Goal: Task Accomplishment & Management: Complete application form

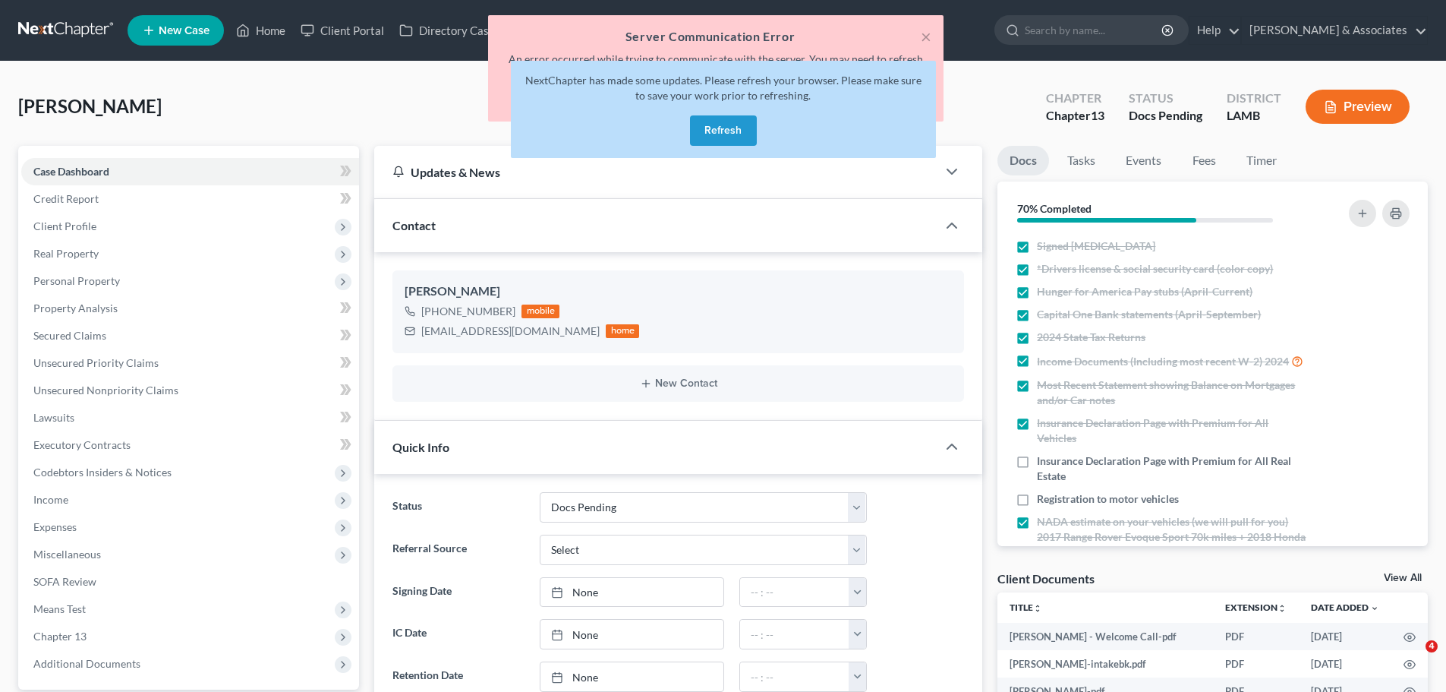
select select "6"
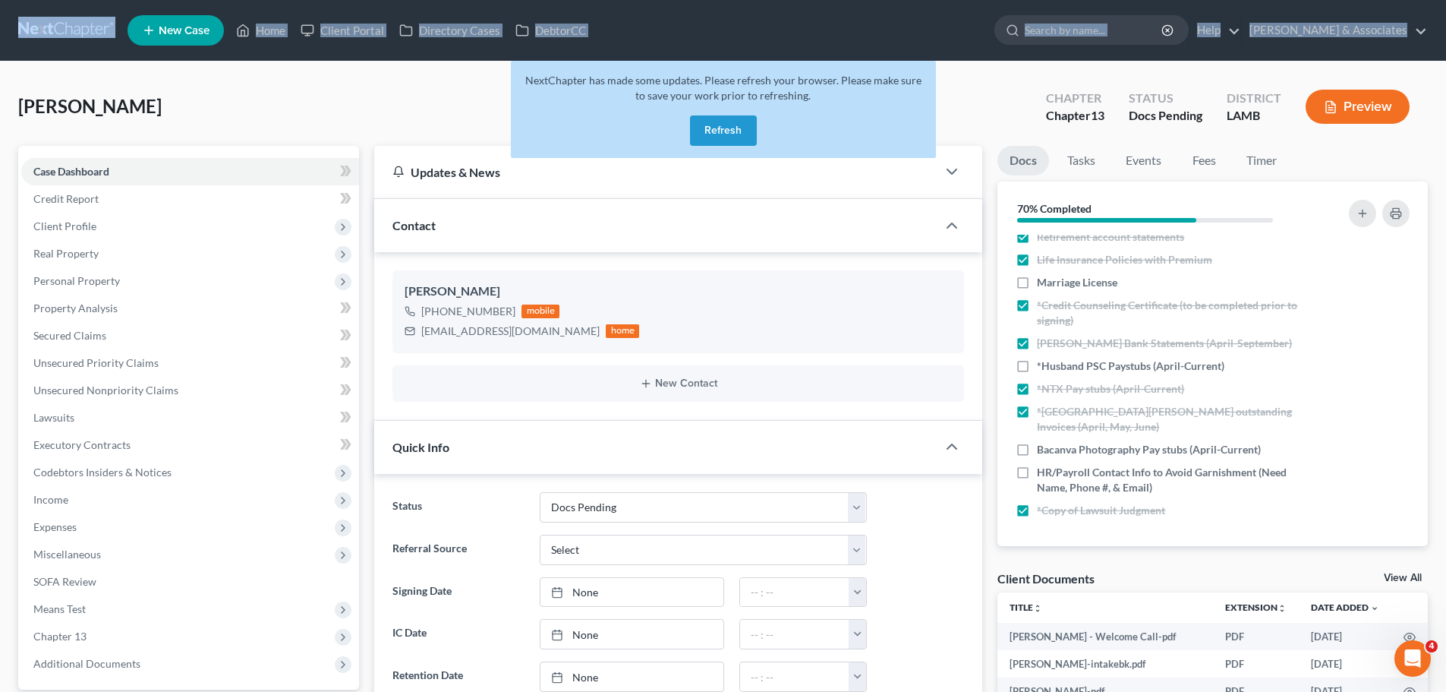
click at [65, 17] on link at bounding box center [66, 30] width 97 height 27
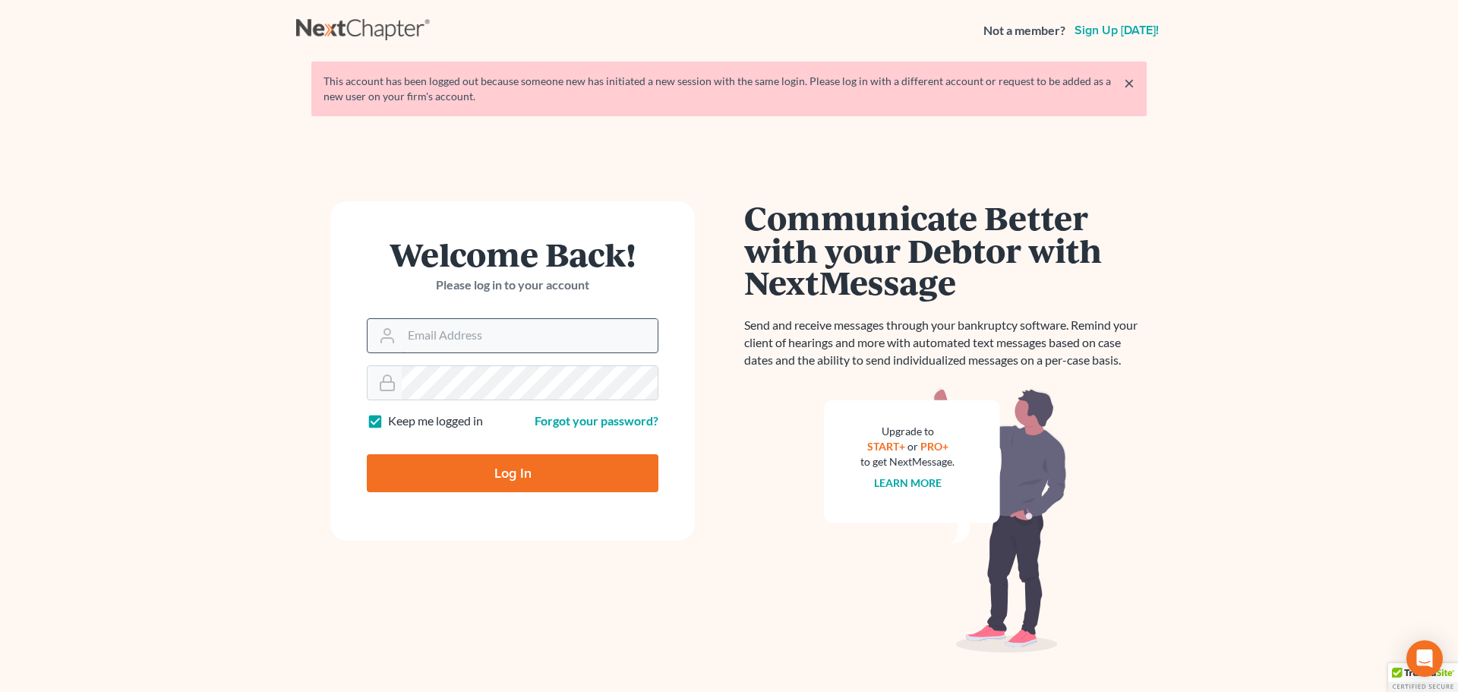
click at [469, 339] on input "Email Address" at bounding box center [530, 335] width 256 height 33
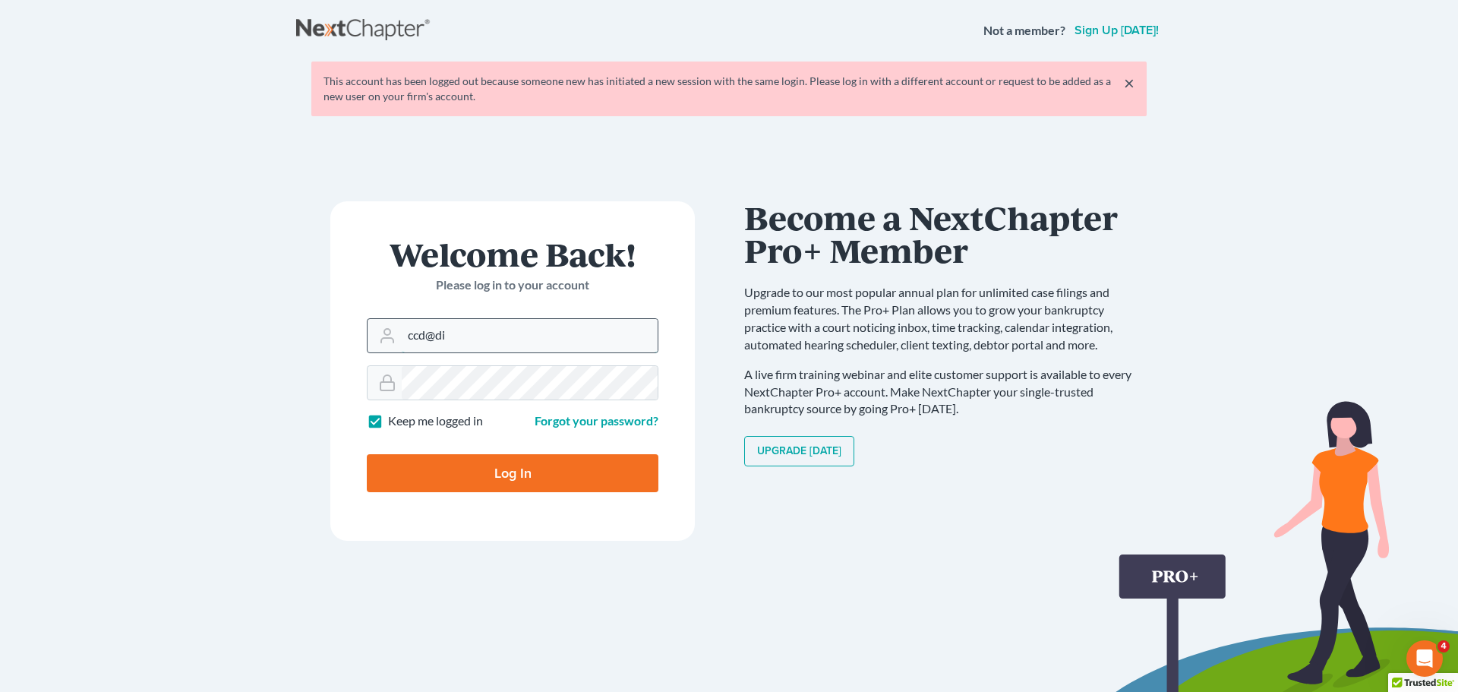
type input "Ccd@dimentfirm.com"
click at [557, 473] on input "Log In" at bounding box center [513, 473] width 292 height 38
type input "Thinking..."
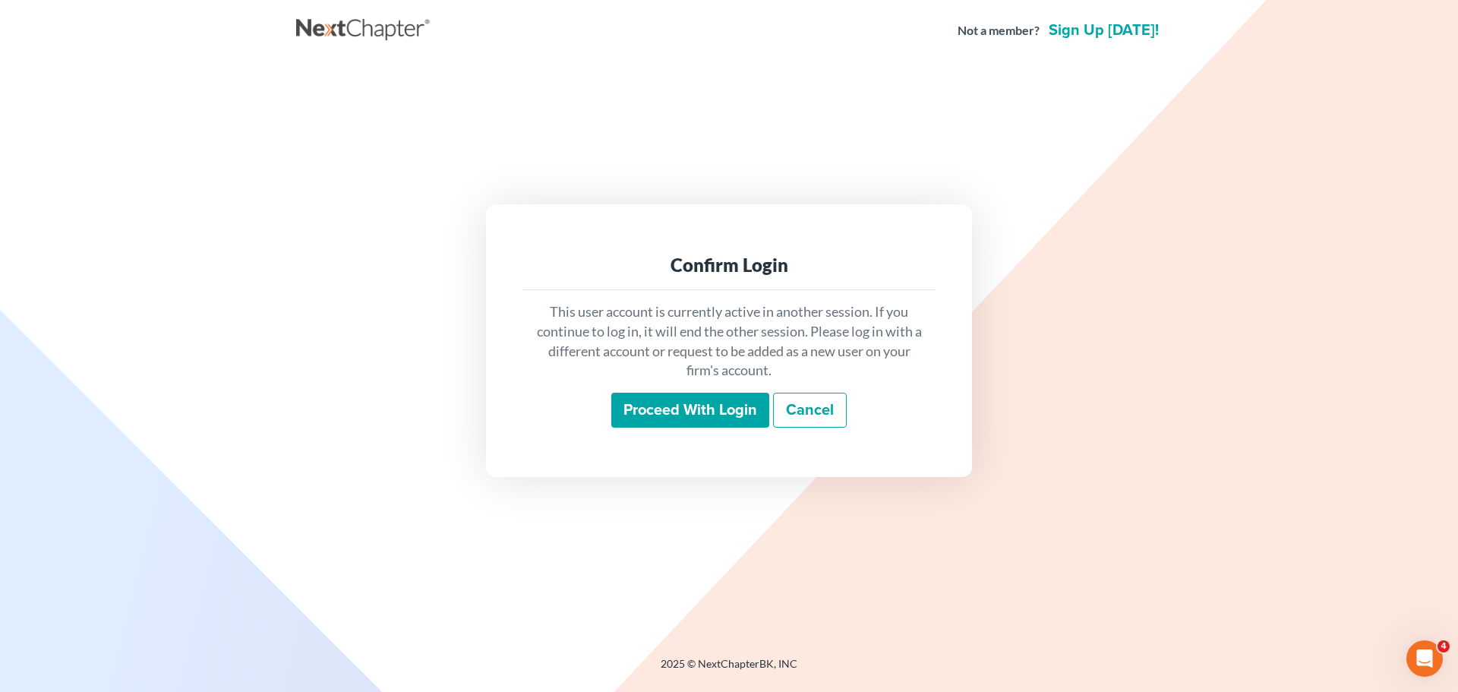
drag, startPoint x: 724, startPoint y: 402, endPoint x: 755, endPoint y: 399, distance: 31.4
click at [724, 402] on input "Proceed with login" at bounding box center [690, 410] width 158 height 35
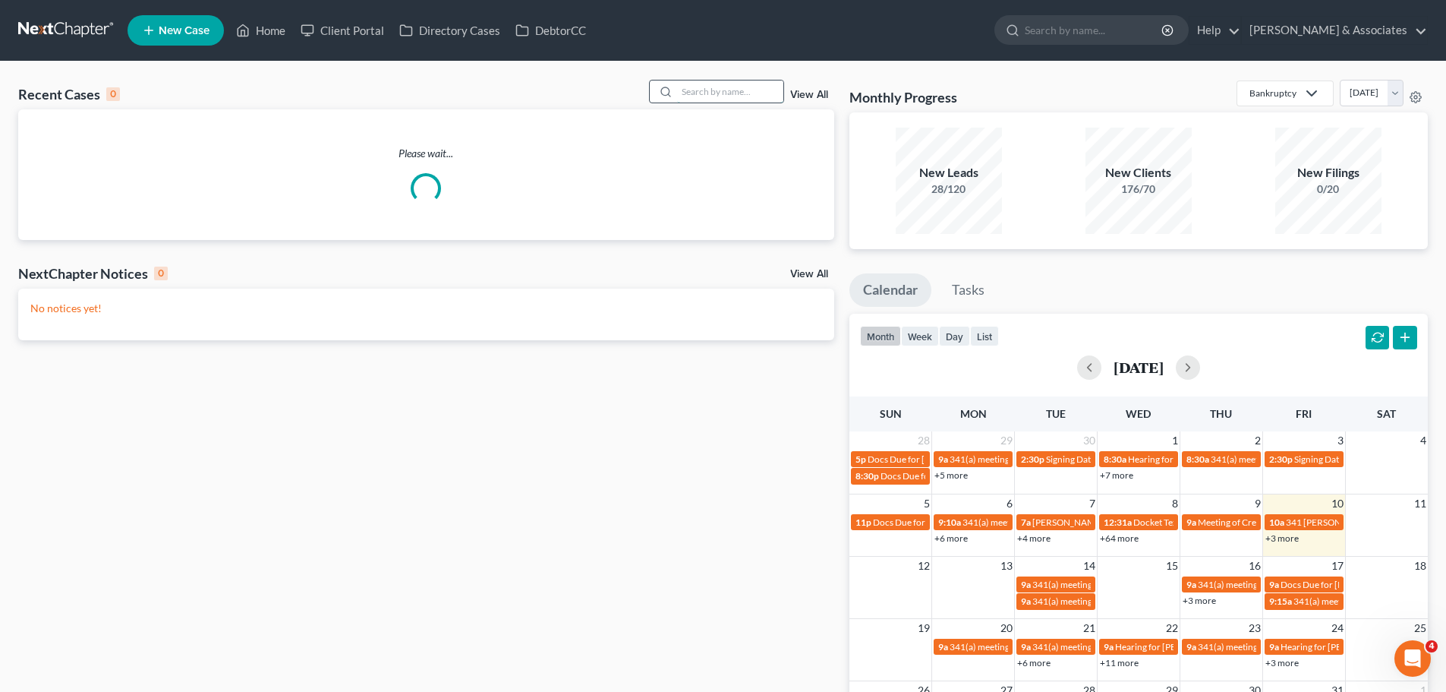
click at [717, 90] on input "search" at bounding box center [730, 91] width 106 height 22
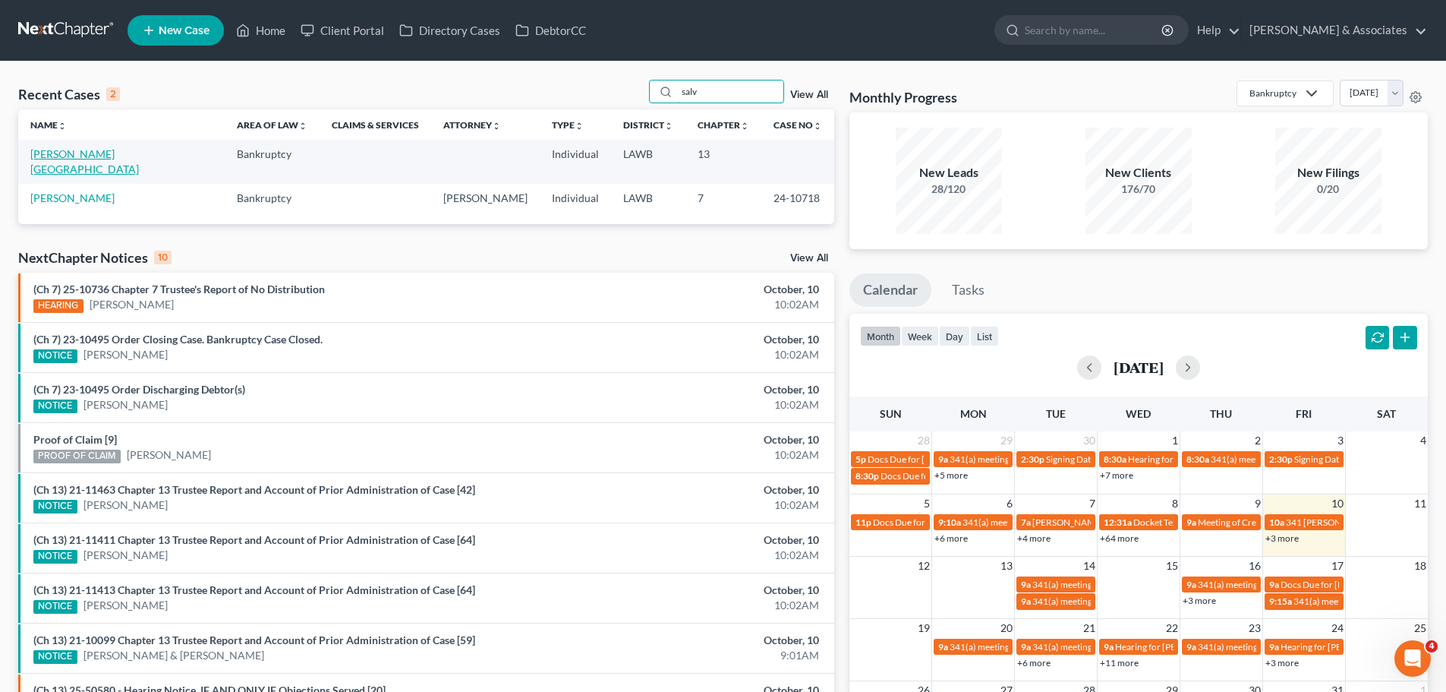
type input "salv"
click at [37, 155] on link "Almanza, Salvador" at bounding box center [84, 161] width 109 height 28
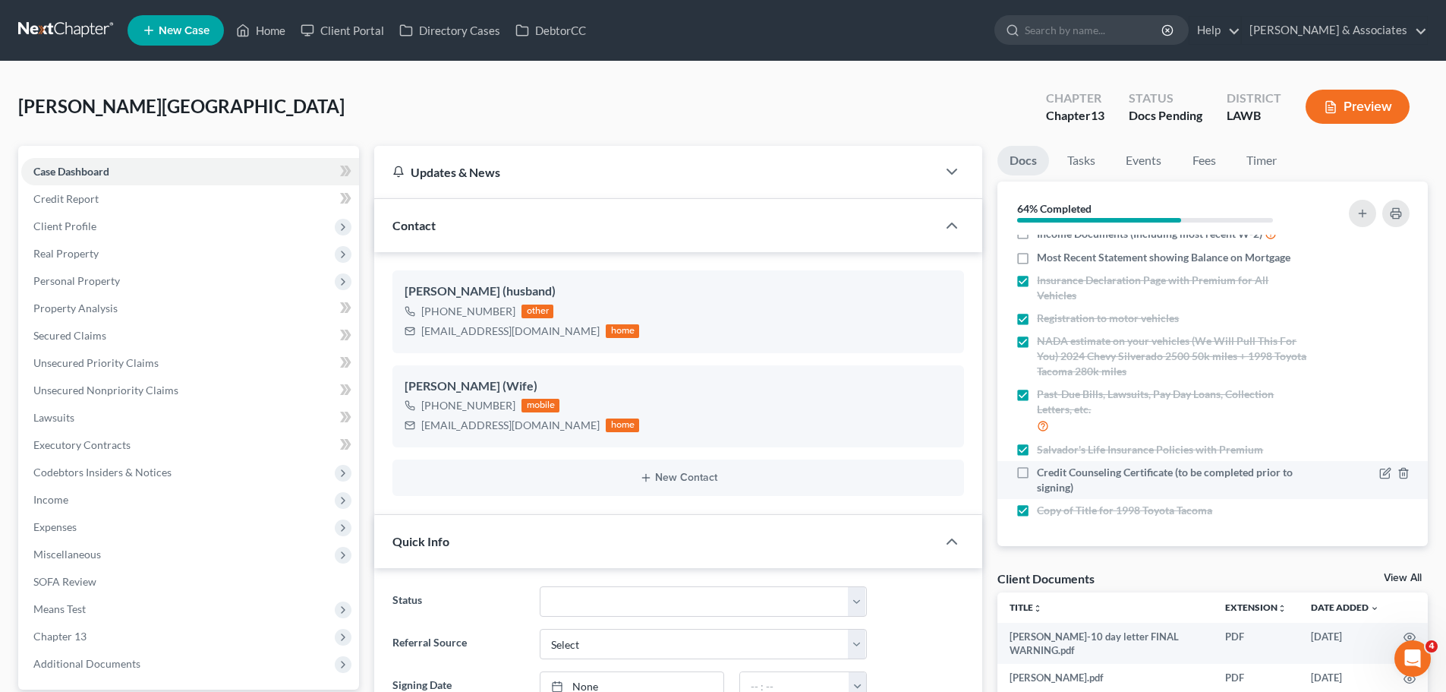
scroll to position [112, 0]
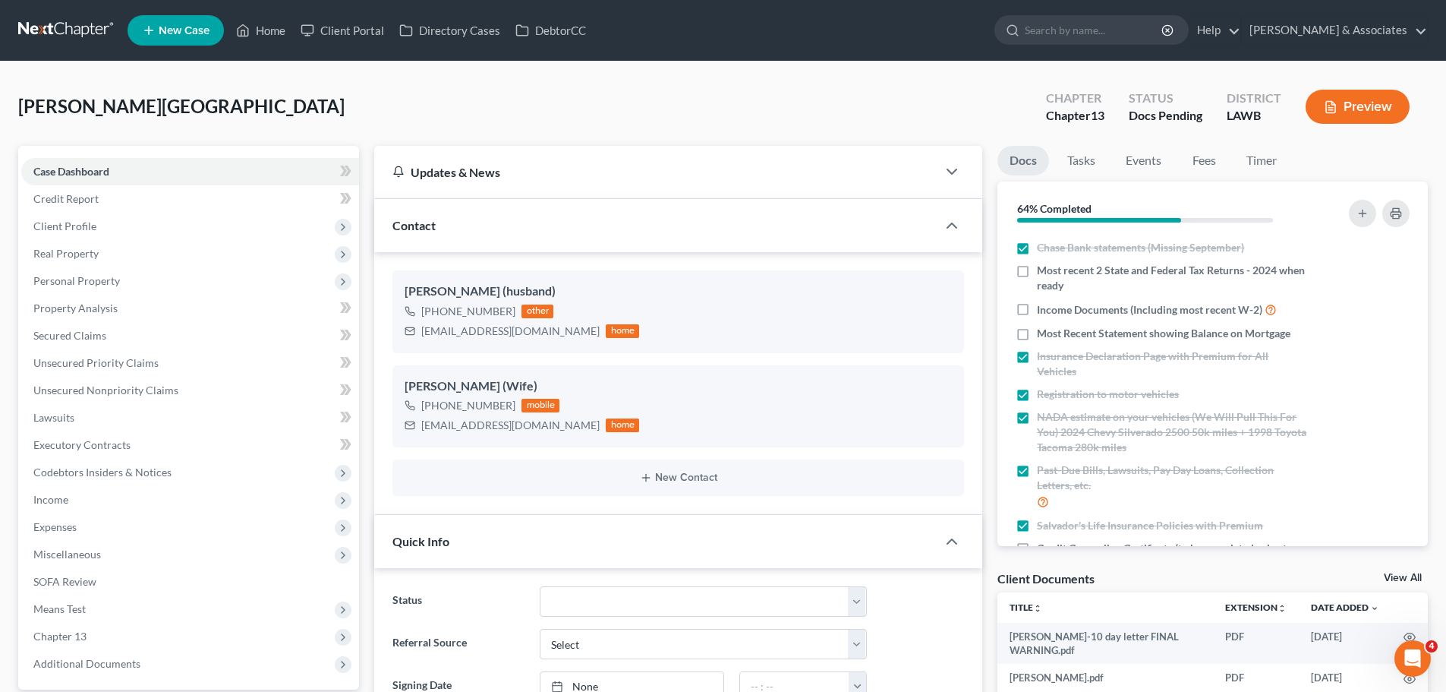
click at [157, 112] on span "Almanza, Salvador" at bounding box center [181, 106] width 326 height 22
click at [156, 112] on span "Almanza, Salvador" at bounding box center [181, 106] width 326 height 22
click at [1278, 336] on span "Most Recent Statement showing Balance on Mortgage" at bounding box center [1164, 333] width 254 height 15
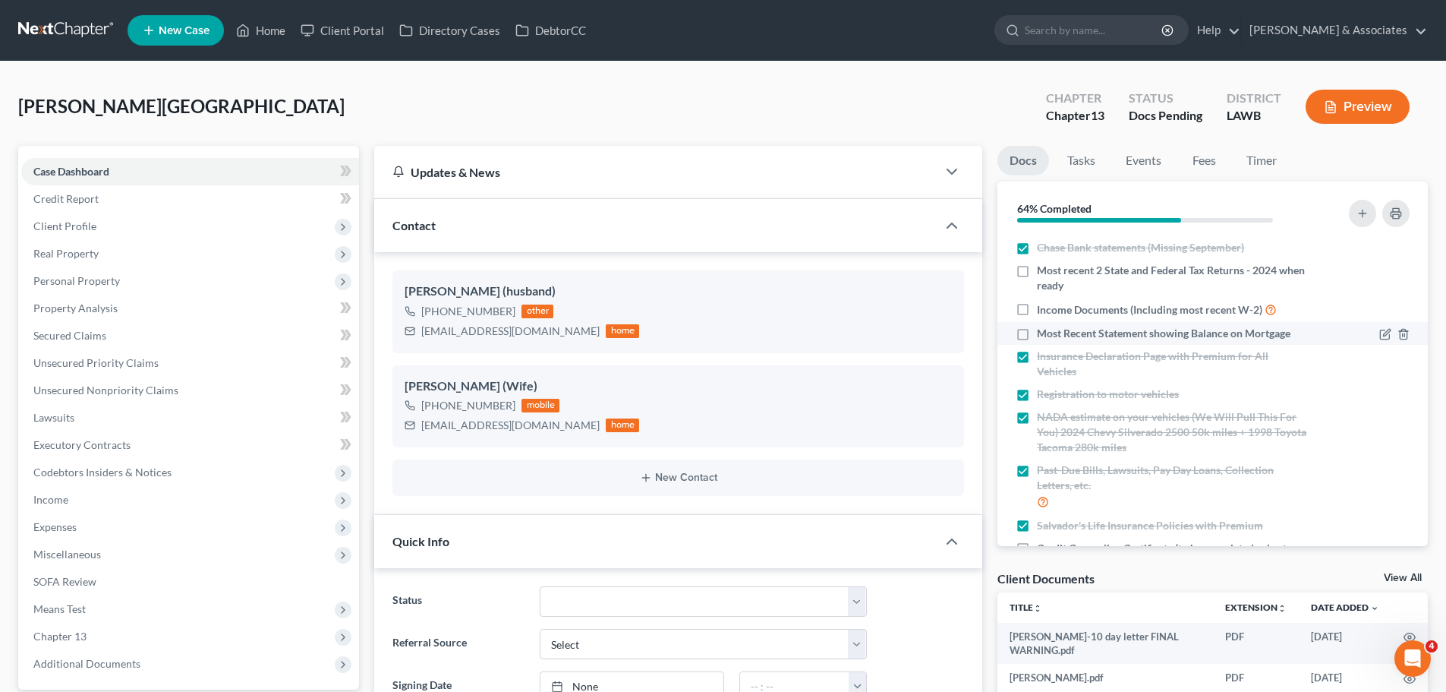
click at [1053, 336] on input "Most Recent Statement showing Balance on Mortgage" at bounding box center [1048, 331] width 10 height 10
checkbox input "true"
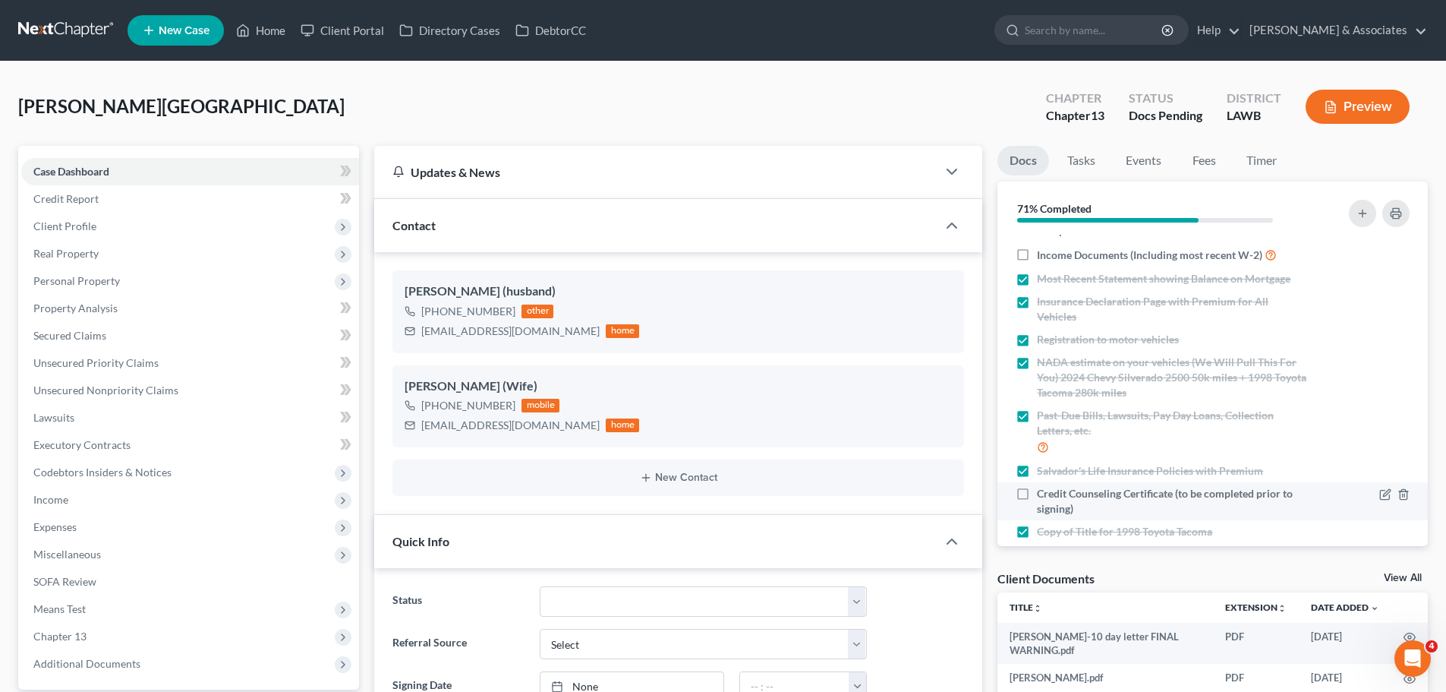
scroll to position [188, 0]
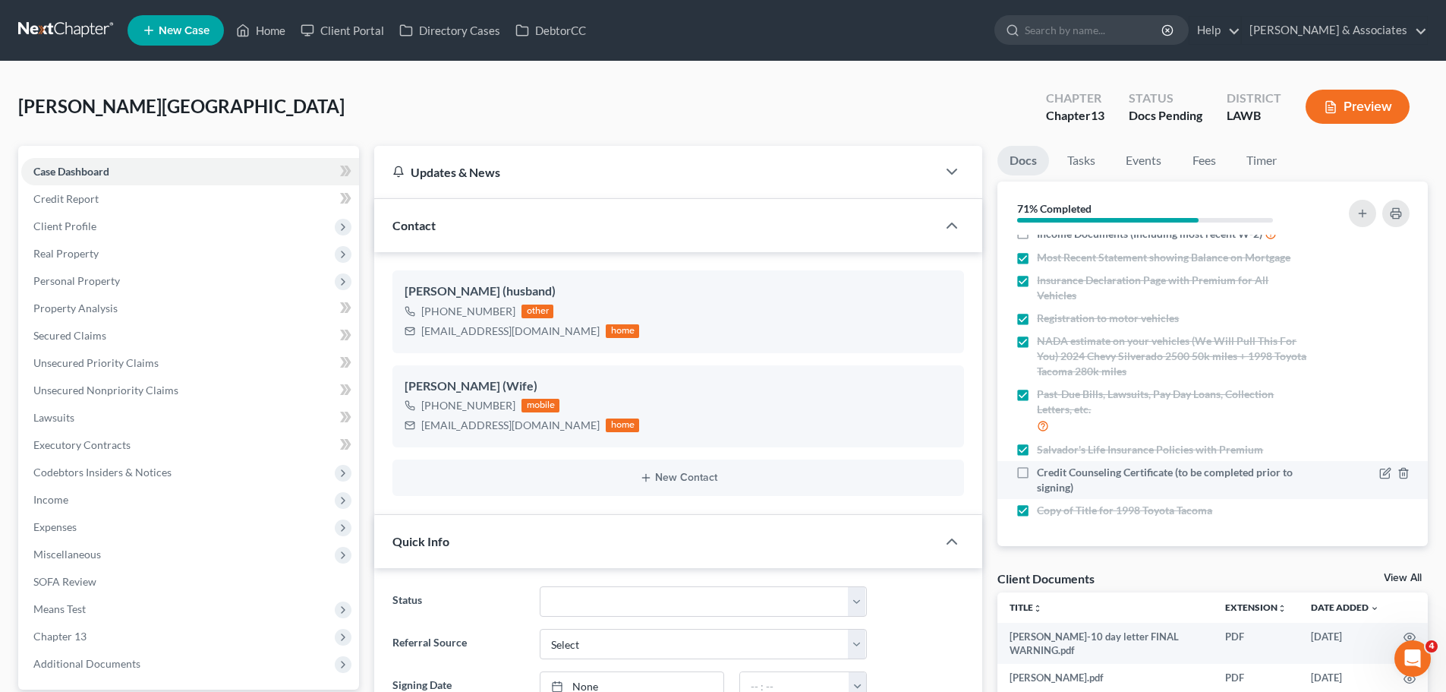
click at [1176, 475] on span "Credit Counseling Certificate (to be completed prior to signing)" at bounding box center [1172, 480] width 270 height 30
click at [1053, 475] on input "Credit Counseling Certificate (to be completed prior to signing)" at bounding box center [1048, 470] width 10 height 10
checkbox input "true"
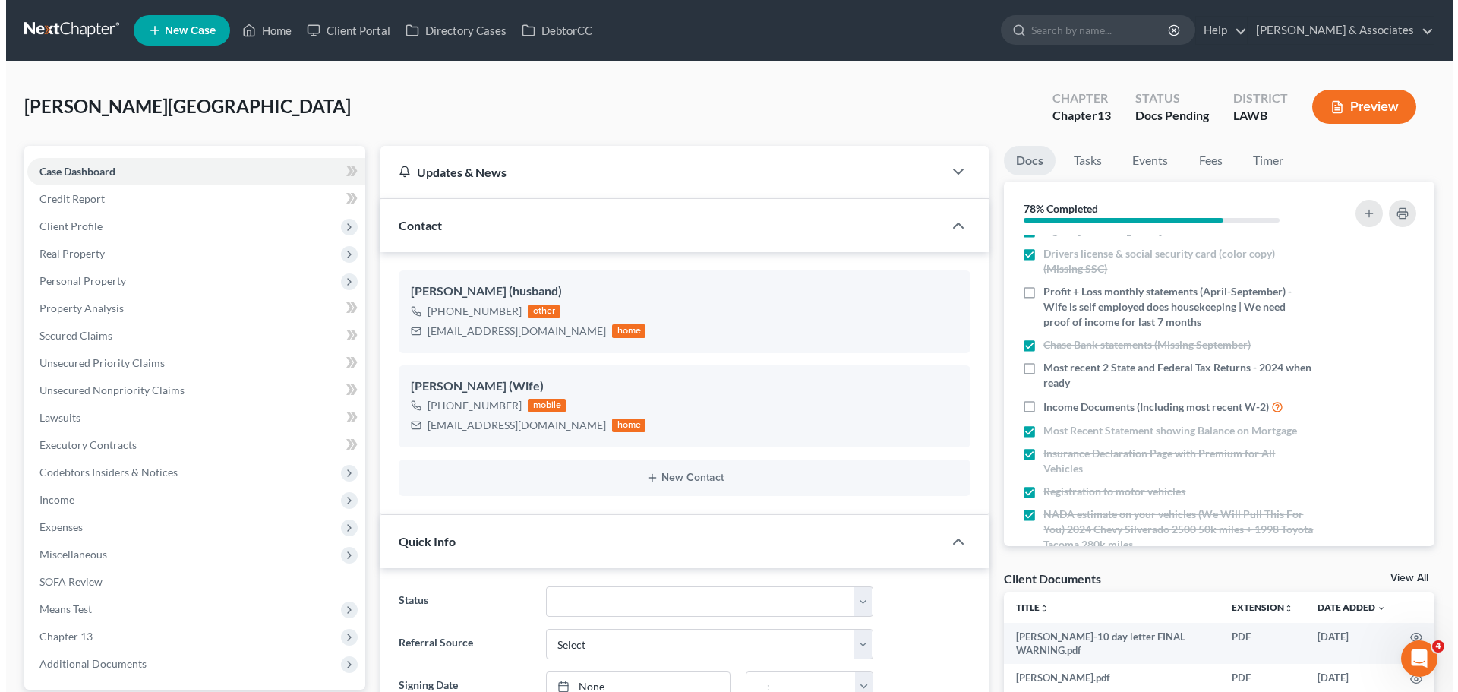
scroll to position [0, 0]
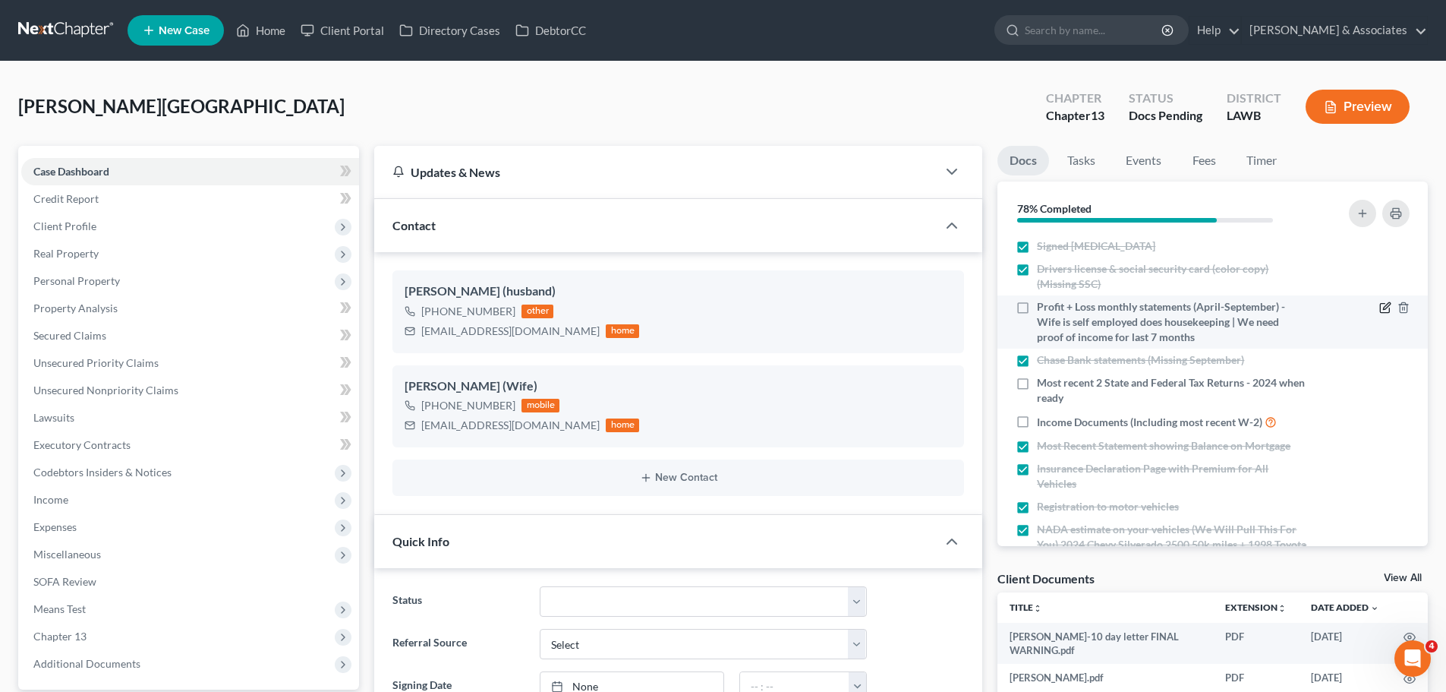
click at [1380, 304] on icon "button" at bounding box center [1386, 307] width 12 height 12
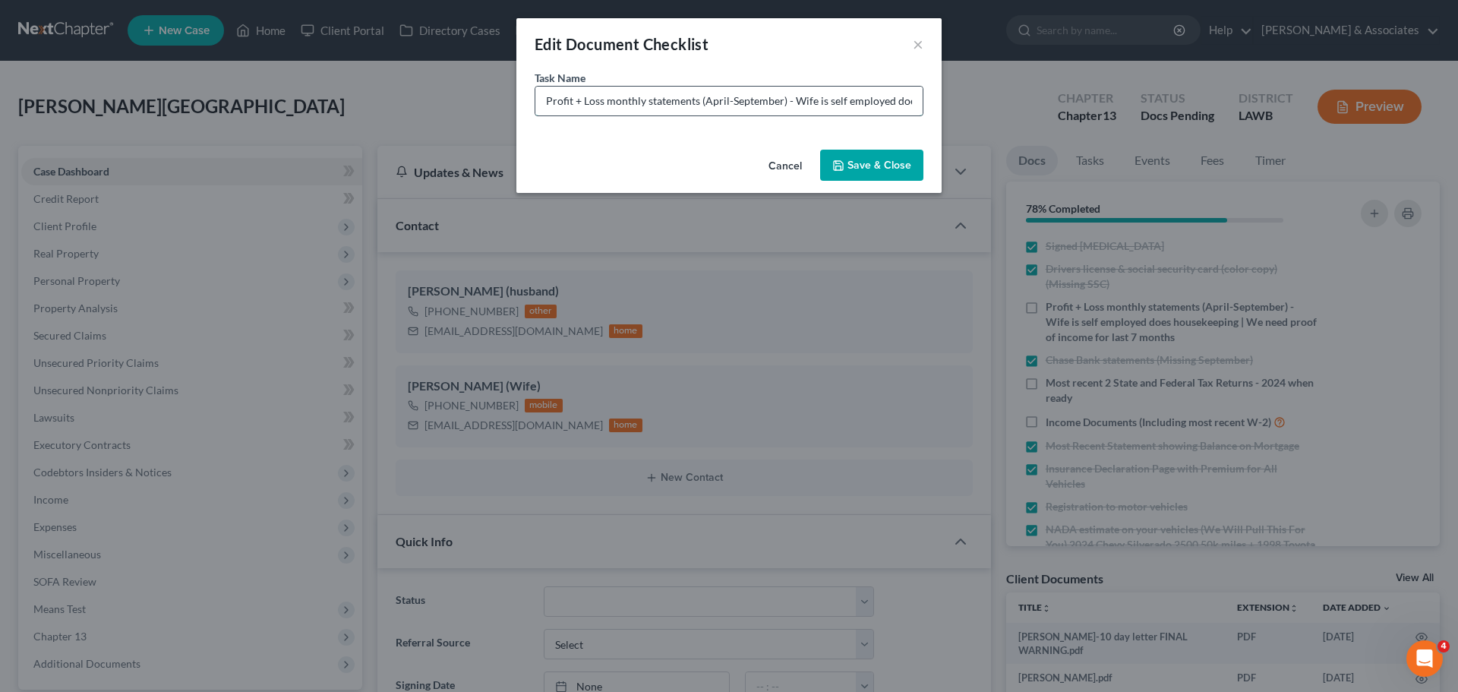
drag, startPoint x: 727, startPoint y: 102, endPoint x: 707, endPoint y: 109, distance: 21.4
click at [705, 109] on input "Profit + Loss monthly statements (April-September) - Wife is self employed does…" at bounding box center [728, 101] width 387 height 29
type input "Profit + Loss monthly statements (Jan-September) - Wife is self employed does h…"
click at [891, 170] on button "Save & Close" at bounding box center [871, 166] width 103 height 32
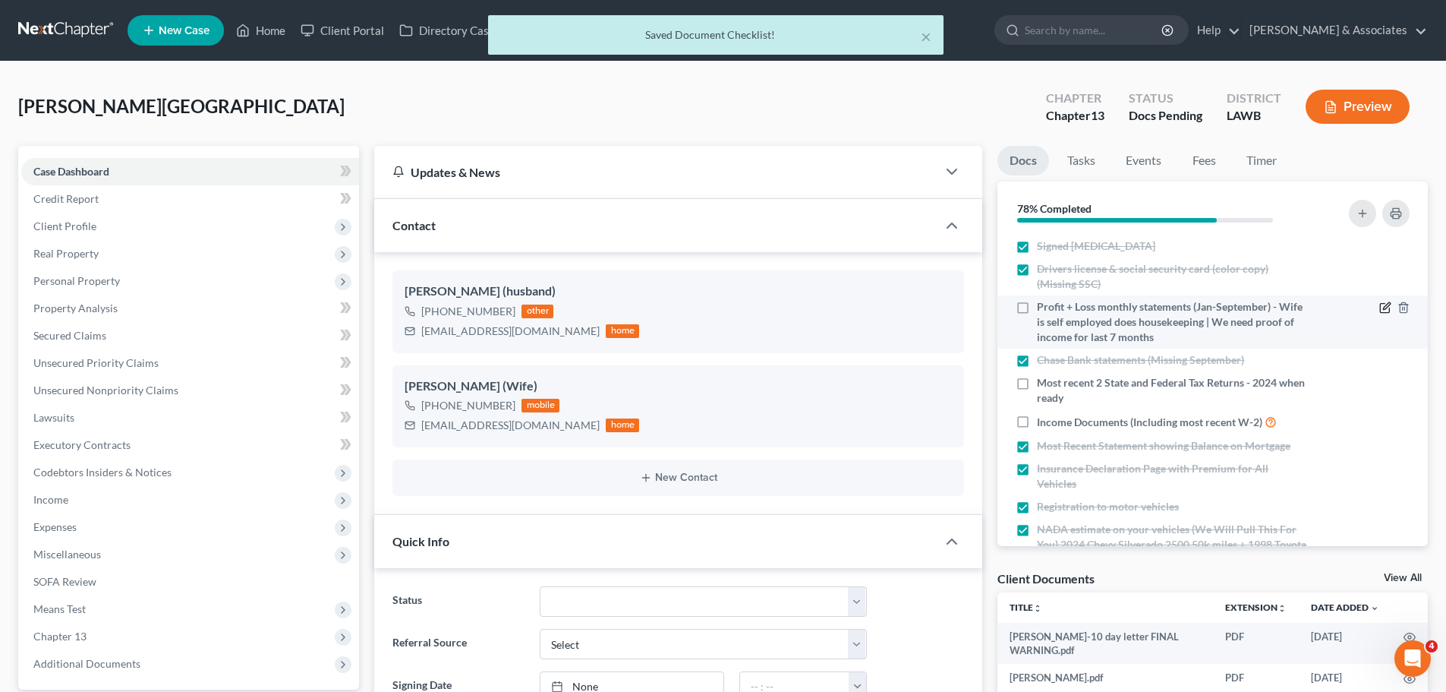
click at [1383, 307] on icon "button" at bounding box center [1386, 306] width 7 height 7
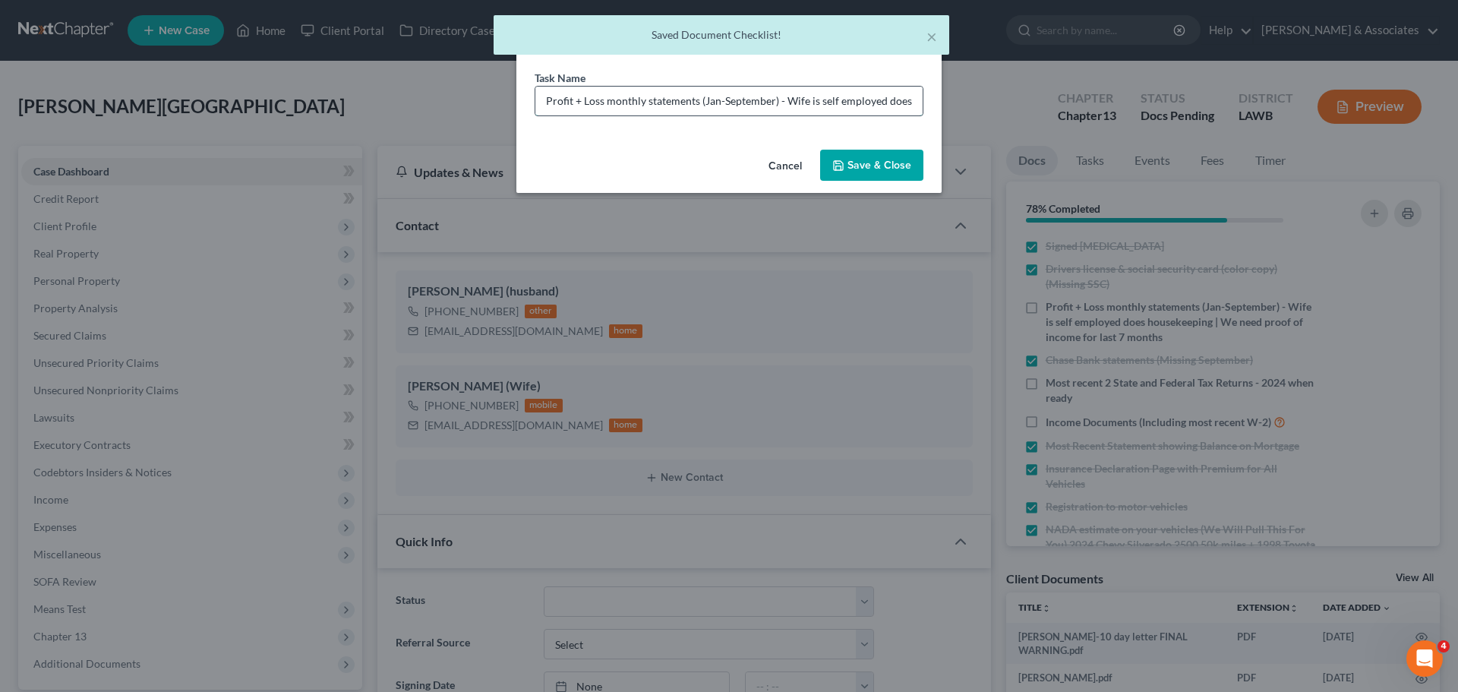
click at [806, 94] on input "Profit + Loss monthly statements (Jan-September) - Wife is self employed does h…" at bounding box center [728, 101] width 387 height 29
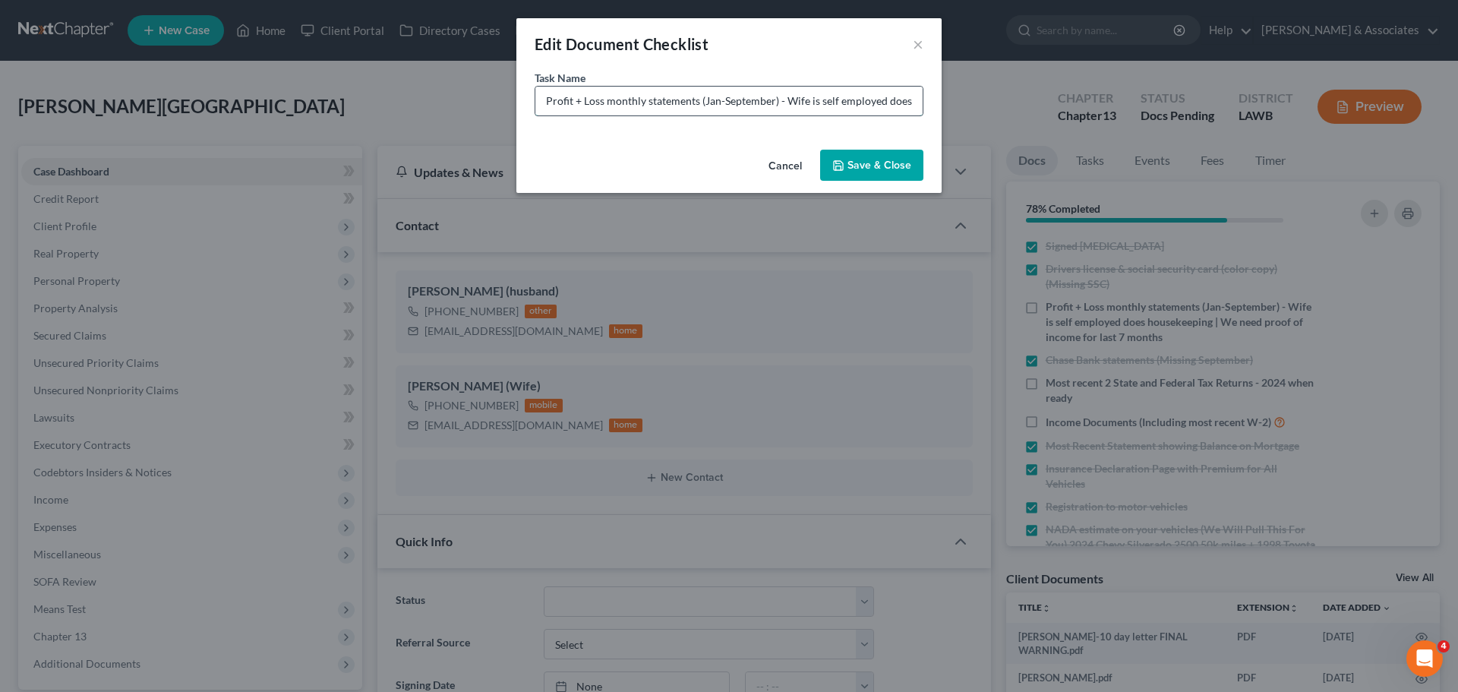
click at [834, 102] on input "Profit + Loss monthly statements (Jan-September) - Wife is self employed does h…" at bounding box center [728, 101] width 387 height 29
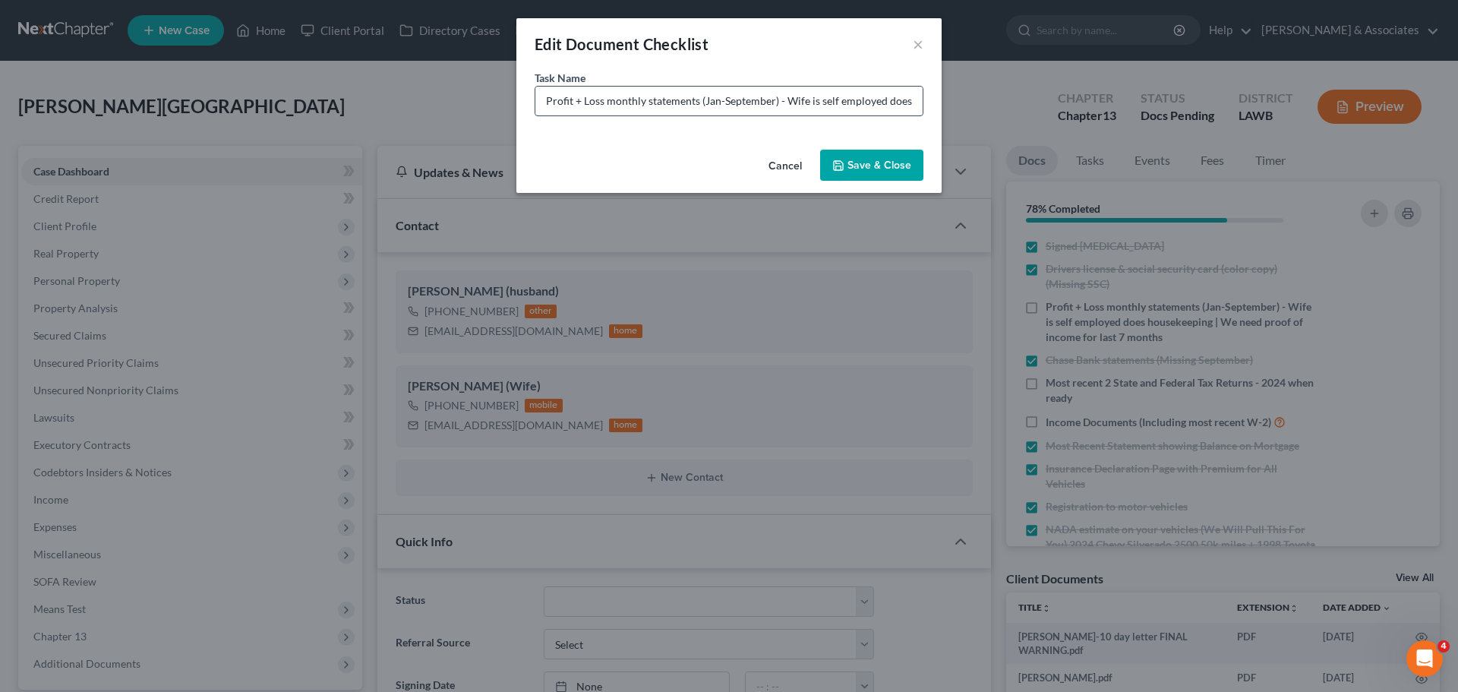
click at [851, 105] on input "Profit + Loss monthly statements (Jan-September) - Wife is self employed does h…" at bounding box center [728, 101] width 387 height 29
click at [853, 105] on input "Profit + Loss monthly statements (Jan-September) - Wife is self employed does h…" at bounding box center [728, 101] width 387 height 29
click at [867, 99] on input "Profit + Loss monthly statements (Jan-September) - Wife is self employed does h…" at bounding box center [728, 101] width 387 height 29
click at [867, 98] on input "Profit + Loss monthly statements (Jan-September) - Wife is self employed does h…" at bounding box center [728, 101] width 387 height 29
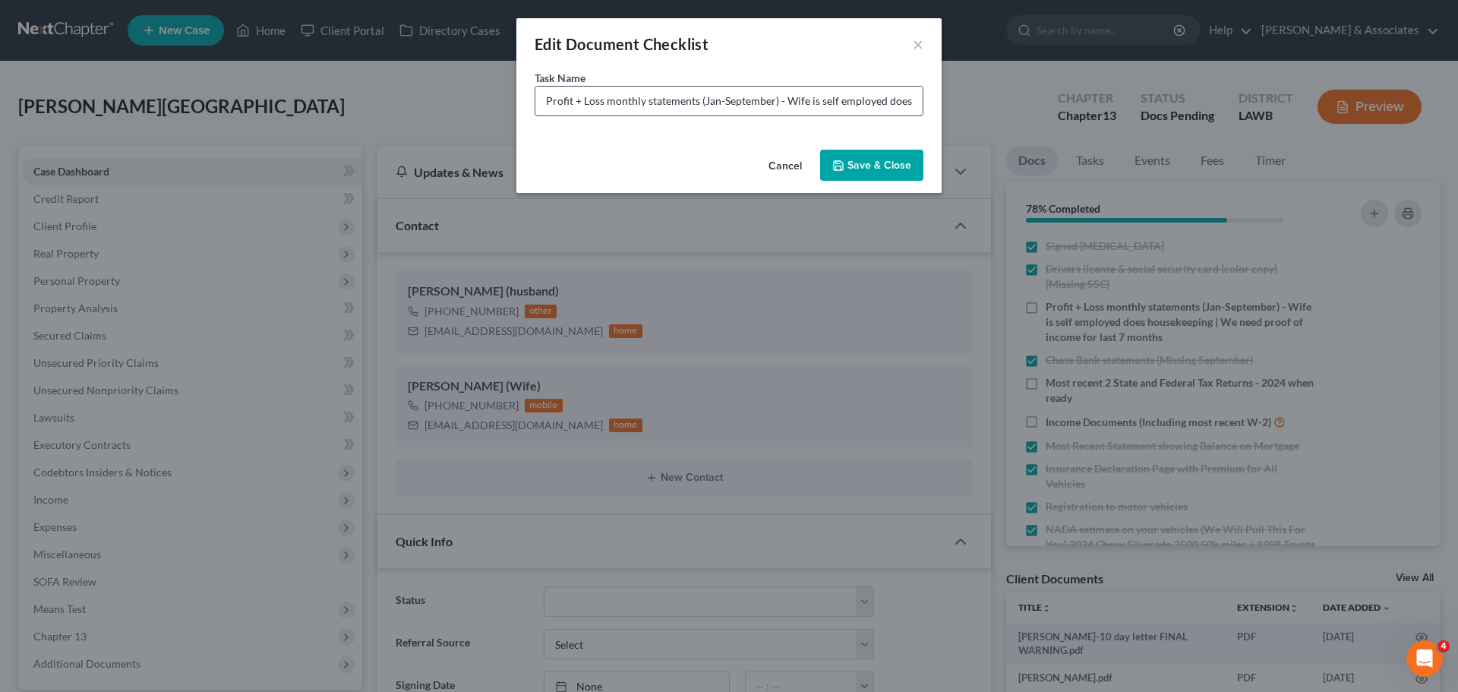
click at [867, 98] on input "Profit + Loss monthly statements (Jan-September) - Wife is self employed does h…" at bounding box center [728, 101] width 387 height 29
click at [831, 99] on input "Profit + Loss monthly statements (Jan-September) - Wife is self employed does h…" at bounding box center [728, 101] width 387 height 29
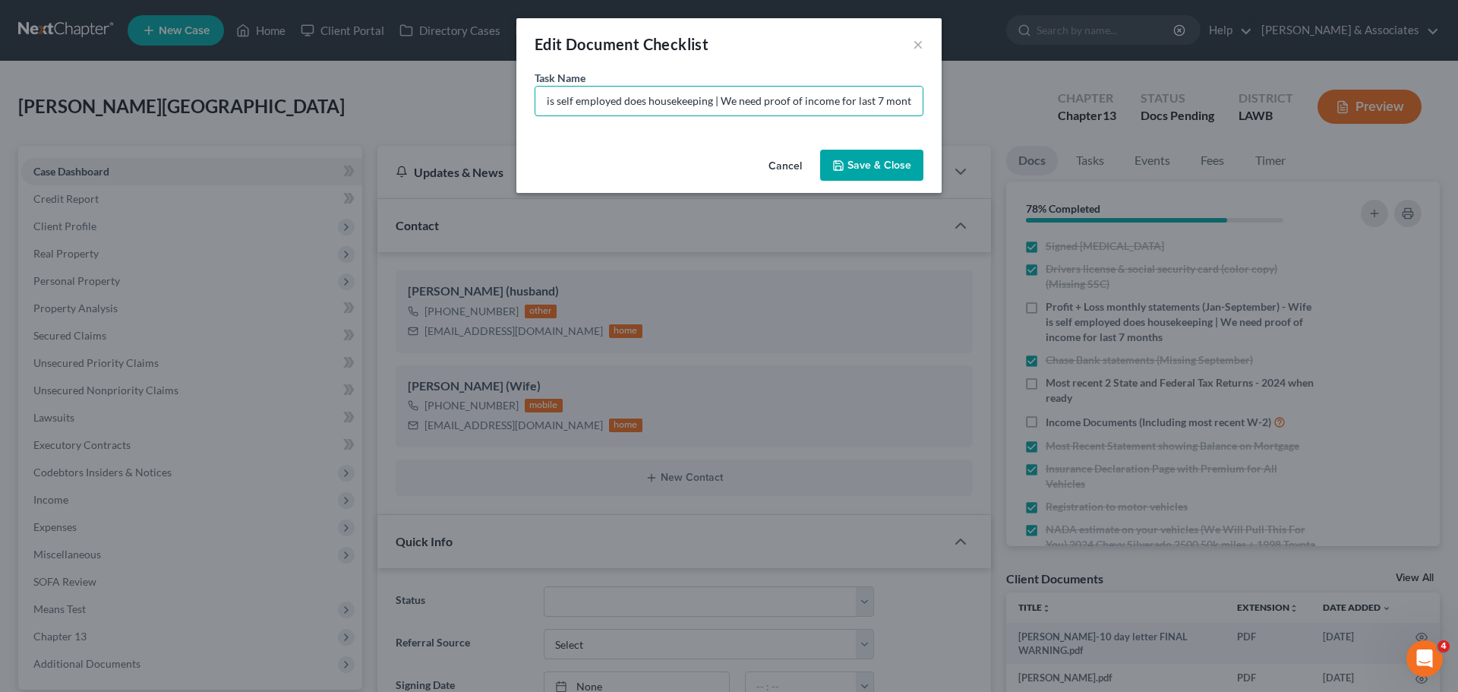
drag, startPoint x: 845, startPoint y: 105, endPoint x: 967, endPoint y: 113, distance: 121.8
click at [973, 113] on div "Edit Document Checklist × Task Name * Profit + Loss monthly statements (Jan-Sep…" at bounding box center [729, 346] width 1458 height 692
click at [840, 105] on input "Profit + Loss monthly statements (Jan-September) - Wife is self employed does h…" at bounding box center [728, 101] width 387 height 29
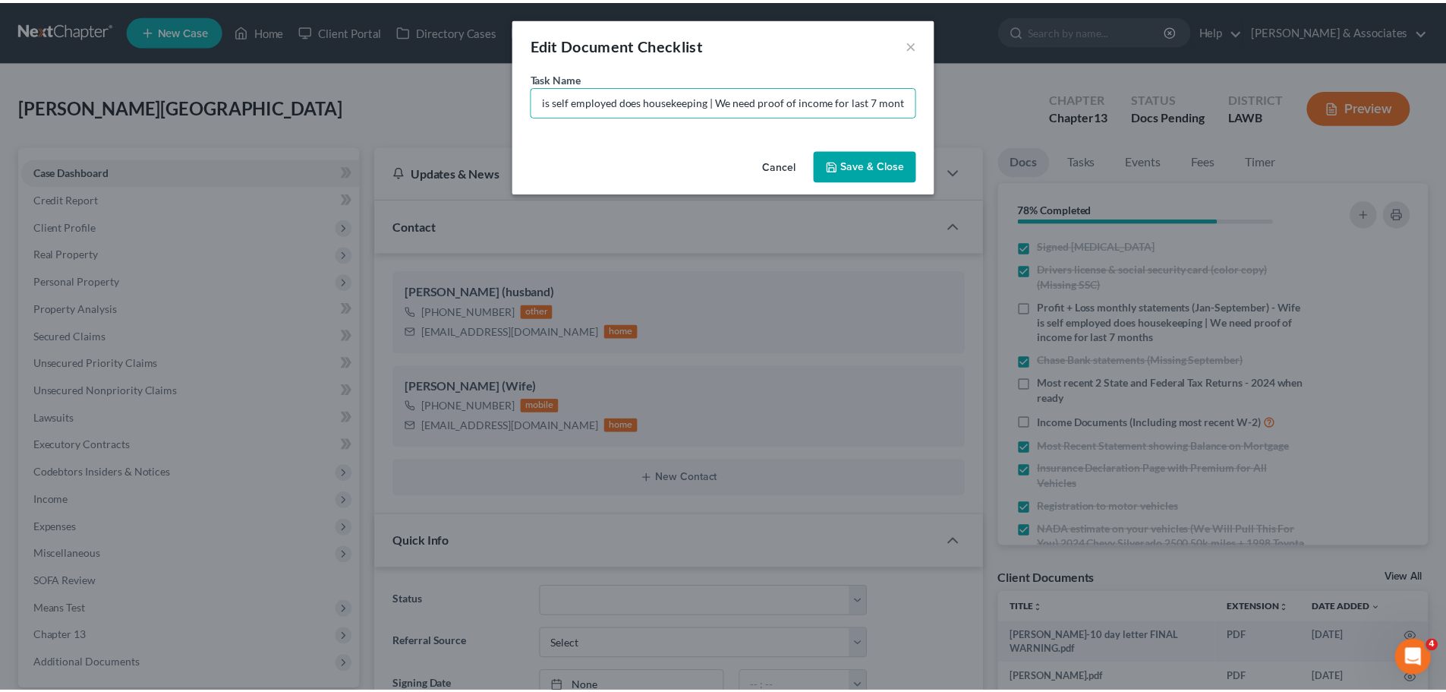
scroll to position [0, 0]
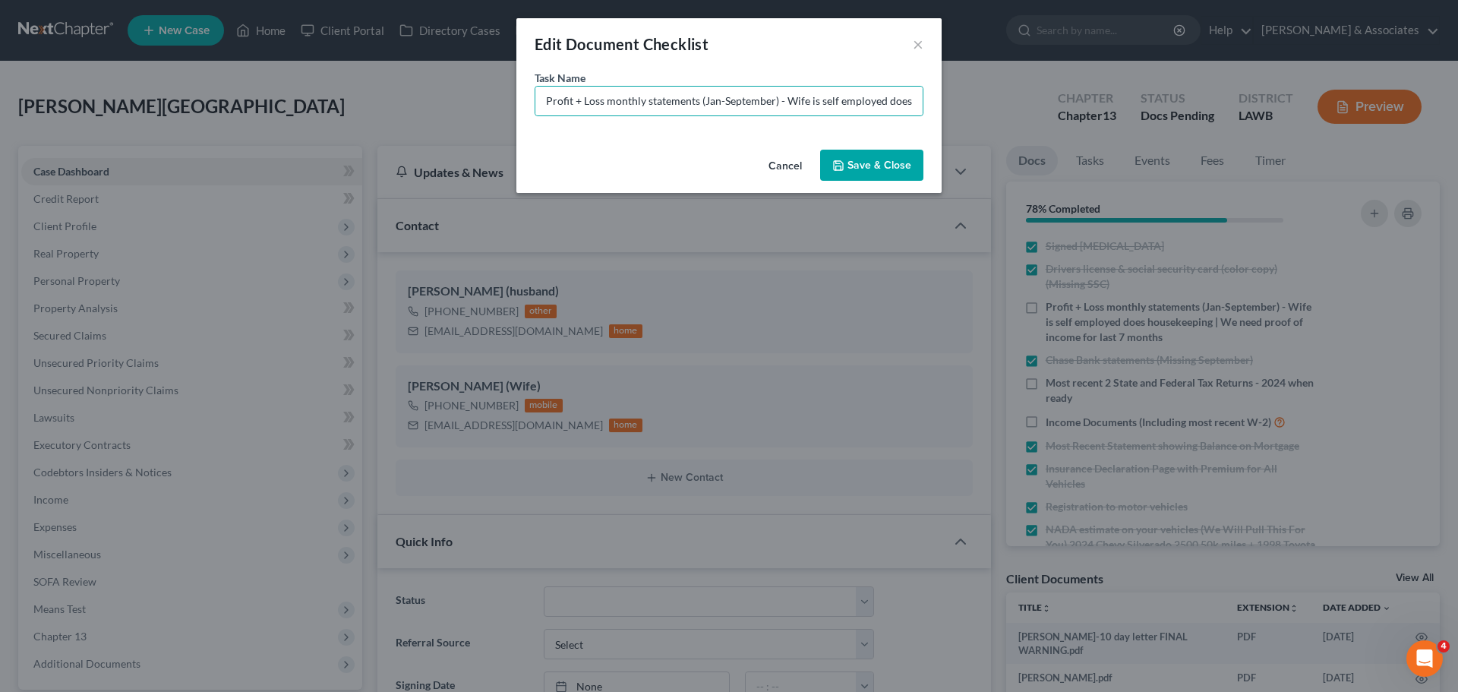
click at [891, 173] on button "Save & Close" at bounding box center [871, 166] width 103 height 32
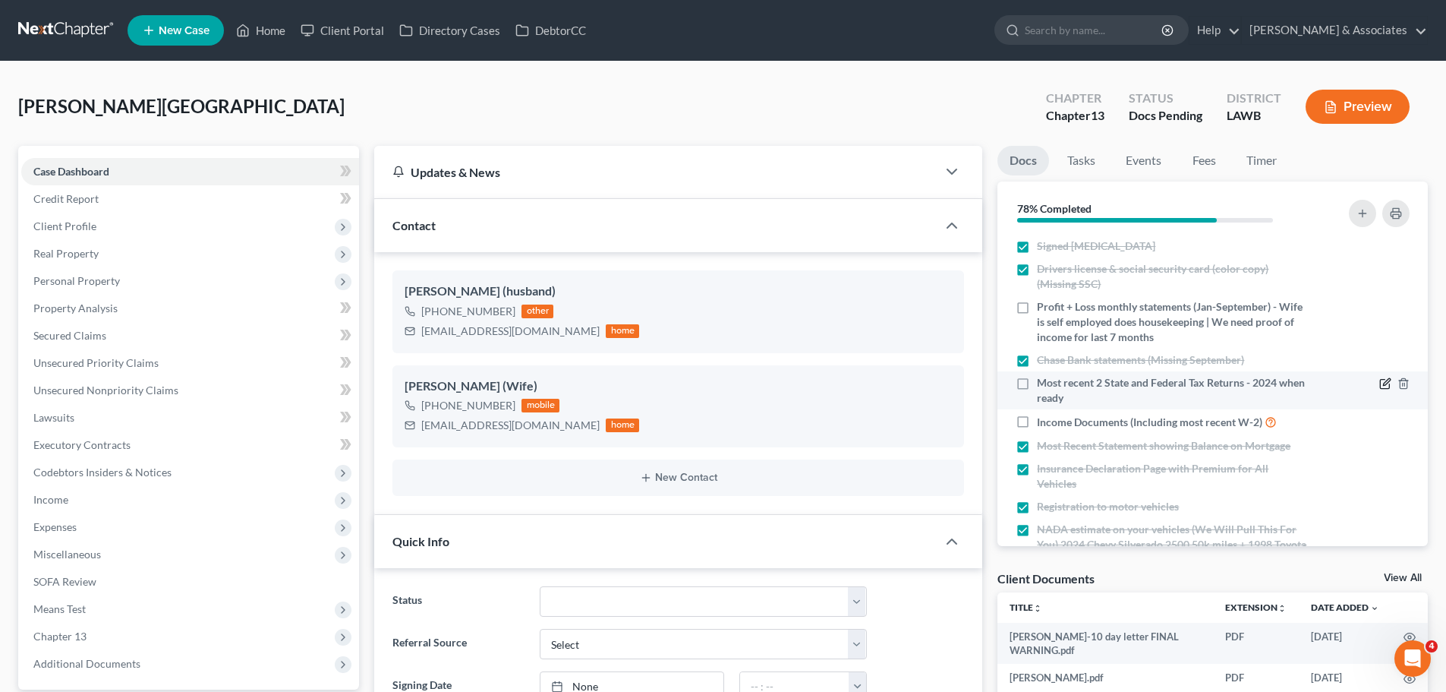
click at [1380, 380] on icon "button" at bounding box center [1386, 383] width 12 height 12
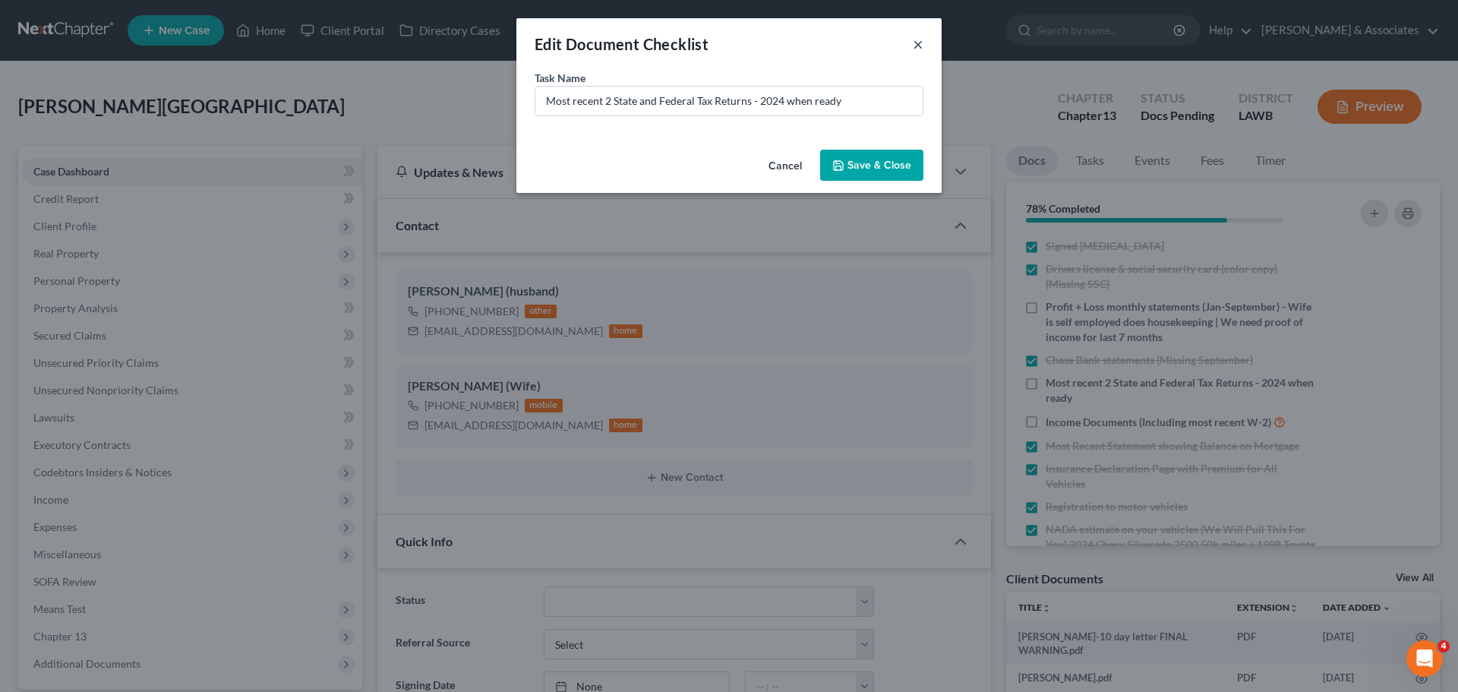
click at [916, 46] on button "×" at bounding box center [918, 44] width 11 height 18
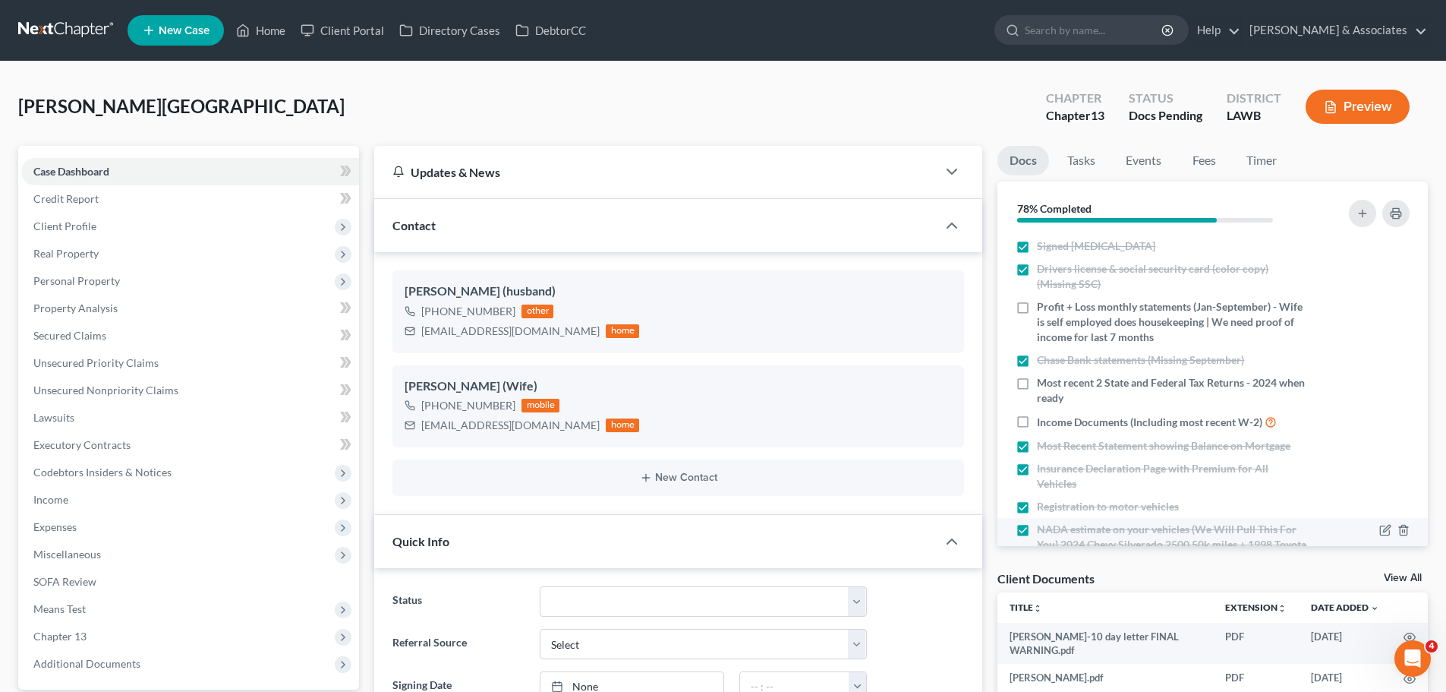
scroll to position [188, 0]
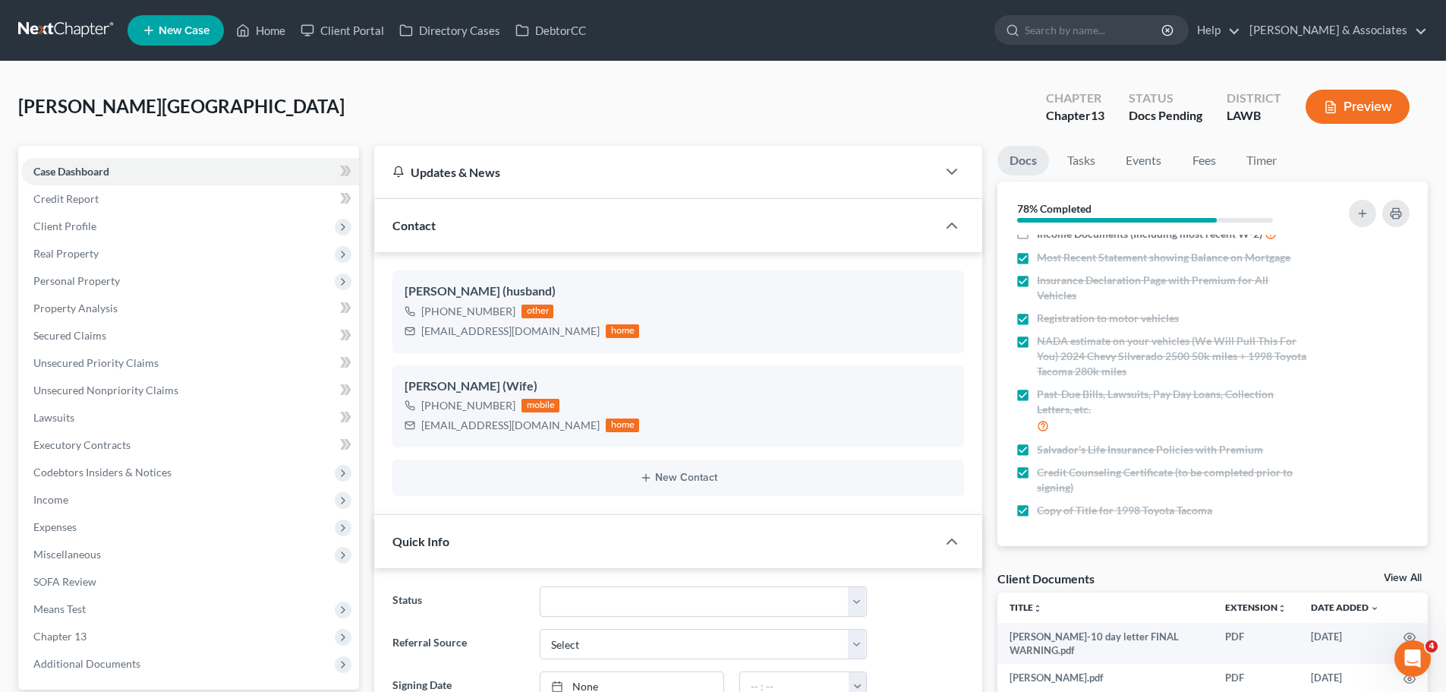
click at [1104, 586] on div "Client Documents View All" at bounding box center [1213, 581] width 430 height 22
drag, startPoint x: 1108, startPoint y: 576, endPoint x: 991, endPoint y: 577, distance: 117.7
drag, startPoint x: 992, startPoint y: 577, endPoint x: 1108, endPoint y: 581, distance: 117.0
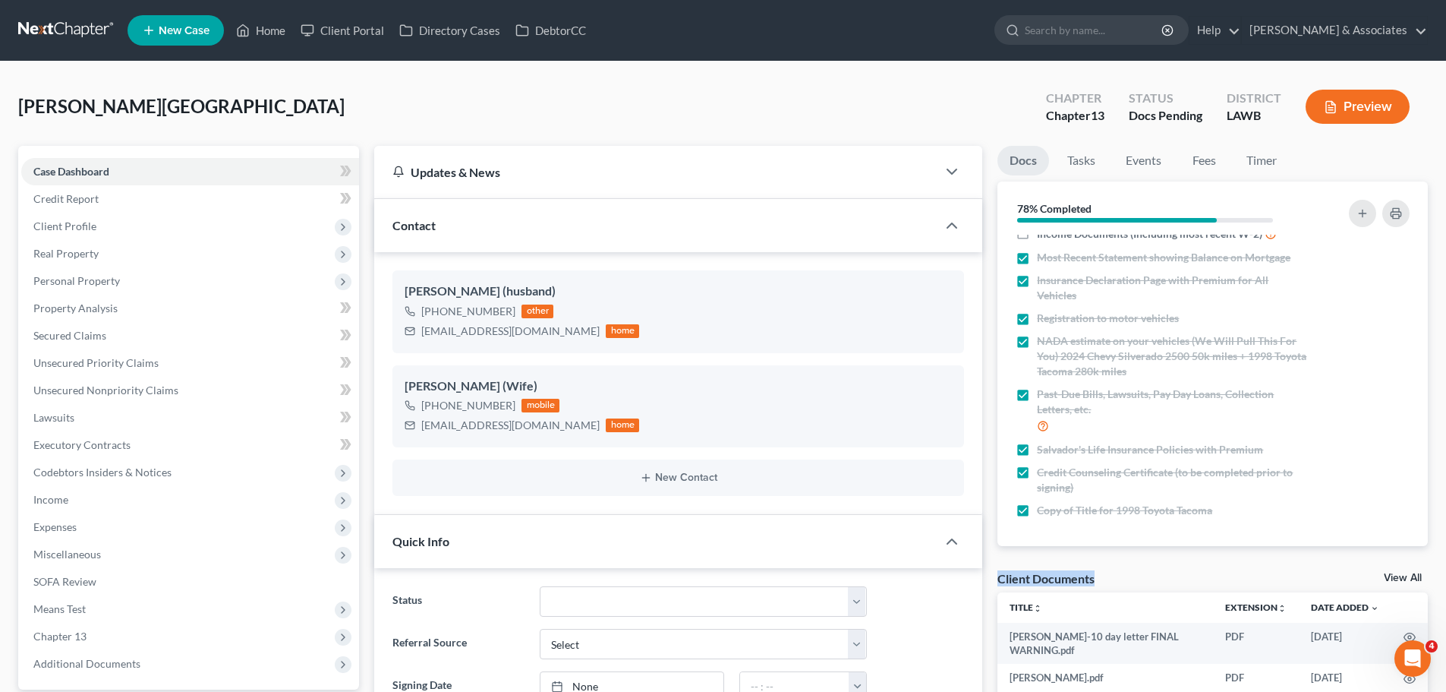
click at [1129, 577] on div "Client Documents View All" at bounding box center [1213, 581] width 430 height 22
drag, startPoint x: 1156, startPoint y: 573, endPoint x: 996, endPoint y: 580, distance: 160.3
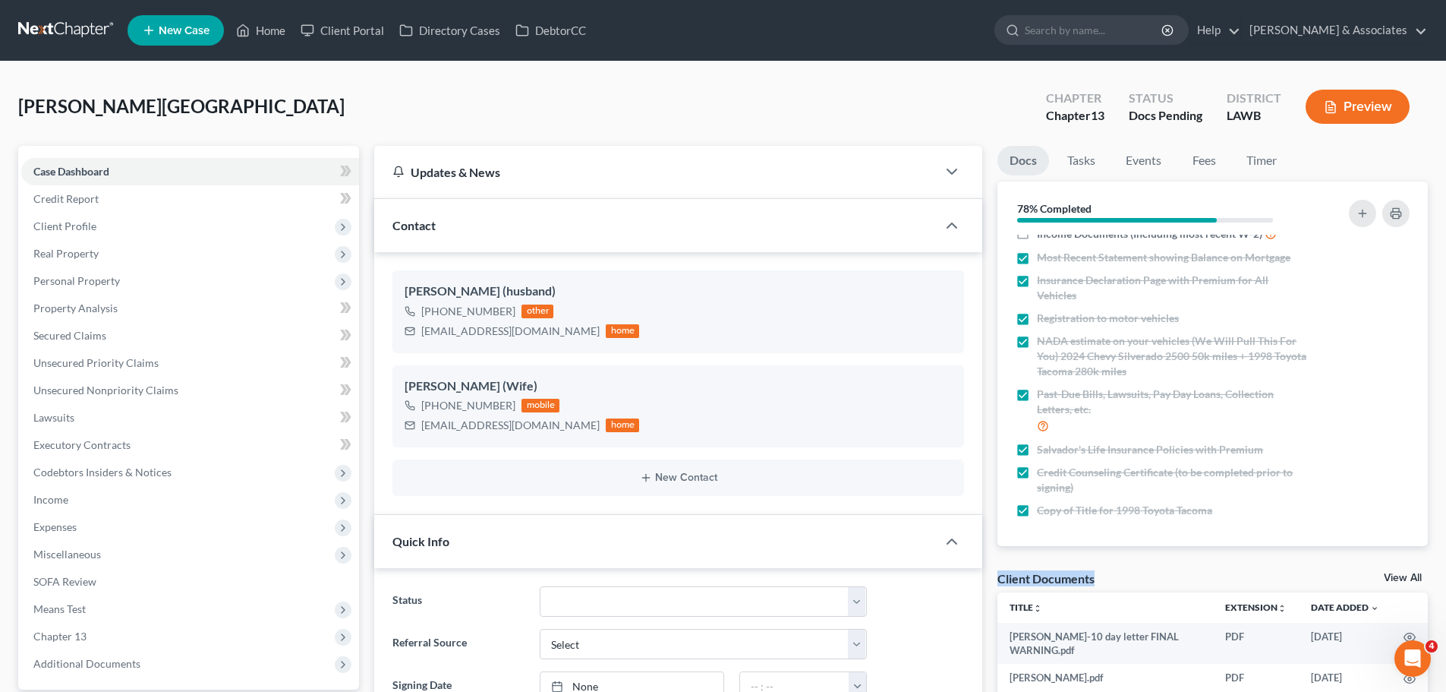
click at [999, 579] on div "Client Documents" at bounding box center [1046, 578] width 97 height 16
click at [1030, 581] on div "Client Documents" at bounding box center [1046, 578] width 97 height 16
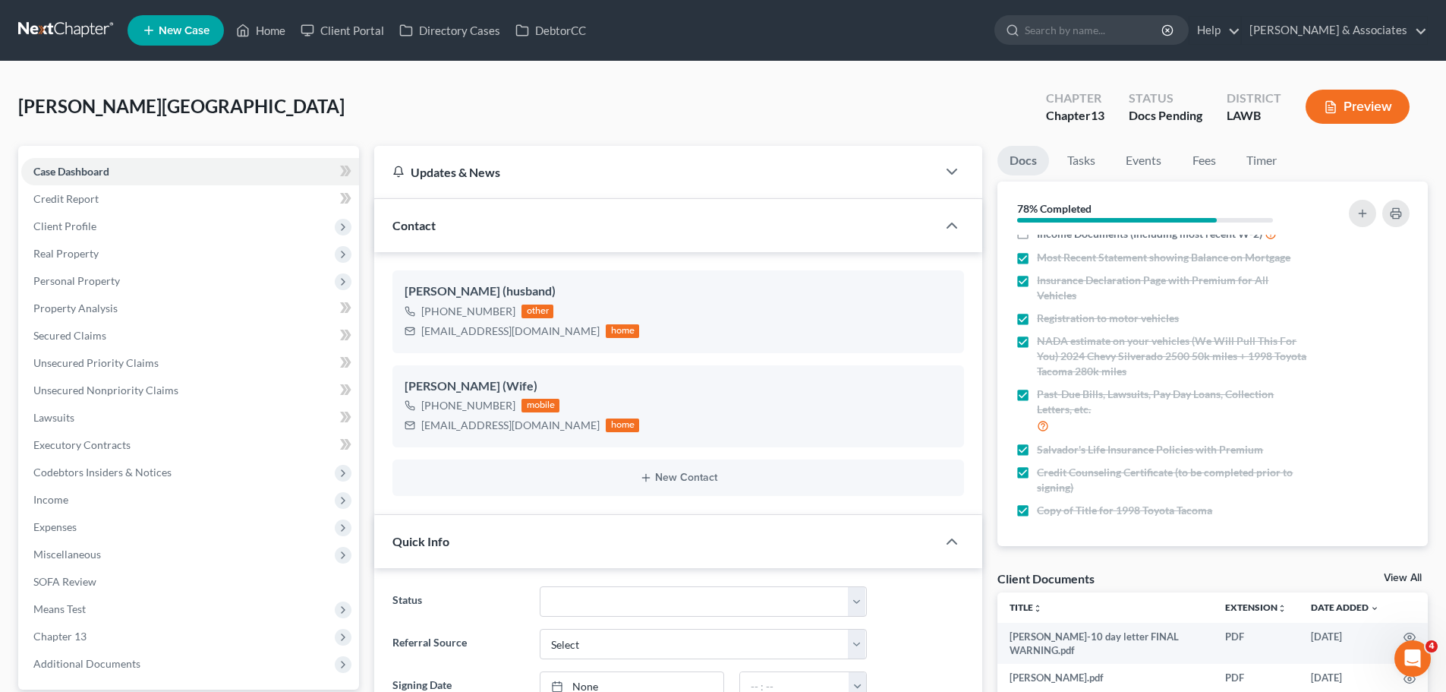
click at [1042, 580] on div "Client Documents" at bounding box center [1046, 578] width 97 height 16
click at [1057, 570] on div "Client Documents" at bounding box center [1046, 578] width 97 height 16
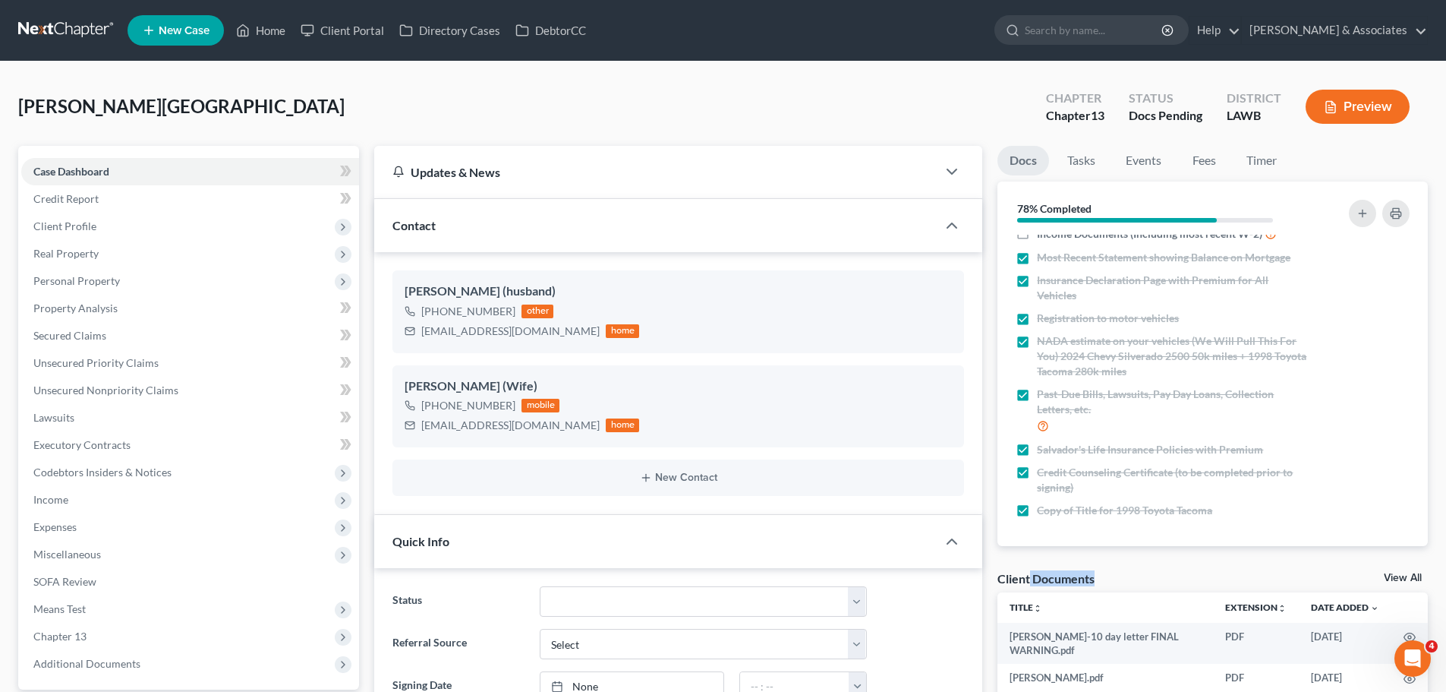
drag, startPoint x: 1029, startPoint y: 577, endPoint x: 1099, endPoint y: 577, distance: 70.6
click at [1099, 577] on div "Client Documents View All" at bounding box center [1213, 581] width 430 height 22
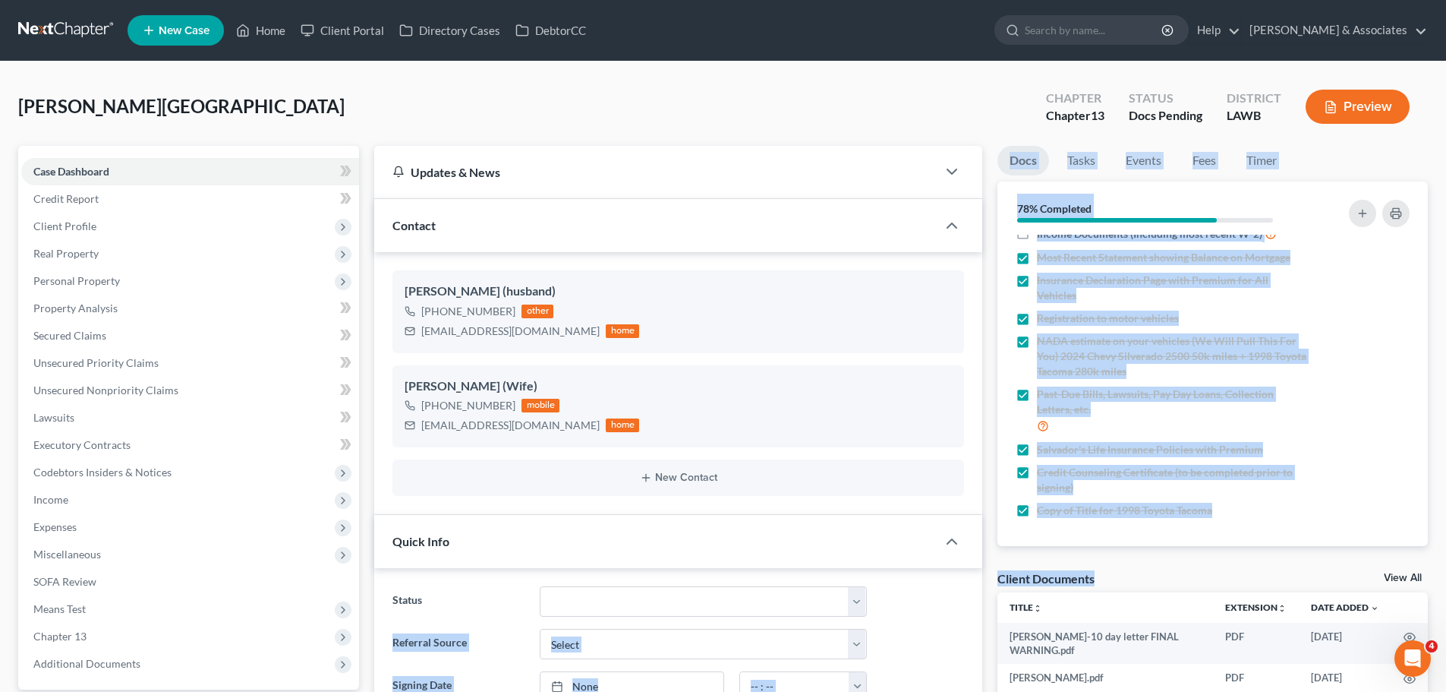
drag, startPoint x: 1095, startPoint y: 580, endPoint x: 980, endPoint y: 585, distance: 114.7
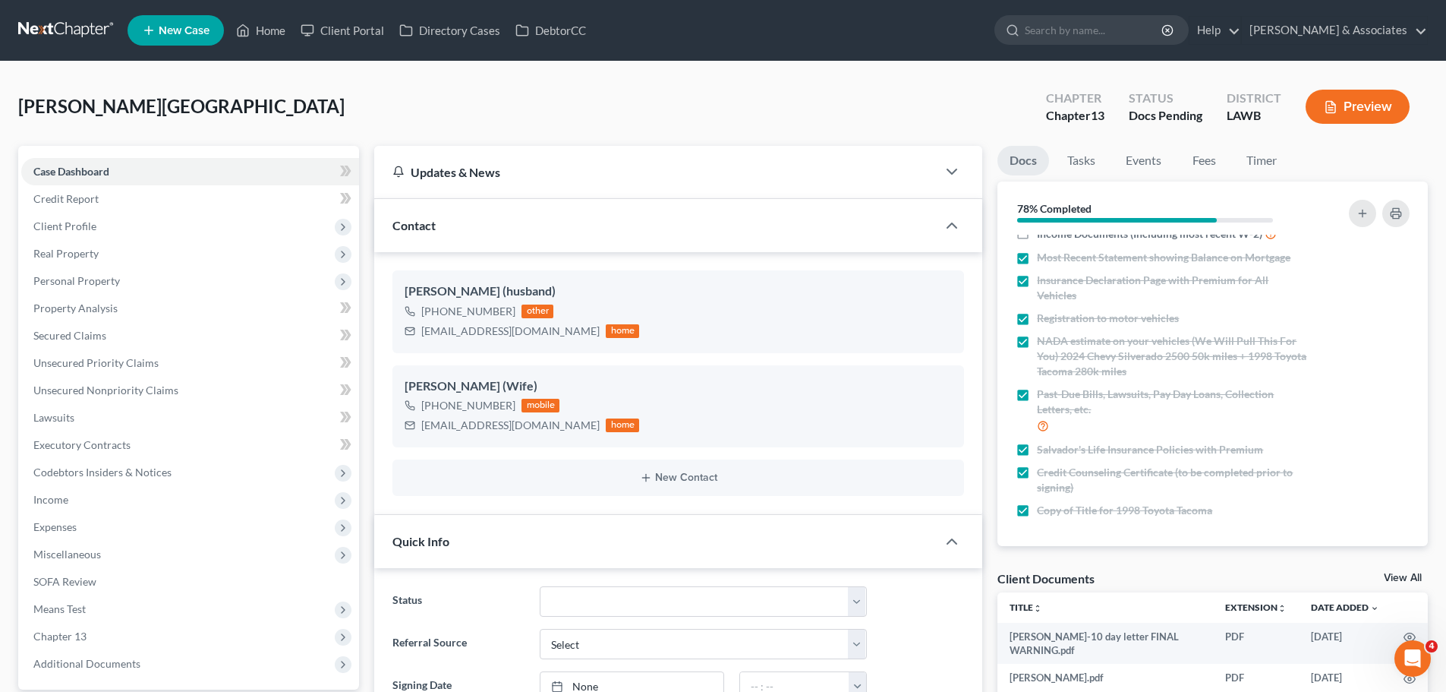
drag, startPoint x: 982, startPoint y: 576, endPoint x: 1071, endPoint y: 582, distance: 89.8
drag, startPoint x: 1118, startPoint y: 581, endPoint x: 997, endPoint y: 582, distance: 121.5
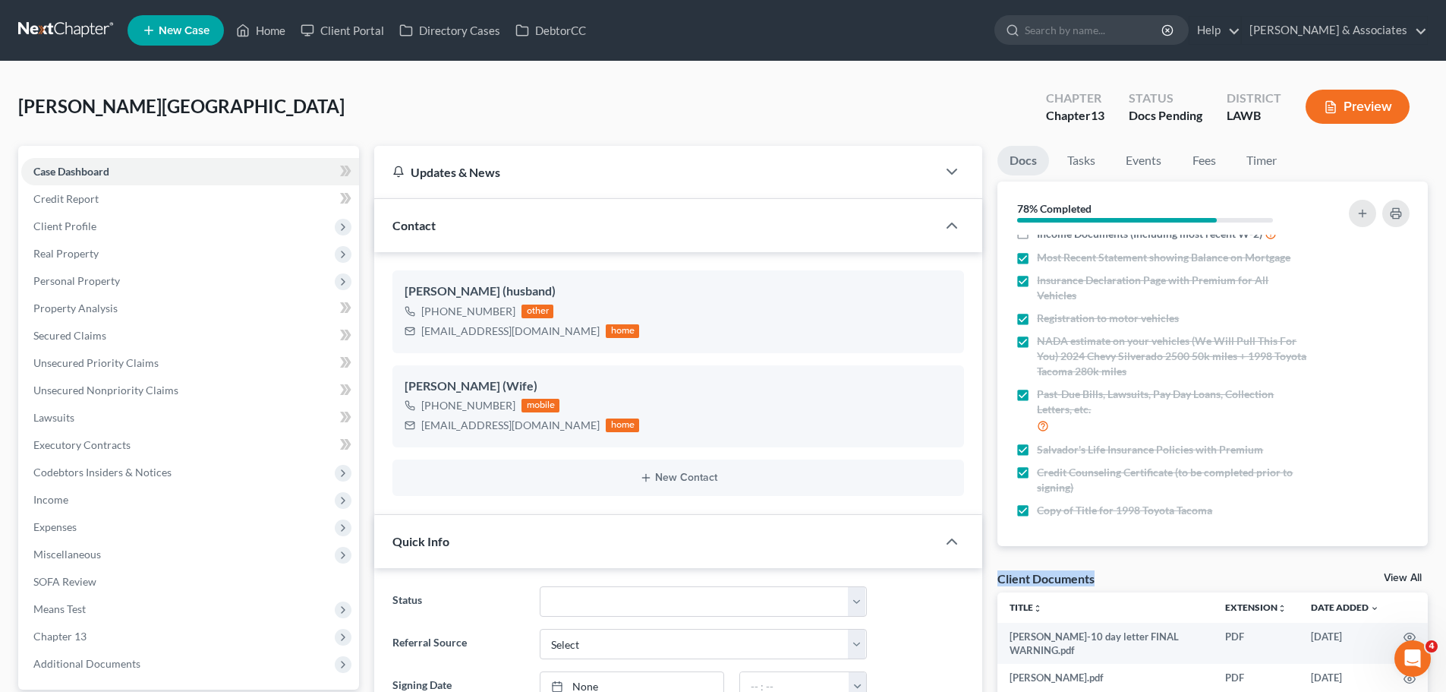
click at [1029, 572] on div "Client Documents" at bounding box center [1046, 578] width 97 height 16
click at [1029, 579] on div "Client Documents" at bounding box center [1046, 578] width 97 height 16
click at [1033, 579] on div "Client Documents" at bounding box center [1046, 578] width 97 height 16
click at [1031, 579] on div "Client Documents" at bounding box center [1046, 578] width 97 height 16
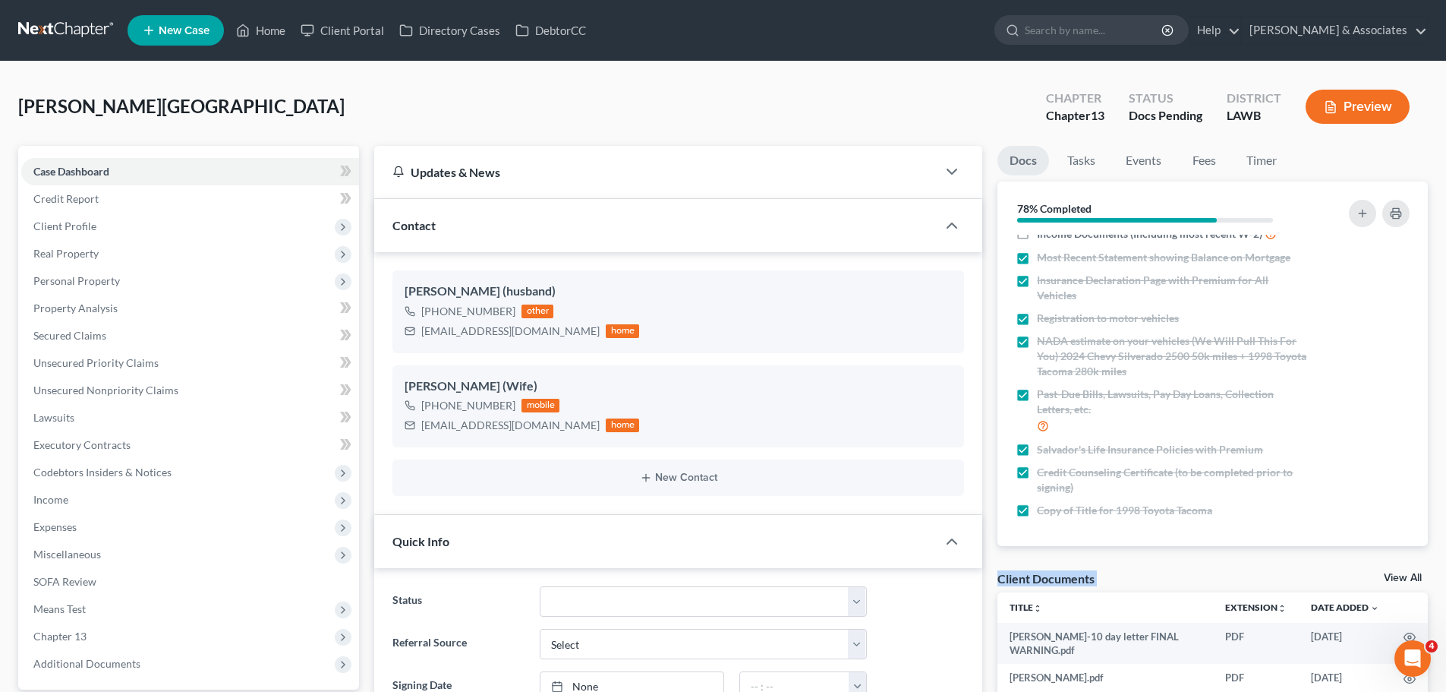
click at [1031, 579] on div "Client Documents" at bounding box center [1046, 578] width 97 height 16
click at [1030, 579] on div "Client Documents" at bounding box center [1046, 578] width 97 height 16
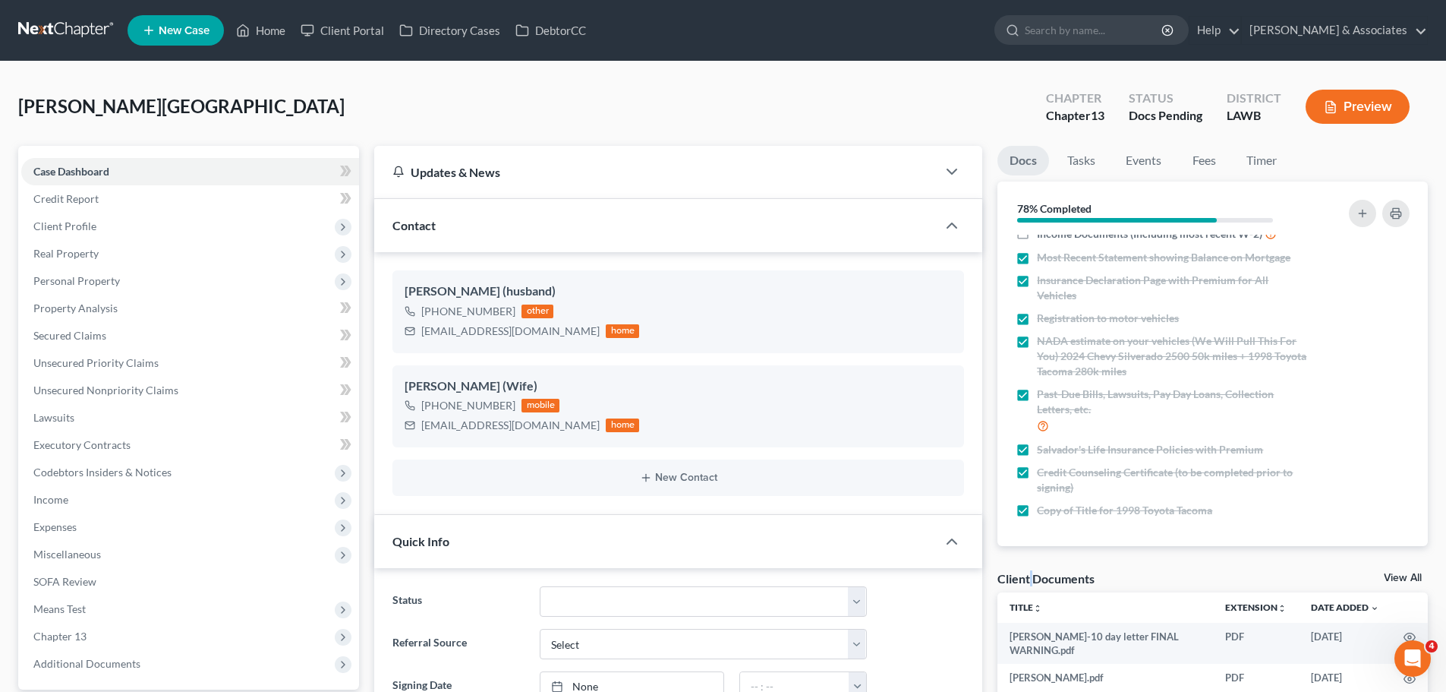
click at [1030, 579] on div "Client Documents" at bounding box center [1046, 578] width 97 height 16
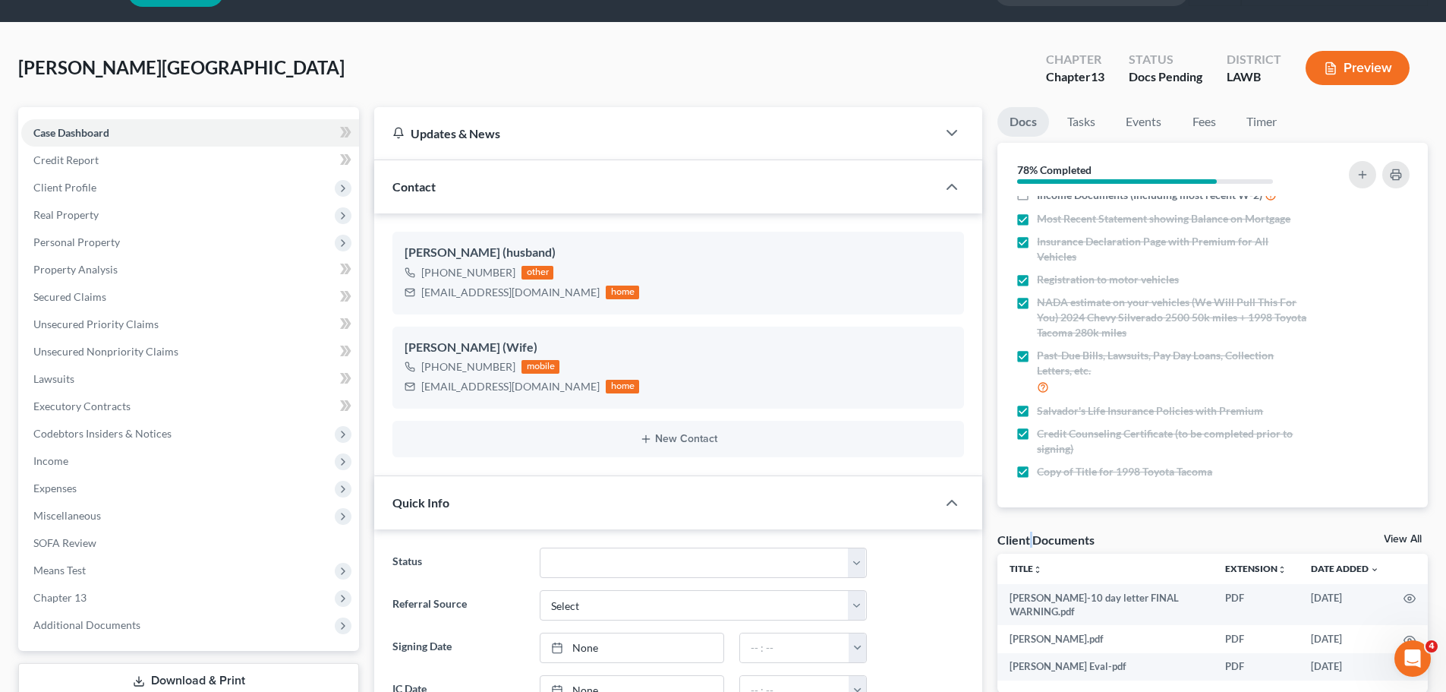
scroll to position [76, 0]
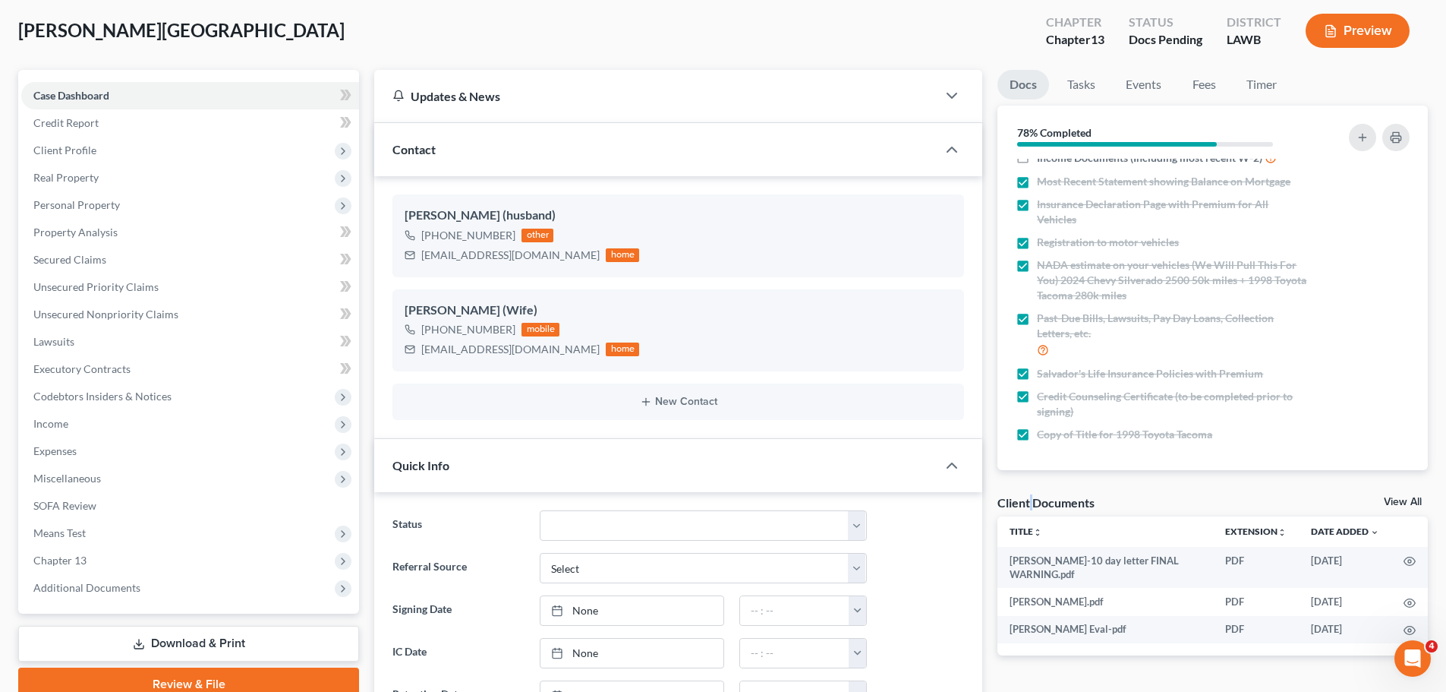
click at [1033, 500] on div "Client Documents" at bounding box center [1046, 502] width 97 height 16
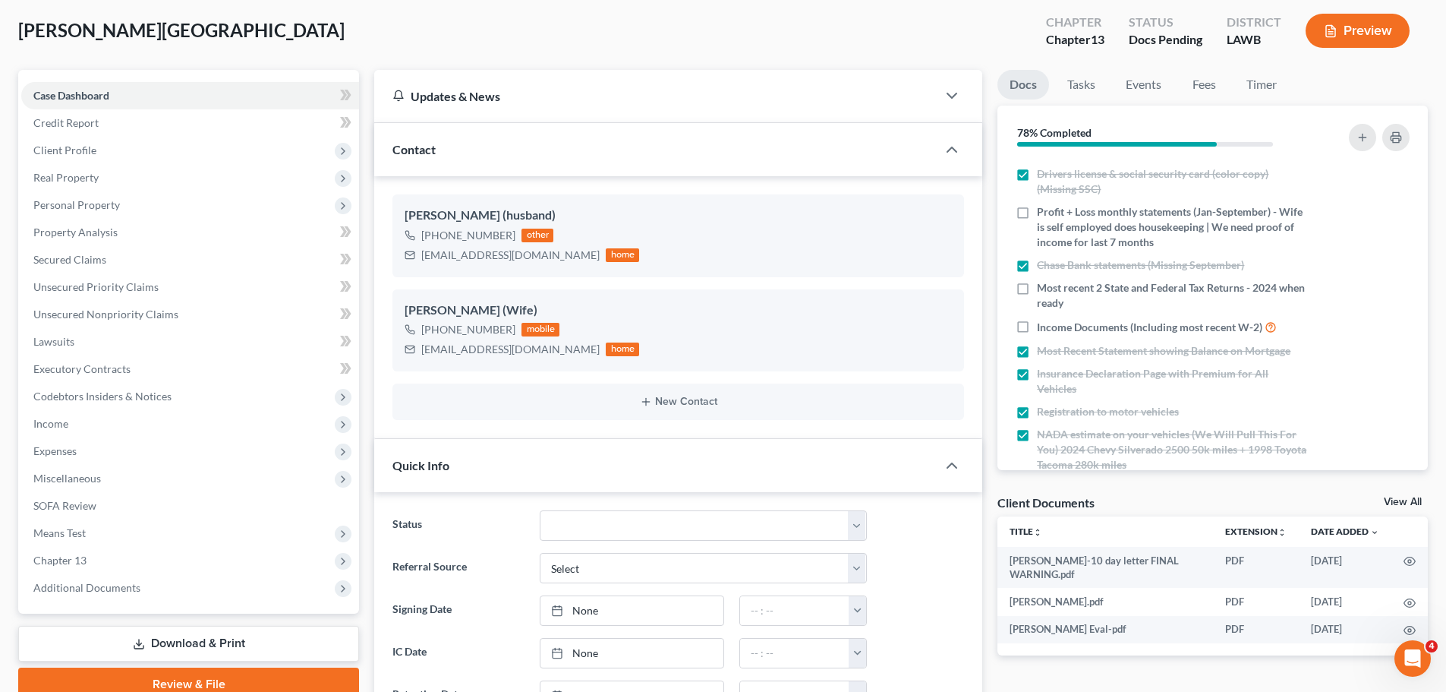
scroll to position [0, 0]
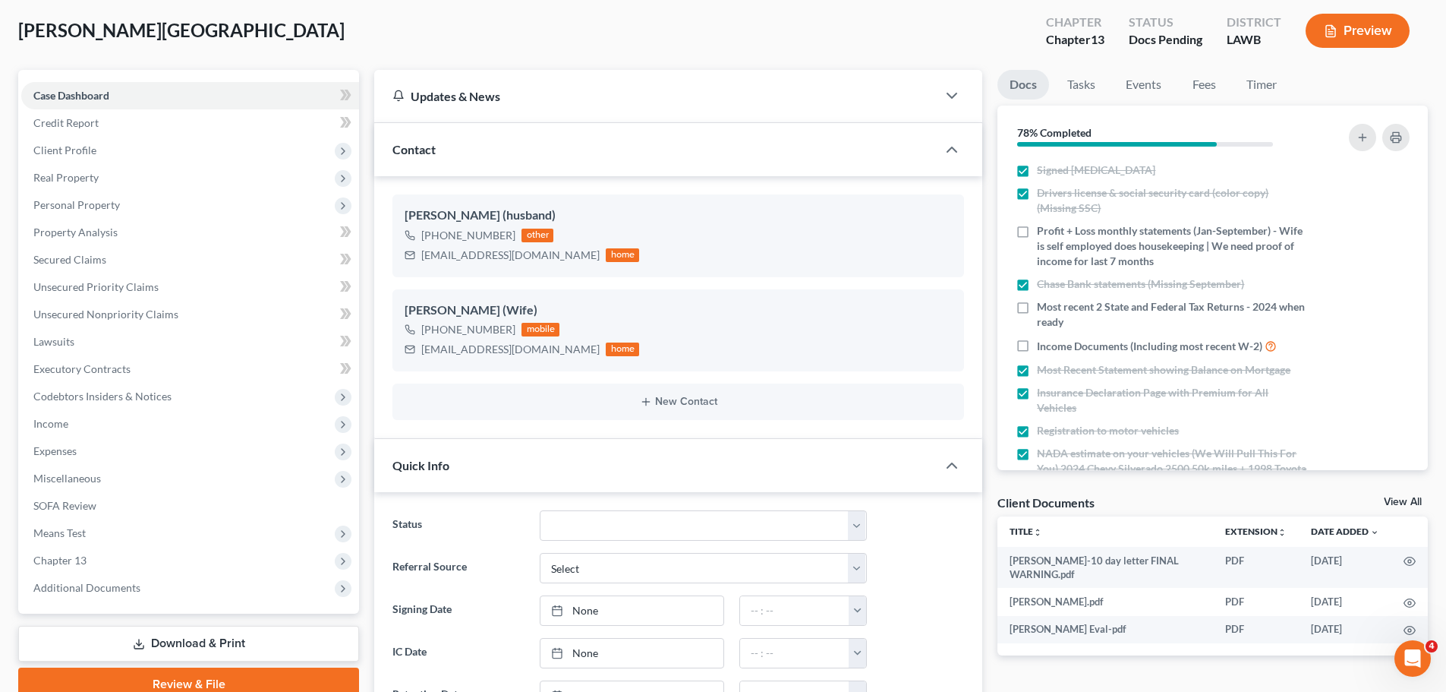
drag, startPoint x: 1013, startPoint y: 509, endPoint x: 1146, endPoint y: 503, distance: 133.8
click at [1146, 503] on div "Client Documents View All" at bounding box center [1213, 505] width 430 height 22
click at [65, 142] on span "Client Profile" at bounding box center [190, 150] width 338 height 27
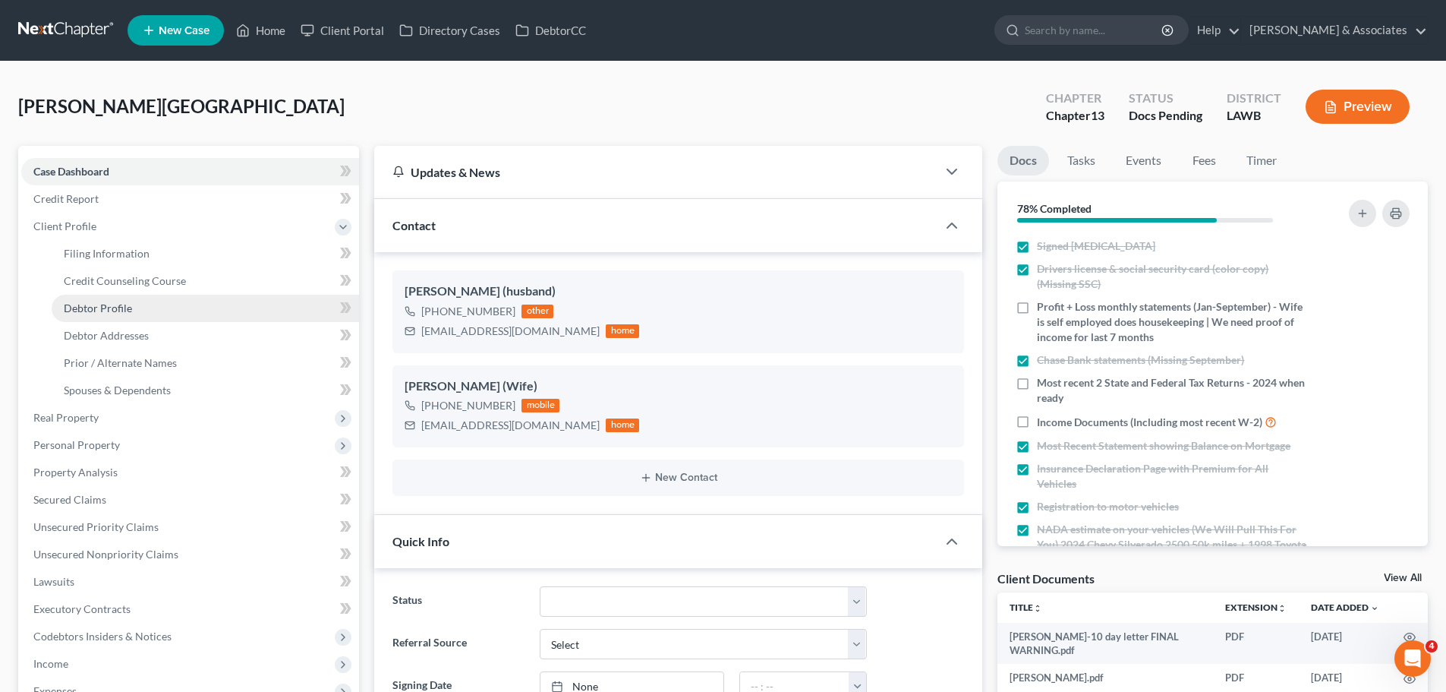
click at [92, 304] on span "Debtor Profile" at bounding box center [98, 307] width 68 height 13
select select "1"
select select "0"
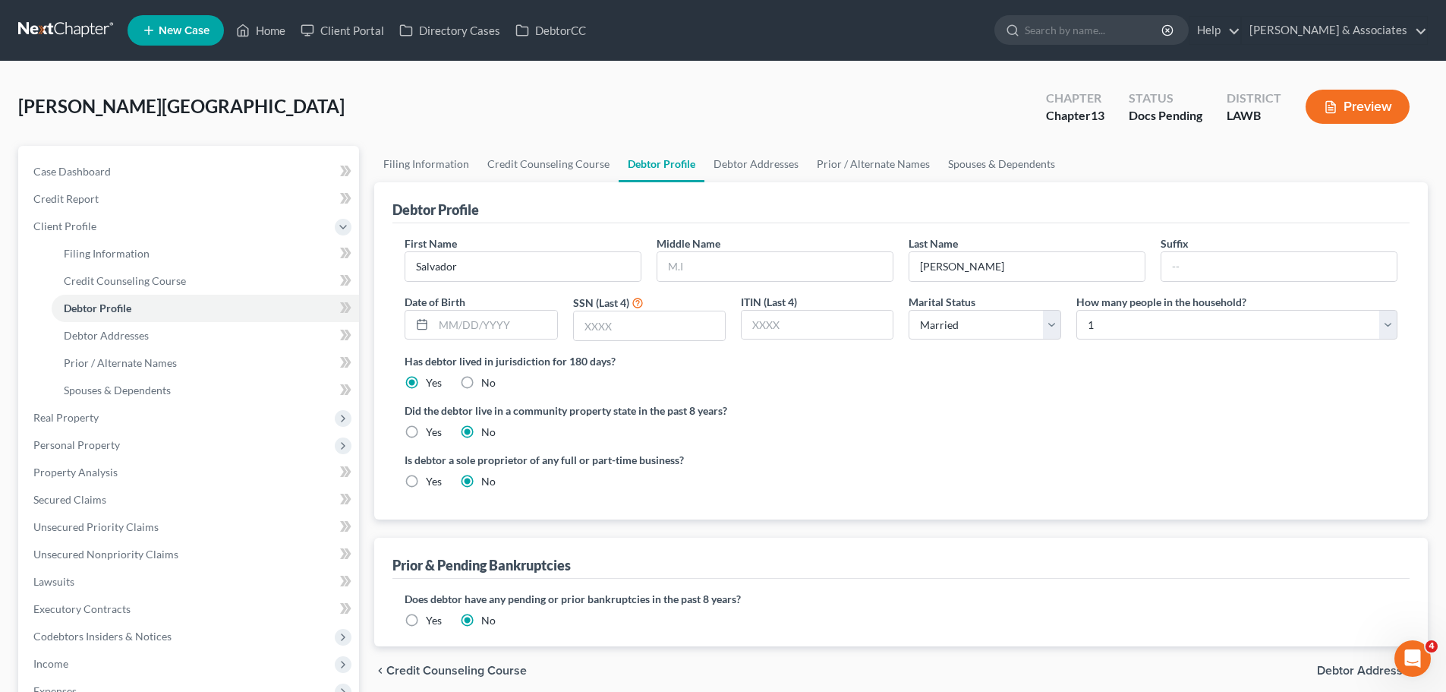
click at [1105, 449] on ng-include "First Name Salvador Middle Name Last Name Almanza Suffix Date of Birth SSN (Las…" at bounding box center [901, 368] width 993 height 266
click at [507, 336] on input "text" at bounding box center [495, 325] width 123 height 29
type input "09/21/1975"
drag, startPoint x: 642, startPoint y: 328, endPoint x: 1244, endPoint y: 327, distance: 601.3
click at [648, 328] on input "text" at bounding box center [649, 325] width 151 height 29
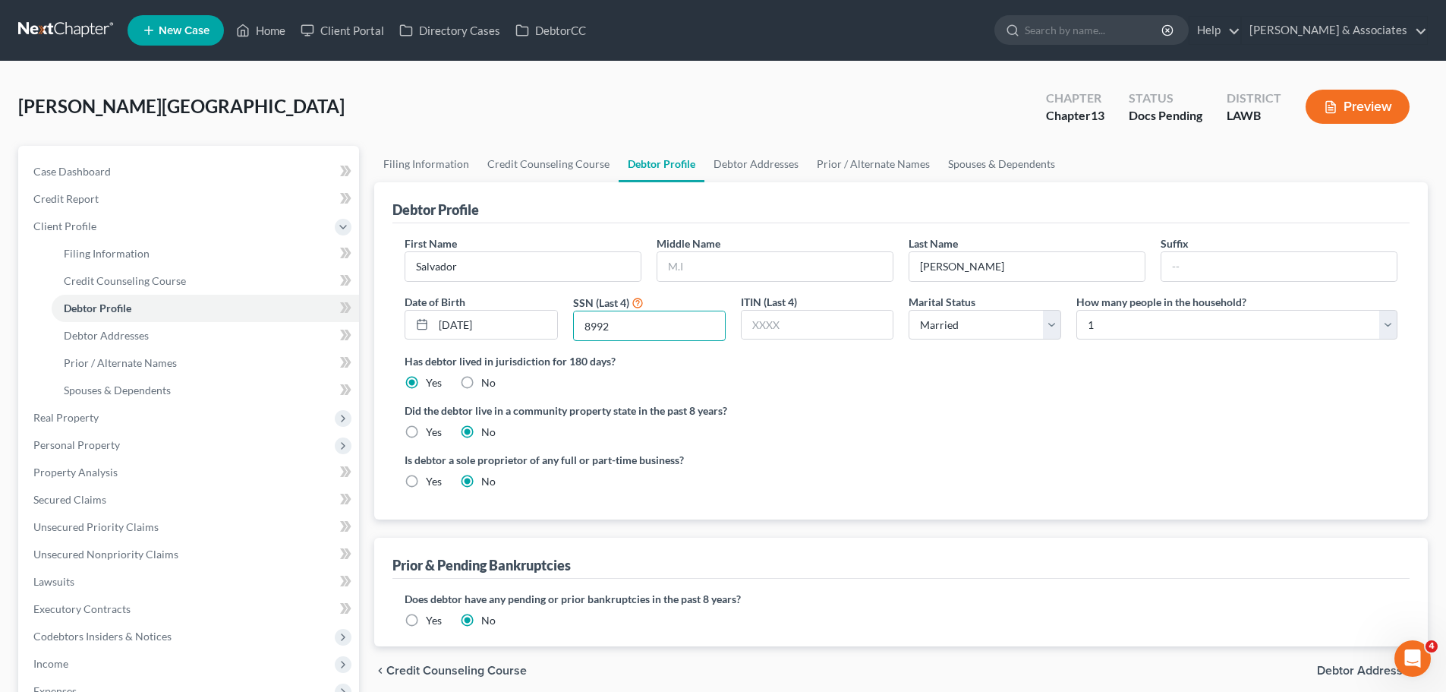
type input "8992"
click at [735, 242] on div "Middle Name" at bounding box center [775, 258] width 252 height 46
click at [1013, 269] on input "Almanza" at bounding box center [1027, 266] width 235 height 29
type input "Almanza-Hernandez"
click at [1009, 443] on ng-include "First Name Salvador Middle Name Last Name Almanza-Hernandez Suffix Date of Birt…" at bounding box center [901, 368] width 993 height 266
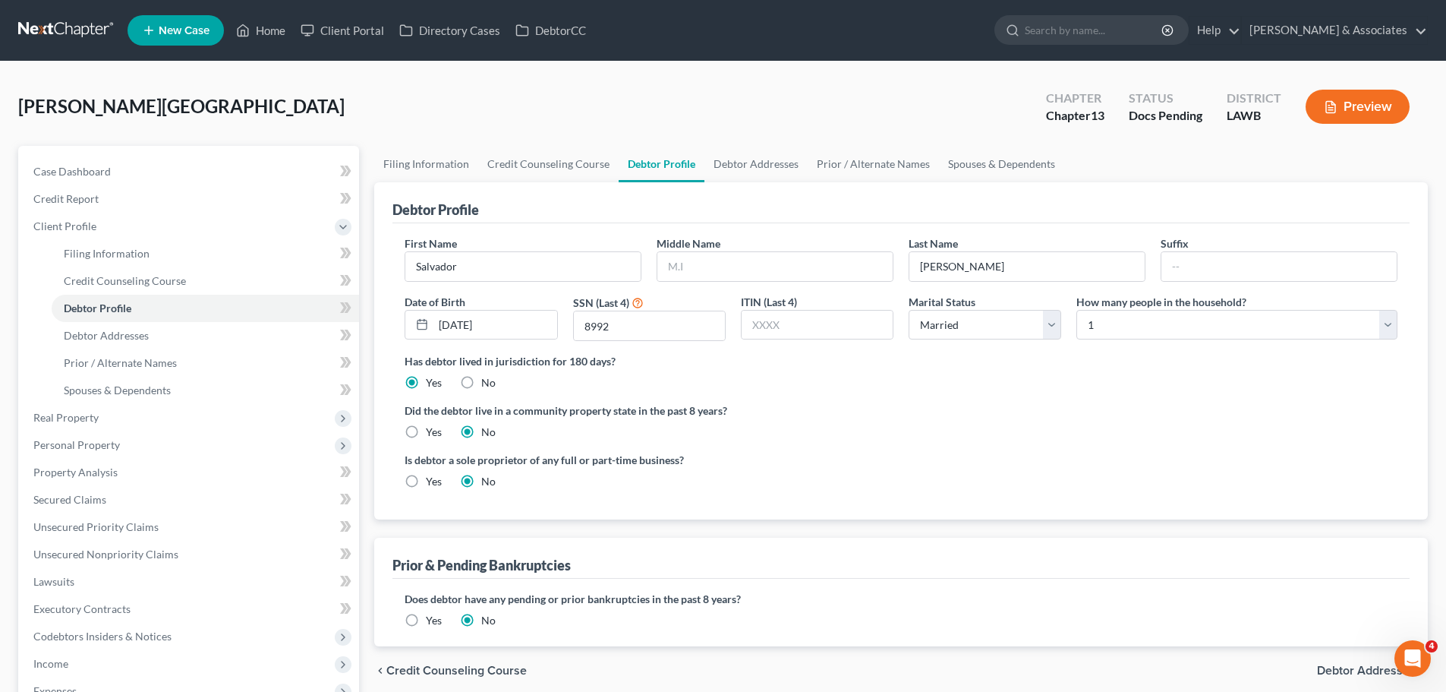
click at [1040, 426] on div "Did the debtor live in a community property state in the past 8 years? Yes No" at bounding box center [901, 420] width 993 height 37
click at [1108, 405] on label "Did the debtor live in a community property state in the past 8 years?" at bounding box center [901, 410] width 993 height 16
click at [1004, 326] on select "Select Single Married Separated Divorced Widowed" at bounding box center [985, 325] width 153 height 30
click at [1039, 326] on select "Select Single Married Separated Divorced Widowed" at bounding box center [985, 325] width 153 height 30
click at [1159, 328] on select "Select 1 2 3 4 5 6 7 8 9 10 11 12 13 14 15 16 17 18 19 20" at bounding box center [1237, 325] width 321 height 30
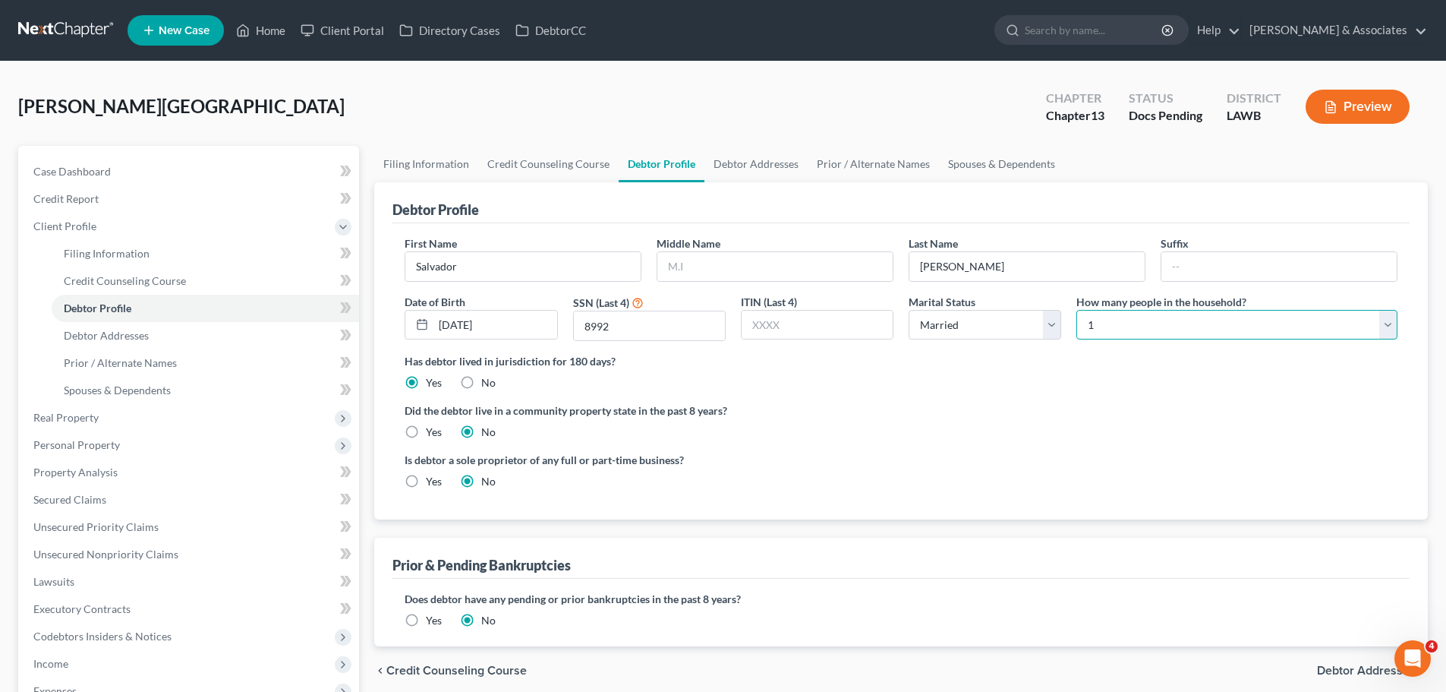
select select "4"
click at [1077, 310] on select "Select 1 2 3 4 5 6 7 8 9 10 11 12 13 14 15 16 17 18 19 20" at bounding box center [1237, 325] width 321 height 30
click at [426, 434] on label "Yes" at bounding box center [434, 431] width 16 height 15
click at [432, 434] on input "Yes" at bounding box center [437, 429] width 10 height 10
radio input "true"
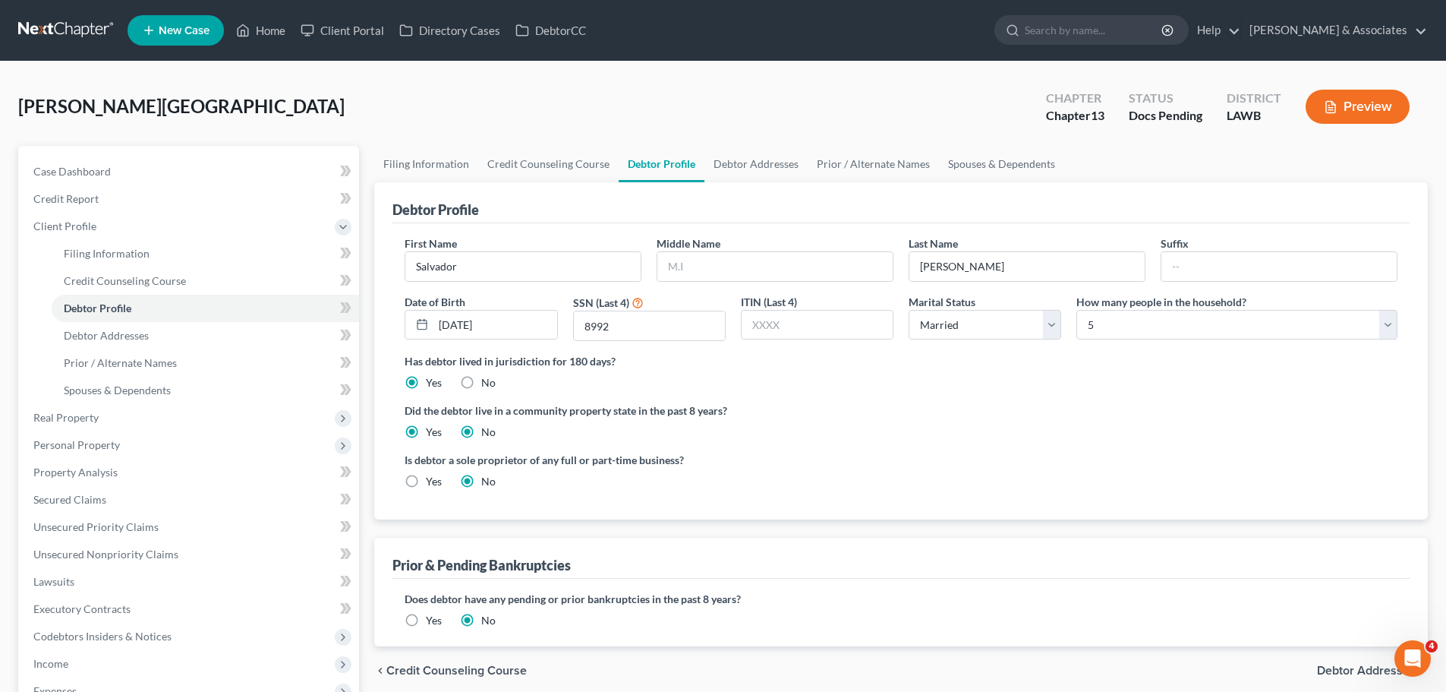
radio input "false"
click at [954, 440] on ng-include "First Name Salvador Middle Name Last Name Almanza-Hernandez Suffix Date of Birt…" at bounding box center [901, 368] width 993 height 266
click at [434, 480] on label "Yes" at bounding box center [434, 481] width 16 height 15
click at [434, 480] on input "Yes" at bounding box center [437, 479] width 10 height 10
radio input "true"
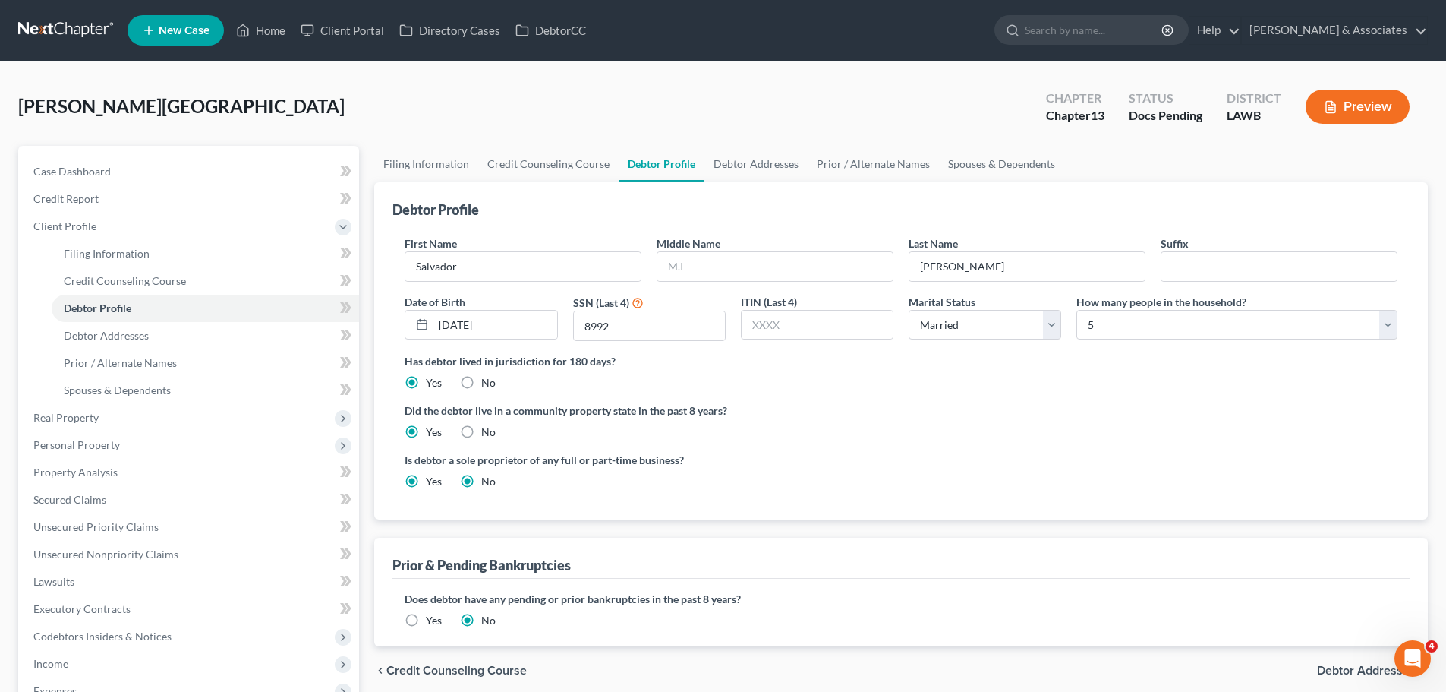
radio input "false"
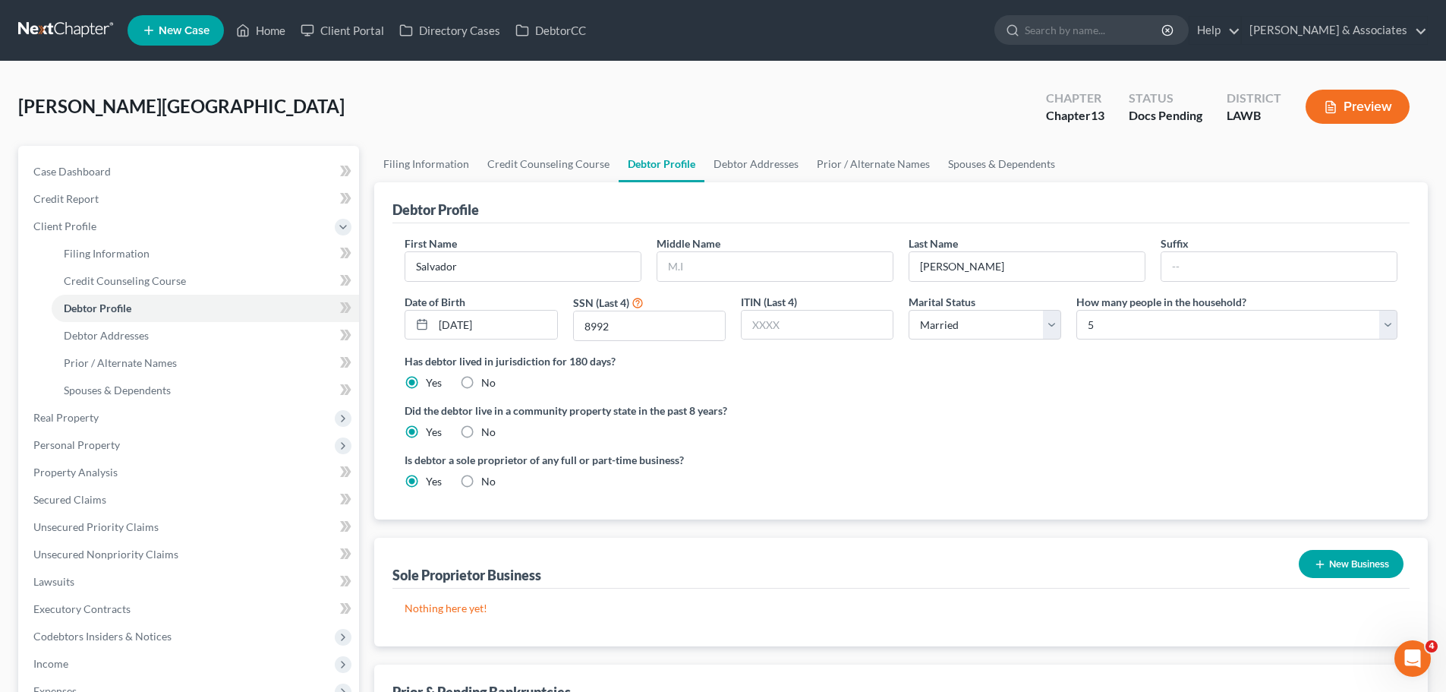
click at [759, 484] on div "Is debtor a sole proprietor of any full or part-time business? Yes No" at bounding box center [649, 470] width 504 height 37
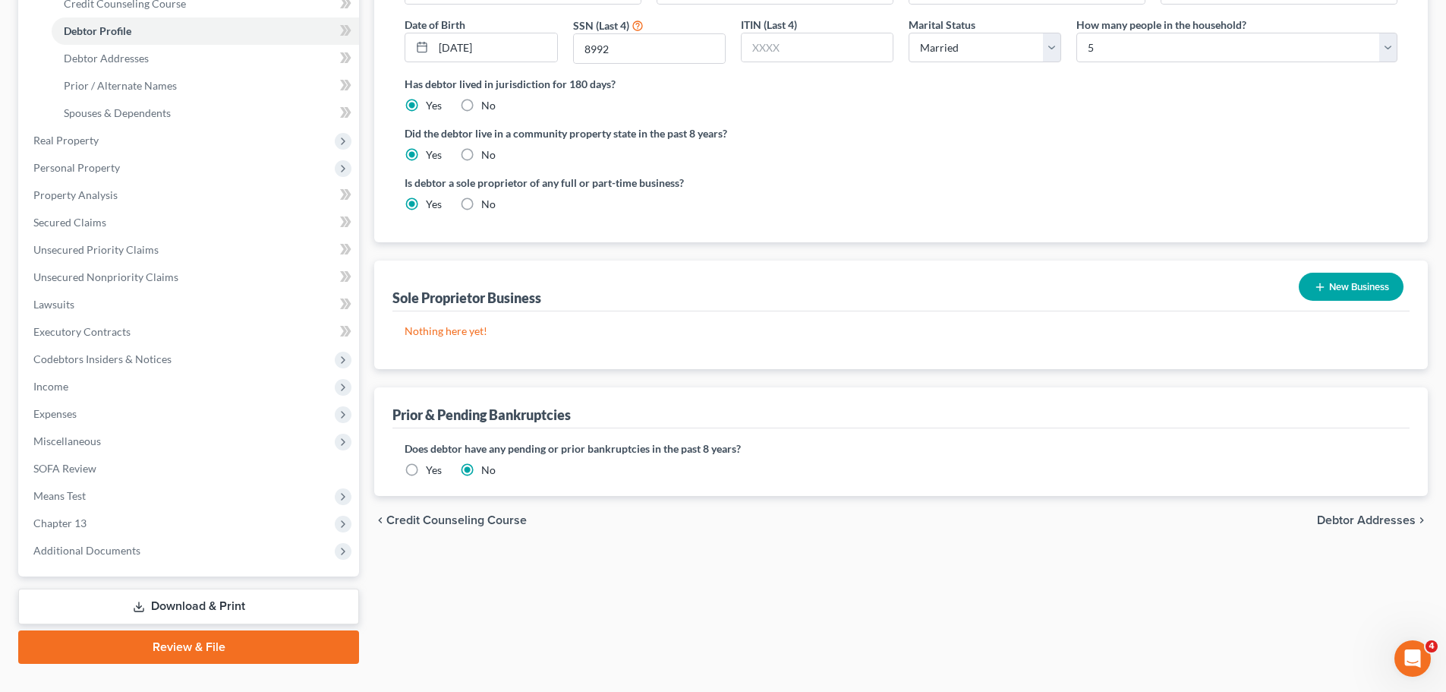
scroll to position [307, 0]
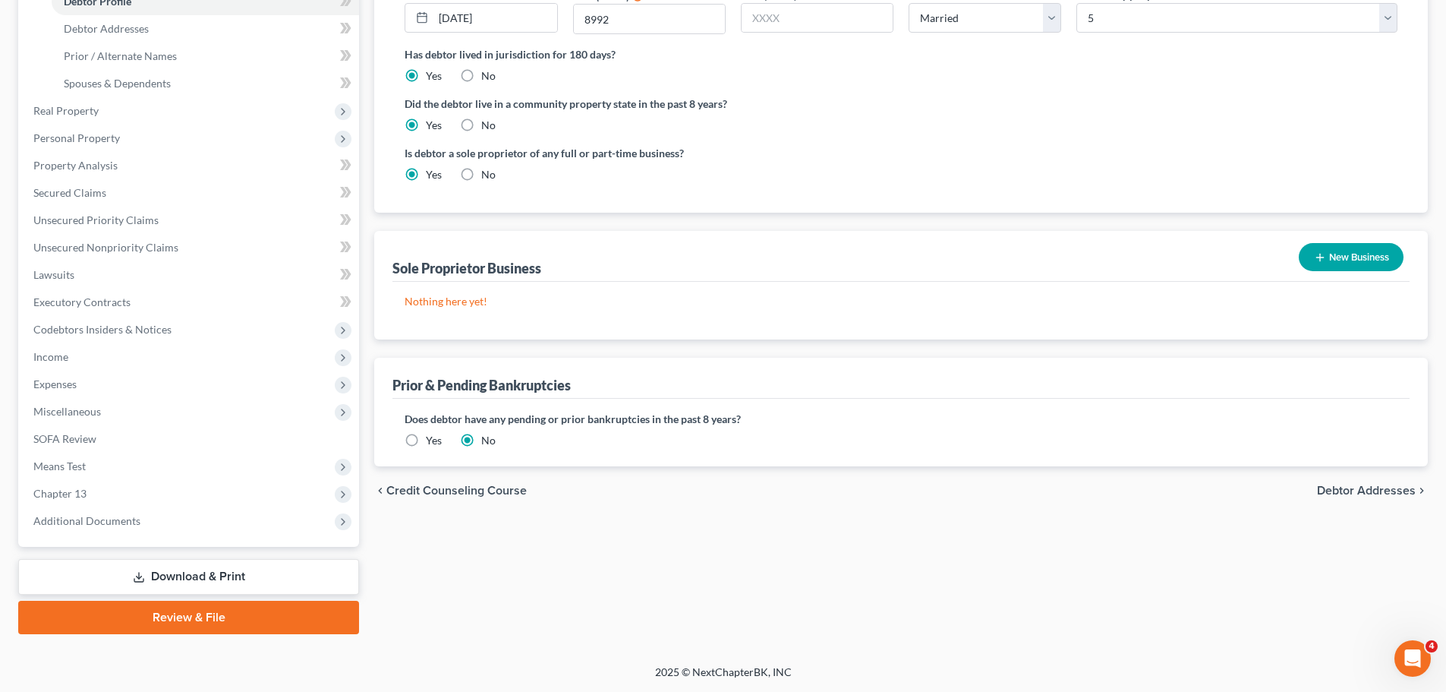
click at [1367, 260] on button "New Business" at bounding box center [1351, 257] width 105 height 28
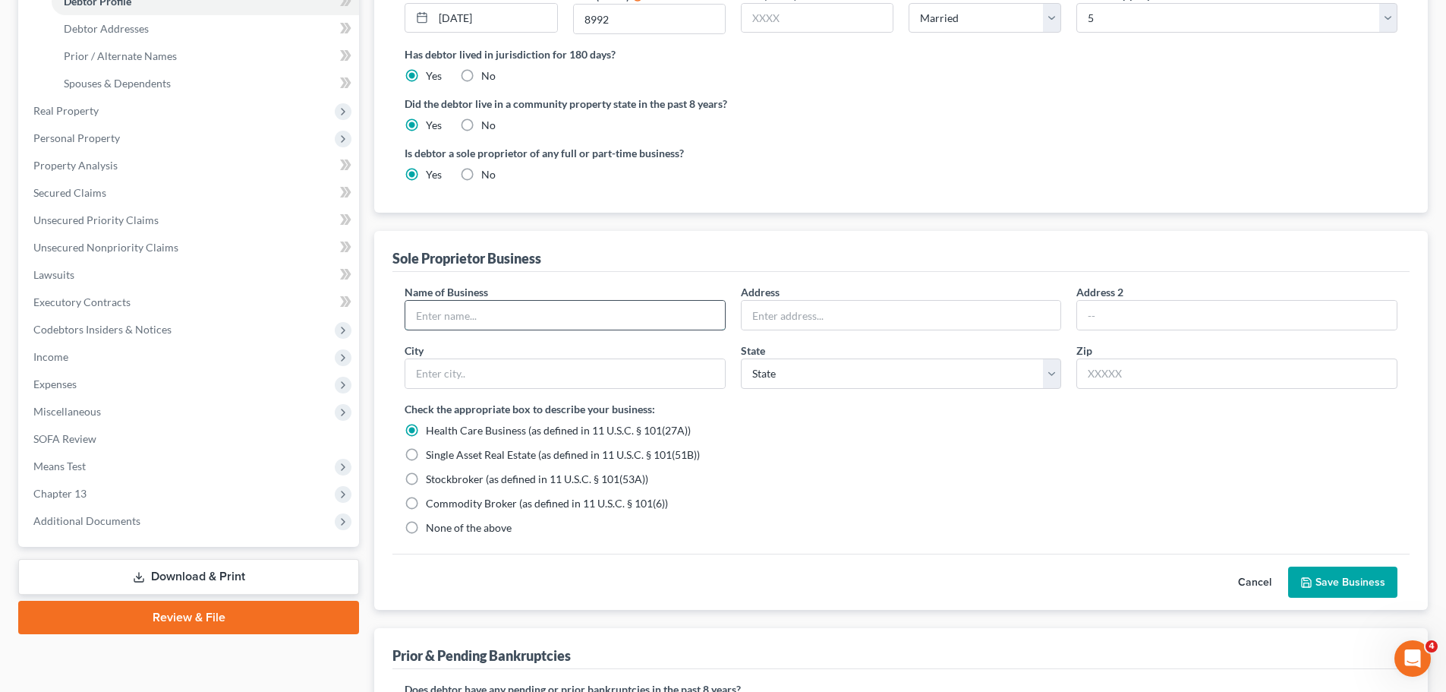
click at [583, 305] on input "text" at bounding box center [565, 315] width 320 height 29
click at [497, 528] on span "None of the above" at bounding box center [469, 527] width 86 height 13
click at [442, 528] on input "None of the above" at bounding box center [437, 525] width 10 height 10
radio input "true"
radio input "false"
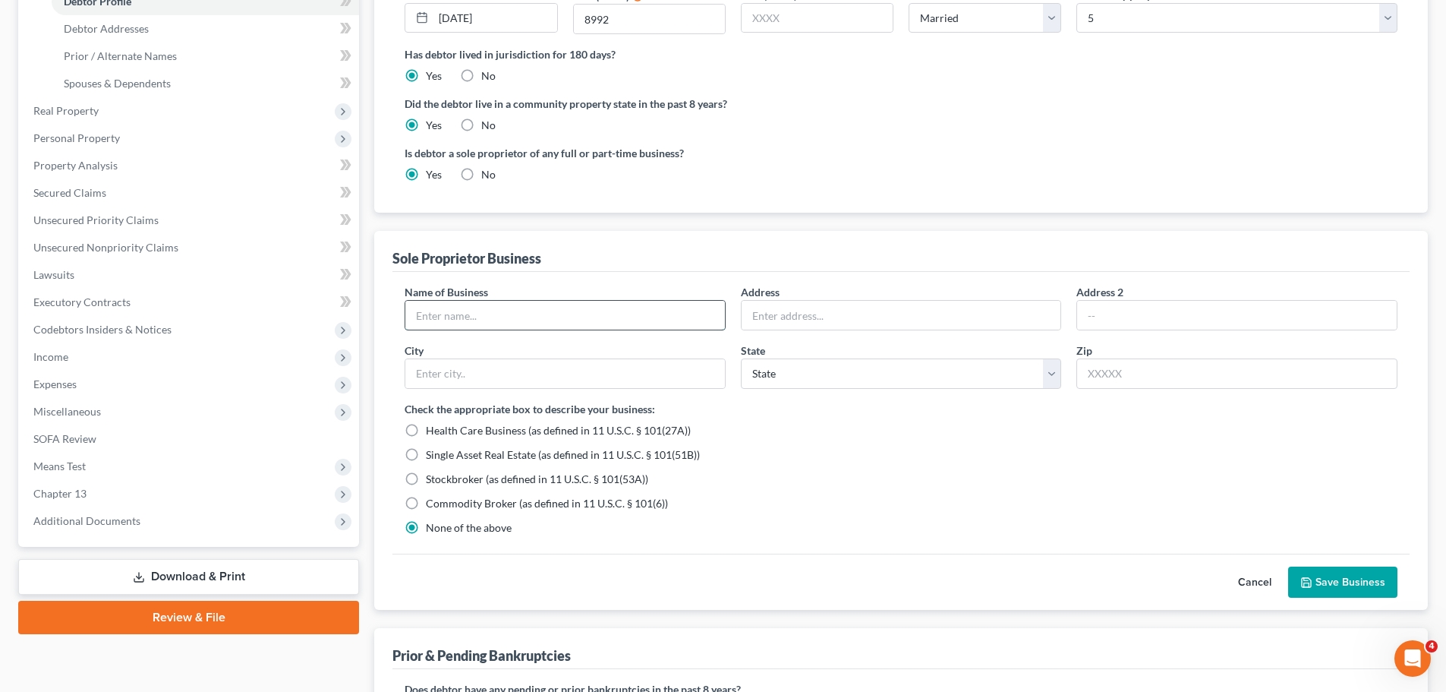
click at [495, 317] on input "text" at bounding box center [565, 315] width 320 height 29
type input "Housekeeping"
click at [1373, 581] on button "Save Business" at bounding box center [1342, 582] width 109 height 32
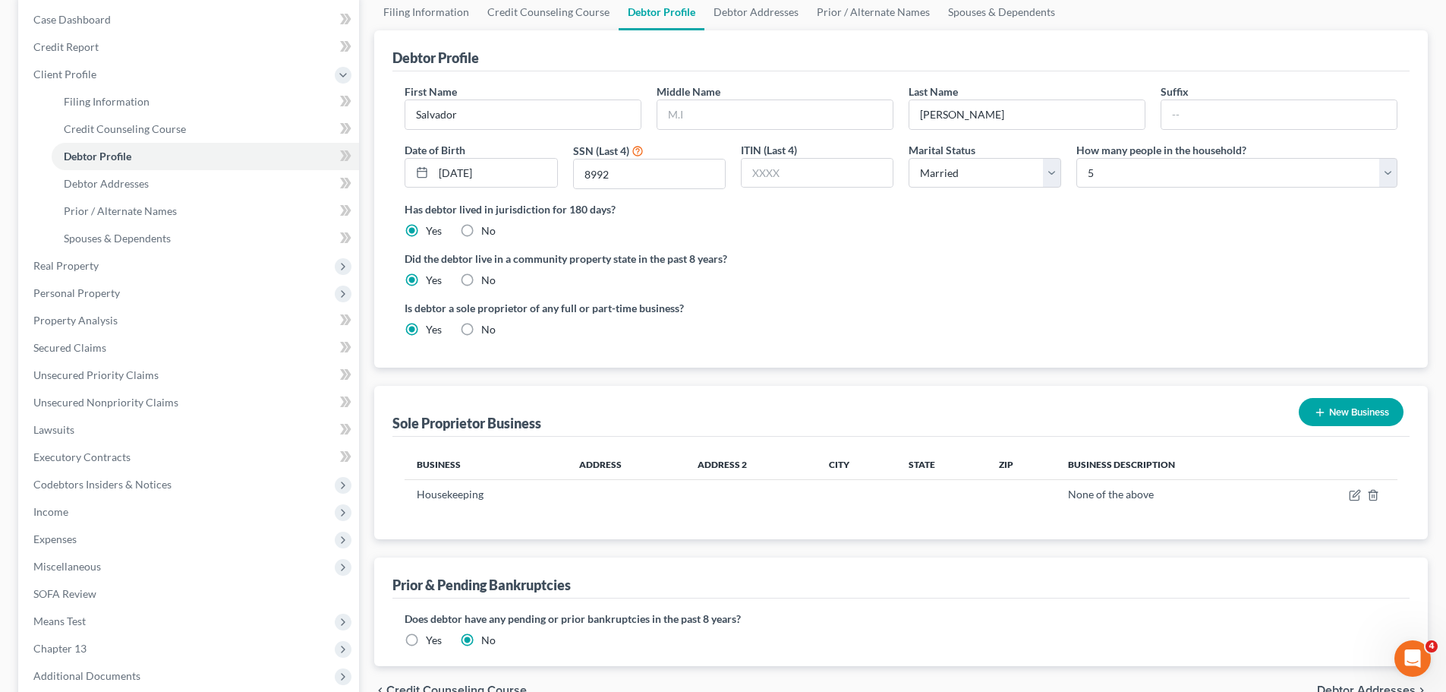
scroll to position [0, 0]
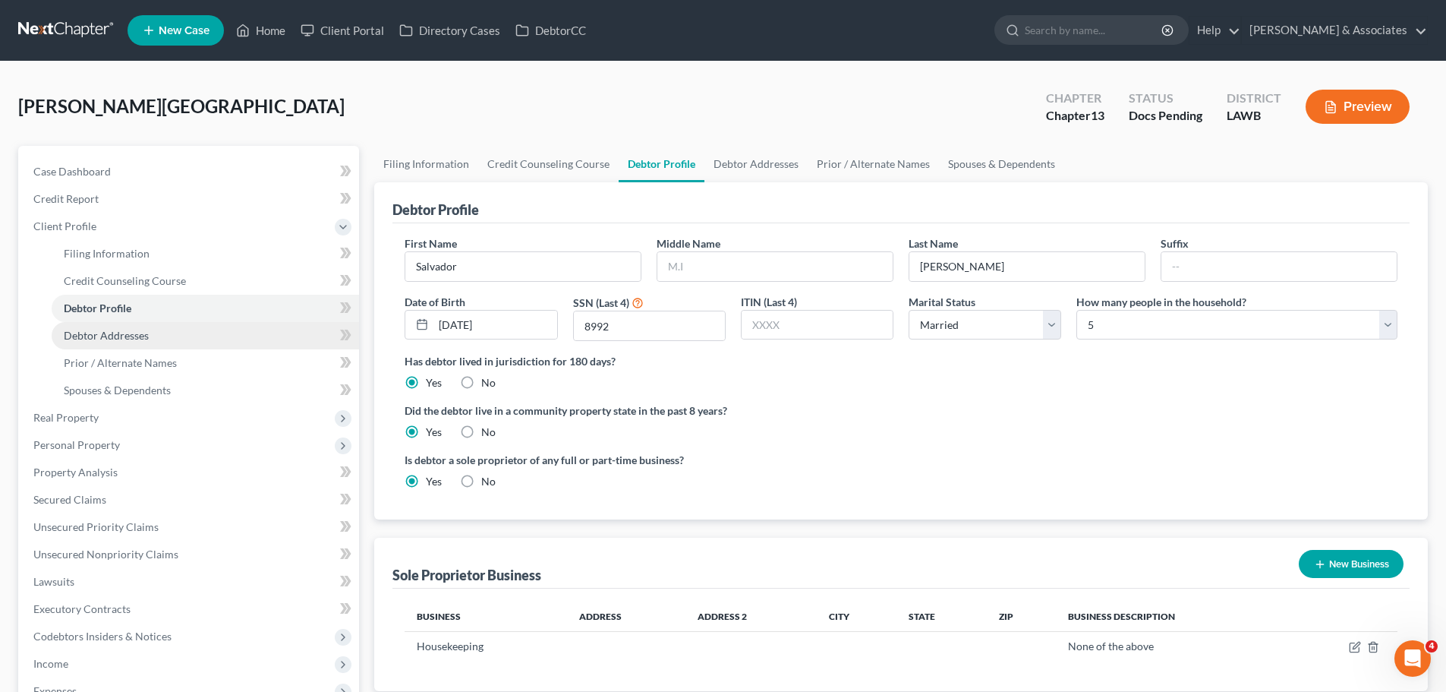
click at [91, 340] on span "Debtor Addresses" at bounding box center [106, 335] width 85 height 13
select select "0"
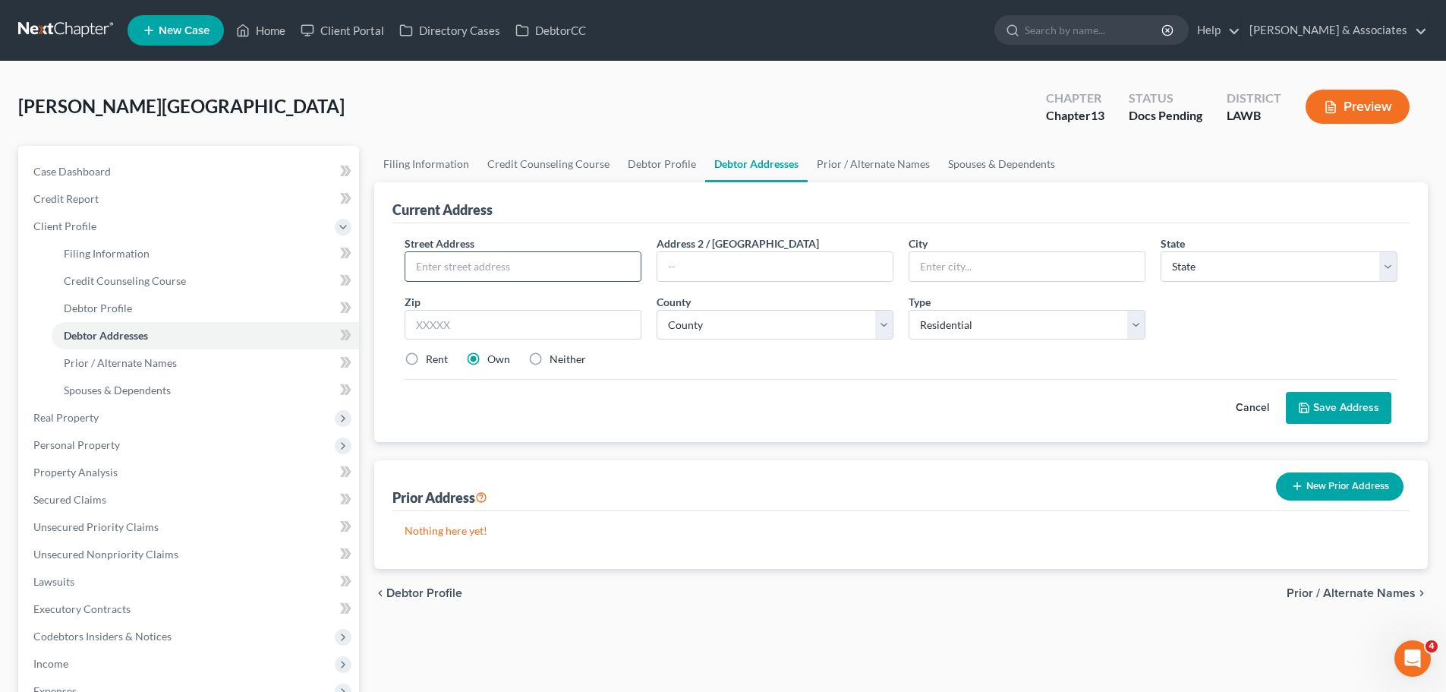
drag, startPoint x: 531, startPoint y: 266, endPoint x: 592, endPoint y: 266, distance: 61.5
click at [531, 266] on input "text" at bounding box center [522, 266] width 235 height 29
type input "207 Peak Run"
type input "70592"
type input "Youngsville"
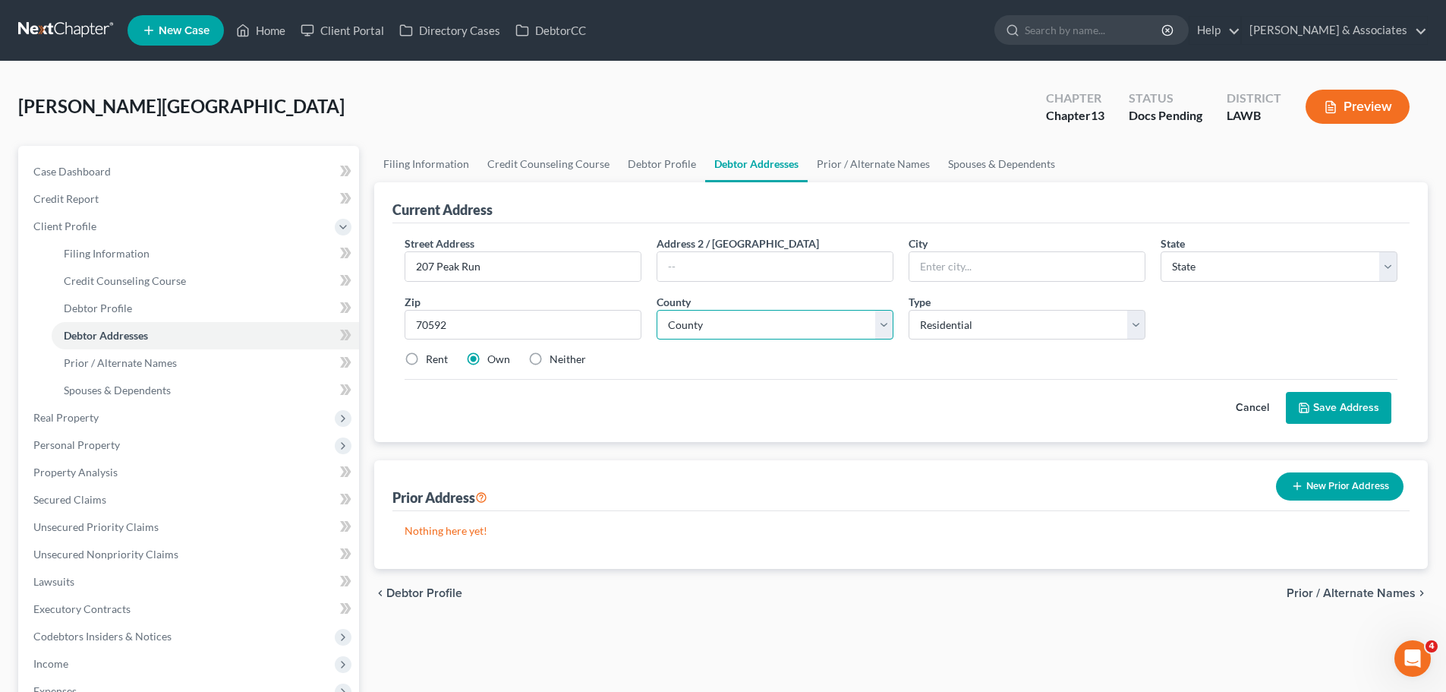
select select "19"
select select "28"
click at [809, 366] on div "Rent Own Neither" at bounding box center [901, 359] width 1008 height 15
click at [1362, 410] on button "Save Address" at bounding box center [1339, 408] width 106 height 32
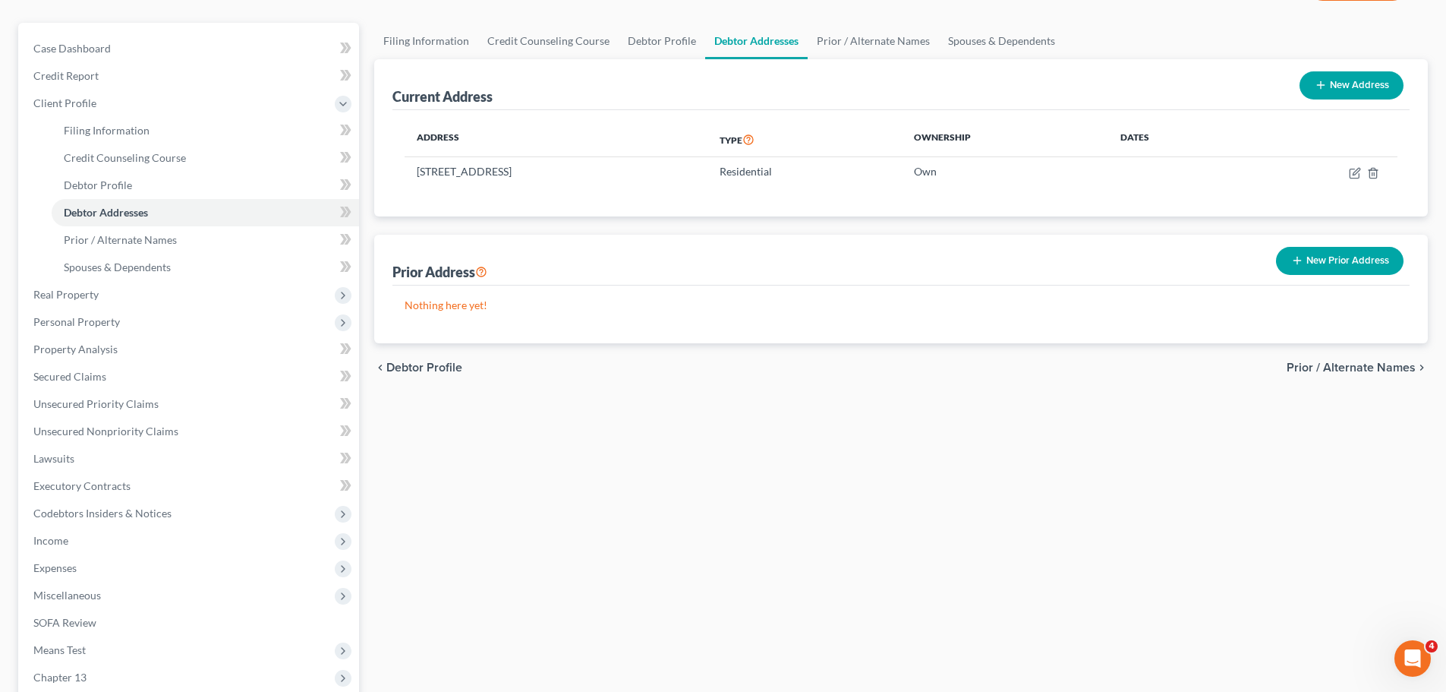
scroll to position [304, 0]
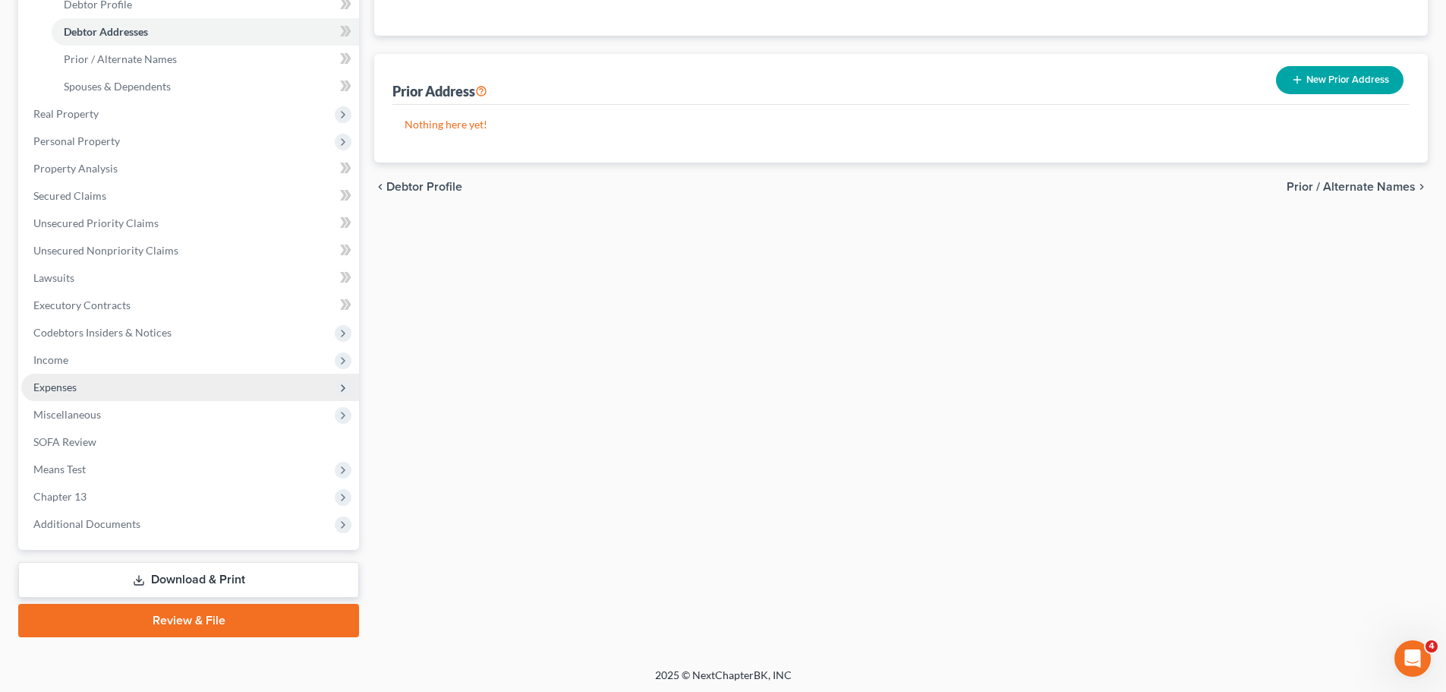
click at [52, 386] on span "Expenses" at bounding box center [54, 386] width 43 height 13
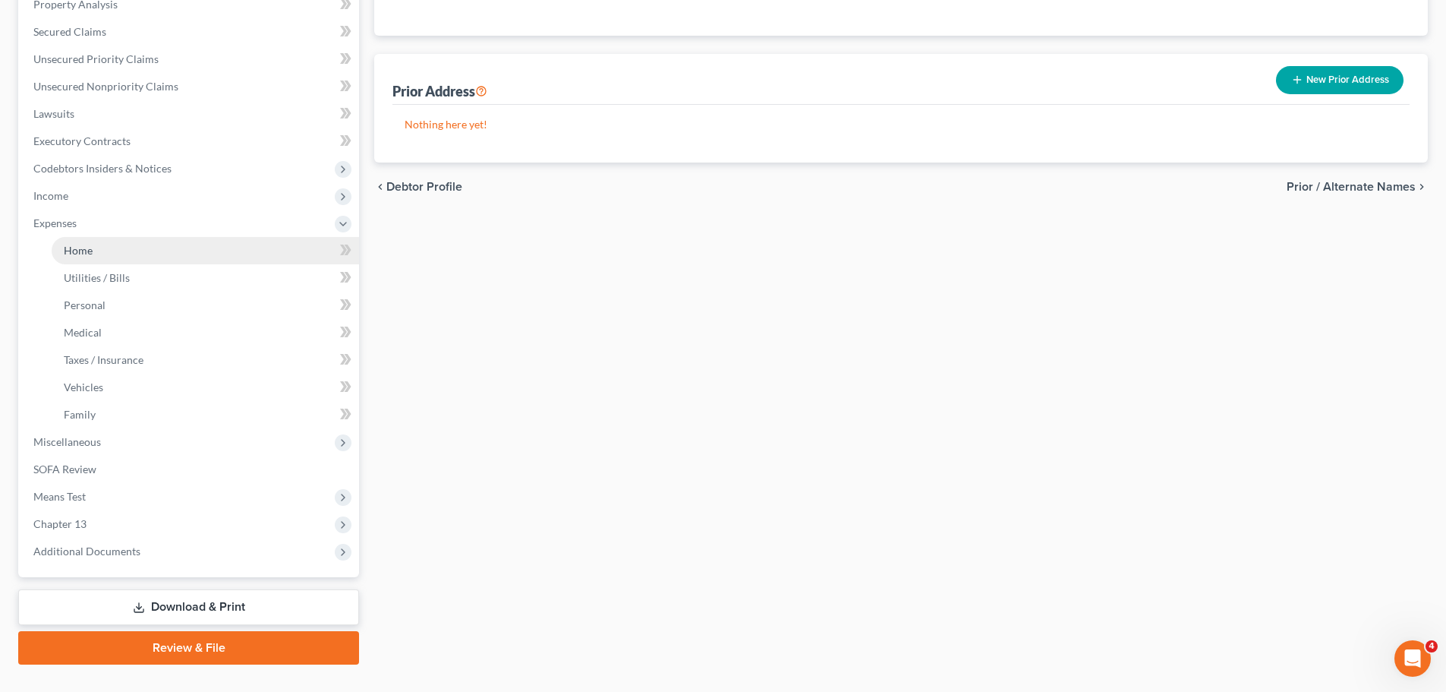
click at [69, 251] on span "Home" at bounding box center [78, 250] width 29 height 13
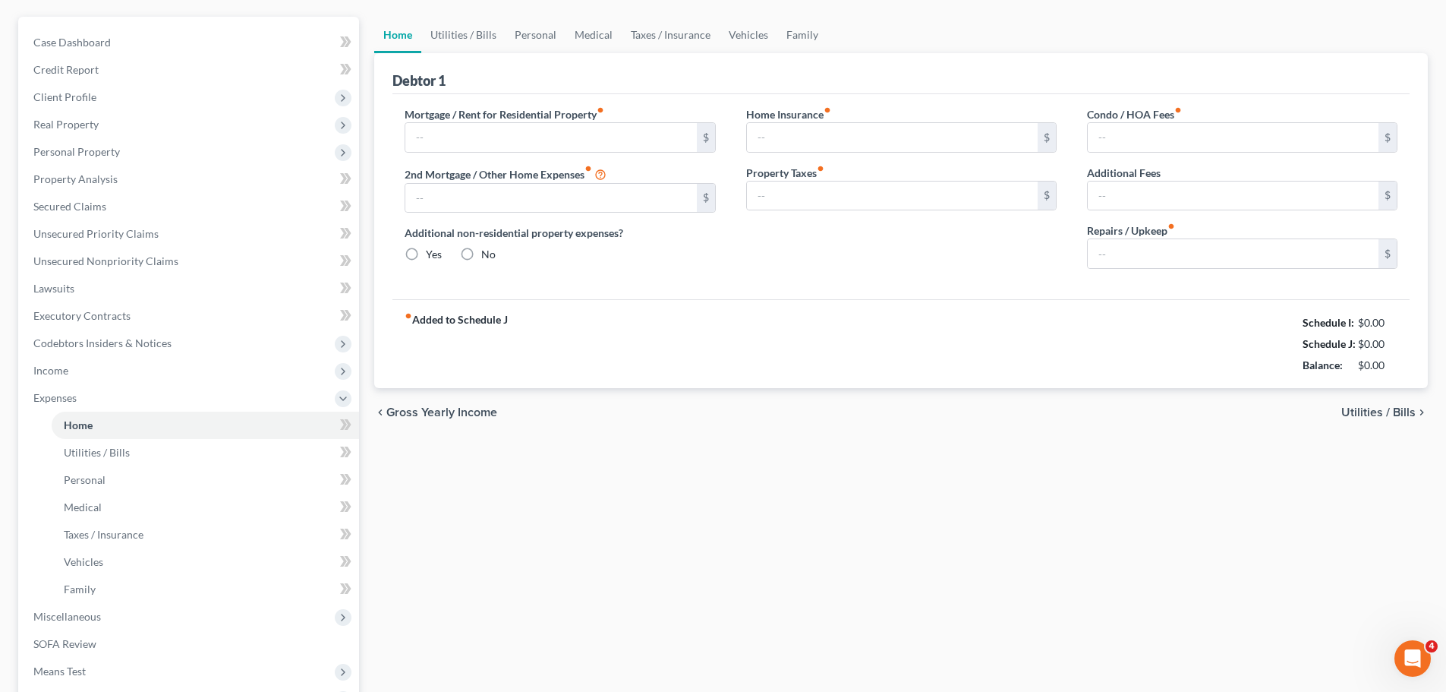
type input "0.00"
radio input "true"
type input "0.00"
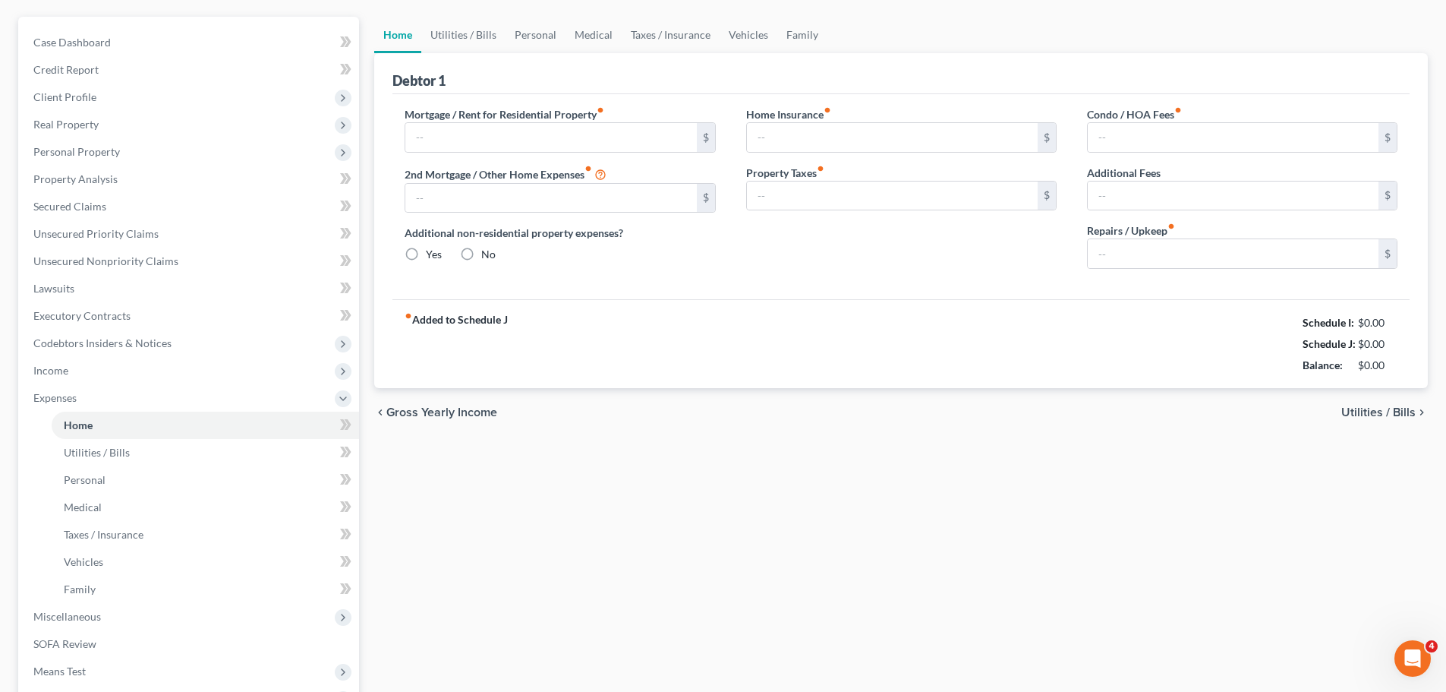
type input "0.00"
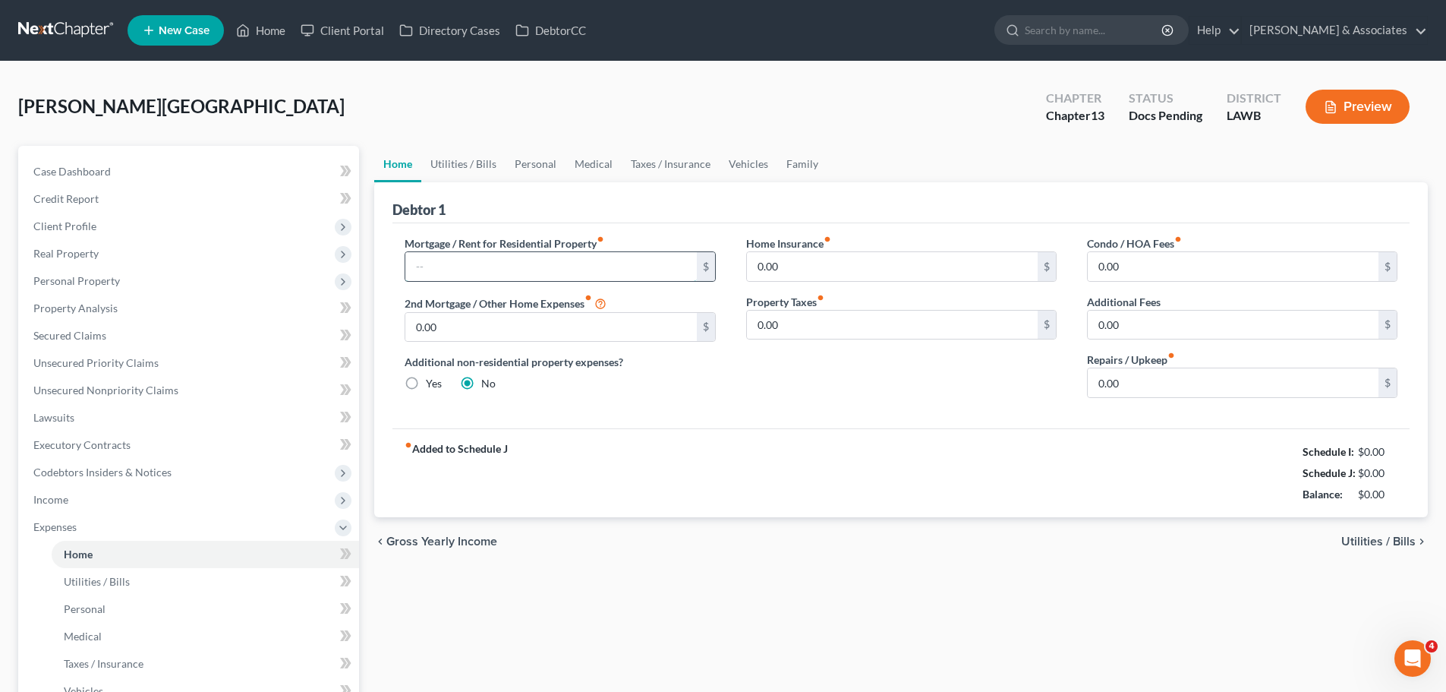
click at [462, 261] on input "text" at bounding box center [550, 266] width 291 height 29
type input "1,409.74"
click at [818, 503] on div "fiber_manual_record Added to Schedule J Schedule I: $0.00 Schedule J: $1,409.74…" at bounding box center [901, 472] width 1017 height 89
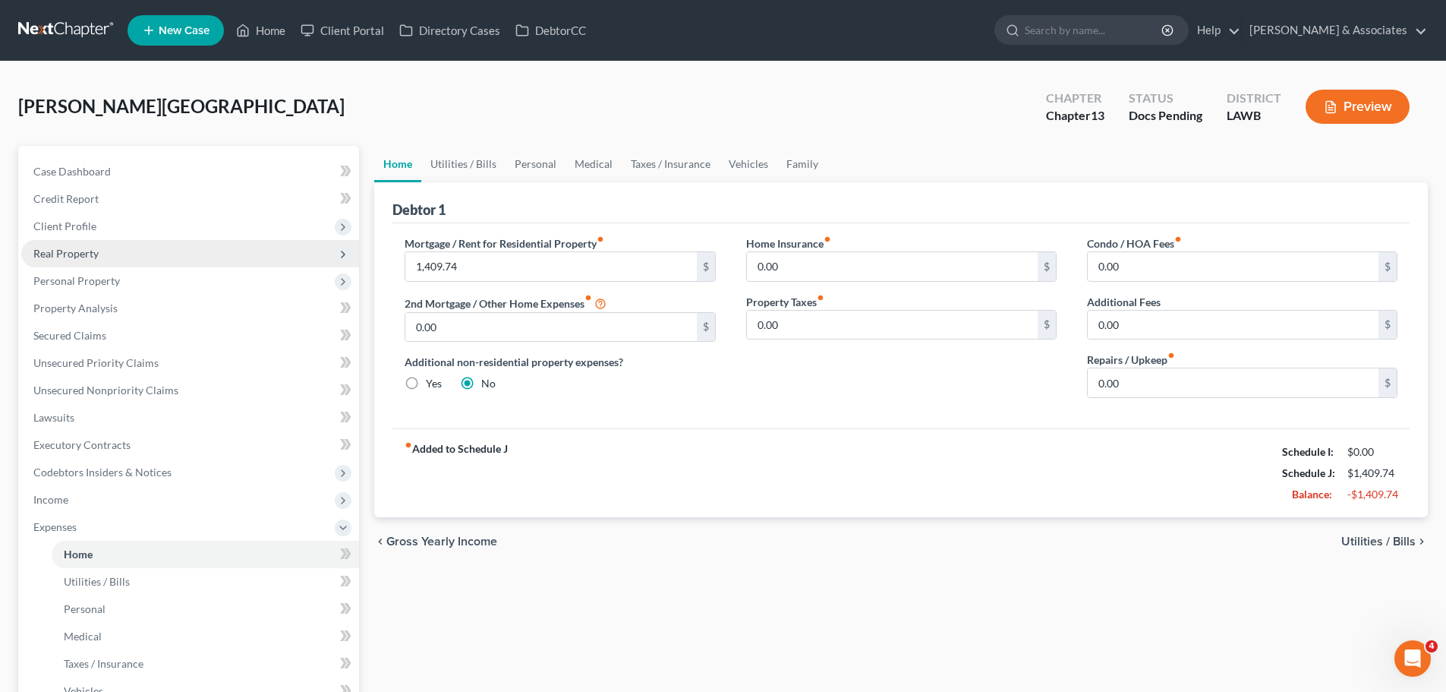
click at [79, 256] on span "Real Property" at bounding box center [65, 253] width 65 height 13
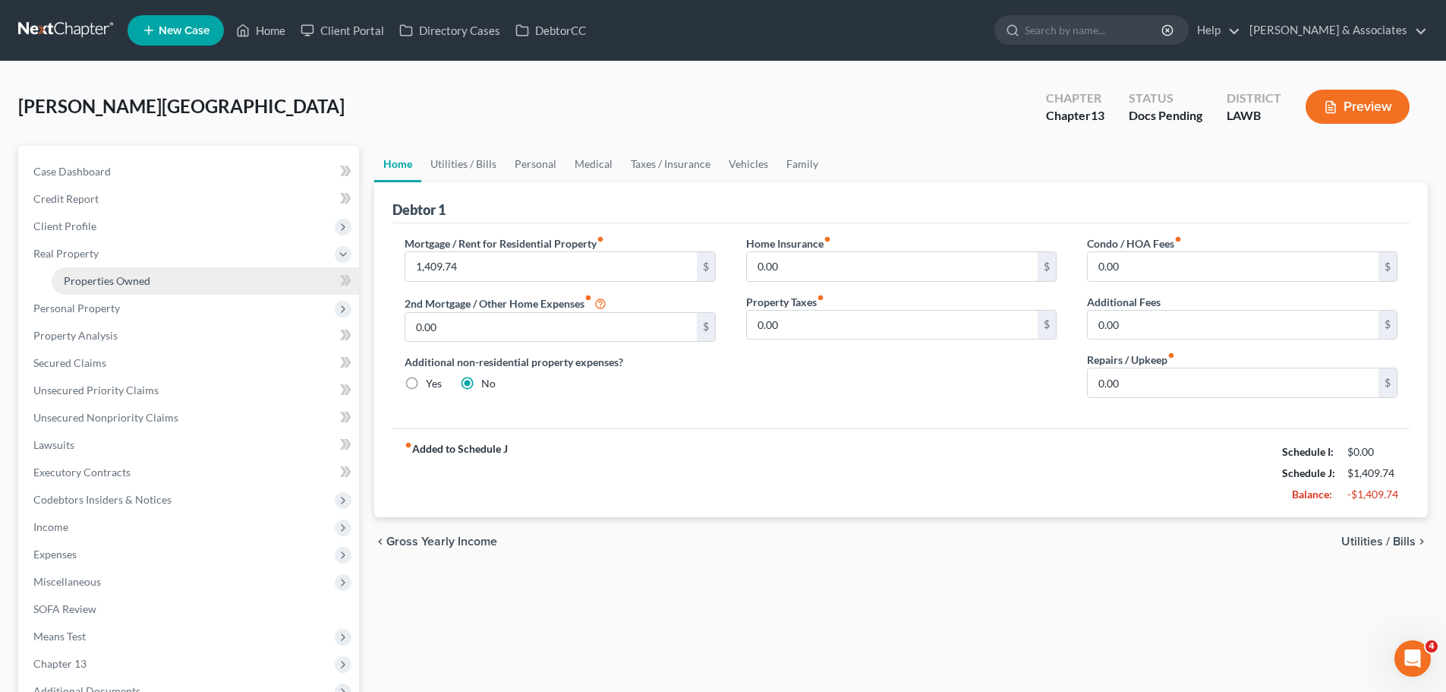
click at [98, 281] on span "Properties Owned" at bounding box center [107, 280] width 87 height 13
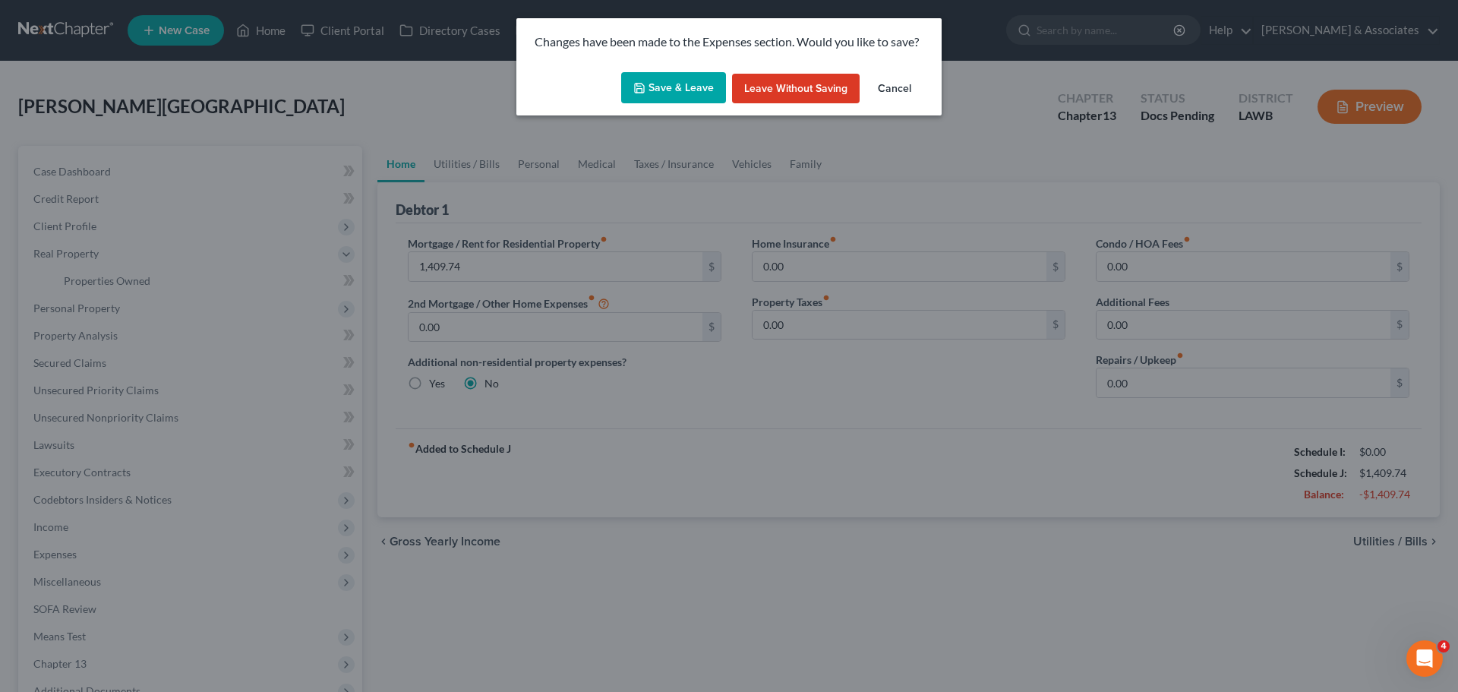
click at [665, 83] on button "Save & Leave" at bounding box center [673, 88] width 105 height 32
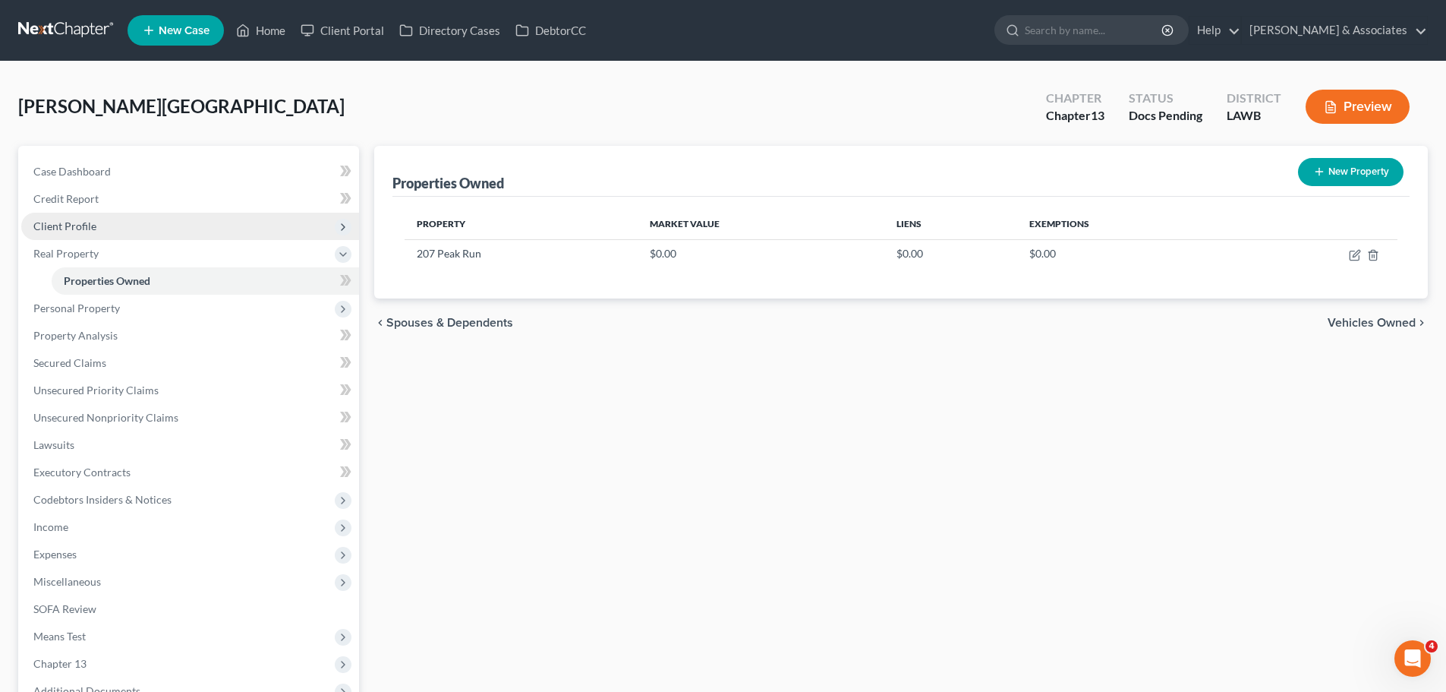
click at [75, 224] on span "Client Profile" at bounding box center [64, 225] width 63 height 13
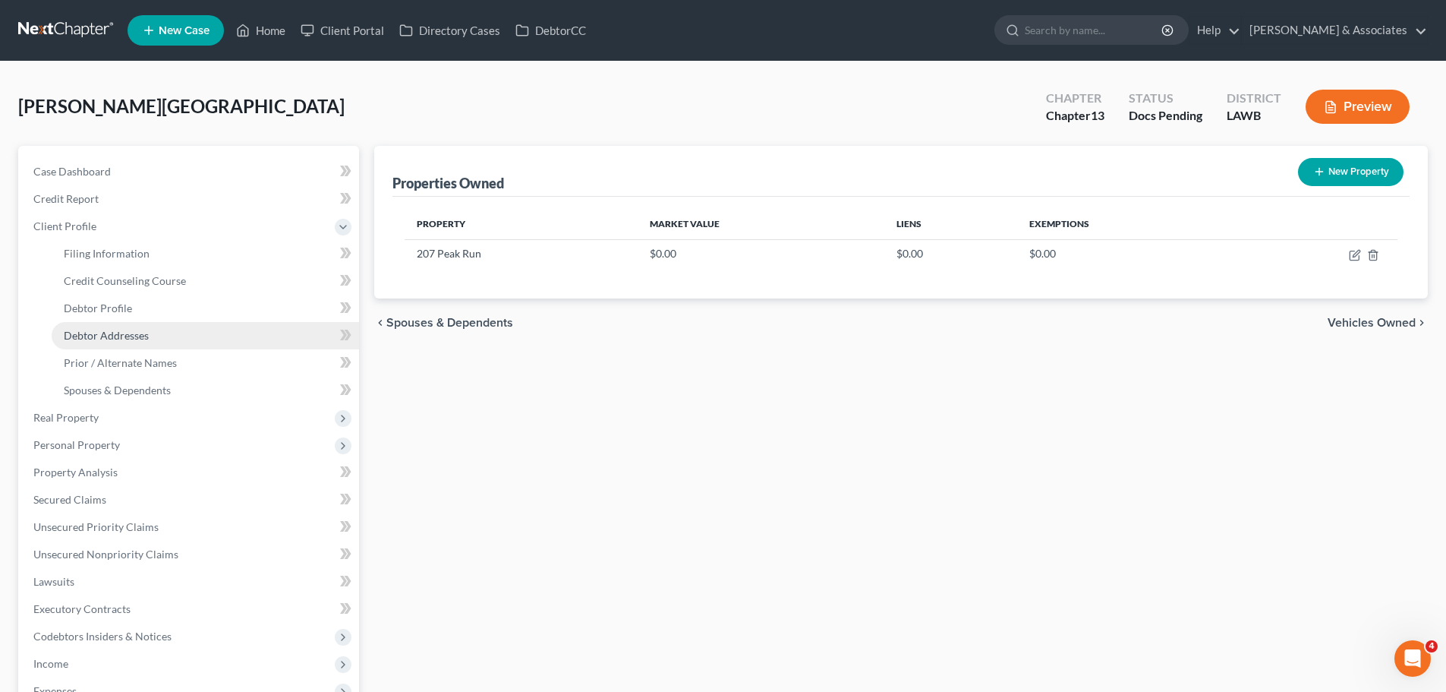
click at [145, 338] on span "Debtor Addresses" at bounding box center [106, 335] width 85 height 13
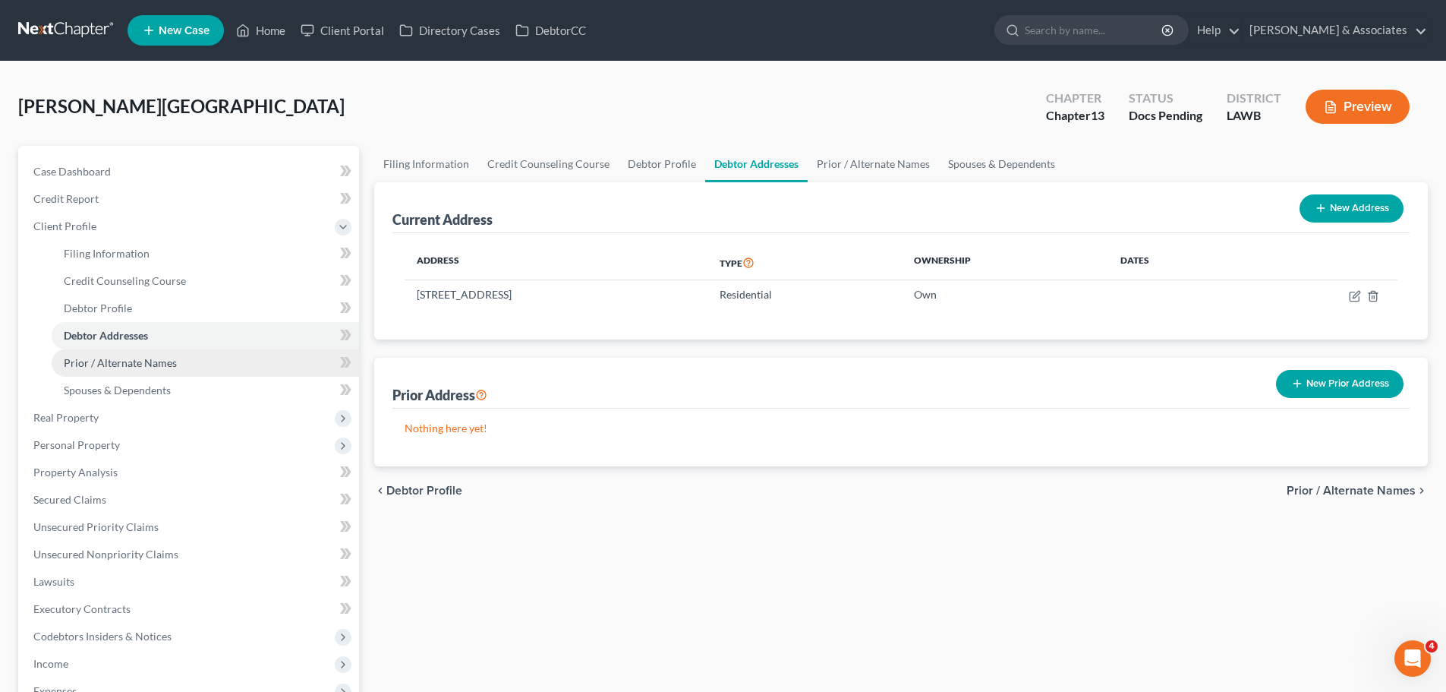
click at [140, 361] on span "Prior / Alternate Names" at bounding box center [120, 362] width 113 height 13
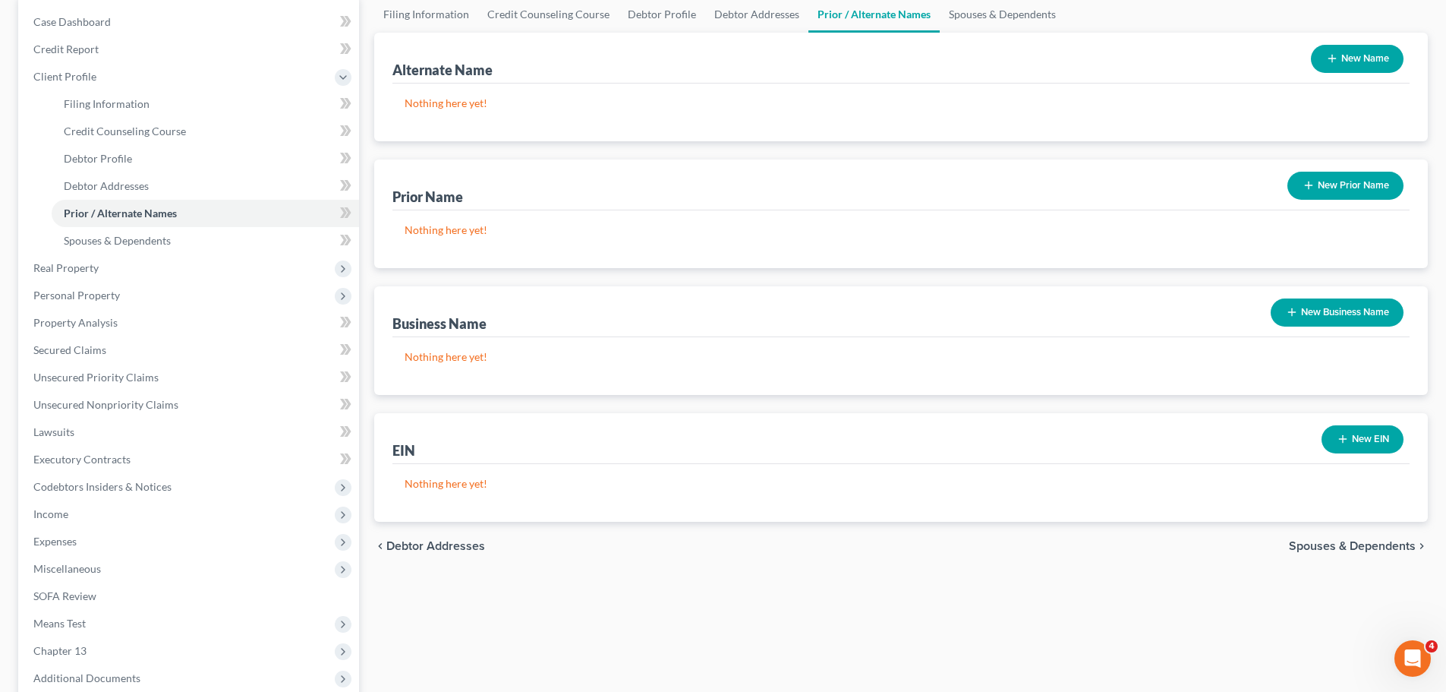
scroll to position [307, 0]
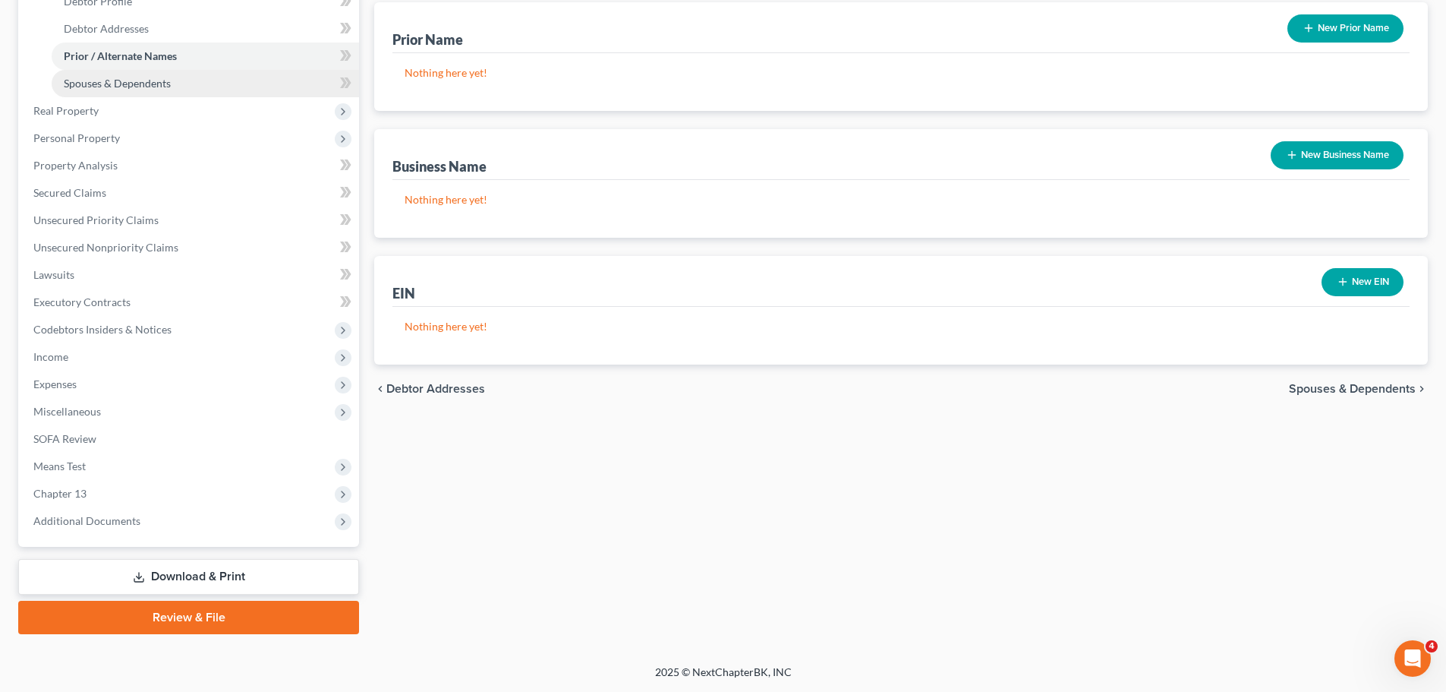
click at [162, 74] on link "Spouses & Dependents" at bounding box center [205, 83] width 307 height 27
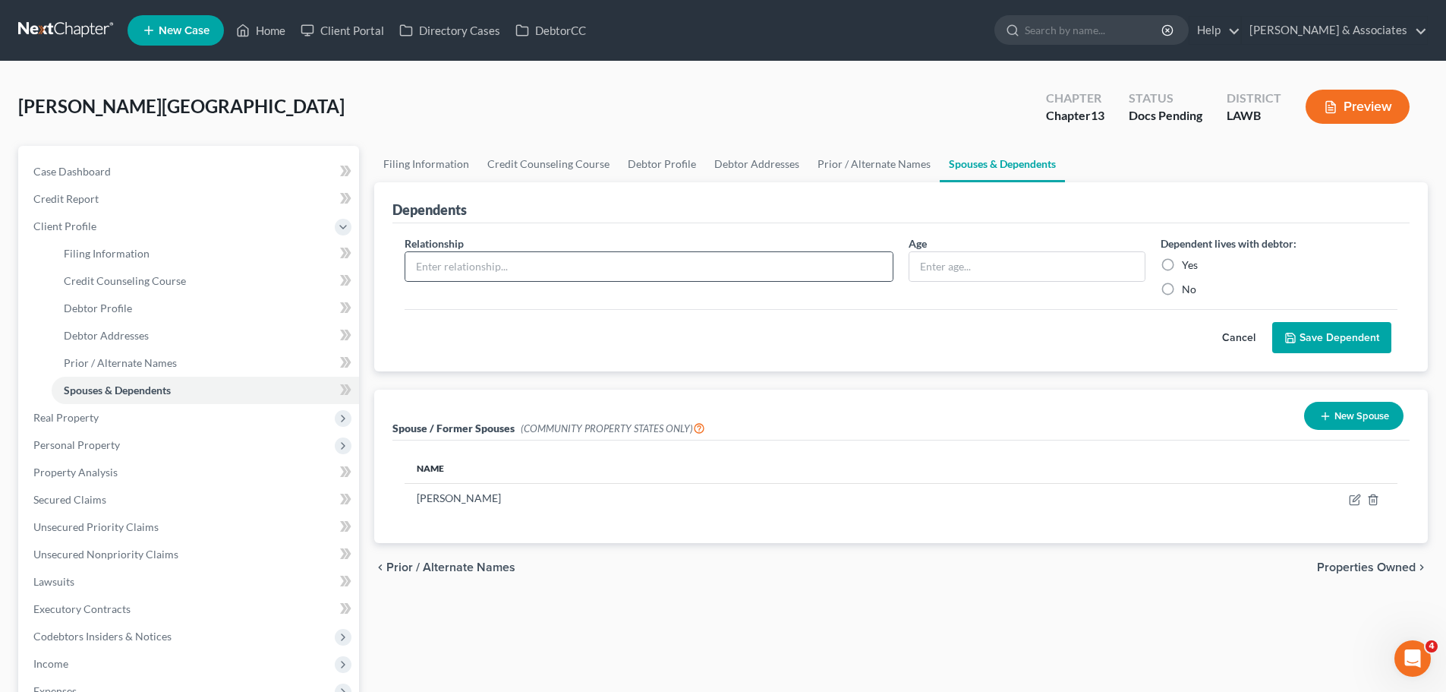
click at [479, 281] on div "Relationship *" at bounding box center [649, 265] width 504 height 61
click at [482, 272] on input "text" at bounding box center [648, 266] width 487 height 29
type input "Son"
type input "12"
click at [1193, 265] on label "Yes" at bounding box center [1190, 264] width 16 height 15
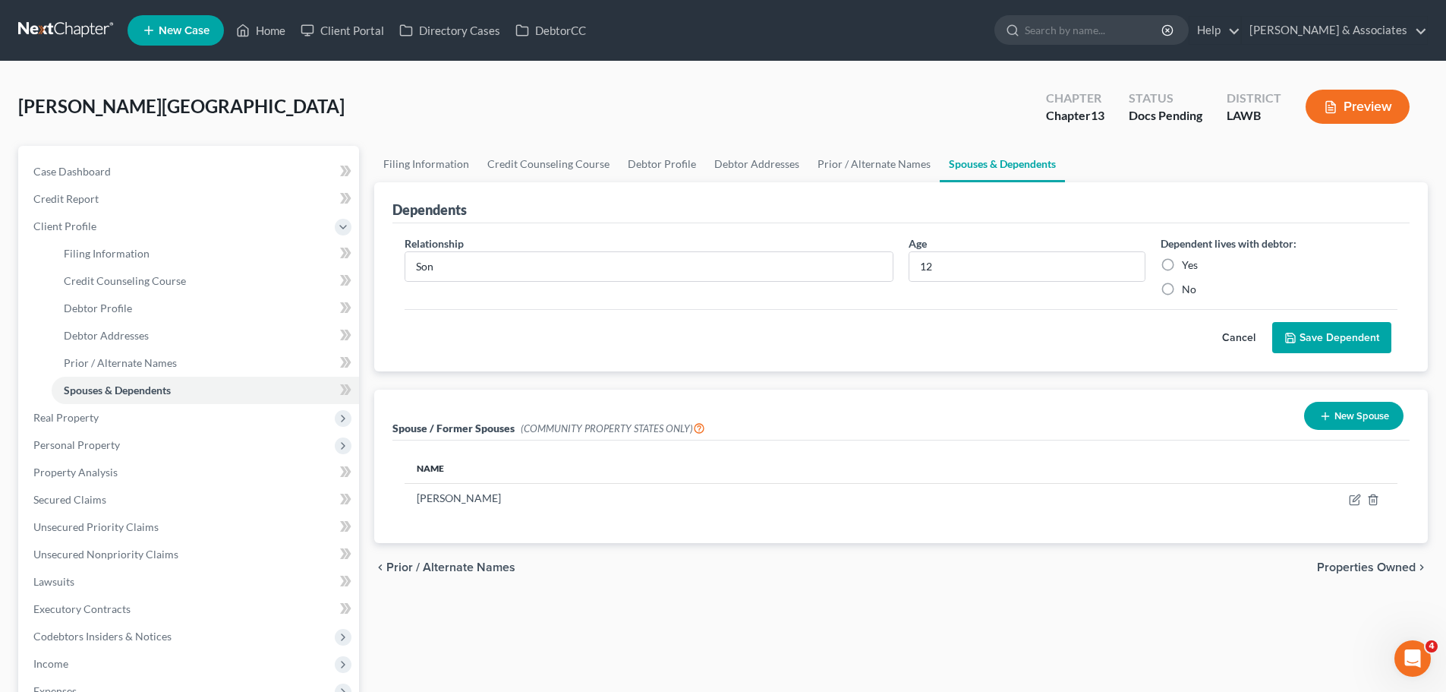
click at [1193, 265] on input "Yes" at bounding box center [1193, 262] width 10 height 10
radio input "true"
click at [1306, 315] on div "Cancel Save Dependent" at bounding box center [901, 331] width 993 height 45
click at [1310, 333] on button "Save Dependent" at bounding box center [1331, 338] width 119 height 32
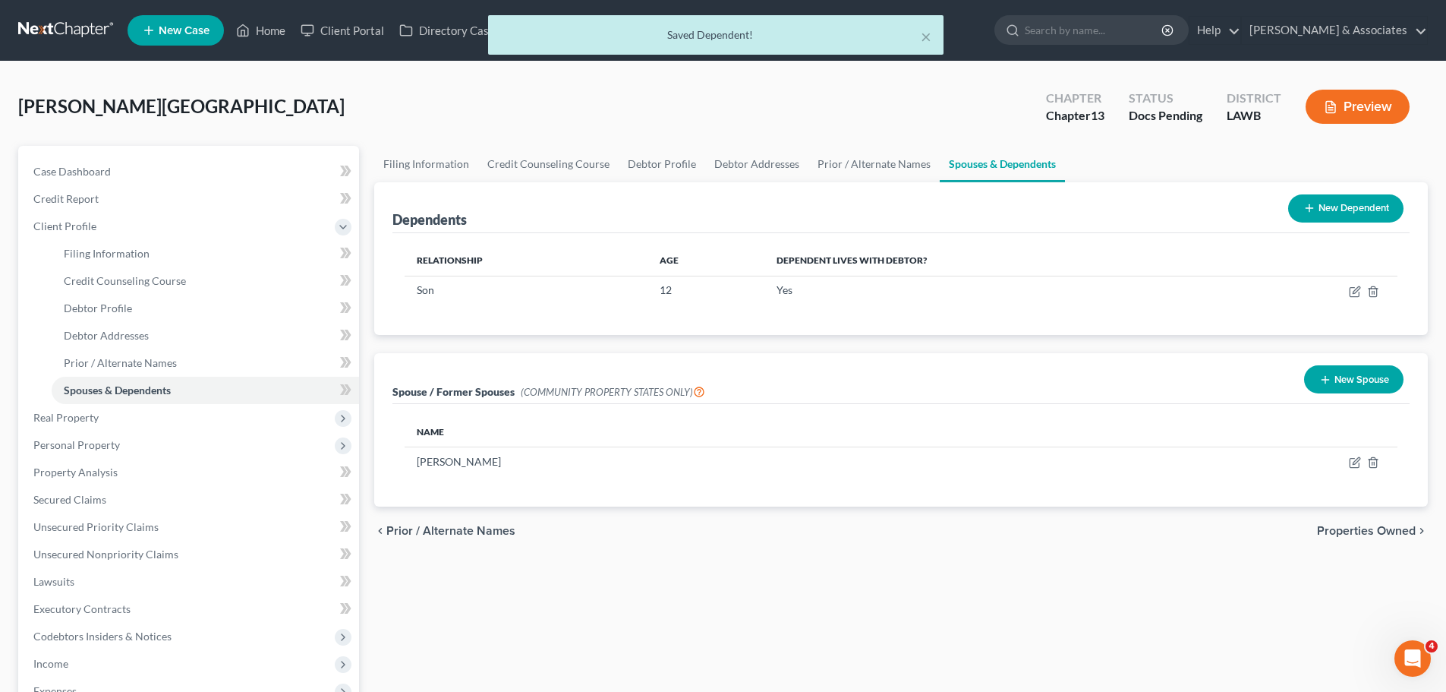
click at [1360, 207] on button "New Dependent" at bounding box center [1345, 208] width 115 height 28
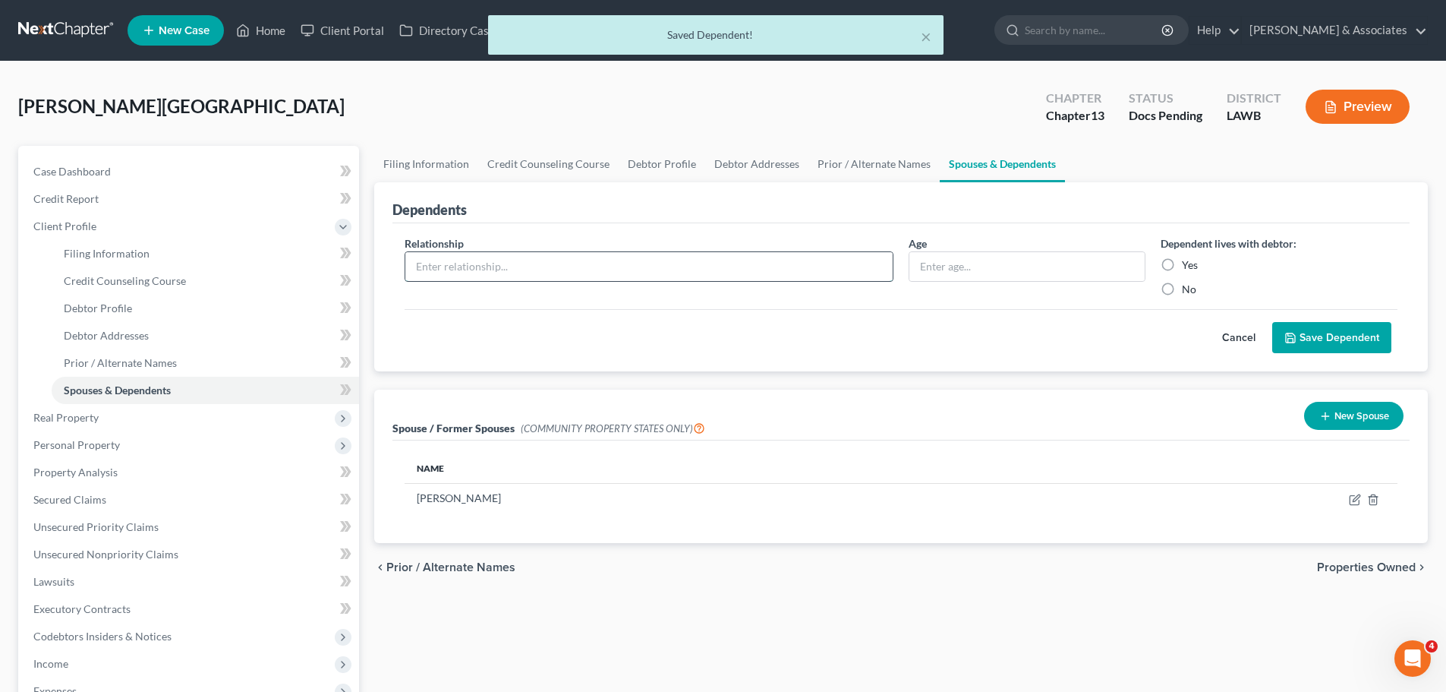
click at [478, 263] on input "text" at bounding box center [648, 266] width 487 height 29
type input "Daughter"
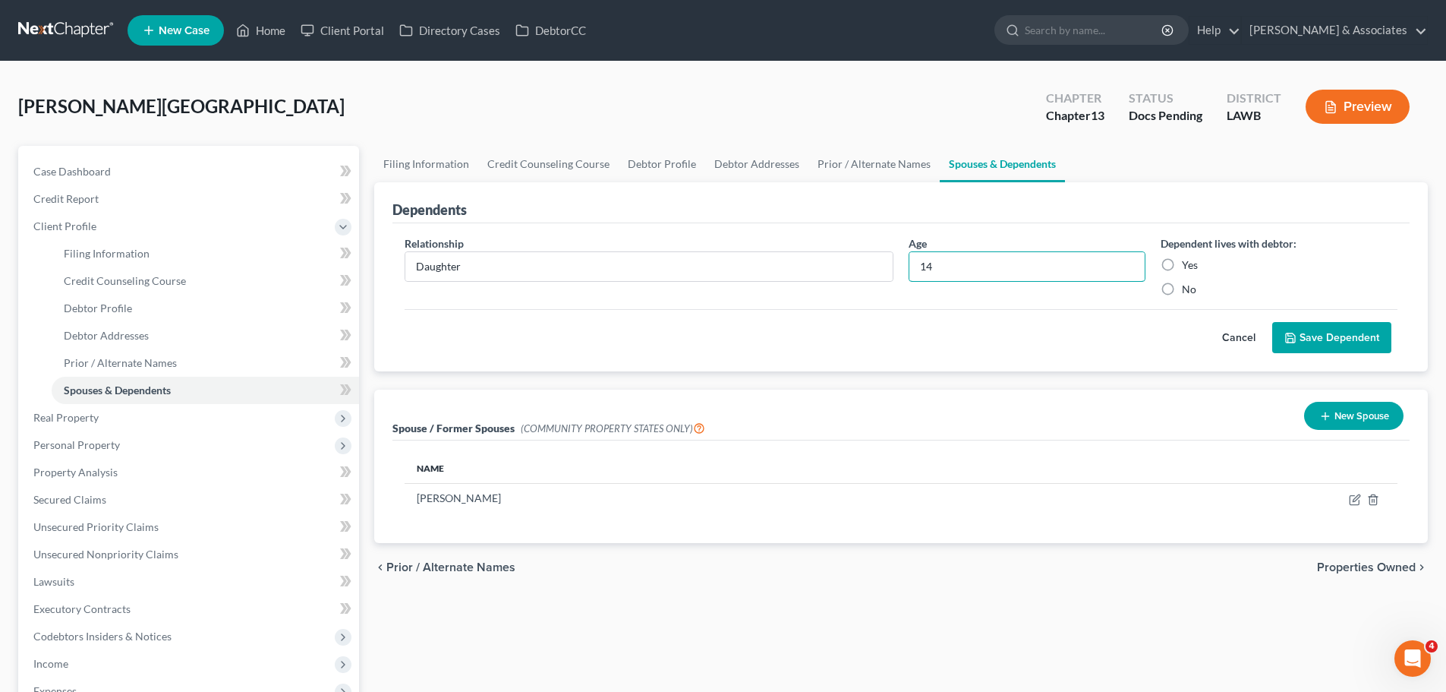
type input "14"
click at [1189, 266] on label "Yes" at bounding box center [1190, 264] width 16 height 15
click at [1189, 266] on input "Yes" at bounding box center [1193, 262] width 10 height 10
radio input "true"
click at [1345, 352] on button "Save Dependent" at bounding box center [1331, 338] width 119 height 32
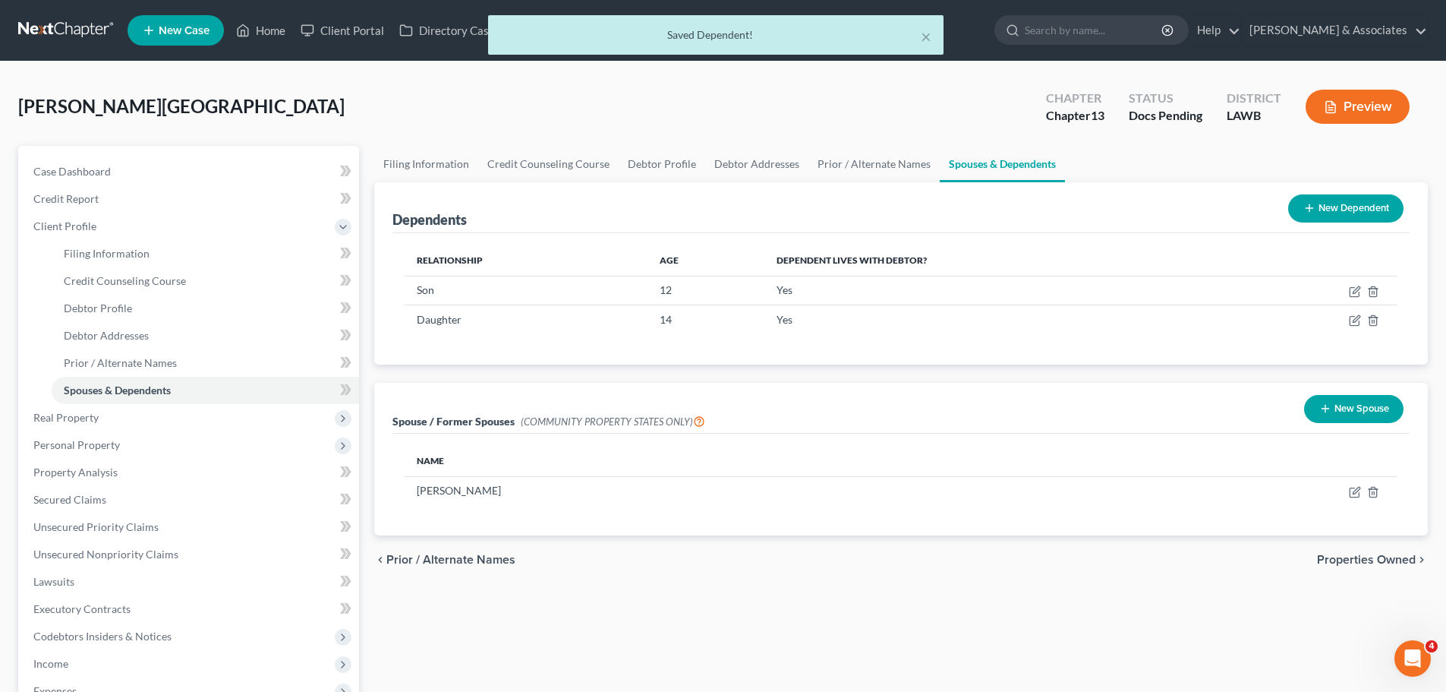
click at [1328, 196] on button "New Dependent" at bounding box center [1345, 208] width 115 height 28
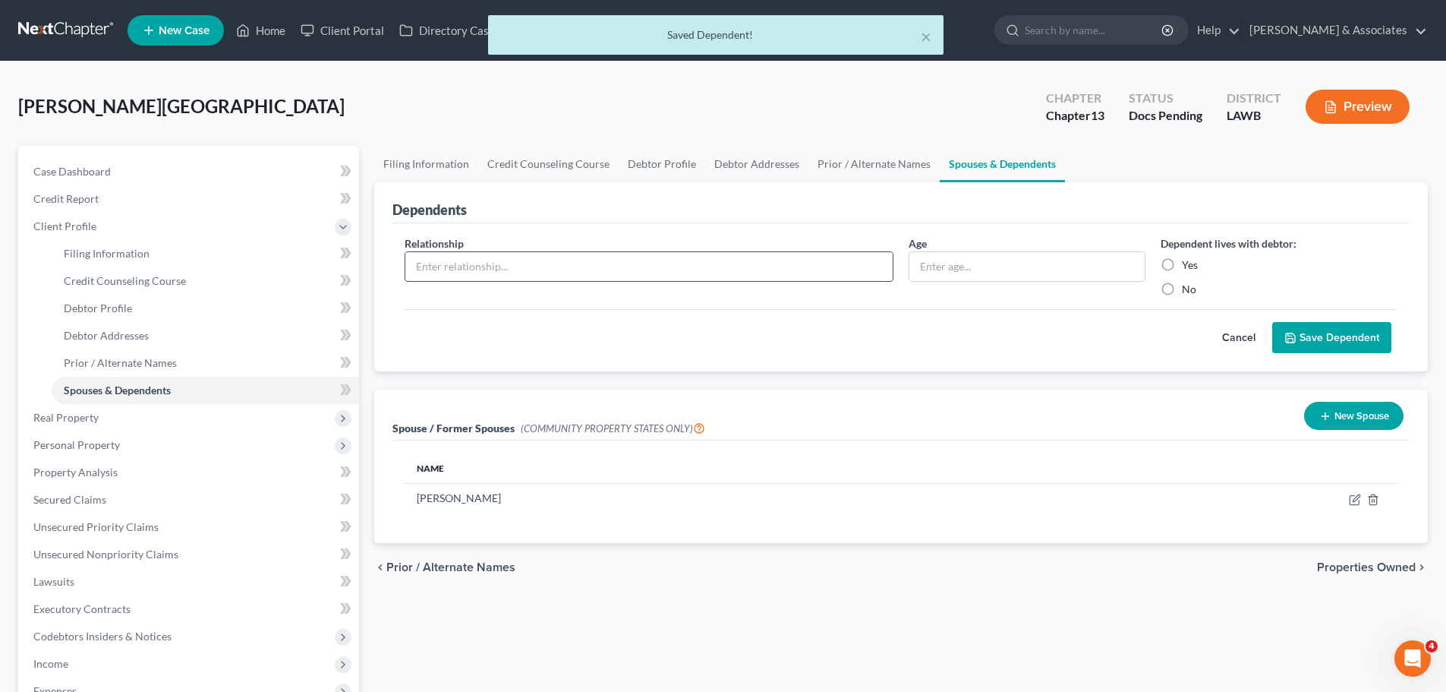
click at [523, 276] on input "text" at bounding box center [648, 266] width 487 height 29
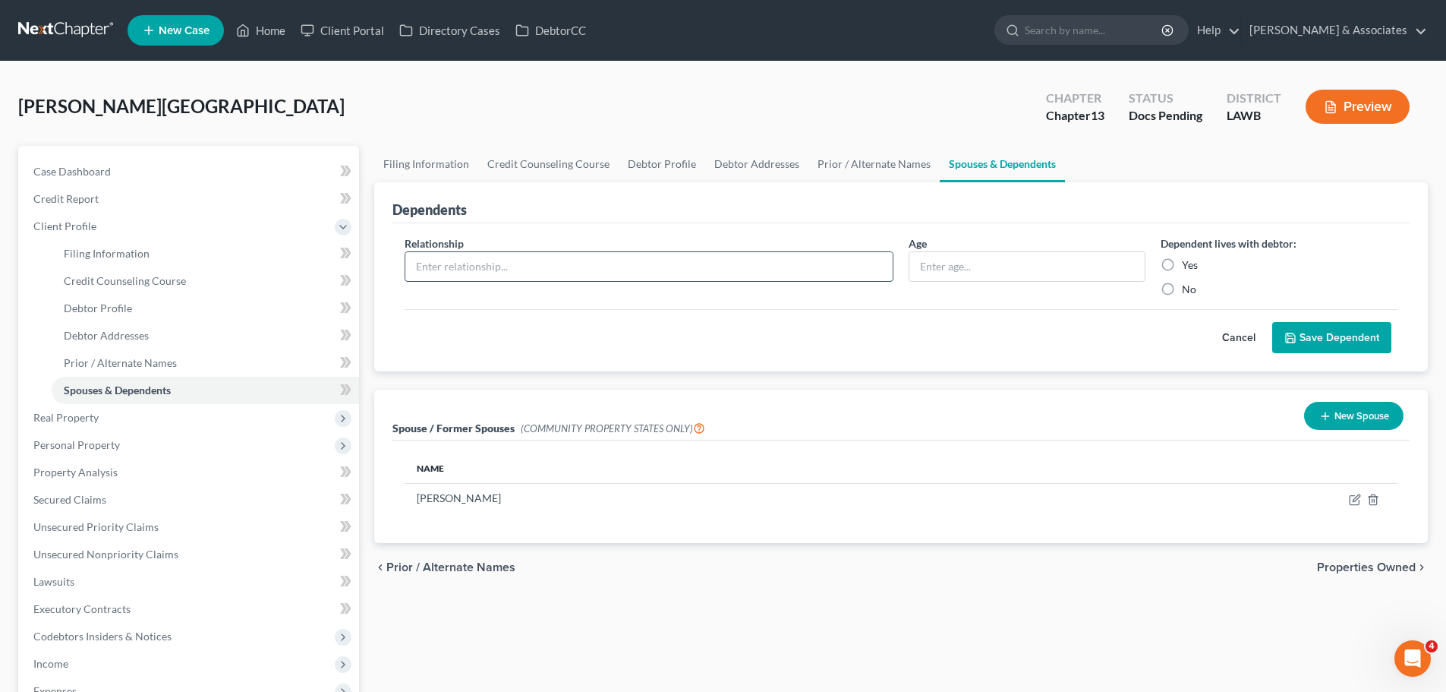
click at [655, 266] on input "text" at bounding box center [648, 266] width 487 height 29
type input "Daughter"
type input "22"
click at [1182, 261] on label "Yes" at bounding box center [1190, 264] width 16 height 15
click at [1188, 261] on input "Yes" at bounding box center [1193, 262] width 10 height 10
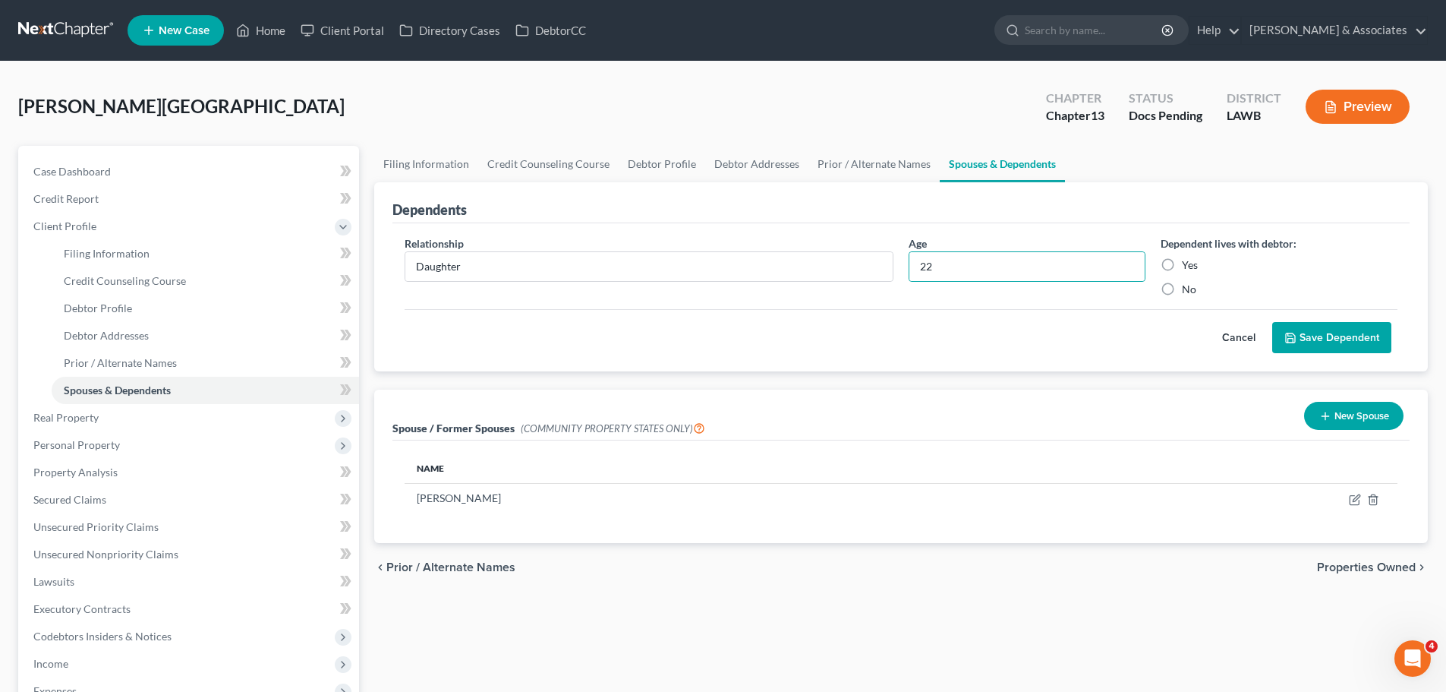
radio input "true"
click at [1366, 347] on button "Save Dependent" at bounding box center [1331, 338] width 119 height 32
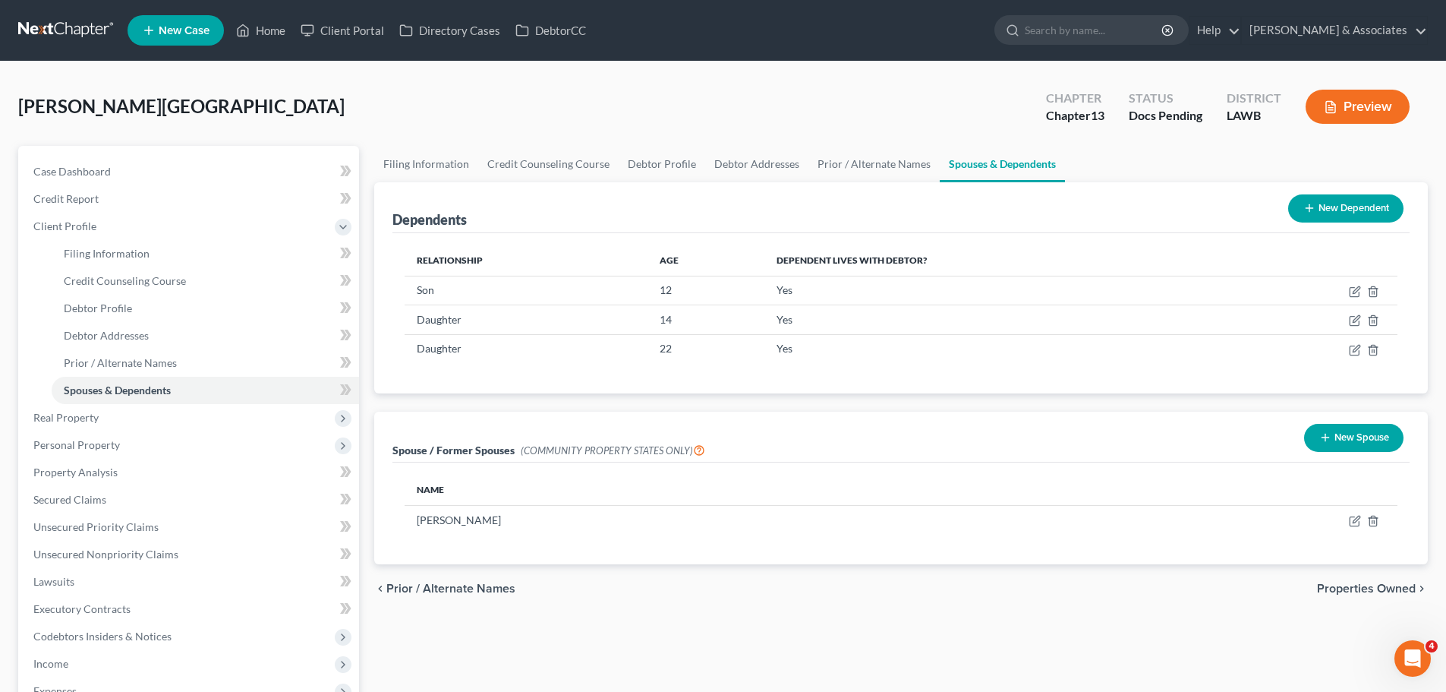
click at [667, 610] on div "chevron_left Prior / Alternate Names Properties Owned chevron_right" at bounding box center [901, 588] width 1054 height 49
click at [599, 590] on div "chevron_left Prior / Alternate Names Properties Owned chevron_right" at bounding box center [901, 588] width 1054 height 49
drag, startPoint x: 94, startPoint y: 415, endPoint x: 77, endPoint y: 415, distance: 17.5
click at [94, 415] on span "Real Property" at bounding box center [65, 417] width 65 height 13
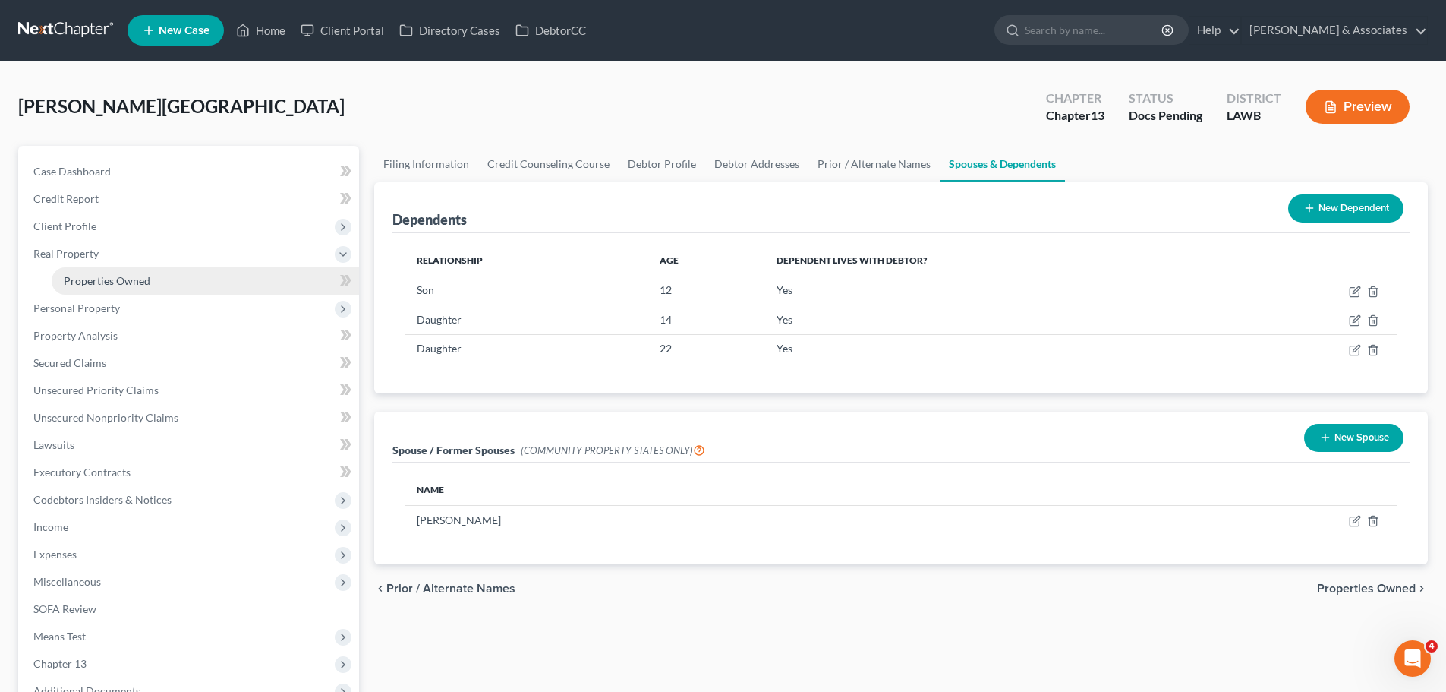
click at [113, 279] on span "Properties Owned" at bounding box center [107, 280] width 87 height 13
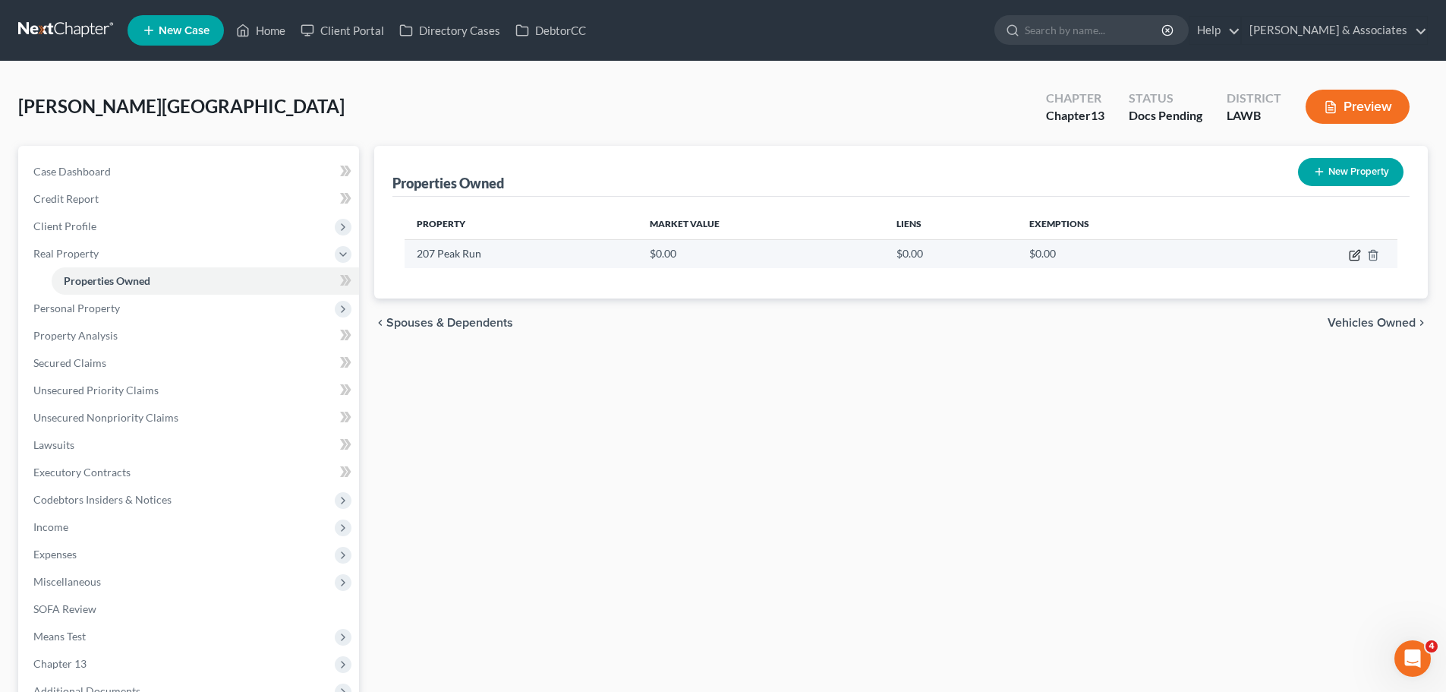
click at [1353, 256] on icon "button" at bounding box center [1355, 255] width 12 height 12
select select "19"
select select "28"
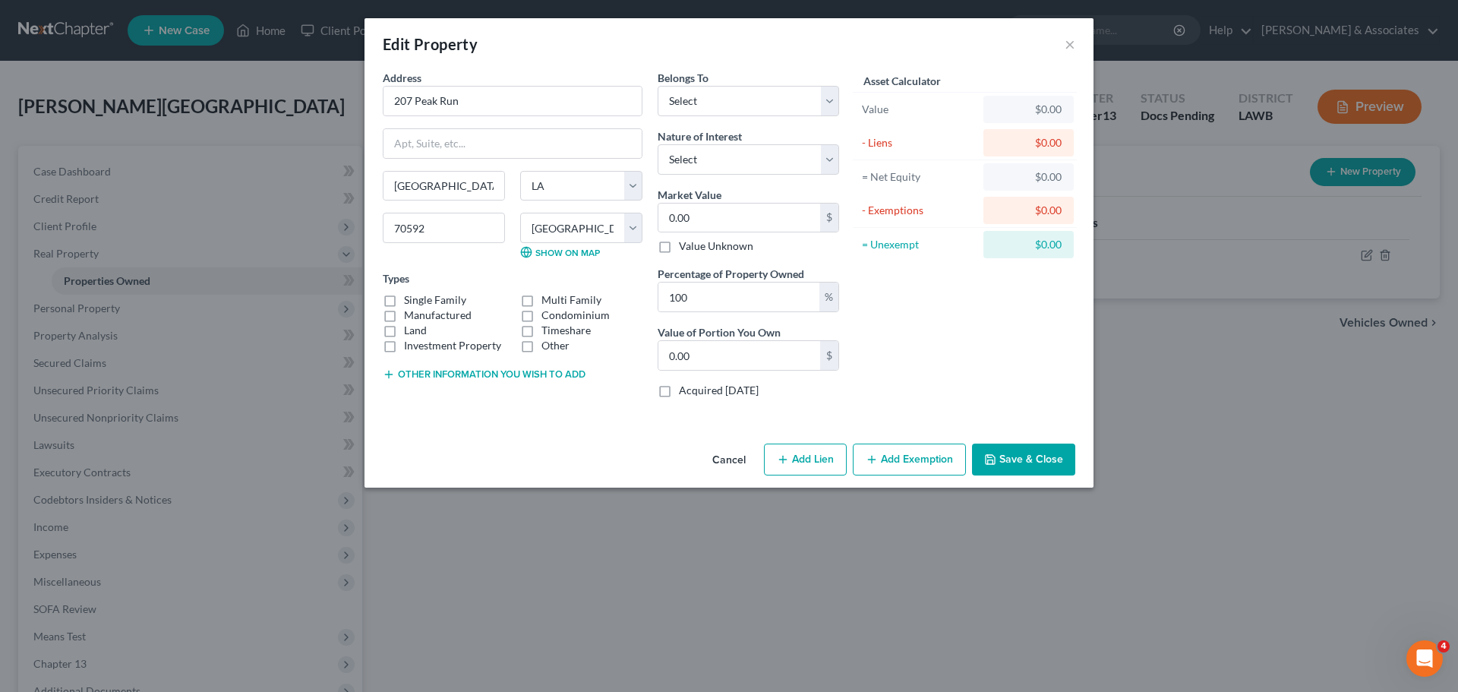
click at [921, 468] on button "Add Exemption" at bounding box center [909, 459] width 113 height 32
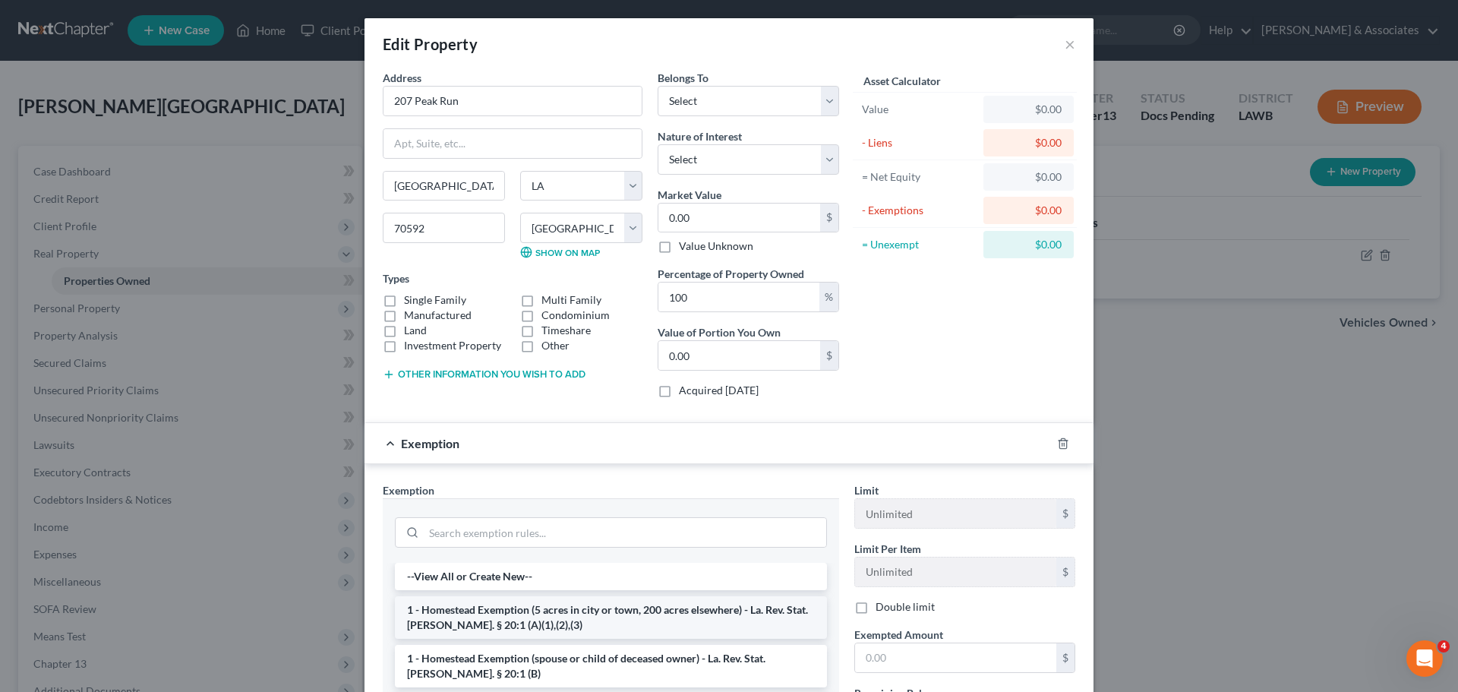
click at [474, 617] on li "1 - Homestead Exemption (5 acres in city or town, 200 acres elsewhere) - La. Re…" at bounding box center [611, 617] width 432 height 43
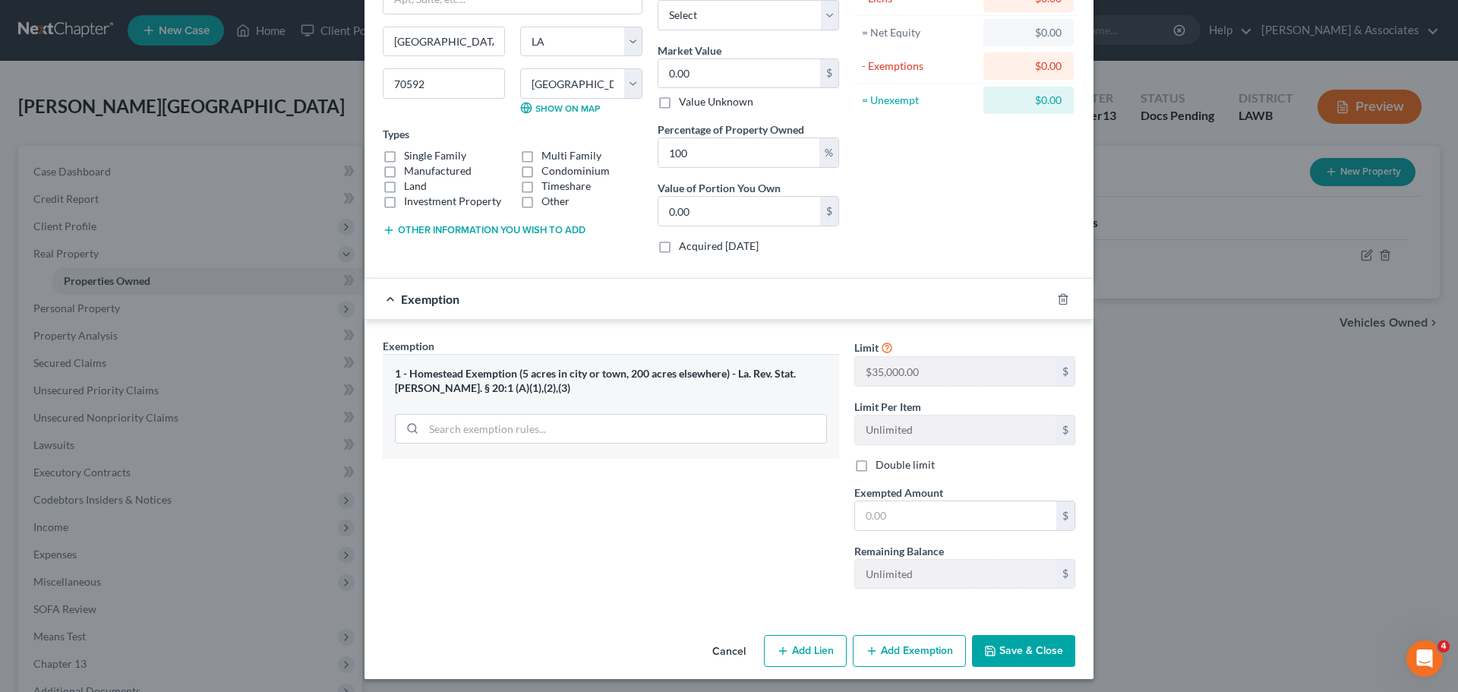
scroll to position [150, 0]
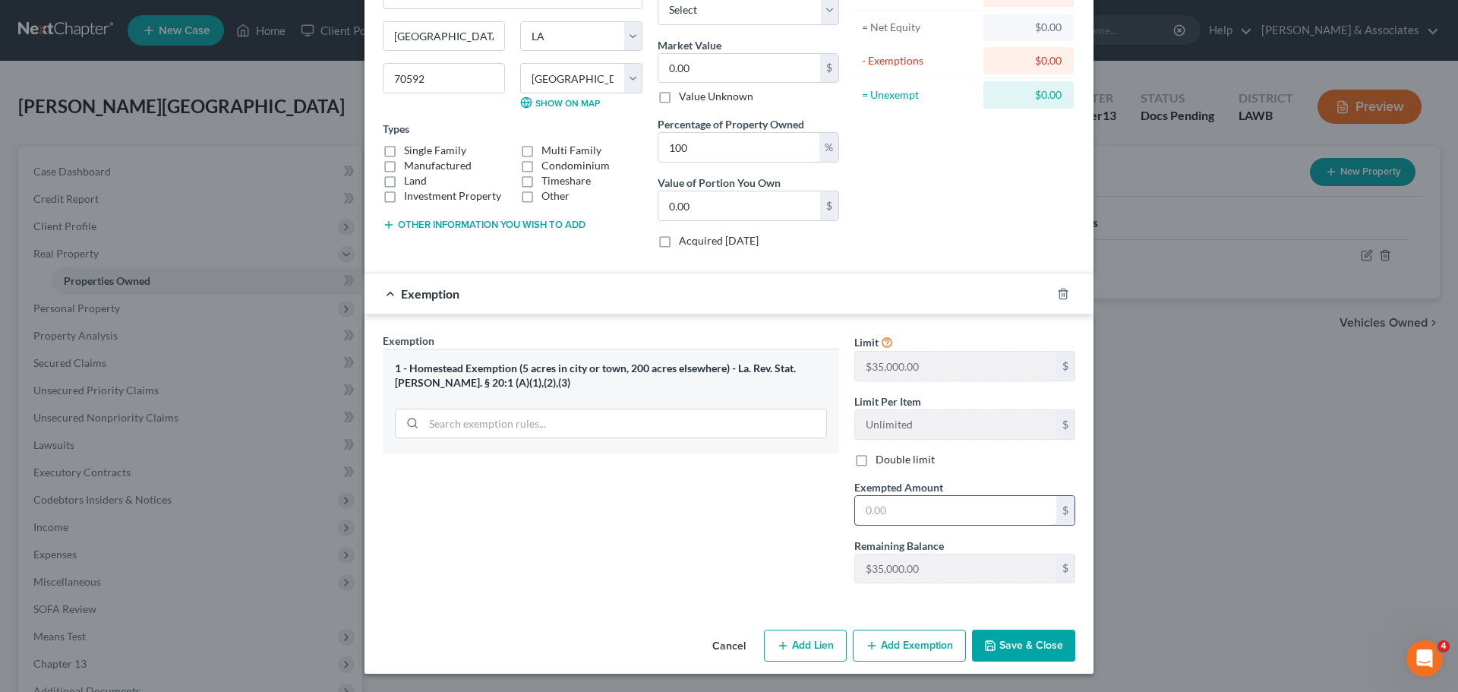
click at [980, 522] on input "text" at bounding box center [955, 510] width 201 height 29
type input "35,000"
click at [1041, 651] on button "Save & Close" at bounding box center [1023, 645] width 103 height 32
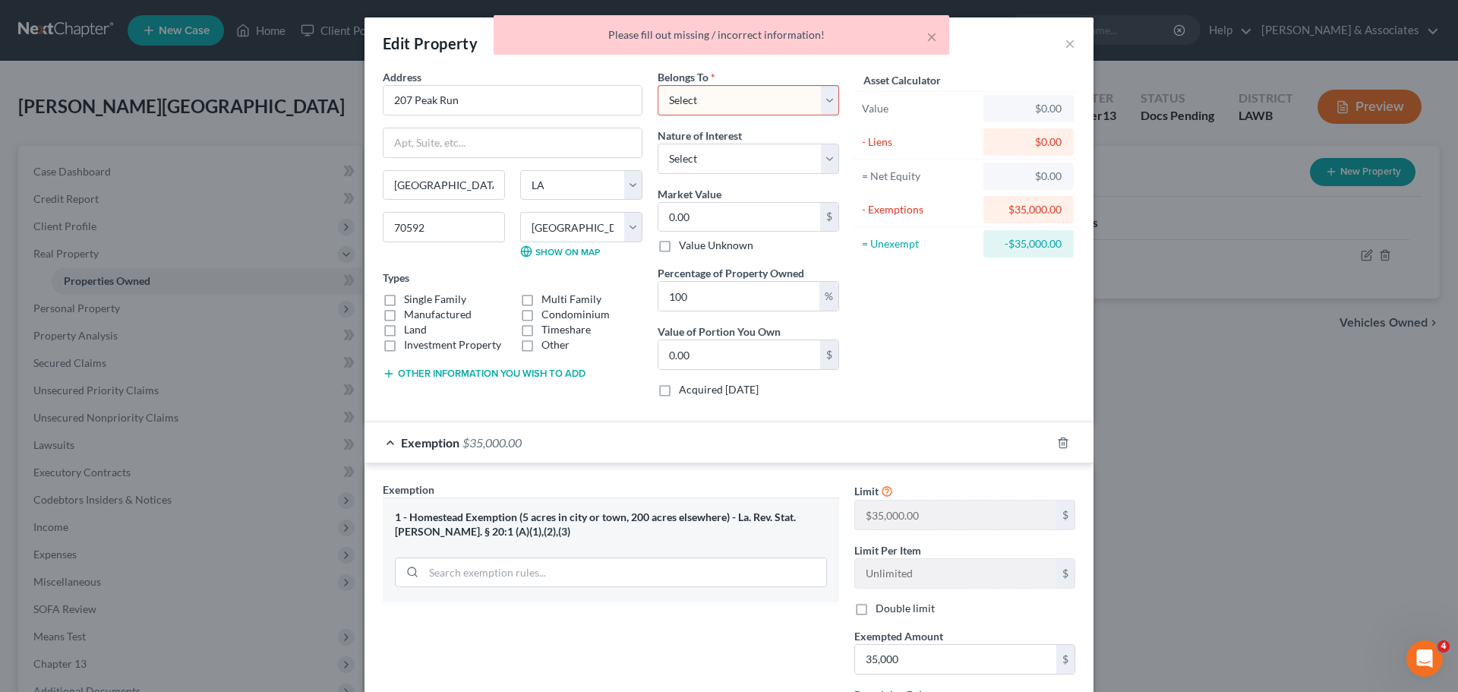
scroll to position [0, 0]
click at [699, 98] on select "Select Debtor 1 Only Debtor 2 Only Debtor 1 And Debtor 2 Only At Least One Of T…" at bounding box center [748, 101] width 181 height 30
select select "4"
click at [658, 86] on select "Select Debtor 1 Only Debtor 2 Only Debtor 1 And Debtor 2 Only At Least One Of T…" at bounding box center [748, 101] width 181 height 30
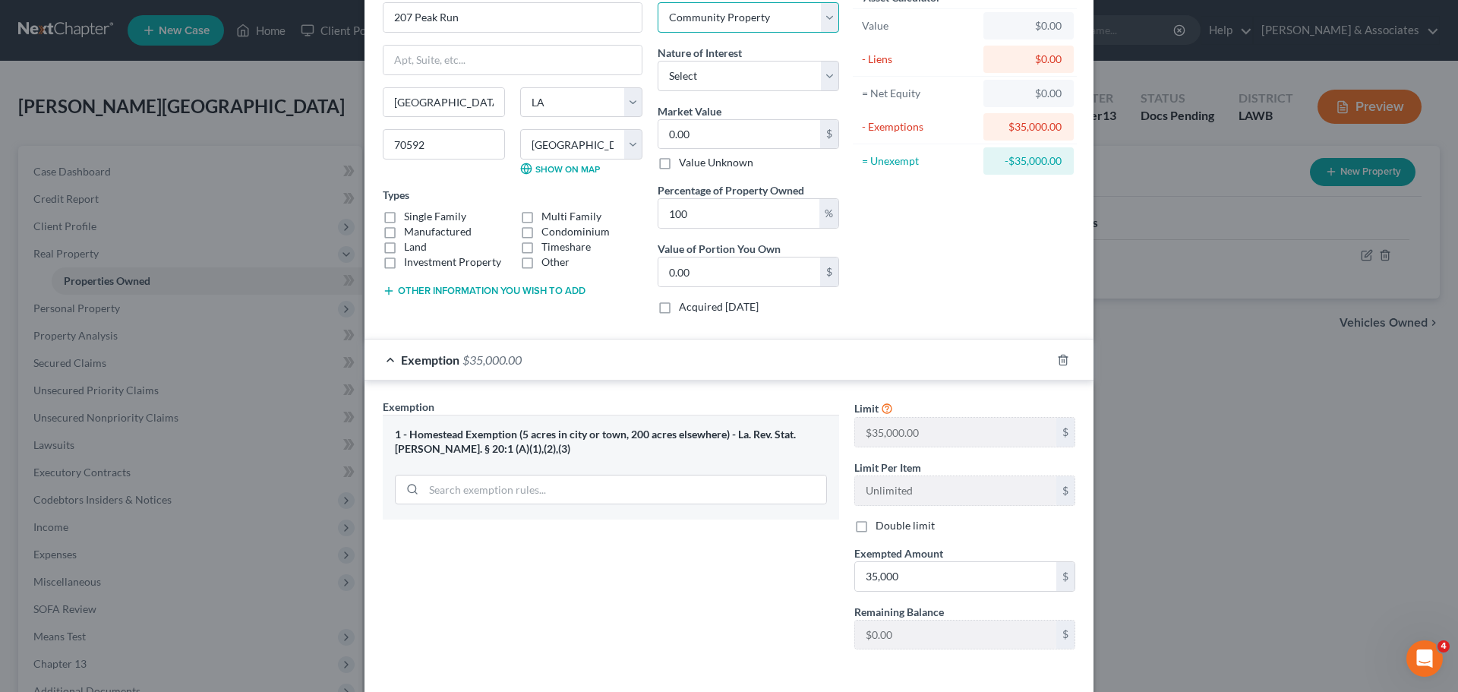
scroll to position [150, 0]
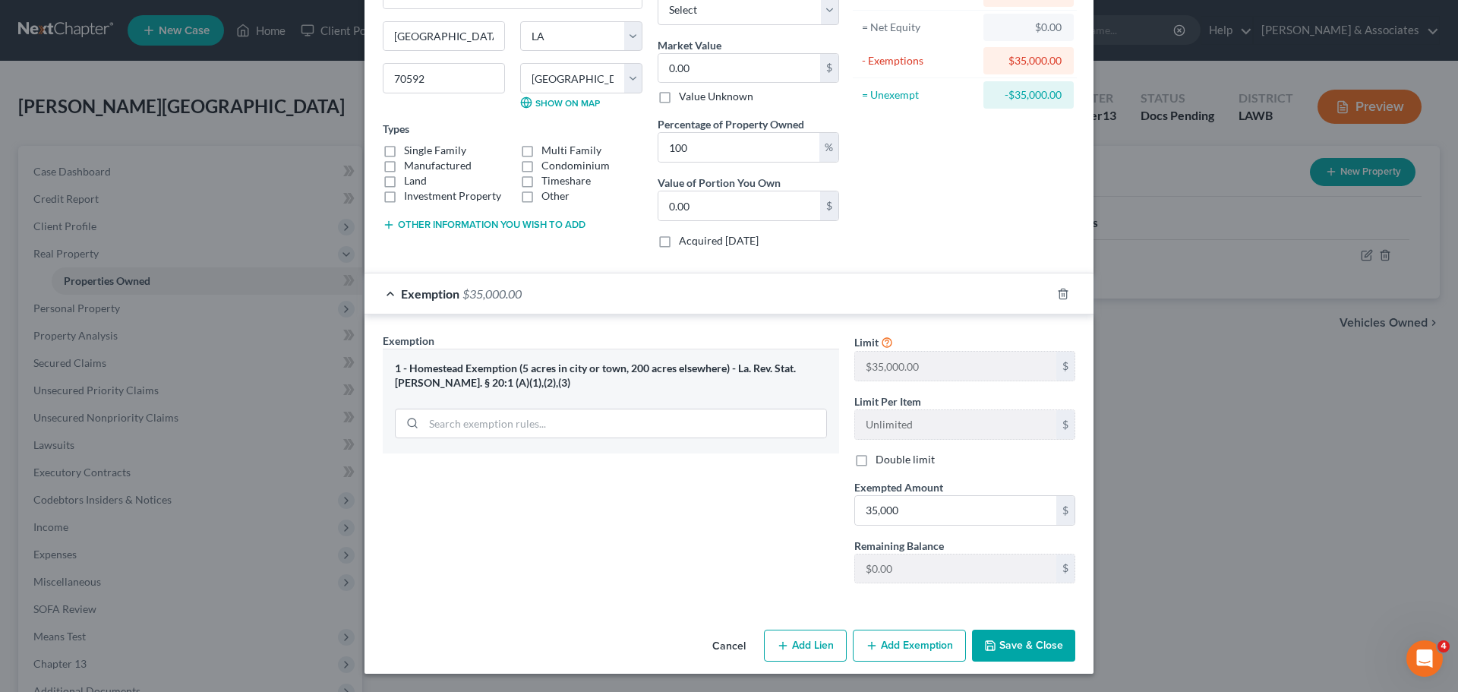
click at [1011, 649] on button "Save & Close" at bounding box center [1023, 645] width 103 height 32
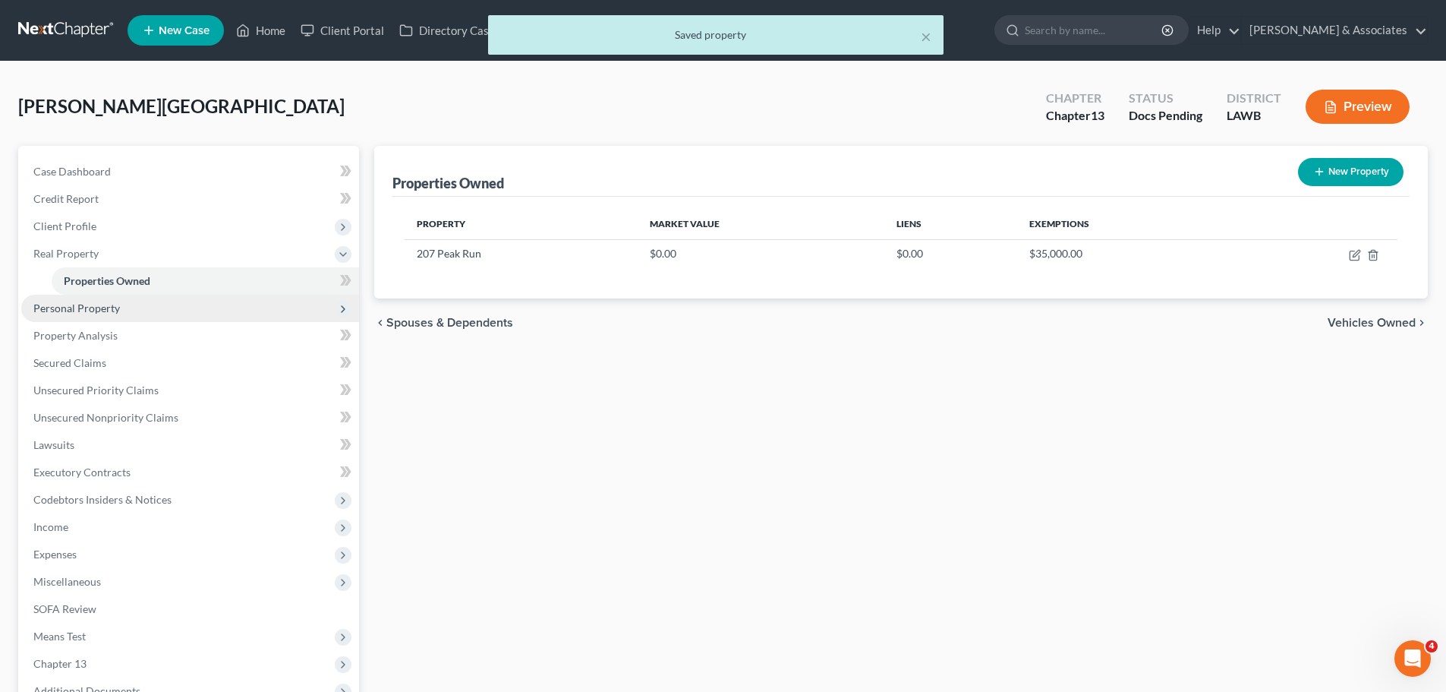
click at [146, 317] on span "Personal Property" at bounding box center [190, 308] width 338 height 27
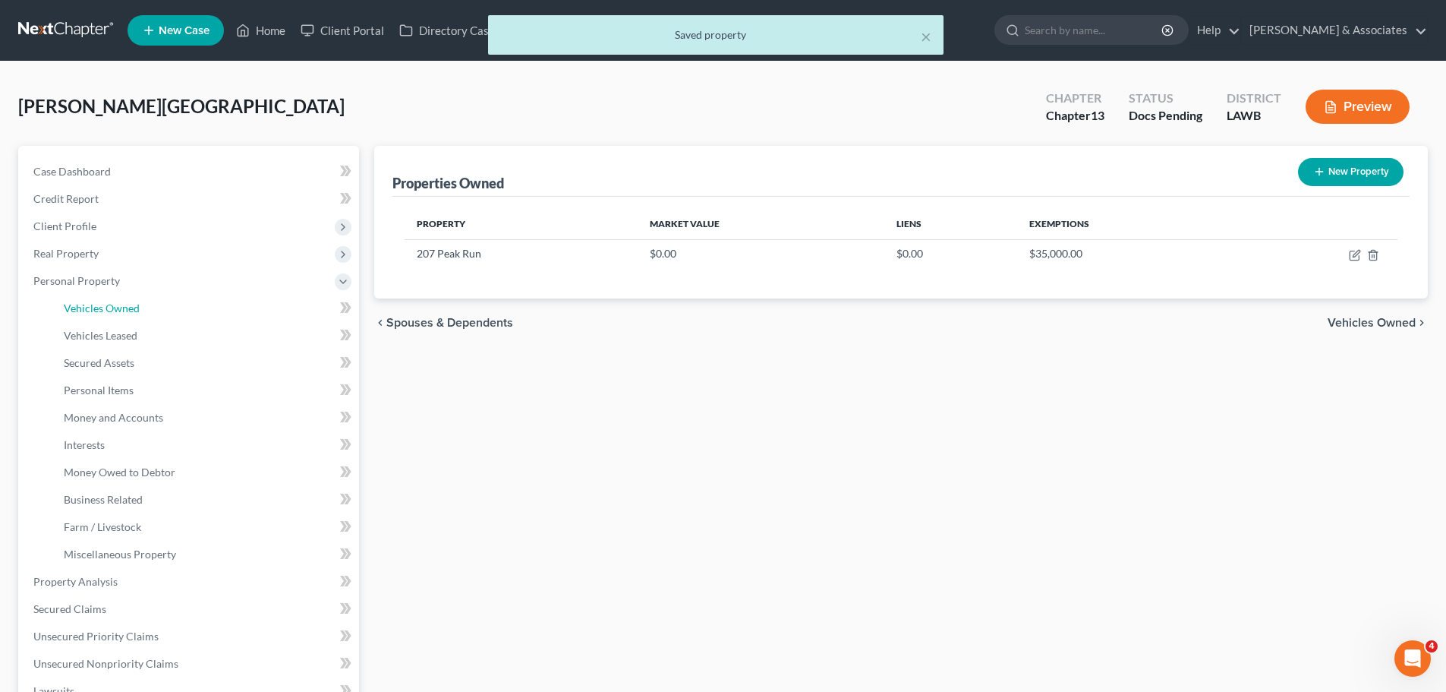
drag, startPoint x: 260, startPoint y: 306, endPoint x: 1138, endPoint y: 459, distance: 891.7
click at [260, 306] on link "Vehicles Owned" at bounding box center [205, 308] width 307 height 27
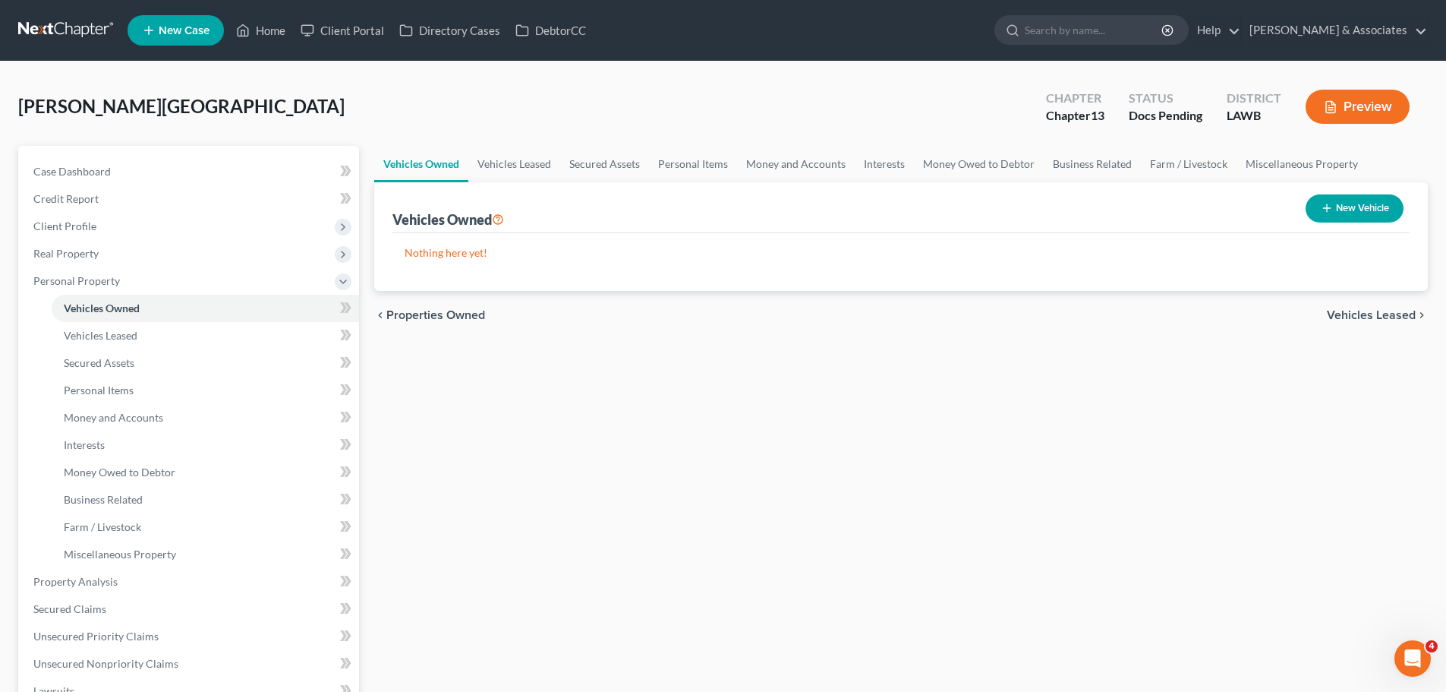
click at [585, 386] on div "Vehicles Owned Vehicles Leased Secured Assets Personal Items Money and Accounts…" at bounding box center [901, 598] width 1069 height 904
click at [1370, 216] on button "New Vehicle" at bounding box center [1355, 208] width 98 height 28
select select "0"
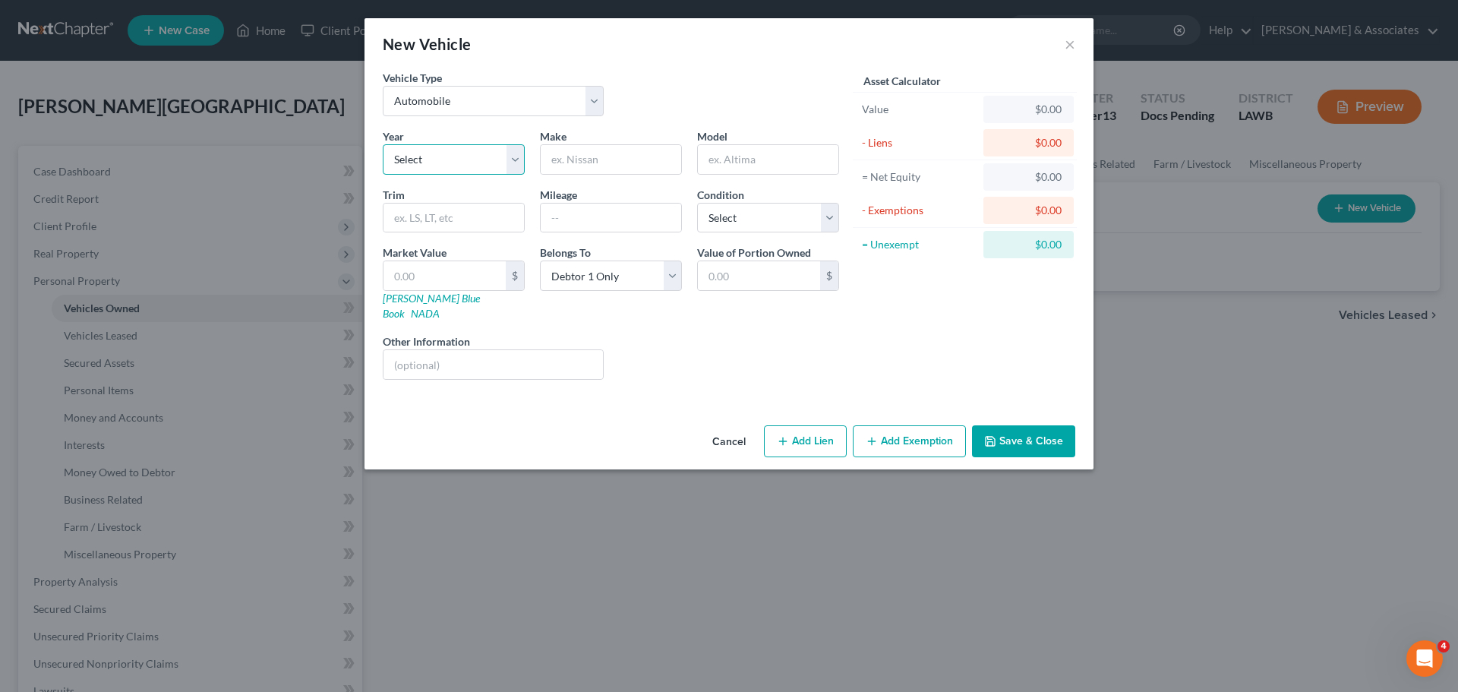
click at [421, 162] on select "Select 2026 2025 2024 2023 2022 2021 2020 2019 2018 2017 2016 2015 2014 2013 20…" at bounding box center [454, 159] width 142 height 30
select select "2"
click at [383, 144] on select "Select 2026 2025 2024 2023 2022 2021 2020 2019 2018 2017 2016 2015 2014 2013 20…" at bounding box center [454, 159] width 142 height 30
click at [642, 159] on input "text" at bounding box center [611, 159] width 140 height 29
type input "Chevrolet"
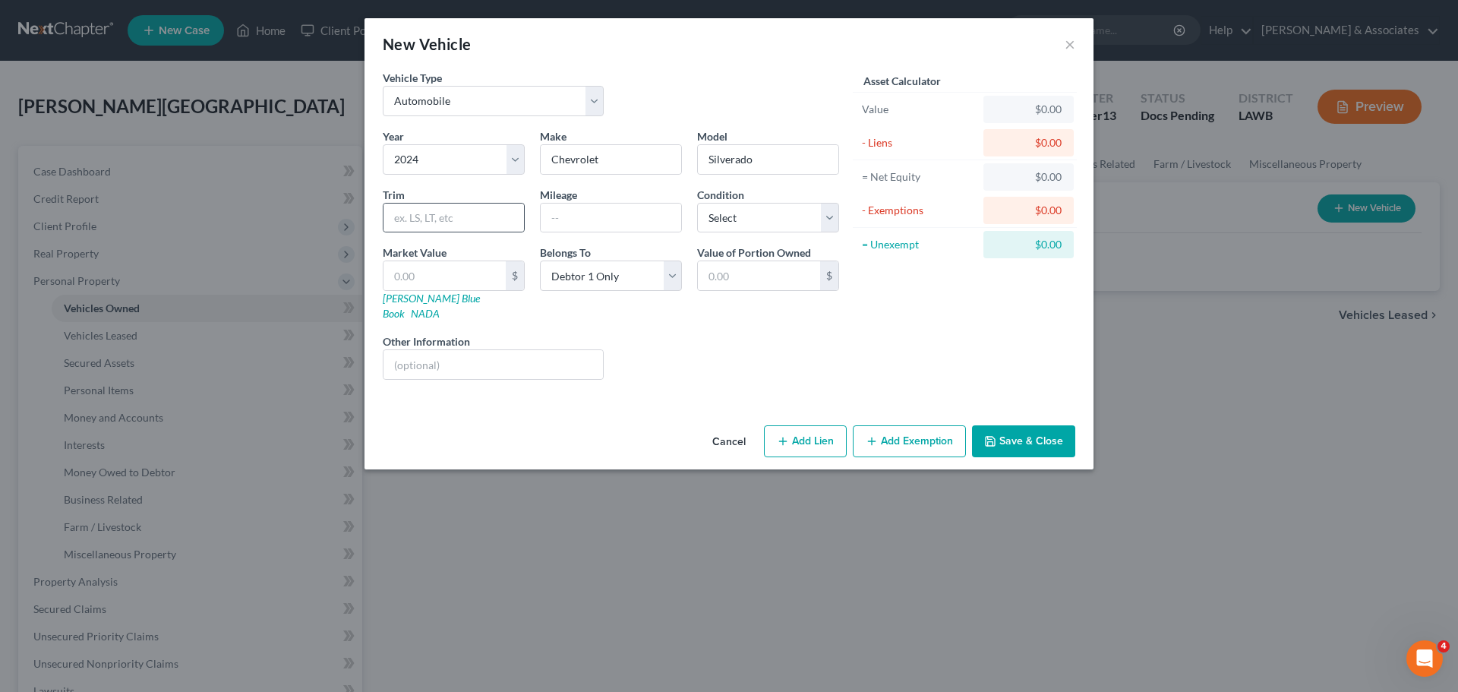
click at [431, 203] on div at bounding box center [454, 218] width 142 height 30
click at [437, 213] on input "text" at bounding box center [453, 217] width 140 height 29
click at [778, 160] on input "Silverado" at bounding box center [768, 159] width 140 height 29
type input "Silverado 2500 HD"
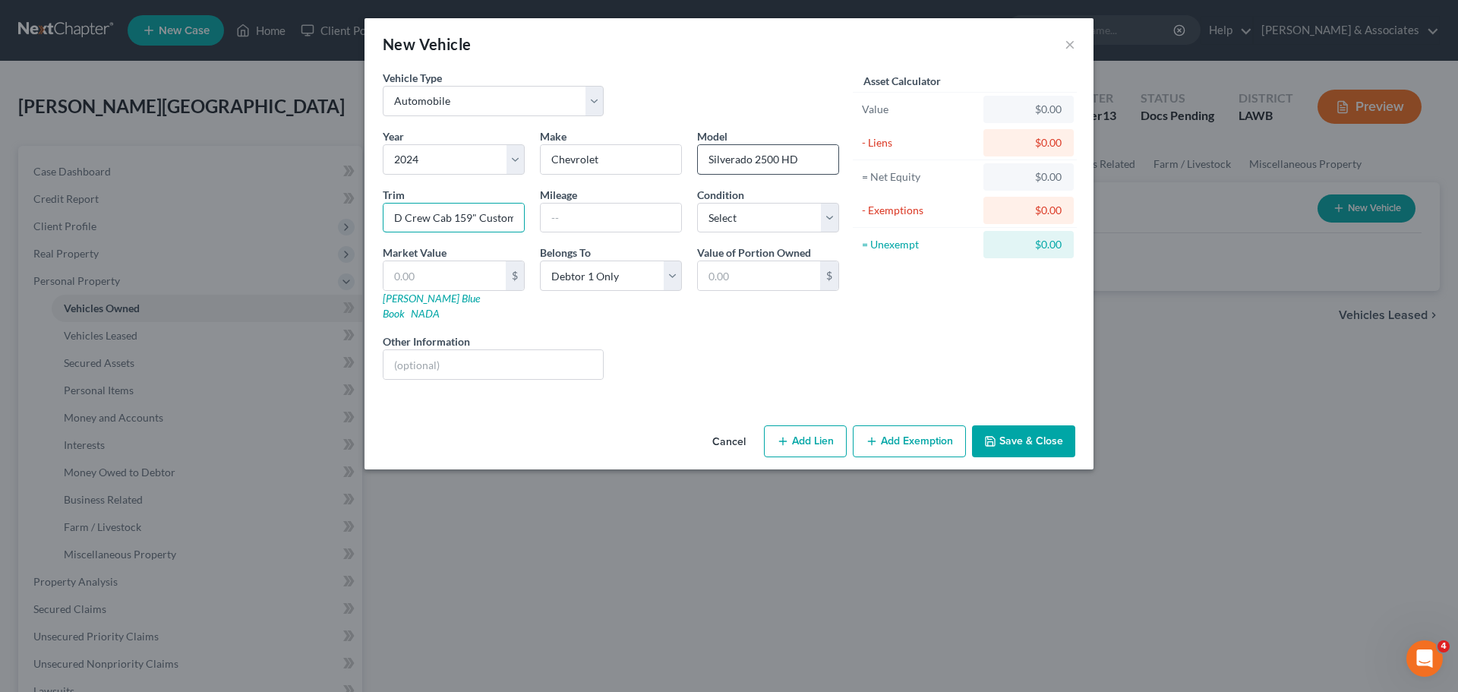
type input "2WD Crew Cab 159" Custom"
click at [454, 279] on input "text" at bounding box center [444, 275] width 122 height 29
type input "3"
type input "3.00"
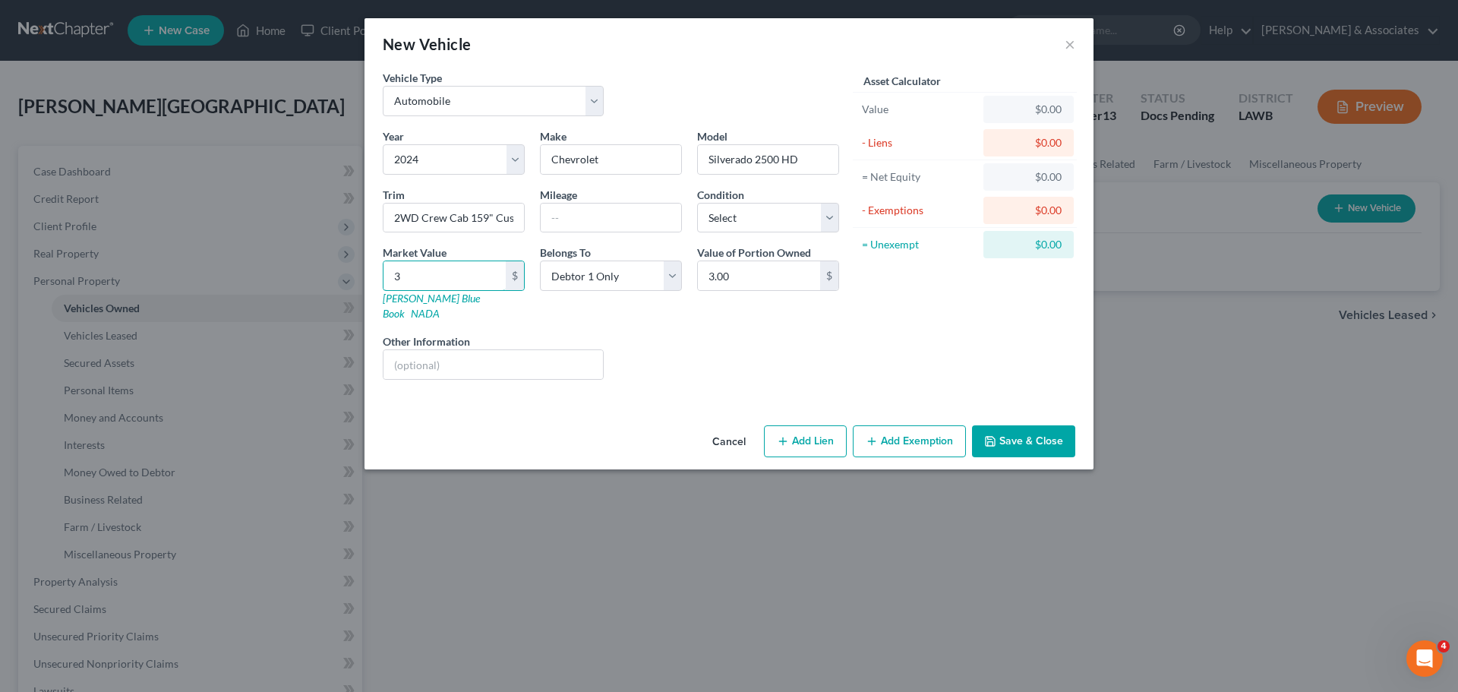
type input "38"
type input "38.00"
type input "385"
type input "385.00"
type input "3850"
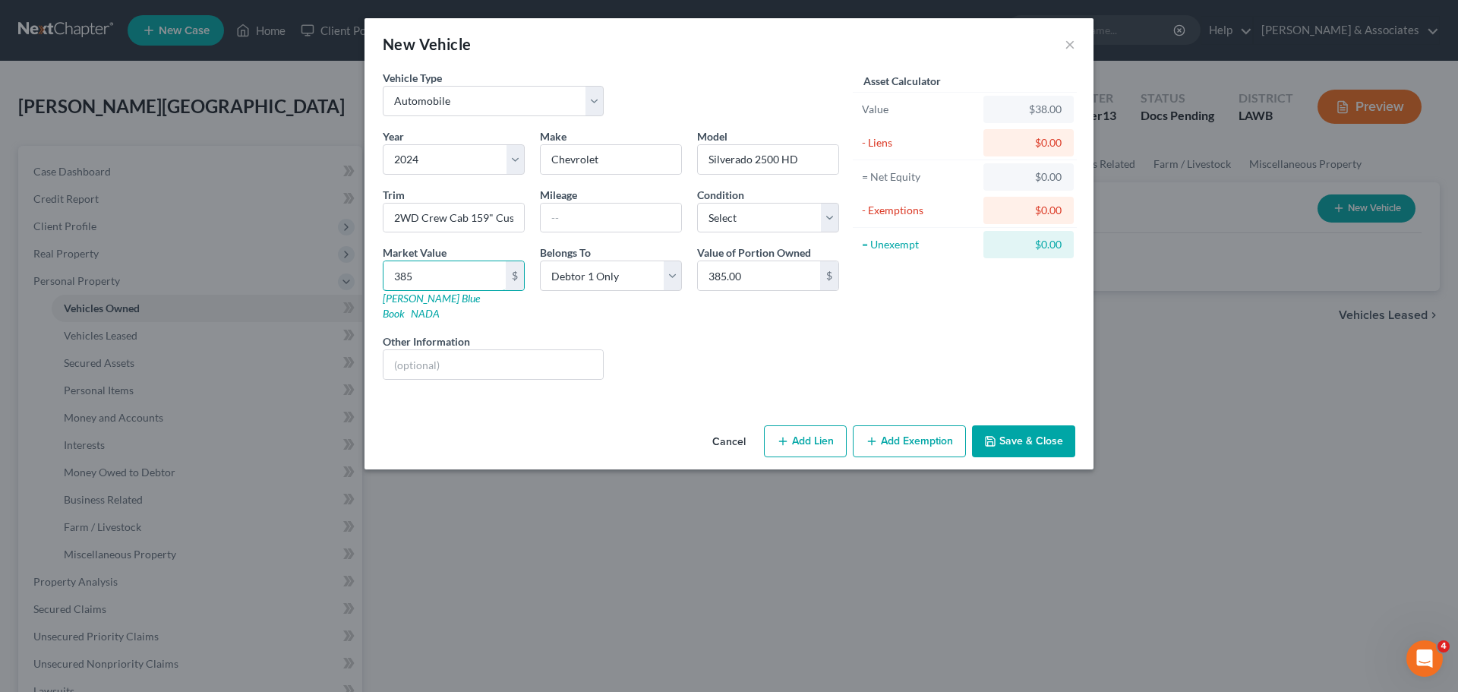
type input "3,850.00"
type input "3,8500"
type input "38,500.00"
type input "38,500"
drag, startPoint x: 648, startPoint y: 192, endPoint x: 651, endPoint y: 211, distance: 19.1
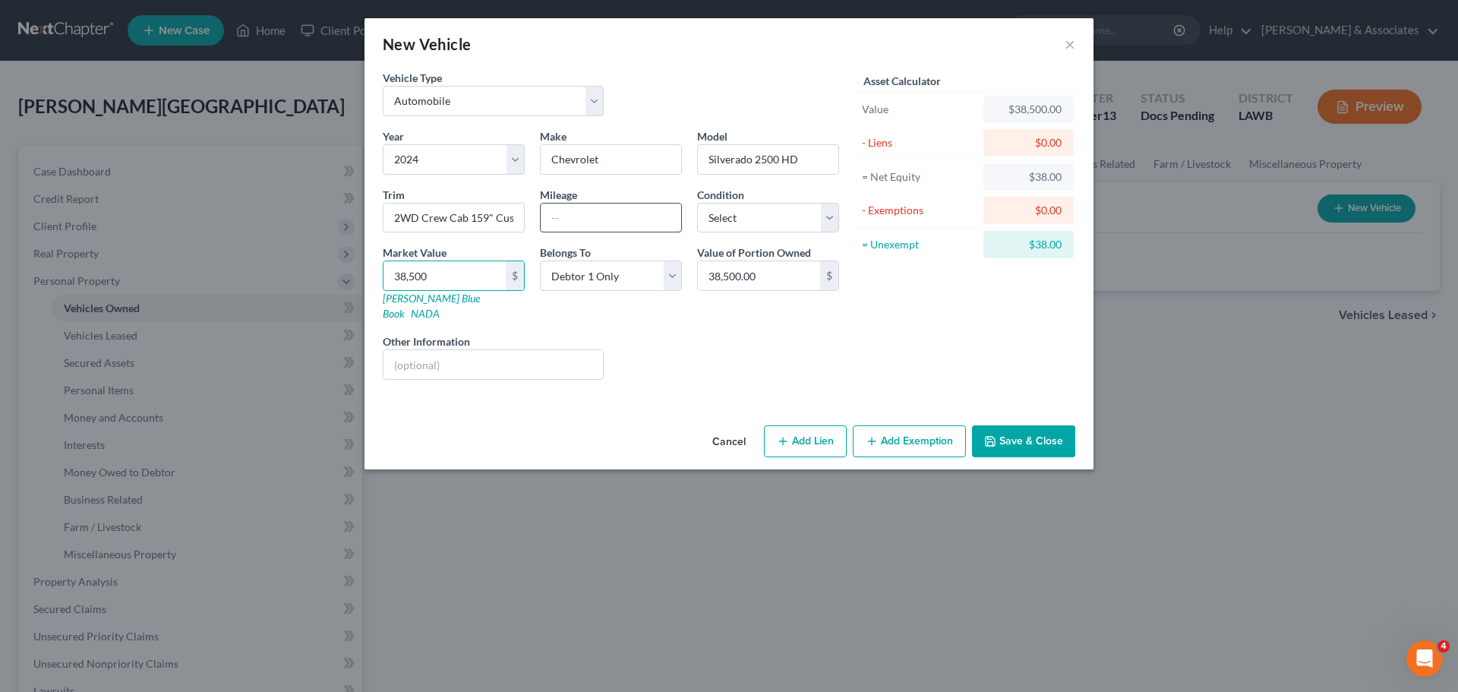
click at [648, 193] on div "Mileage" at bounding box center [610, 210] width 157 height 46
drag, startPoint x: 651, startPoint y: 211, endPoint x: 1002, endPoint y: 111, distance: 365.5
click at [651, 211] on input "text" at bounding box center [611, 217] width 140 height 29
type input "50000"
click at [724, 213] on select "Select Excellent Very Good Good Fair Poor" at bounding box center [768, 218] width 142 height 30
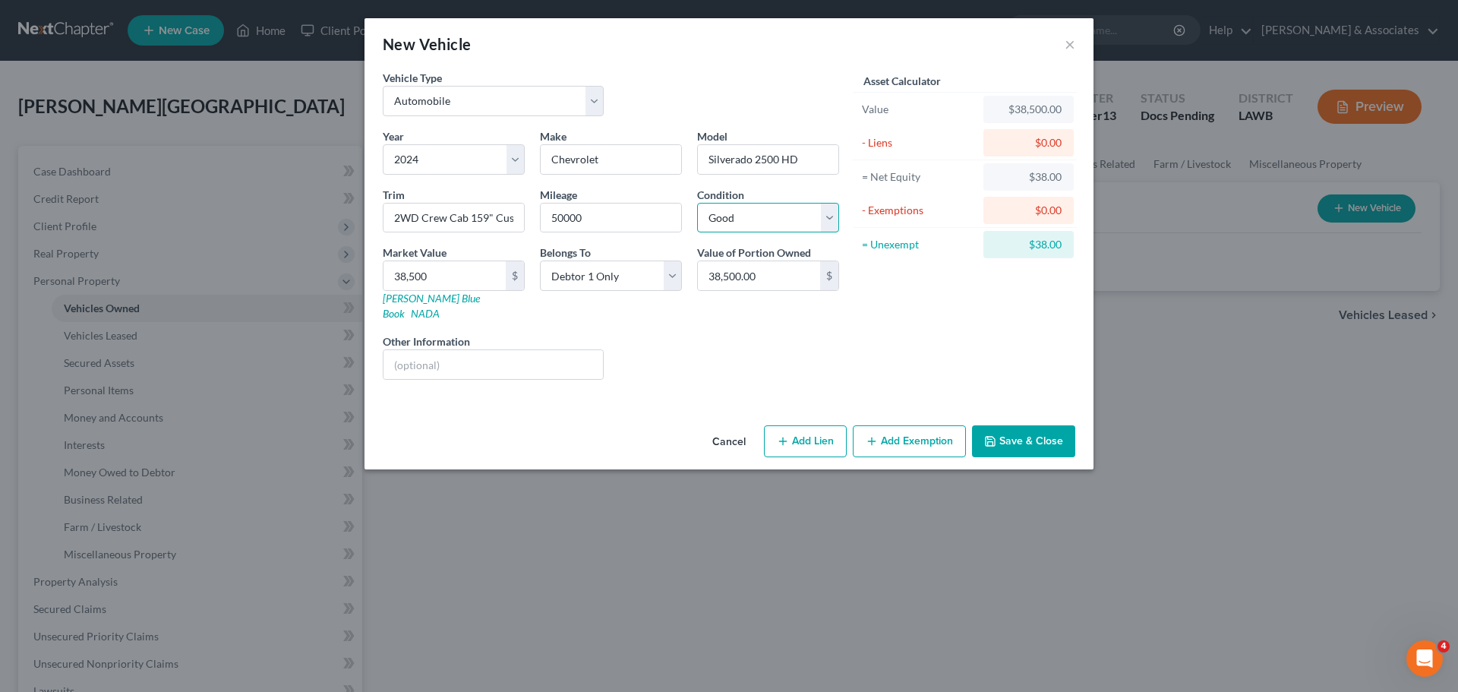
click at [697, 203] on select "Select Excellent Very Good Good Fair Poor" at bounding box center [768, 218] width 142 height 30
select select "3"
click at [633, 276] on select "Select Debtor 1 Only Debtor 2 Only Debtor 1 And Debtor 2 Only At Least One Of T…" at bounding box center [611, 275] width 142 height 30
select select "4"
click at [540, 260] on select "Select Debtor 1 Only Debtor 2 Only Debtor 1 And Debtor 2 Only At Least One Of T…" at bounding box center [611, 275] width 142 height 30
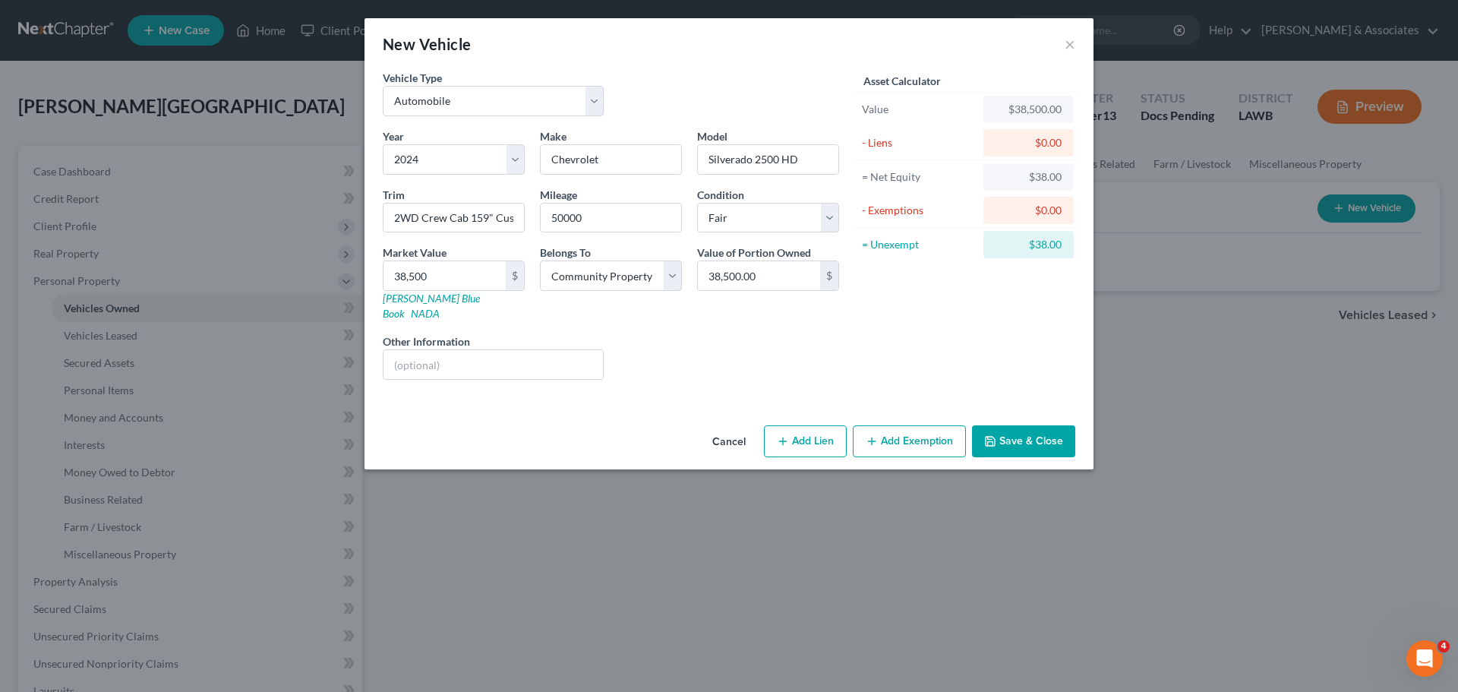
click at [1032, 425] on button "Save & Close" at bounding box center [1023, 441] width 103 height 32
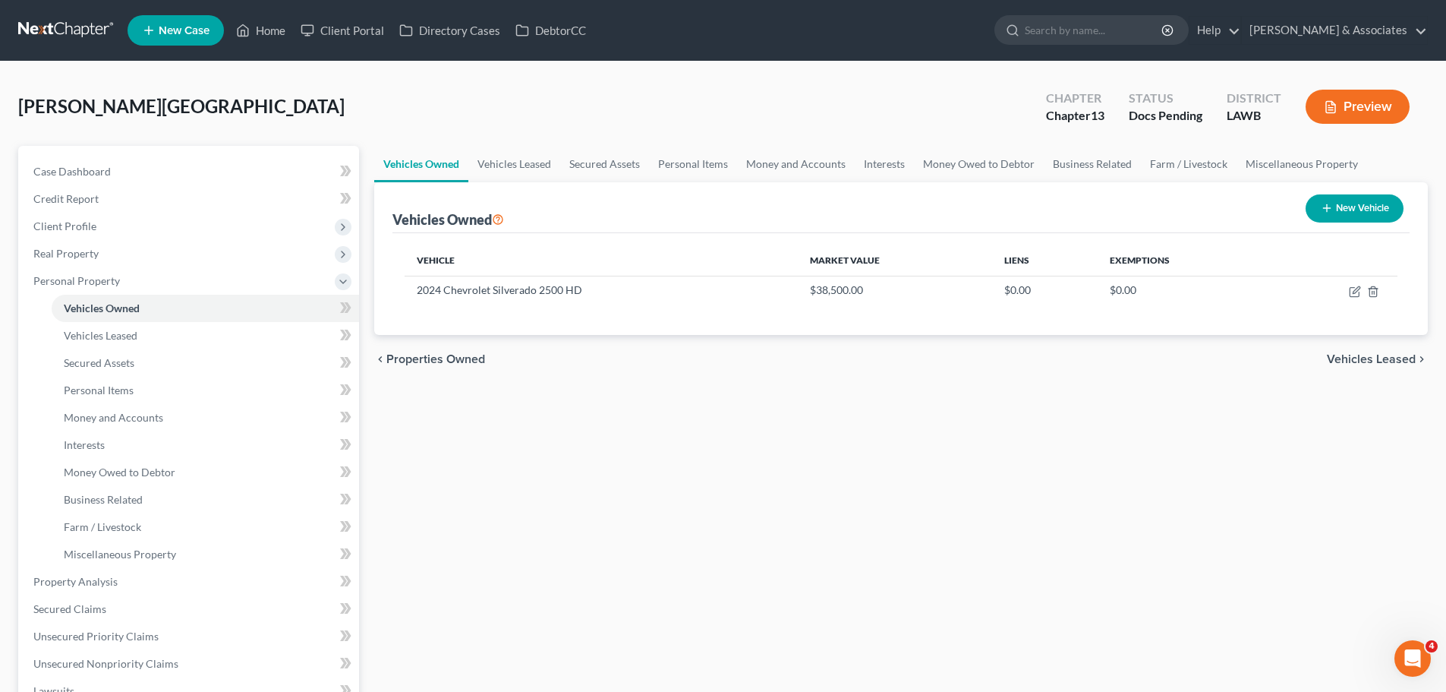
click at [1323, 207] on icon "button" at bounding box center [1327, 208] width 12 height 12
select select "0"
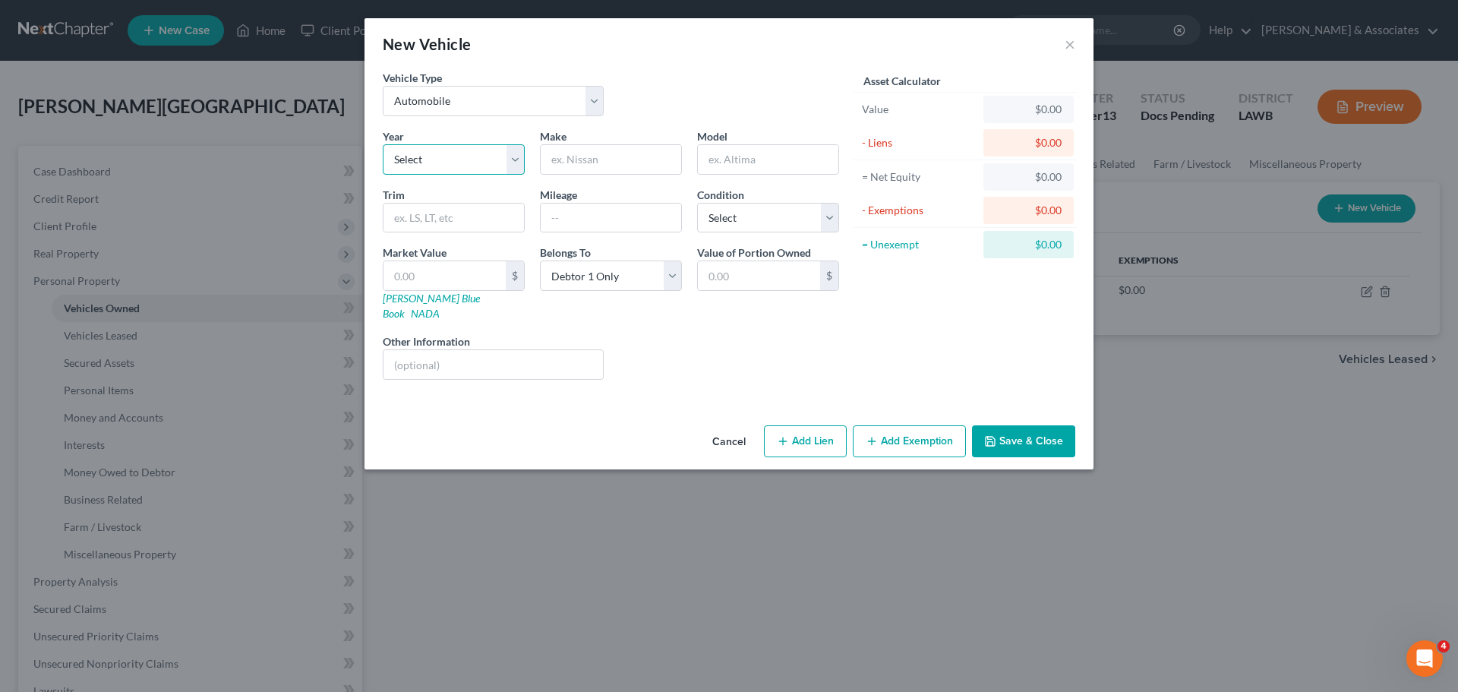
click at [430, 153] on select "Select 2026 2025 2024 2023 2022 2021 2020 2019 2018 2017 2016 2015 2014 2013 20…" at bounding box center [454, 159] width 142 height 30
select select "28"
click at [383, 144] on select "Select 2026 2025 2024 2023 2022 2021 2020 2019 2018 2017 2016 2015 2014 2013 20…" at bounding box center [454, 159] width 142 height 30
click at [625, 159] on input "text" at bounding box center [611, 159] width 140 height 29
type input "Toyota"
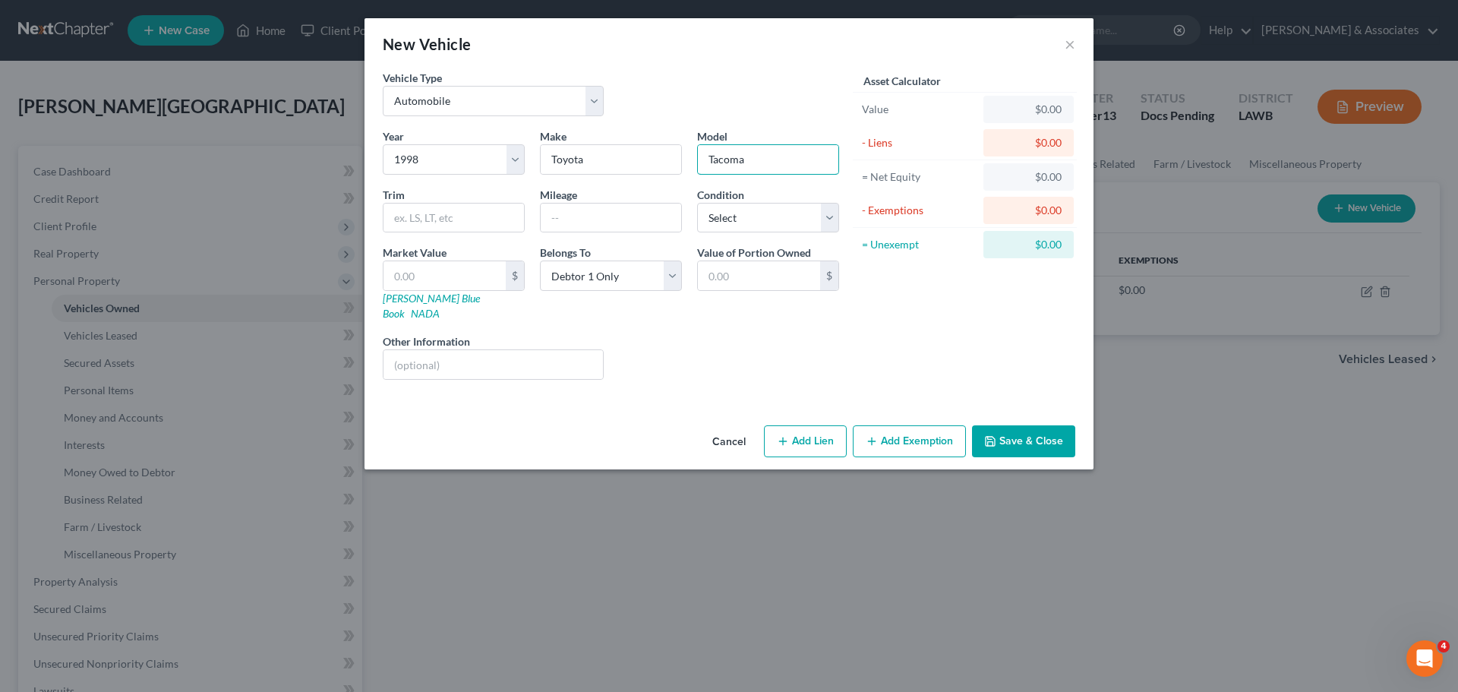
type input "Tacoma"
type input "Pickup Base 2WD 4 Cyl"
click at [488, 288] on input "text" at bounding box center [444, 275] width 122 height 29
type input "8"
type input "8.00"
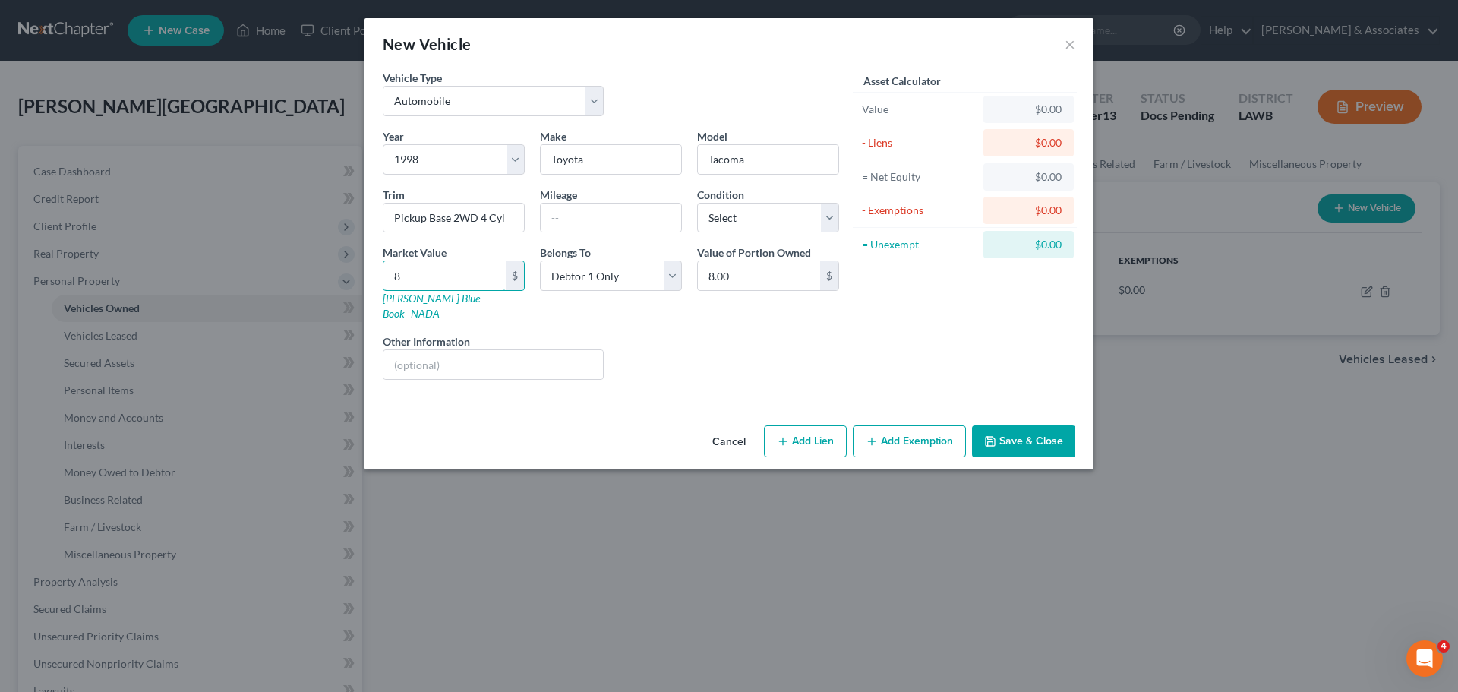
type input "86"
type input "86.00"
type input "860"
type input "860.00"
type input "8600"
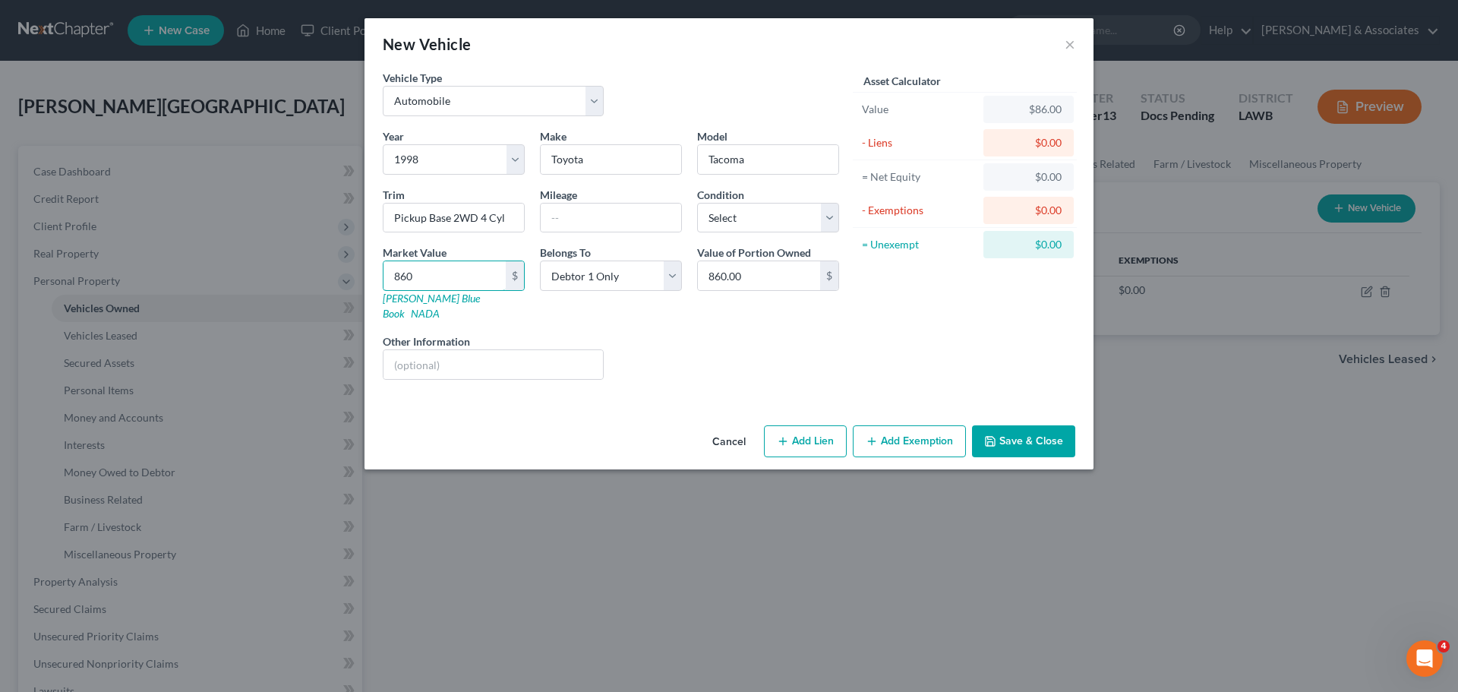
type input "8,600.00"
type input "8,600"
click at [634, 285] on select "Select Debtor 1 Only Debtor 2 Only Debtor 1 And Debtor 2 Only At Least One Of T…" at bounding box center [611, 275] width 142 height 30
select select "4"
click at [540, 260] on select "Select Debtor 1 Only Debtor 2 Only Debtor 1 And Debtor 2 Only At Least One Of T…" at bounding box center [611, 275] width 142 height 30
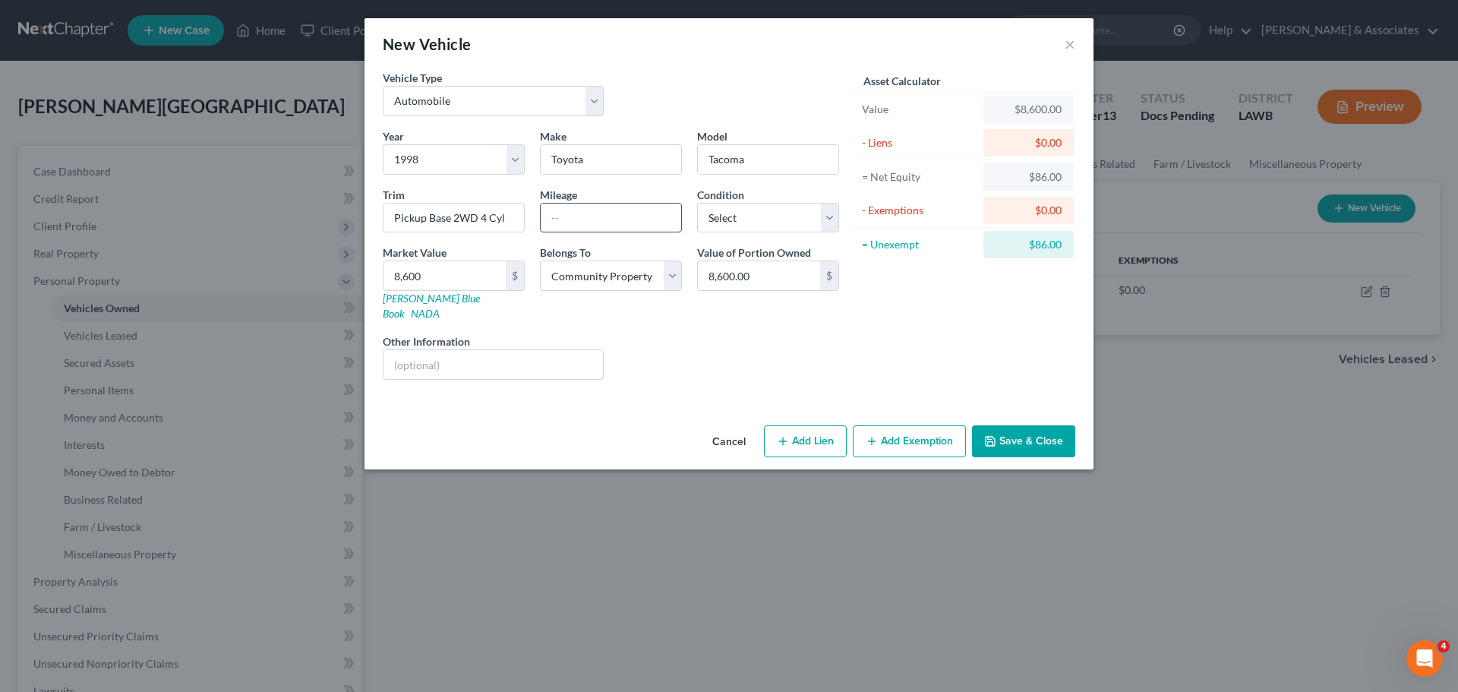
click at [609, 222] on input "text" at bounding box center [611, 217] width 140 height 29
type input "290000"
click at [803, 212] on select "Select Excellent Very Good Good Fair Poor" at bounding box center [768, 218] width 142 height 30
select select "4"
click at [697, 203] on select "Select Excellent Very Good Good Fair Poor" at bounding box center [768, 218] width 142 height 30
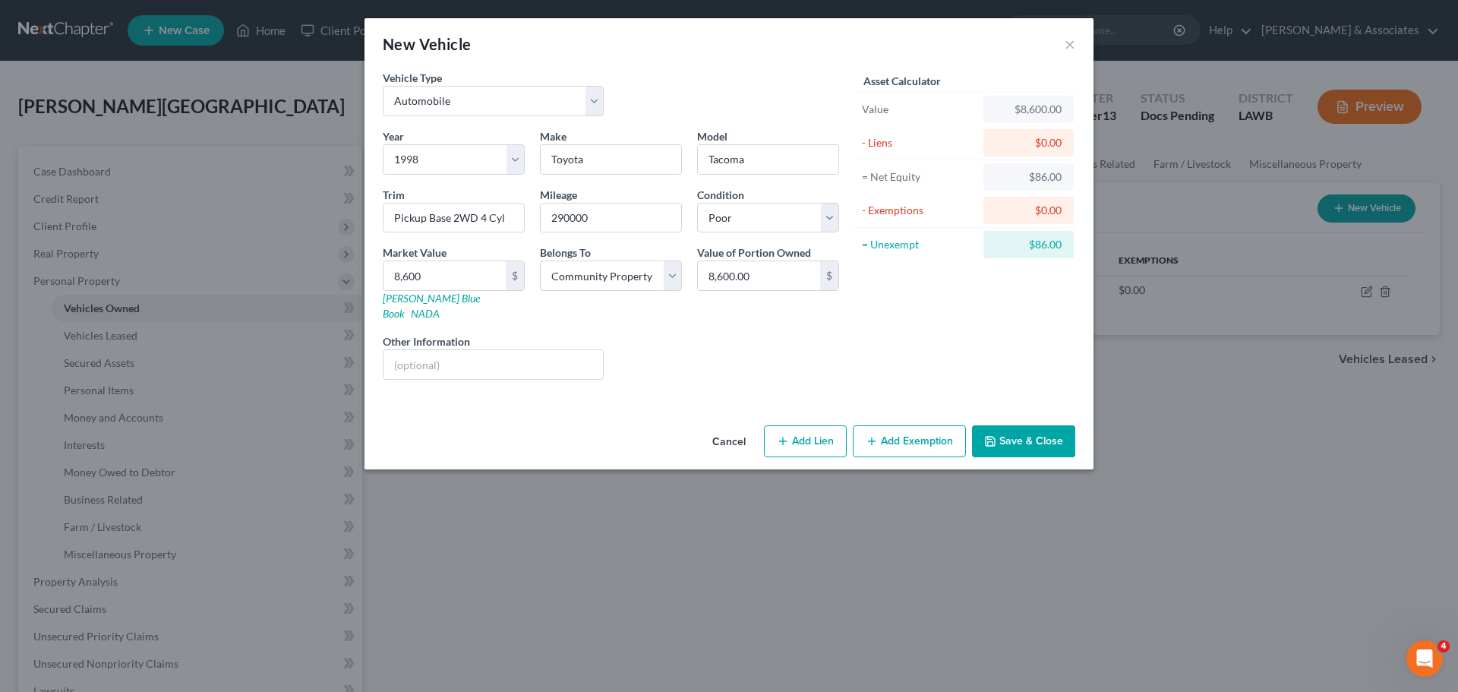
click at [705, 346] on div "Liens Select" at bounding box center [729, 356] width 236 height 46
click at [992, 441] on polyline "button" at bounding box center [990, 443] width 5 height 4
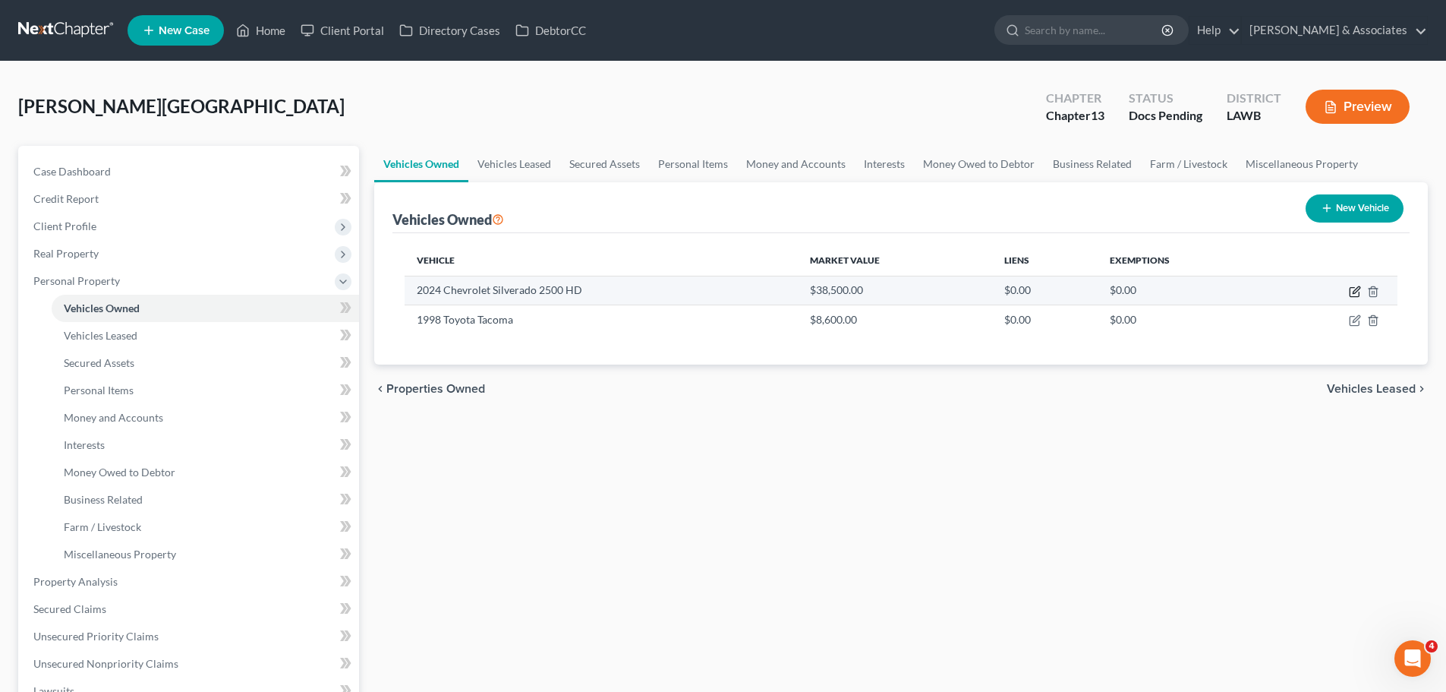
click at [1356, 295] on icon "button" at bounding box center [1355, 291] width 12 height 12
select select "0"
select select "2"
select select "3"
select select "4"
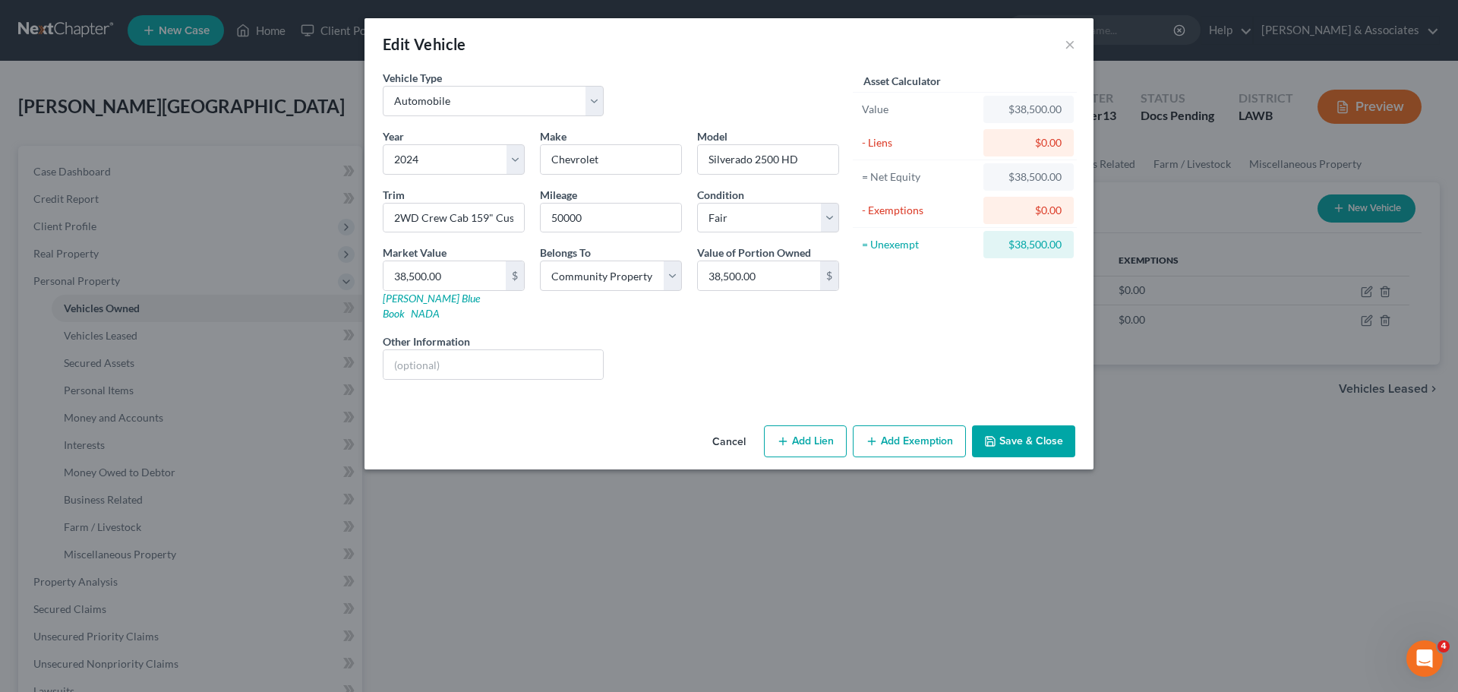
click at [911, 419] on div "Cancel Add Lien Add Lease Add Exemption Save & Close" at bounding box center [728, 444] width 729 height 50
click at [914, 435] on button "Add Exemption" at bounding box center [909, 441] width 113 height 32
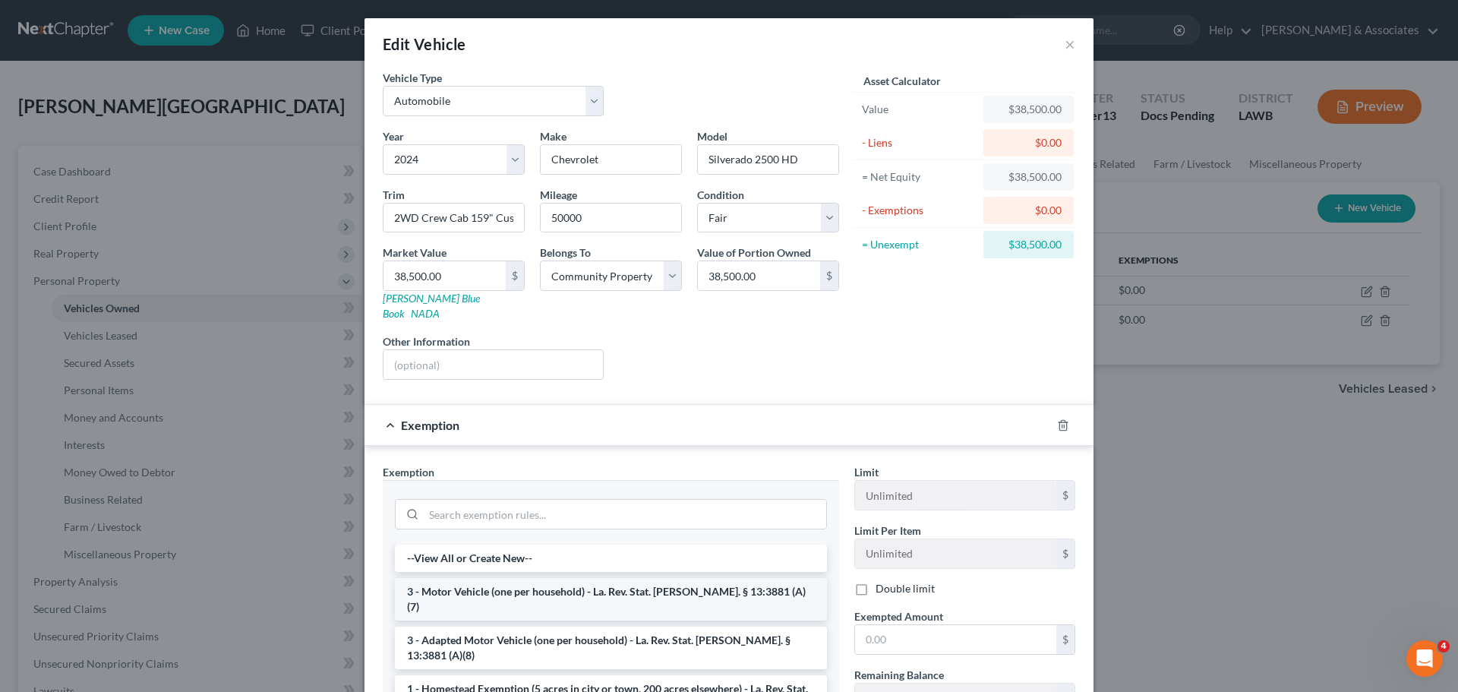
click at [584, 580] on li "3 - Motor Vehicle (one per household) - La. Rev. Stat. Ann. § 13:3881 (A)(7)" at bounding box center [611, 599] width 432 height 43
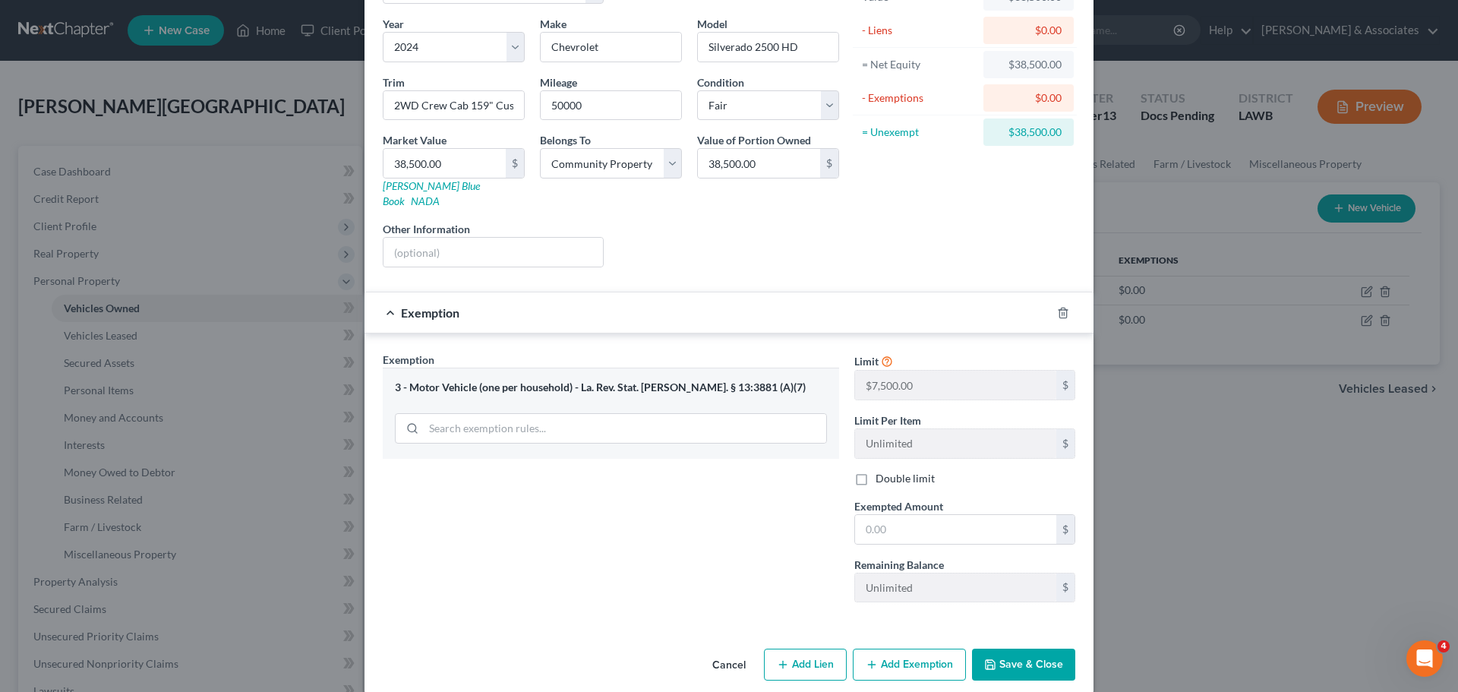
scroll to position [116, 0]
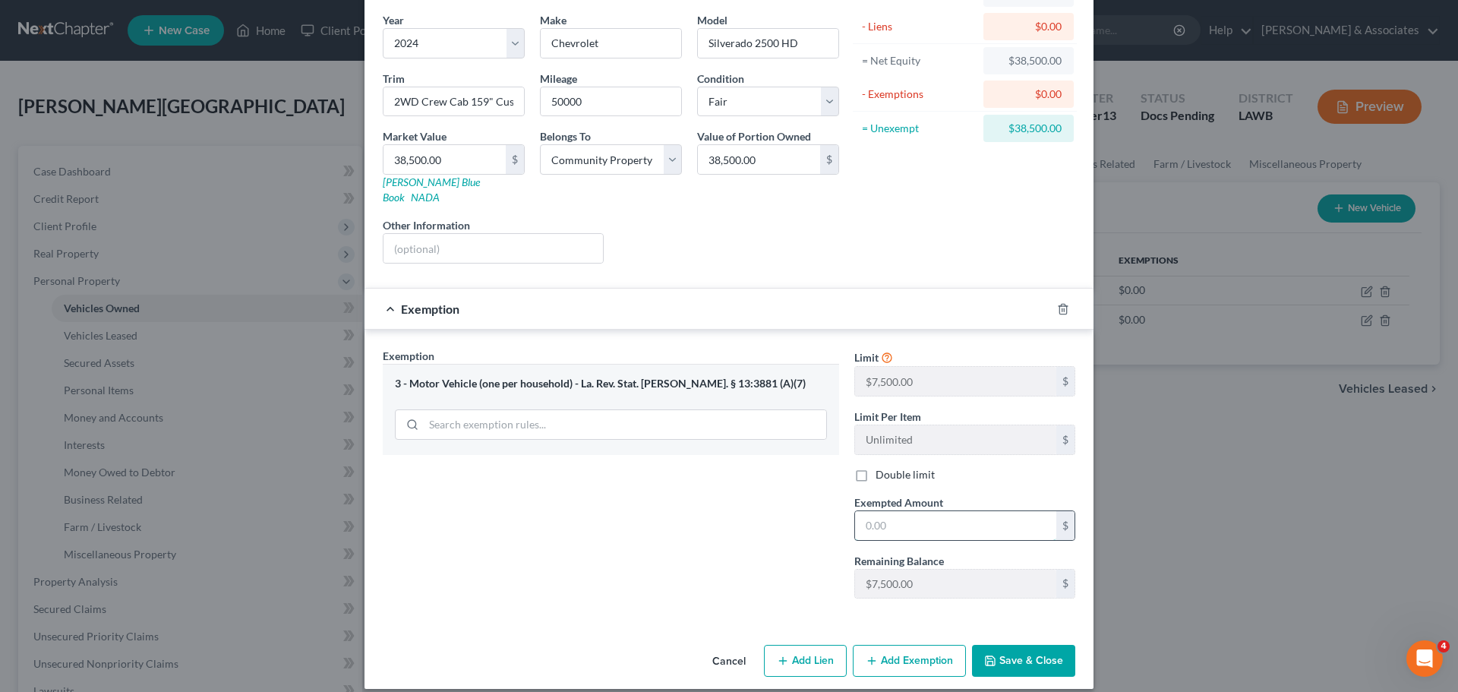
click at [924, 511] on input "text" at bounding box center [955, 525] width 201 height 29
type input "7,500"
click at [989, 654] on icon "button" at bounding box center [990, 660] width 12 height 12
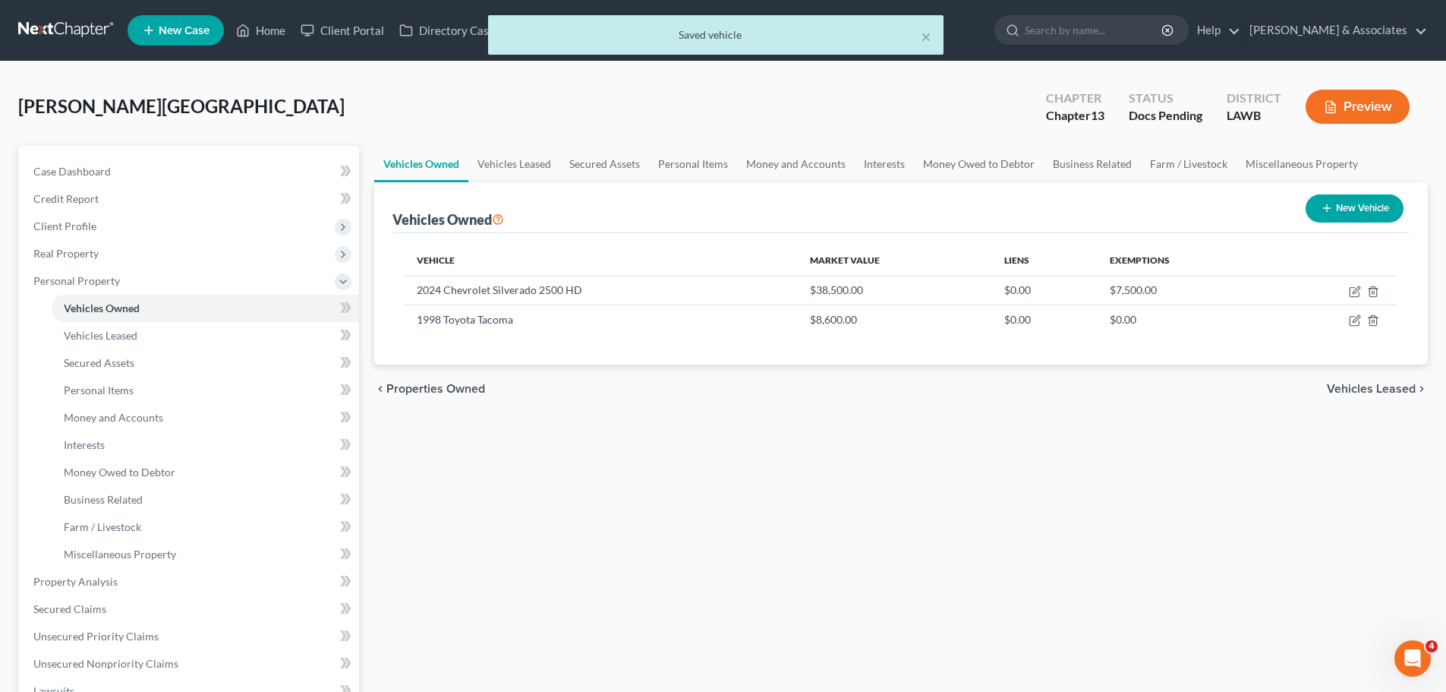
click at [953, 578] on div "Vehicles Owned Vehicles Leased Secured Assets Personal Items Money and Accounts…" at bounding box center [901, 598] width 1069 height 904
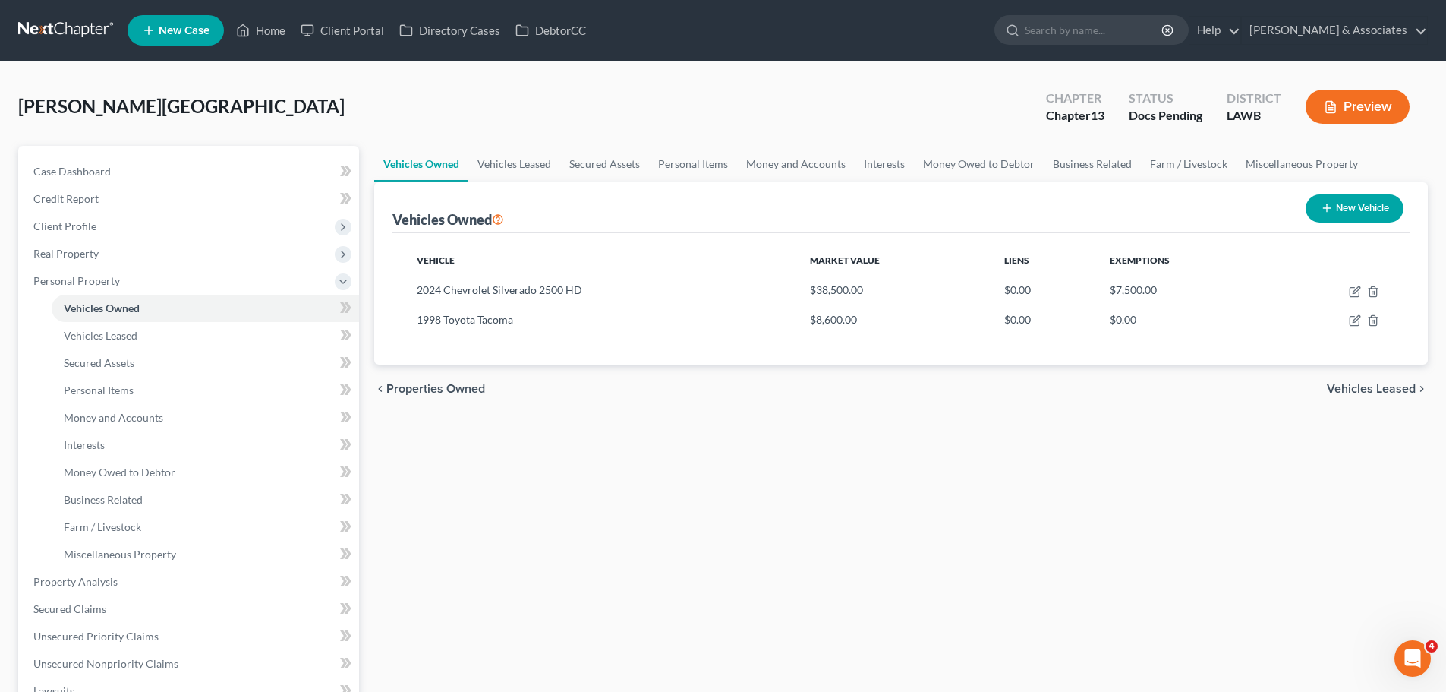
click at [1364, 203] on button "New Vehicle" at bounding box center [1355, 208] width 98 height 28
select select "0"
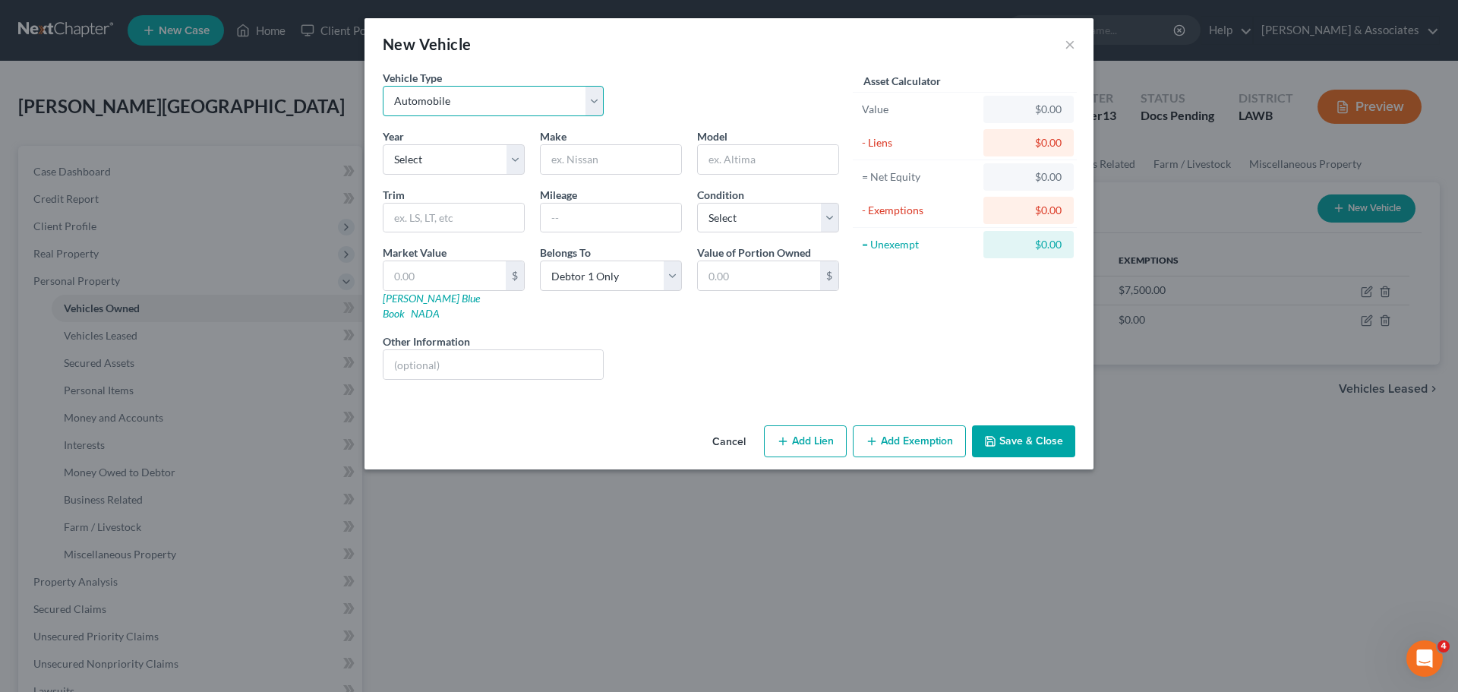
click at [438, 106] on select "Select Automobile Truck Trailer Watercraft Aircraft Motor Home Atv Other Vehicle" at bounding box center [493, 101] width 221 height 30
drag, startPoint x: 646, startPoint y: 358, endPoint x: 678, endPoint y: 298, distance: 67.9
click at [646, 358] on div "Liens Select" at bounding box center [729, 356] width 236 height 46
click at [1067, 40] on button "×" at bounding box center [1069, 44] width 11 height 18
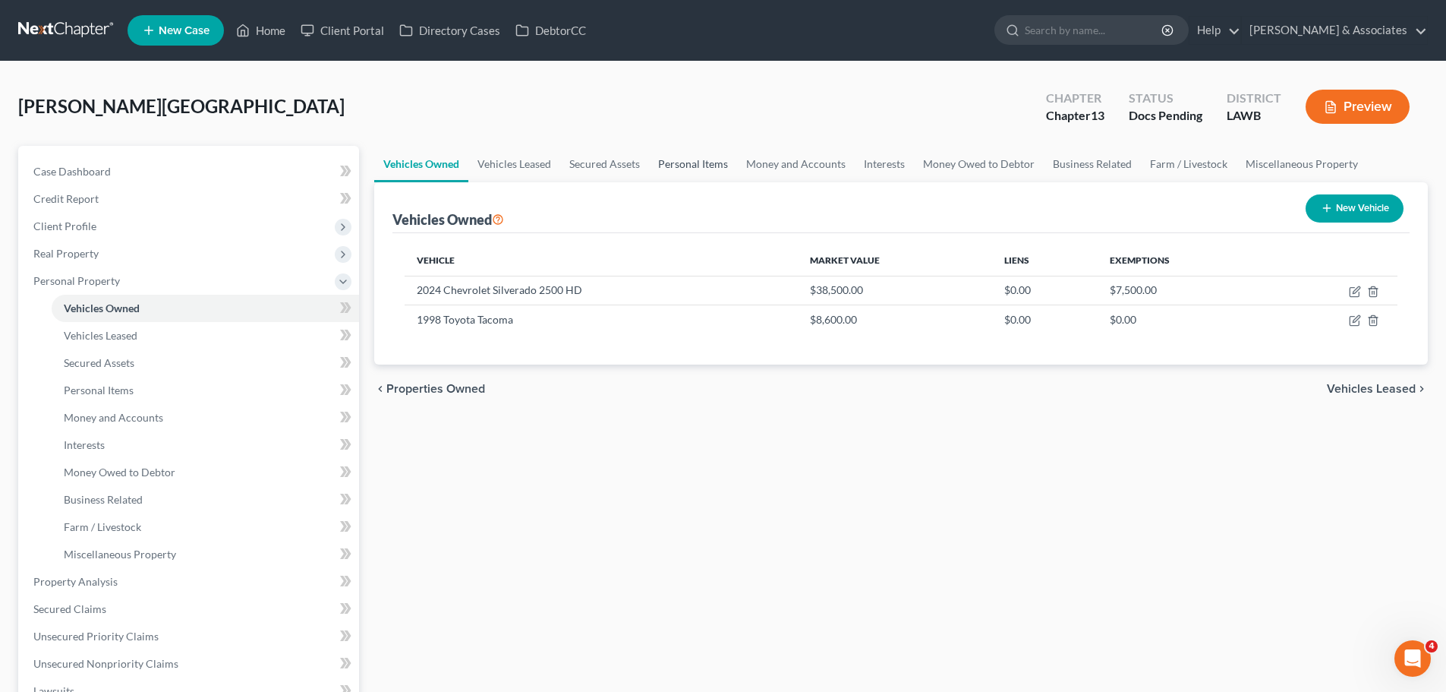
click at [707, 172] on link "Personal Items" at bounding box center [693, 164] width 88 height 36
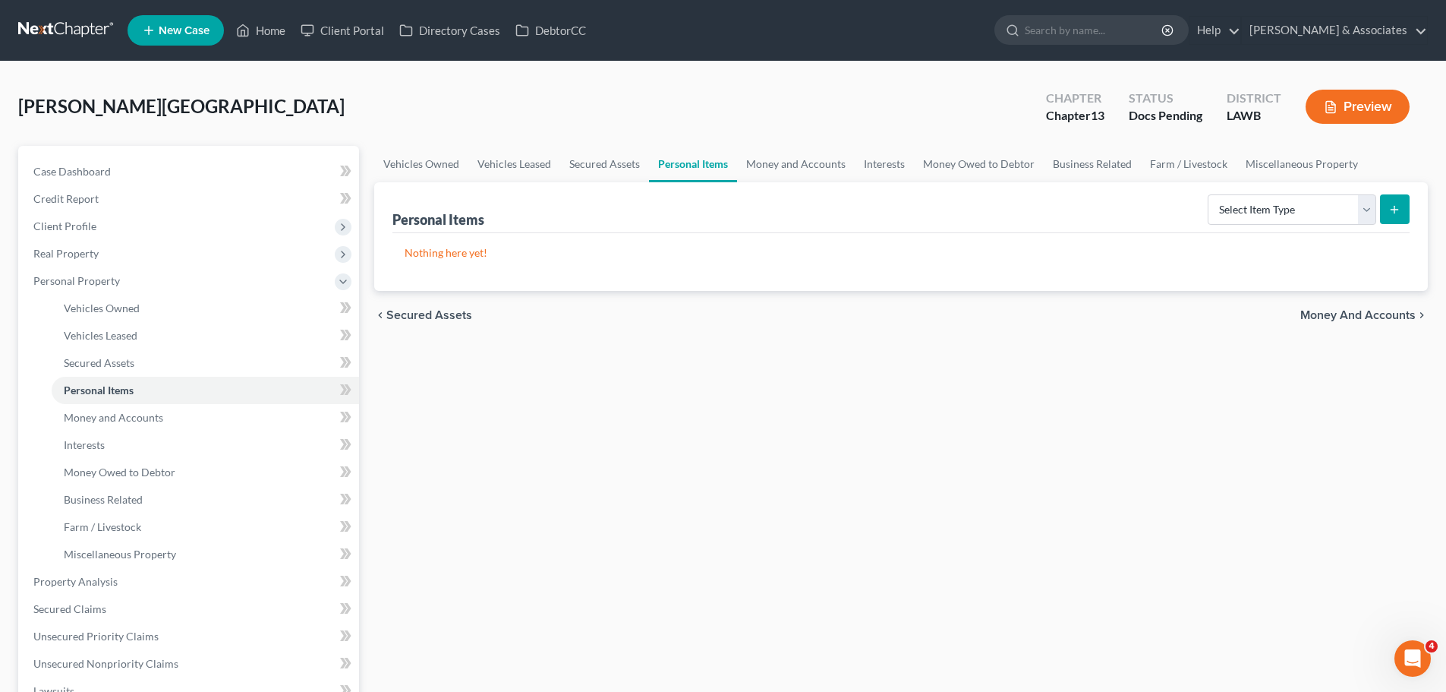
click at [740, 412] on div "Vehicles Owned Vehicles Leased Secured Assets Personal Items Money and Accounts…" at bounding box center [901, 598] width 1069 height 904
click at [1135, 248] on p "Nothing here yet!" at bounding box center [901, 252] width 993 height 15
click at [1230, 212] on select "Select Item Type Clothing Collectibles Of Value Electronics Firearms Household …" at bounding box center [1292, 209] width 169 height 30
select select "clothing"
click at [1209, 194] on select "Select Item Type Clothing Collectibles Of Value Electronics Firearms Household …" at bounding box center [1292, 209] width 169 height 30
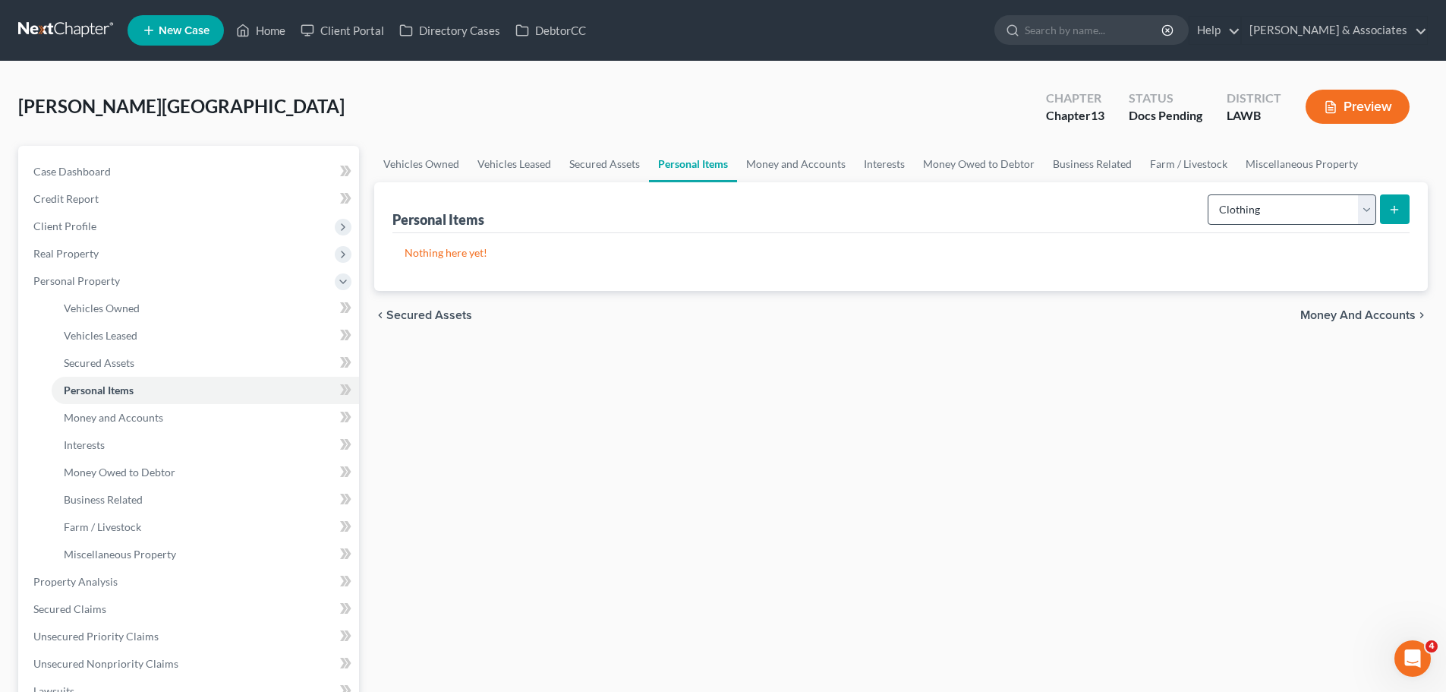
drag, startPoint x: 1126, startPoint y: 215, endPoint x: 1308, endPoint y: 221, distance: 182.3
click at [1135, 215] on div "Personal Items Select Item Type Clothing Collectibles Of Value Electronics Fire…" at bounding box center [901, 207] width 1017 height 51
click at [1412, 216] on div "Personal Items Select Item Type Clothing Collectibles Of Value Electronics Fire…" at bounding box center [901, 236] width 1054 height 109
click at [1400, 214] on icon "submit" at bounding box center [1395, 209] width 12 height 12
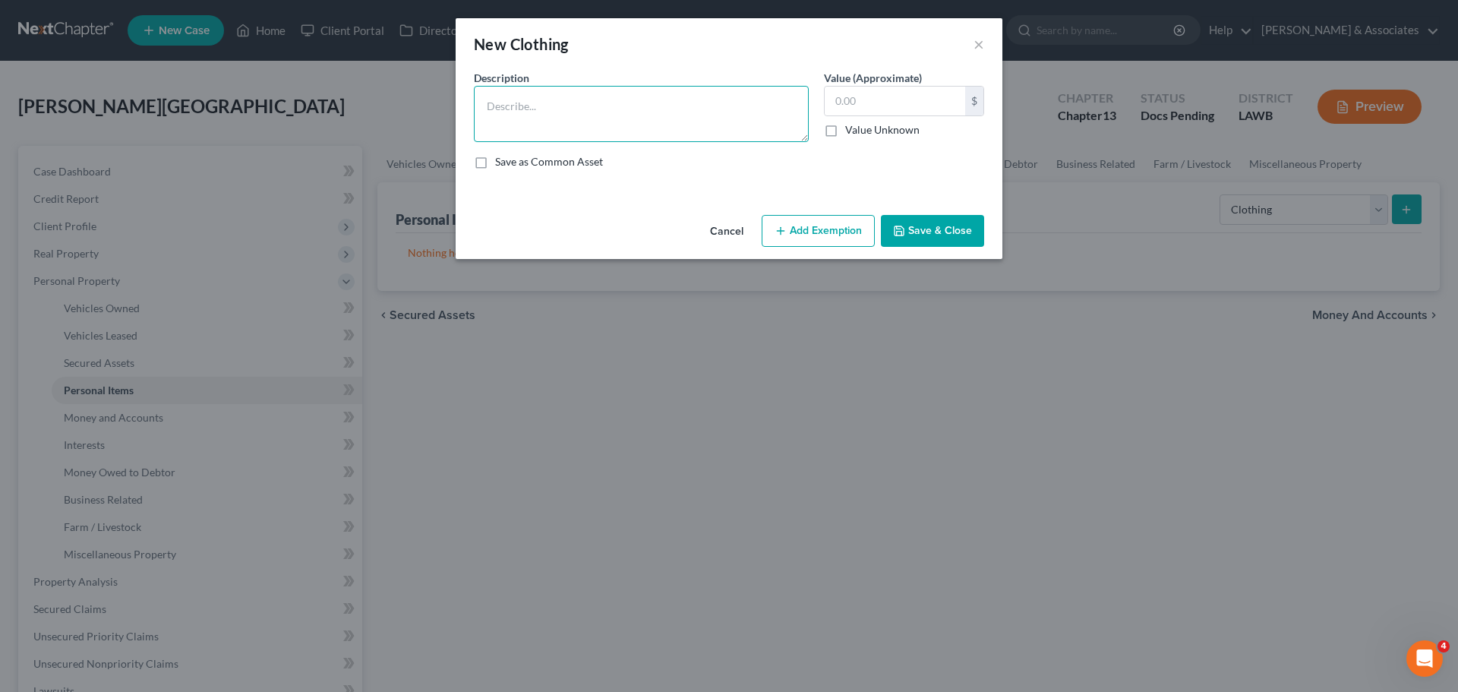
click at [639, 114] on textarea at bounding box center [641, 114] width 335 height 56
click at [831, 220] on button "Add Exemption" at bounding box center [818, 231] width 113 height 32
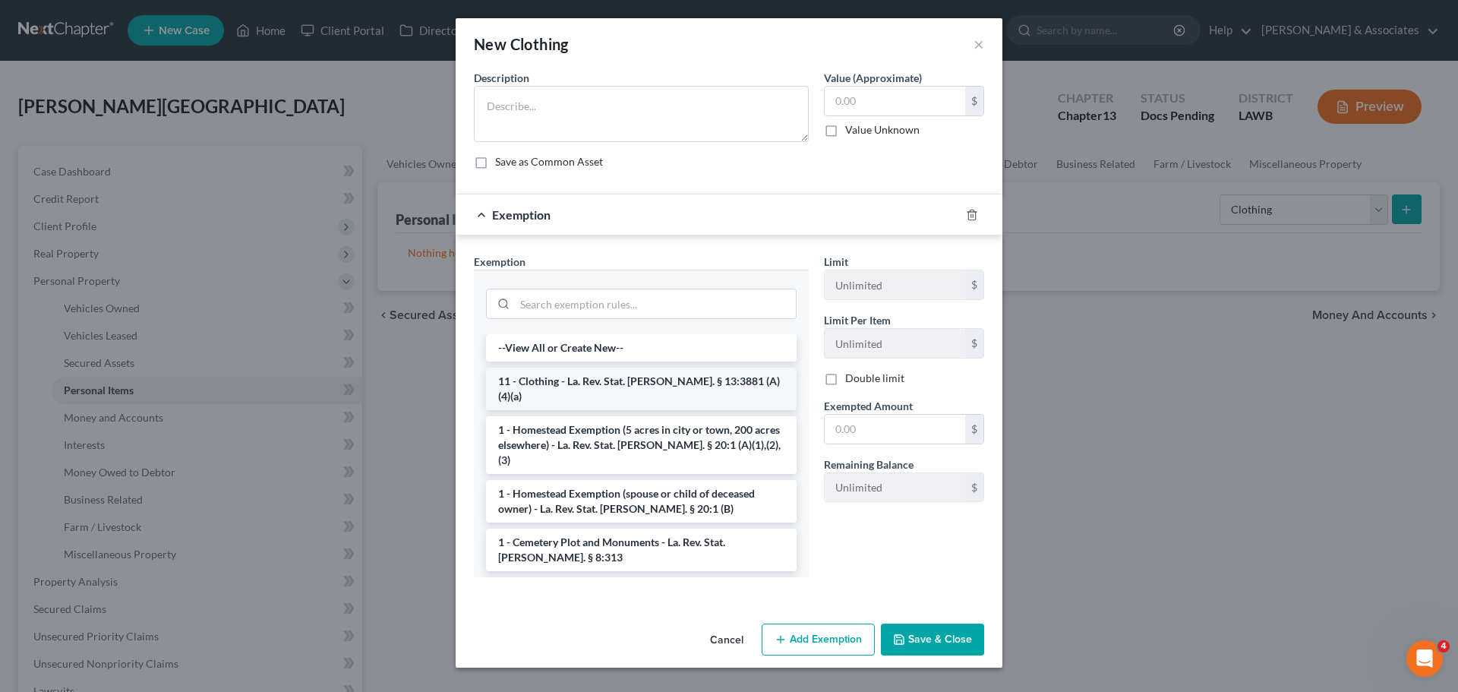
click at [620, 371] on li "11 - Clothing - La. Rev. Stat. Ann. § 13:3881 (A)(4)(a)" at bounding box center [641, 388] width 311 height 43
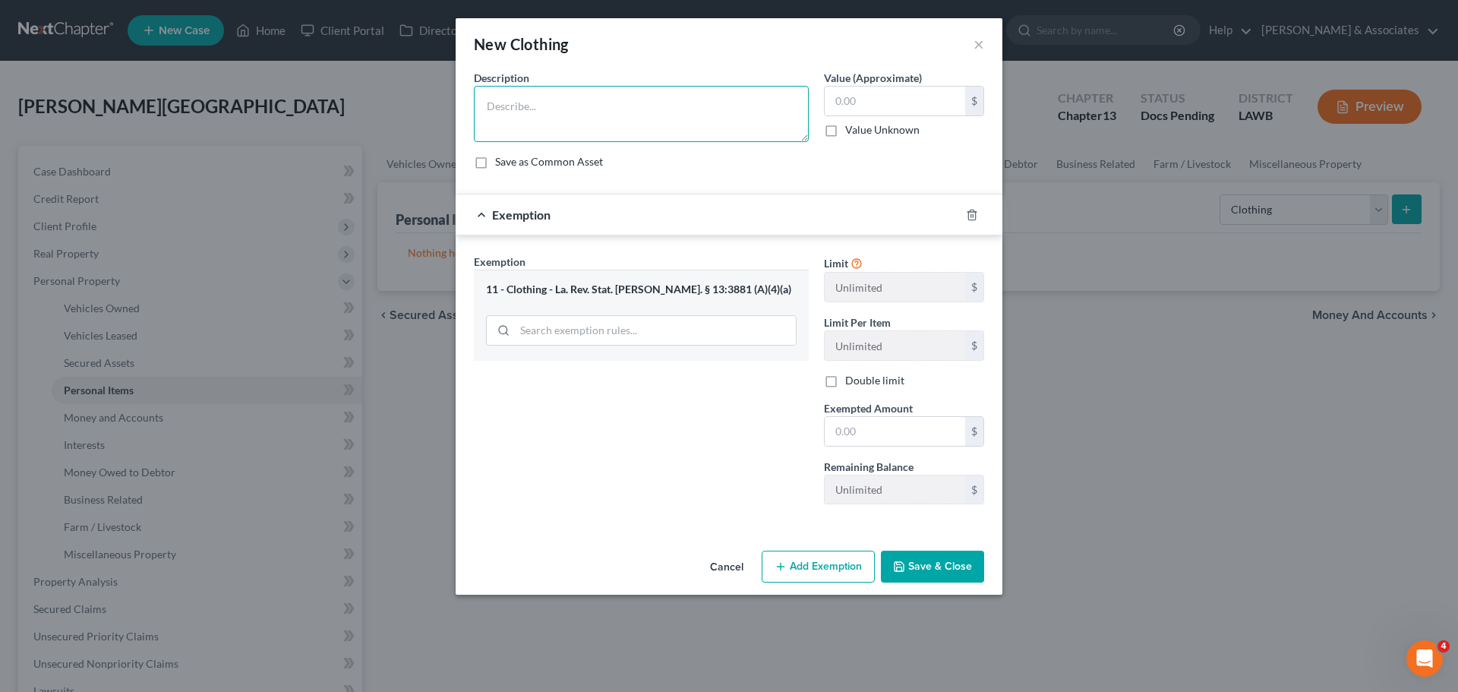
click at [552, 120] on textarea at bounding box center [641, 114] width 335 height 56
click at [705, 118] on textarea at bounding box center [641, 114] width 335 height 56
click at [630, 128] on textarea at bounding box center [641, 114] width 335 height 56
type textarea "Used clothing"
click at [879, 112] on input "text" at bounding box center [895, 101] width 140 height 29
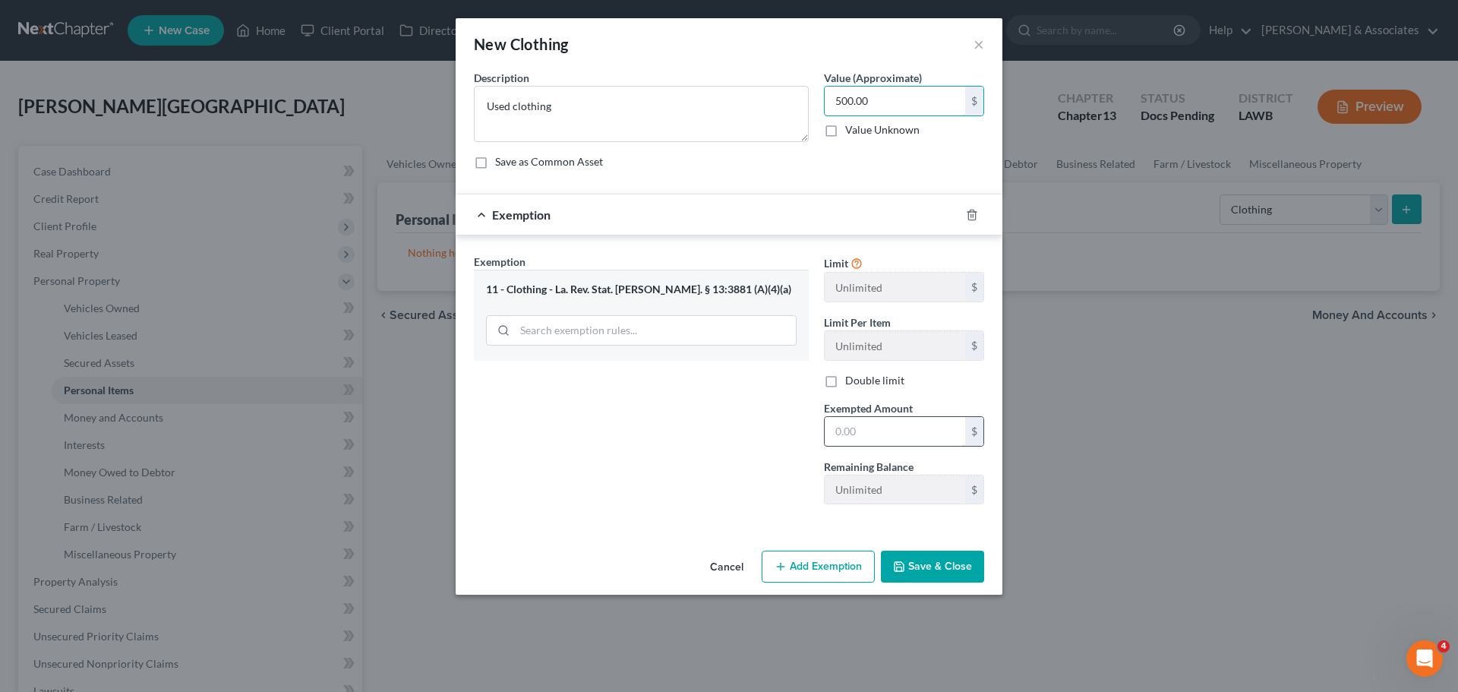
type input "500.00"
click at [944, 435] on input "text" at bounding box center [895, 431] width 140 height 29
type input "500.00"
click at [920, 557] on button "Save & Close" at bounding box center [932, 566] width 103 height 32
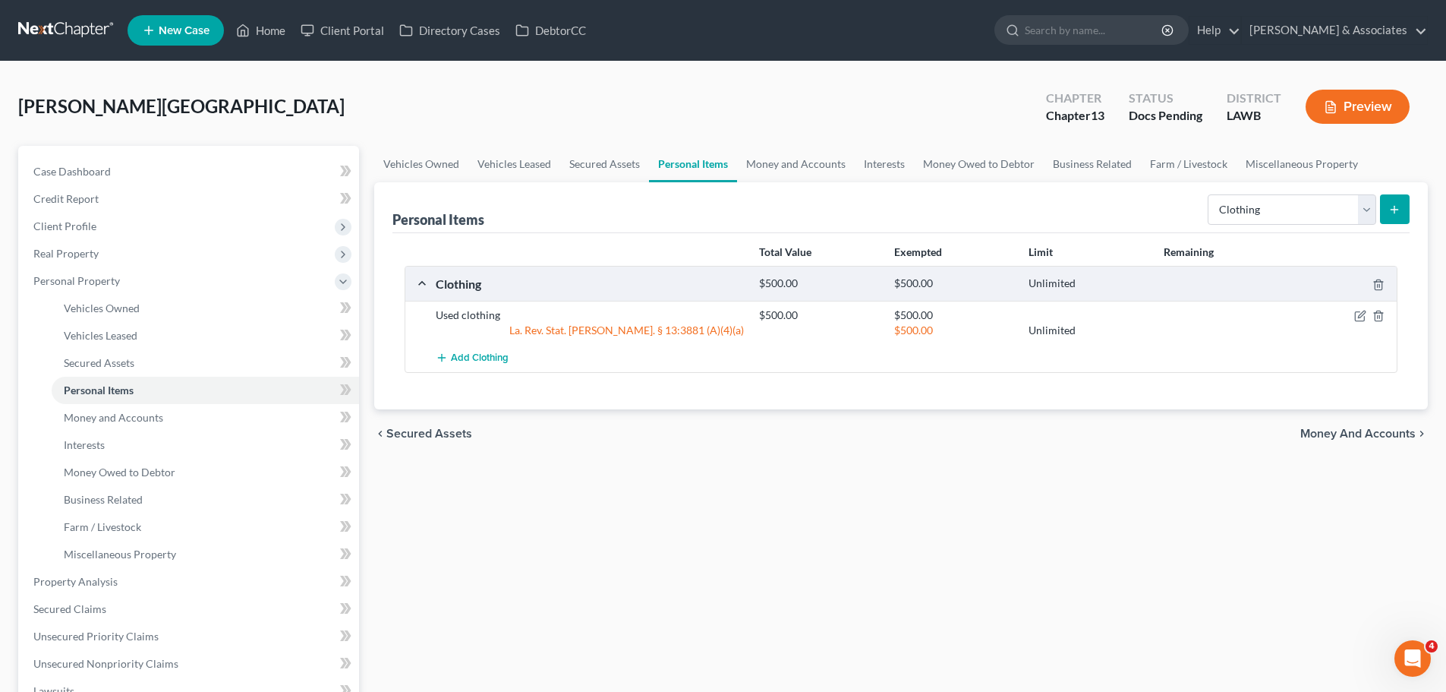
click at [954, 499] on div "Vehicles Owned Vehicles Leased Secured Assets Personal Items Money and Accounts…" at bounding box center [901, 598] width 1069 height 904
click at [780, 504] on div "Vehicles Owned Vehicles Leased Secured Assets Personal Items Money and Accounts…" at bounding box center [901, 598] width 1069 height 904
click at [1303, 208] on select "Select Item Type Clothing Collectibles Of Value Electronics Firearms Household …" at bounding box center [1292, 209] width 169 height 30
click at [1209, 194] on select "Select Item Type Clothing Collectibles Of Value Electronics Firearms Household …" at bounding box center [1292, 209] width 169 height 30
click at [1142, 475] on div "Vehicles Owned Vehicles Leased Secured Assets Personal Items Money and Accounts…" at bounding box center [901, 598] width 1069 height 904
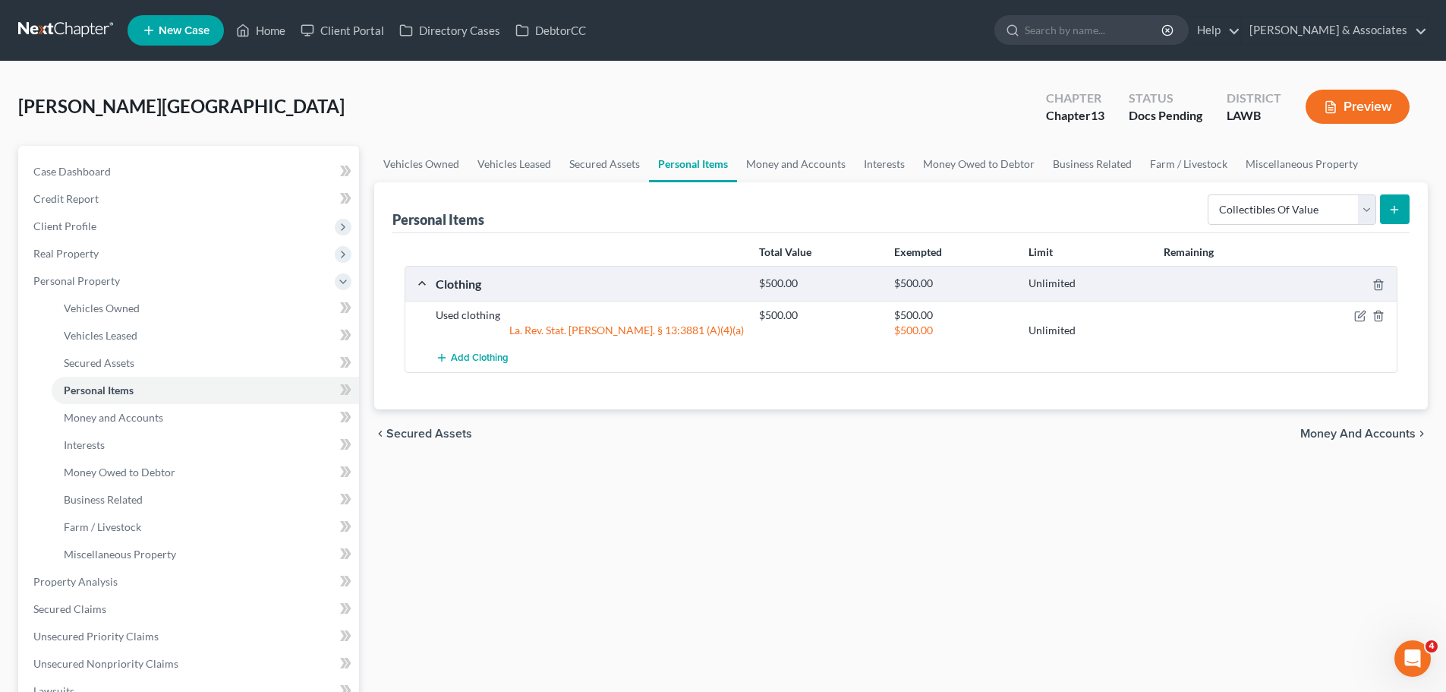
click at [1398, 208] on icon "submit" at bounding box center [1395, 209] width 12 height 12
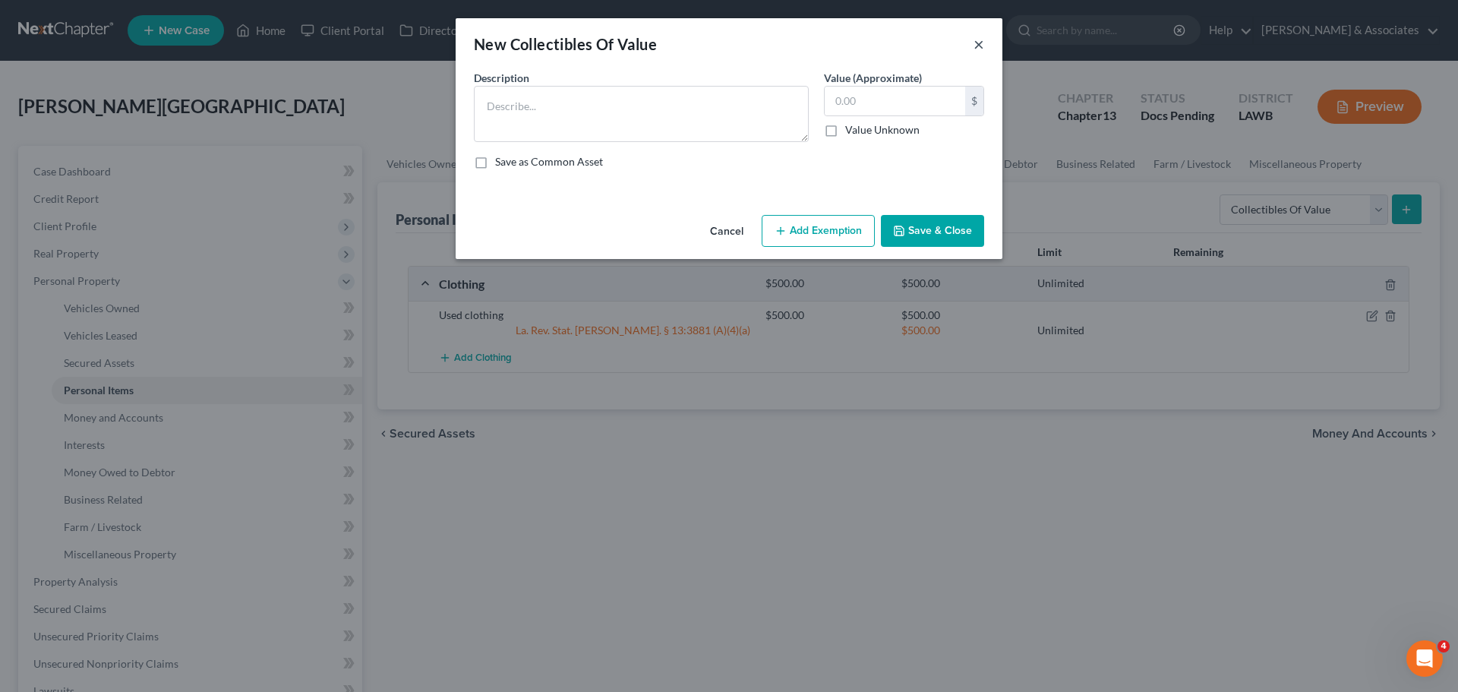
click at [977, 49] on button "×" at bounding box center [978, 44] width 11 height 18
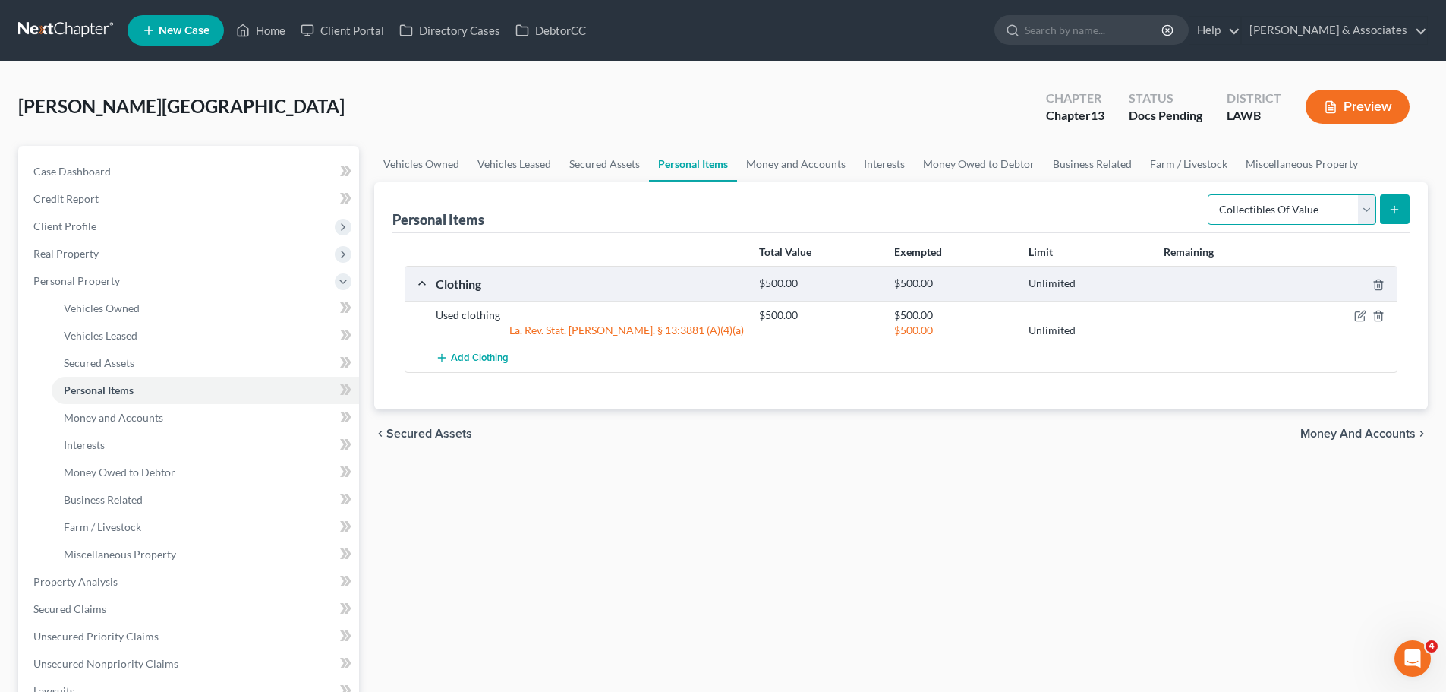
click at [1341, 209] on select "Select Item Type Clothing Collectibles Of Value Electronics Firearms Household …" at bounding box center [1292, 209] width 169 height 30
select select "firearms"
click at [1209, 194] on select "Select Item Type Clothing Collectibles Of Value Electronics Firearms Household …" at bounding box center [1292, 209] width 169 height 30
click at [1388, 218] on button "submit" at bounding box center [1395, 209] width 30 height 30
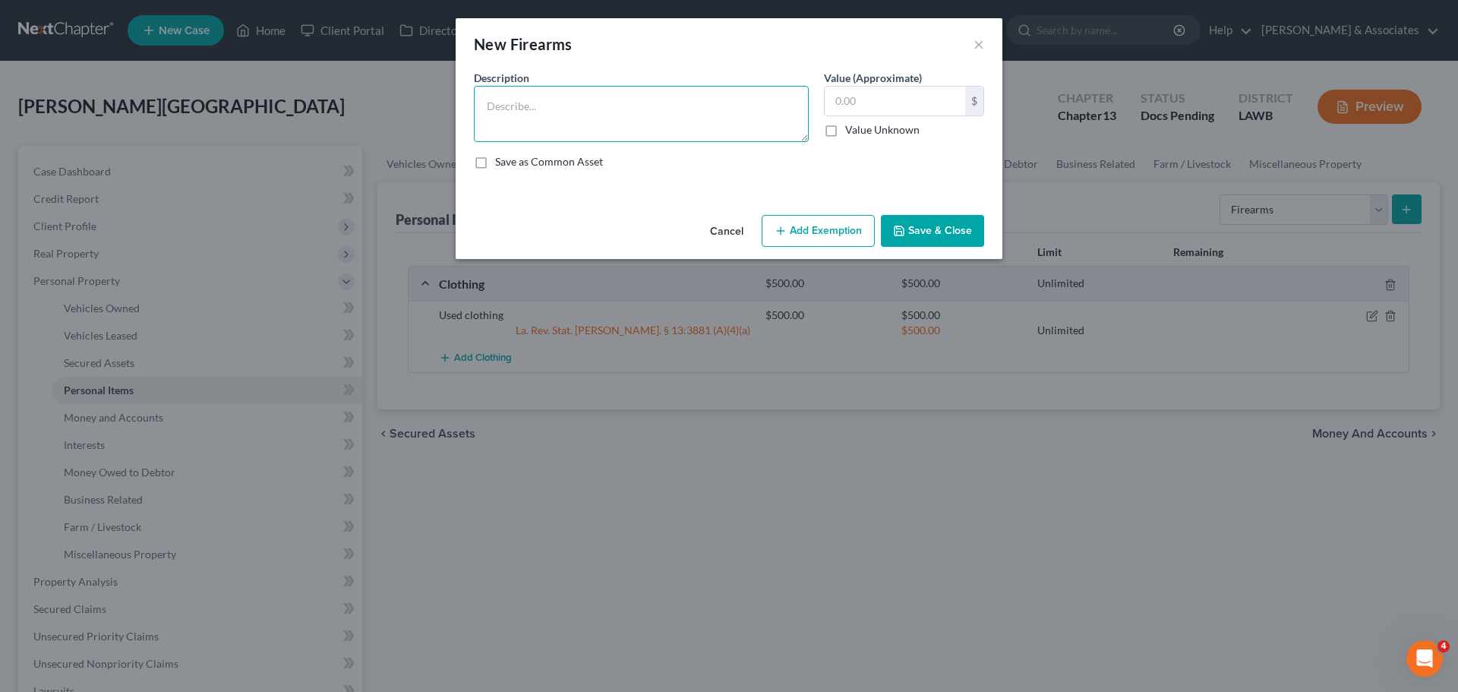
drag, startPoint x: 560, startPoint y: 126, endPoint x: 875, endPoint y: 205, distance: 325.6
click at [577, 126] on textarea at bounding box center [641, 114] width 335 height 56
drag, startPoint x: 848, startPoint y: 241, endPoint x: 720, endPoint y: 175, distance: 144.0
click at [843, 238] on button "Add Exemption" at bounding box center [818, 231] width 113 height 32
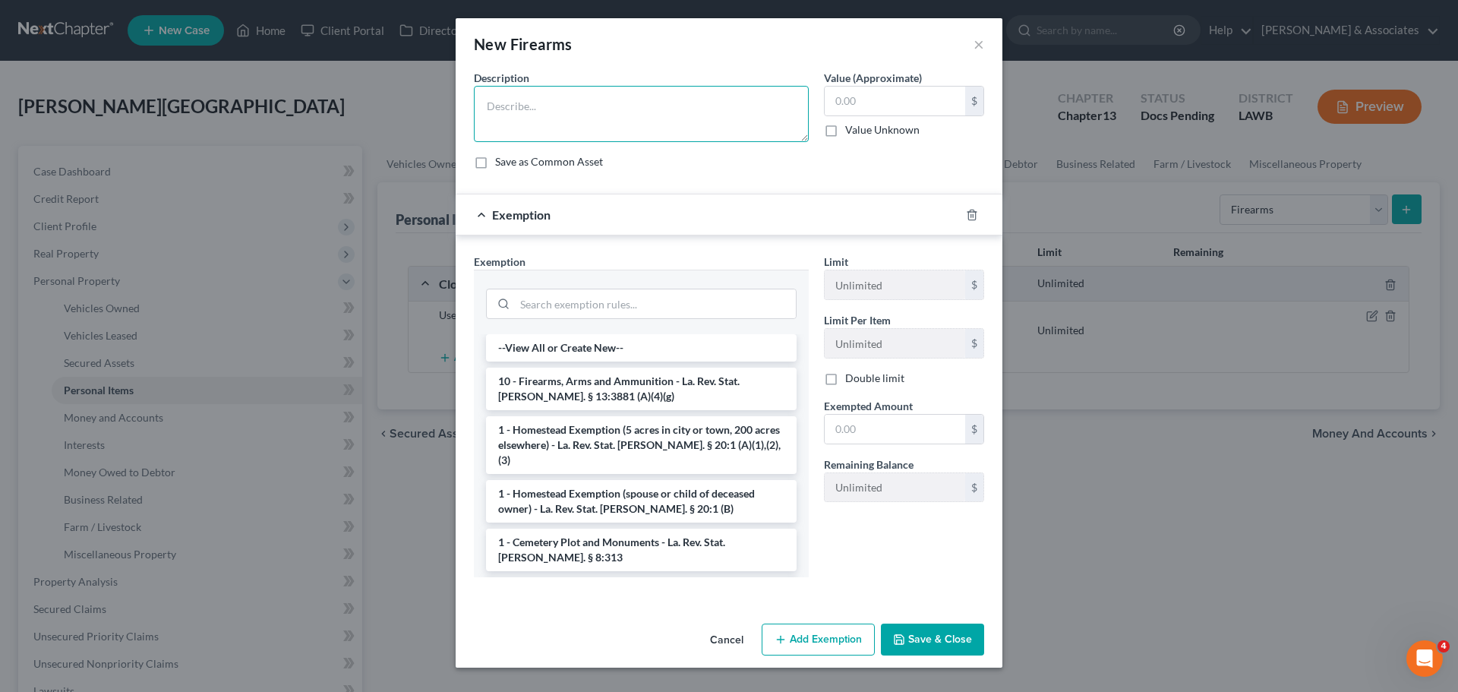
click at [588, 125] on textarea at bounding box center [641, 114] width 335 height 56
click at [580, 398] on li "10 - Firearms, Arms and Ammunition - La. Rev. Stat. Ann. § 13:3881 (A)(4)(g)" at bounding box center [641, 388] width 311 height 43
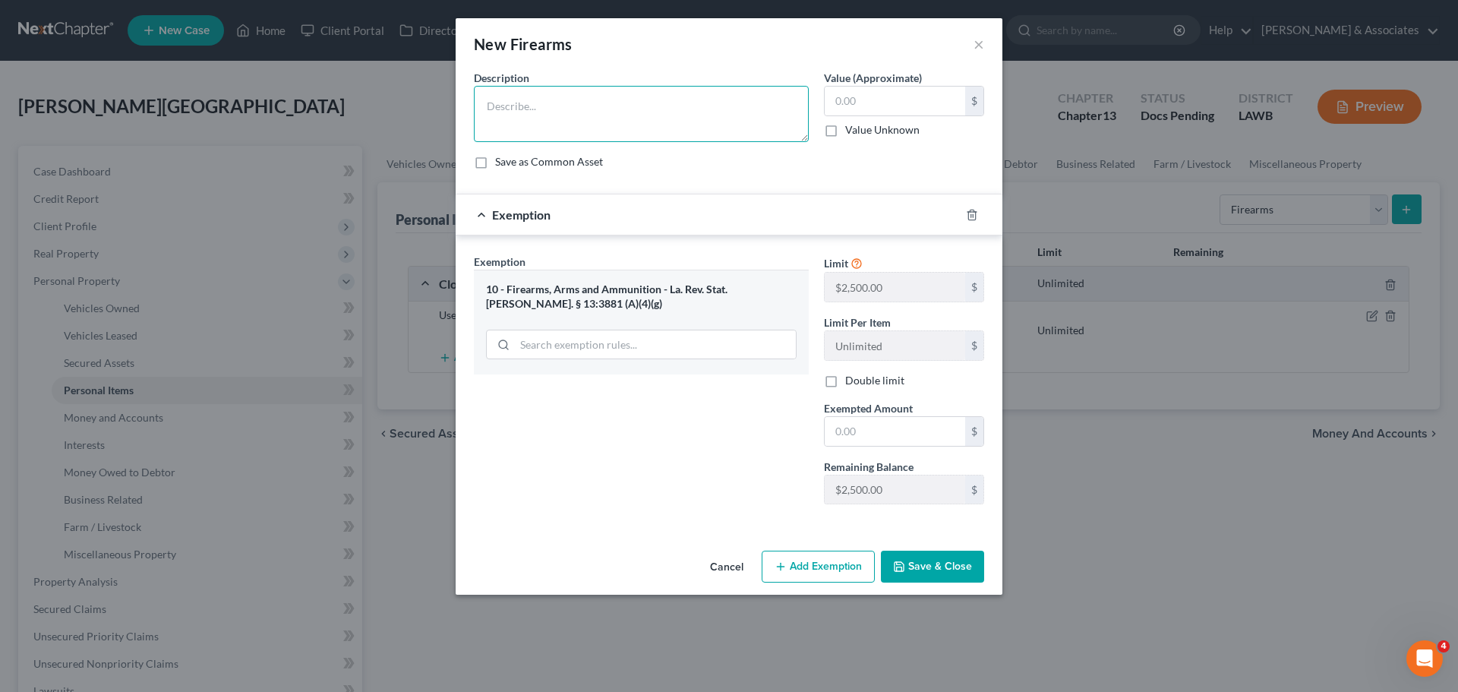
click at [596, 121] on textarea at bounding box center [641, 114] width 335 height 56
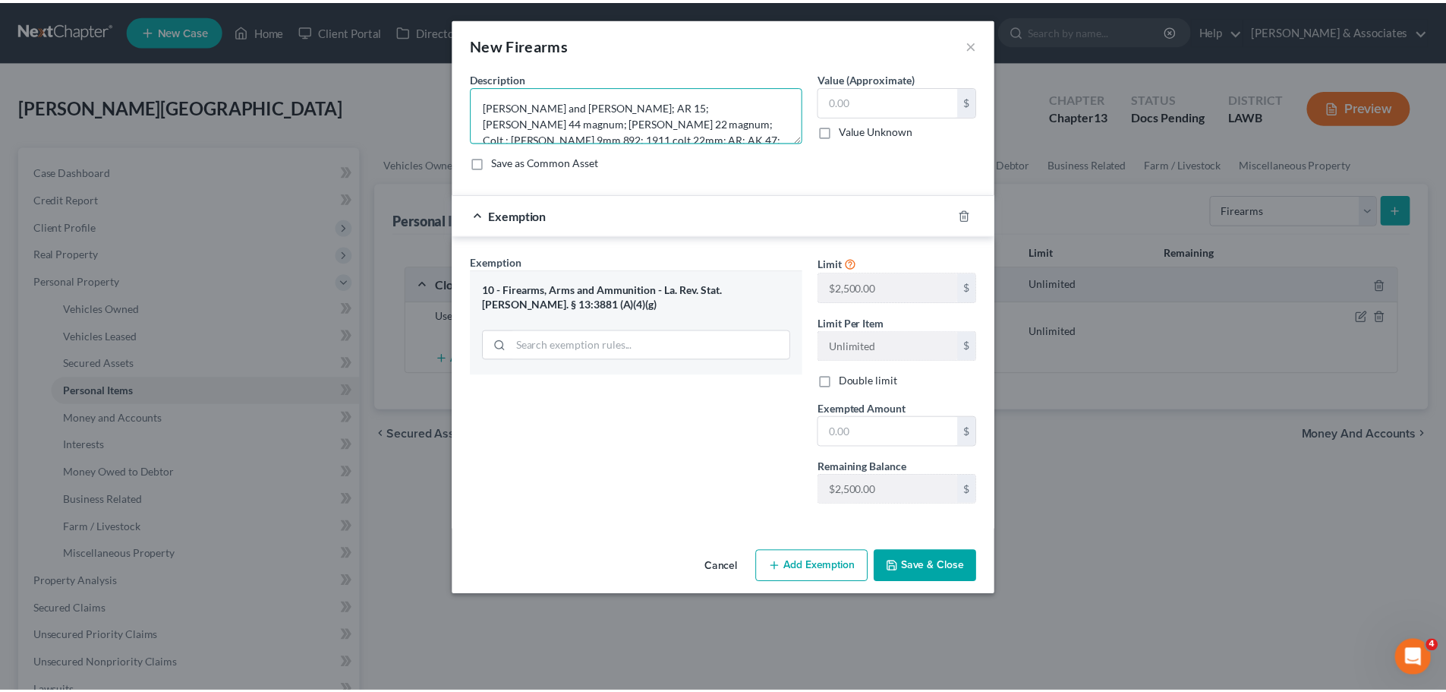
scroll to position [3, 0]
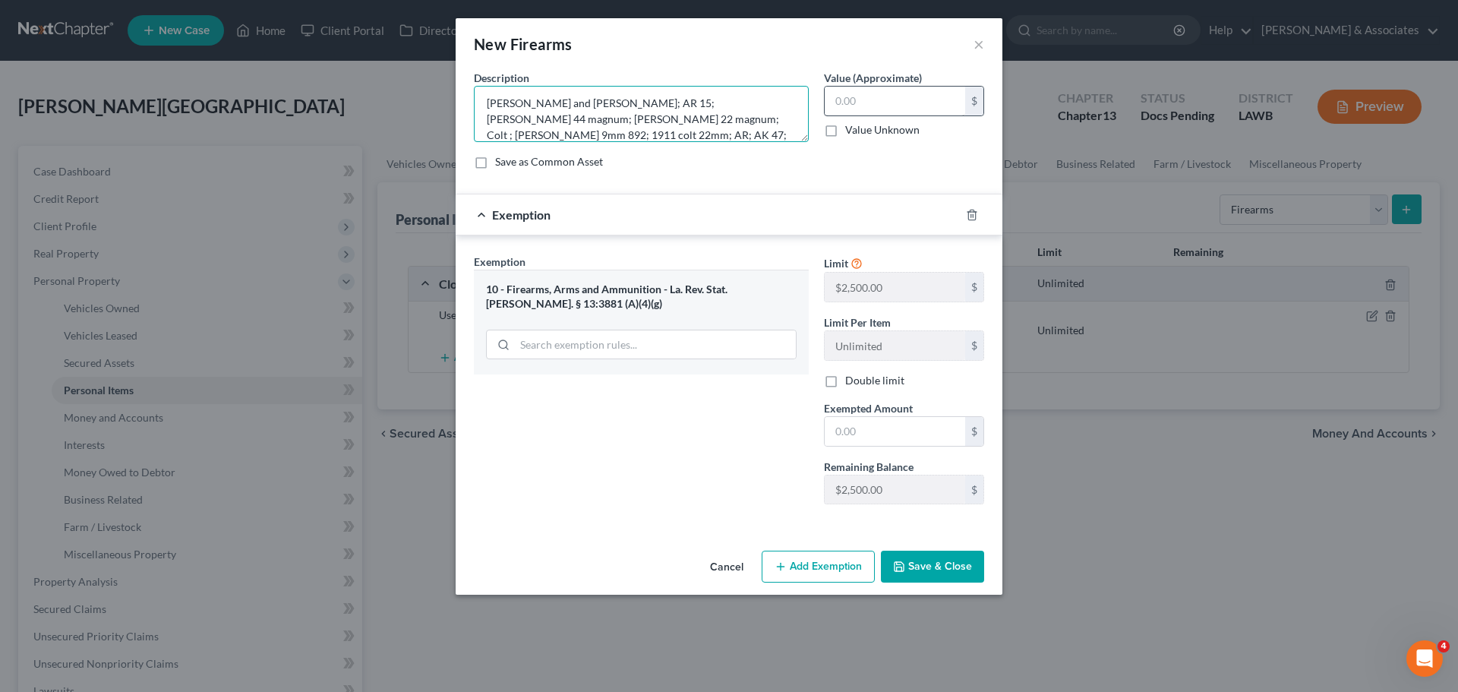
type textarea "Smith and wesson; AR 15; Marley 44 magnum; Marley 22 magnum; Colt ; Berretta 9m…"
click at [866, 102] on input "text" at bounding box center [895, 101] width 140 height 29
type input "500.00"
click at [879, 446] on div "$" at bounding box center [904, 431] width 160 height 30
click at [881, 440] on input "text" at bounding box center [895, 431] width 140 height 29
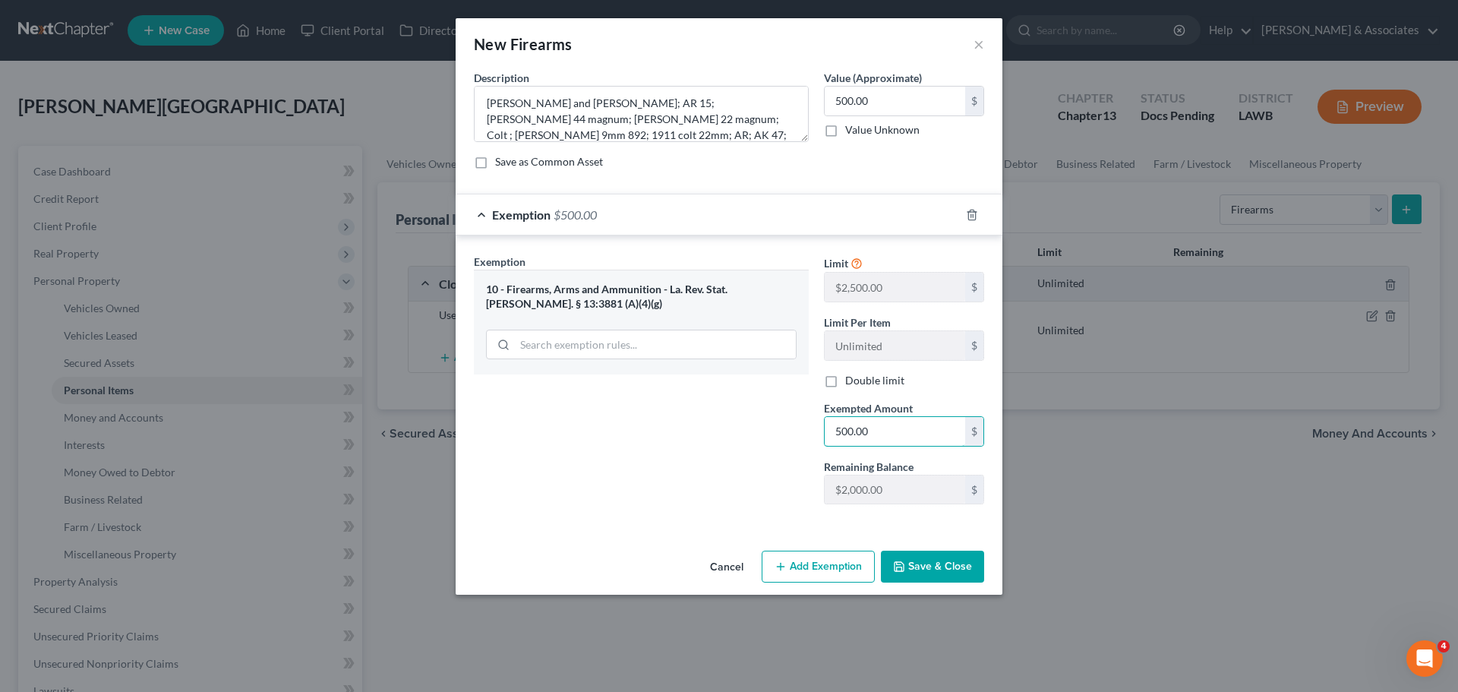
type input "500.00"
click at [971, 553] on button "Save & Close" at bounding box center [932, 566] width 103 height 32
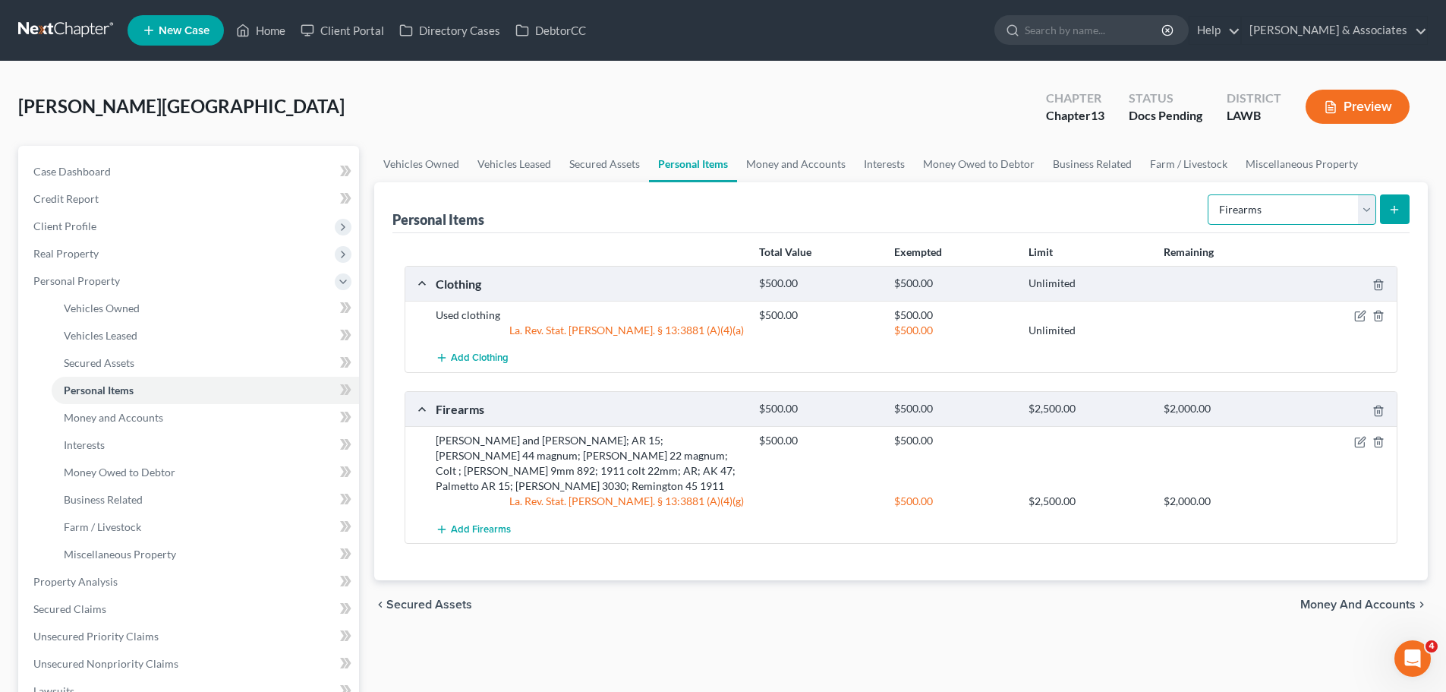
click at [1307, 200] on select "Select Item Type Clothing Collectibles Of Value Electronics Firearms Household …" at bounding box center [1292, 209] width 169 height 30
select select "household_goods"
click at [1209, 194] on select "Select Item Type Clothing Collectibles Of Value Electronics Firearms Household …" at bounding box center [1292, 209] width 169 height 30
click at [1401, 210] on icon "submit" at bounding box center [1395, 209] width 12 height 12
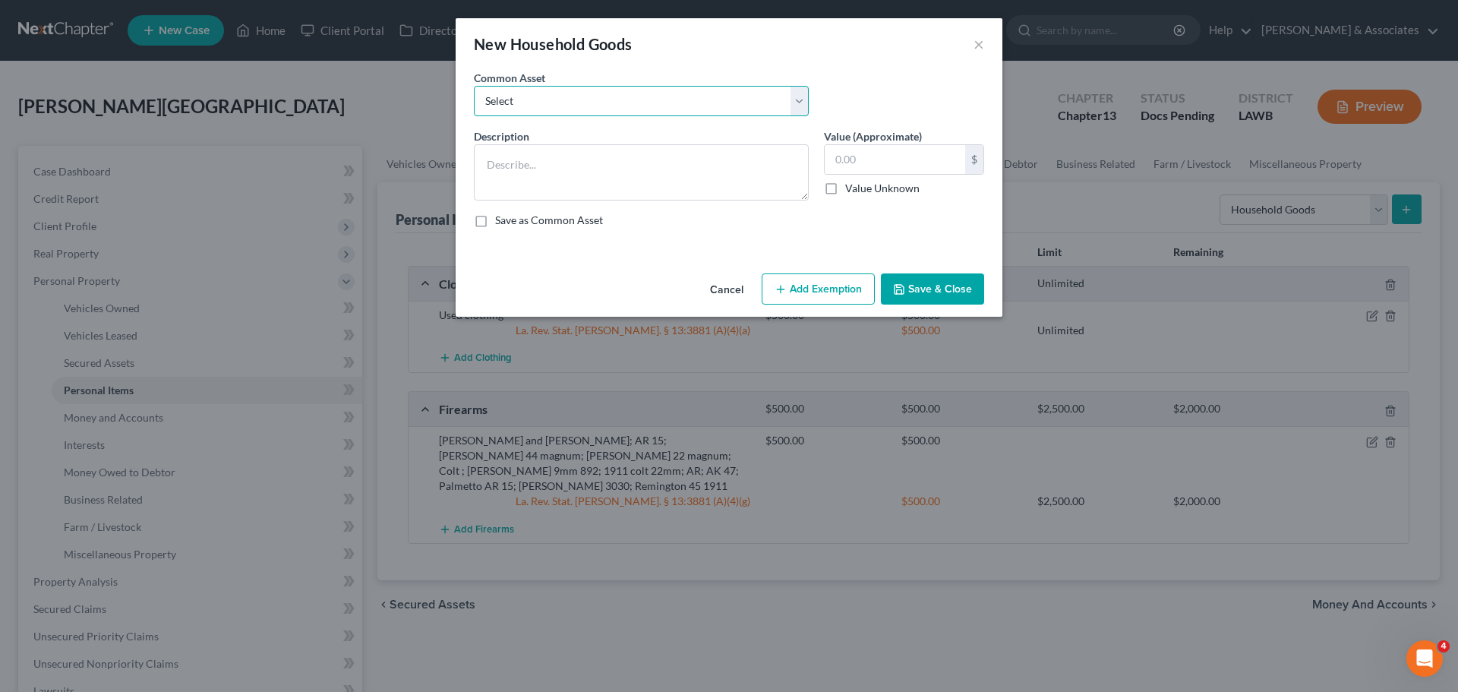
click at [725, 102] on select "Select Appliances and furniture" at bounding box center [641, 101] width 335 height 30
select select "0"
click at [474, 86] on select "Select Appliances and furniture" at bounding box center [641, 101] width 335 height 30
type textarea "Appliances and furniture"
type input "1,000.00"
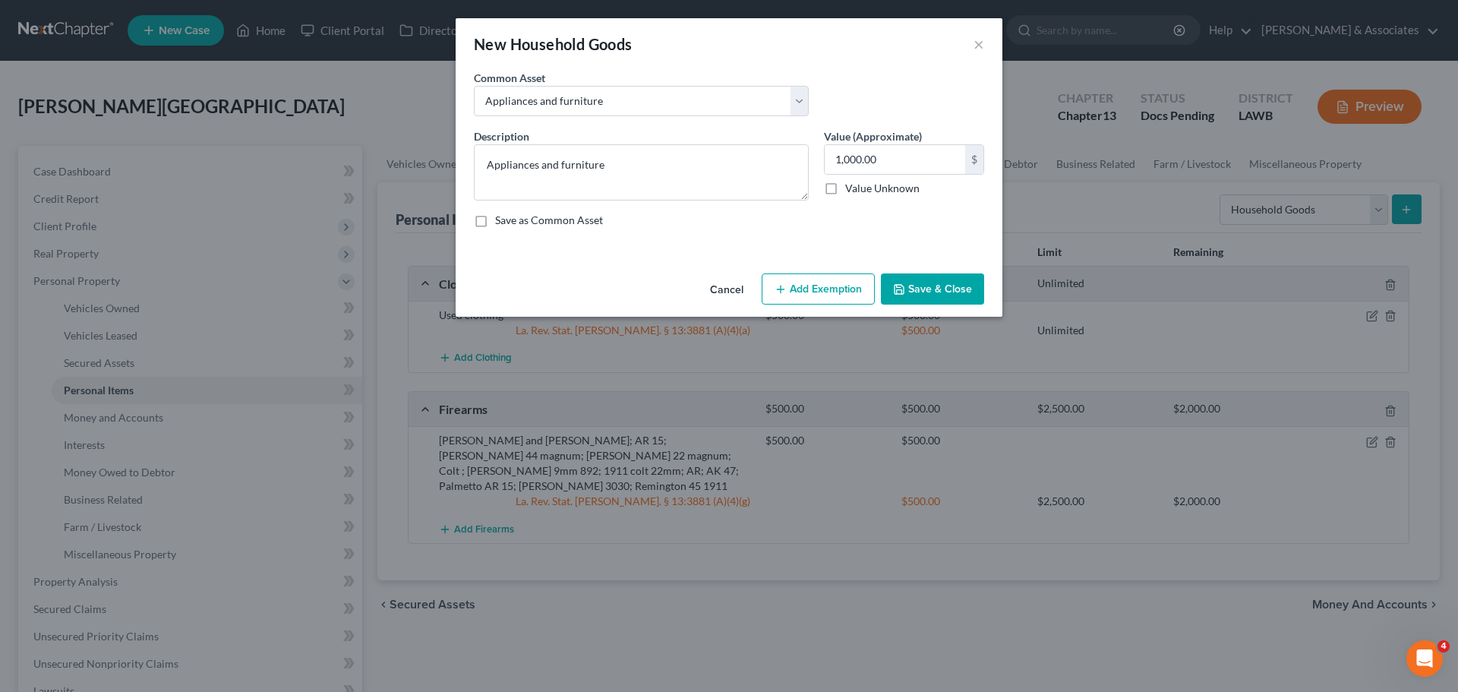
click at [943, 286] on button "Save & Close" at bounding box center [932, 289] width 103 height 32
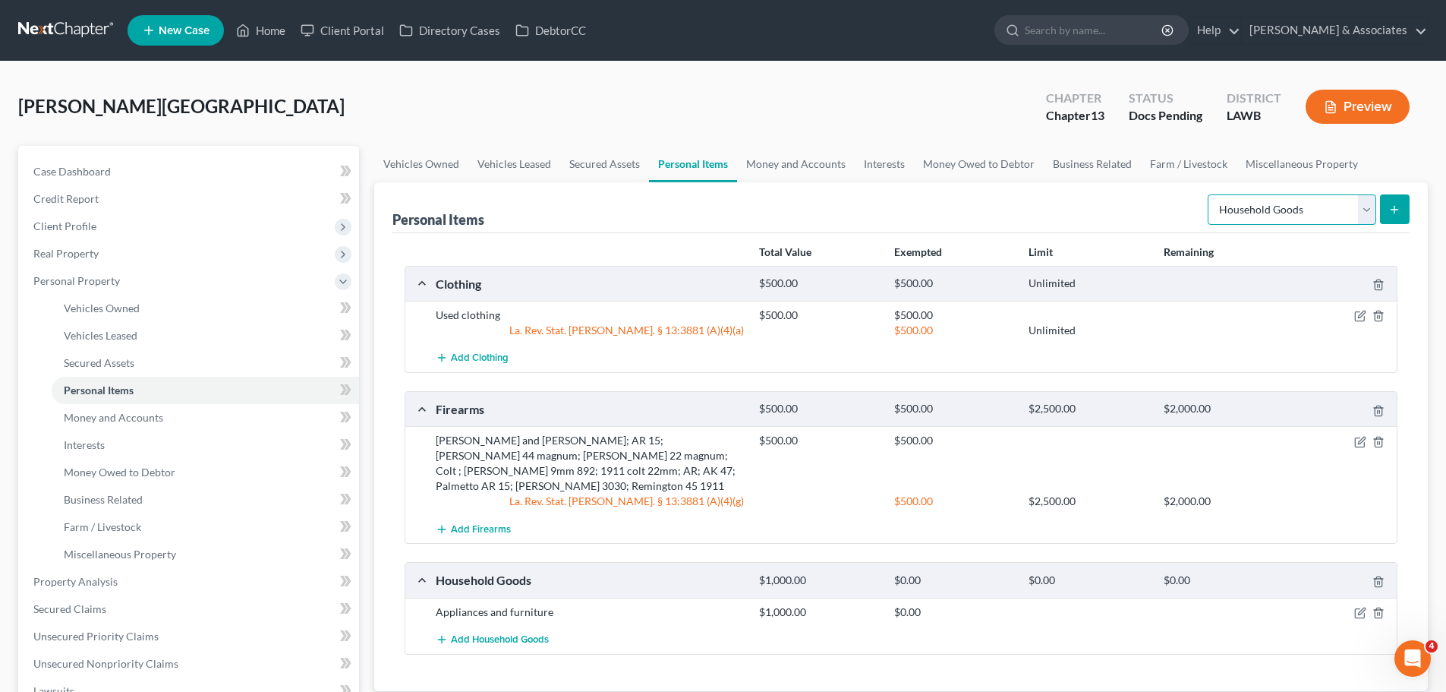
click at [1307, 204] on select "Select Item Type Clothing Collectibles Of Value Electronics Firearms Household …" at bounding box center [1292, 209] width 169 height 30
select select "jewelry"
click at [1209, 194] on select "Select Item Type Clothing Collectibles Of Value Electronics Firearms Household …" at bounding box center [1292, 209] width 169 height 30
click at [1384, 211] on button "submit" at bounding box center [1395, 209] width 30 height 30
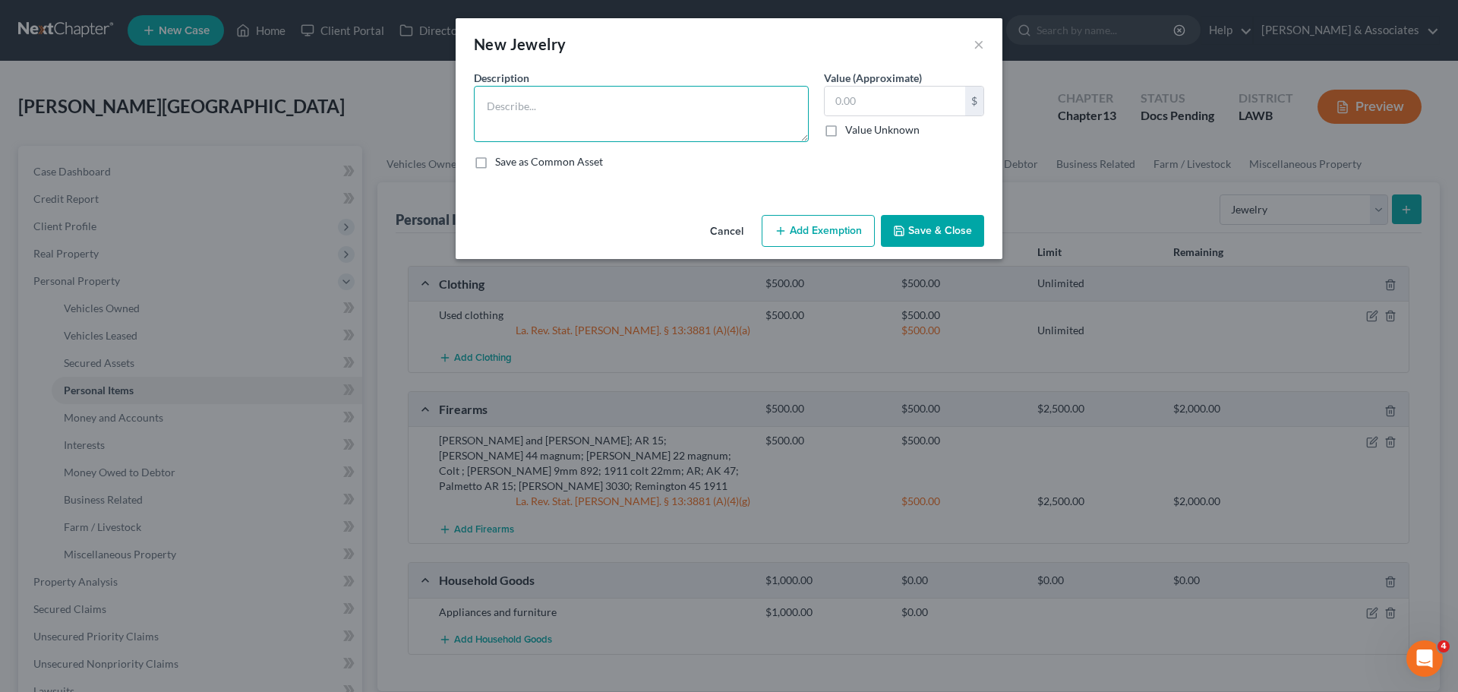
click at [638, 124] on textarea at bounding box center [641, 114] width 335 height 56
type textarea "Wedding bands"
drag, startPoint x: 610, startPoint y: 107, endPoint x: 482, endPoint y: 97, distance: 128.7
click at [482, 97] on textarea "Wedding bands" at bounding box center [641, 114] width 335 height 56
type textarea "gold chain"
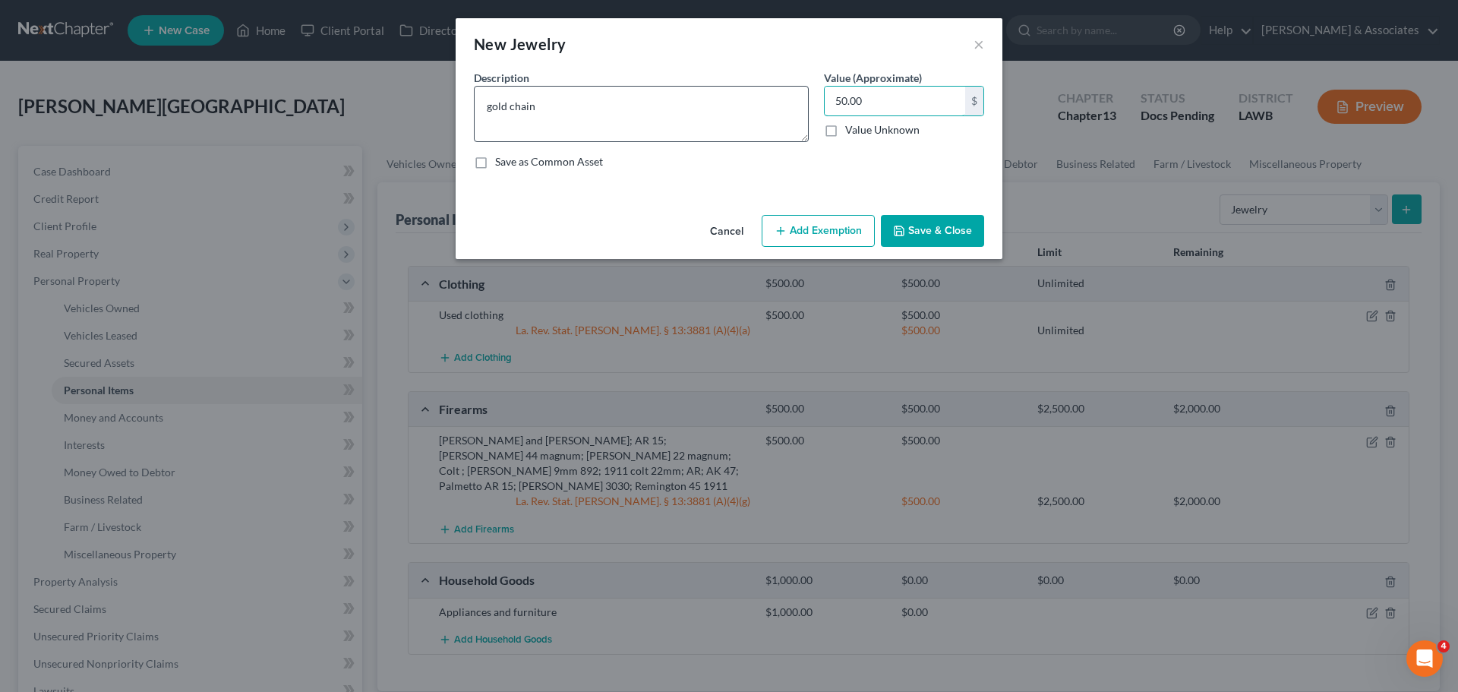
type input "50.00"
drag, startPoint x: 596, startPoint y: 108, endPoint x: 604, endPoint y: 116, distance: 11.3
click at [594, 110] on textarea "gold chain" at bounding box center [641, 114] width 335 height 56
click at [928, 223] on button "Save & Close" at bounding box center [932, 231] width 103 height 32
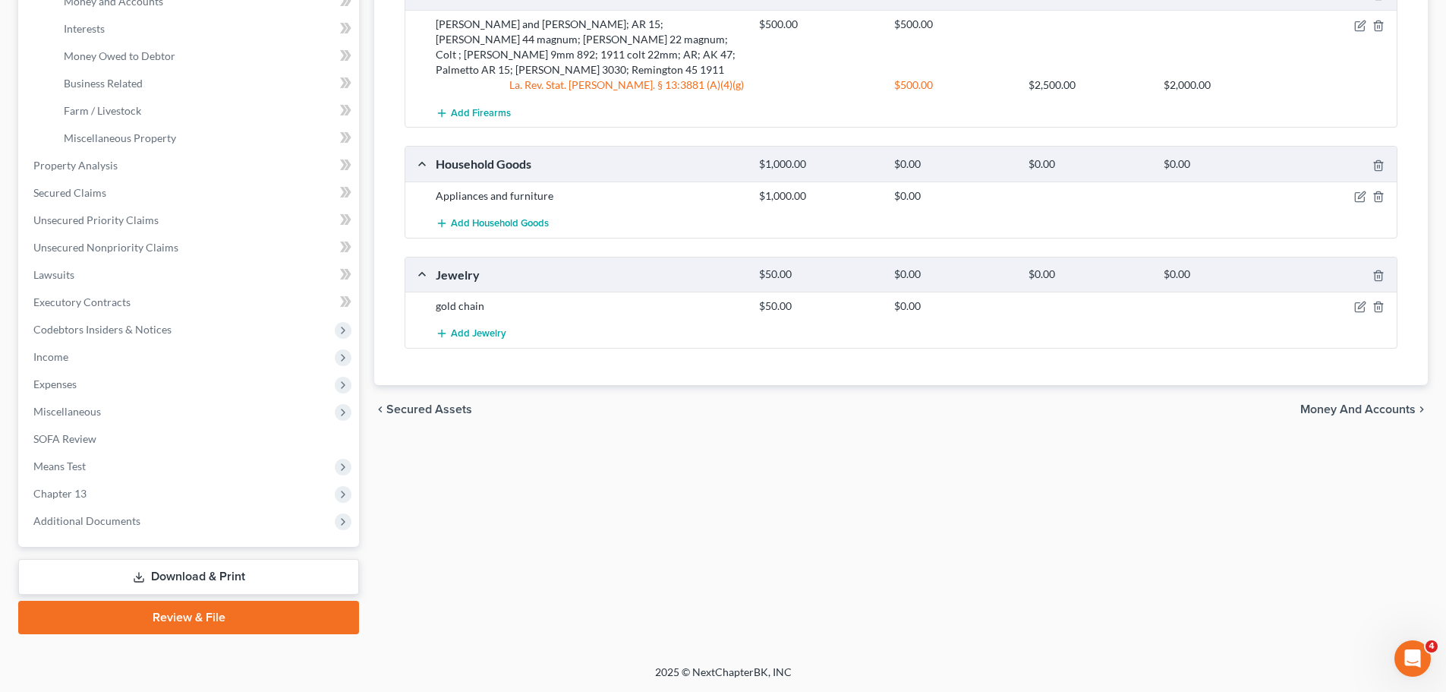
scroll to position [0, 0]
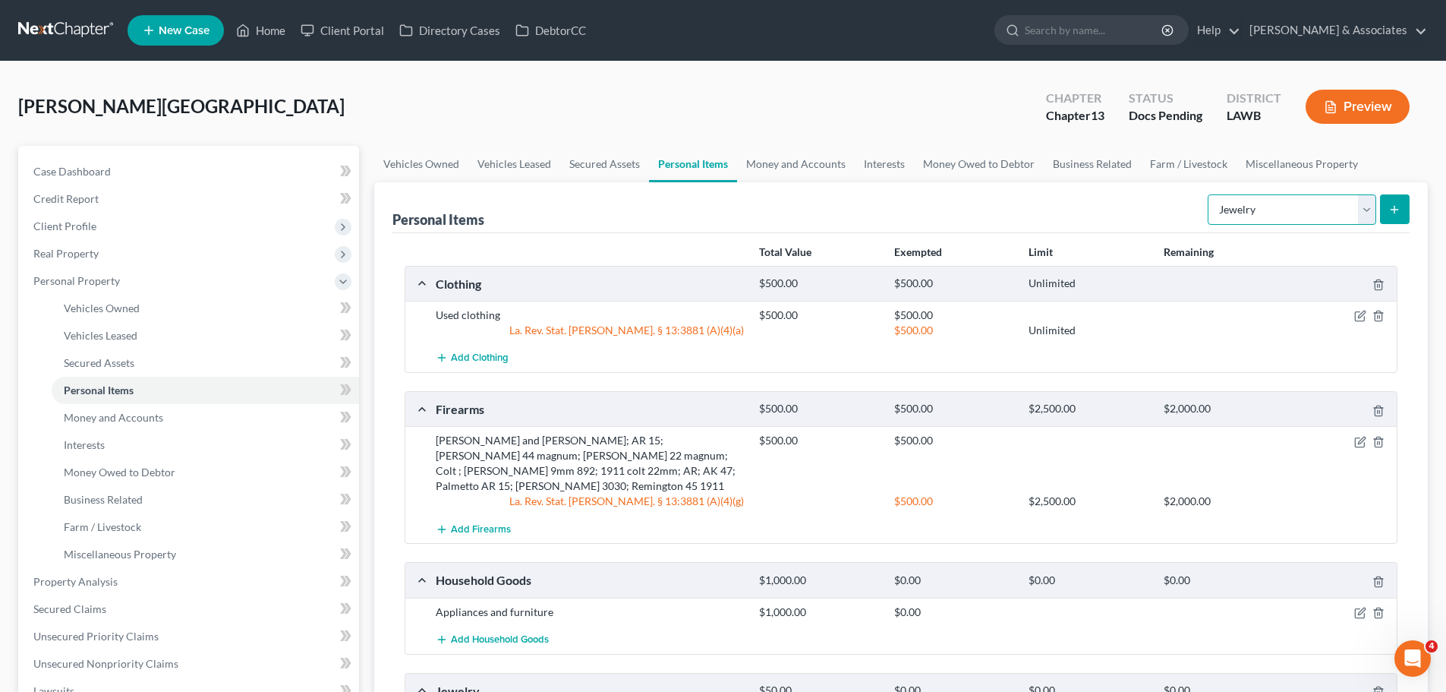
click at [1250, 219] on select "Select Item Type Clothing Collectibles Of Value Electronics Firearms Household …" at bounding box center [1292, 209] width 169 height 30
select select "pets"
click at [1209, 194] on select "Select Item Type Clothing Collectibles Of Value Electronics Firearms Household …" at bounding box center [1292, 209] width 169 height 30
click at [1393, 207] on icon "submit" at bounding box center [1395, 209] width 12 height 12
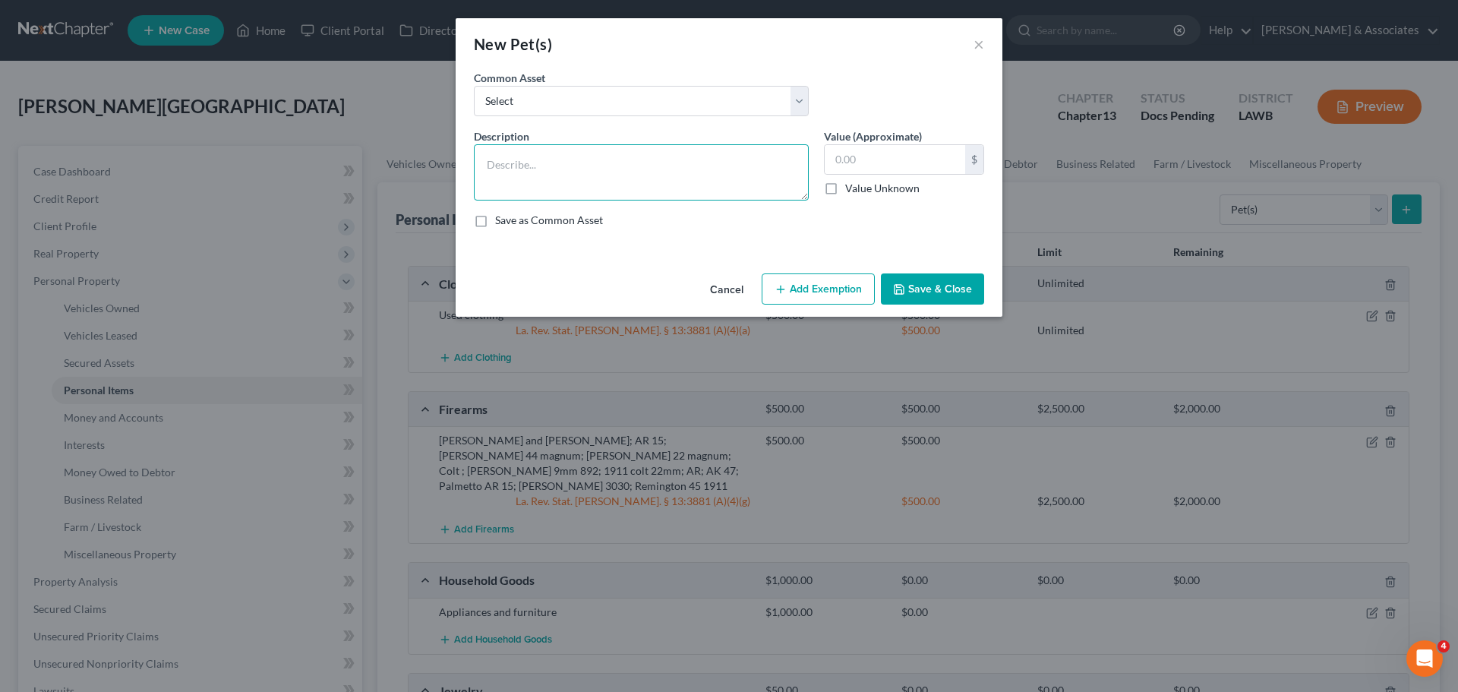
click at [699, 163] on textarea at bounding box center [641, 172] width 335 height 56
type textarea "2x dogs"
drag, startPoint x: 915, startPoint y: 159, endPoint x: 1396, endPoint y: 68, distance: 489.9
click at [916, 159] on input "text" at bounding box center [895, 159] width 140 height 29
type input "100.00"
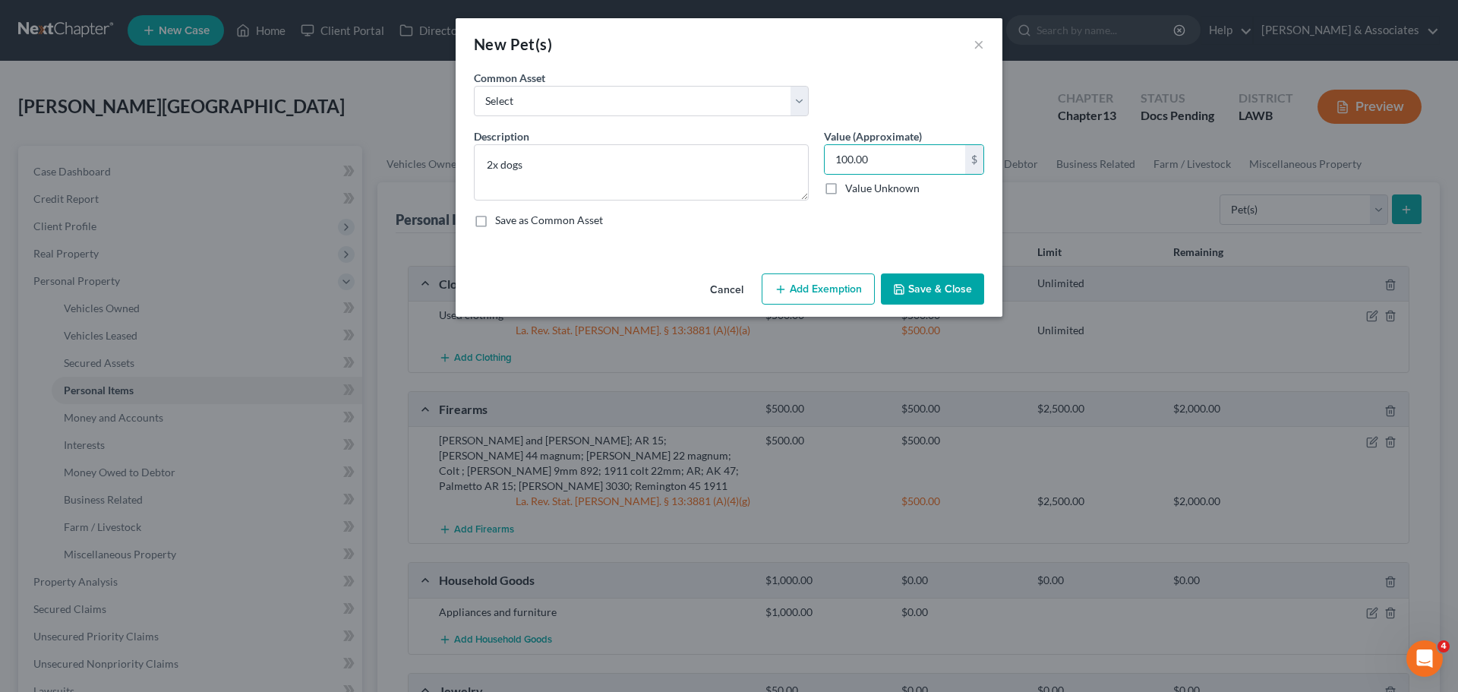
click at [869, 276] on button "Add Exemption" at bounding box center [818, 289] width 113 height 32
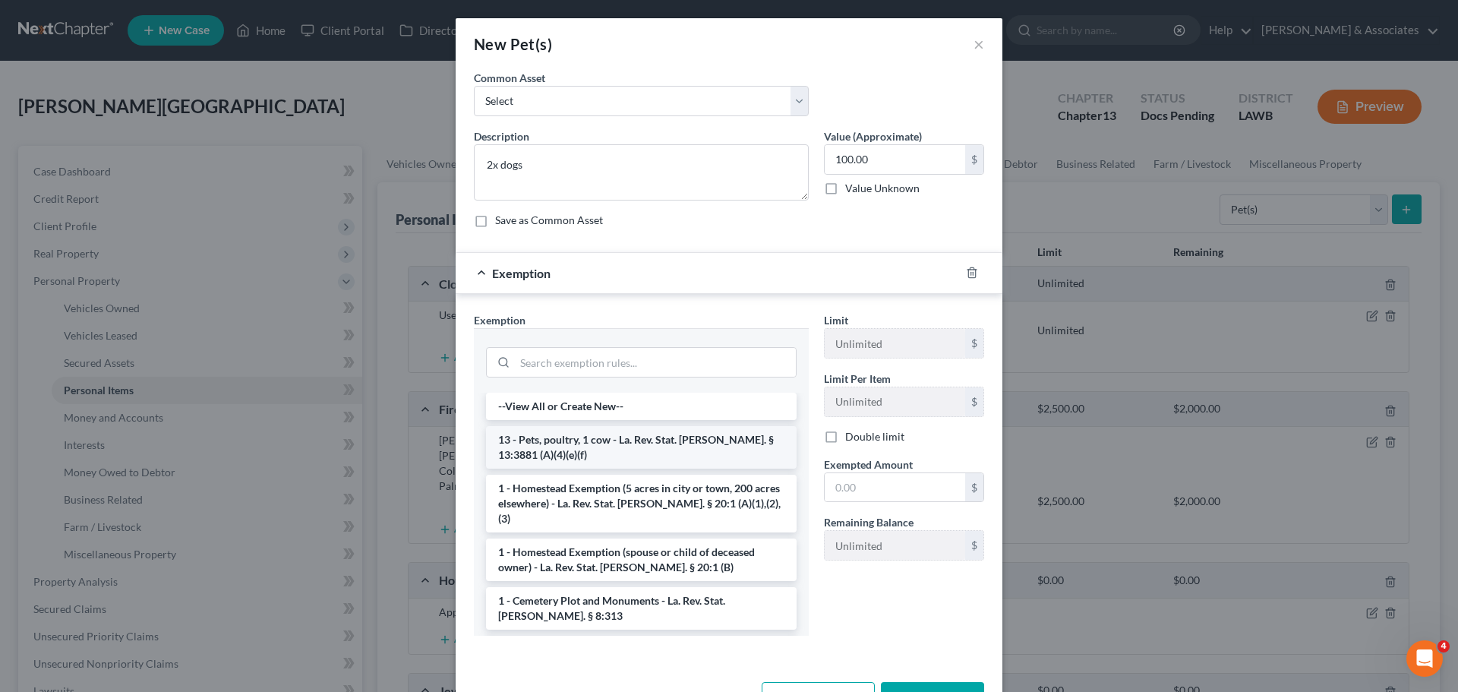
click at [606, 439] on li "13 - Pets, poultry, 1 cow - La. Rev. Stat. Ann. § 13:3881 (A)(4)(e)(f)" at bounding box center [641, 447] width 311 height 43
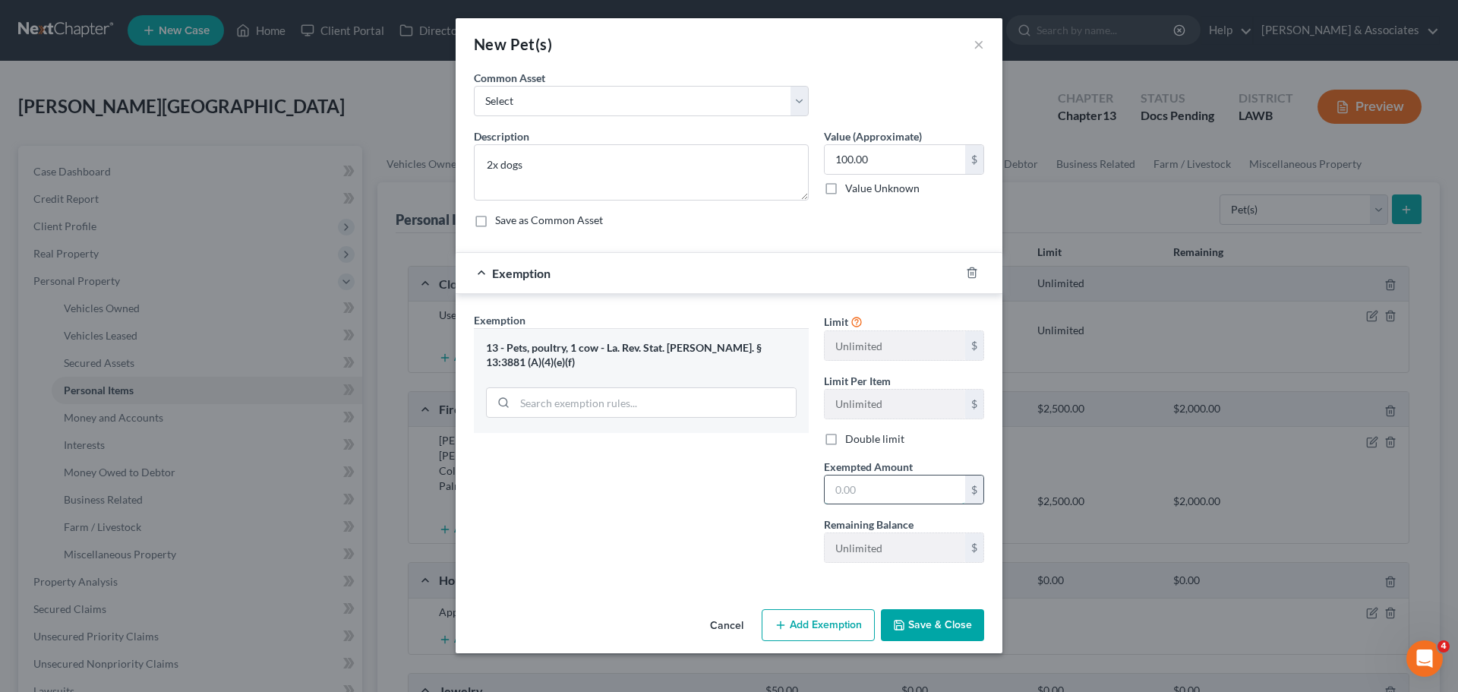
click at [886, 494] on input "text" at bounding box center [895, 489] width 140 height 29
type input "100.00"
click at [948, 626] on button "Save & Close" at bounding box center [932, 625] width 103 height 32
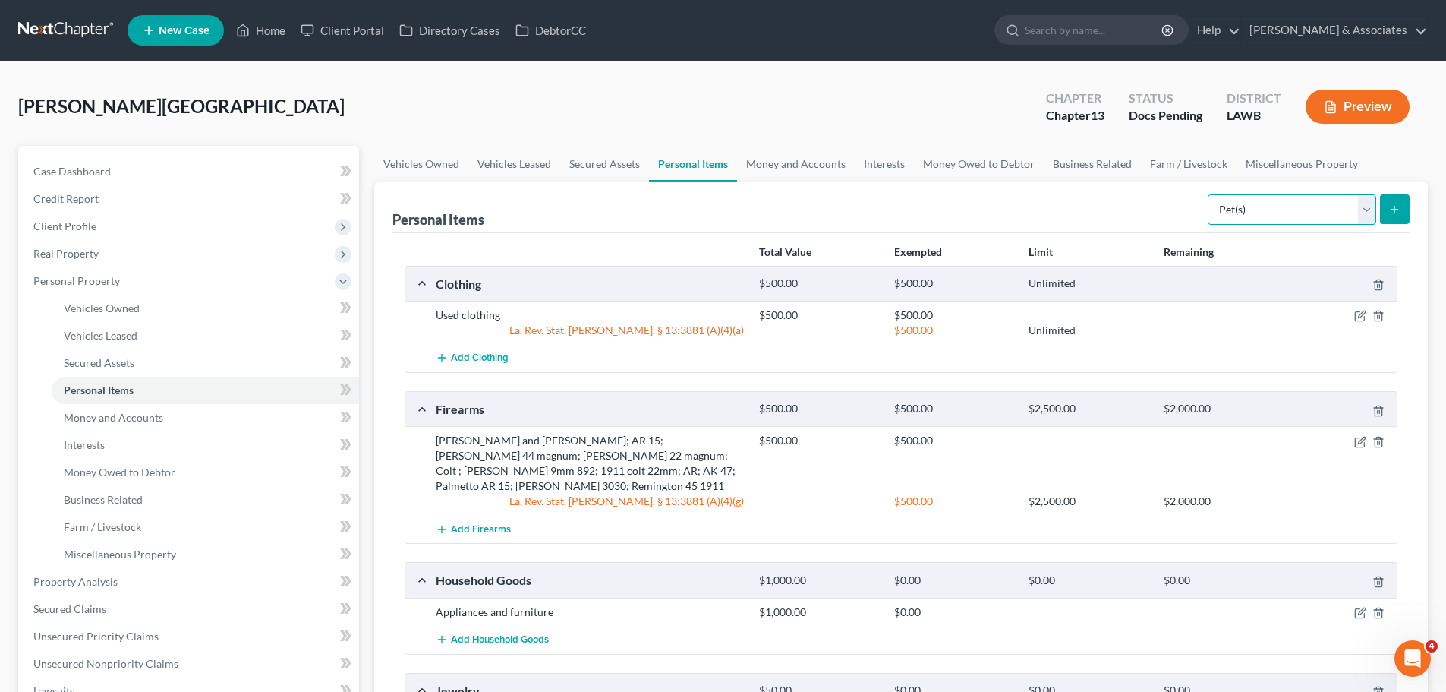
click at [1286, 223] on select "Select Item Type Clothing Collectibles Of Value Electronics Firearms Household …" at bounding box center [1292, 209] width 169 height 30
select select "electronics"
click at [1209, 194] on select "Select Item Type Clothing Collectibles Of Value Electronics Firearms Household …" at bounding box center [1292, 209] width 169 height 30
click at [1371, 200] on select "Select Item Type Clothing Collectibles Of Value Electronics Firearms Household …" at bounding box center [1292, 209] width 169 height 30
click at [1405, 210] on button "submit" at bounding box center [1395, 209] width 30 height 30
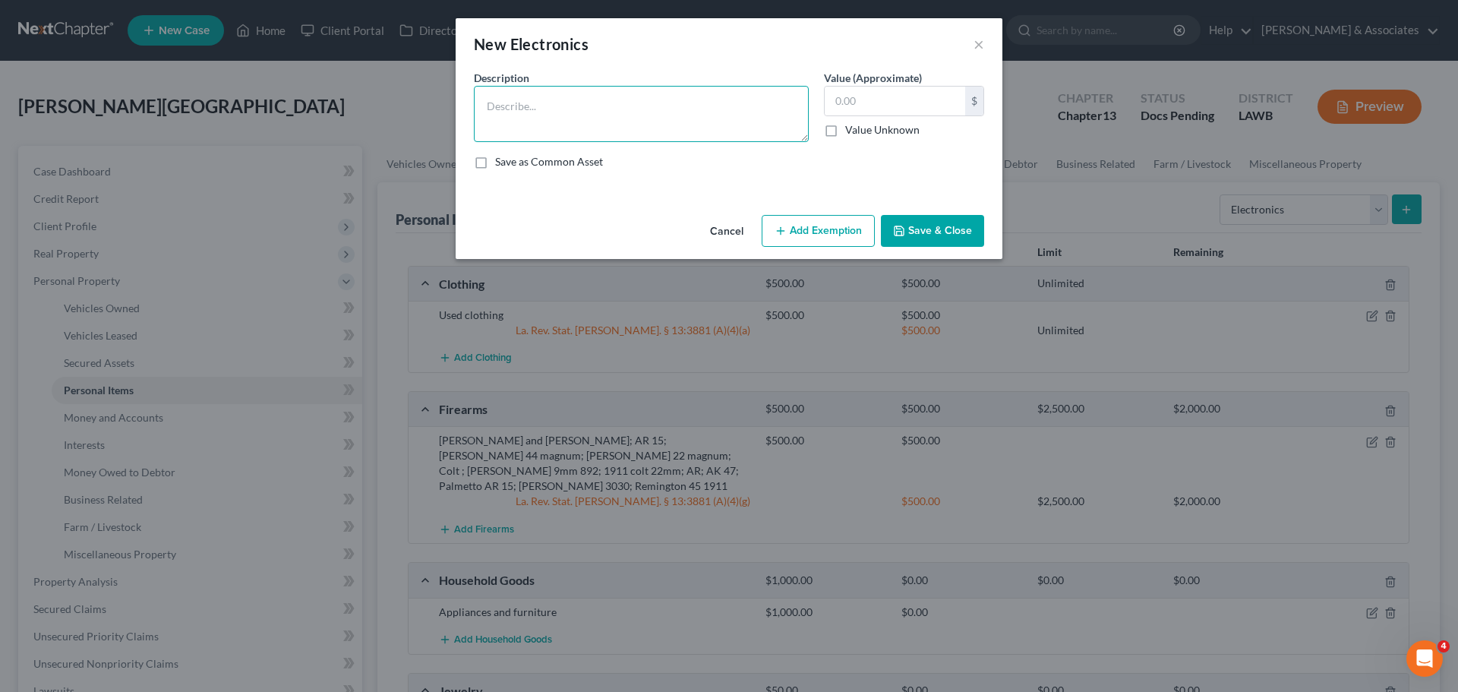
click at [578, 121] on textarea at bounding box center [641, 114] width 335 height 56
type textarea "2"
type textarea "LG 75in 3yrs; Panasonic 75in 1yr; Dell laptop 4yrs; 2x iphone 13 2yrs"
click at [953, 109] on input "text" at bounding box center [895, 101] width 140 height 29
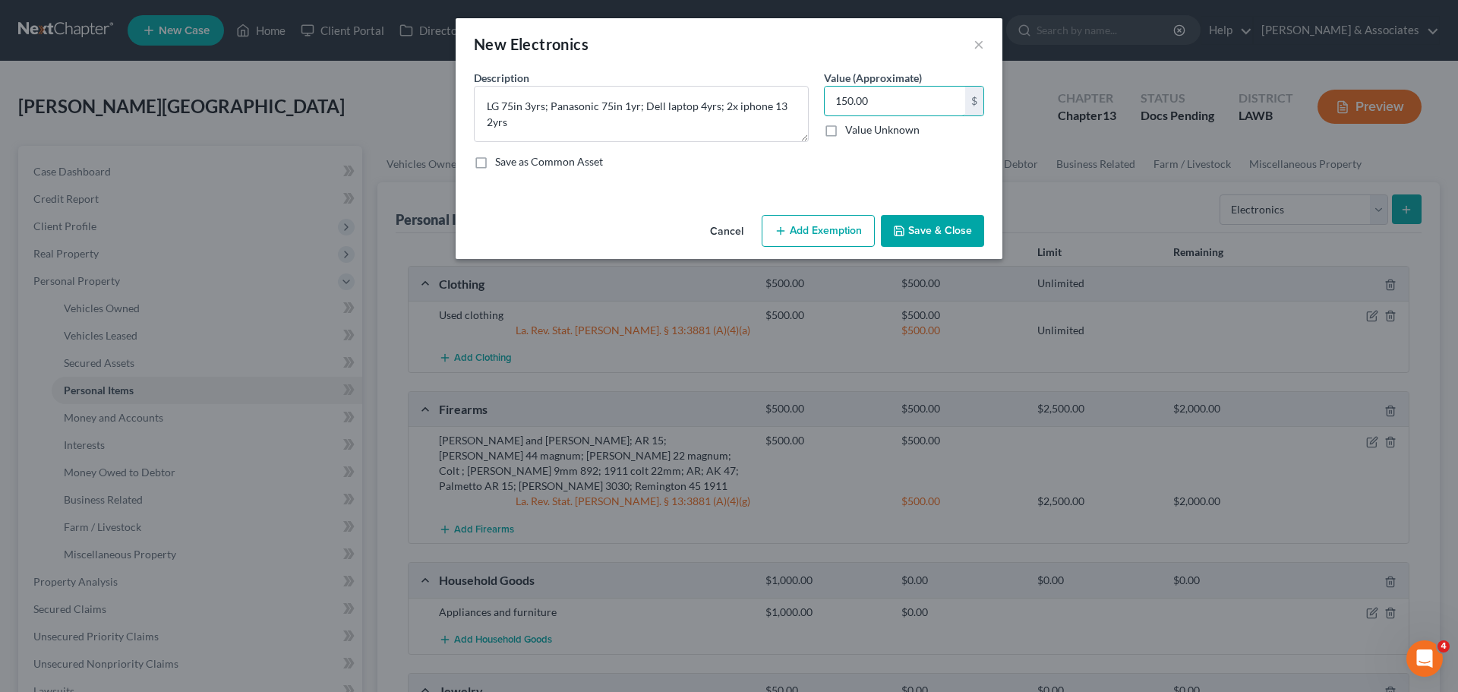
type input "150.00"
click at [926, 225] on button "Save & Close" at bounding box center [932, 231] width 103 height 32
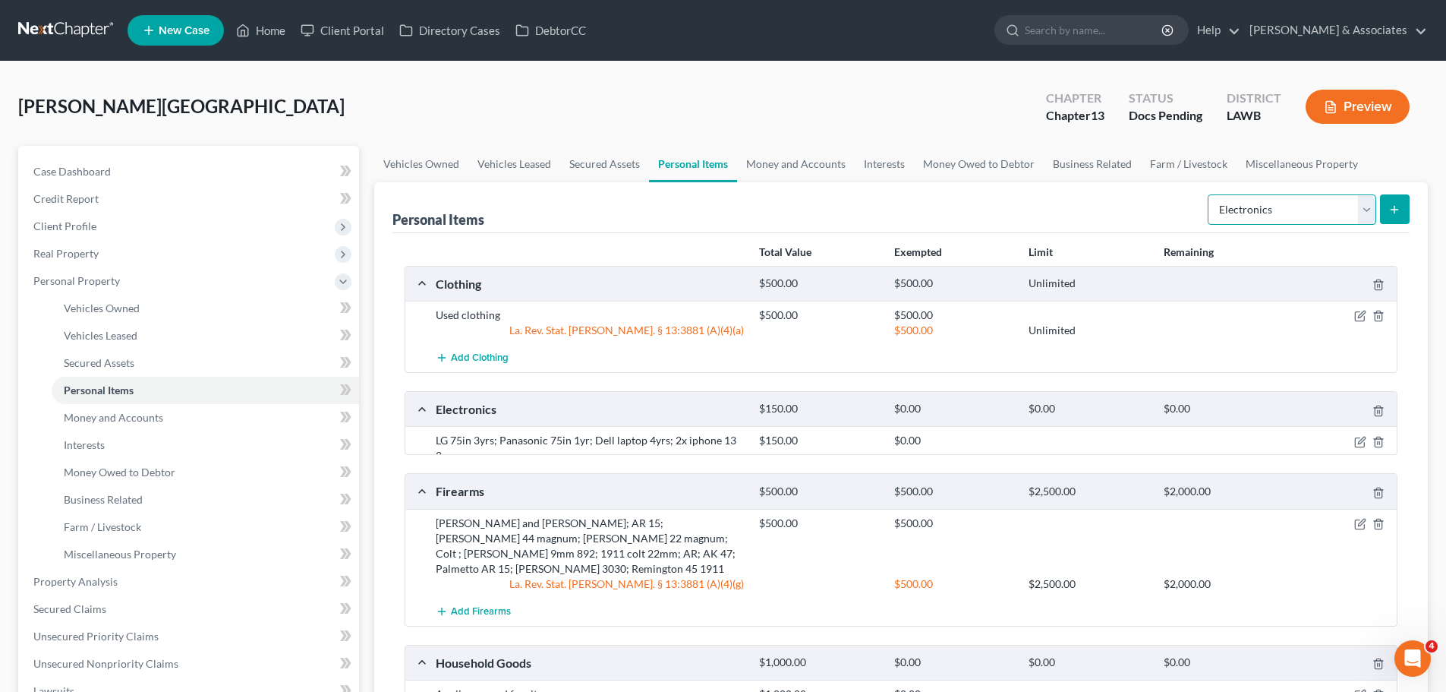
click at [1327, 207] on select "Select Item Type Clothing Collectibles Of Value Electronics Firearms Household …" at bounding box center [1292, 209] width 169 height 30
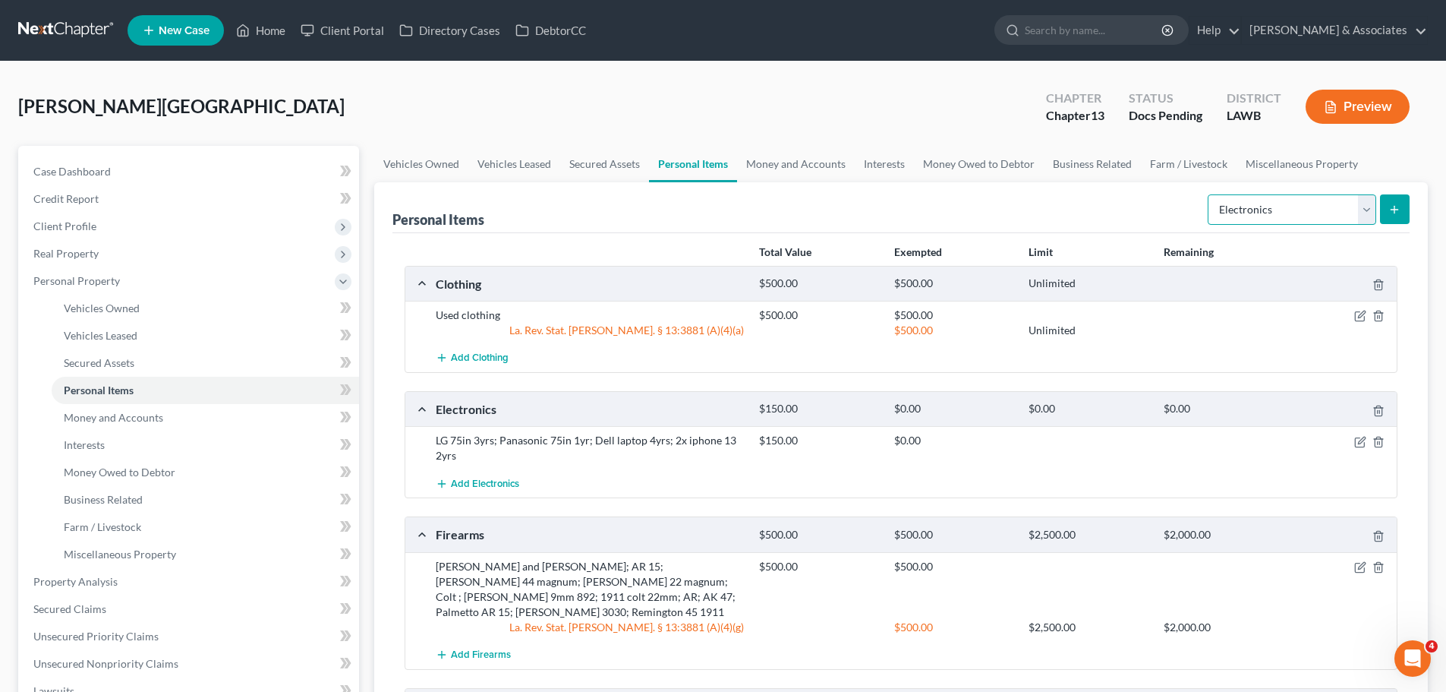
select select "sports_and_hobby_equipment"
click at [1209, 194] on select "Select Item Type Clothing Collectibles Of Value Electronics Firearms Household …" at bounding box center [1292, 209] width 169 height 30
click at [1394, 207] on icon "submit" at bounding box center [1395, 209] width 12 height 12
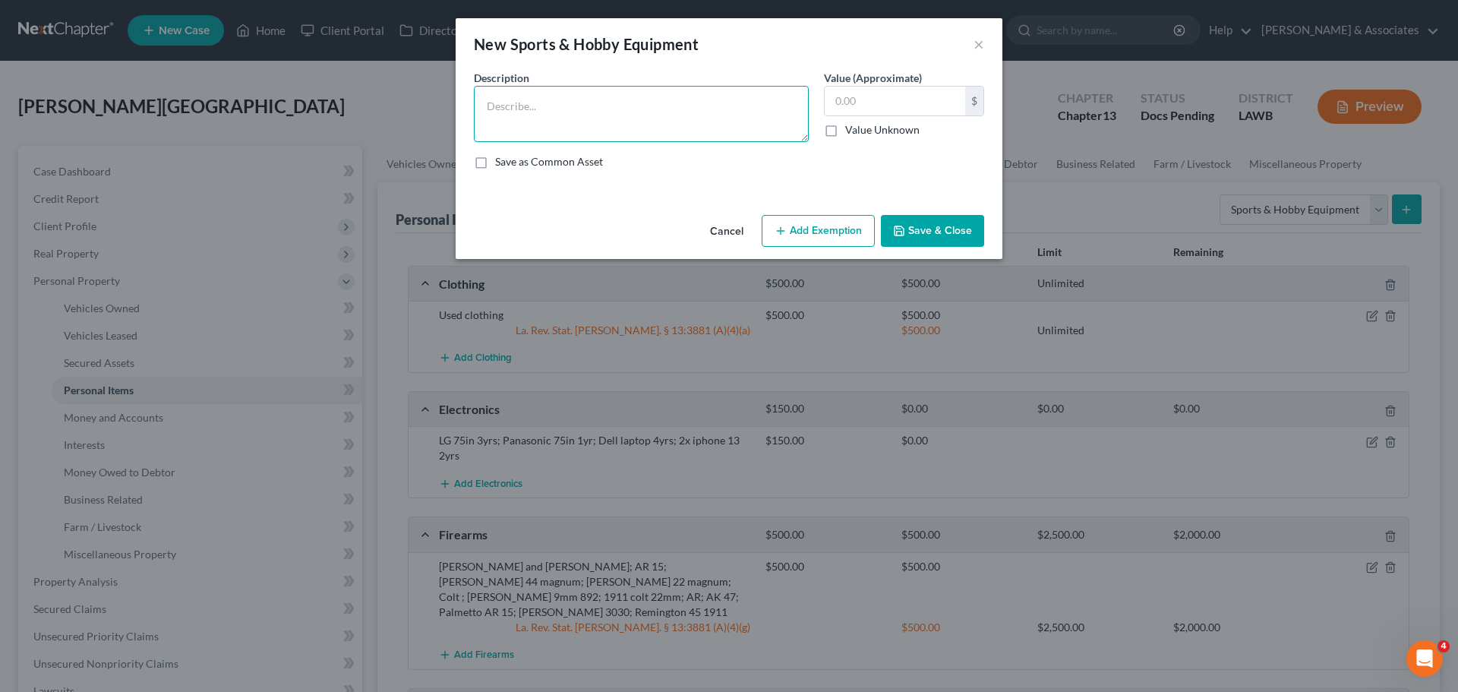
click at [736, 122] on textarea at bounding box center [641, 114] width 335 height 56
type textarea "push lawn mower; weed eater (broken); 5500 Watt generator; charcoal grill"
click at [888, 98] on input "text" at bounding box center [895, 101] width 140 height 29
type input "1"
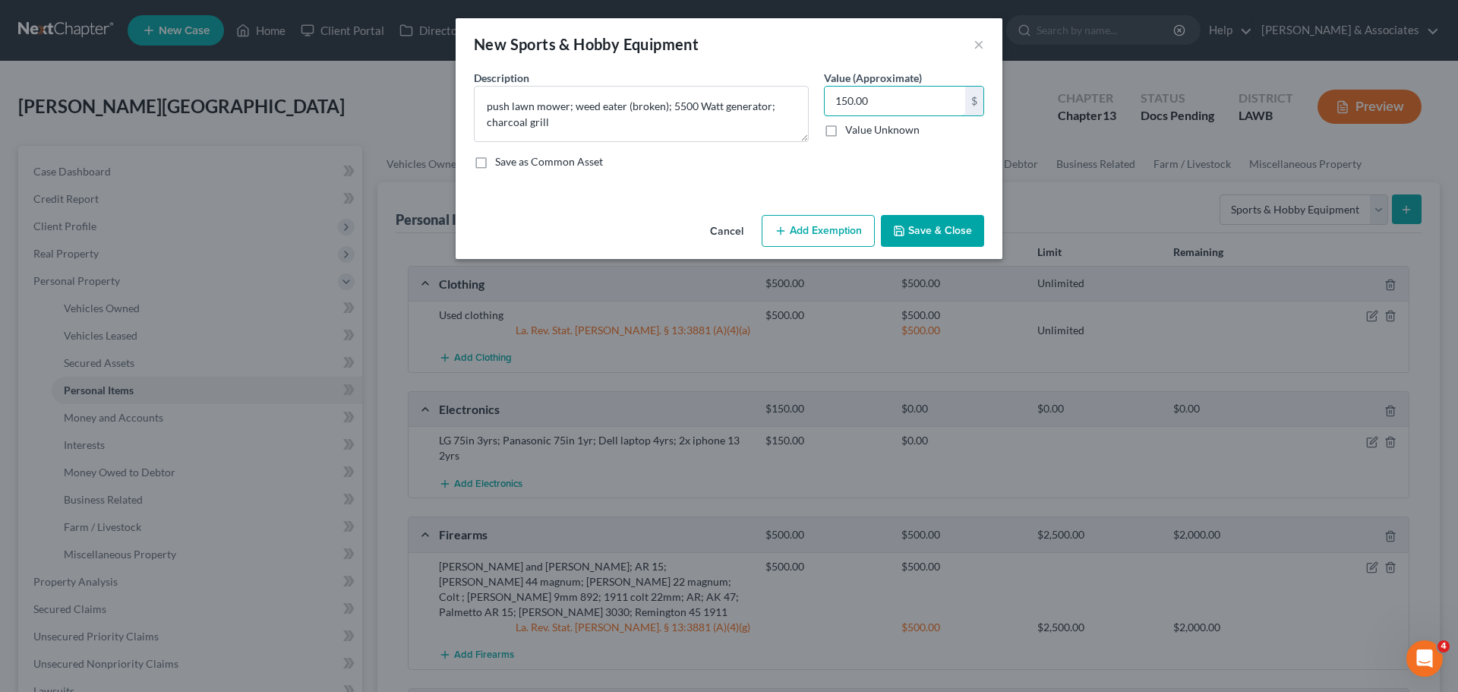
type input "150.00"
click at [926, 238] on button "Save & Close" at bounding box center [932, 231] width 103 height 32
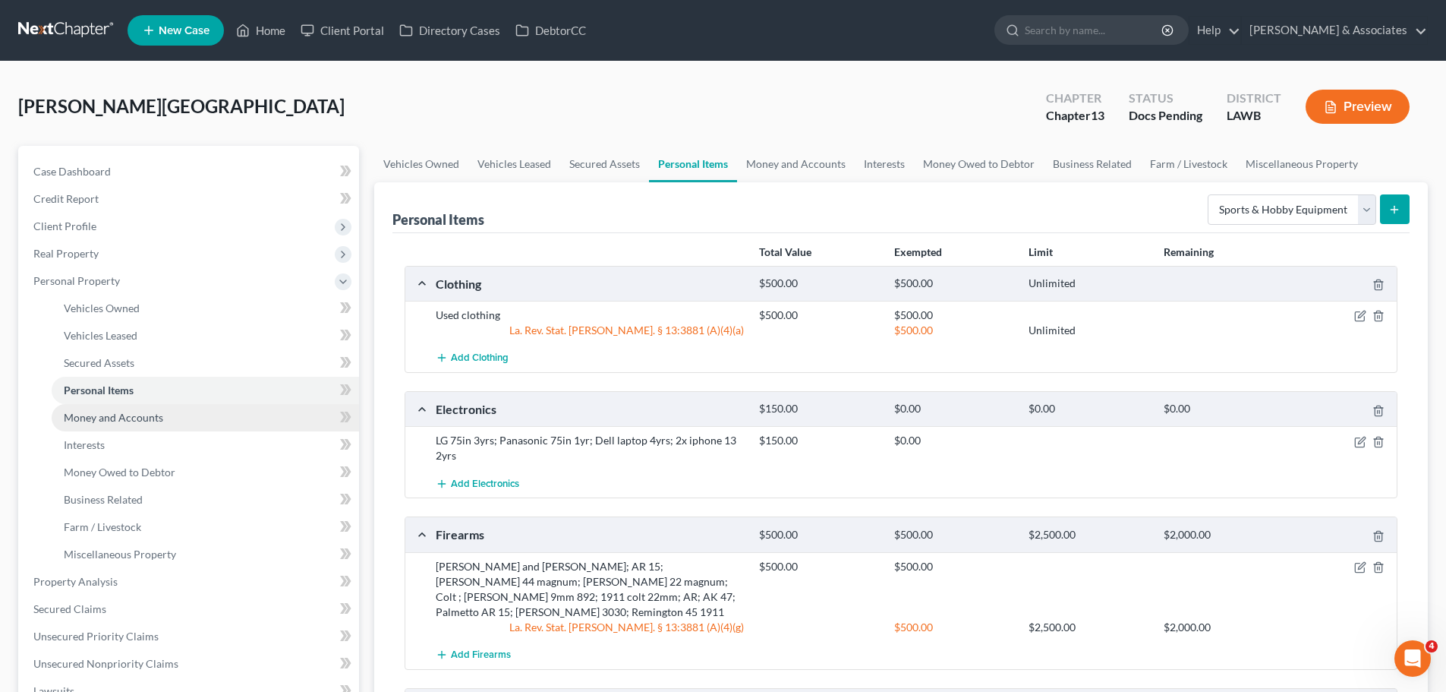
click at [172, 422] on link "Money and Accounts" at bounding box center [205, 417] width 307 height 27
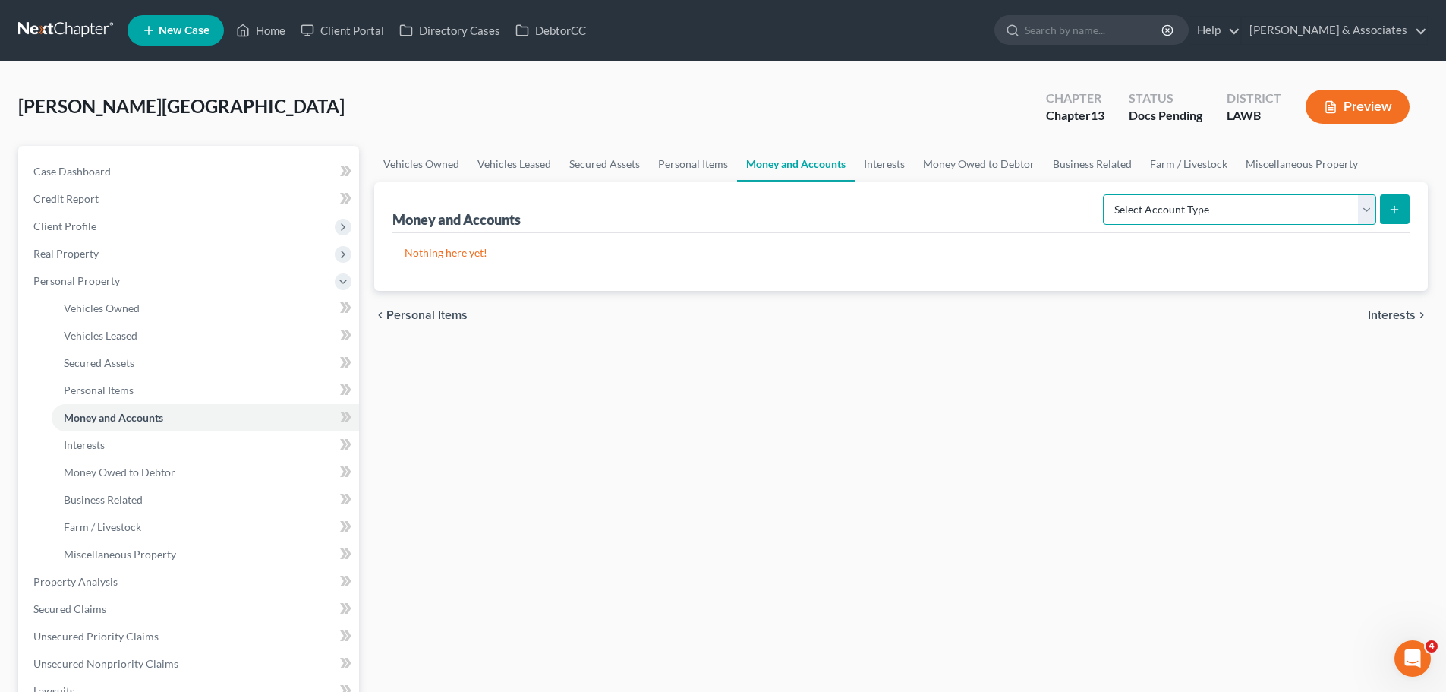
click at [1247, 219] on select "Select Account Type Brokerage Cash on Hand Certificates of Deposit Checking Acc…" at bounding box center [1239, 209] width 273 height 30
select select "checking"
click at [1106, 194] on select "Select Account Type Brokerage Cash on Hand Certificates of Deposit Checking Acc…" at bounding box center [1239, 209] width 273 height 30
click at [1400, 209] on icon "submit" at bounding box center [1395, 209] width 12 height 12
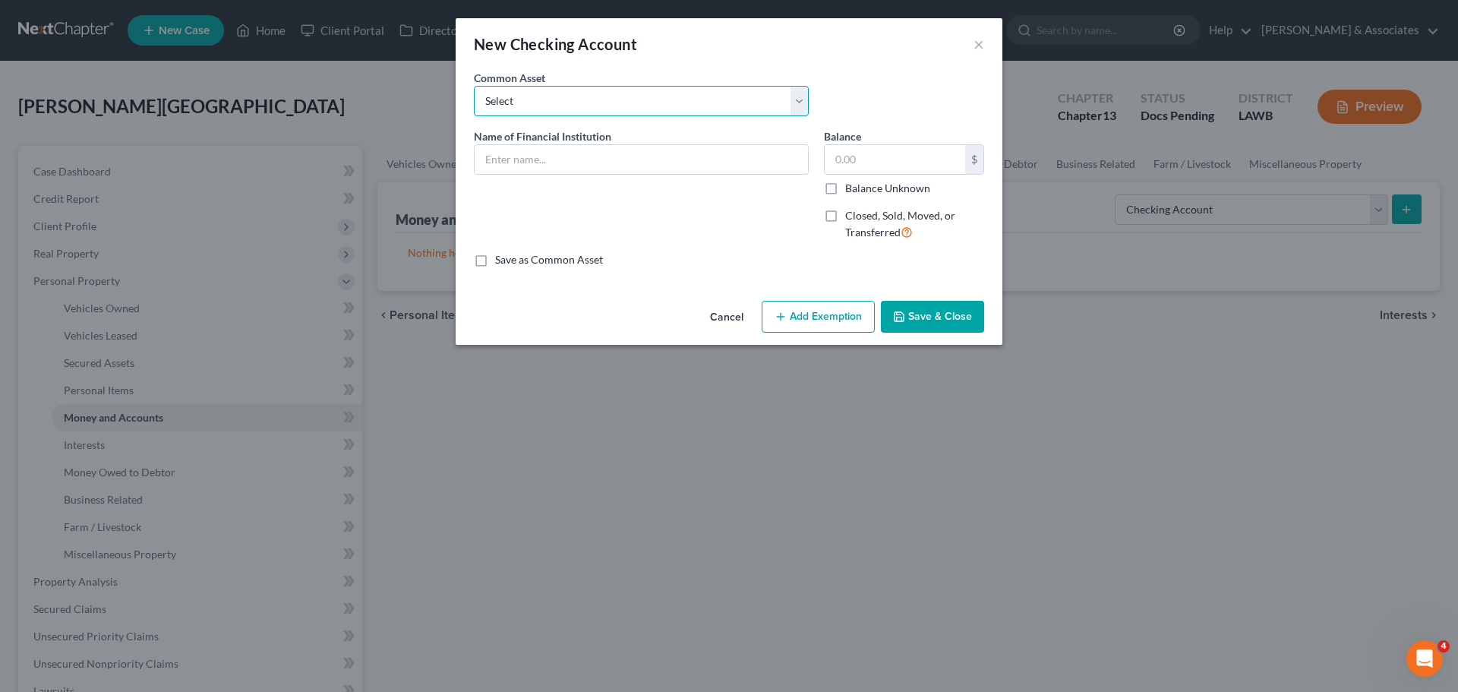
click at [569, 99] on select "Select Essential Federal Credit Union USAA Federal Savings Bank Neighbors Feder…" at bounding box center [641, 101] width 335 height 30
select select "10"
click at [474, 86] on select "Select Essential Federal Credit Union USAA Federal Savings Bank Neighbors Feder…" at bounding box center [641, 101] width 335 height 30
click at [566, 155] on input "Chase Bank" at bounding box center [641, 159] width 333 height 29
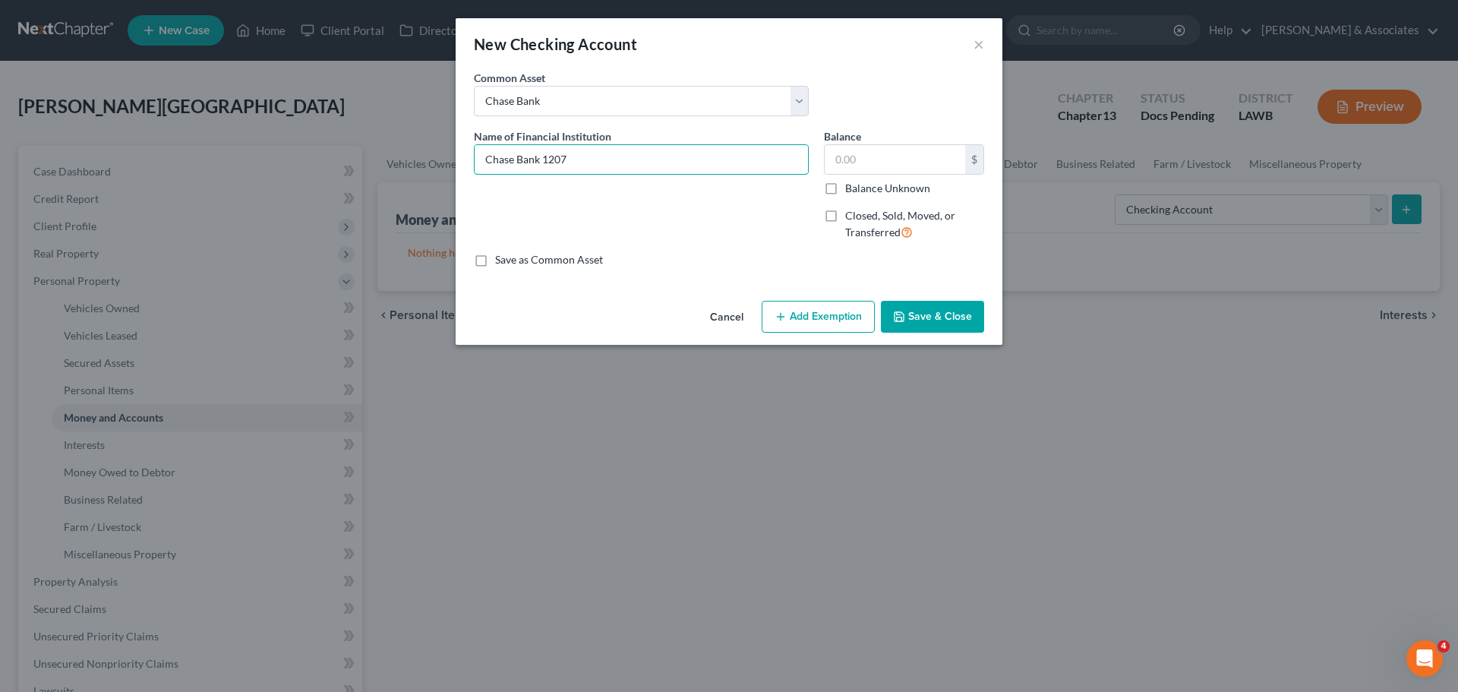
type input "Chase Bank 1207"
click at [906, 308] on button "Save & Close" at bounding box center [932, 317] width 103 height 32
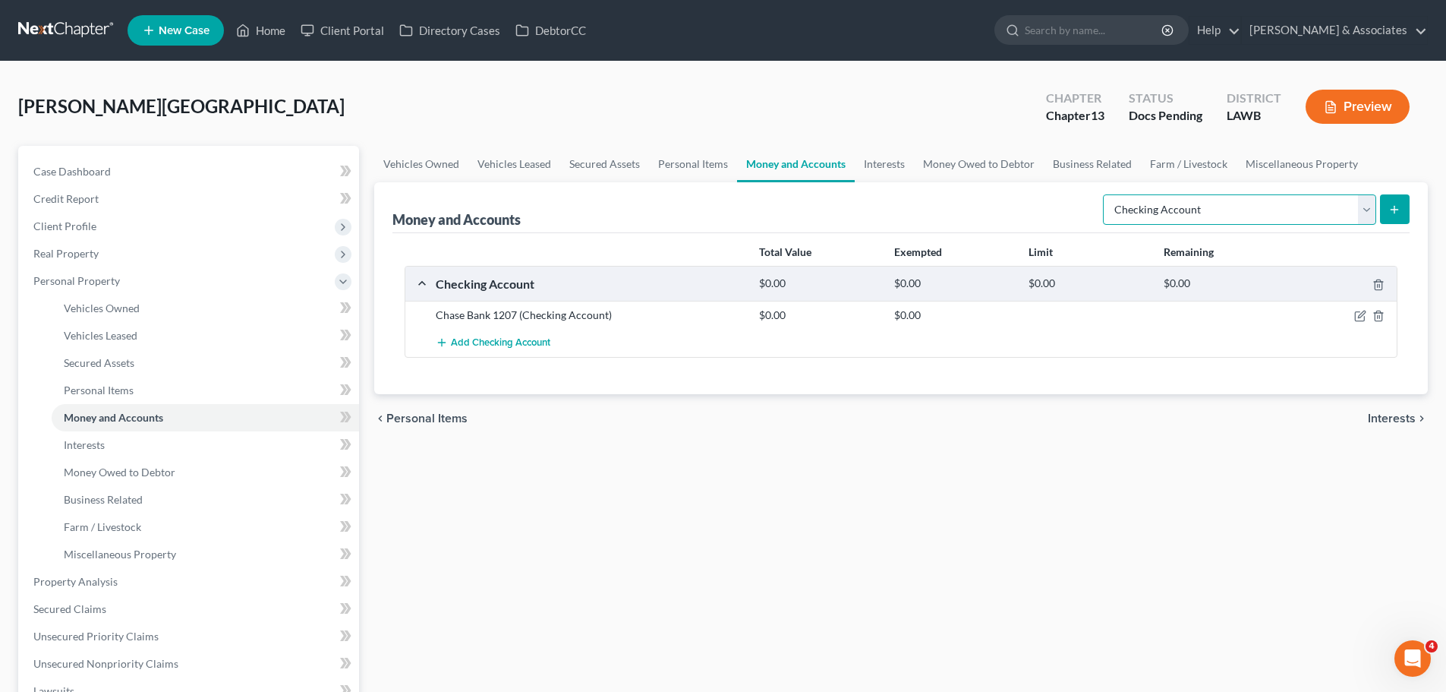
click at [1326, 217] on select "Select Account Type Brokerage Cash on Hand Certificates of Deposit Checking Acc…" at bounding box center [1239, 209] width 273 height 30
select select "savings"
click at [1106, 194] on select "Select Account Type Brokerage Cash on Hand Certificates of Deposit Checking Acc…" at bounding box center [1239, 209] width 273 height 30
click at [1401, 215] on icon "submit" at bounding box center [1395, 209] width 12 height 12
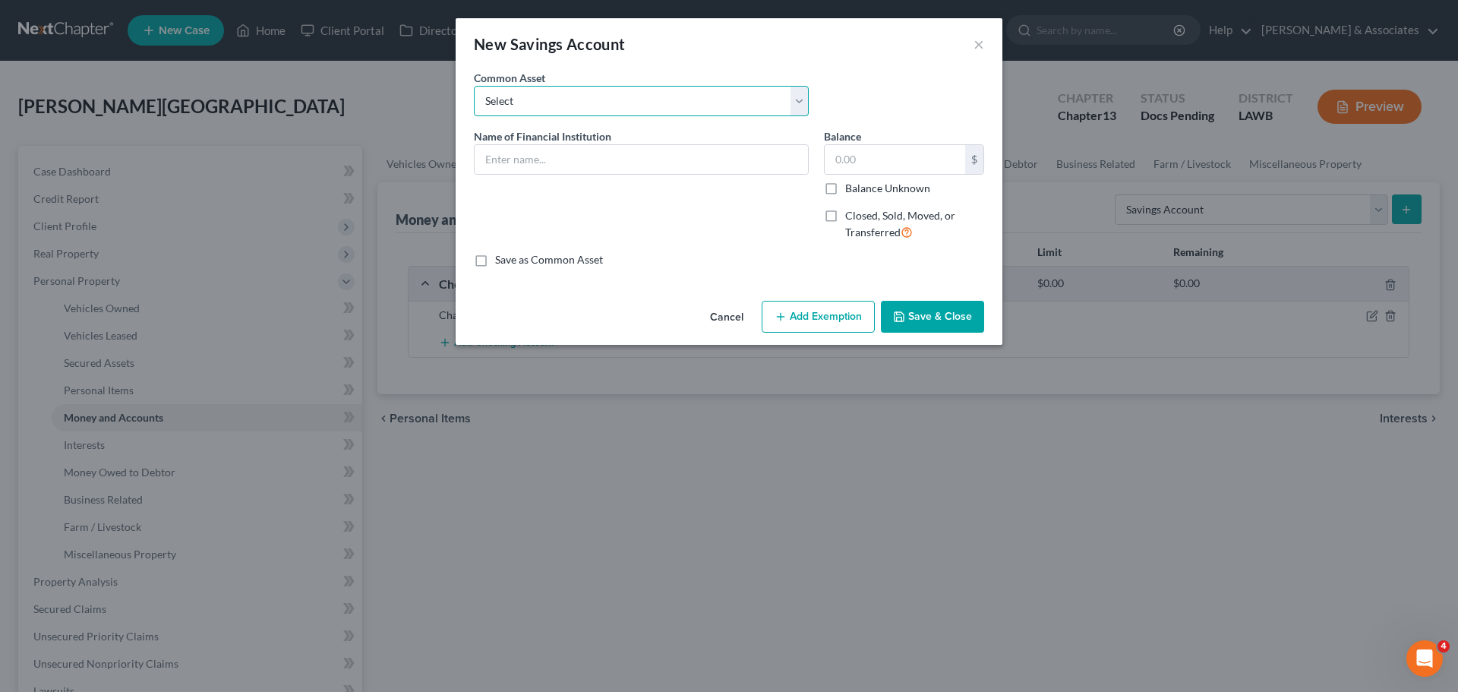
click at [553, 108] on select "Select Essential Federal Credit Union LA Federal Credit Union Regions Bank Chas…" at bounding box center [641, 101] width 335 height 30
select select "3"
click at [474, 86] on select "Select Essential Federal Credit Union LA Federal Credit Union Regions Bank Chas…" at bounding box center [641, 101] width 335 height 30
click at [598, 167] on input "Chase Bank" at bounding box center [641, 159] width 333 height 29
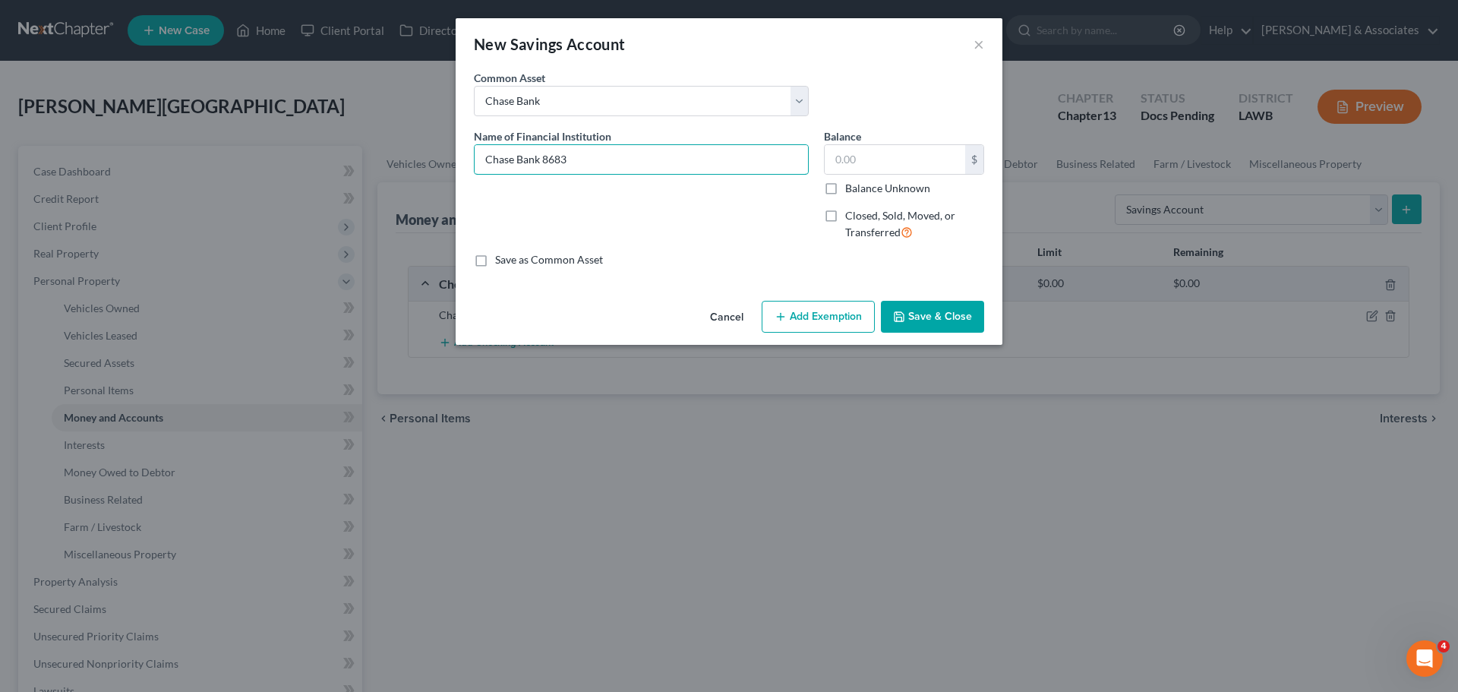
type input "Chase Bank 8683"
click at [932, 309] on button "Save & Close" at bounding box center [932, 317] width 103 height 32
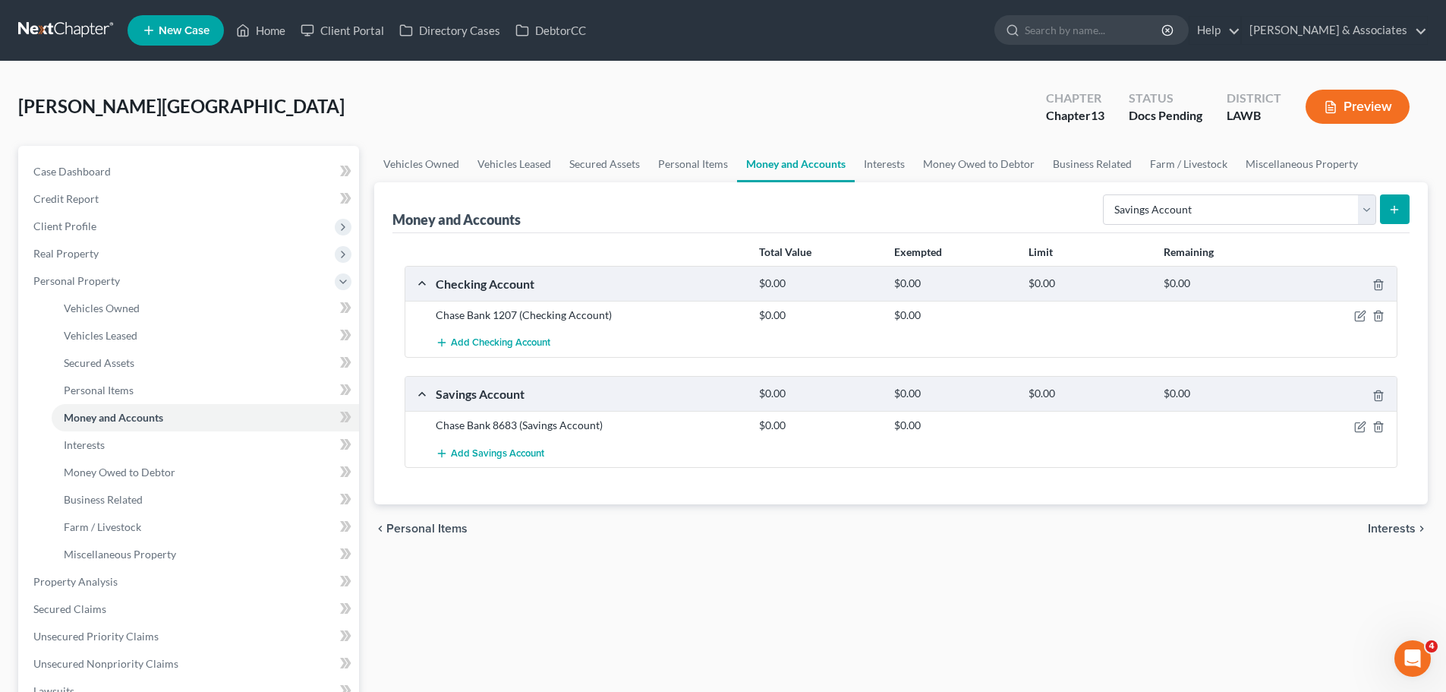
click at [903, 549] on div "chevron_left Personal Items Interests chevron_right" at bounding box center [901, 528] width 1054 height 49
click at [936, 478] on div "Total Value Exempted Limit Remaining Checking Account $0.00 $0.00 $0.00 $0.00 C…" at bounding box center [901, 369] width 1017 height 272
click at [952, 463] on div "Add Savings Account" at bounding box center [913, 453] width 970 height 28
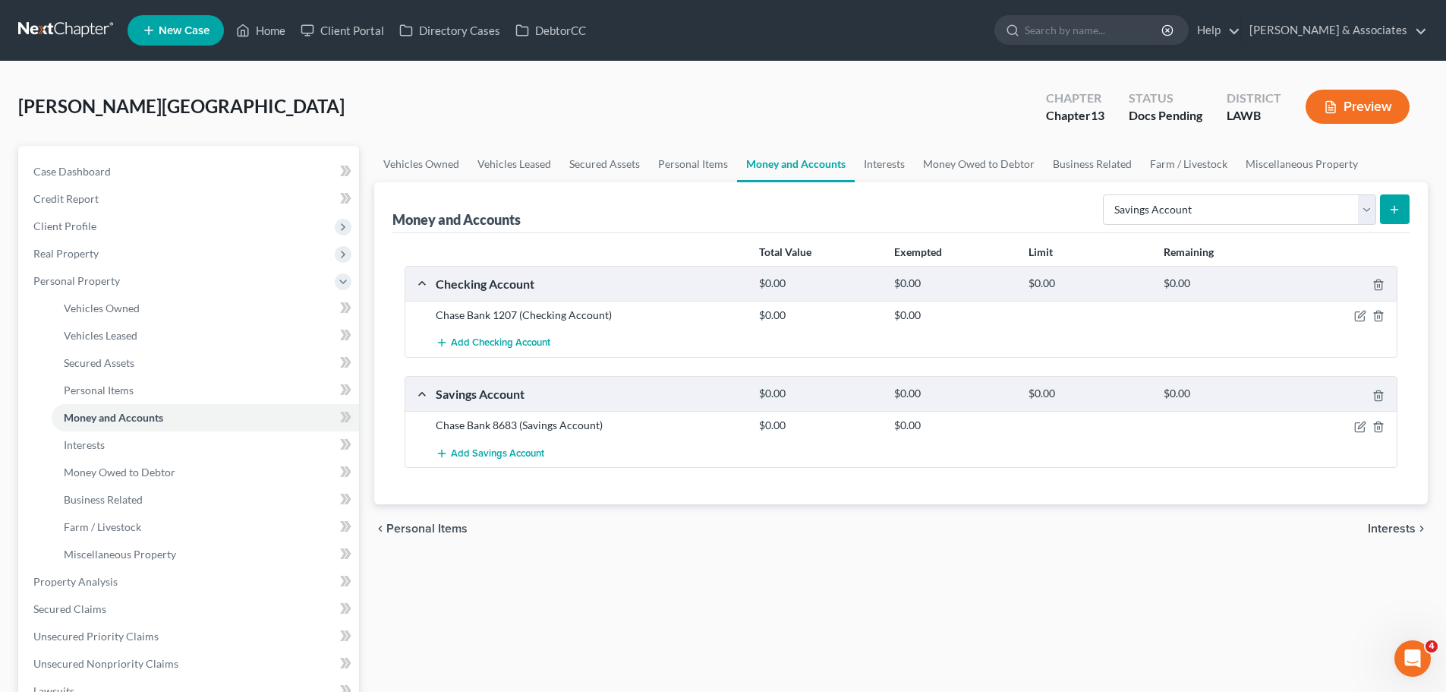
click at [952, 471] on div "Total Value Exempted Limit Remaining Checking Account $0.00 $0.00 $0.00 $0.00 C…" at bounding box center [901, 369] width 1017 height 272
click at [685, 538] on div "chevron_left Personal Items Interests chevron_right" at bounding box center [901, 528] width 1054 height 49
click at [1119, 207] on select "Select Account Type Brokerage Cash on Hand Certificates of Deposit Checking Acc…" at bounding box center [1239, 209] width 273 height 30
select select "checking"
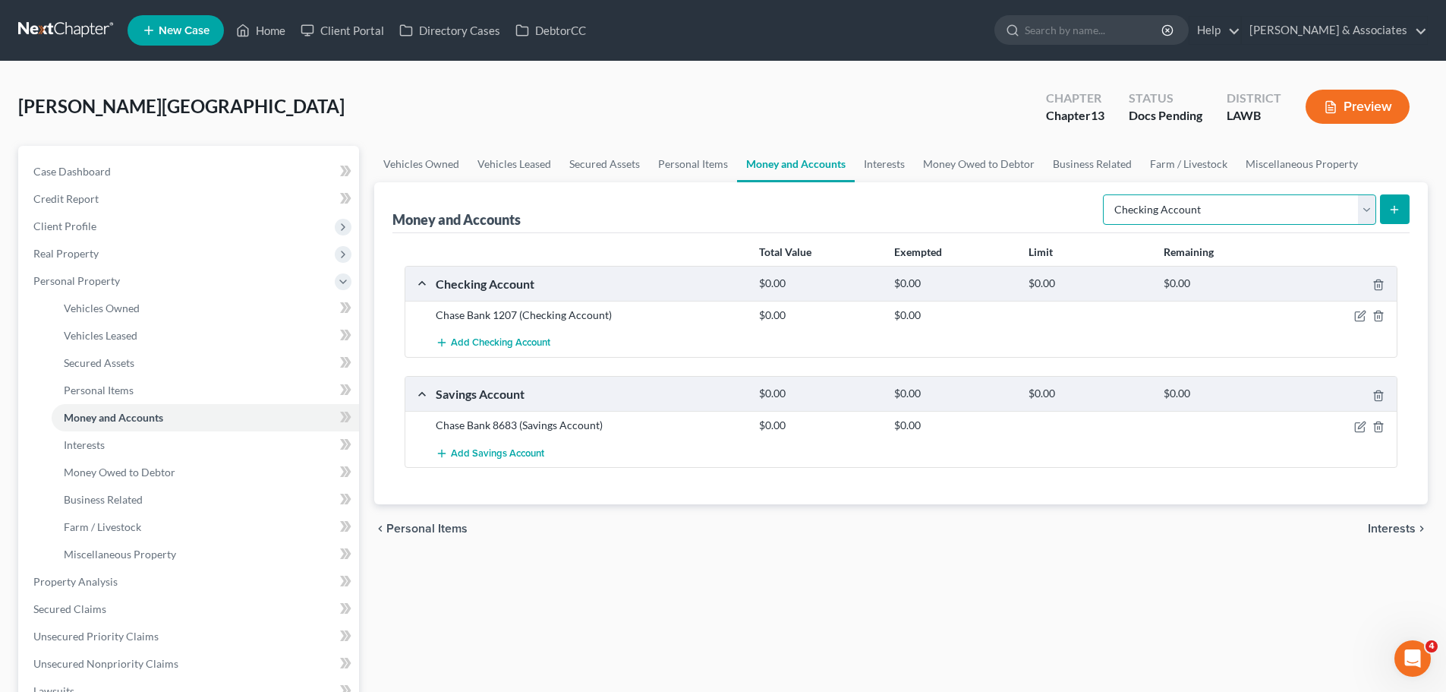
click at [1106, 194] on select "Select Account Type Brokerage Cash on Hand Certificates of Deposit Checking Acc…" at bounding box center [1239, 209] width 273 height 30
click at [954, 537] on div "chevron_left Personal Items Interests chevron_right" at bounding box center [901, 528] width 1054 height 49
click at [1395, 216] on button "submit" at bounding box center [1395, 209] width 30 height 30
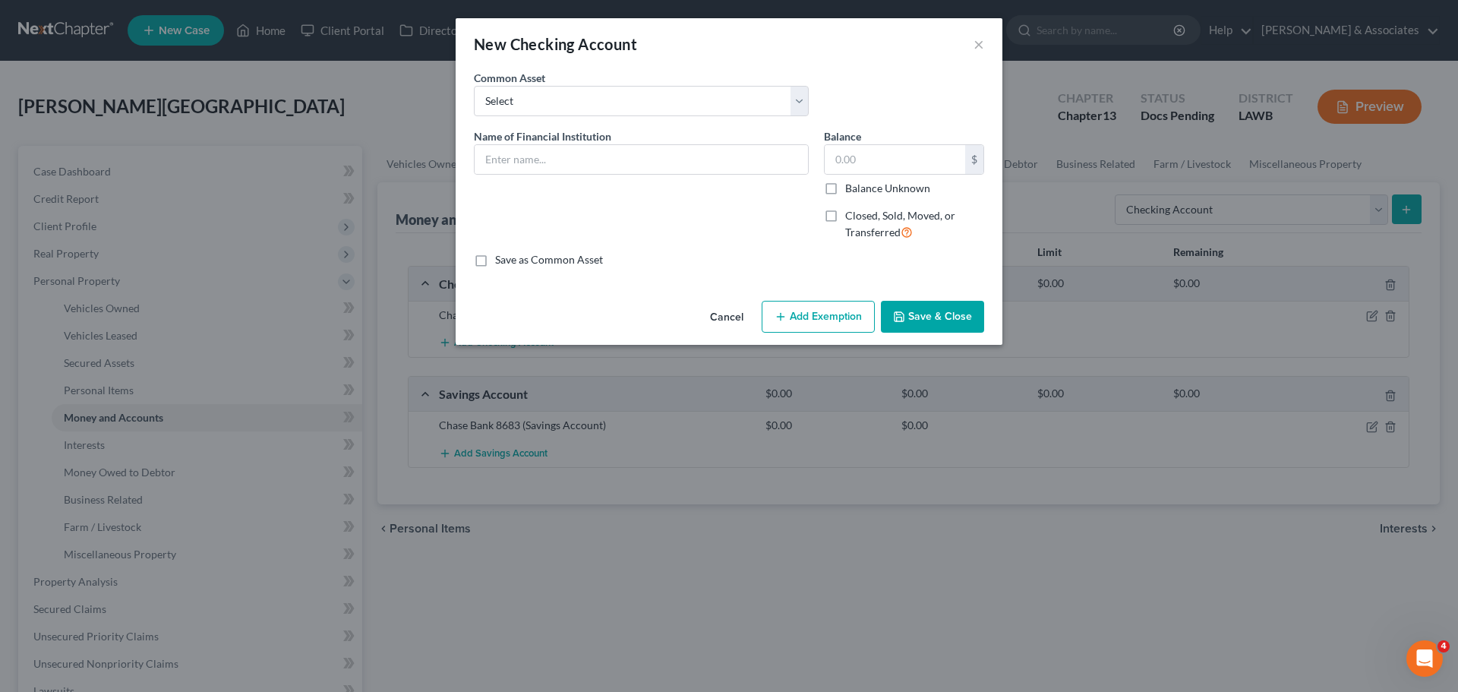
click at [598, 77] on div "Common Asset Select Essential Federal Credit Union USAA Federal Savings Bank Ne…" at bounding box center [641, 93] width 350 height 46
click at [601, 111] on select "Select Essential Federal Credit Union USAA Federal Savings Bank Neighbors Feder…" at bounding box center [641, 101] width 335 height 30
select select "4"
click at [474, 86] on select "Select Essential Federal Credit Union USAA Federal Savings Bank Neighbors Feder…" at bounding box center [641, 101] width 335 height 30
type input "Capital One"
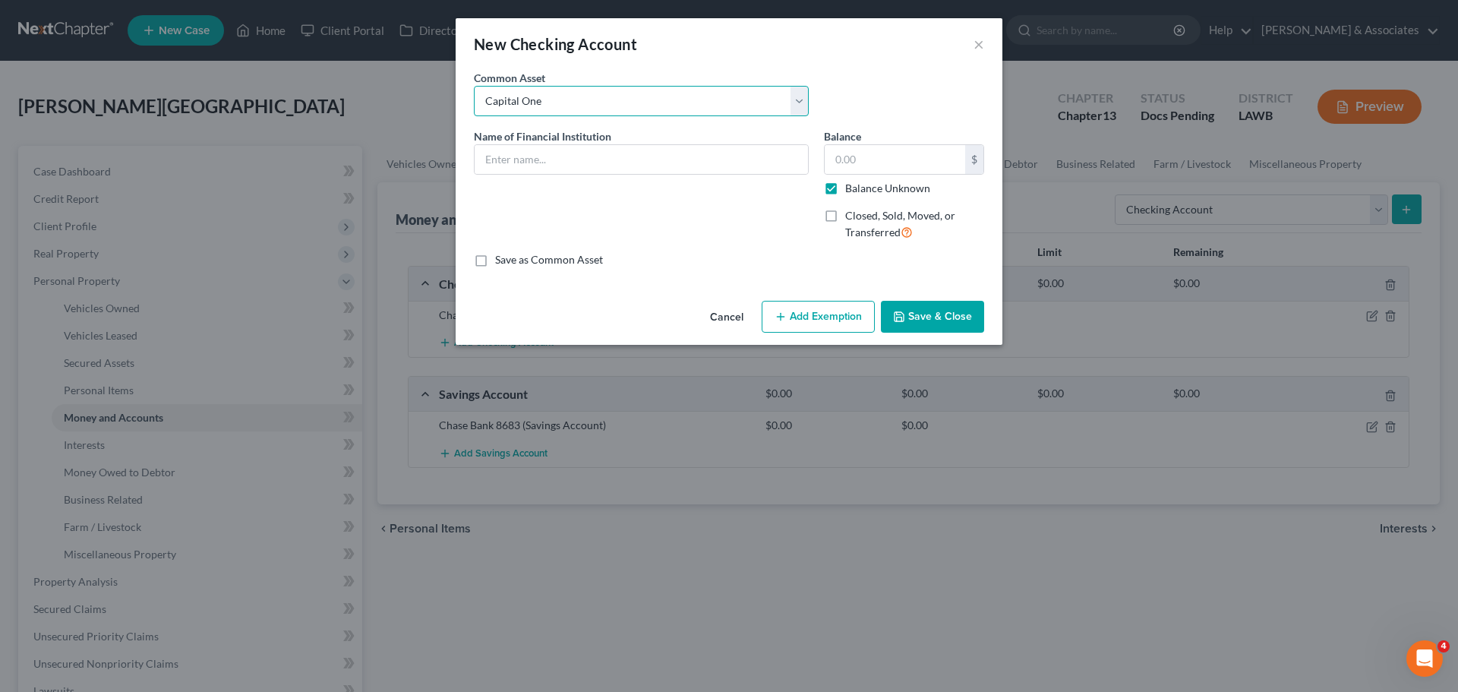
type input "0.00"
checkbox input "true"
click at [919, 316] on button "Save & Close" at bounding box center [932, 317] width 103 height 32
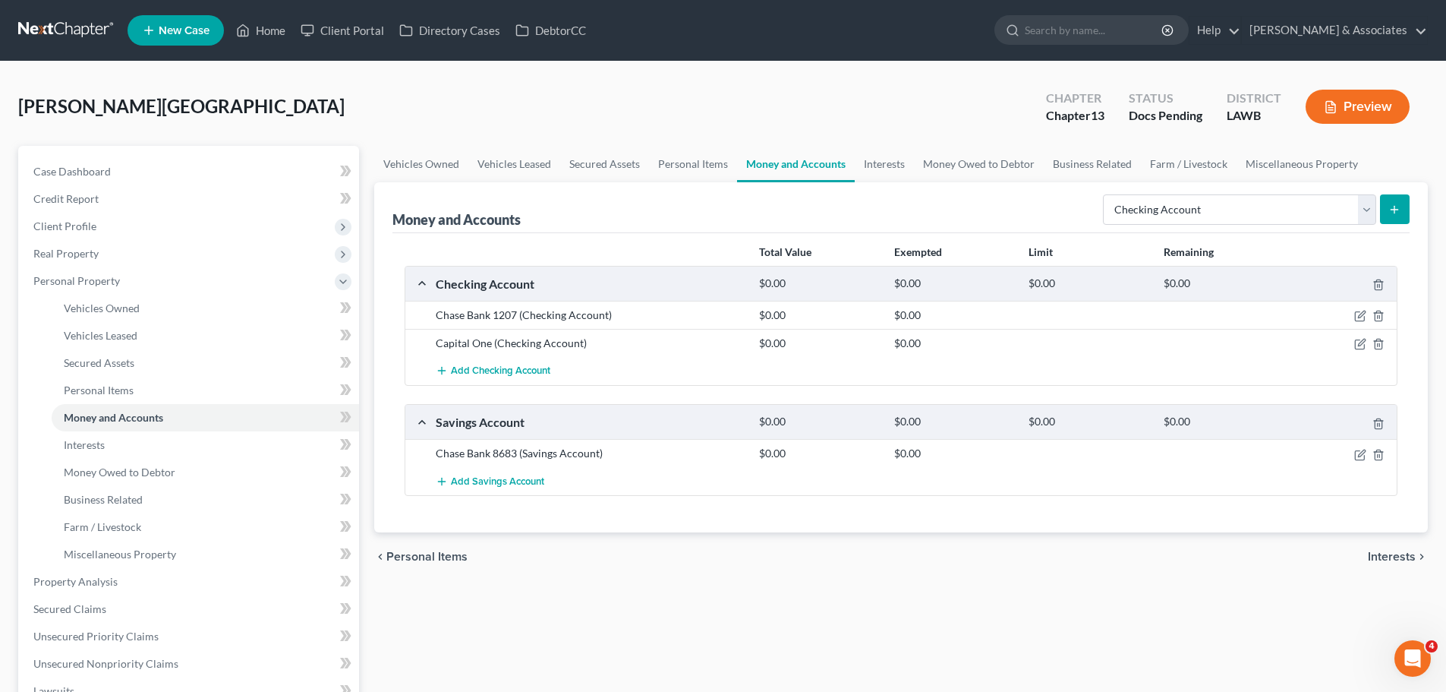
click at [1008, 574] on div "chevron_left Personal Items Interests chevron_right" at bounding box center [901, 556] width 1054 height 49
click at [65, 30] on link at bounding box center [66, 30] width 97 height 27
click at [174, 178] on link "Case Dashboard" at bounding box center [190, 171] width 338 height 27
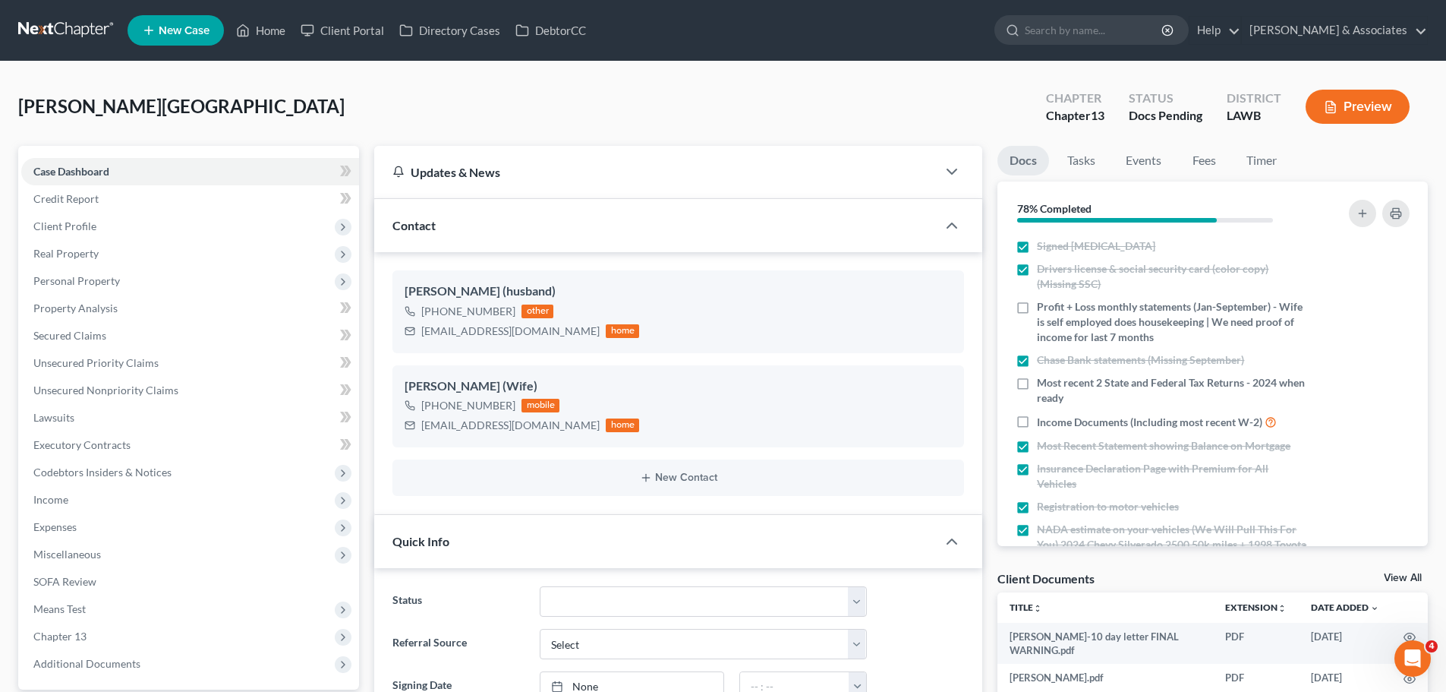
scroll to position [370, 0]
click at [1371, 221] on button "button" at bounding box center [1362, 213] width 27 height 27
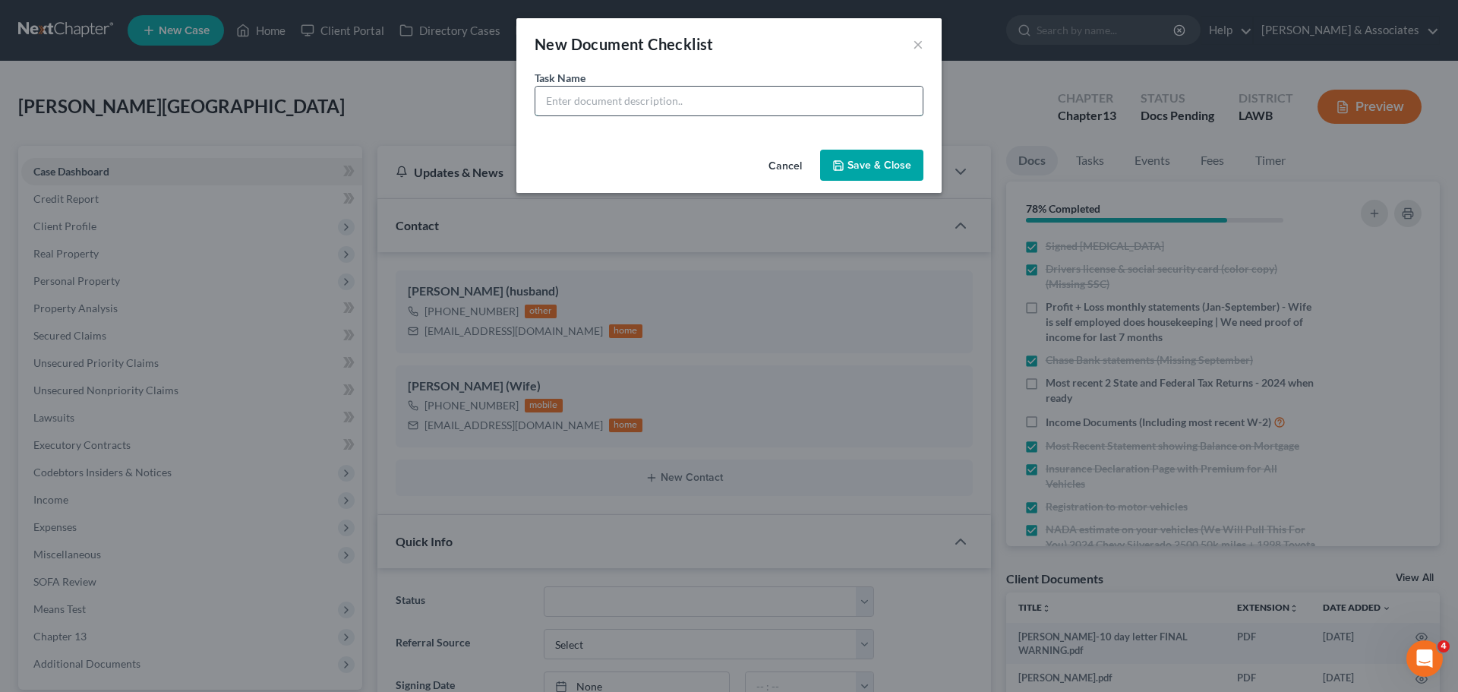
click at [729, 91] on input "text" at bounding box center [728, 101] width 387 height 29
type input "Capital One statements (April-Sept)"
click at [869, 175] on button "Save & Close" at bounding box center [871, 166] width 103 height 32
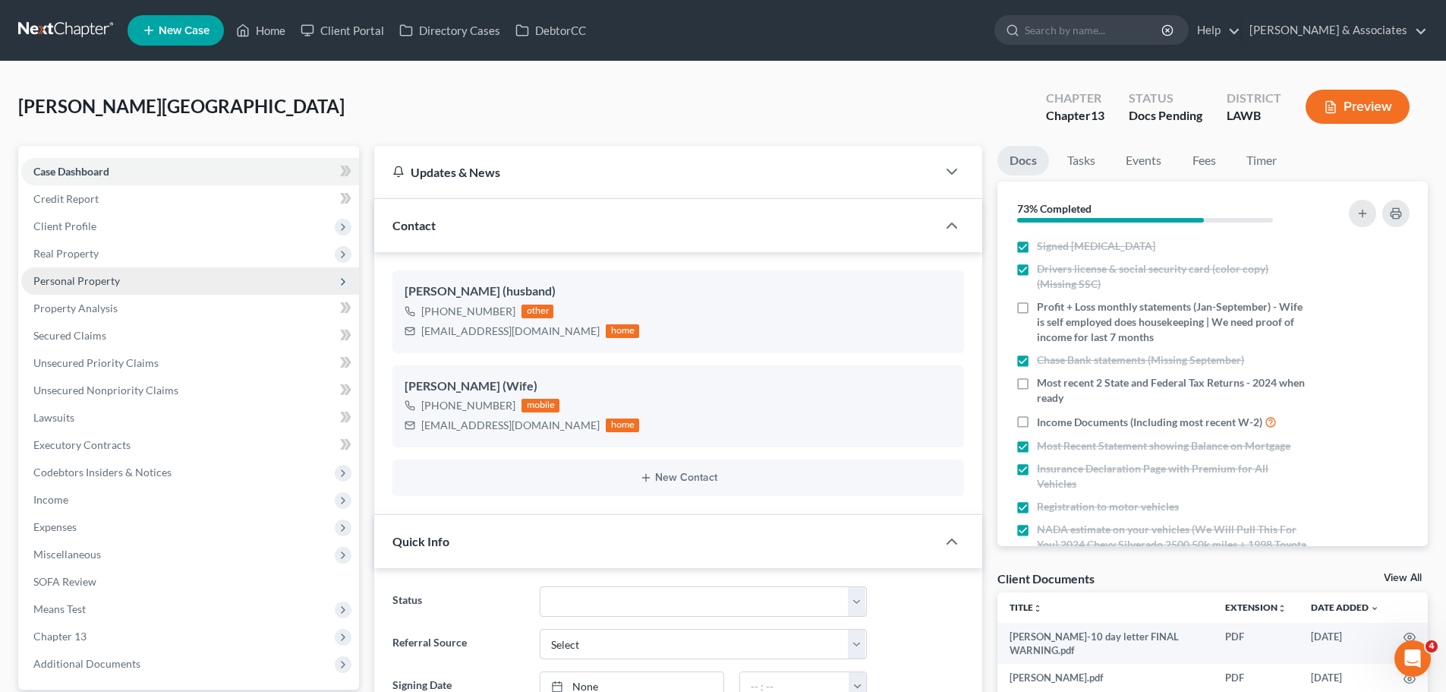
click at [154, 282] on span "Personal Property" at bounding box center [190, 280] width 338 height 27
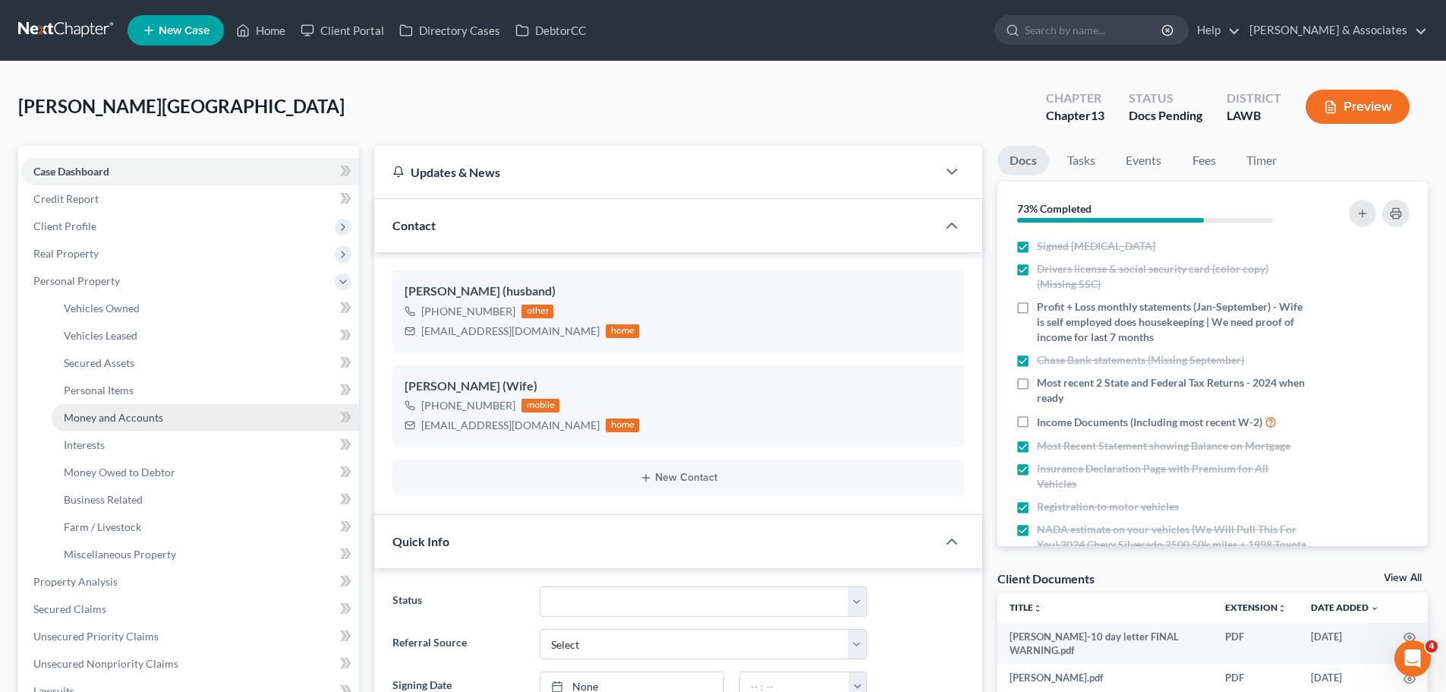
click at [173, 410] on link "Money and Accounts" at bounding box center [205, 417] width 307 height 27
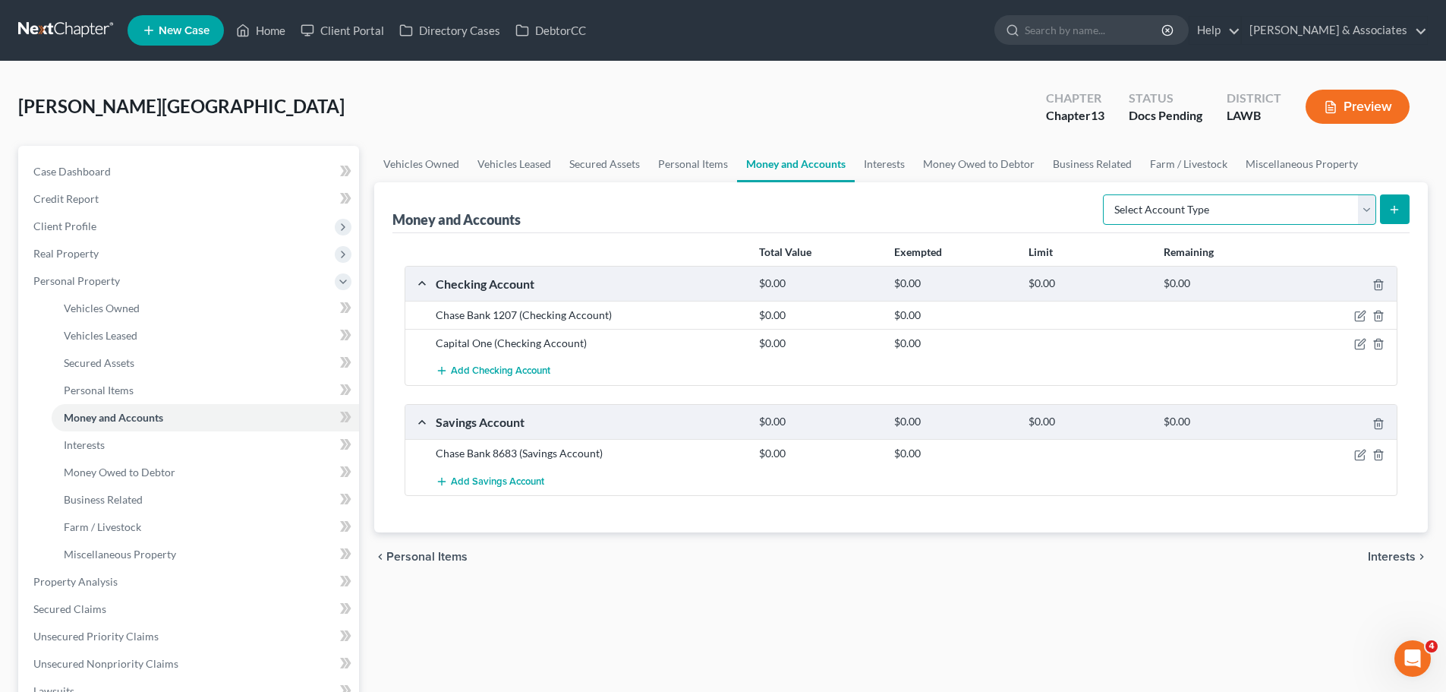
click at [1144, 205] on select "Select Account Type Brokerage Cash on Hand Certificates of Deposit Checking Acc…" at bounding box center [1239, 209] width 273 height 30
click at [519, 610] on div "Vehicles Owned Vehicles Leased Secured Assets Personal Items Money and Accounts…" at bounding box center [901, 598] width 1069 height 904
click at [109, 440] on link "Interests" at bounding box center [205, 444] width 307 height 27
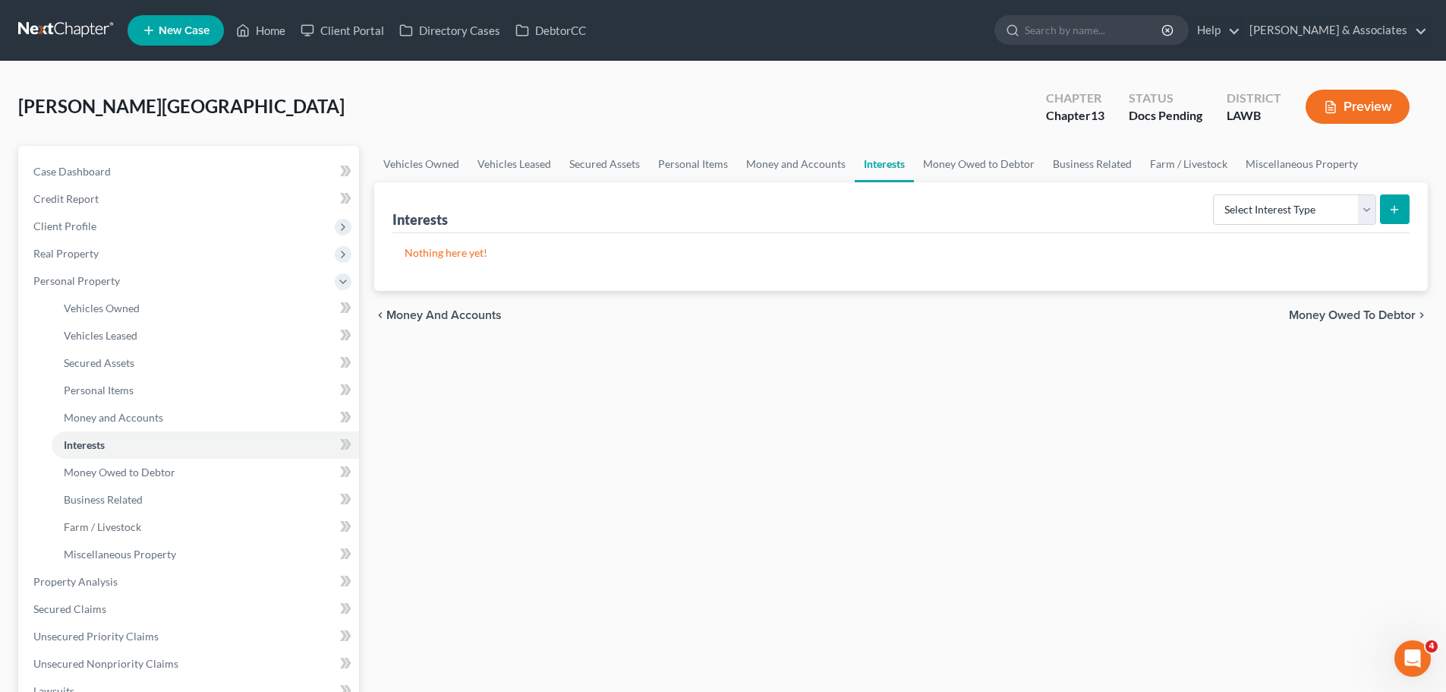
click at [746, 350] on div "Vehicles Owned Vehicles Leased Secured Assets Personal Items Money and Accounts…" at bounding box center [901, 598] width 1069 height 904
click at [36, 169] on span "Case Dashboard" at bounding box center [71, 171] width 77 height 13
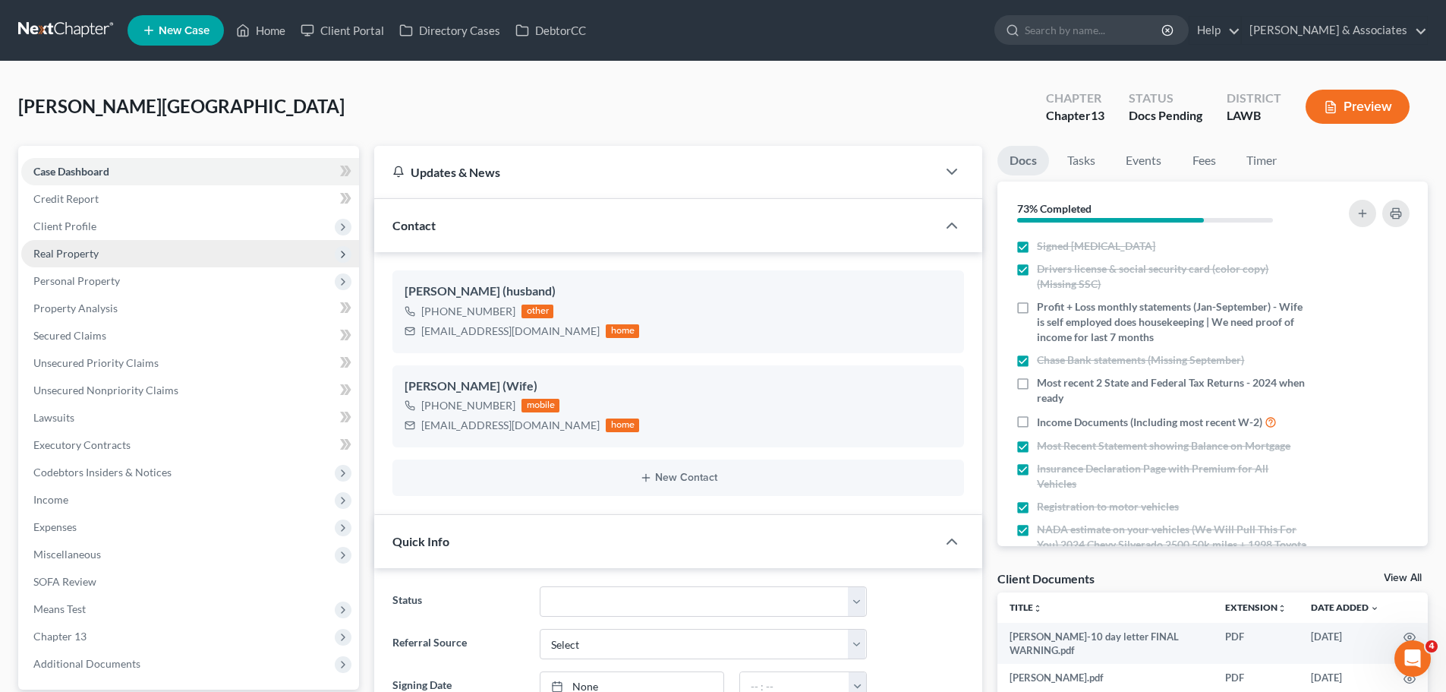
click at [73, 254] on span "Real Property" at bounding box center [65, 253] width 65 height 13
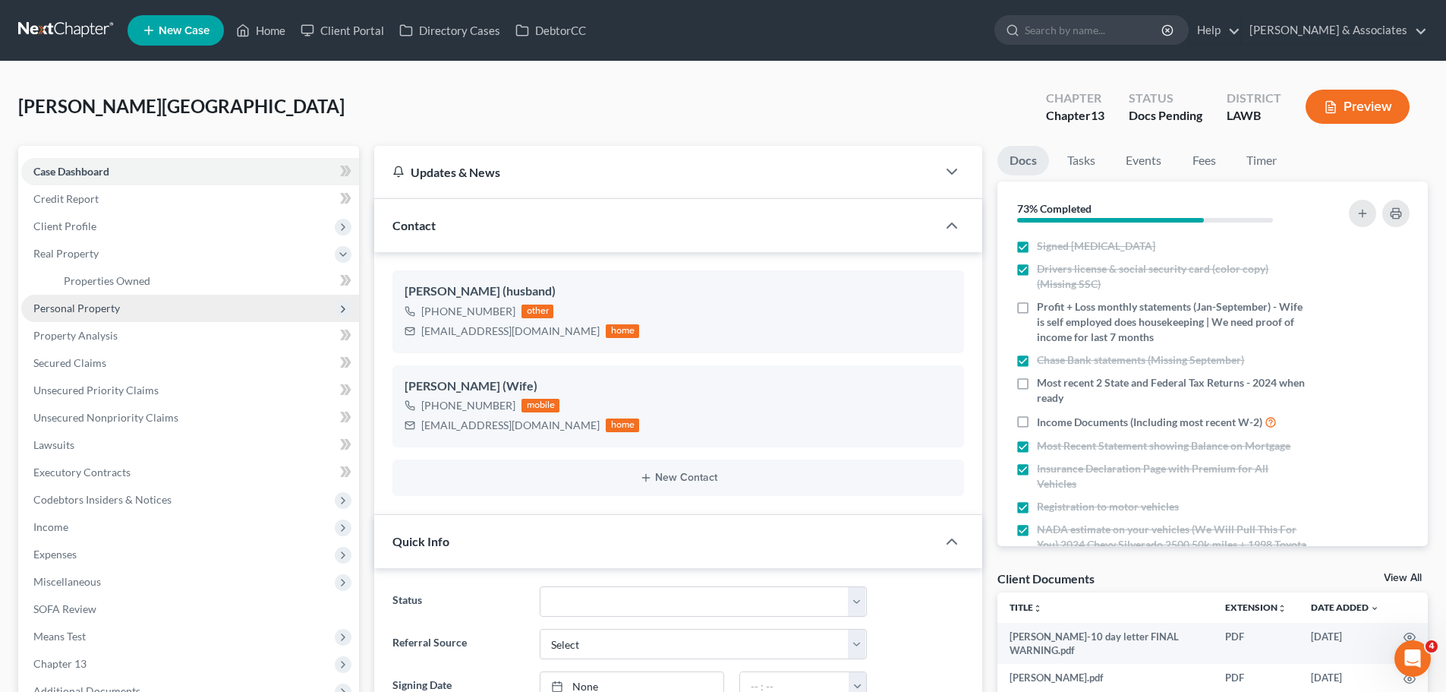
click at [80, 308] on span "Personal Property" at bounding box center [76, 307] width 87 height 13
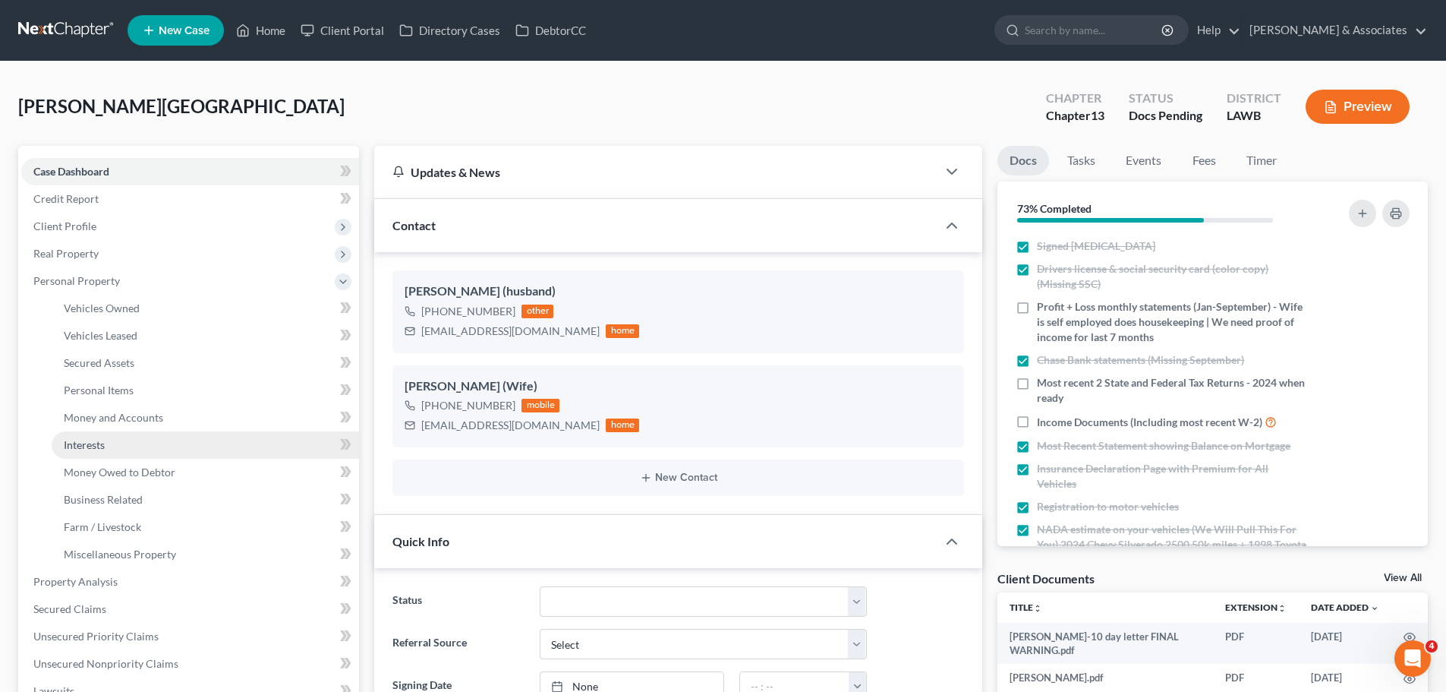
click at [104, 442] on span "Interests" at bounding box center [84, 444] width 41 height 13
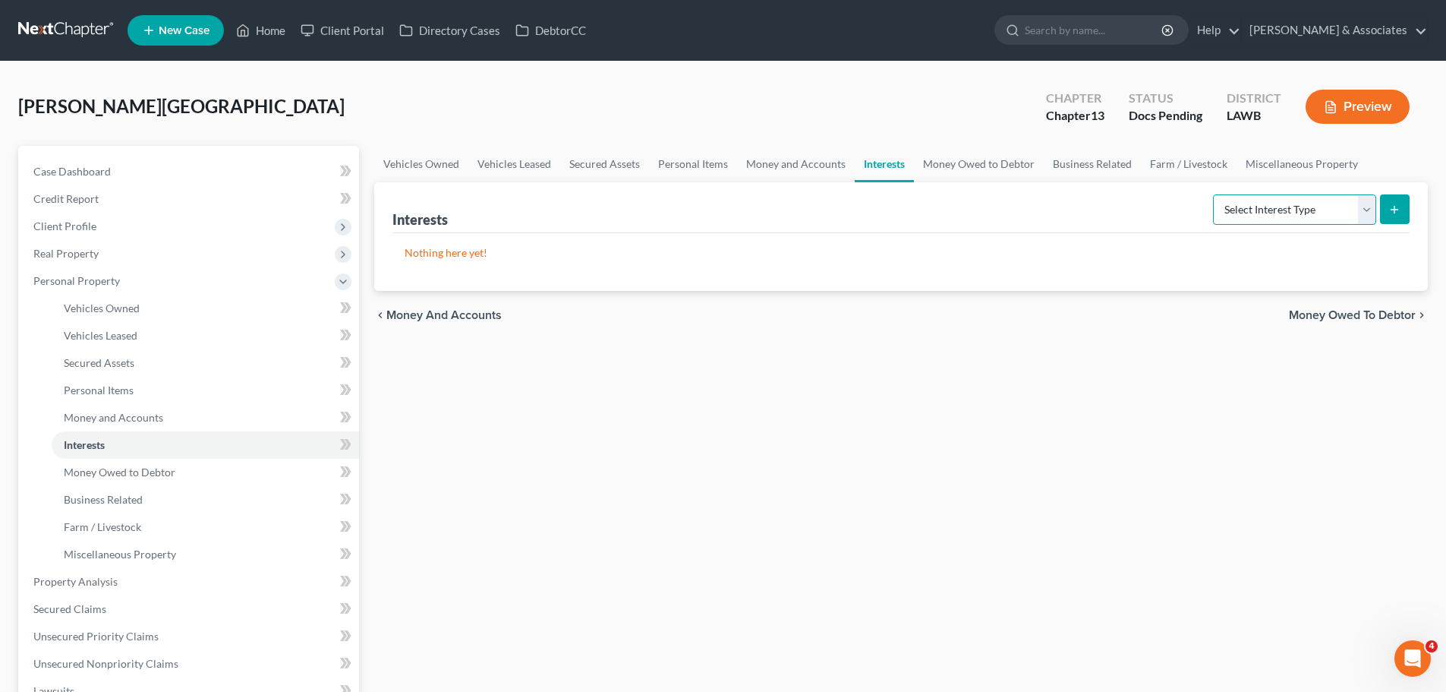
click at [1262, 211] on select "Select Interest Type 401K Annuity Bond Education IRA Government Bond Government…" at bounding box center [1294, 209] width 163 height 30
select select "whole_life_insurance"
click at [1215, 194] on select "Select Interest Type 401K Annuity Bond Education IRA Government Bond Government…" at bounding box center [1294, 209] width 163 height 30
click at [1391, 213] on icon "submit" at bounding box center [1395, 209] width 12 height 12
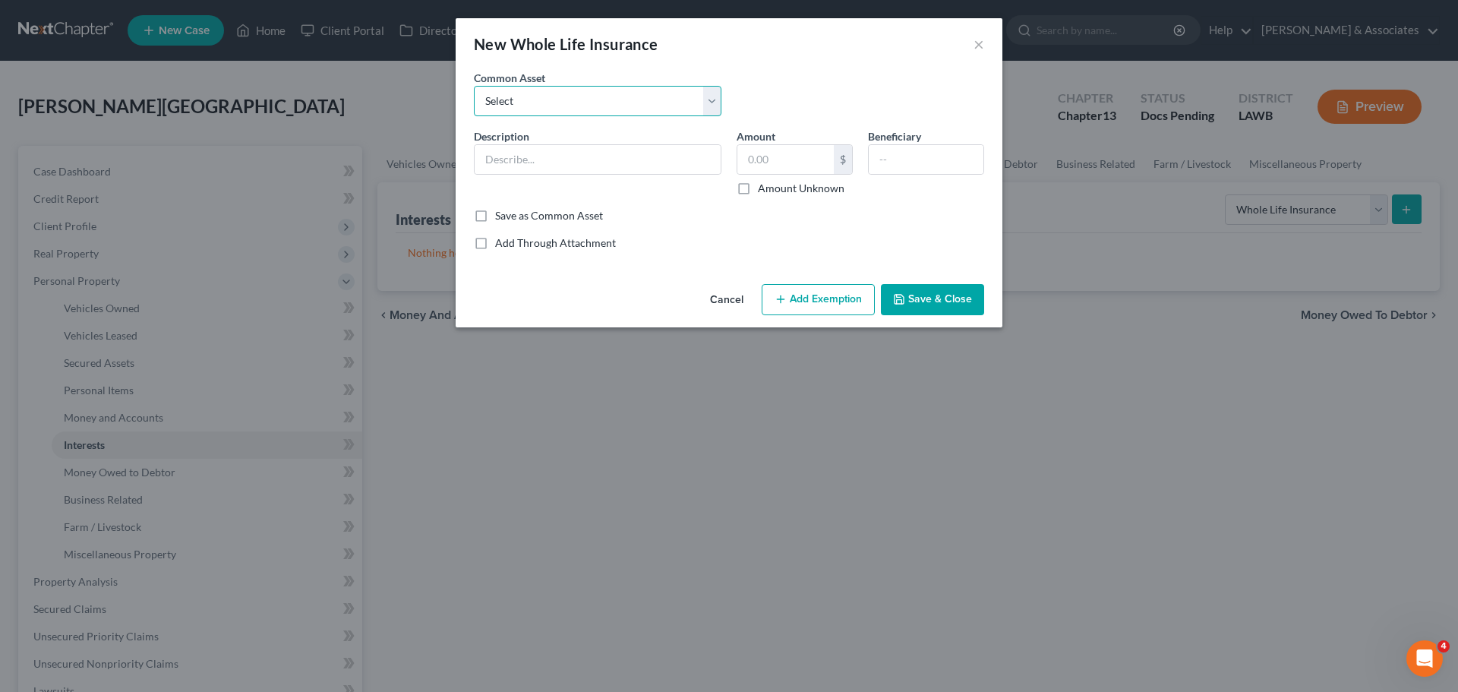
click at [517, 110] on select "Select Statefarm Life Insurance" at bounding box center [598, 101] width 248 height 30
drag, startPoint x: 517, startPoint y: 110, endPoint x: 526, endPoint y: 121, distance: 14.0
click at [517, 110] on select "Select Statefarm Life Insurance" at bounding box center [598, 101] width 248 height 30
click at [640, 165] on input "text" at bounding box center [598, 159] width 246 height 29
type input "Pioneer American Ins Co."
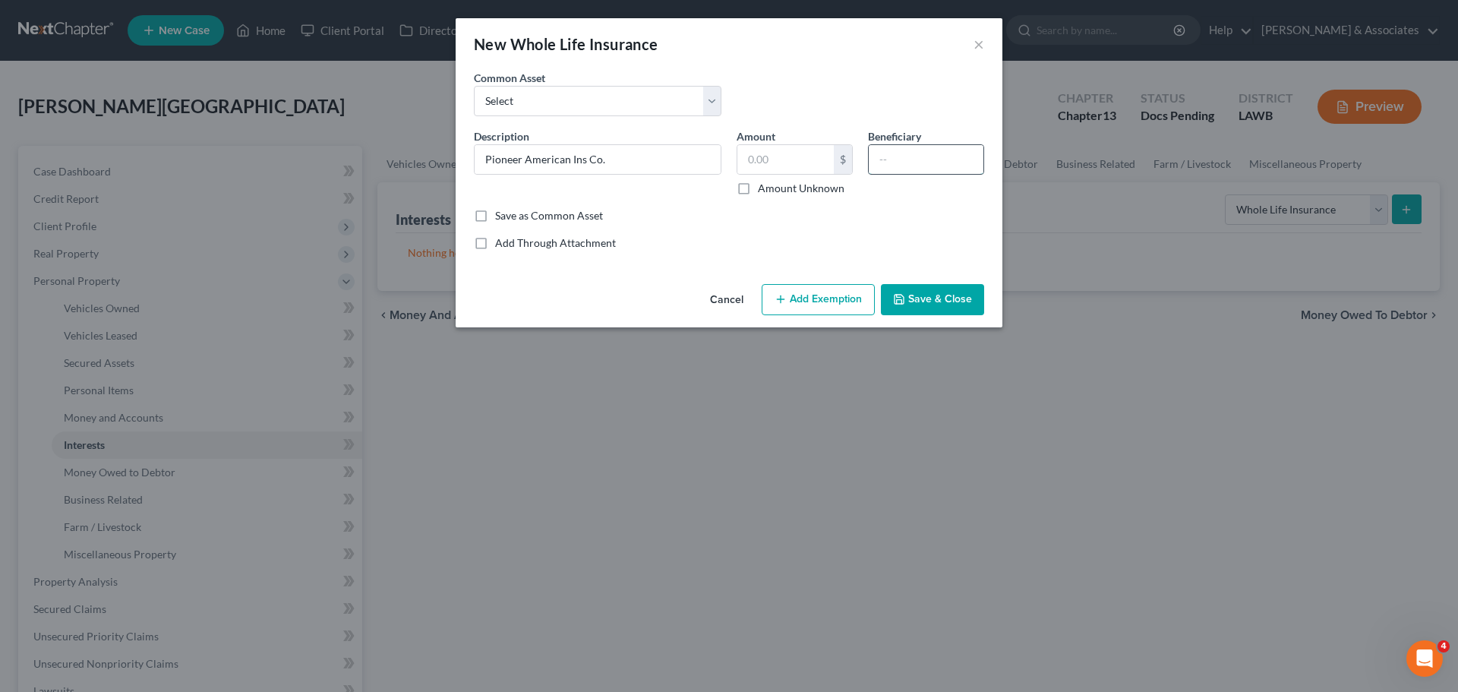
click at [928, 166] on input "text" at bounding box center [926, 159] width 115 height 29
drag, startPoint x: 922, startPoint y: 153, endPoint x: 802, endPoint y: 155, distance: 120.0
click at [807, 156] on div "Description * Pioneer American Ins Co. Amount $ Amount Unknown Beneficiary Spou…" at bounding box center [728, 168] width 525 height 80
type input "C"
type input "Children"
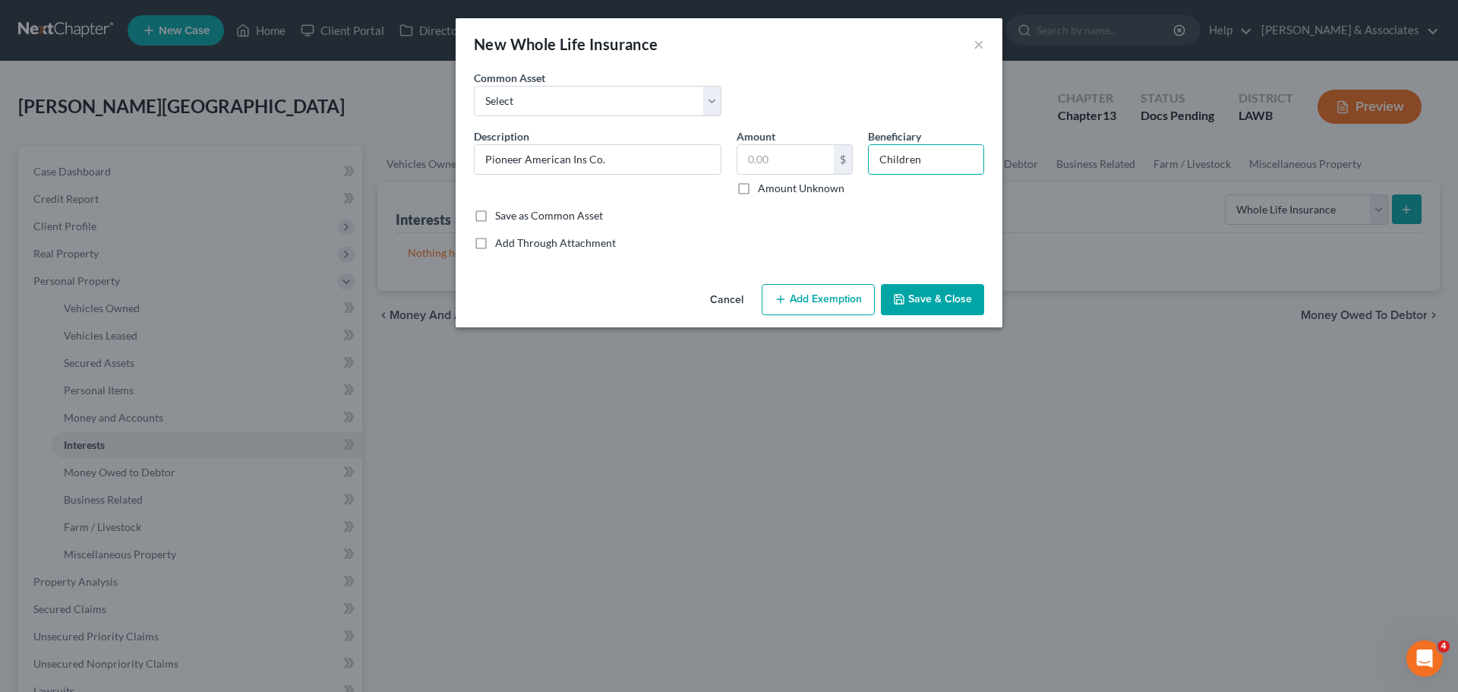
click at [768, 188] on label "Amount Unknown" at bounding box center [801, 188] width 87 height 15
click at [768, 188] on input "Amount Unknown" at bounding box center [769, 186] width 10 height 10
checkbox input "true"
click at [826, 307] on button "Add Exemption" at bounding box center [818, 300] width 113 height 32
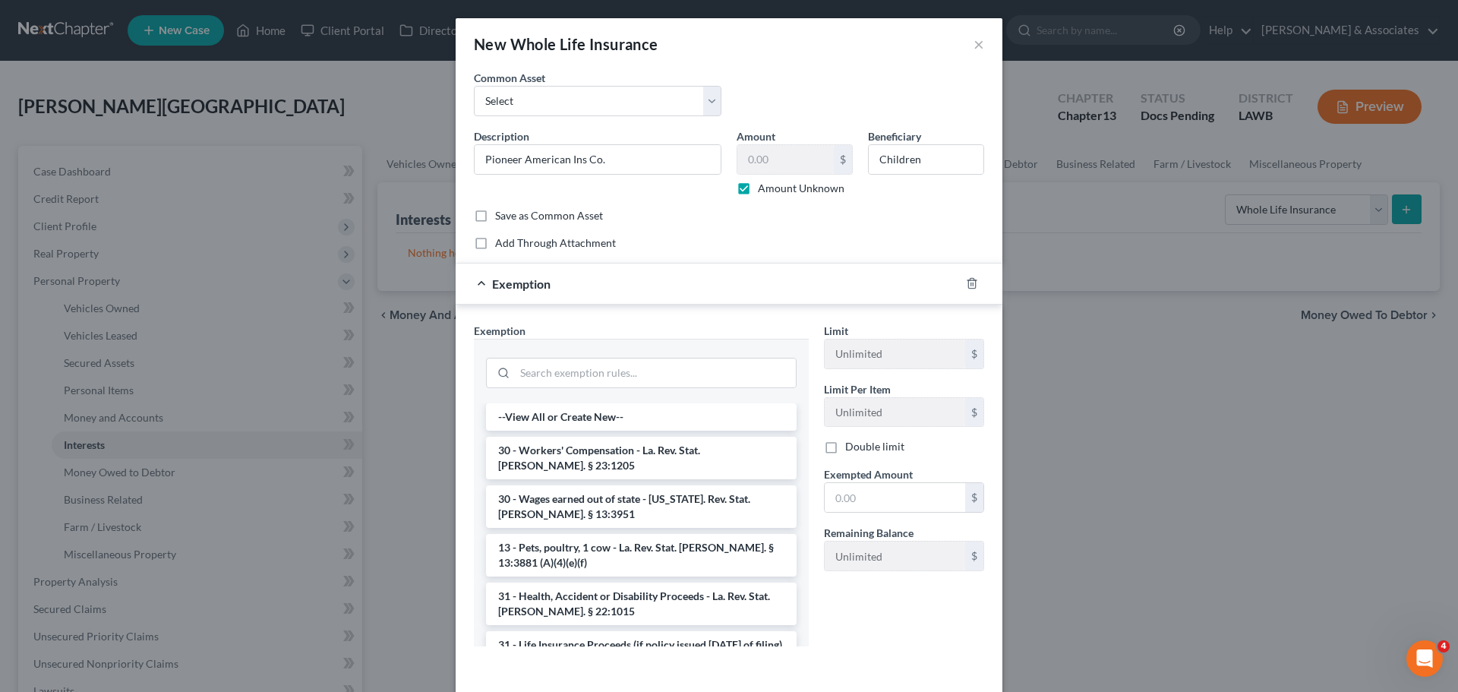
drag, startPoint x: 538, startPoint y: 339, endPoint x: 561, endPoint y: 362, distance: 32.8
click at [539, 339] on div at bounding box center [641, 371] width 335 height 65
click at [561, 362] on input "search" at bounding box center [655, 372] width 281 height 29
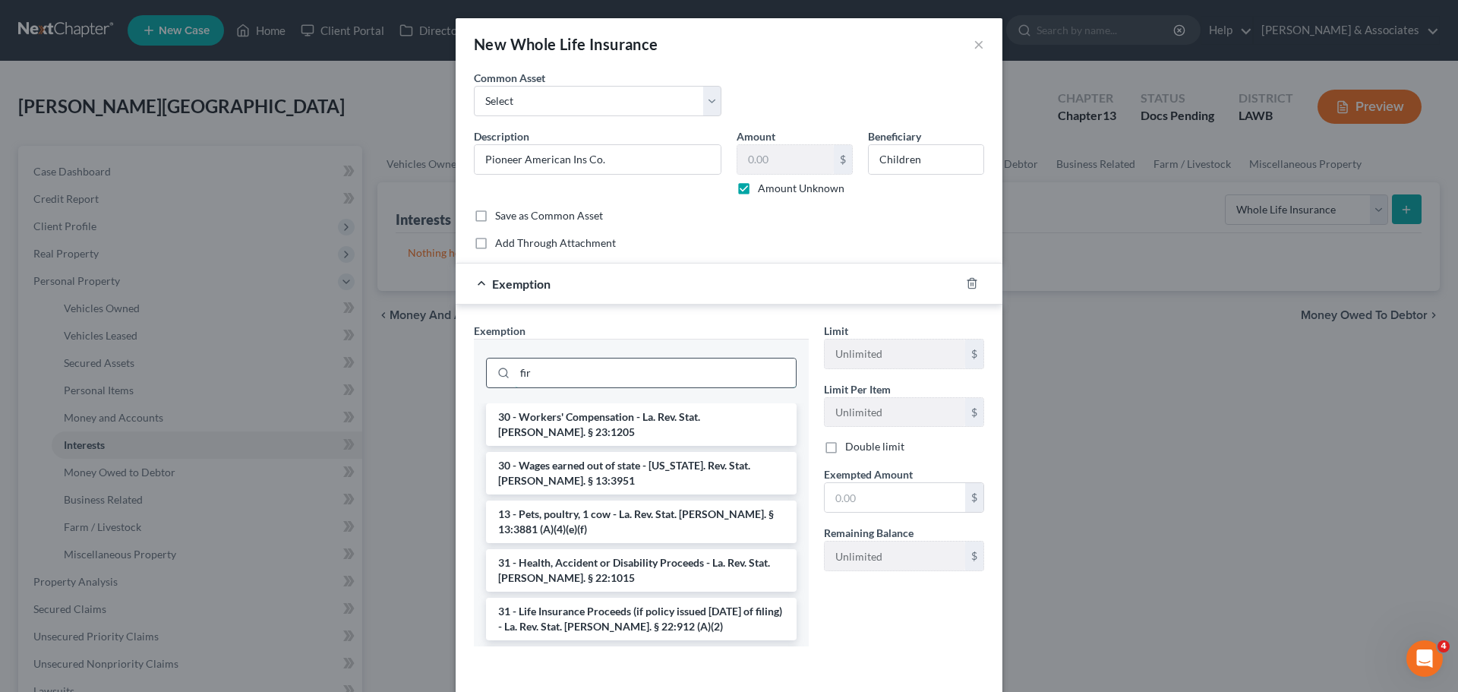
type input "firm"
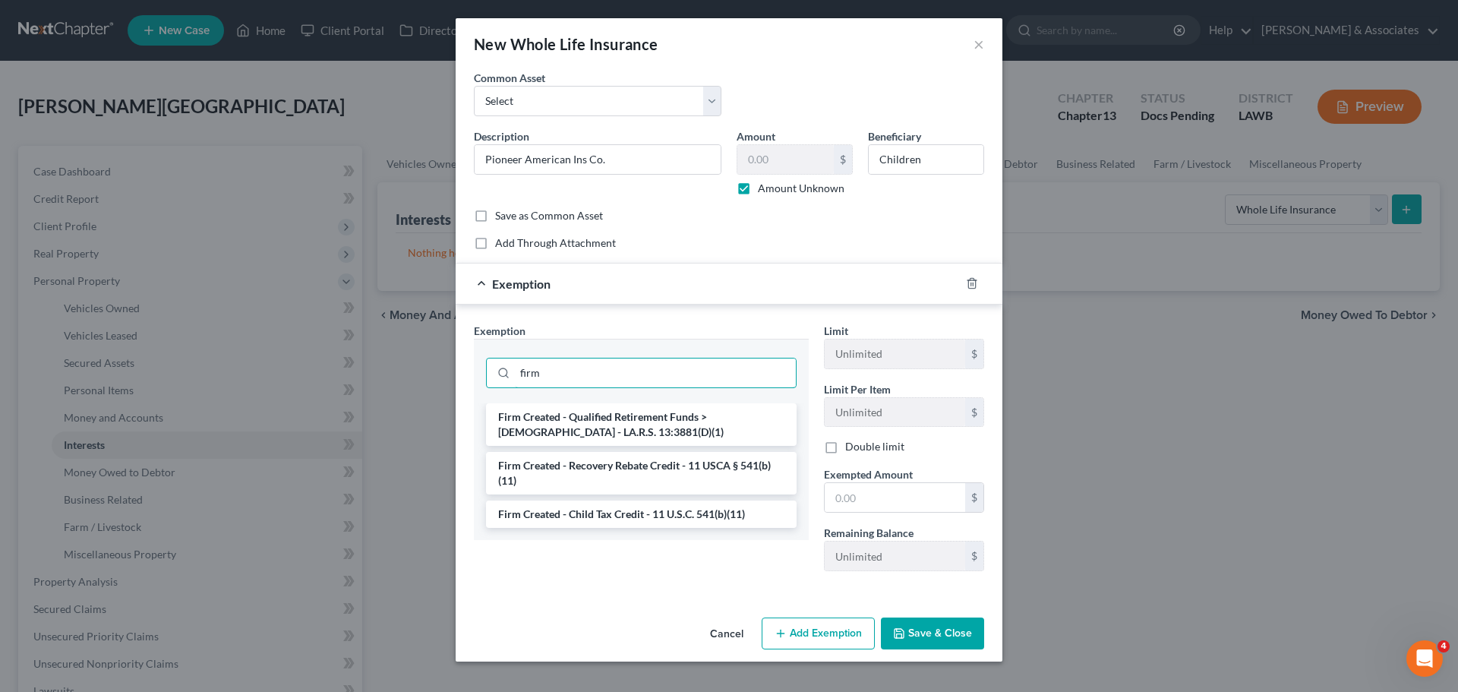
drag, startPoint x: 641, startPoint y: 360, endPoint x: 445, endPoint y: 357, distance: 195.9
click at [448, 367] on div "New Whole Life Insurance × An exemption set must first be selected from the Fil…" at bounding box center [729, 346] width 1458 height 692
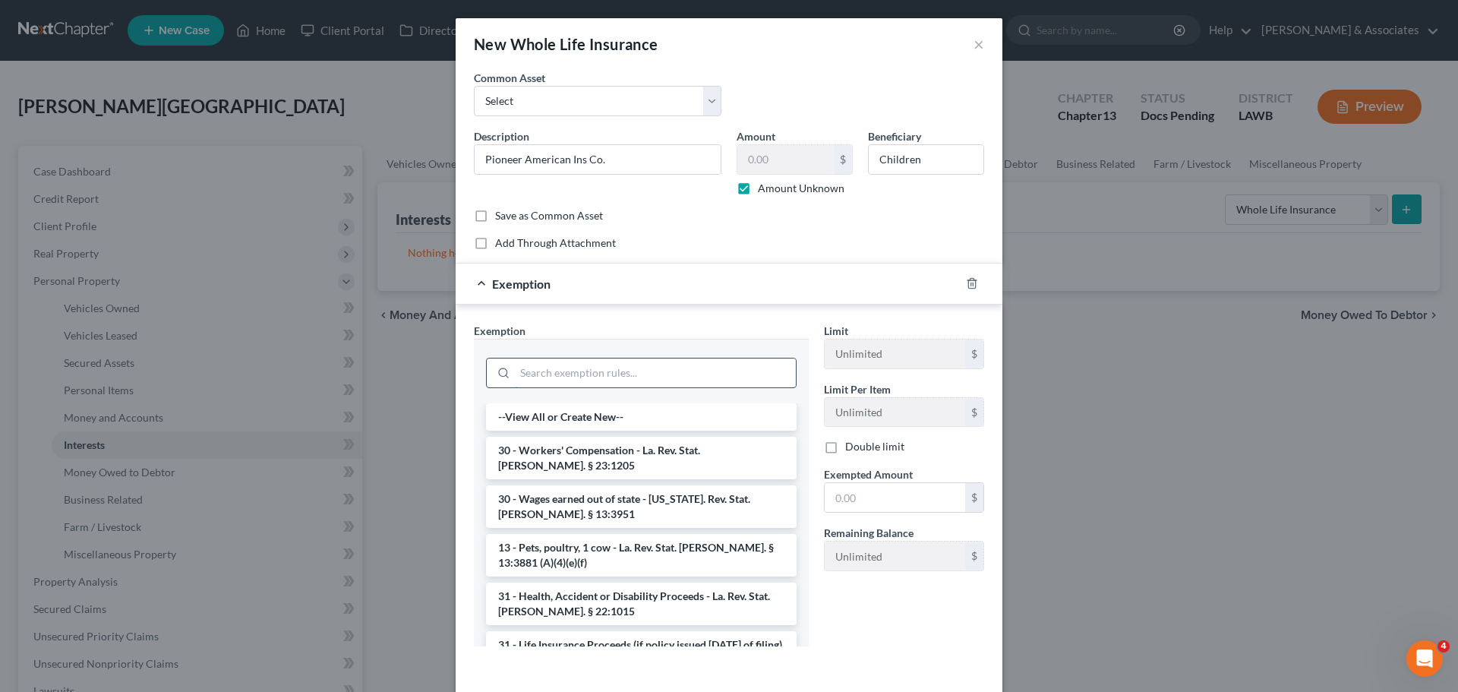
click at [587, 370] on input "search" at bounding box center [655, 372] width 281 height 29
click at [968, 283] on icon "button" at bounding box center [971, 284] width 7 height 10
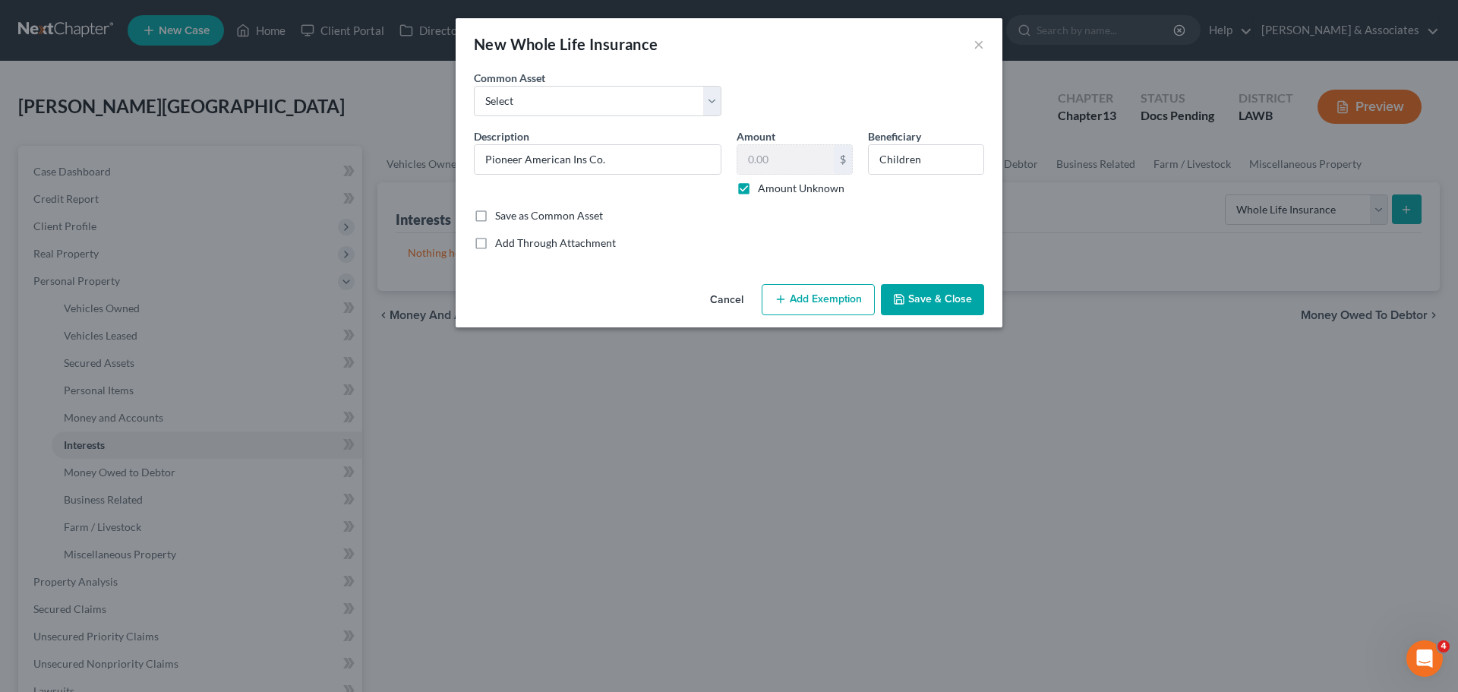
click at [943, 301] on button "Save & Close" at bounding box center [932, 300] width 103 height 32
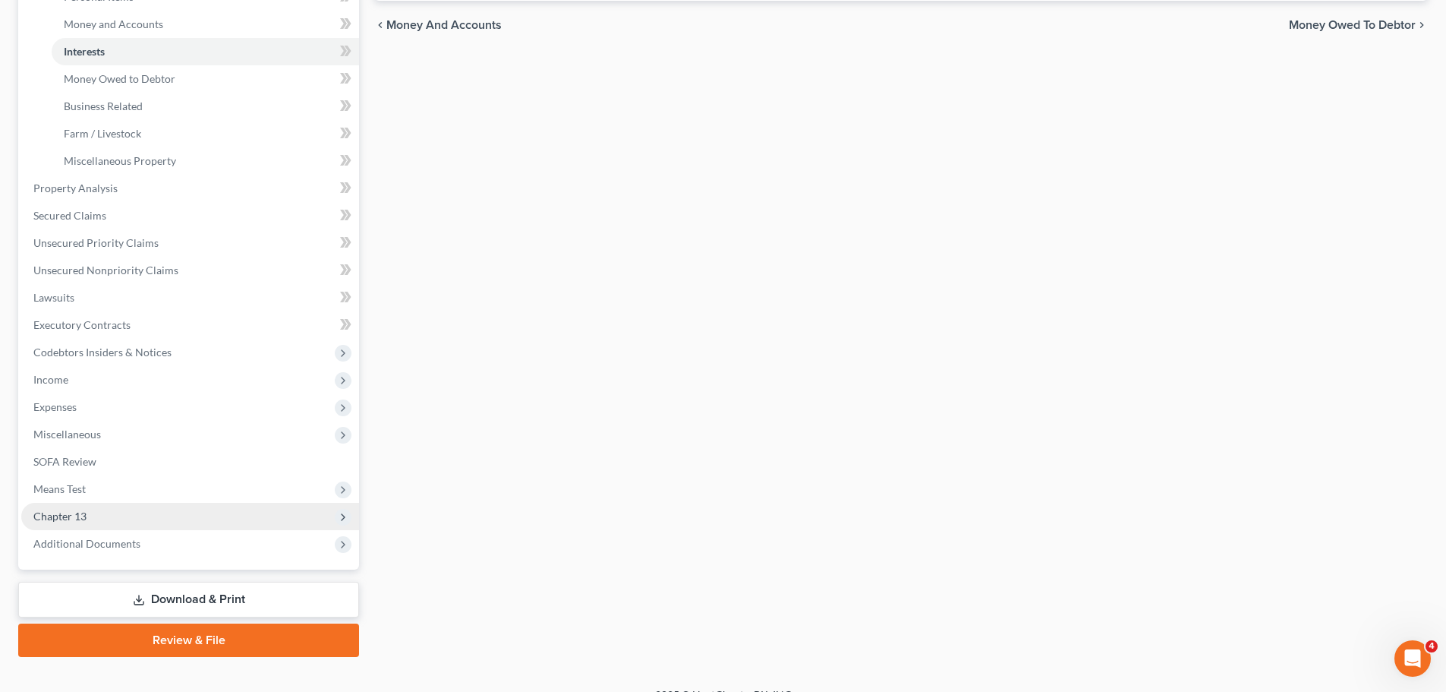
scroll to position [416, 0]
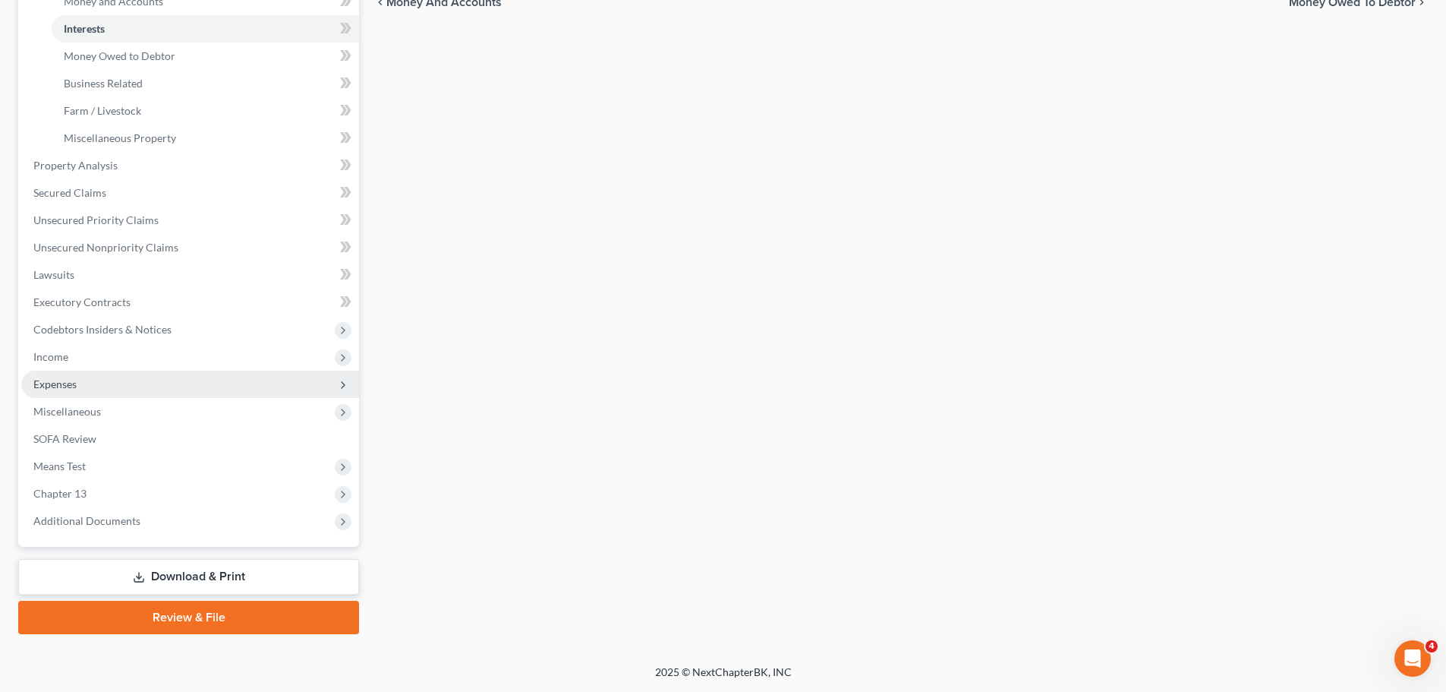
click at [61, 383] on span "Expenses" at bounding box center [54, 383] width 43 height 13
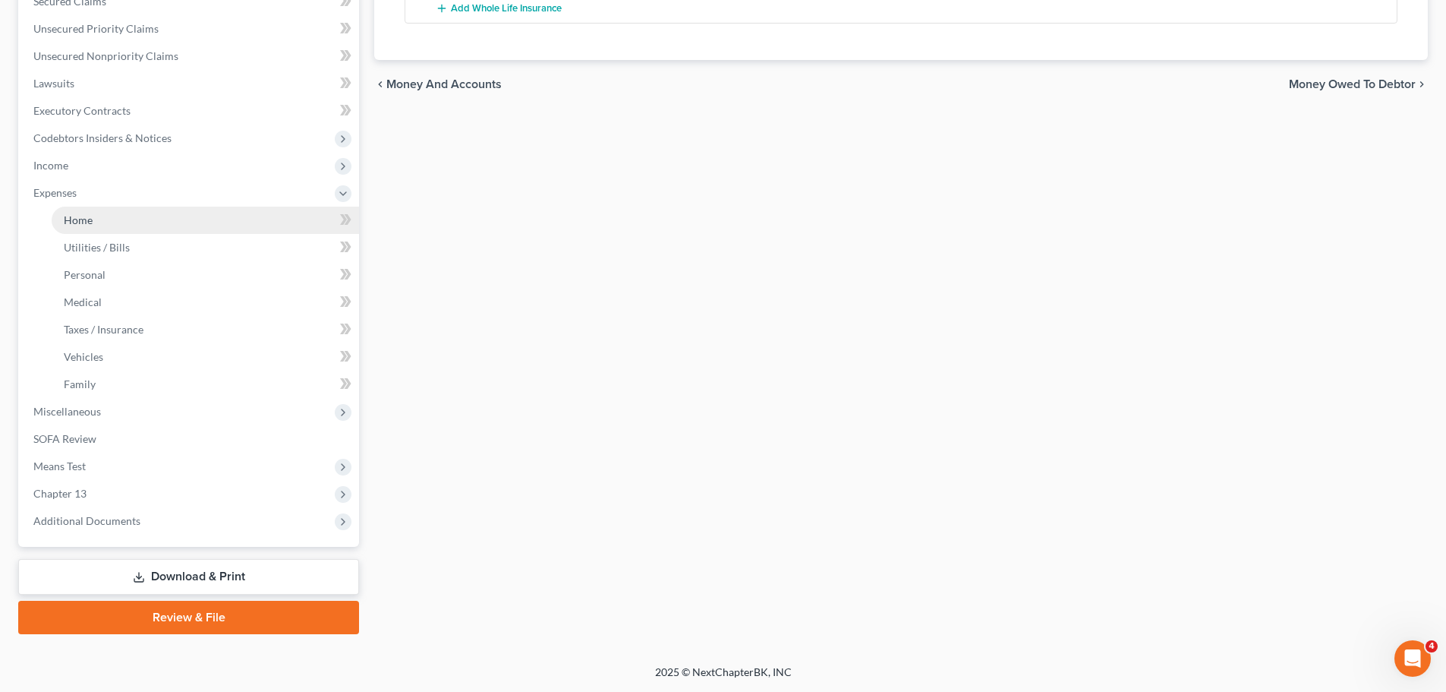
scroll to position [334, 0]
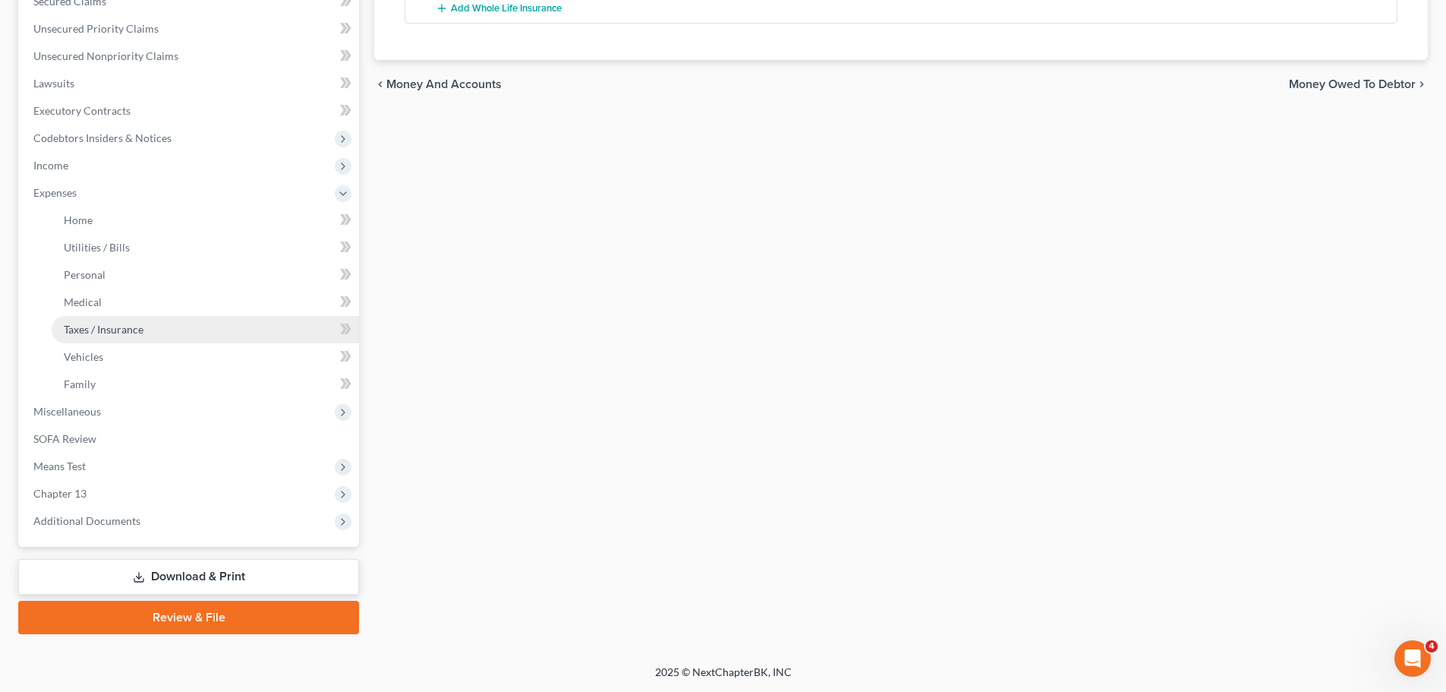
click at [114, 327] on span "Taxes / Insurance" at bounding box center [104, 329] width 80 height 13
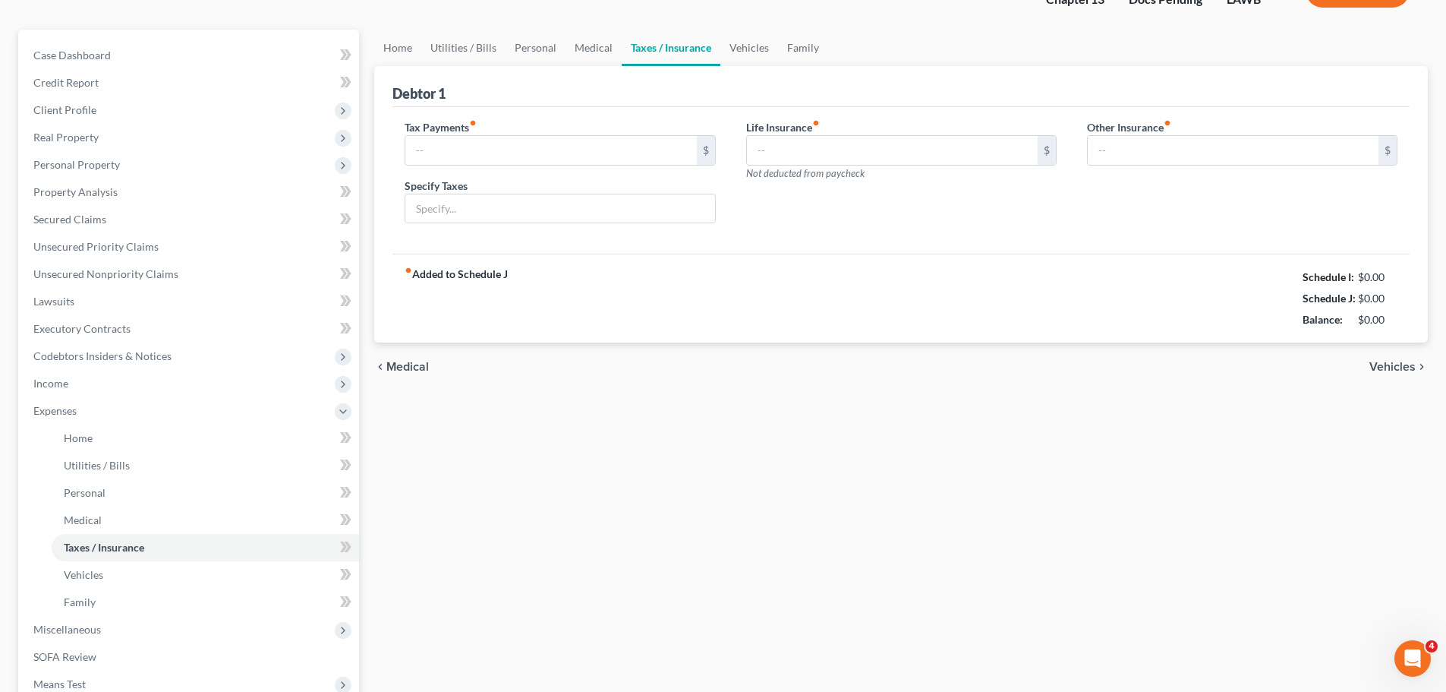
type input "0.00"
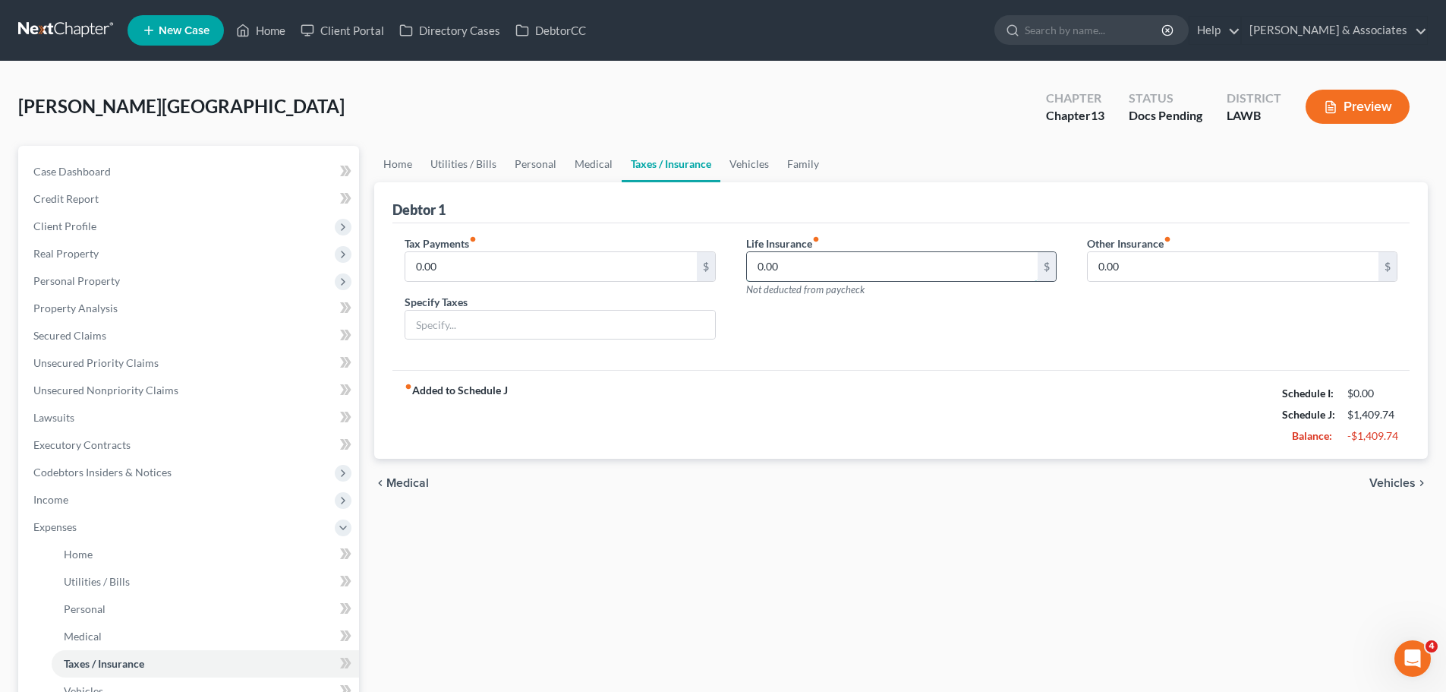
click at [847, 260] on input "0.00" at bounding box center [892, 266] width 291 height 29
type input "62.21"
click at [662, 522] on div "Home Utilities / Bills Personal Medical Taxes / Insurance Vehicles Family Debto…" at bounding box center [901, 557] width 1069 height 822
click at [847, 523] on div "Home Utilities / Bills Personal Medical Taxes / Insurance Vehicles Family Debto…" at bounding box center [901, 557] width 1069 height 822
click at [134, 166] on link "Case Dashboard" at bounding box center [190, 171] width 338 height 27
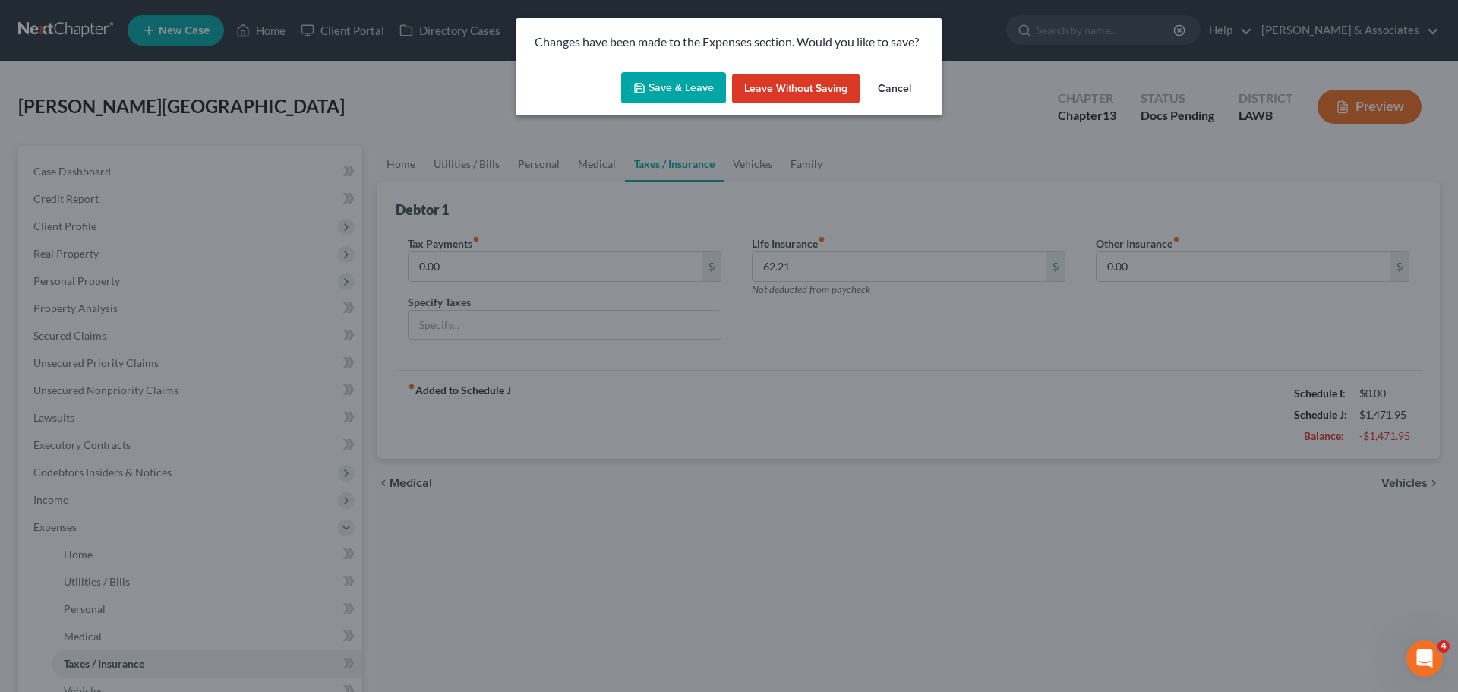
click at [714, 93] on button "Save & Leave" at bounding box center [673, 88] width 105 height 32
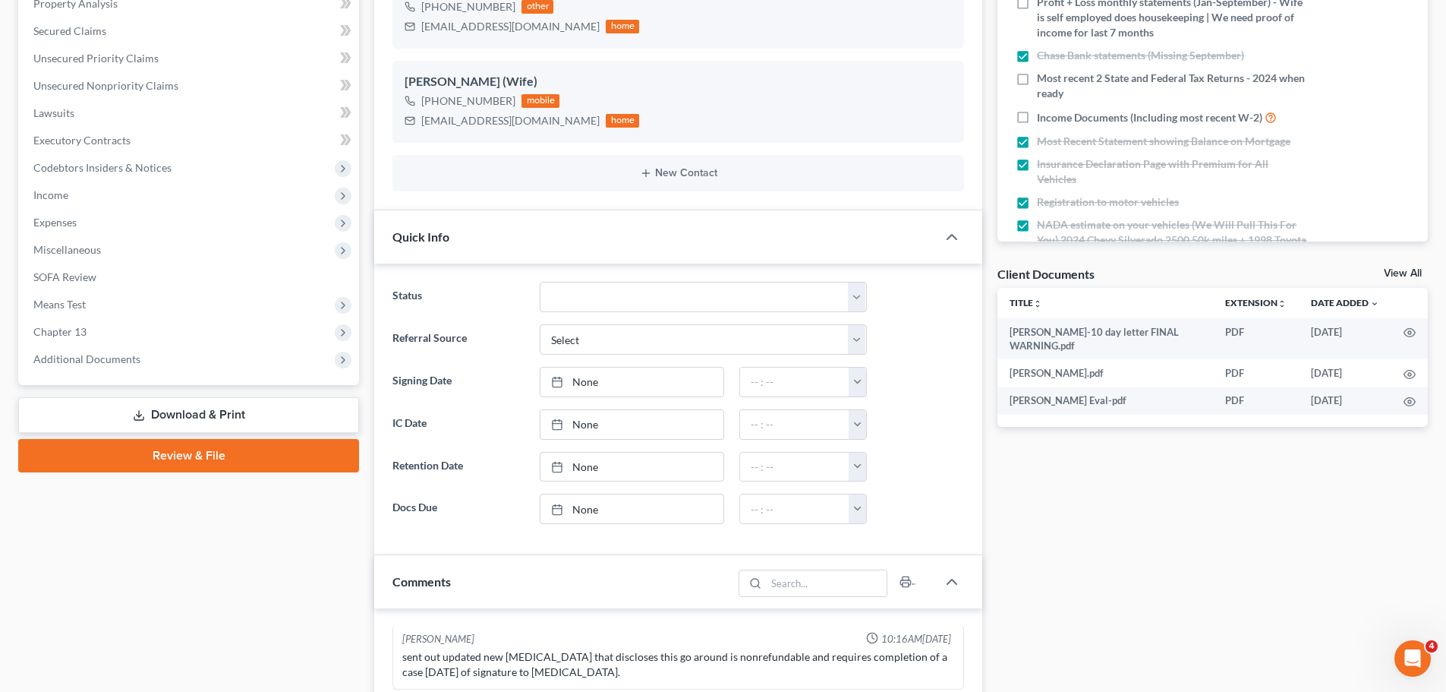
scroll to position [456, 0]
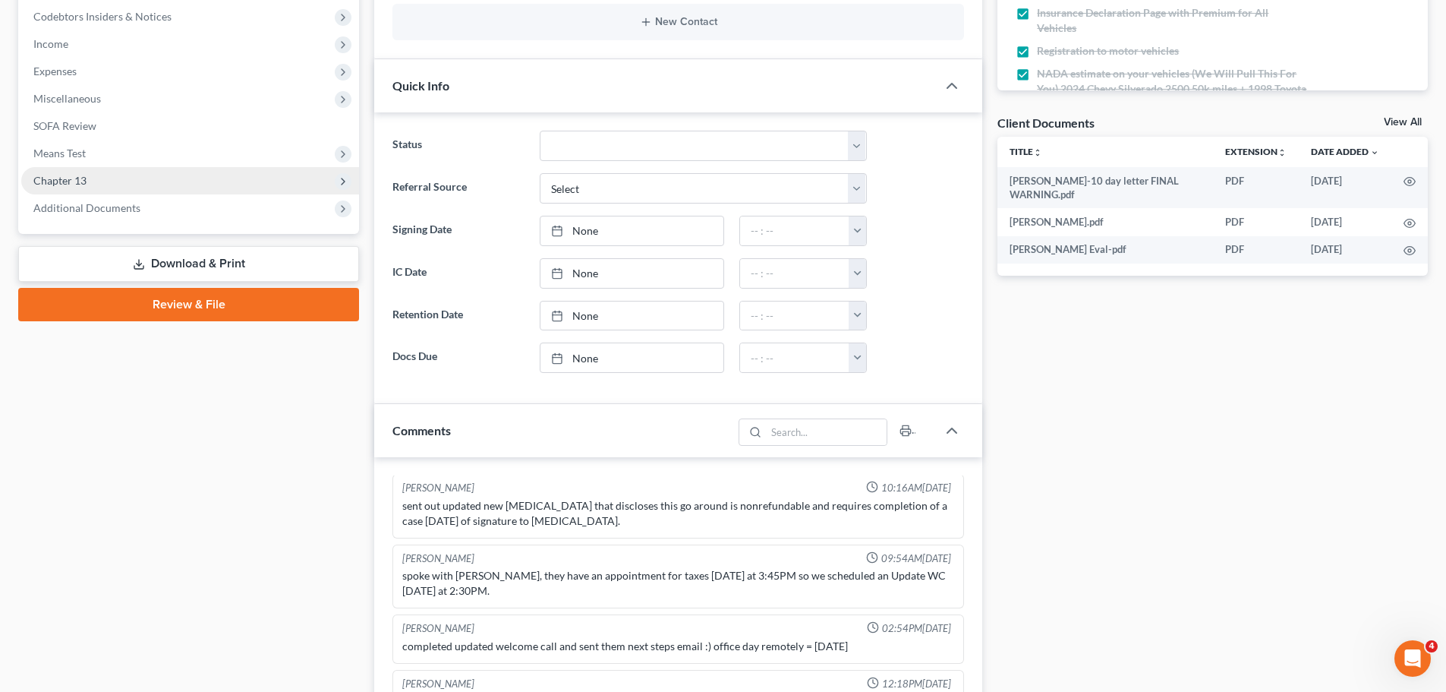
click at [105, 181] on span "Chapter 13" at bounding box center [190, 180] width 338 height 27
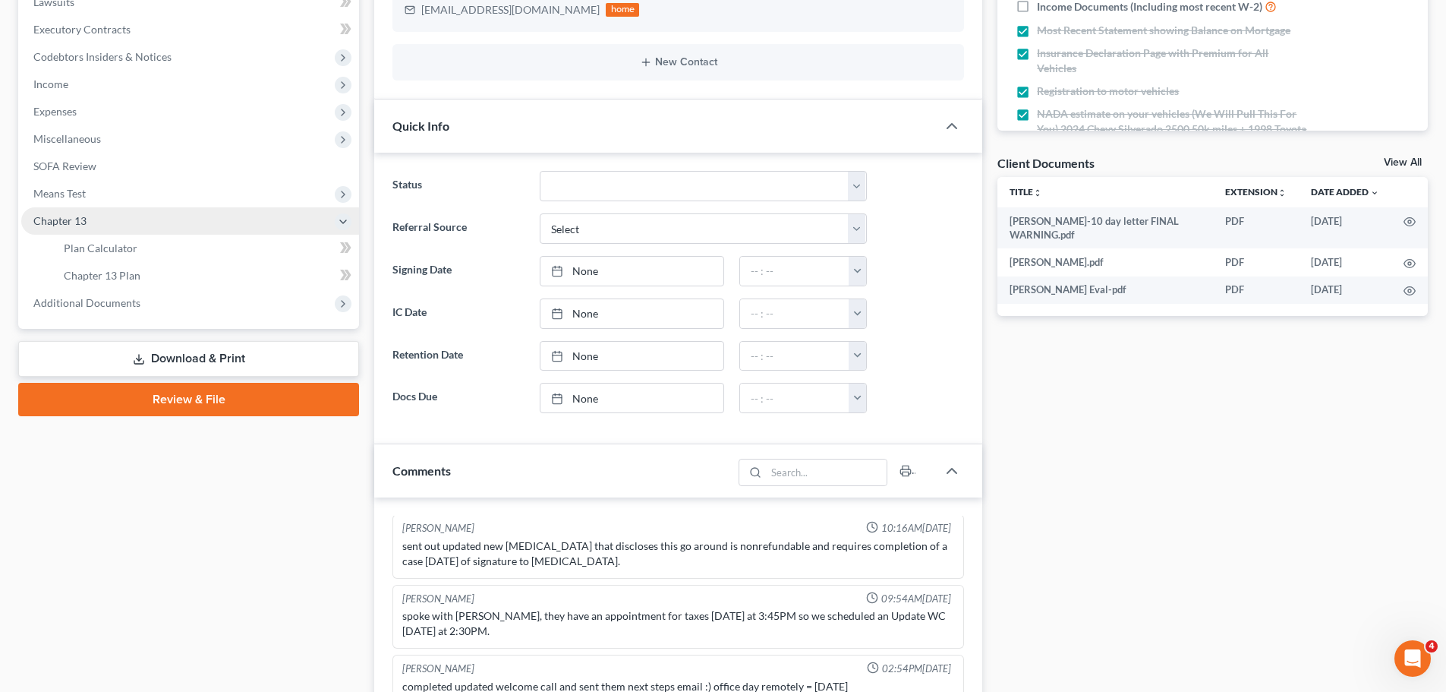
scroll to position [380, 0]
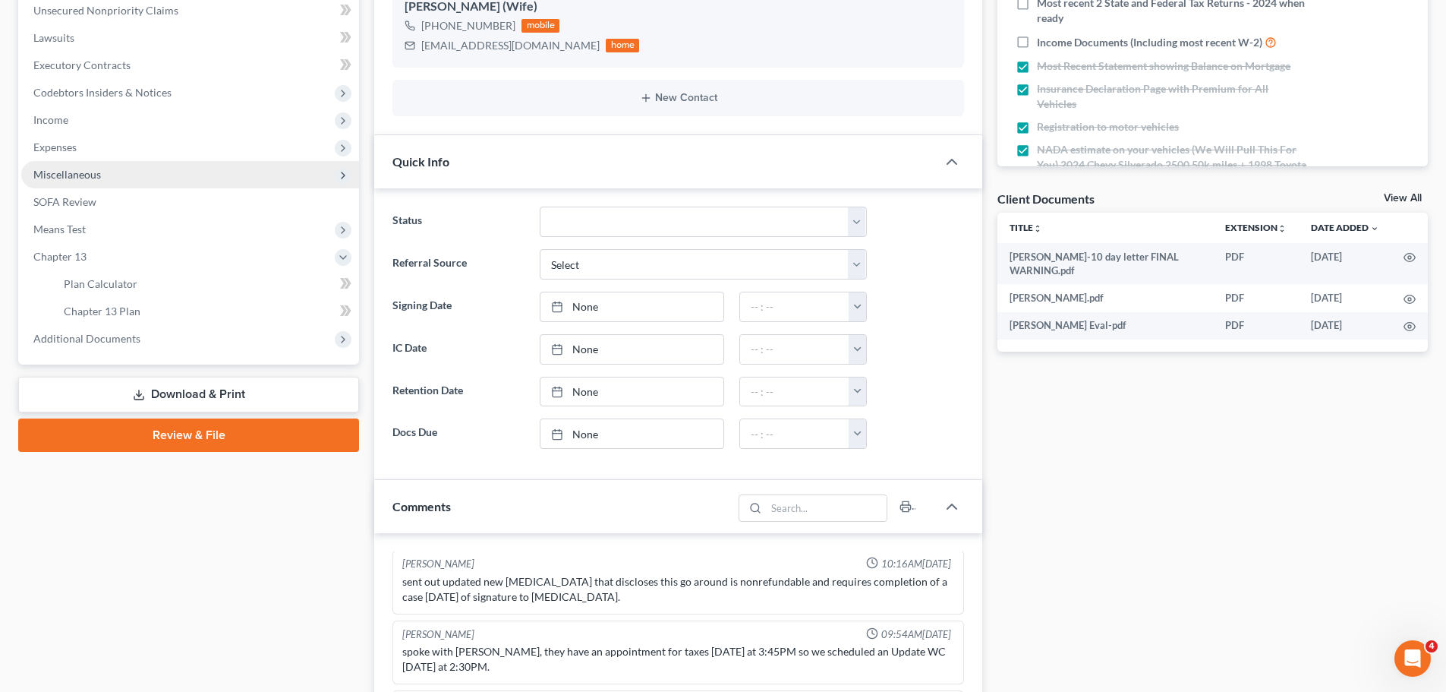
click at [98, 144] on span "Expenses" at bounding box center [190, 147] width 338 height 27
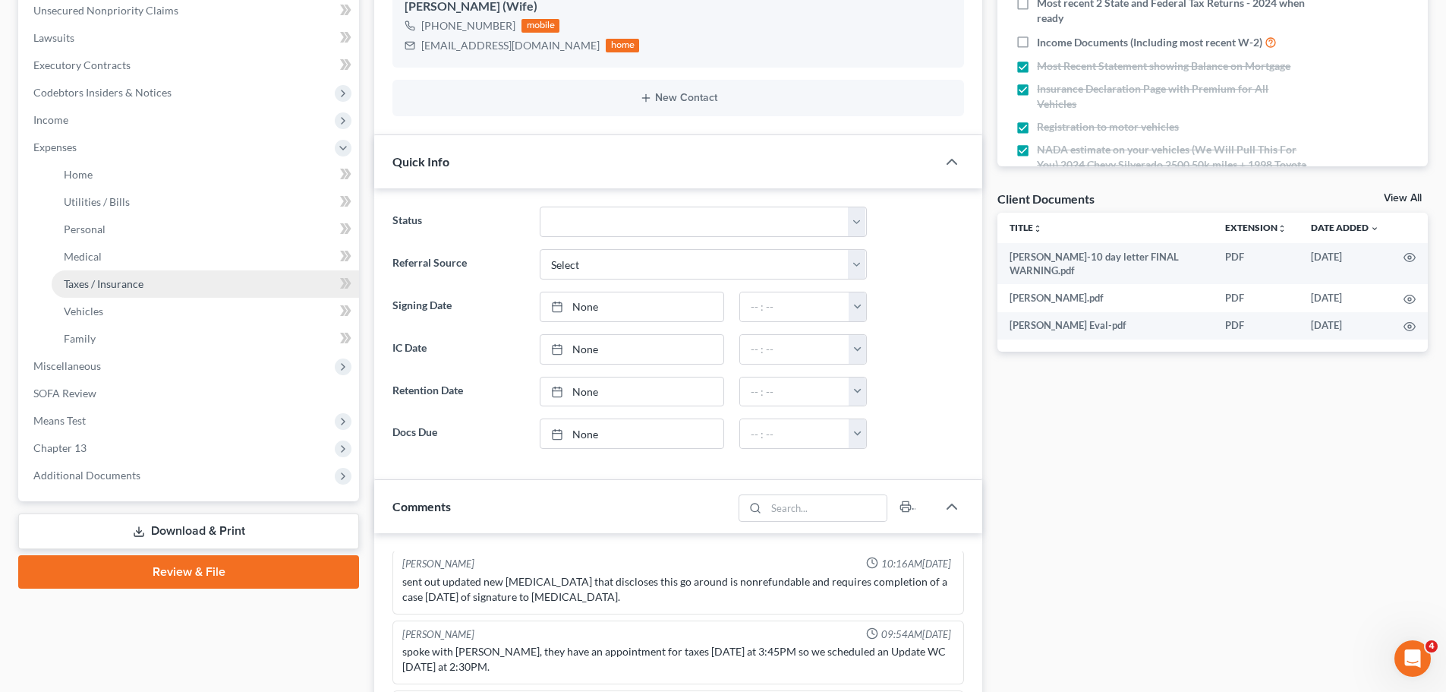
click at [121, 280] on span "Taxes / Insurance" at bounding box center [104, 283] width 80 height 13
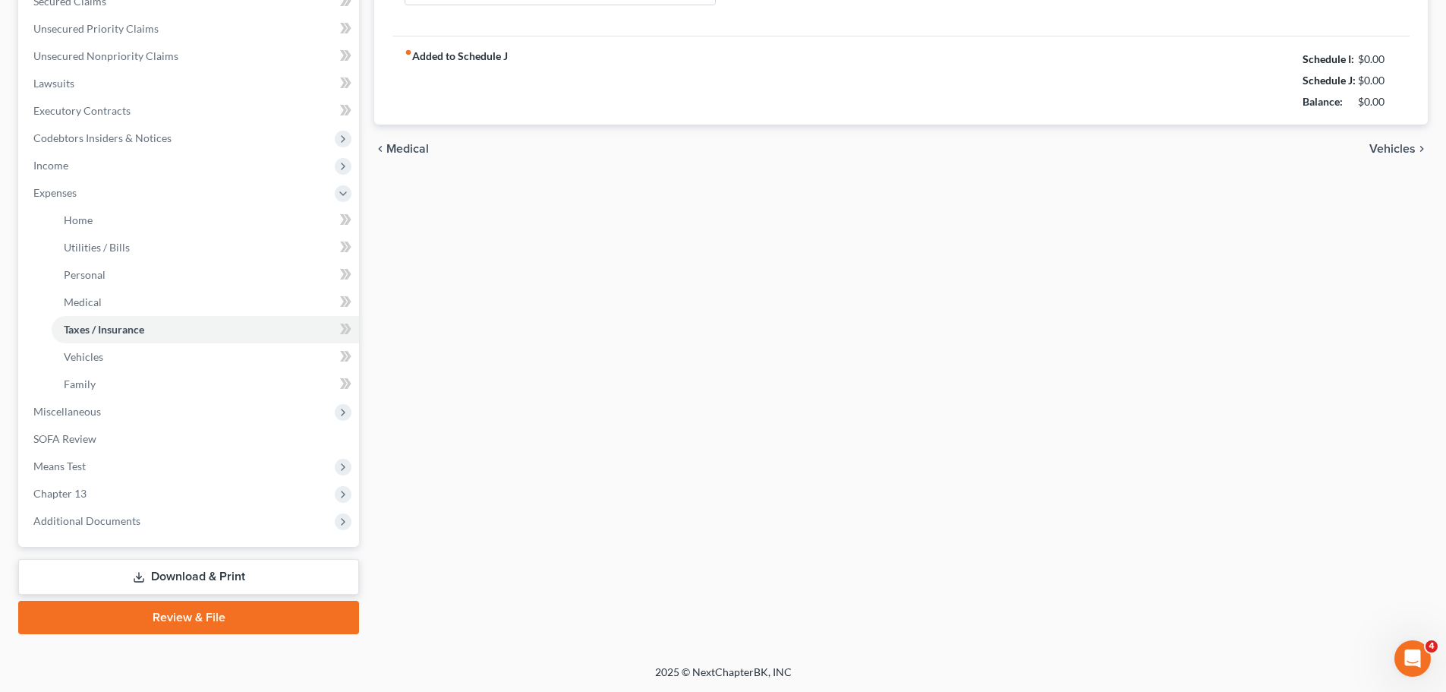
scroll to position [23, 0]
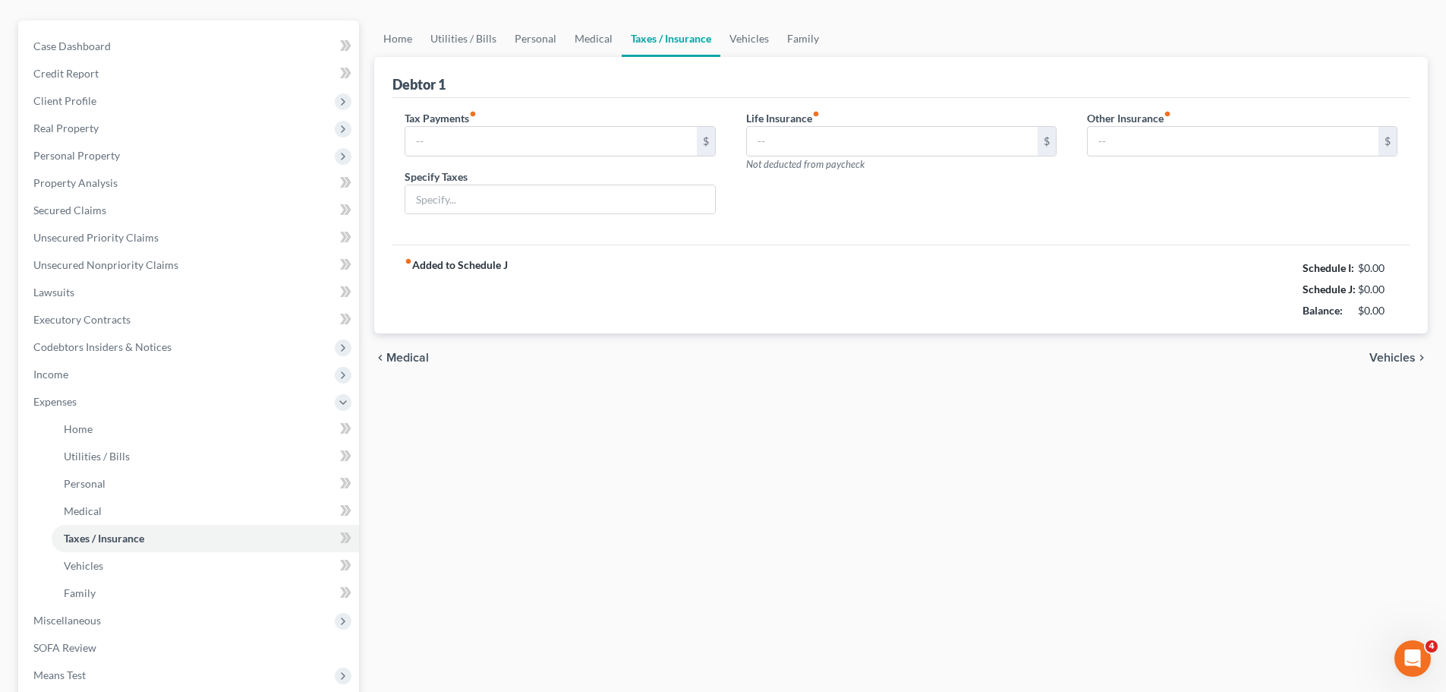
type input "0.00"
type input "62.21"
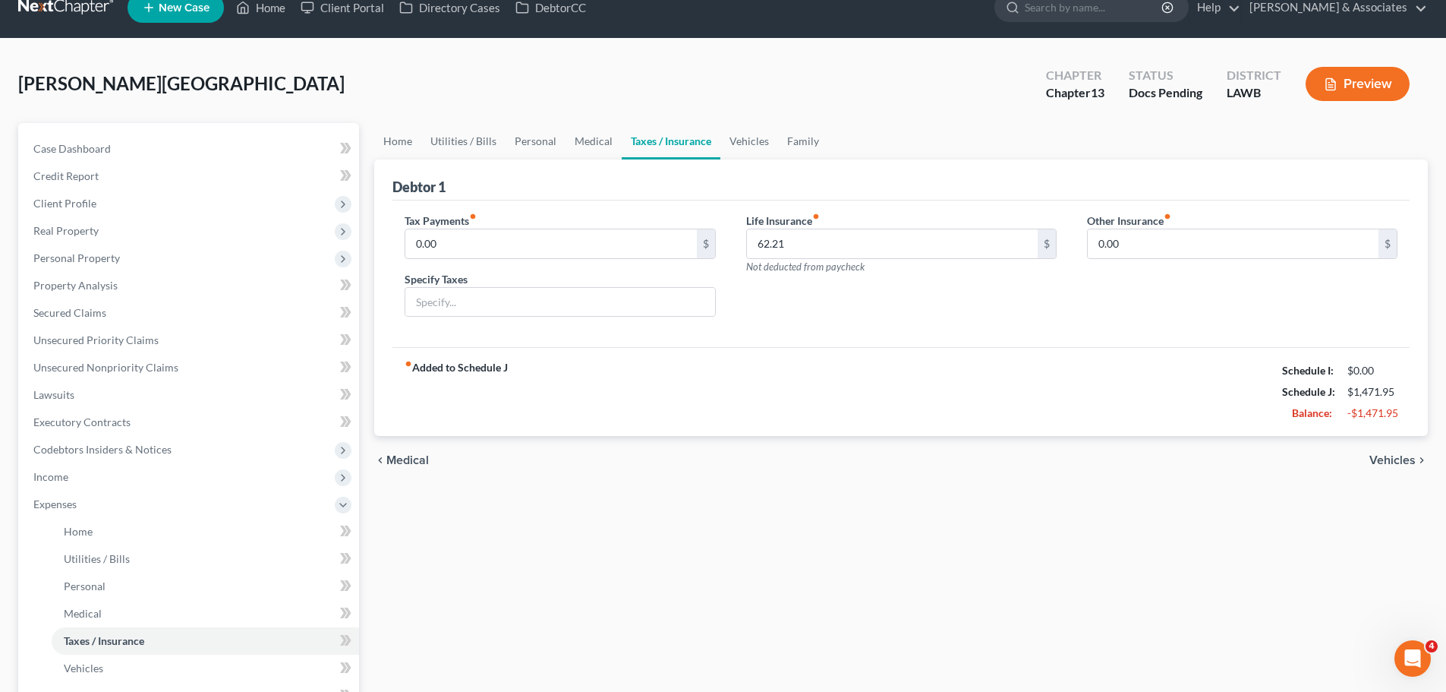
scroll to position [0, 0]
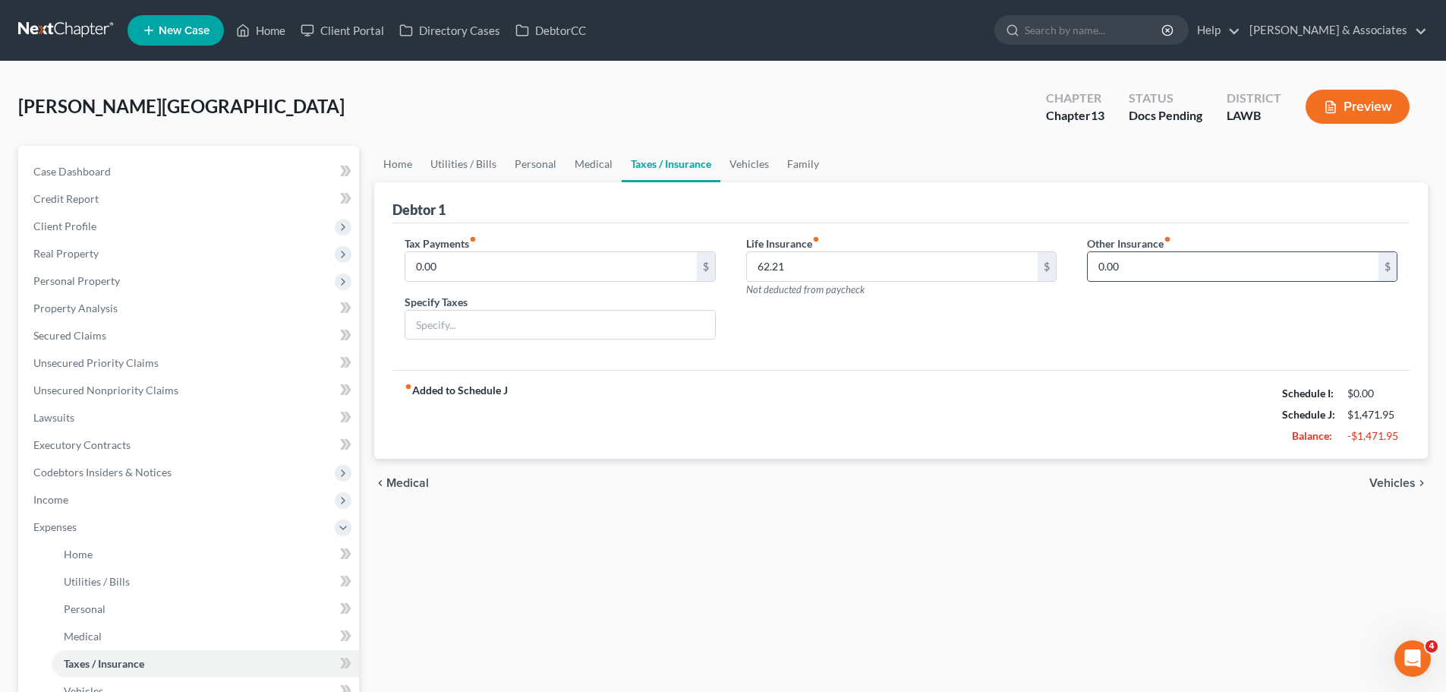
click at [1123, 263] on input "0.00" at bounding box center [1233, 266] width 291 height 29
type input "19.00"
type input "Other ins"
click at [727, 651] on div "Home Utilities / Bills Personal Medical Taxes / Insurance Vehicles Family Debto…" at bounding box center [901, 557] width 1069 height 822
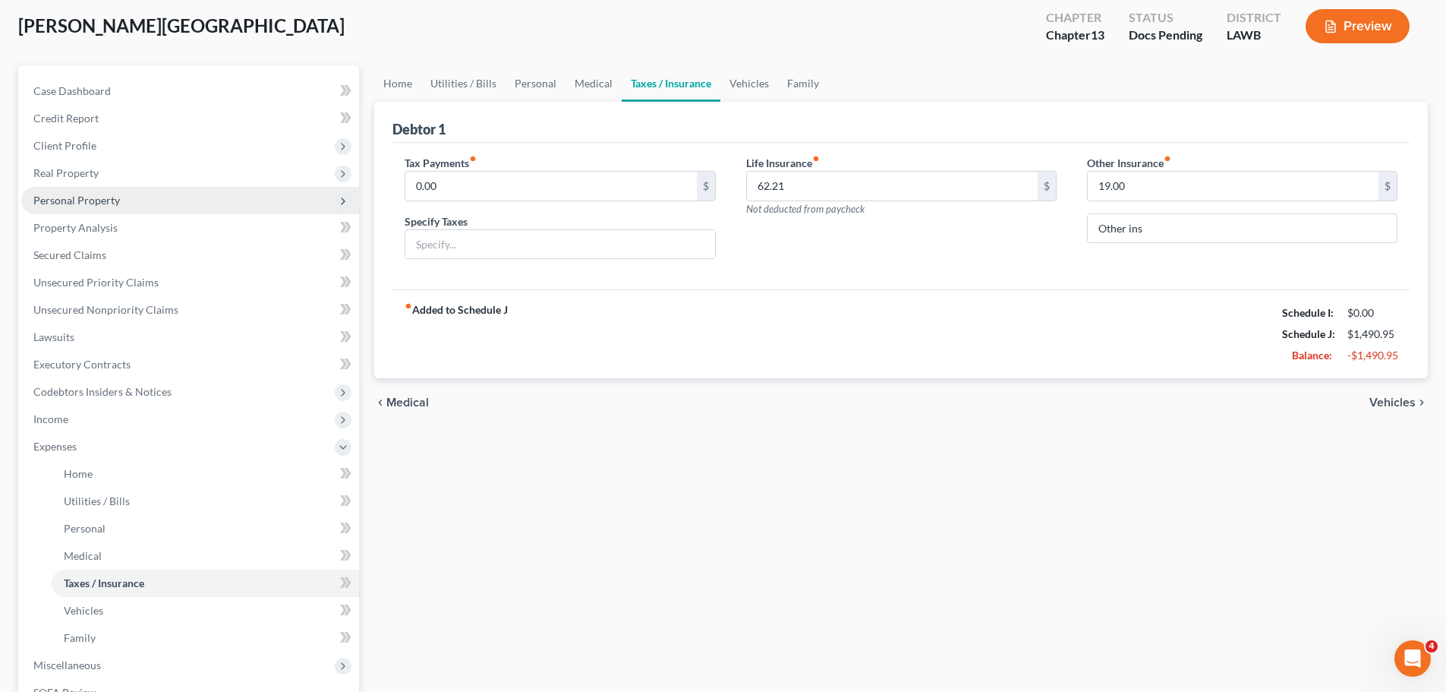
scroll to position [76, 0]
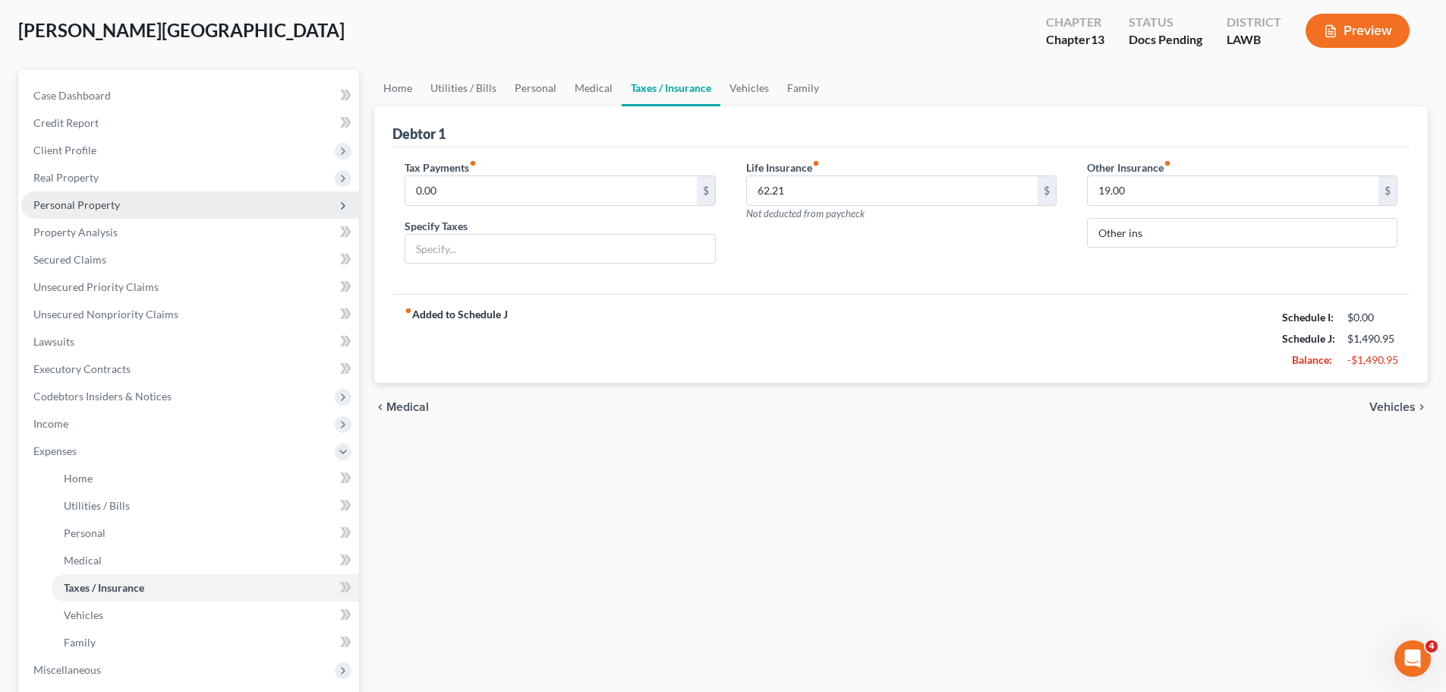
click at [105, 210] on span "Personal Property" at bounding box center [76, 204] width 87 height 13
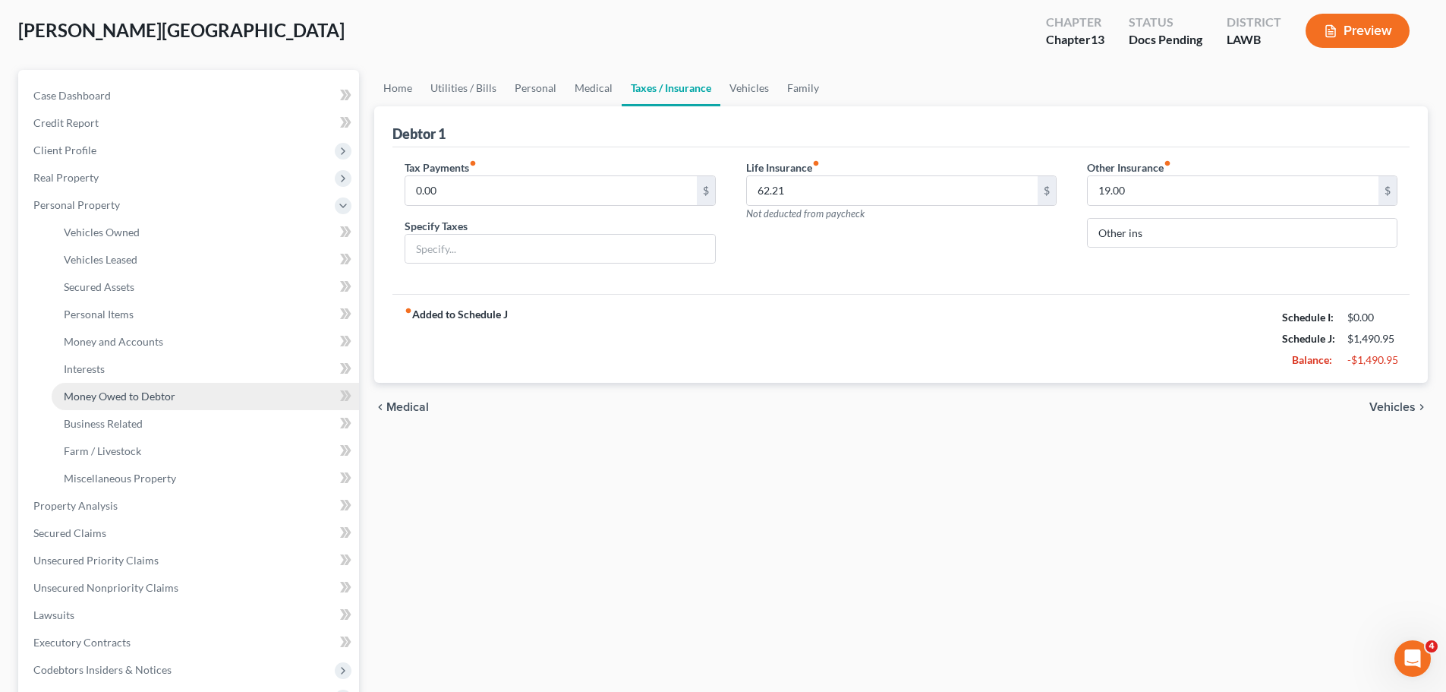
click at [160, 393] on span "Money Owed to Debtor" at bounding box center [120, 395] width 112 height 13
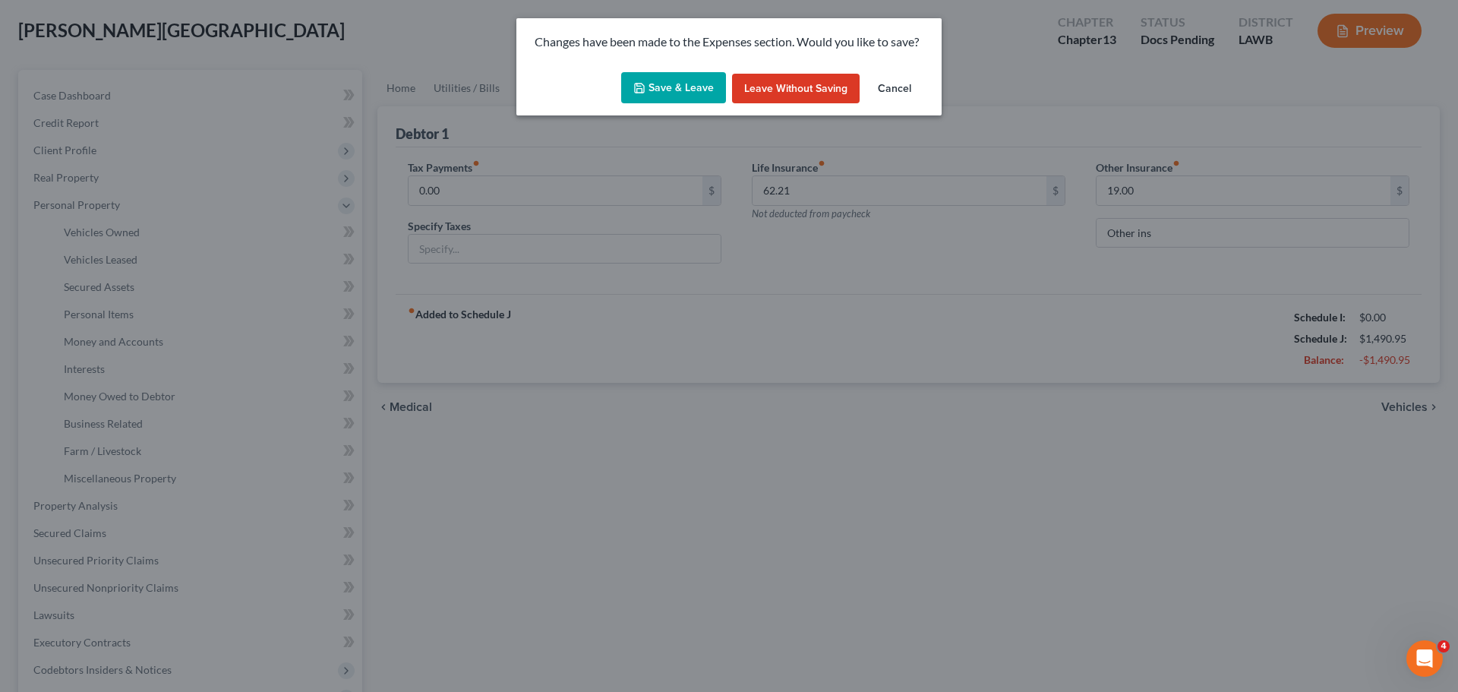
click at [690, 87] on button "Save & Leave" at bounding box center [673, 88] width 105 height 32
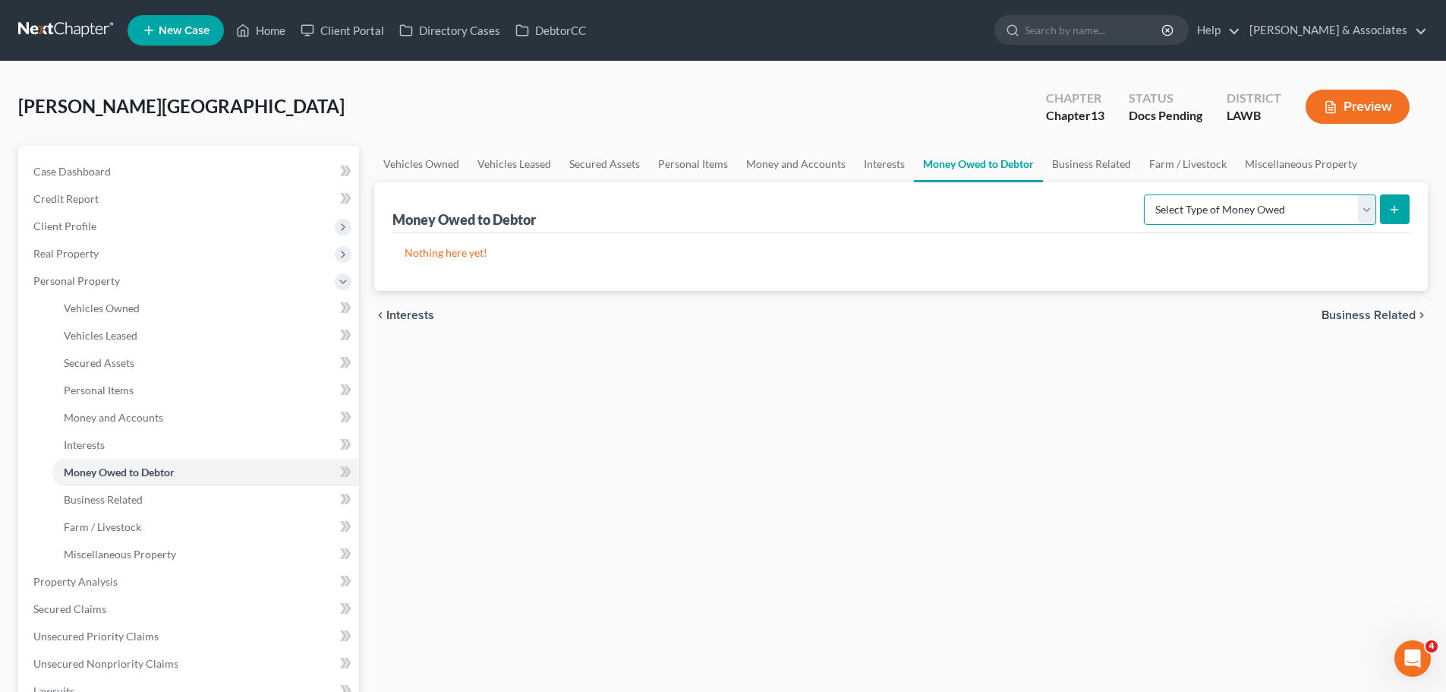
click at [1196, 205] on select "Select Type of Money Owed Accounts Receivable Alimony Child Support Claims Agai…" at bounding box center [1260, 209] width 232 height 30
click at [682, 401] on div "Vehicles Owned Vehicles Leased Secured Assets Personal Items Money and Accounts…" at bounding box center [901, 598] width 1069 height 904
click at [175, 508] on link "Business Related" at bounding box center [205, 499] width 307 height 27
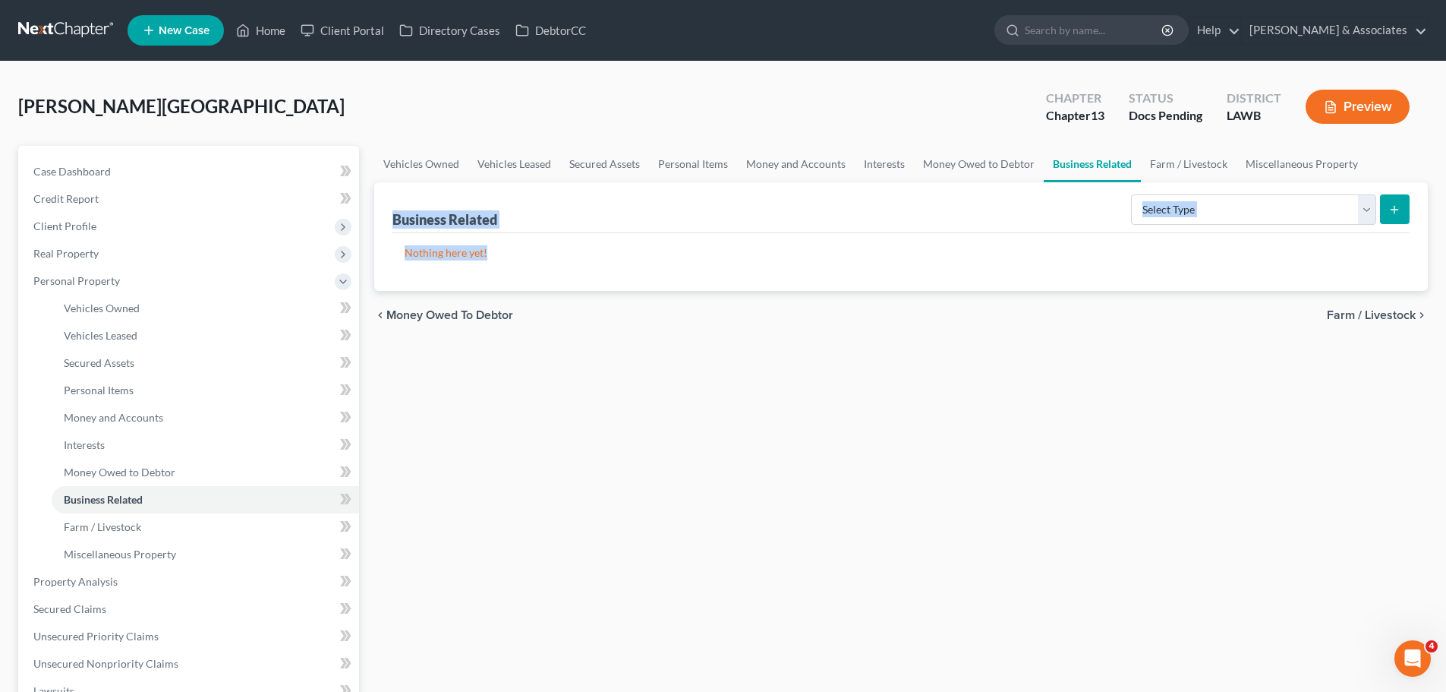
drag, startPoint x: 501, startPoint y: 262, endPoint x: 423, endPoint y: 213, distance: 92.5
click at [385, 213] on div "Business Related Select Type Customer Lists Franchises Inventory Licenses Machi…" at bounding box center [901, 236] width 1054 height 109
click at [423, 213] on div "Business Related" at bounding box center [445, 219] width 105 height 18
drag, startPoint x: 409, startPoint y: 222, endPoint x: 520, endPoint y: 241, distance: 112.6
click at [520, 241] on div "Business Related Select Type Customer Lists Franchises Inventory Licenses Machi…" at bounding box center [901, 236] width 1054 height 109
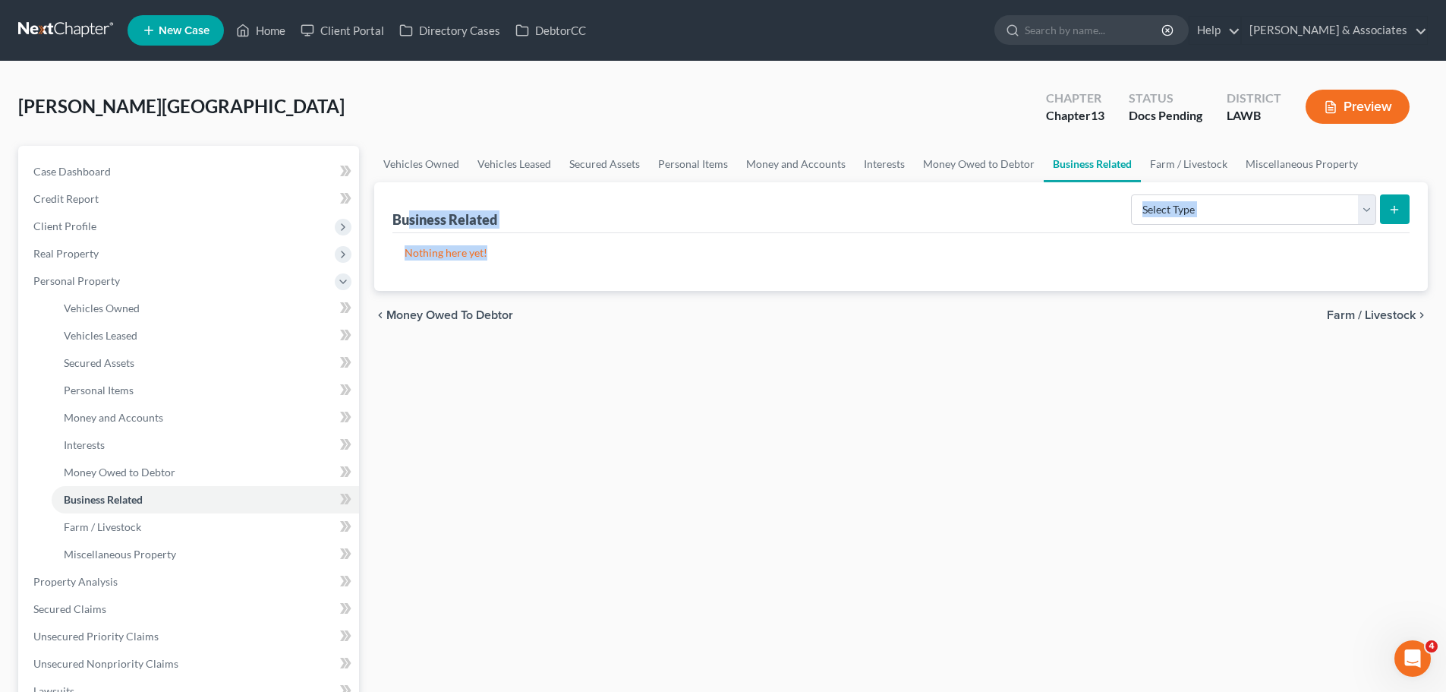
click at [519, 241] on div "Nothing here yet!" at bounding box center [901, 262] width 1017 height 58
click at [527, 257] on p "Nothing here yet!" at bounding box center [901, 252] width 993 height 15
drag, startPoint x: 708, startPoint y: 257, endPoint x: 389, endPoint y: 214, distance: 321.8
click at [389, 214] on div "Business Related Select Type Customer Lists Franchises Inventory Licenses Machi…" at bounding box center [901, 236] width 1054 height 109
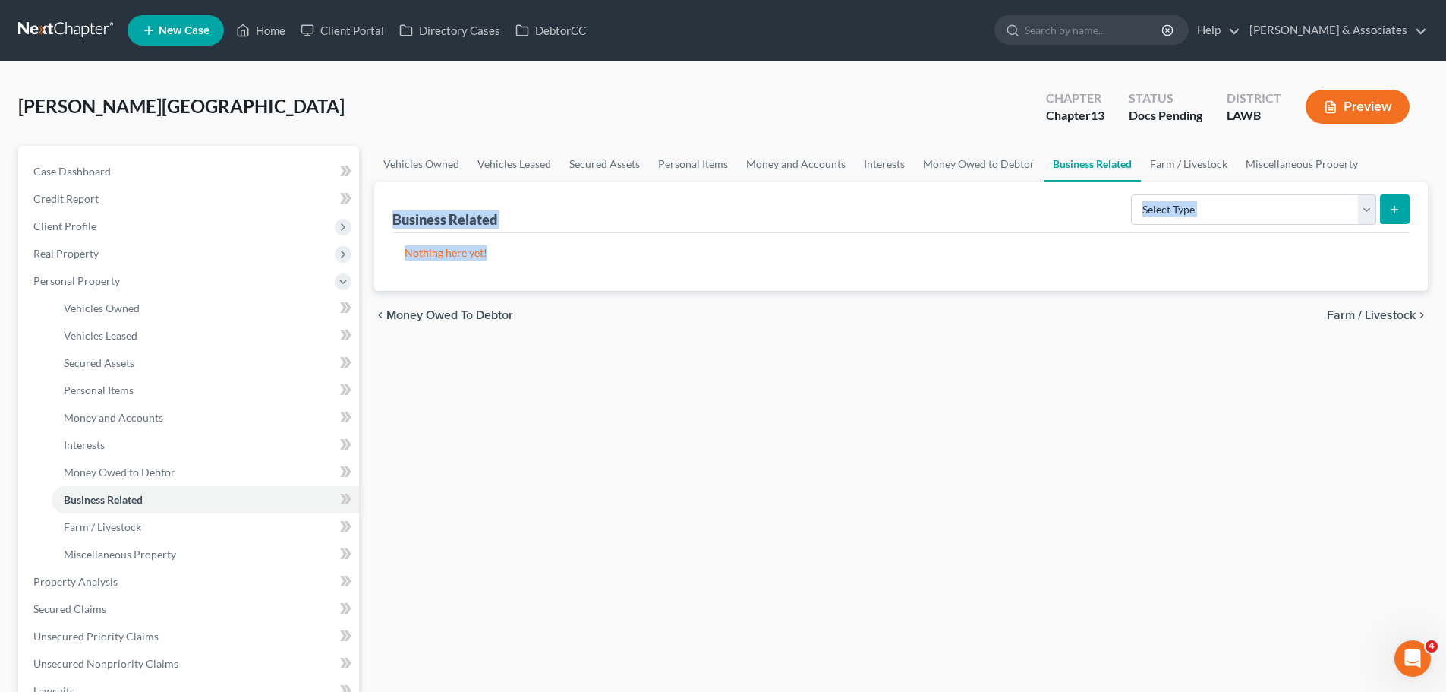
drag, startPoint x: 391, startPoint y: 214, endPoint x: 505, endPoint y: 246, distance: 118.3
click at [505, 246] on div "Business Related Select Type Customer Lists Franchises Inventory Licenses Machi…" at bounding box center [901, 236] width 1054 height 109
click at [505, 246] on p "Nothing here yet!" at bounding box center [901, 252] width 993 height 15
drag, startPoint x: 727, startPoint y: 279, endPoint x: 393, endPoint y: 213, distance: 341.4
click at [393, 211] on div "Business Related Select Type Customer Lists Franchises Inventory Licenses Machi…" at bounding box center [901, 236] width 1054 height 109
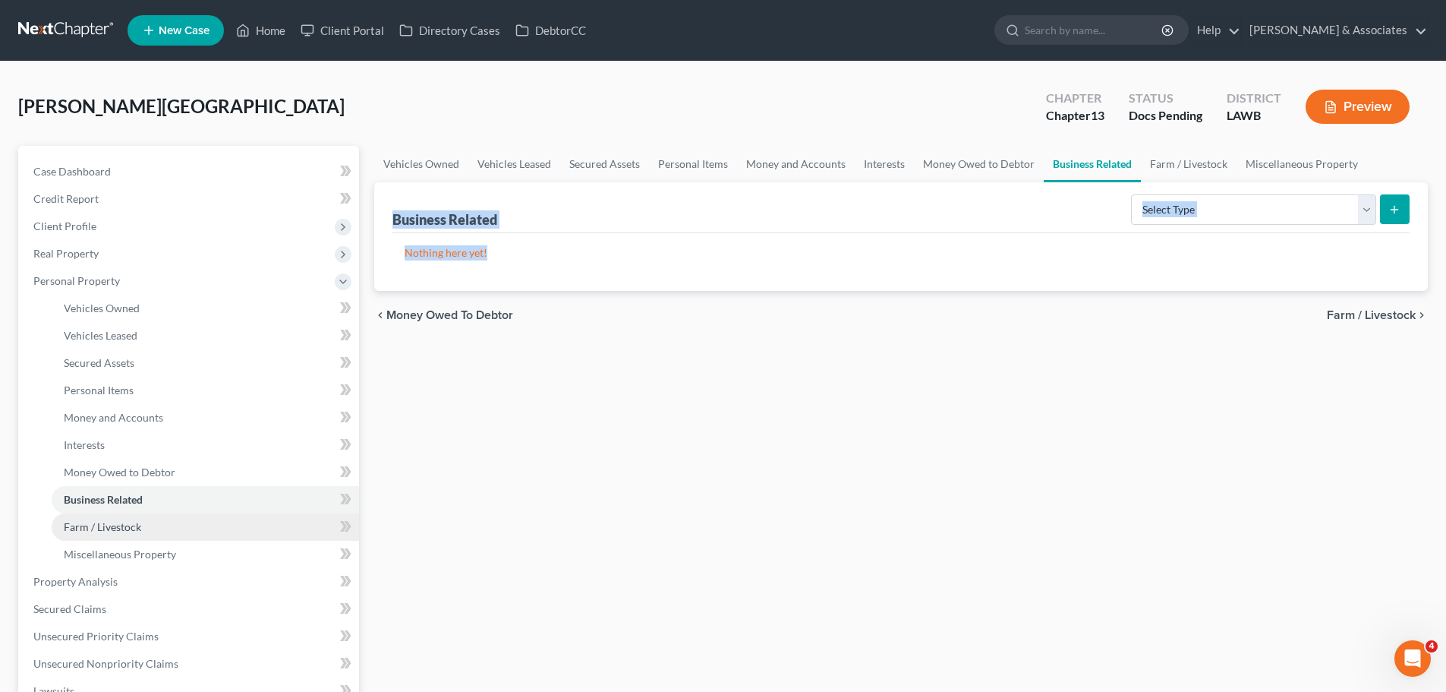
click at [195, 525] on link "Farm / Livestock" at bounding box center [205, 526] width 307 height 27
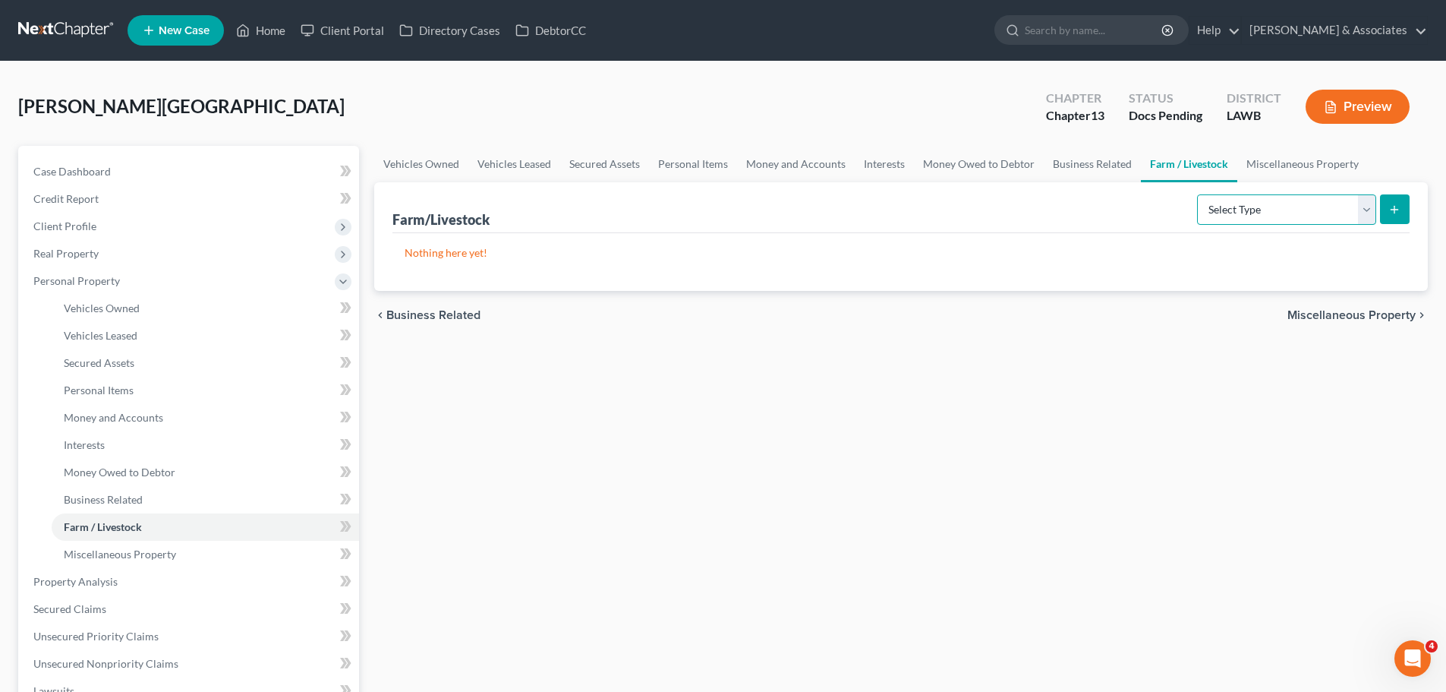
drag, startPoint x: 1319, startPoint y: 210, endPoint x: 1311, endPoint y: 219, distance: 11.9
click at [1319, 210] on select "Select Type Animals & Livestock Crops: Growing or Harvested Farming Equipment F…" at bounding box center [1286, 209] width 179 height 30
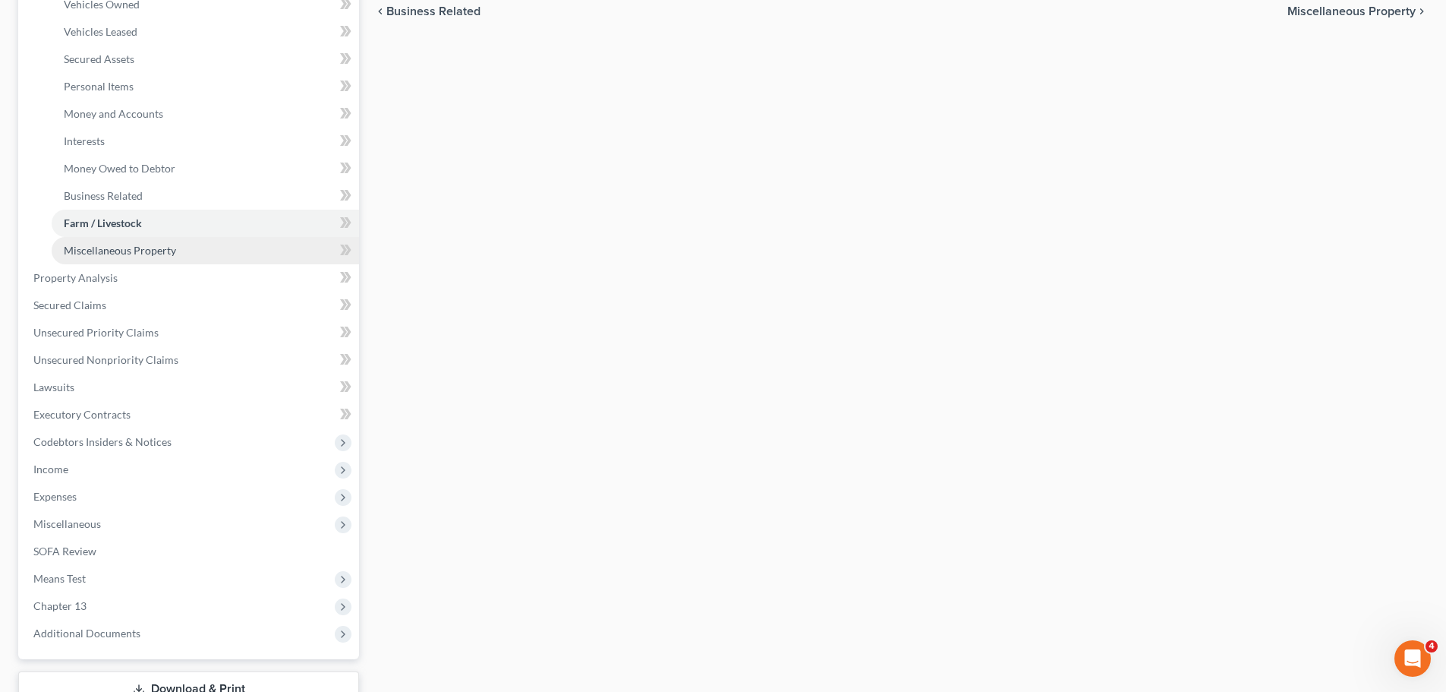
drag, startPoint x: 125, startPoint y: 249, endPoint x: 477, endPoint y: 263, distance: 352.6
click at [126, 249] on span "Miscellaneous Property" at bounding box center [120, 250] width 112 height 13
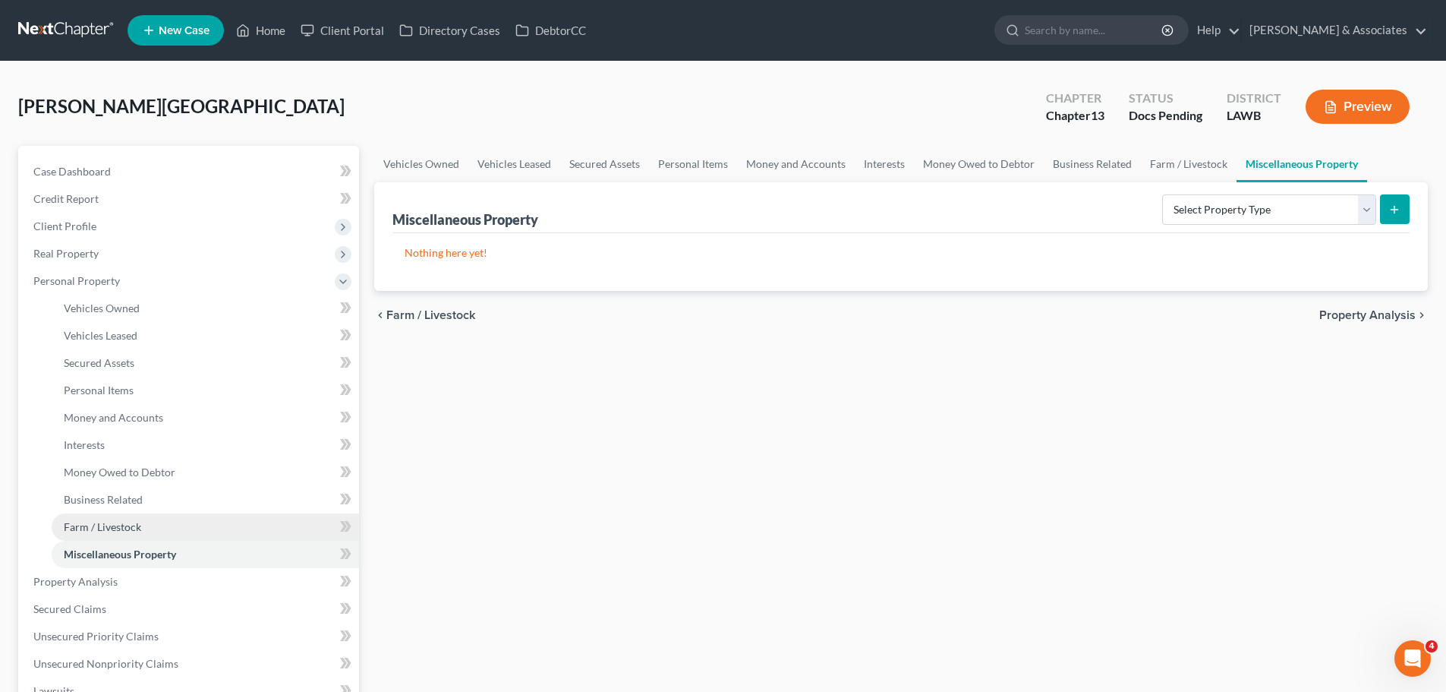
click at [263, 522] on link "Farm / Livestock" at bounding box center [205, 526] width 307 height 27
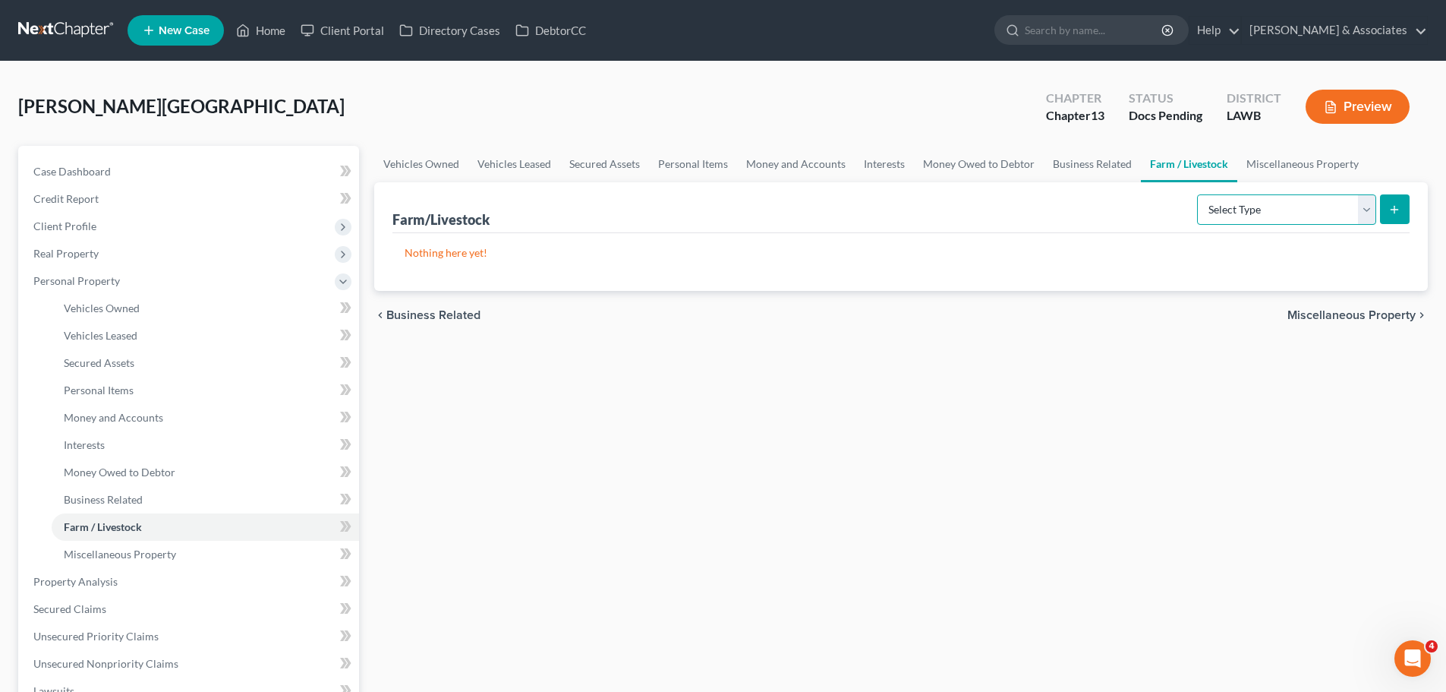
click at [1247, 197] on select "Select Type Animals & Livestock Crops: Growing or Harvested Farming Equipment F…" at bounding box center [1286, 209] width 179 height 30
select select "animals"
click at [1200, 194] on select "Select Type Animals & Livestock Crops: Growing or Harvested Farming Equipment F…" at bounding box center [1286, 209] width 179 height 30
click at [1401, 209] on icon "submit" at bounding box center [1395, 209] width 12 height 12
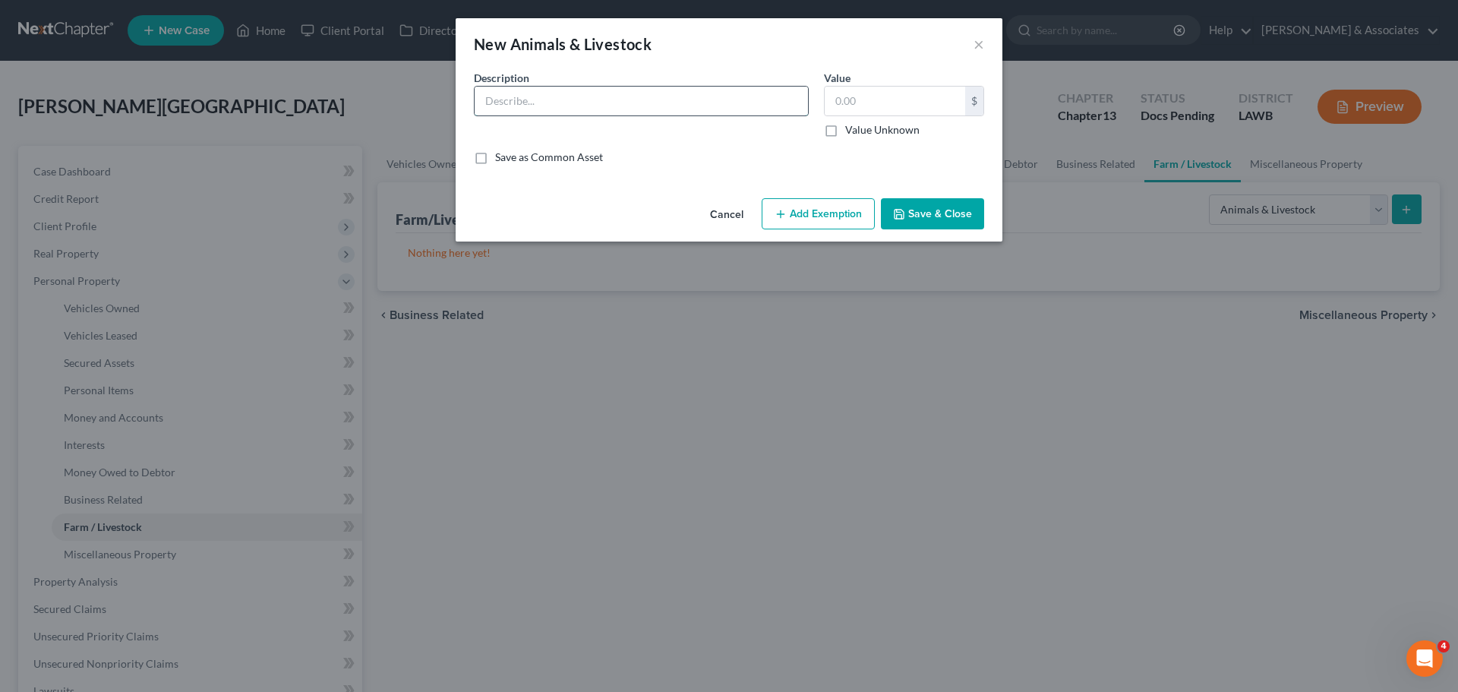
click at [516, 105] on input "text" at bounding box center [641, 101] width 333 height 29
type input "T"
click at [699, 104] on input "text" at bounding box center [641, 101] width 333 height 29
type input "32x cows"
click at [946, 222] on button "Save & Close" at bounding box center [932, 214] width 103 height 32
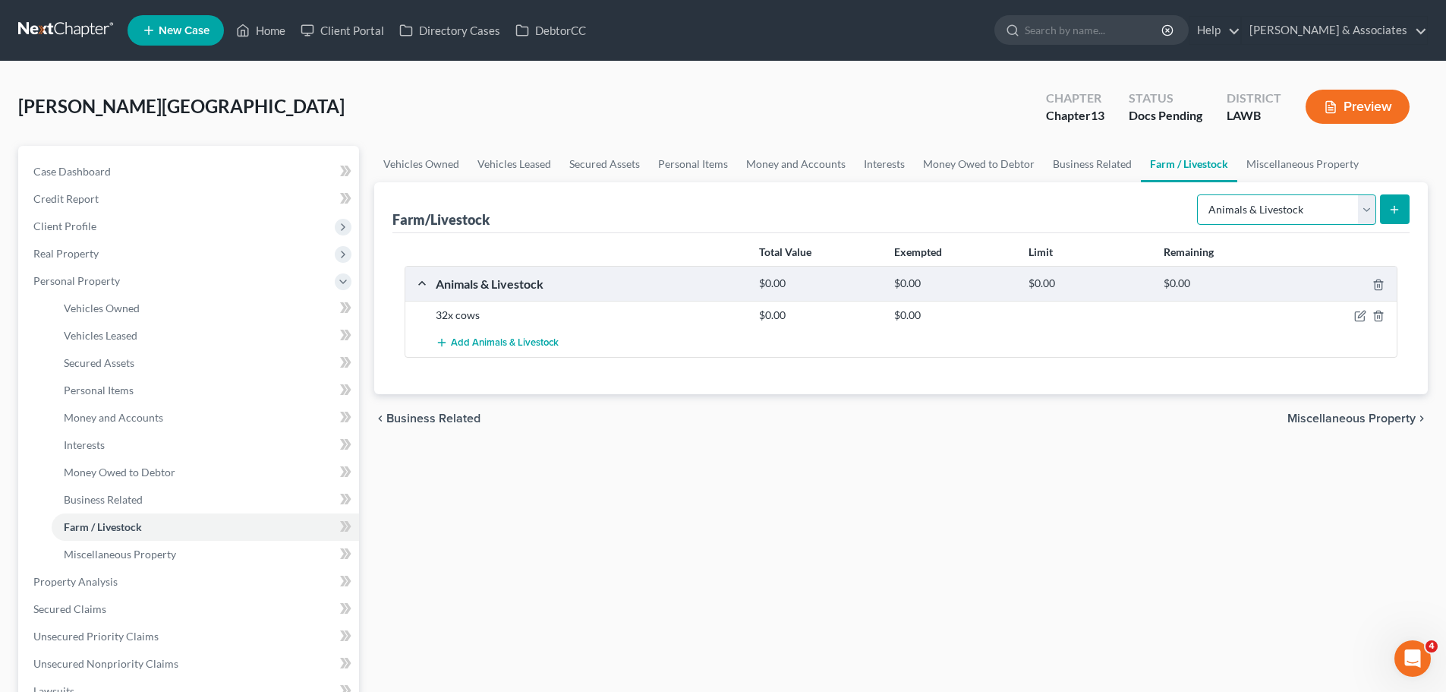
click at [1324, 215] on select "Select Type Animals & Livestock Crops: Growing or Harvested Farming Equipment F…" at bounding box center [1286, 209] width 179 height 30
select select "farming_equipment"
click at [1200, 194] on select "Select Type Animals & Livestock Crops: Growing or Harvested Farming Equipment F…" at bounding box center [1286, 209] width 179 height 30
click at [1398, 210] on icon "submit" at bounding box center [1395, 209] width 12 height 12
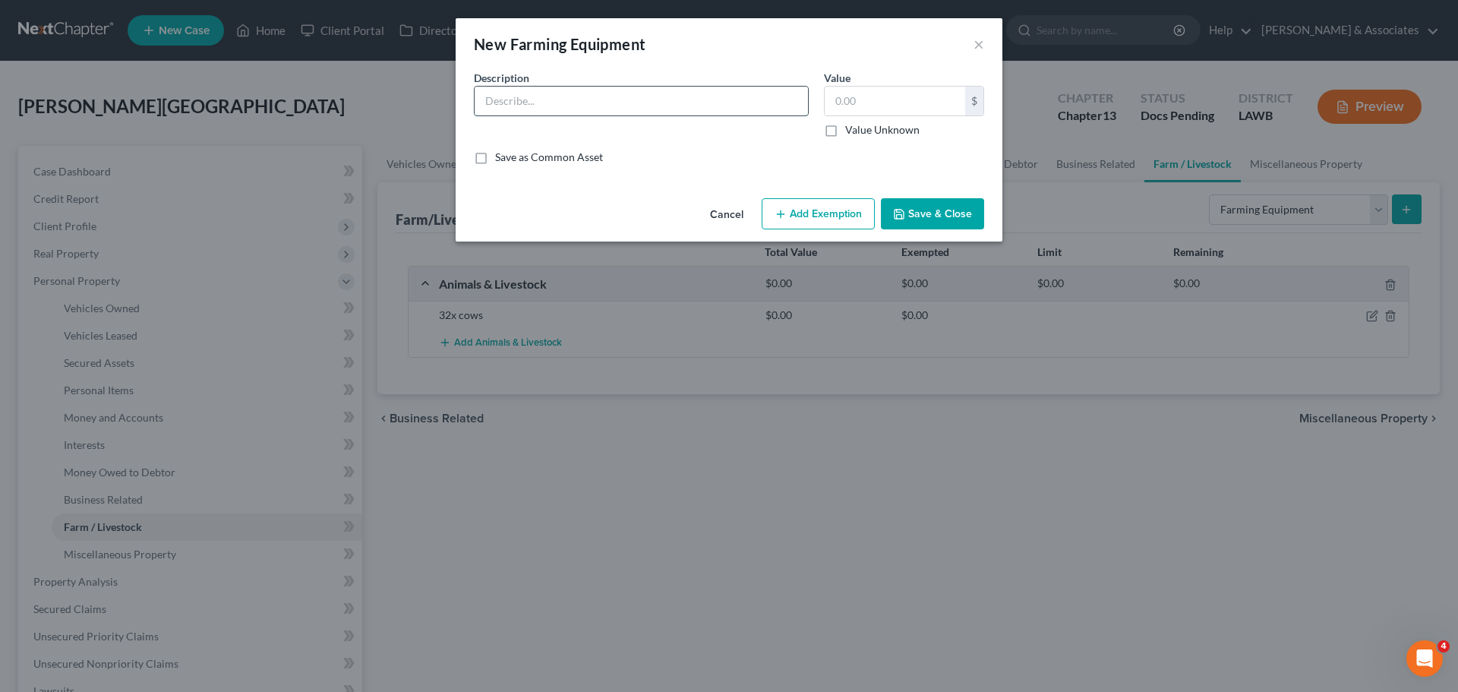
click at [613, 107] on input "text" at bounding box center [641, 101] width 333 height 29
type input "Tobata Tractor"
click at [944, 225] on button "Save & Close" at bounding box center [932, 214] width 103 height 32
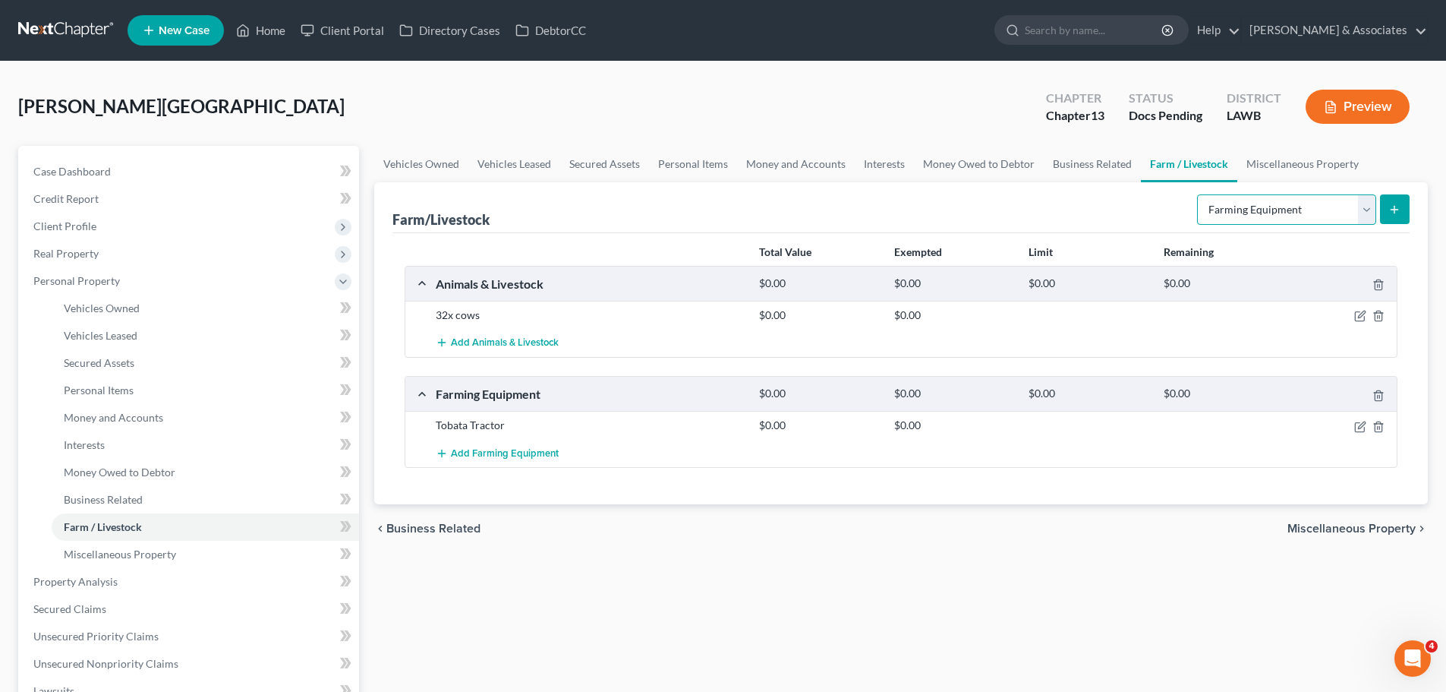
click at [1302, 222] on select "Select Type Animals & Livestock Crops: Growing or Harvested Farming Equipment F…" at bounding box center [1286, 209] width 179 height 30
drag, startPoint x: 1163, startPoint y: 607, endPoint x: 1163, endPoint y: 547, distance: 60.7
click at [1161, 607] on div "Vehicles Owned Vehicles Leased Secured Assets Personal Items Money and Accounts…" at bounding box center [901, 598] width 1069 height 904
click at [1305, 223] on select "Select Type Animals & Livestock Crops: Growing or Harvested Farming Equipment F…" at bounding box center [1286, 209] width 179 height 30
click at [1359, 318] on icon "button" at bounding box center [1361, 314] width 7 height 7
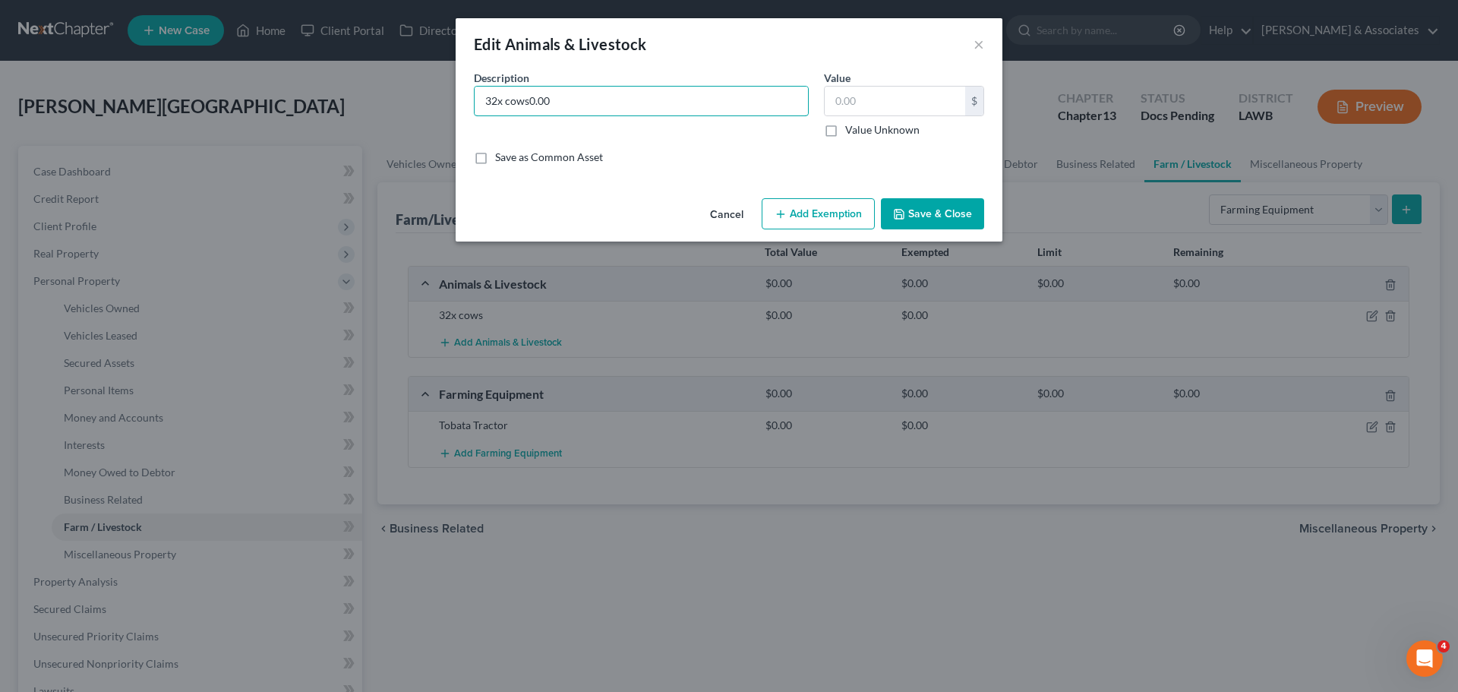
type input "32x cows0.00"
drag, startPoint x: 962, startPoint y: 120, endPoint x: 889, endPoint y: 102, distance: 74.9
click at [954, 120] on div "$ Value Unknown" at bounding box center [904, 112] width 160 height 52
click at [879, 96] on input "text" at bounding box center [895, 101] width 140 height 29
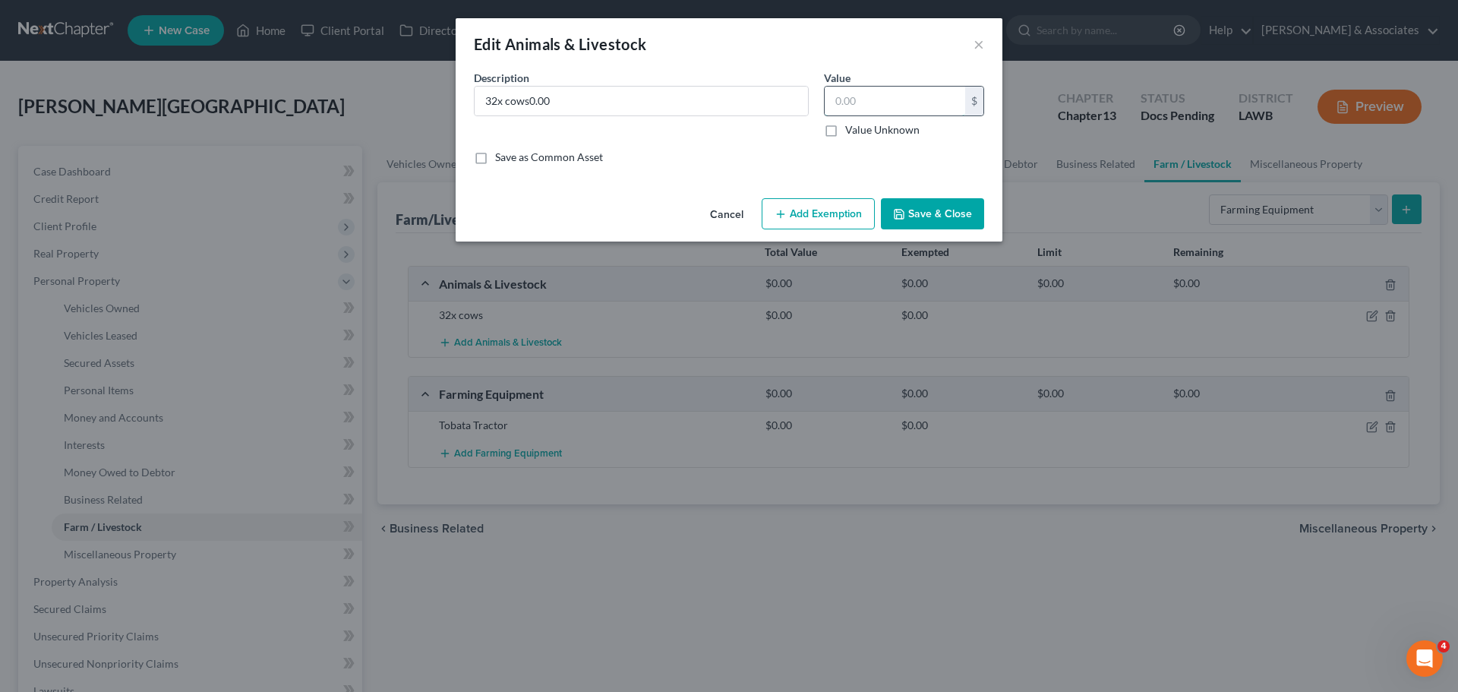
click at [879, 96] on input "text" at bounding box center [895, 101] width 140 height 29
paste input "22,400"
type input "22,400"
drag, startPoint x: 664, startPoint y: 103, endPoint x: 527, endPoint y: 98, distance: 136.8
click at [527, 98] on input "32x cows0.00" at bounding box center [641, 101] width 333 height 29
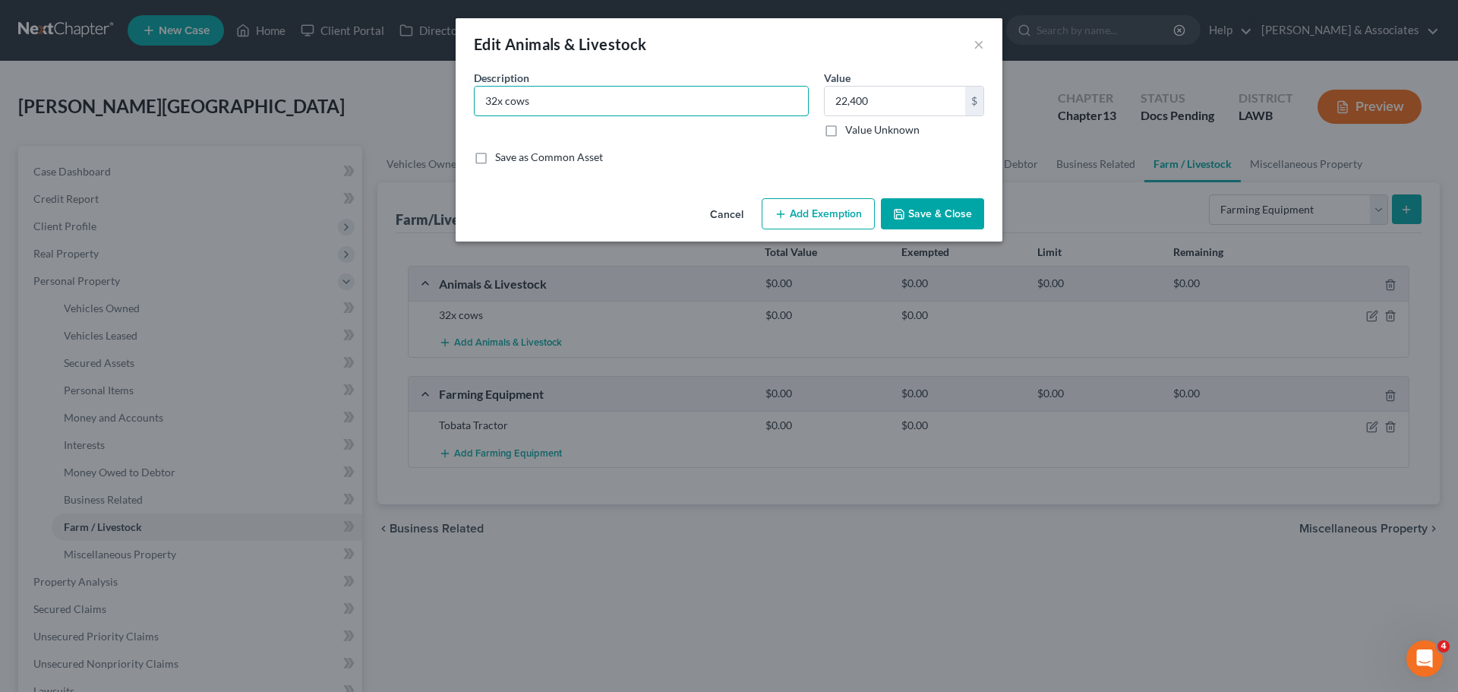
type input "32x cows"
click at [848, 213] on button "Add Exemption" at bounding box center [818, 214] width 113 height 32
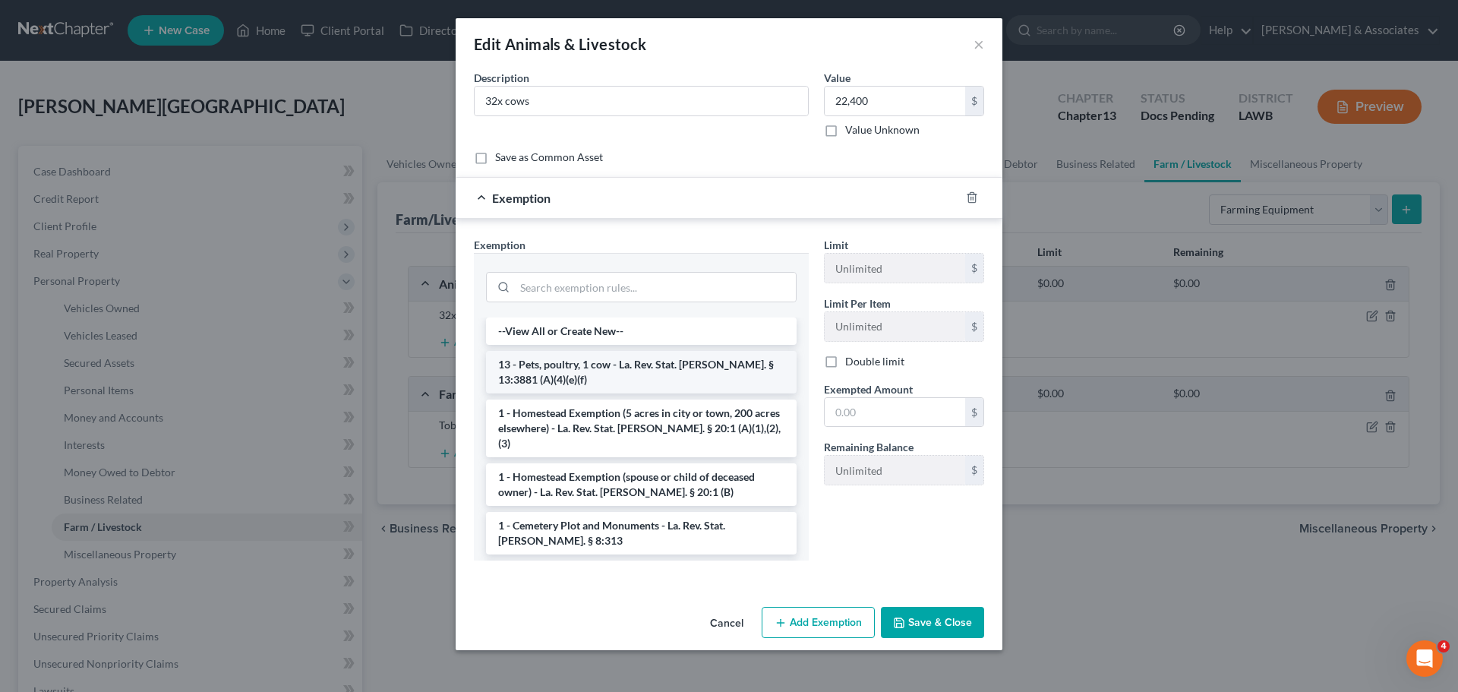
click at [746, 385] on li "13 - Pets, poultry, 1 cow - La. Rev. Stat. Ann. § 13:3881 (A)(4)(e)(f)" at bounding box center [641, 372] width 311 height 43
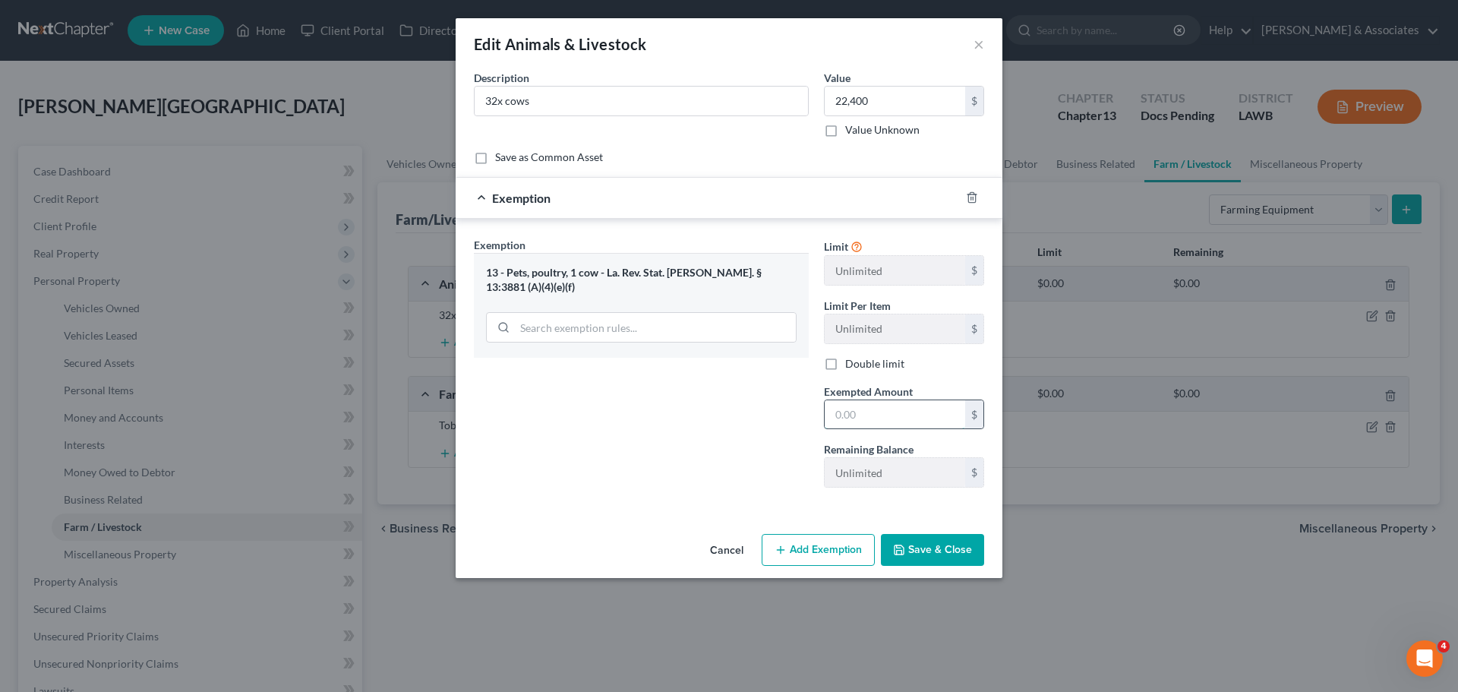
click at [895, 412] on input "text" at bounding box center [895, 414] width 140 height 29
type input "22,400"
click at [919, 541] on button "Save & Close" at bounding box center [932, 550] width 103 height 32
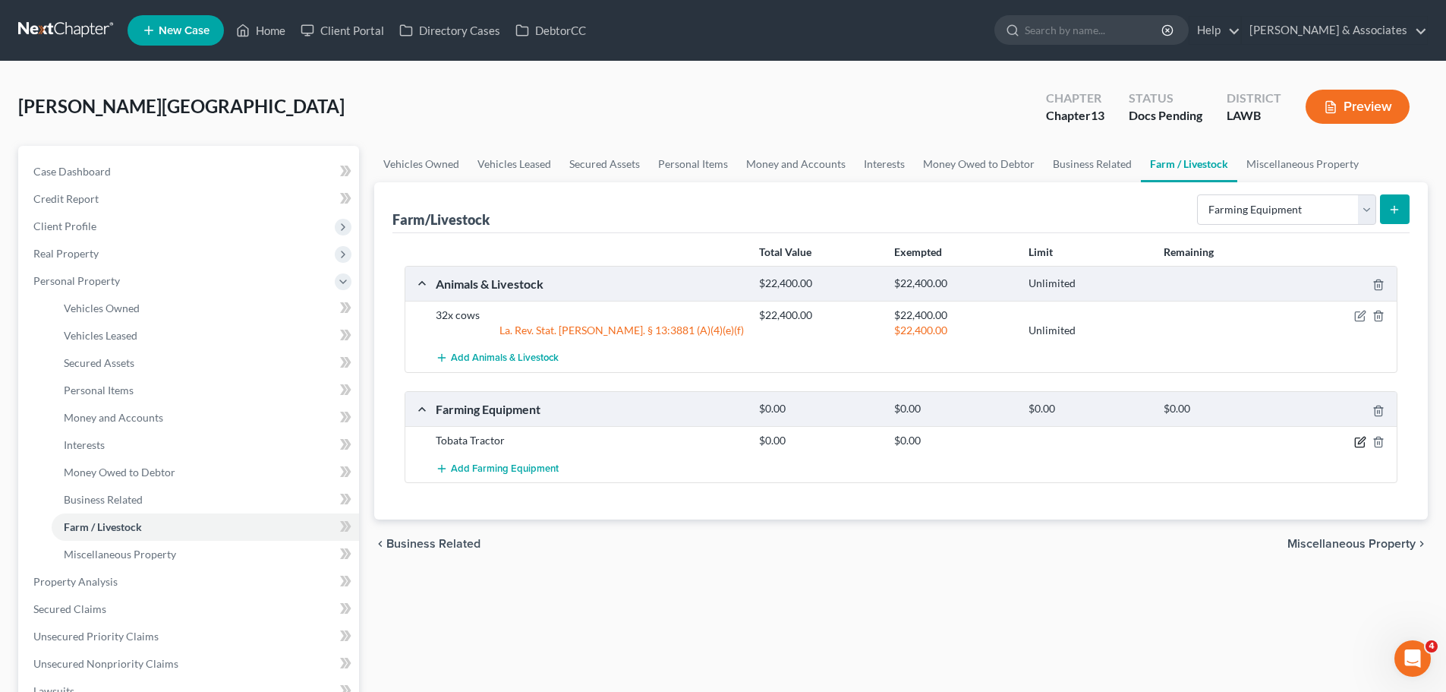
click at [1354, 441] on icon "button" at bounding box center [1360, 442] width 12 height 12
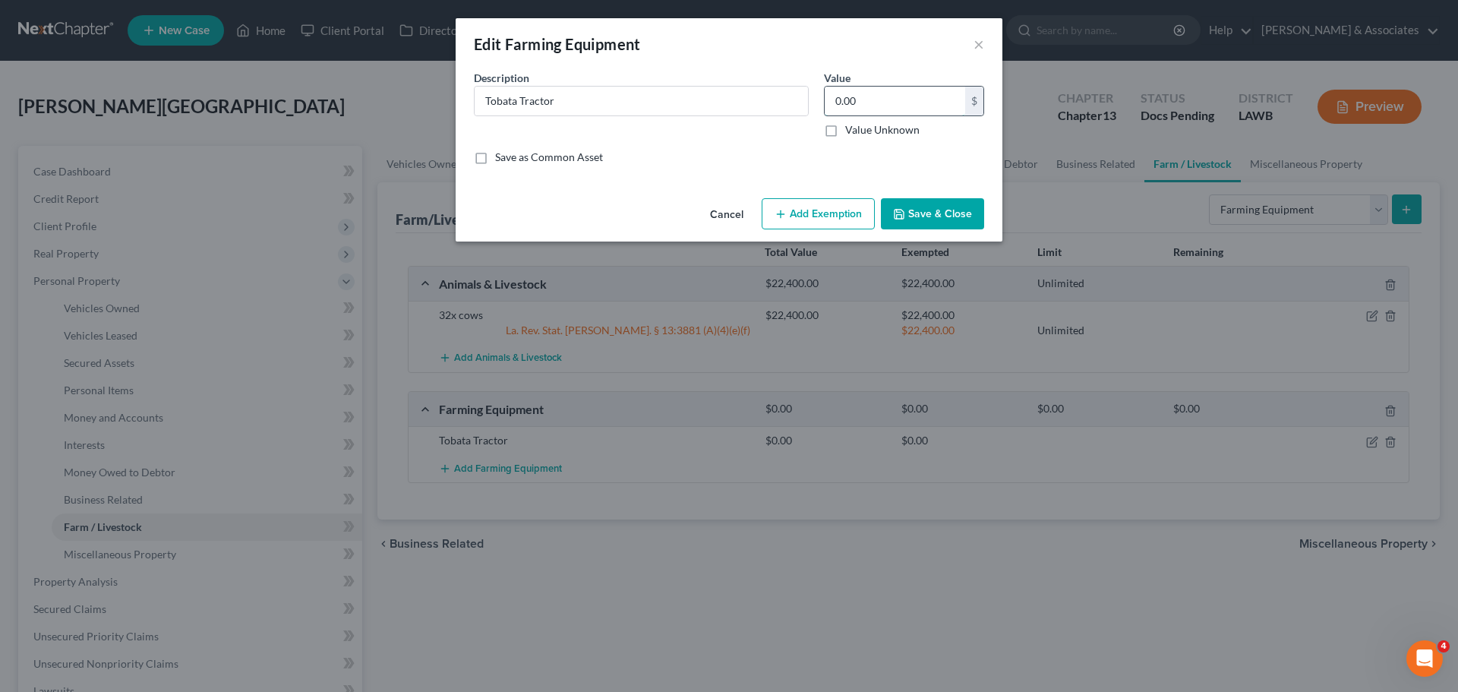
click at [916, 98] on input "0.00" at bounding box center [895, 101] width 140 height 29
click at [913, 99] on input "0.00" at bounding box center [895, 101] width 140 height 29
type input "0"
type input "6,000"
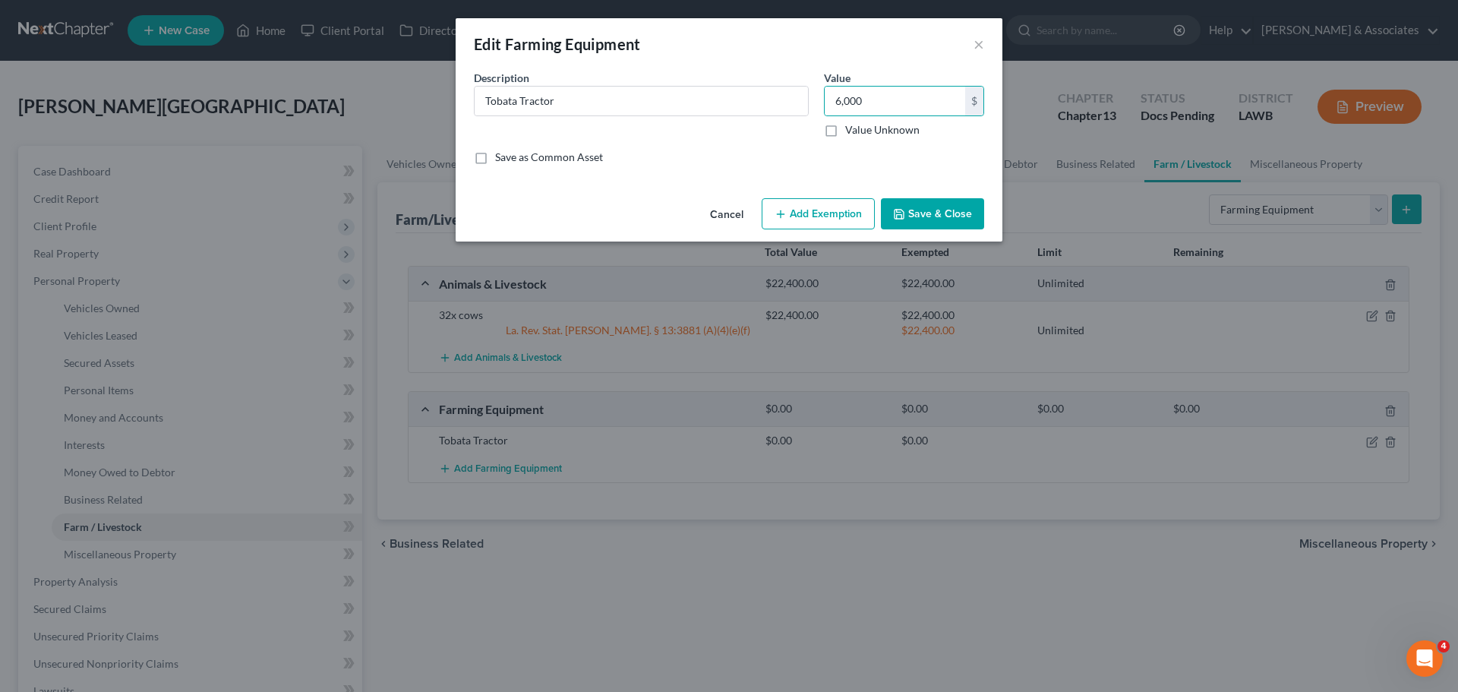
click at [835, 200] on button "Add Exemption" at bounding box center [818, 214] width 113 height 32
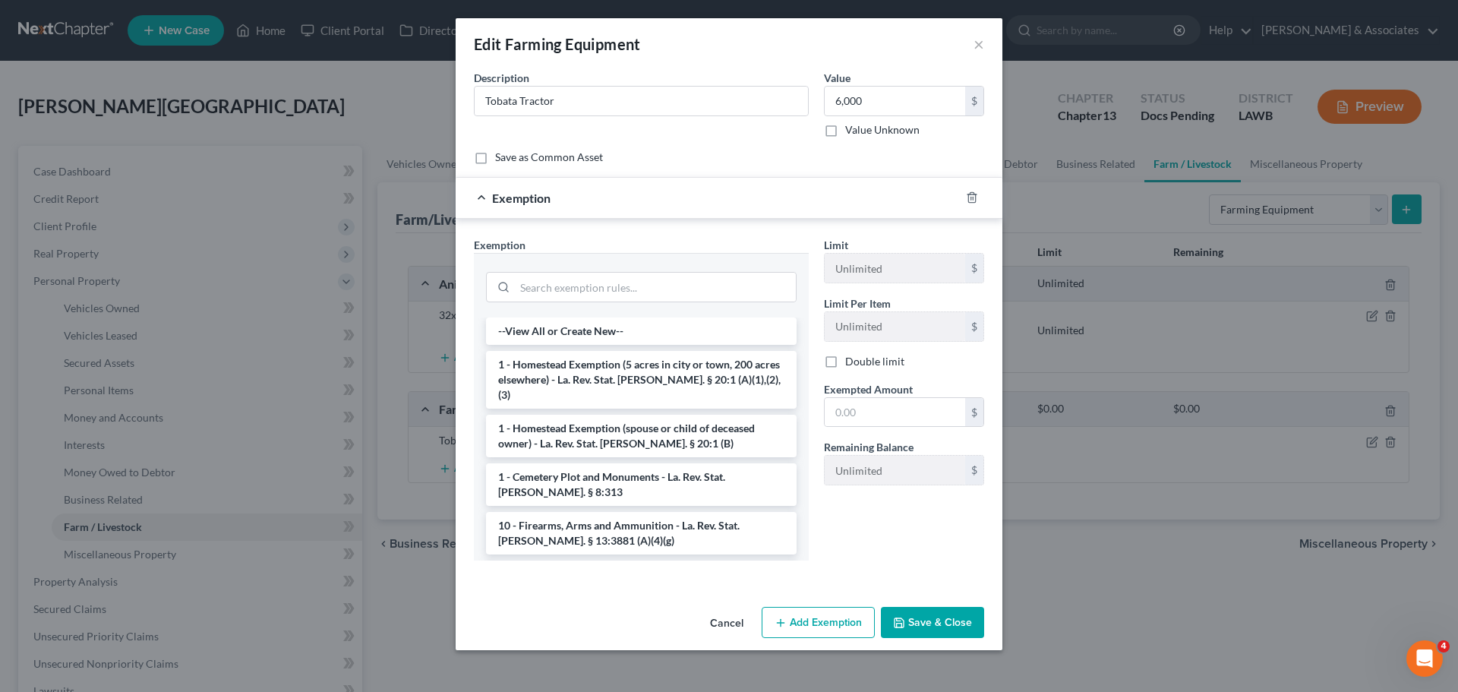
click at [948, 623] on button "Save & Close" at bounding box center [932, 623] width 103 height 32
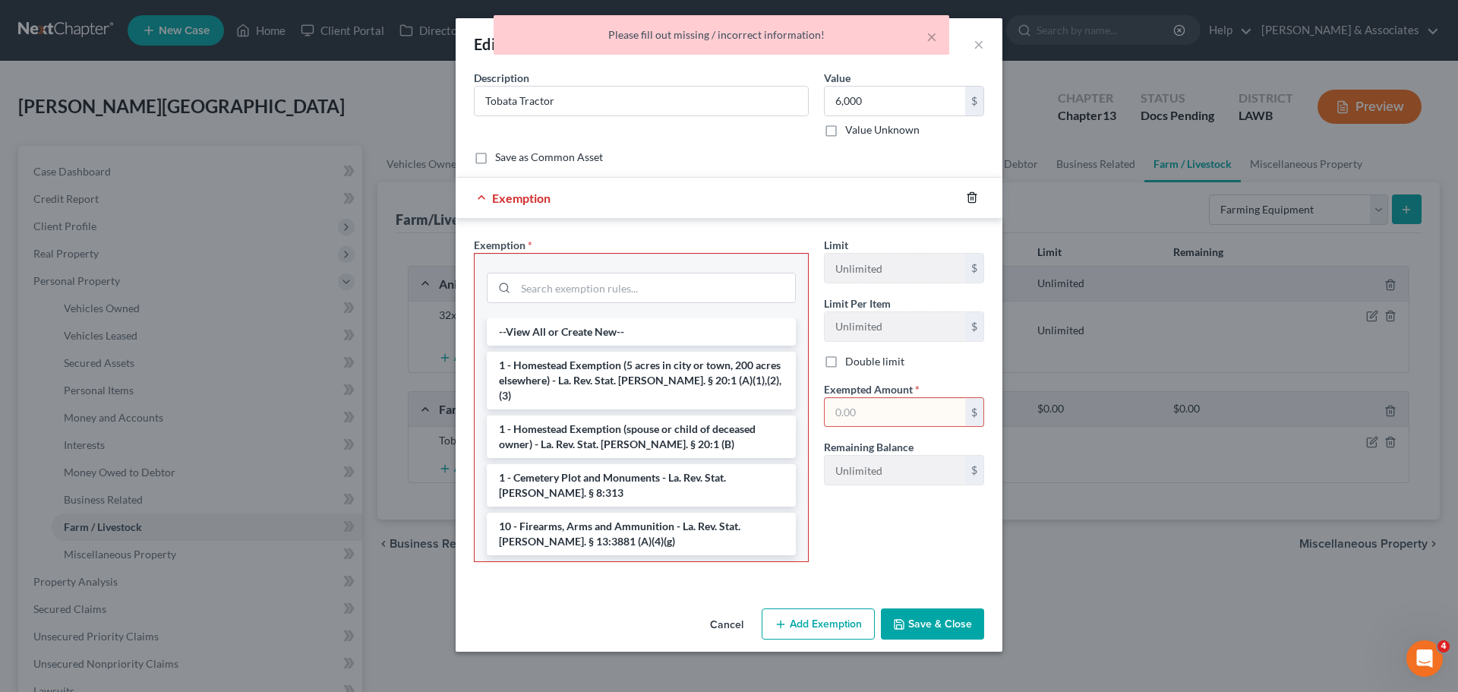
click at [974, 197] on icon "button" at bounding box center [972, 197] width 12 height 12
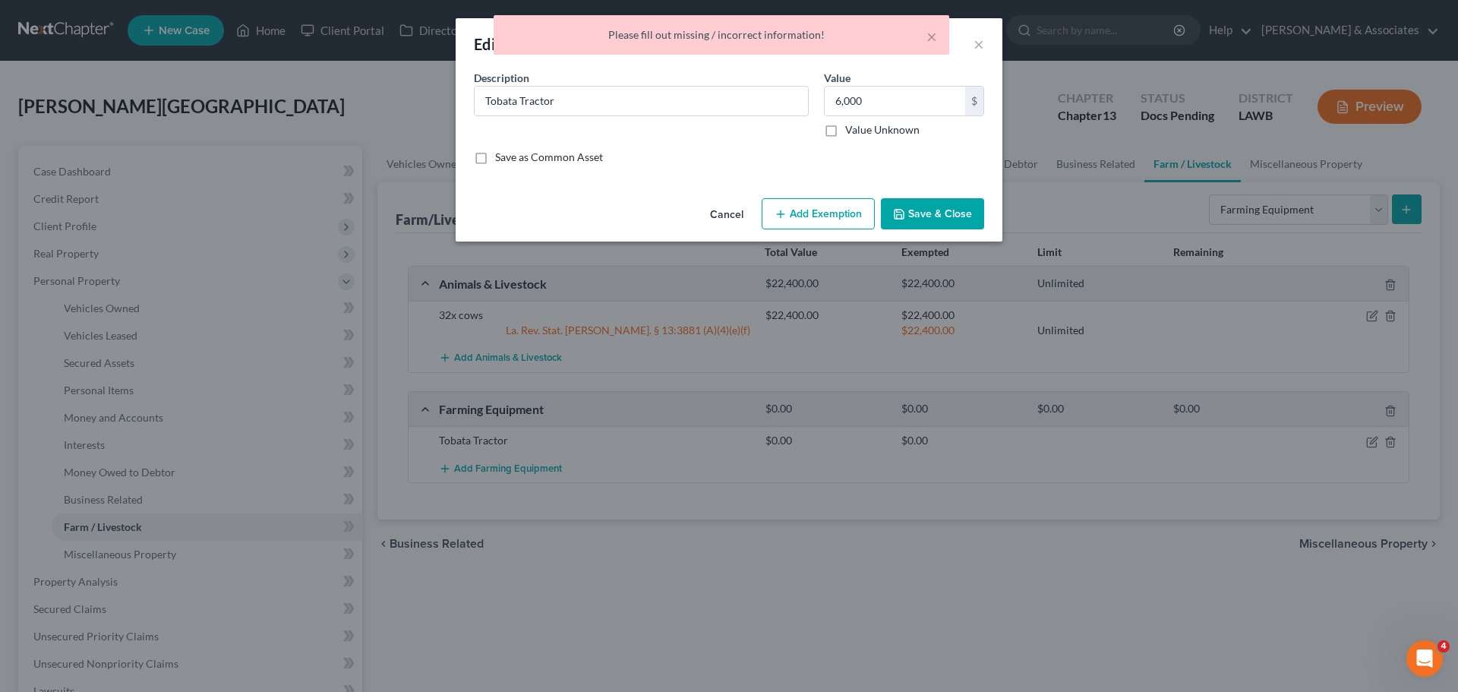
click at [959, 216] on button "Save & Close" at bounding box center [932, 214] width 103 height 32
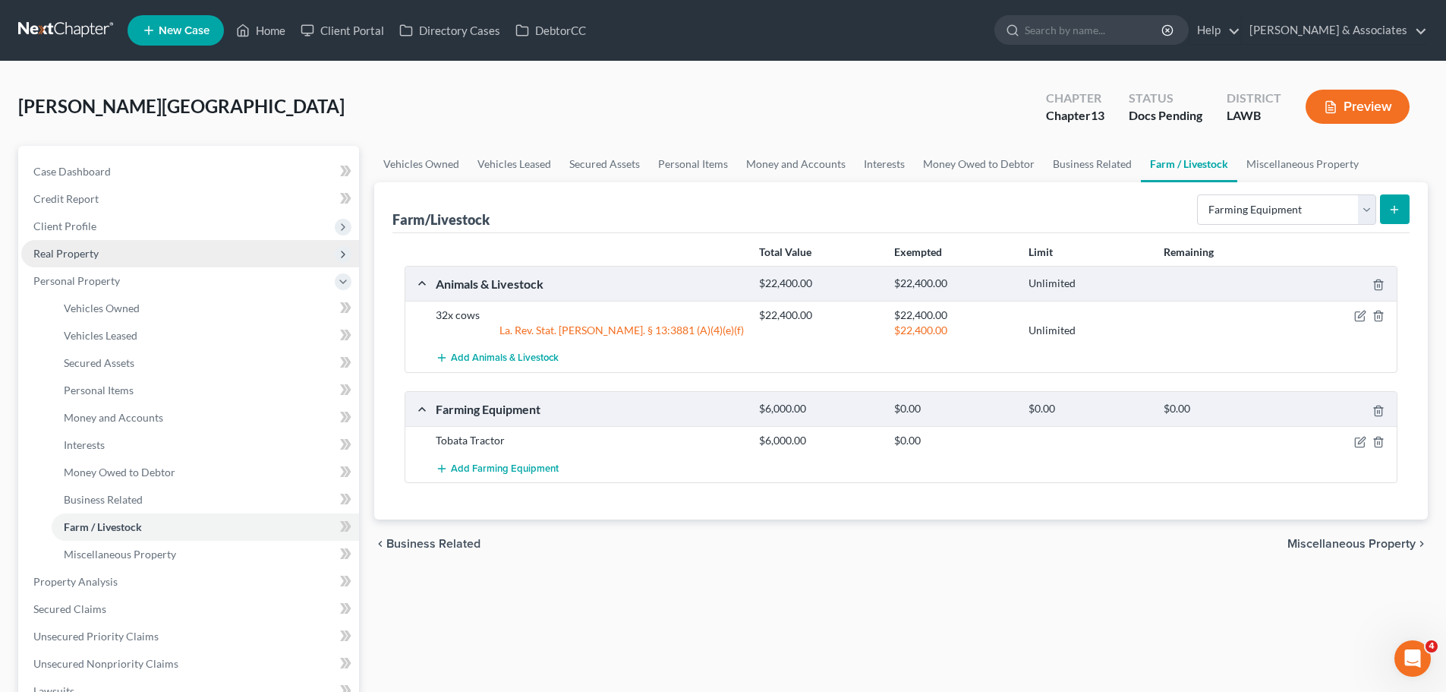
click at [95, 241] on span "Real Property" at bounding box center [190, 253] width 338 height 27
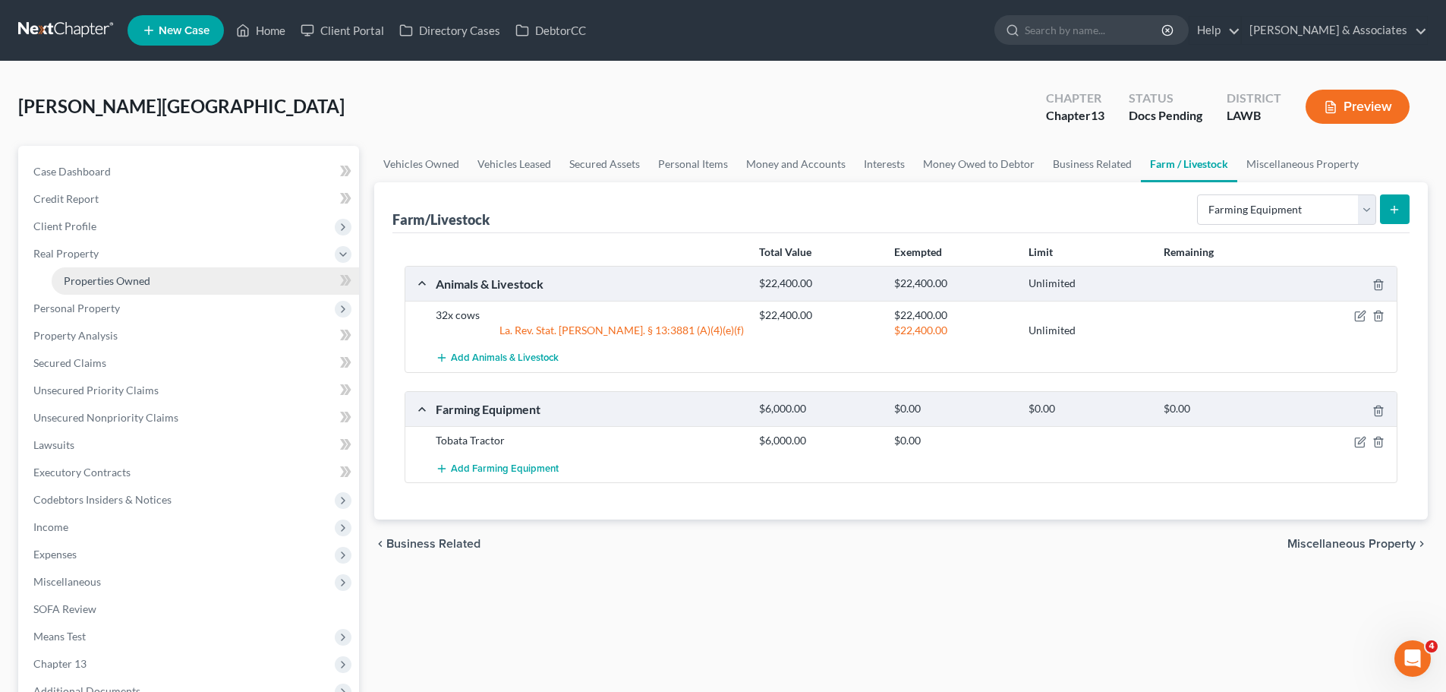
click at [107, 280] on span "Properties Owned" at bounding box center [107, 280] width 87 height 13
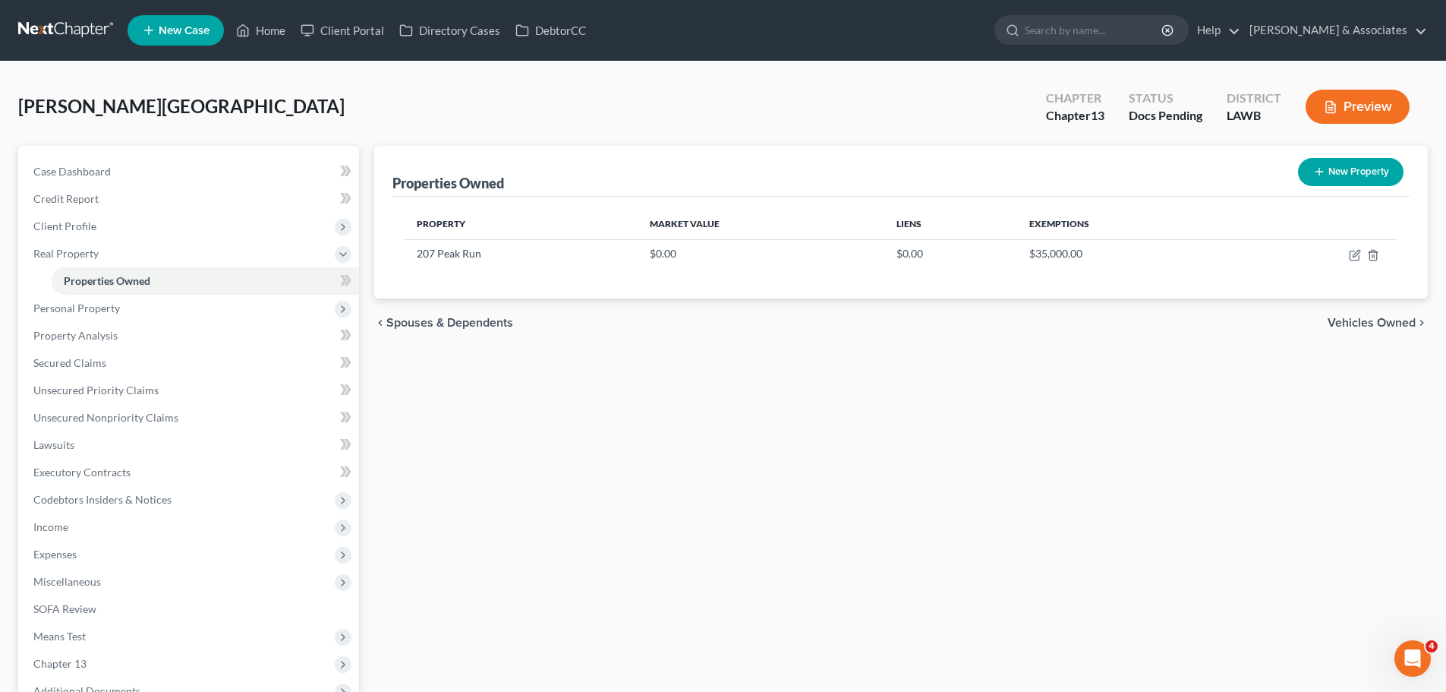
click at [1305, 181] on button "New Property" at bounding box center [1351, 172] width 106 height 28
select select "19"
select select "0"
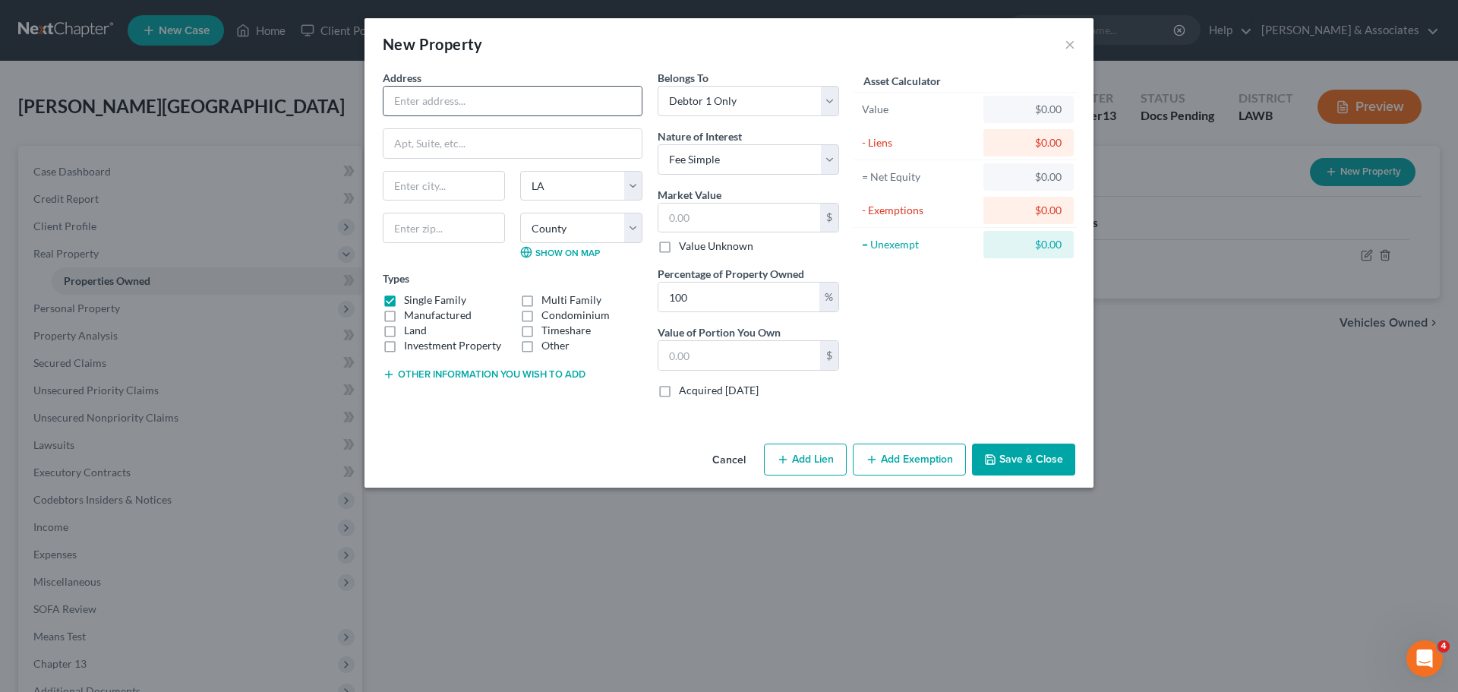
click at [538, 105] on input "text" at bounding box center [512, 101] width 258 height 29
type input "2674 Vidrine"
drag, startPoint x: 475, startPoint y: 101, endPoint x: 339, endPoint y: 98, distance: 135.9
click at [339, 98] on div "New Property × Address * 2674 Vidrine State AL AK AR AZ CA CO CT DE DC FL GA GU…" at bounding box center [729, 346] width 1458 height 692
drag, startPoint x: 475, startPoint y: 189, endPoint x: 874, endPoint y: 174, distance: 398.9
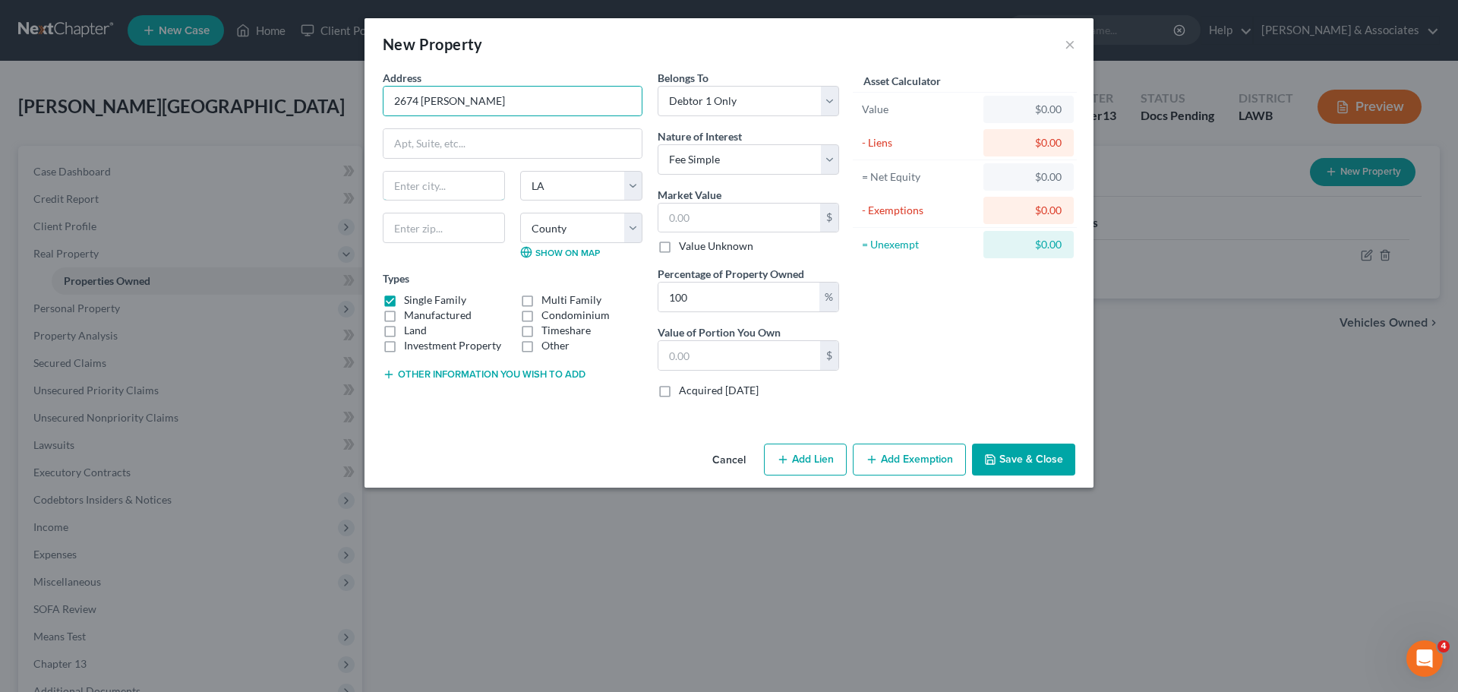
click at [475, 189] on input "text" at bounding box center [443, 186] width 121 height 29
type input "70586"
type input "Ville Platte"
select select "28"
click at [509, 109] on input "2674 Vidrine" at bounding box center [512, 101] width 258 height 29
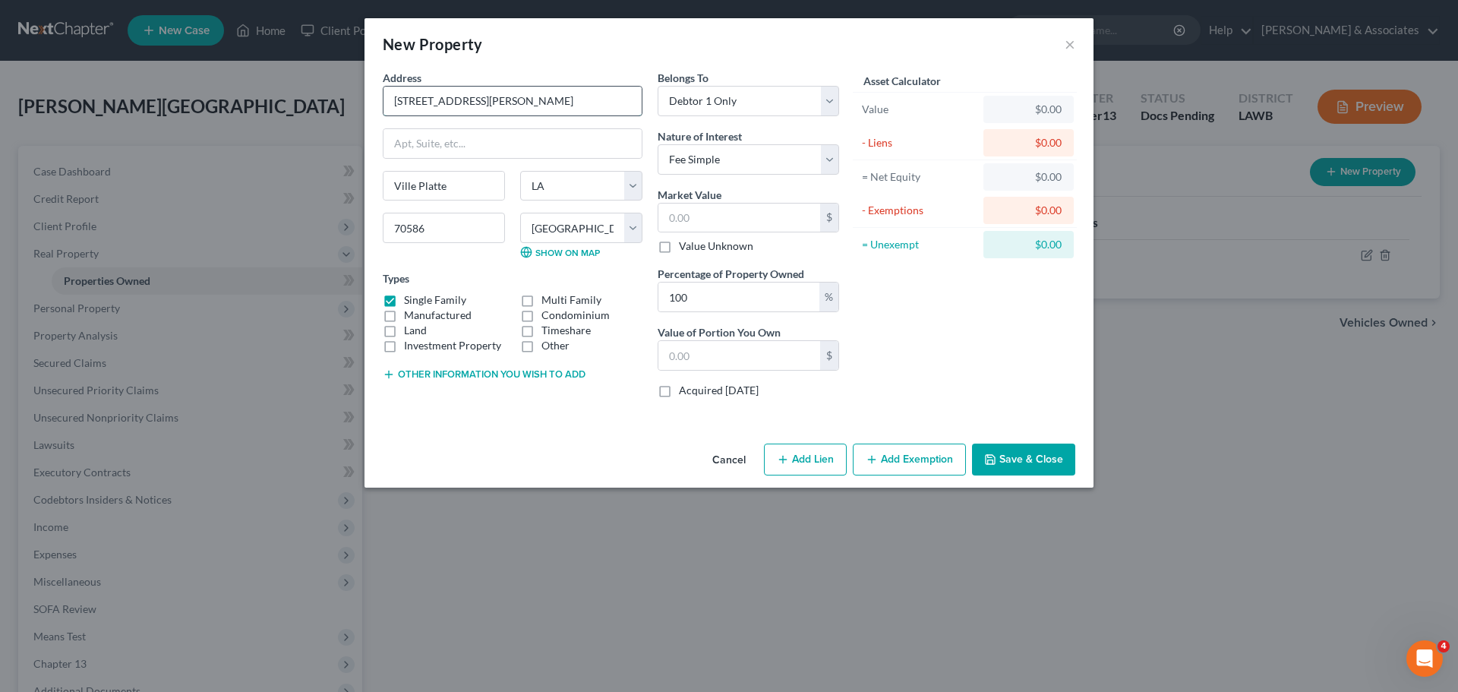
type input "2674 Vidrine Road"
click at [404, 423] on div "Address * 2674 Vidrine Road Ville Platte State AL AK AR AZ CA CO CT DE DC FL GA…" at bounding box center [728, 253] width 729 height 367
click at [407, 328] on label "Land" at bounding box center [415, 330] width 23 height 15
drag, startPoint x: 490, startPoint y: 102, endPoint x: 302, endPoint y: 65, distance: 191.8
click at [302, 65] on div "New Property × Address * 2674 Vidrine Road Ville Platte State AL AK AR AZ CA CO…" at bounding box center [729, 346] width 1458 height 692
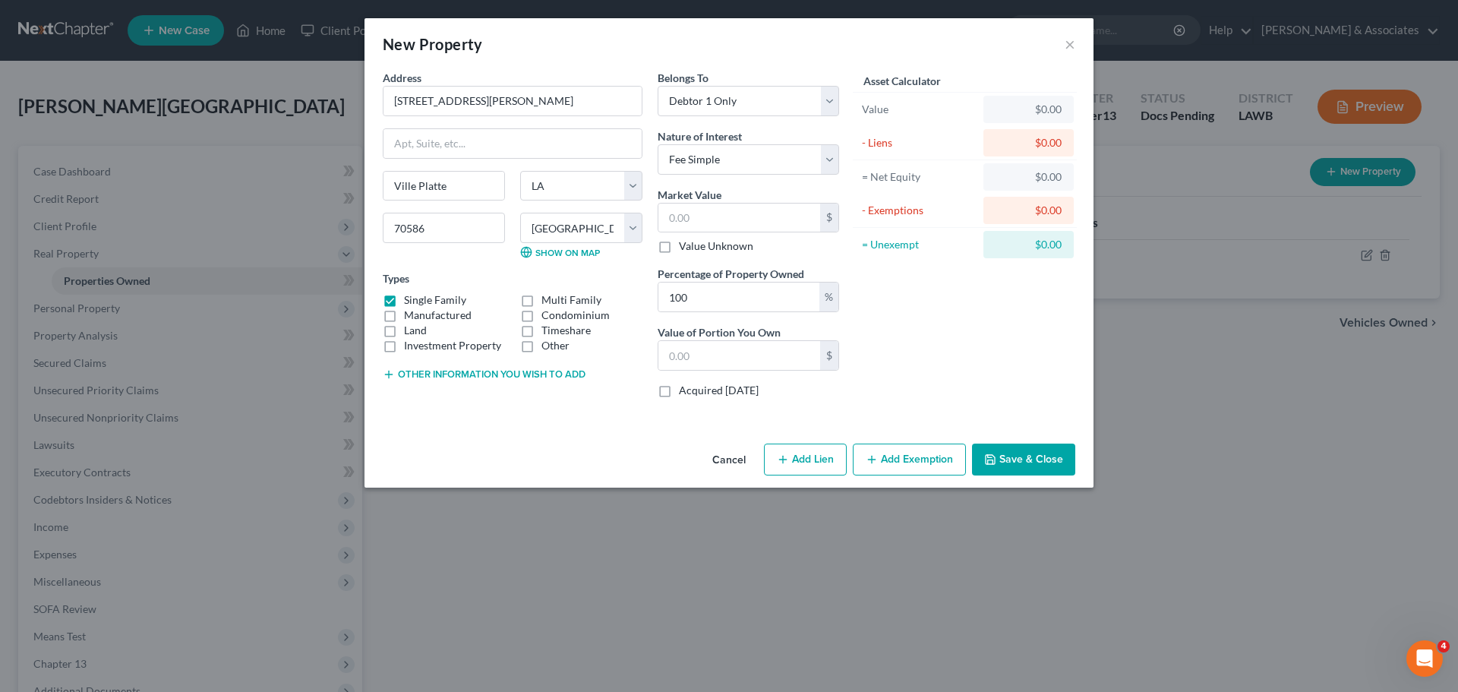
click at [403, 332] on div "Land" at bounding box center [444, 330] width 122 height 15
click at [405, 330] on label "Land" at bounding box center [415, 330] width 23 height 15
click at [410, 330] on input "Land" at bounding box center [415, 328] width 10 height 10
checkbox input "true"
click at [436, 297] on label "Single Family" at bounding box center [435, 299] width 62 height 15
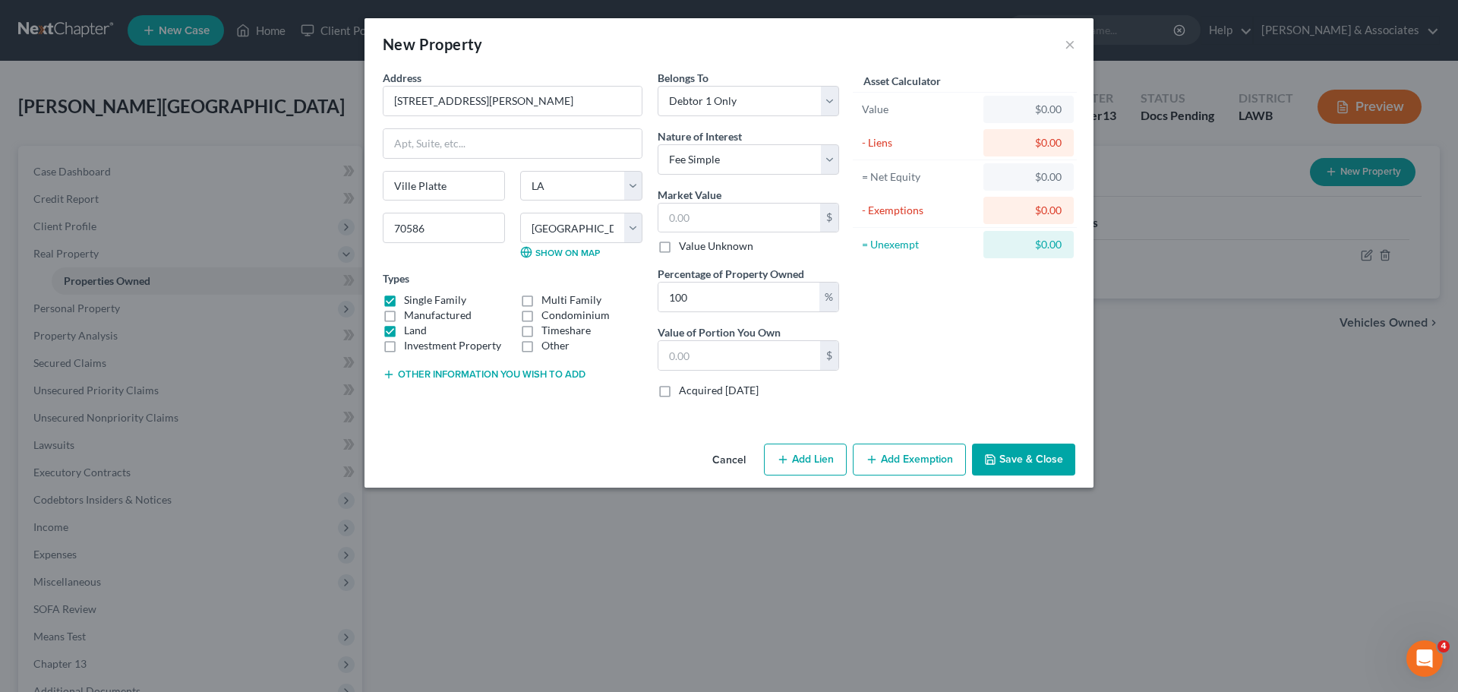
click at [420, 297] on input "Single Family" at bounding box center [415, 297] width 10 height 10
checkbox input "false"
click at [758, 106] on select "Select Debtor 1 Only Debtor 2 Only Debtor 1 And Debtor 2 Only At Least One Of T…" at bounding box center [748, 101] width 181 height 30
select select "4"
click at [658, 86] on select "Select Debtor 1 Only Debtor 2 Only Debtor 1 And Debtor 2 Only At Least One Of T…" at bounding box center [748, 101] width 181 height 30
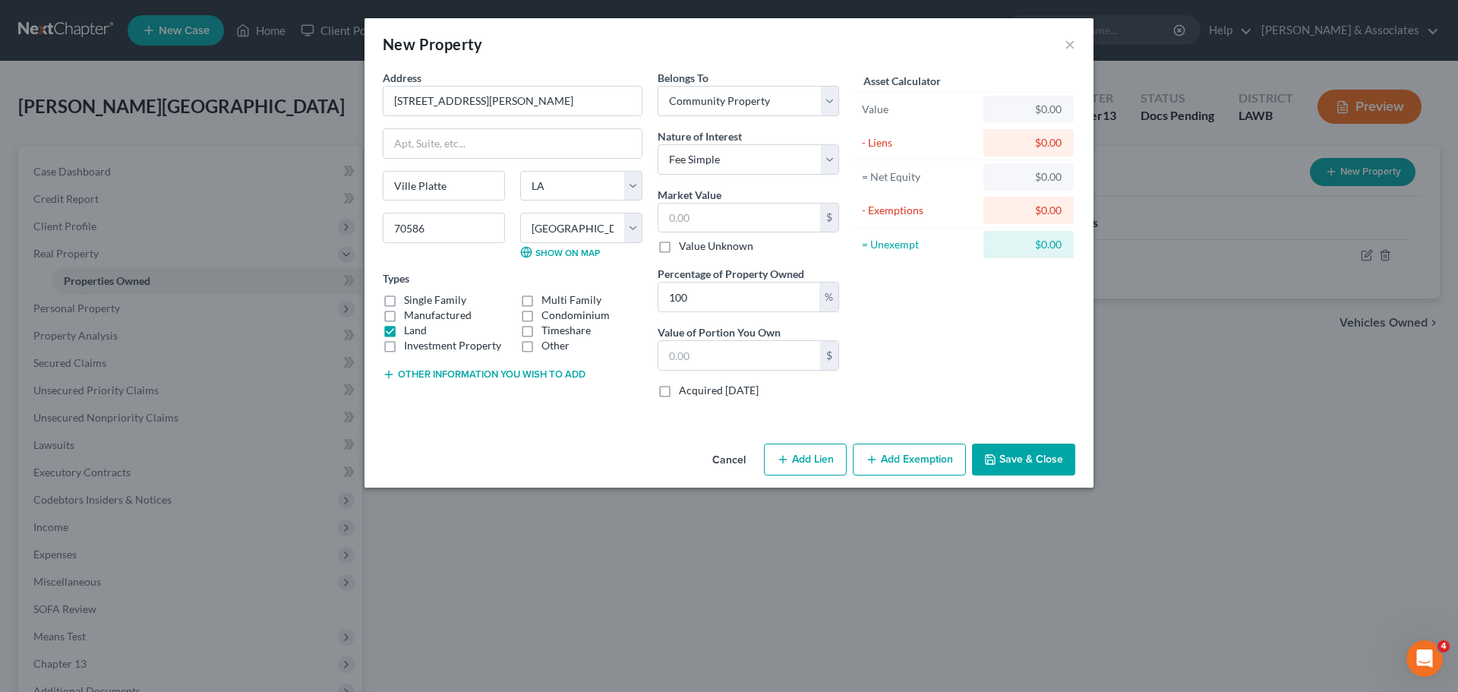
click at [1033, 364] on div "Asset Calculator Value $0.00 - Liens $0.00 = Net Equity $0.00 - Exemptions $0.0…" at bounding box center [965, 240] width 236 height 340
click at [1019, 453] on button "Save & Close" at bounding box center [1023, 459] width 103 height 32
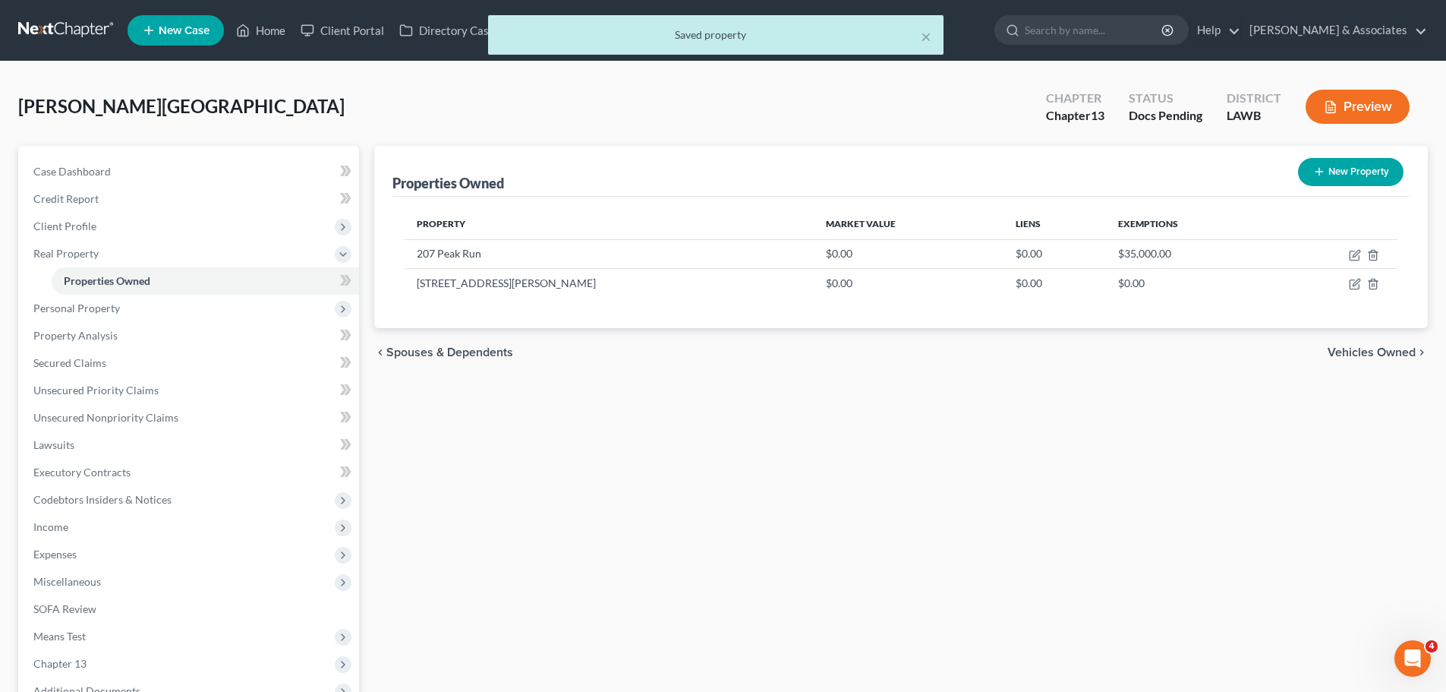
click at [1141, 479] on div "Properties Owned New Property Property Market Value Liens Exemptions 207 Peak R…" at bounding box center [901, 475] width 1069 height 658
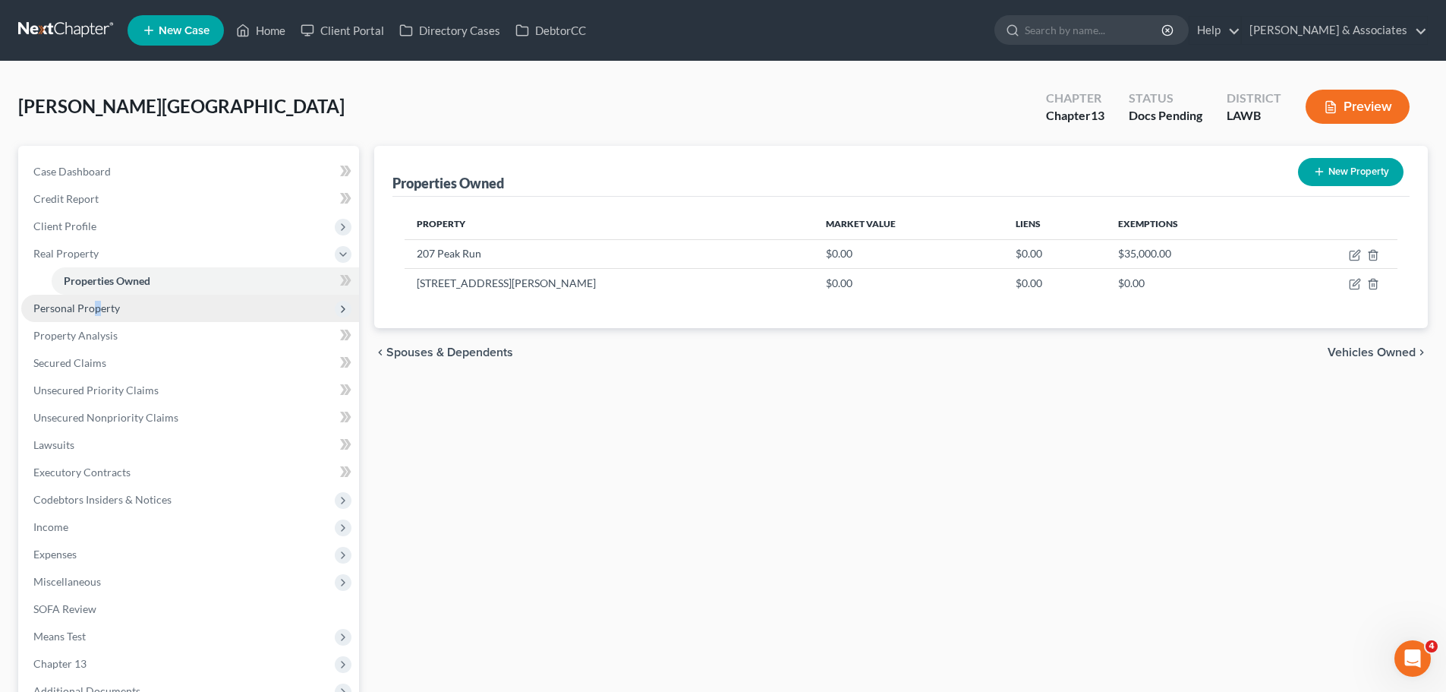
click at [96, 310] on span "Personal Property" at bounding box center [76, 307] width 87 height 13
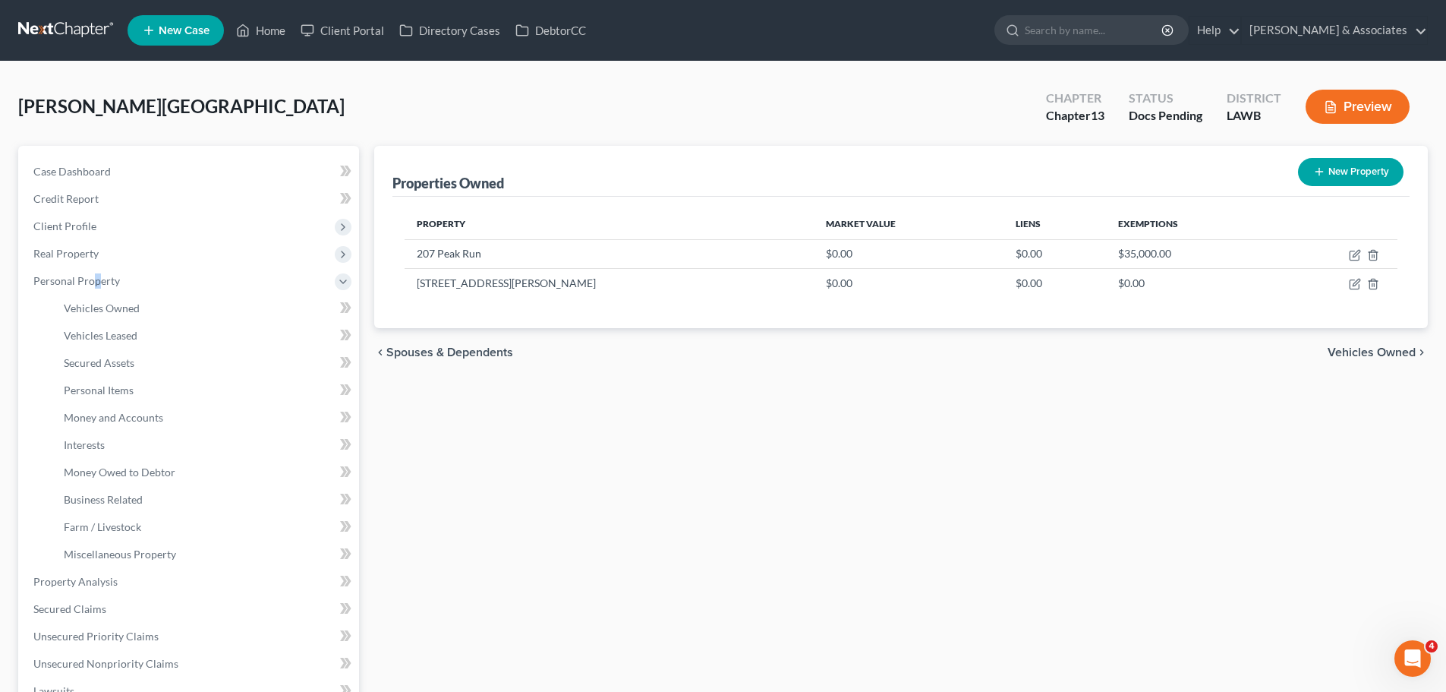
click at [1356, 169] on button "New Property" at bounding box center [1351, 172] width 106 height 28
select select "19"
select select "28"
select select "0"
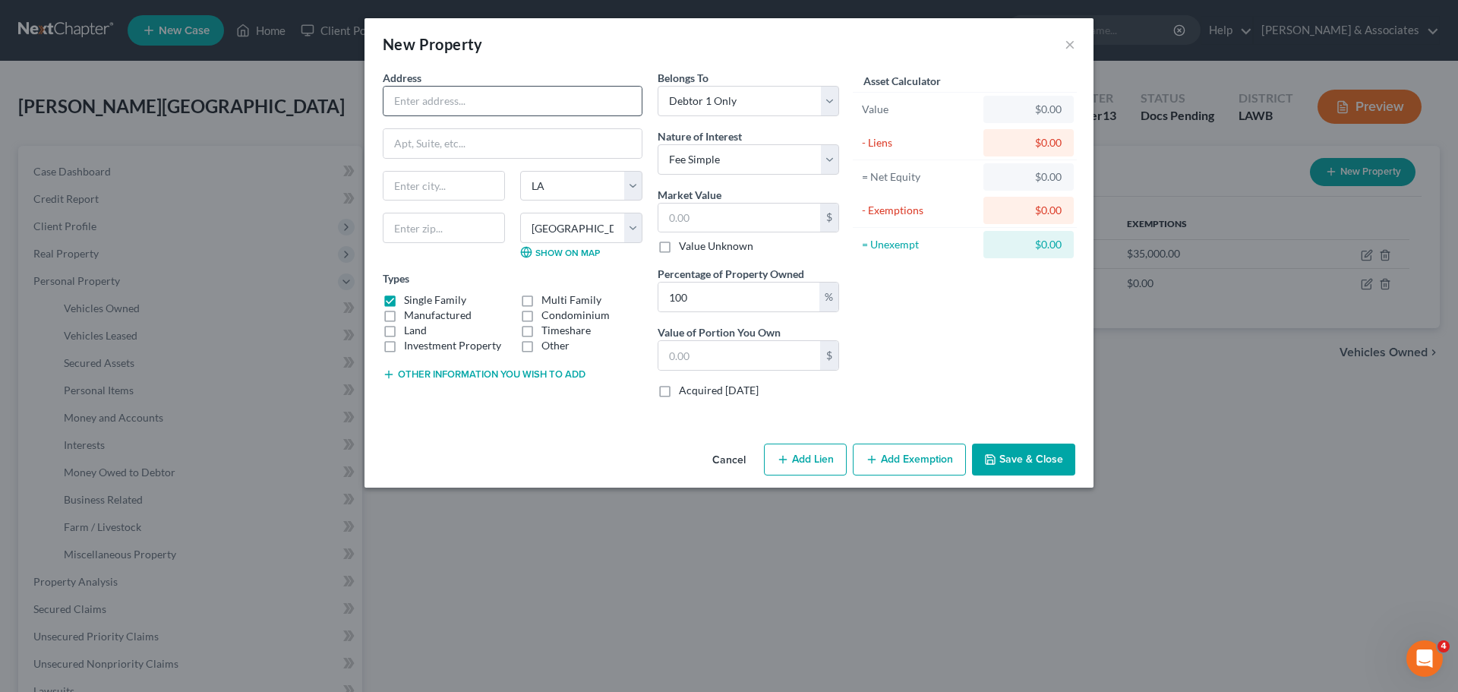
drag, startPoint x: 512, startPoint y: 85, endPoint x: 514, endPoint y: 93, distance: 7.7
click at [512, 85] on div "Address *" at bounding box center [513, 93] width 260 height 46
click at [516, 109] on input "text" at bounding box center [512, 101] width 258 height 29
type input "717 Wyman Road"
drag, startPoint x: 500, startPoint y: 112, endPoint x: 353, endPoint y: 99, distance: 147.1
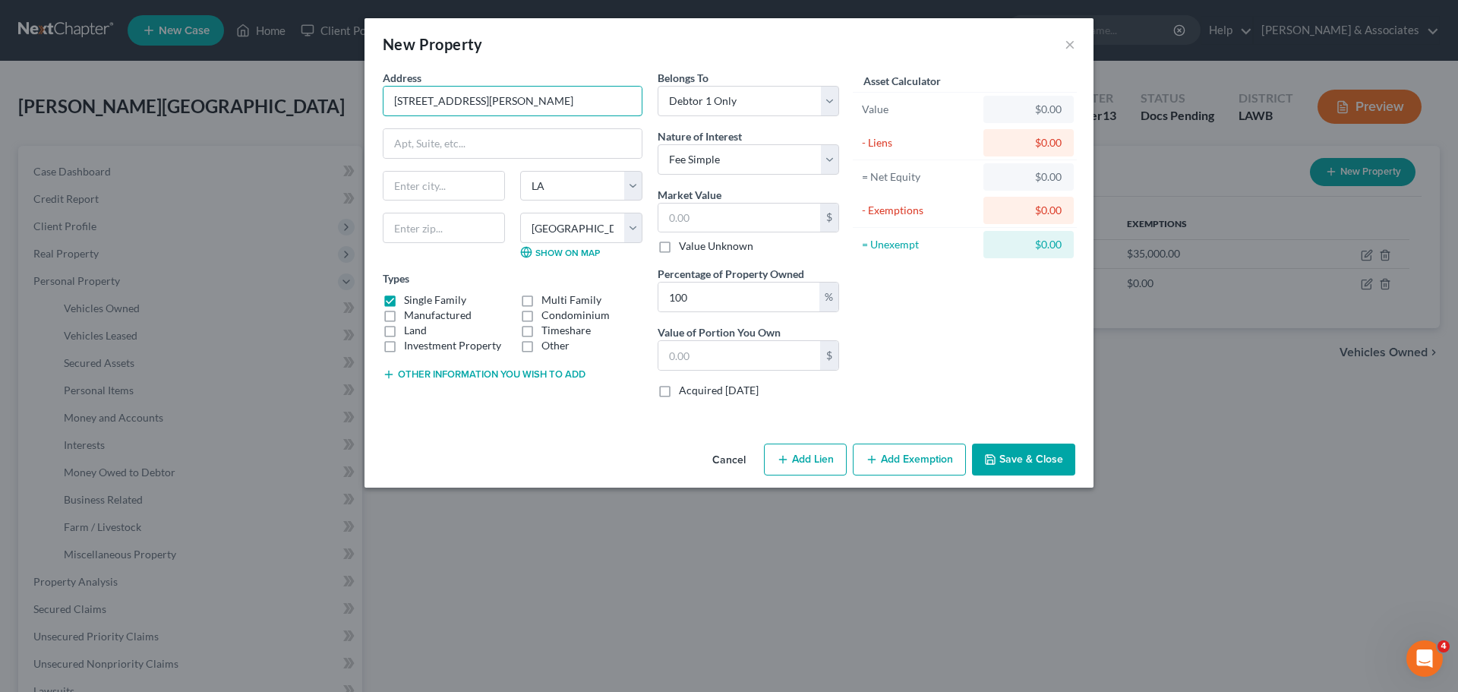
click at [358, 99] on div "New Property × Address * 717 Wyman Road State AL AK AR AZ CA CO CT DE DC FL GA …" at bounding box center [729, 346] width 1458 height 692
click at [467, 226] on input "text" at bounding box center [444, 228] width 122 height 30
type input "70583"
type input "Scott"
drag, startPoint x: 458, startPoint y: 430, endPoint x: 449, endPoint y: 429, distance: 9.1
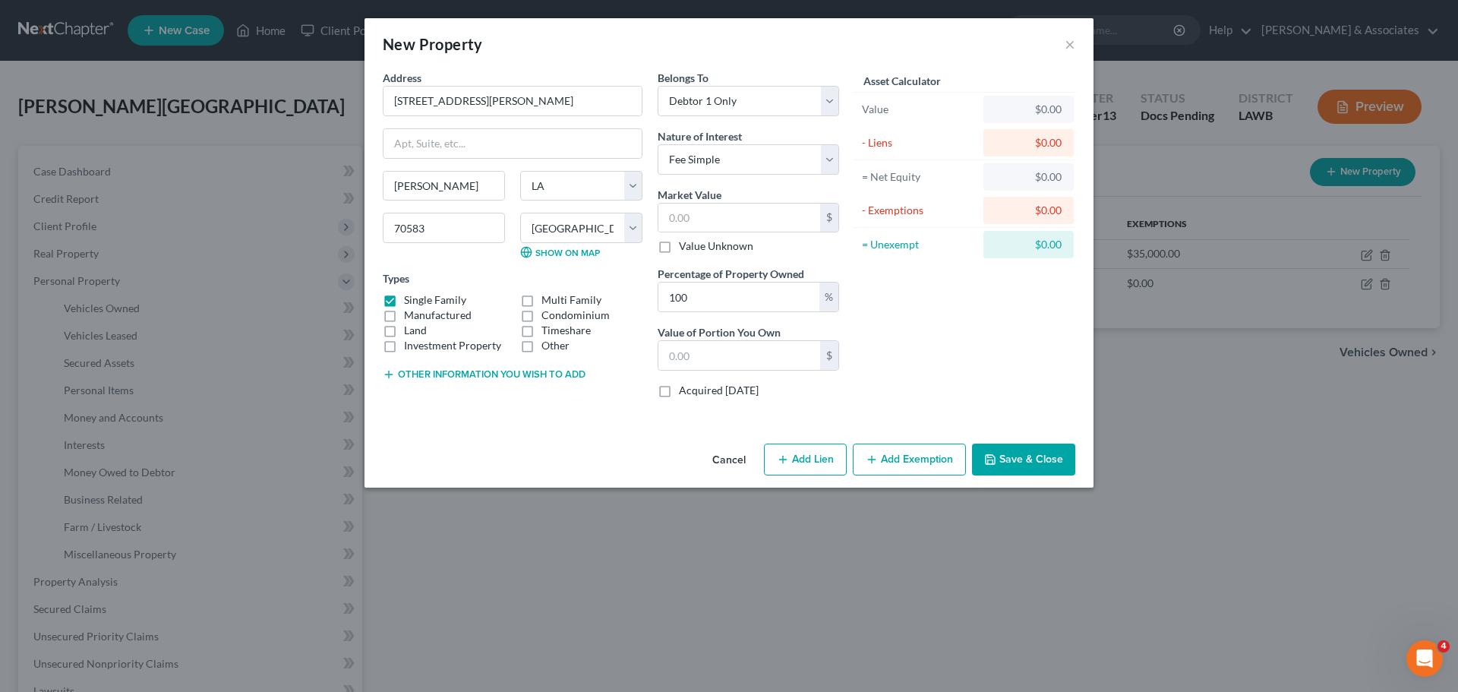
click at [456, 428] on div "Address * 717 Wyman Road Scott State AL AK AR AZ CA CO CT DE DC FL GA GU HI ID …" at bounding box center [728, 253] width 729 height 367
drag, startPoint x: 759, startPoint y: 116, endPoint x: 755, endPoint y: 102, distance: 14.2
click at [759, 115] on div "Belongs To * Select Debtor 1 Only Debtor 2 Only Debtor 1 And Debtor 2 Only At L…" at bounding box center [748, 240] width 197 height 340
drag, startPoint x: 755, startPoint y: 102, endPoint x: 755, endPoint y: 113, distance: 10.6
click at [755, 102] on select "Select Debtor 1 Only Debtor 2 Only Debtor 1 And Debtor 2 Only At Least One Of T…" at bounding box center [748, 101] width 181 height 30
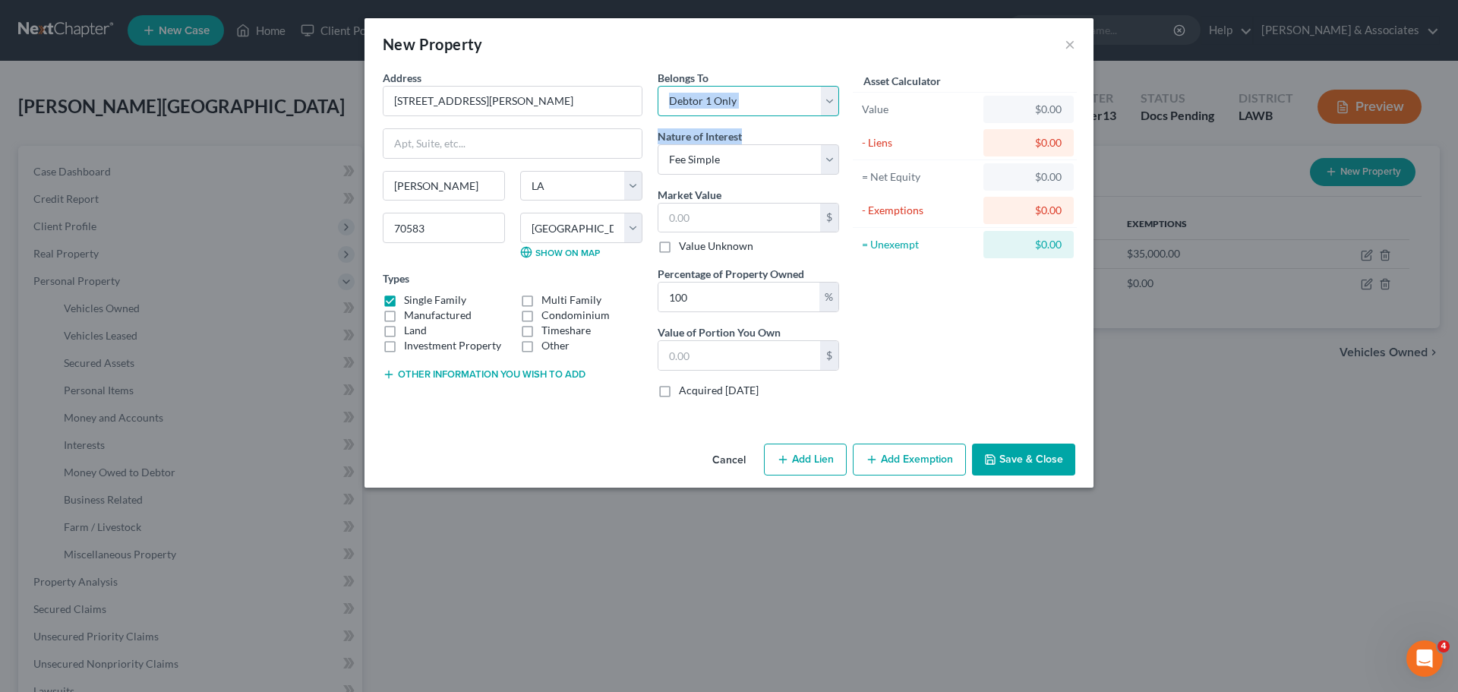
select select "4"
click at [658, 86] on select "Select Debtor 1 Only Debtor 2 Only Debtor 1 And Debtor 2 Only At Least One Of T…" at bounding box center [748, 101] width 181 height 30
click at [957, 368] on div "Asset Calculator Value $0.00 - Liens $0.00 = Net Equity $0.00 - Exemptions $0.0…" at bounding box center [965, 240] width 236 height 340
click at [415, 327] on label "Land" at bounding box center [415, 330] width 23 height 15
click at [415, 327] on input "Land" at bounding box center [415, 328] width 10 height 10
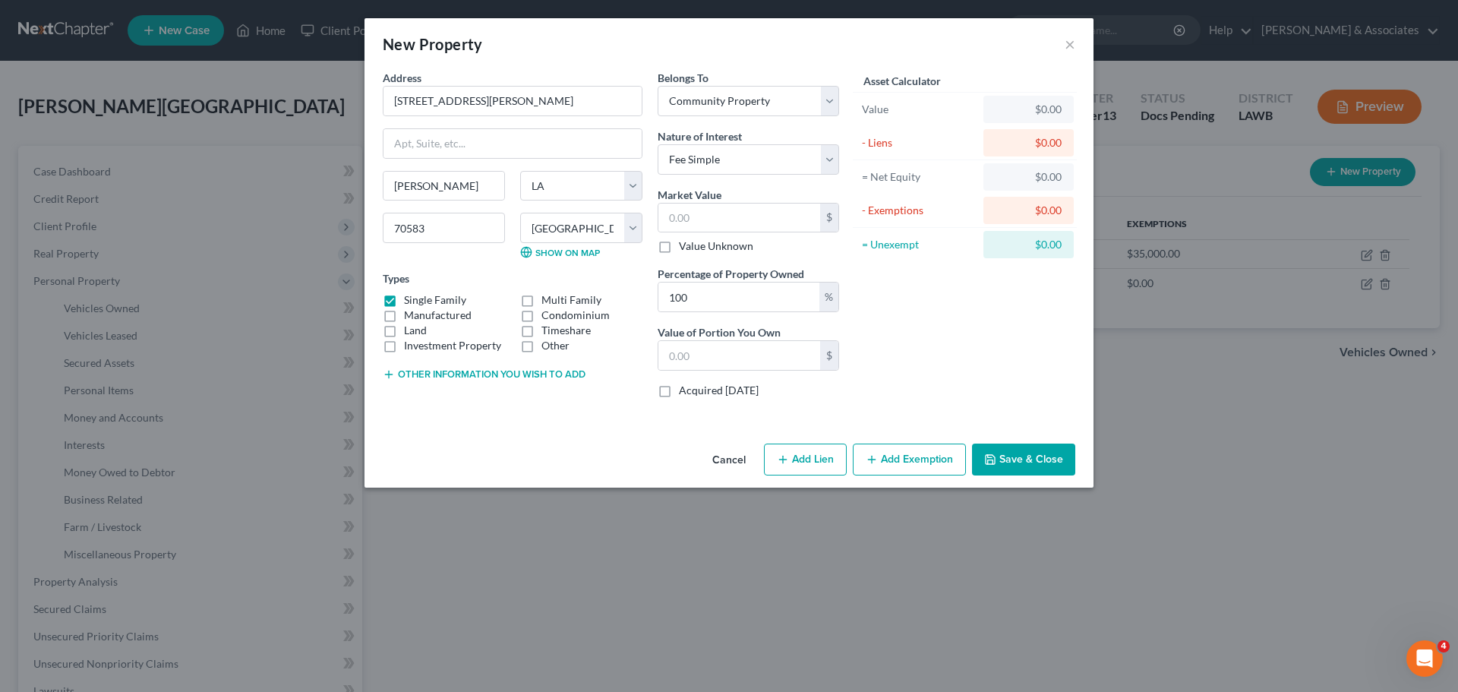
checkbox input "true"
click at [427, 301] on label "Single Family" at bounding box center [435, 299] width 62 height 15
click at [420, 301] on input "Single Family" at bounding box center [415, 297] width 10 height 10
checkbox input "false"
click at [430, 321] on label "Manufactured" at bounding box center [438, 314] width 68 height 15
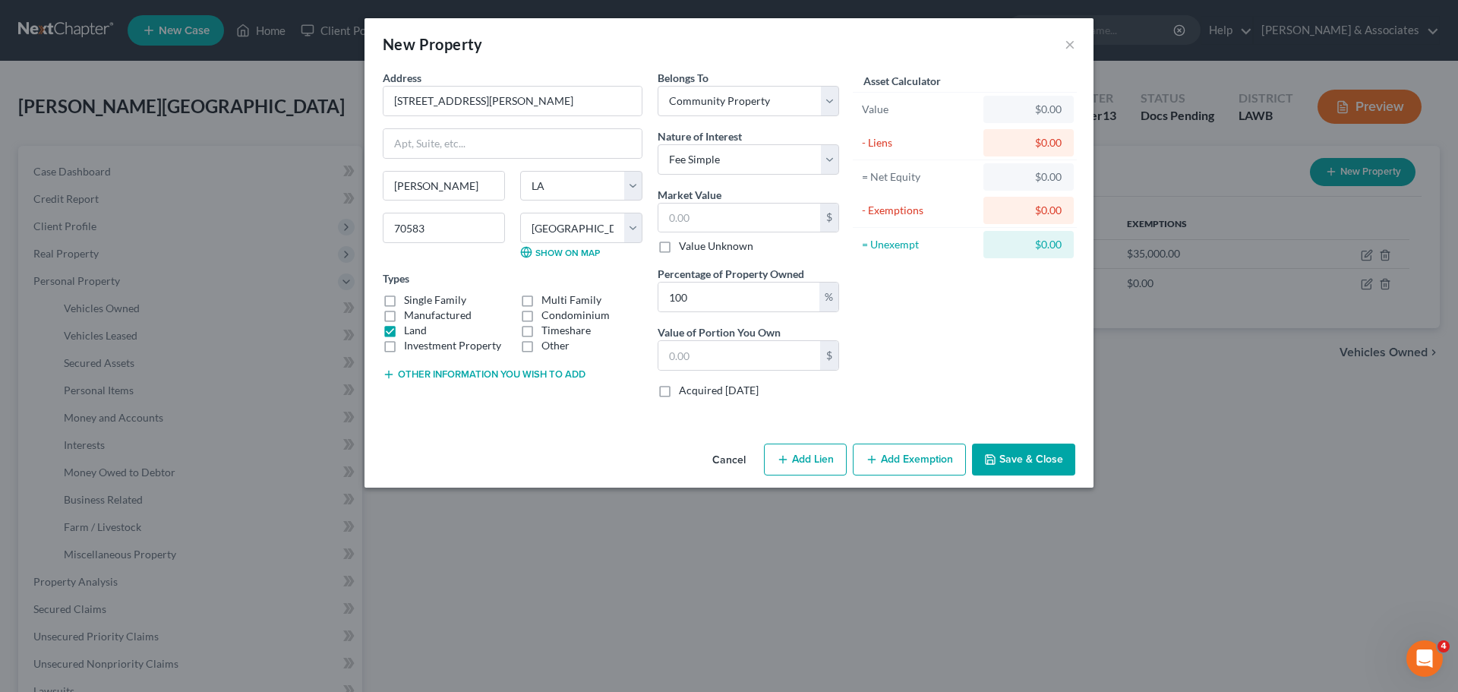
click at [420, 317] on input "Manufactured" at bounding box center [415, 312] width 10 height 10
checkbox input "true"
click at [1017, 454] on button "Save & Close" at bounding box center [1023, 459] width 103 height 32
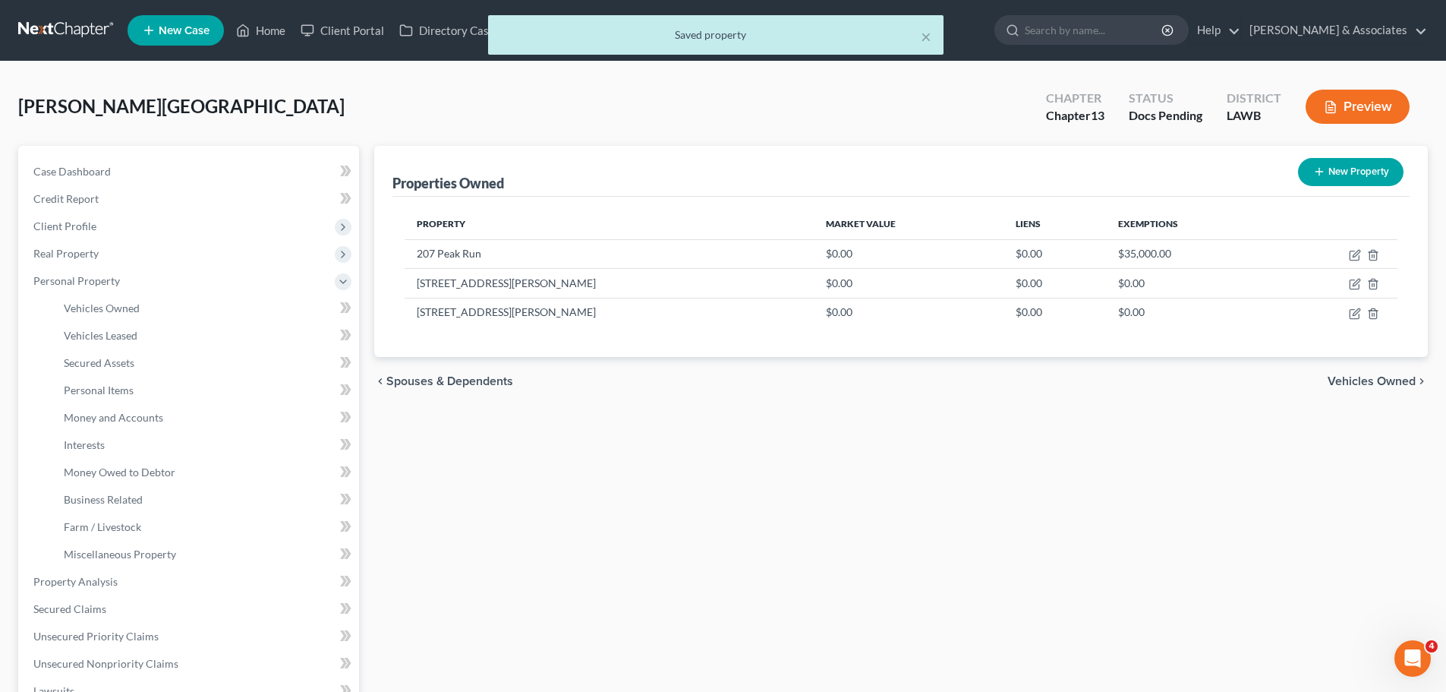
click at [1058, 495] on div "Properties Owned New Property Property Market Value Liens Exemptions 207 Peak R…" at bounding box center [901, 598] width 1069 height 904
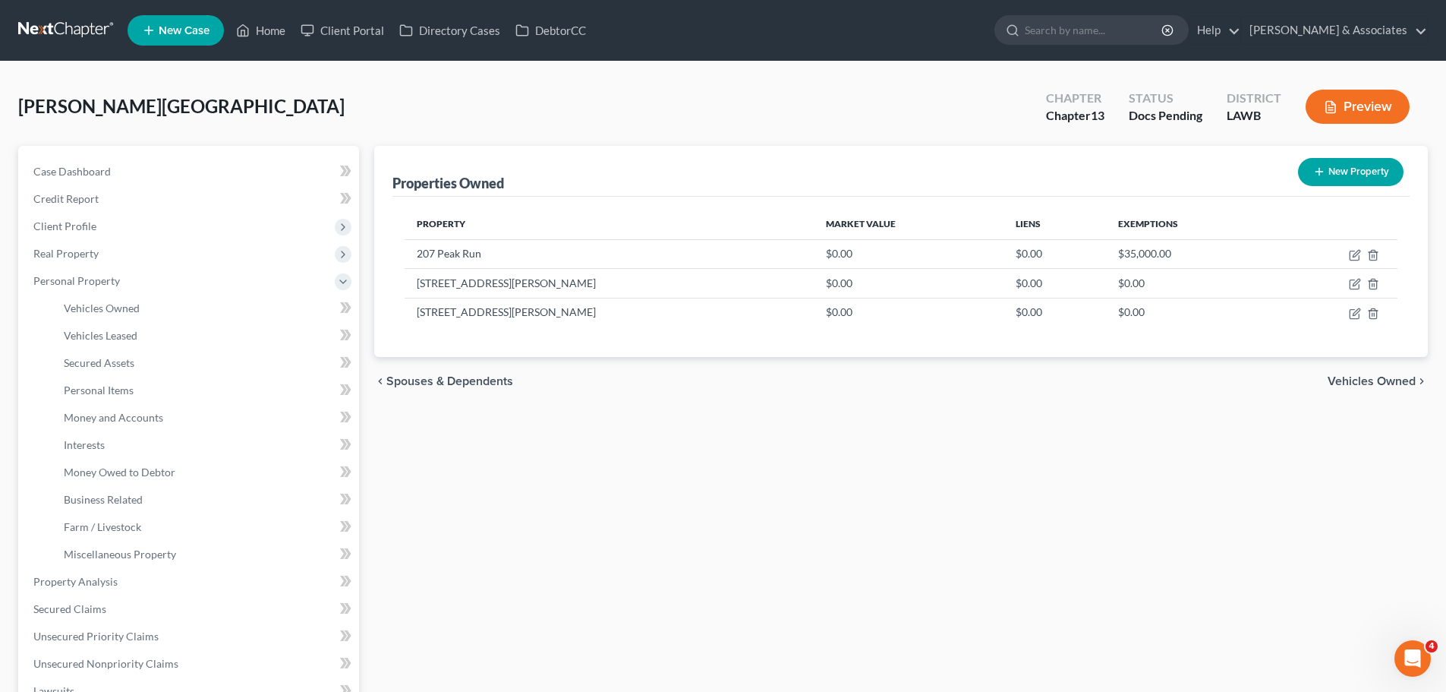
click at [724, 369] on div "chevron_left Spouses & Dependents Vehicles Owned chevron_right" at bounding box center [901, 381] width 1054 height 49
click at [996, 358] on div "chevron_left Spouses & Dependents Vehicles Owned chevron_right" at bounding box center [901, 381] width 1054 height 49
click at [1000, 363] on div "chevron_left Spouses & Dependents Vehicles Owned chevron_right" at bounding box center [901, 381] width 1054 height 49
click at [1000, 364] on div "chevron_left Spouses & Dependents Vehicles Owned chevron_right" at bounding box center [901, 381] width 1054 height 49
click at [146, 557] on span "Miscellaneous Property" at bounding box center [120, 553] width 112 height 13
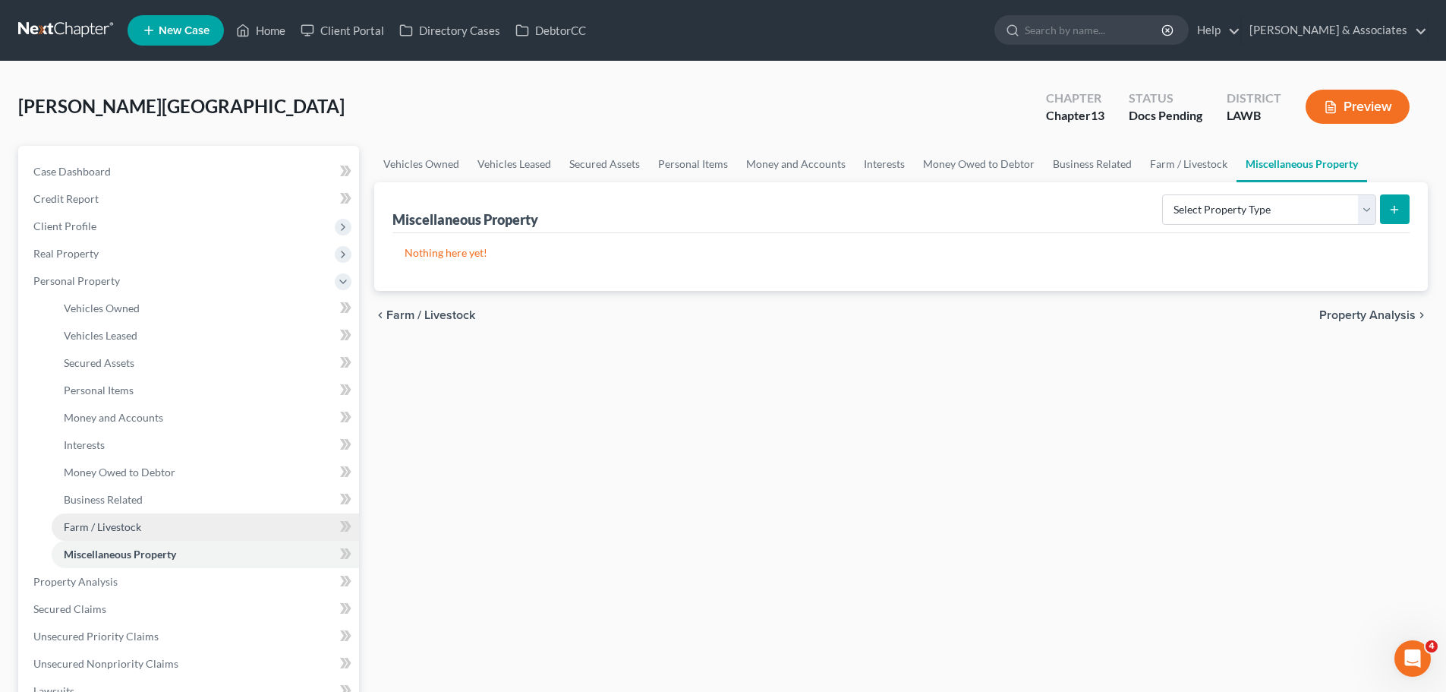
click at [156, 523] on link "Farm / Livestock" at bounding box center [205, 526] width 307 height 27
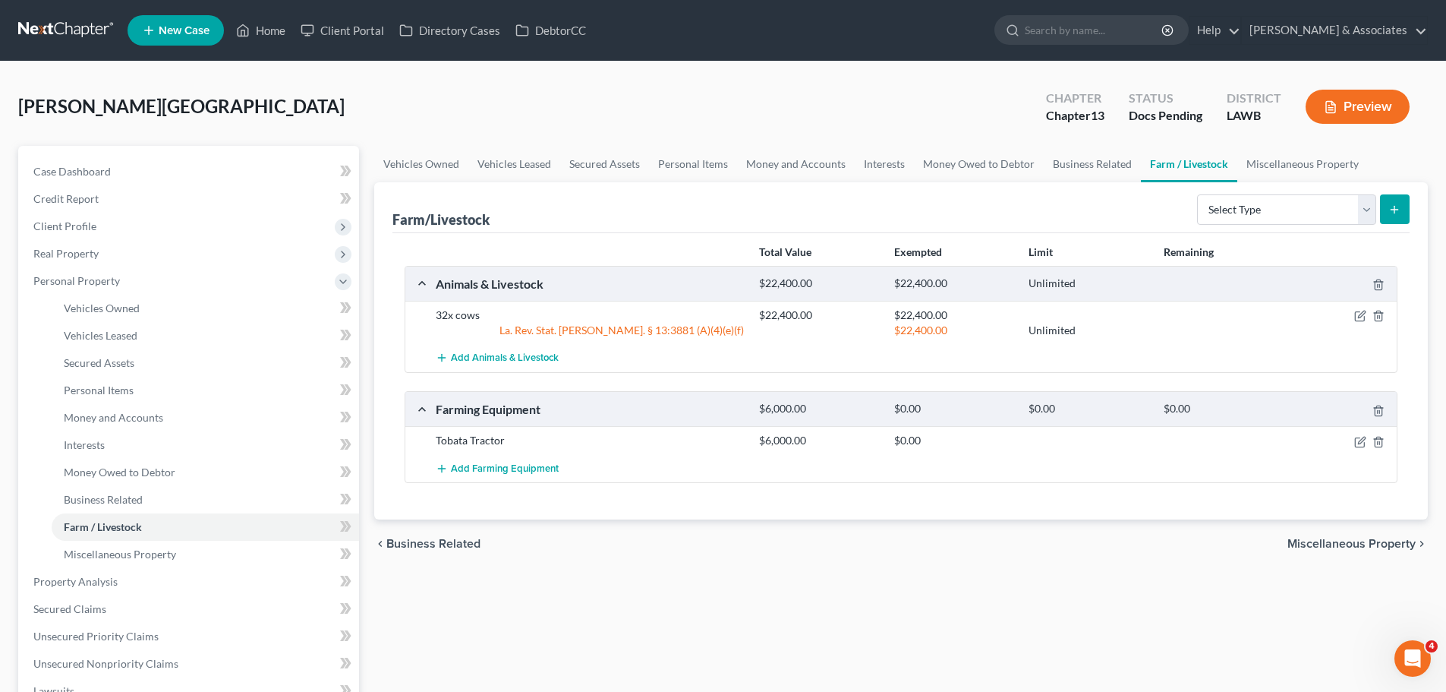
click at [967, 572] on div "Vehicles Owned Vehicles Leased Secured Assets Personal Items Money and Accounts…" at bounding box center [901, 598] width 1069 height 904
click at [115, 560] on span "Miscellaneous Property" at bounding box center [120, 553] width 112 height 13
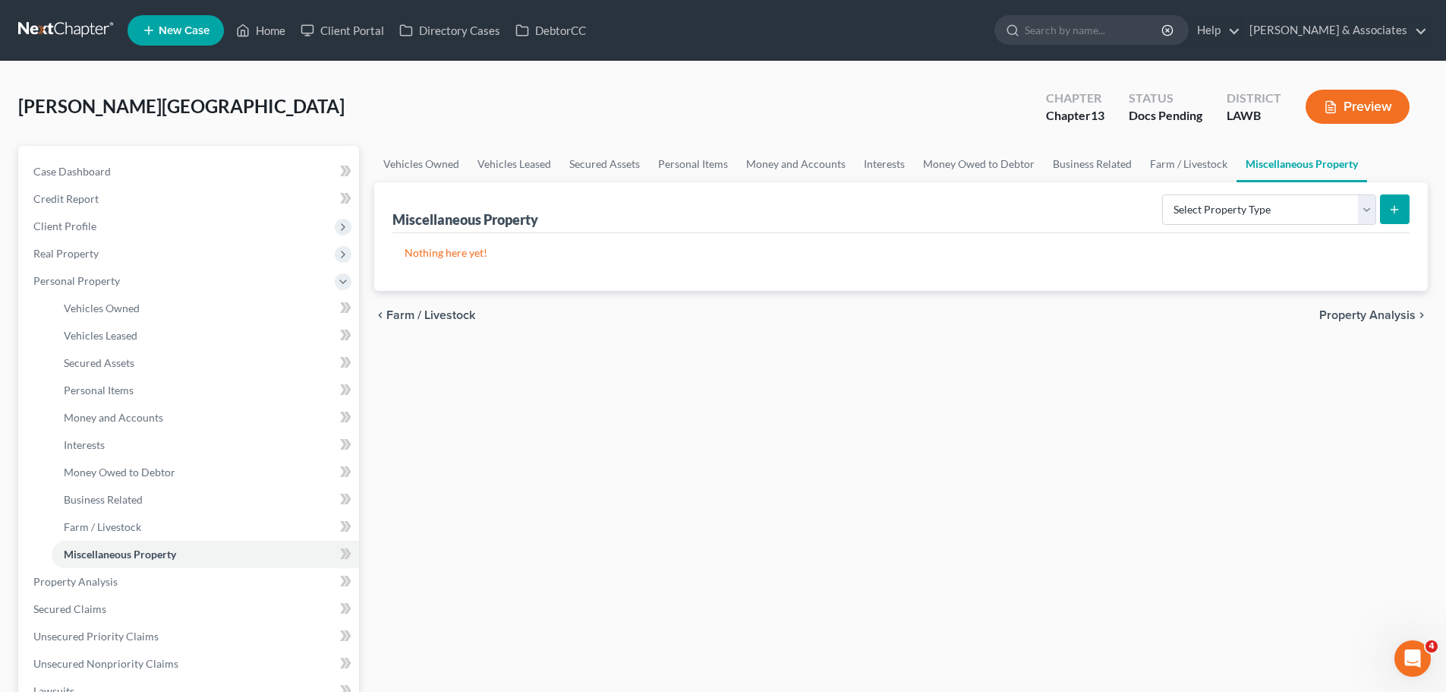
click at [1190, 227] on div "Select Property Type Assigned for Creditor Benefit Within 1 Year Holding for An…" at bounding box center [1283, 208] width 254 height 40
click at [1190, 217] on select "Select Property Type Assigned for Creditor Benefit Within 1 Year Holding for An…" at bounding box center [1269, 209] width 214 height 30
click at [1222, 213] on select "Select Property Type Assigned for Creditor Benefit Within 1 Year Holding for An…" at bounding box center [1269, 209] width 214 height 30
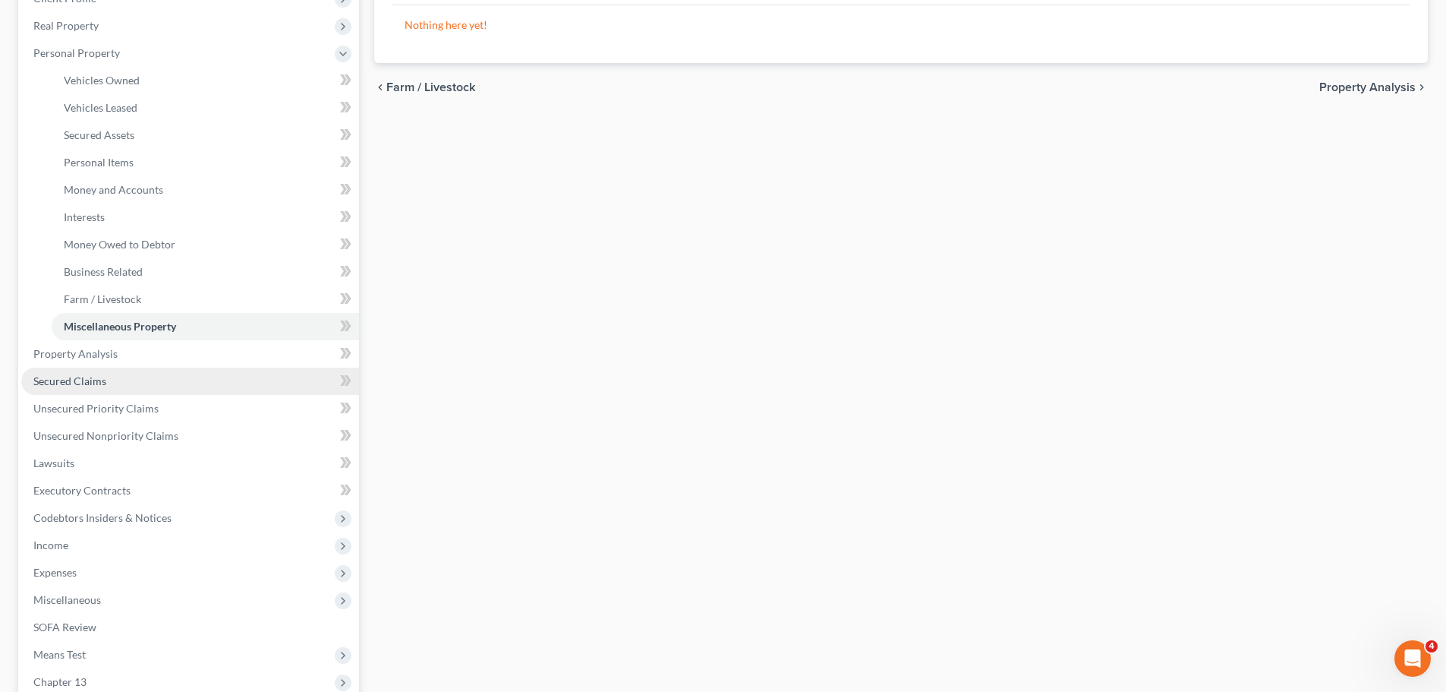
drag, startPoint x: 83, startPoint y: 380, endPoint x: 114, endPoint y: 372, distance: 32.2
click at [83, 380] on span "Secured Claims" at bounding box center [69, 380] width 73 height 13
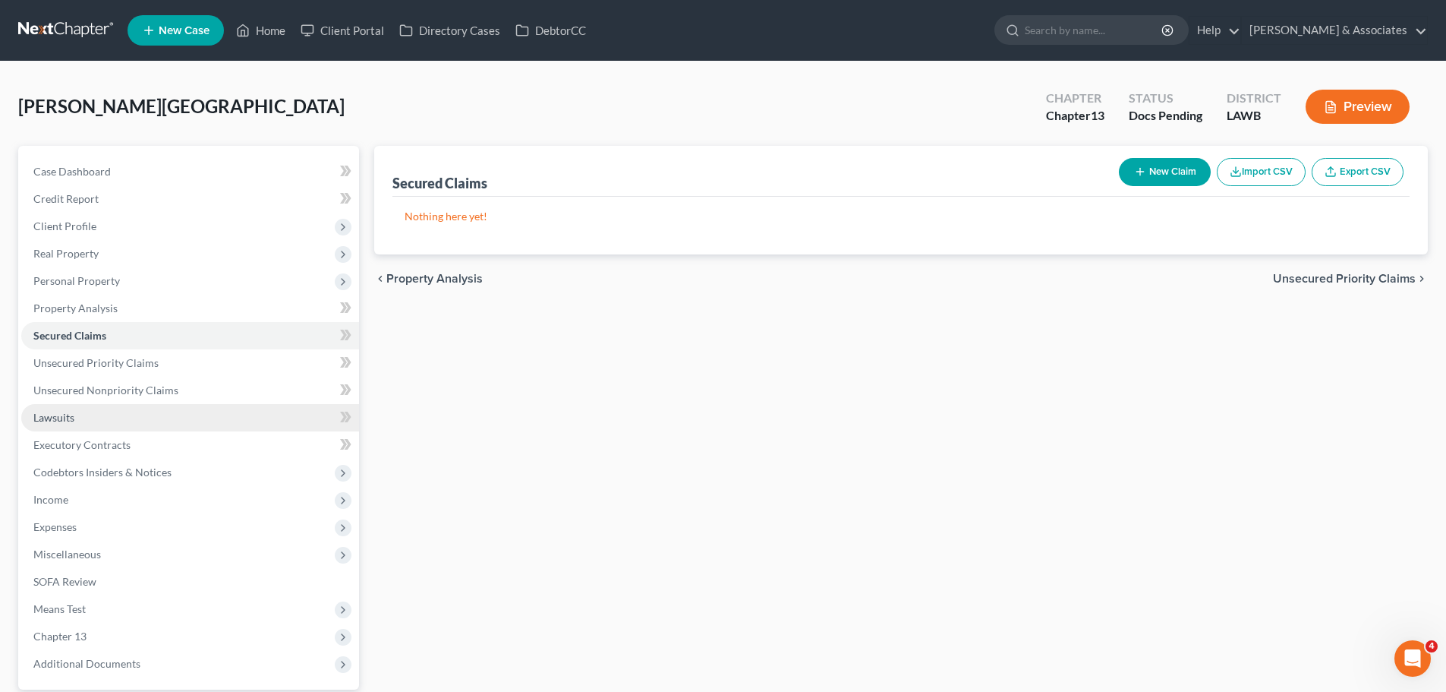
click at [43, 422] on span "Lawsuits" at bounding box center [53, 417] width 41 height 13
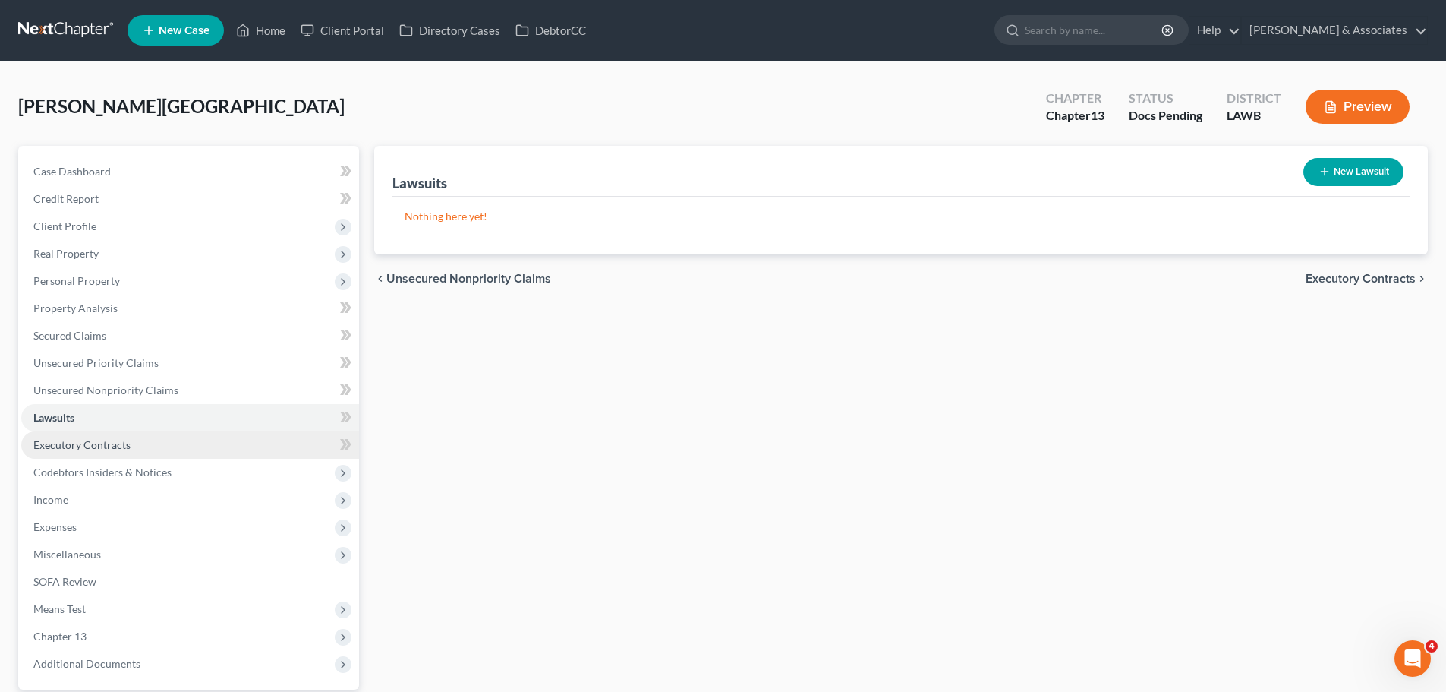
drag, startPoint x: 62, startPoint y: 440, endPoint x: 107, endPoint y: 435, distance: 45.1
click at [62, 440] on span "Executory Contracts" at bounding box center [81, 444] width 97 height 13
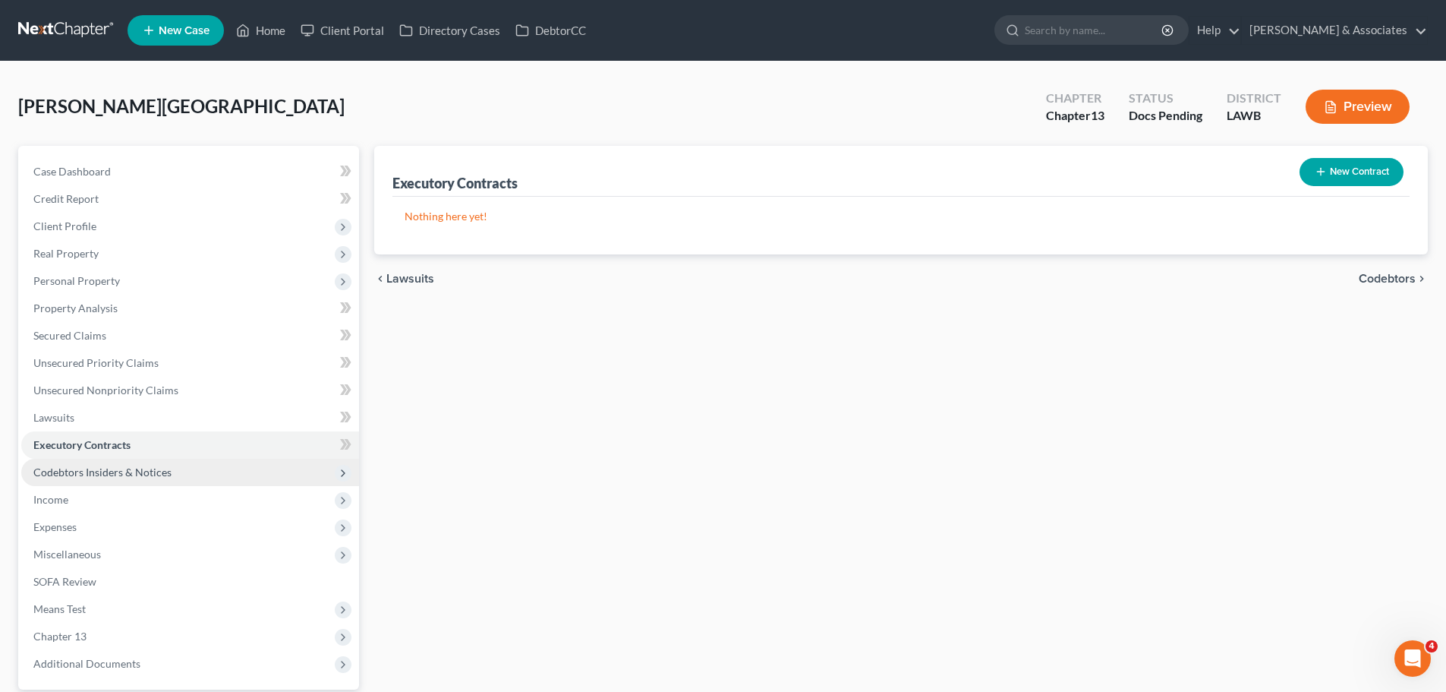
click at [73, 480] on span "Codebtors Insiders & Notices" at bounding box center [190, 472] width 338 height 27
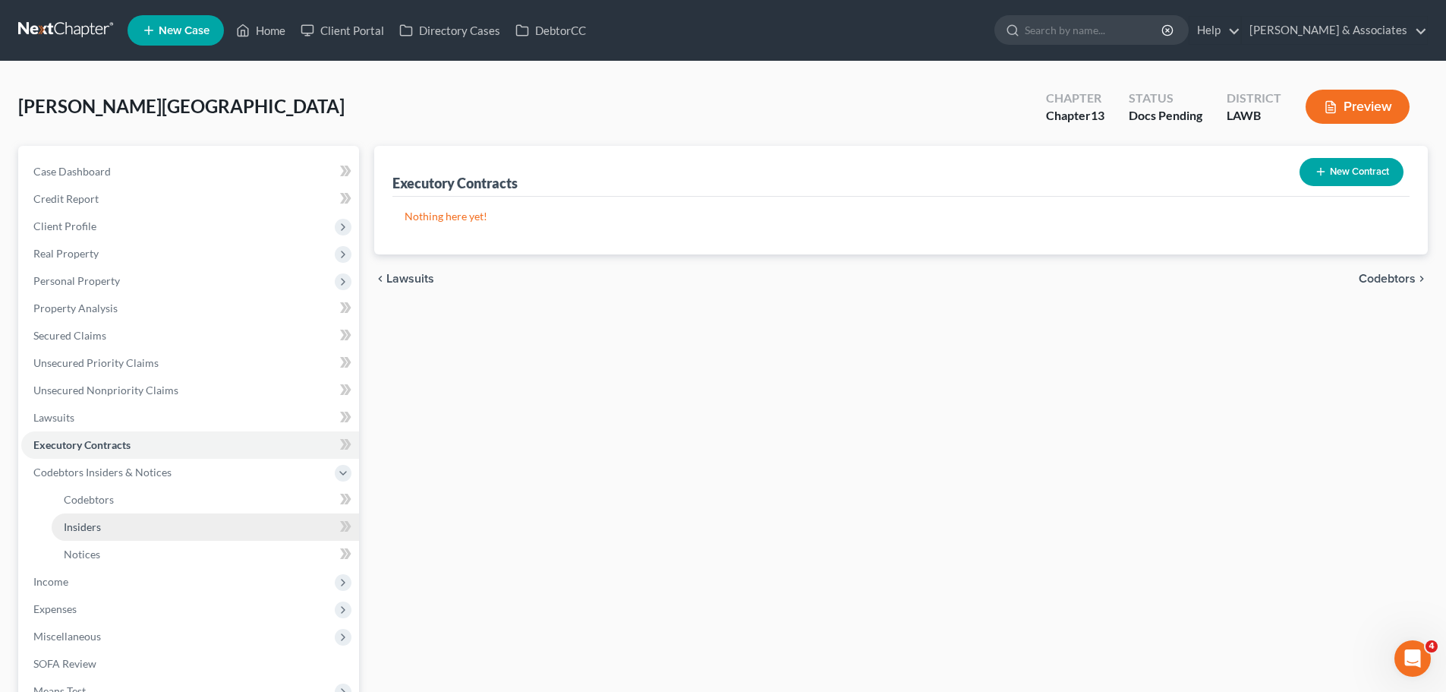
click at [86, 531] on span "Insiders" at bounding box center [82, 526] width 37 height 13
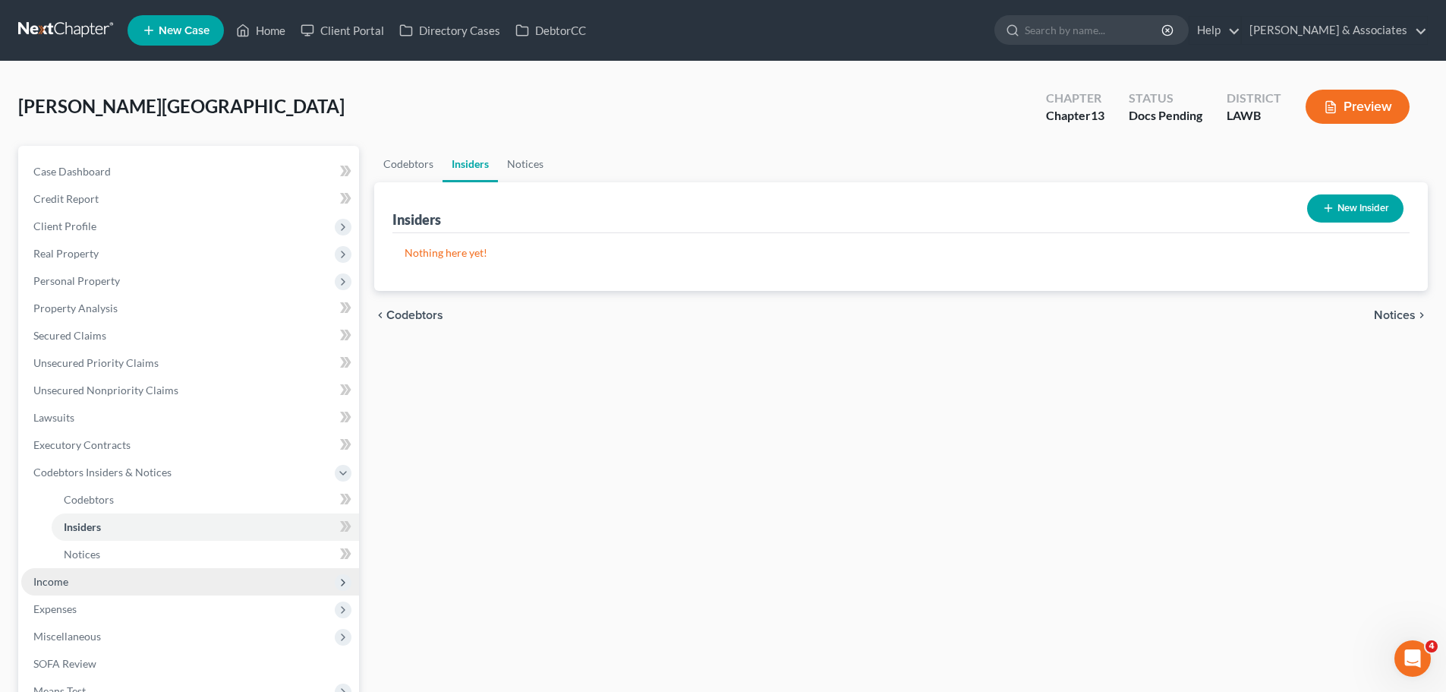
click at [50, 575] on span "Income" at bounding box center [50, 581] width 35 height 13
click at [140, 522] on span "Employment Income" at bounding box center [112, 526] width 97 height 13
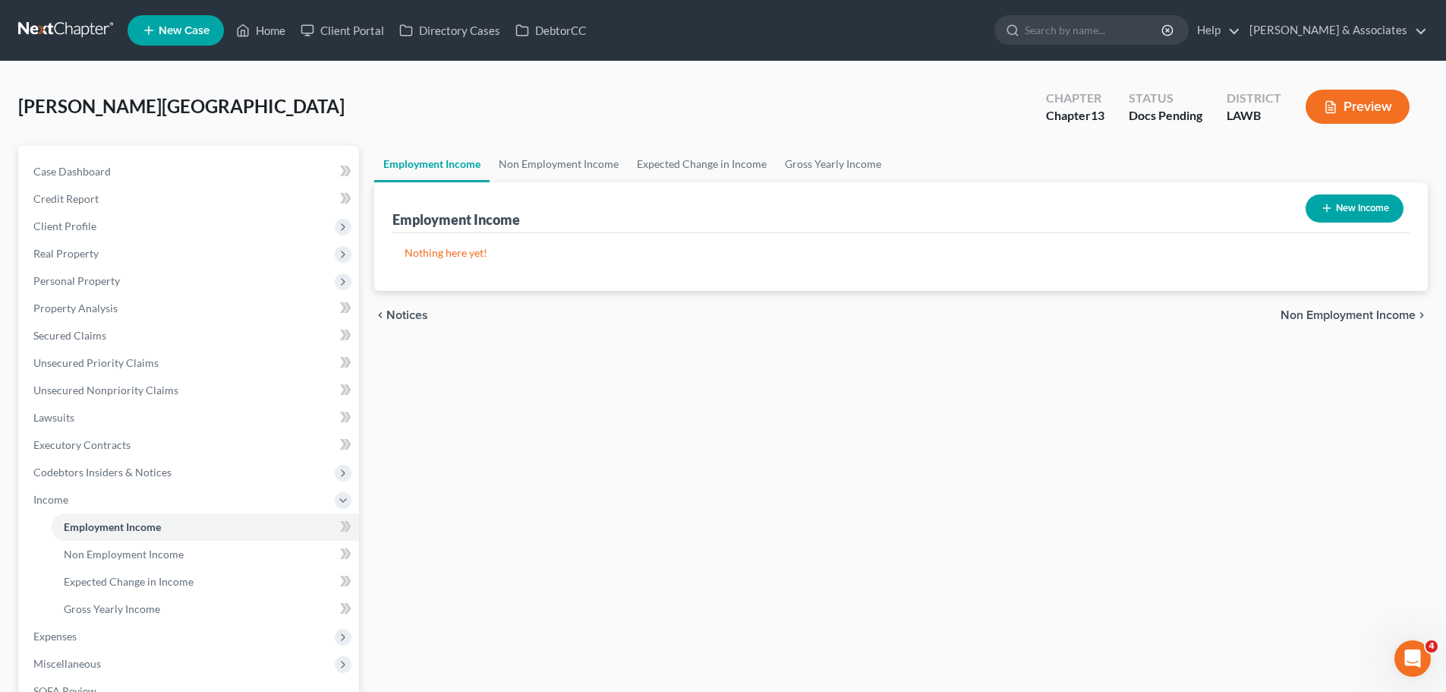
drag, startPoint x: 789, startPoint y: 551, endPoint x: 1328, endPoint y: 582, distance: 540.0
click at [789, 551] on div "Employment Income Non Employment Income Expected Change in Income Gross Yearly …" at bounding box center [901, 516] width 1069 height 740
click at [539, 162] on link "Non Employment Income" at bounding box center [559, 164] width 138 height 36
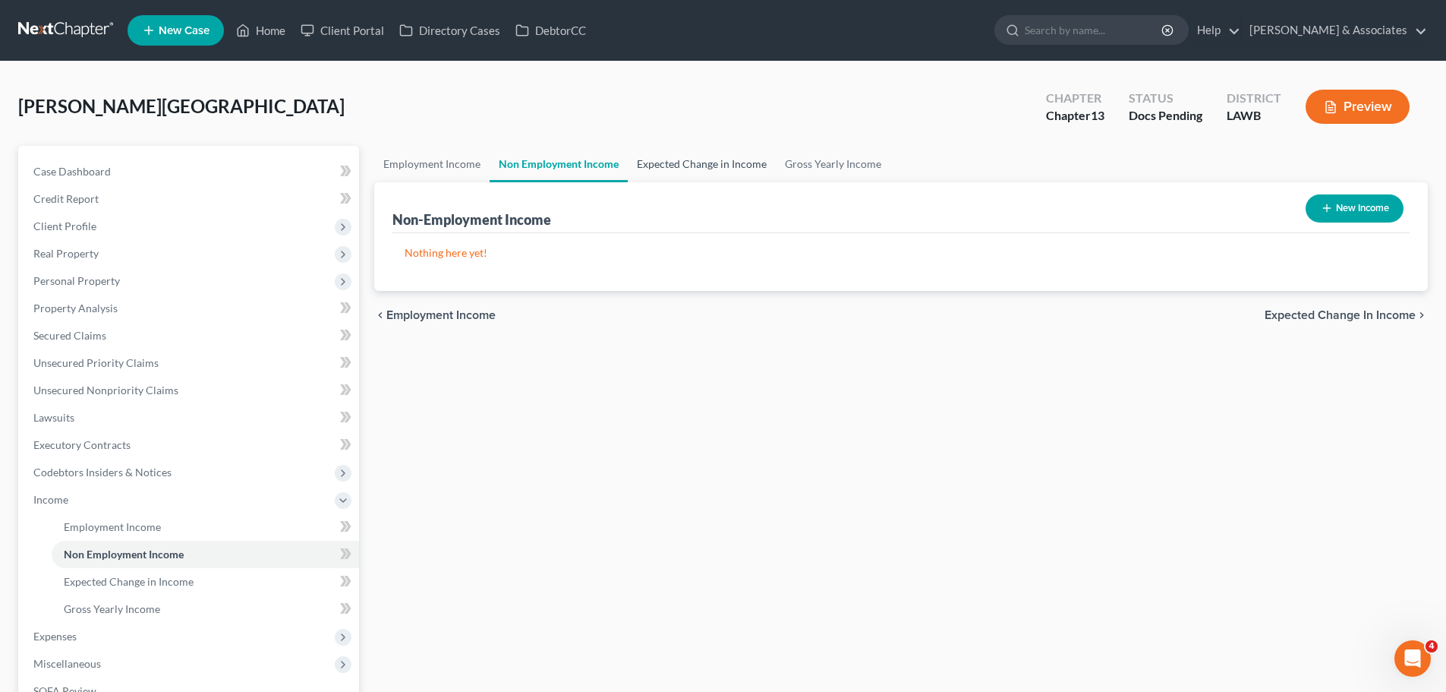
click at [649, 164] on link "Expected Change in Income" at bounding box center [702, 164] width 148 height 36
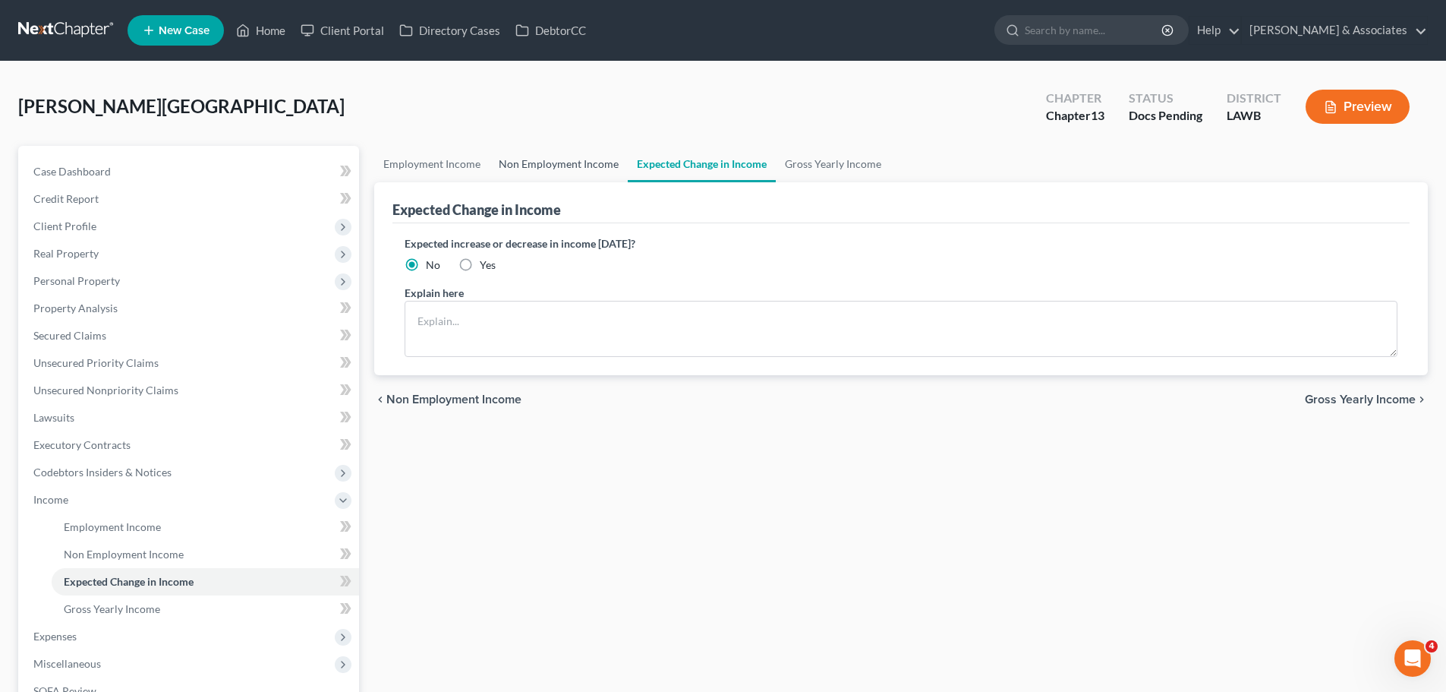
drag, startPoint x: 594, startPoint y: 160, endPoint x: 581, endPoint y: 160, distance: 13.7
click at [594, 160] on link "Non Employment Income" at bounding box center [559, 164] width 138 height 36
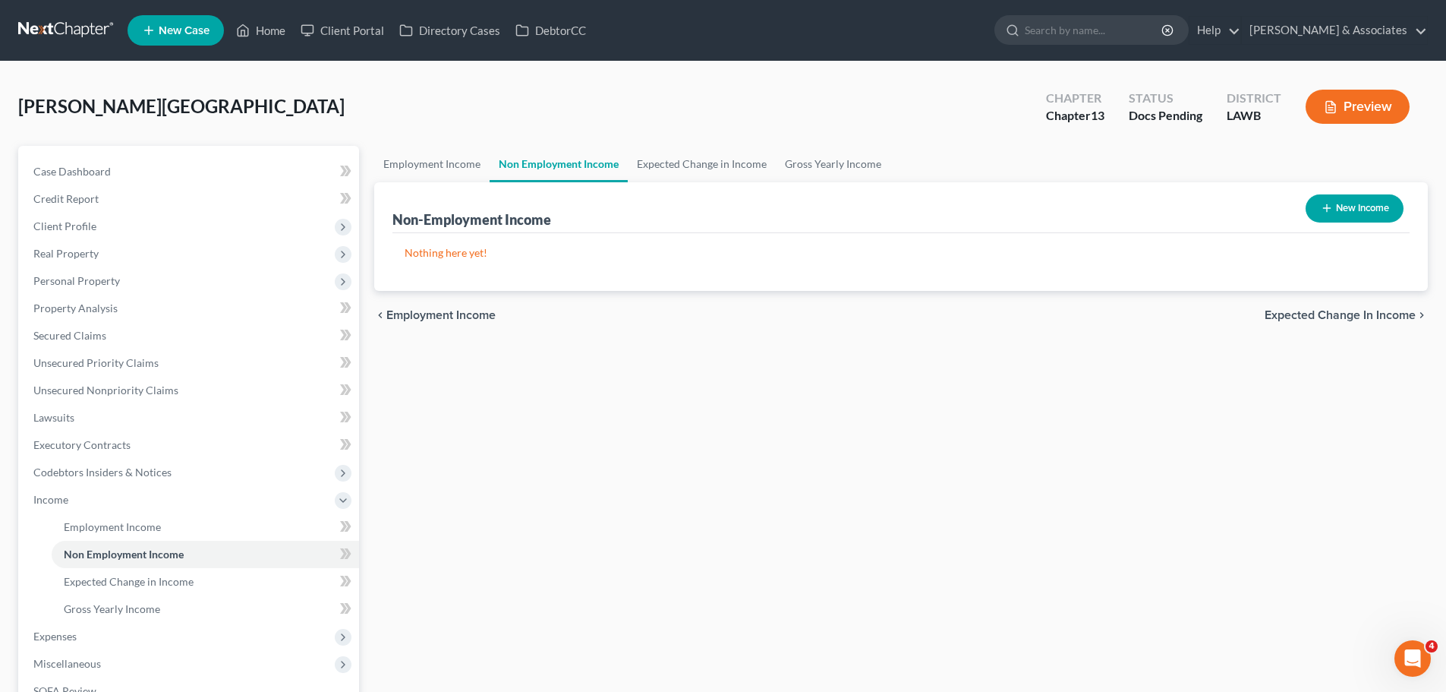
click at [1356, 200] on button "New Income" at bounding box center [1355, 208] width 98 height 28
select select "0"
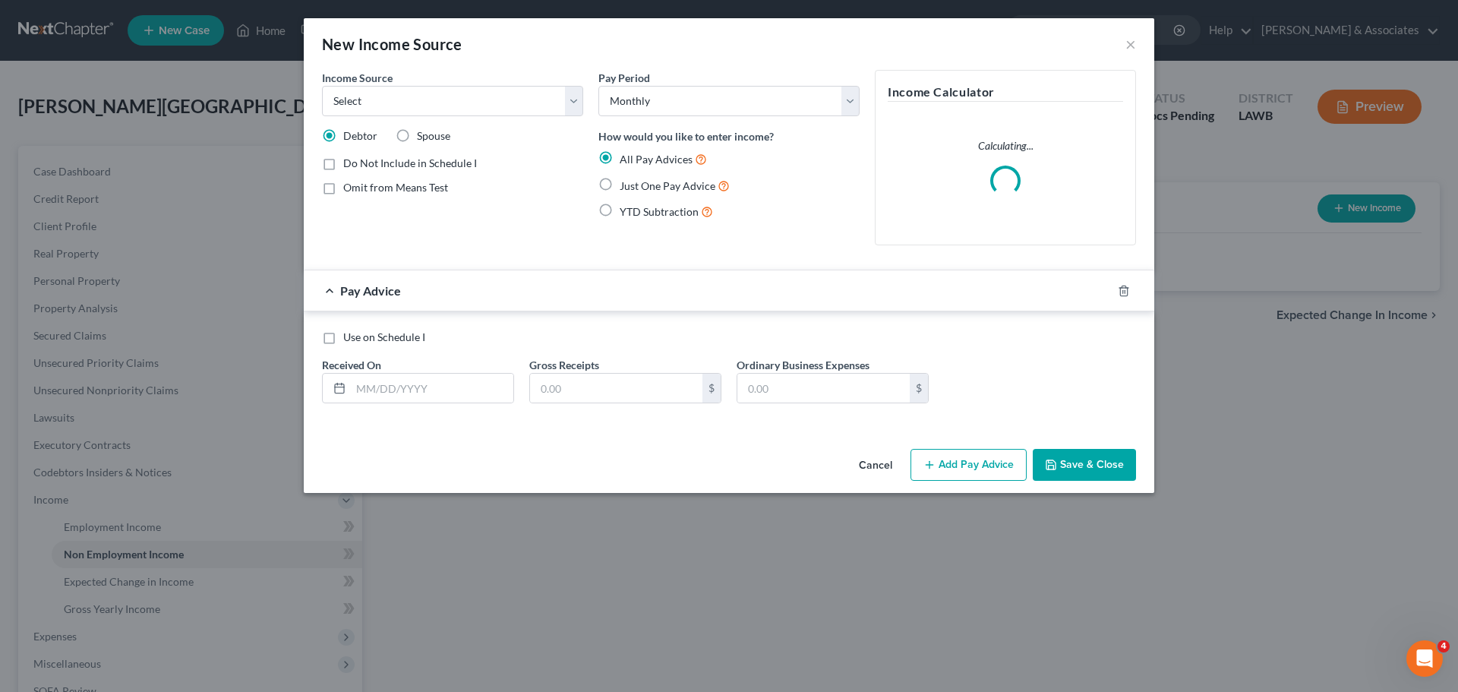
click at [468, 73] on div "Income Source * Select Unemployment Disability (from employer) Pension Retireme…" at bounding box center [452, 93] width 261 height 46
click at [462, 93] on select "Select Unemployment Disability (from employer) Pension Retirement Social Securi…" at bounding box center [452, 101] width 261 height 30
select select "13"
click at [322, 86] on select "Select Unemployment Disability (from employer) Pension Retirement Social Securi…" at bounding box center [452, 101] width 261 height 30
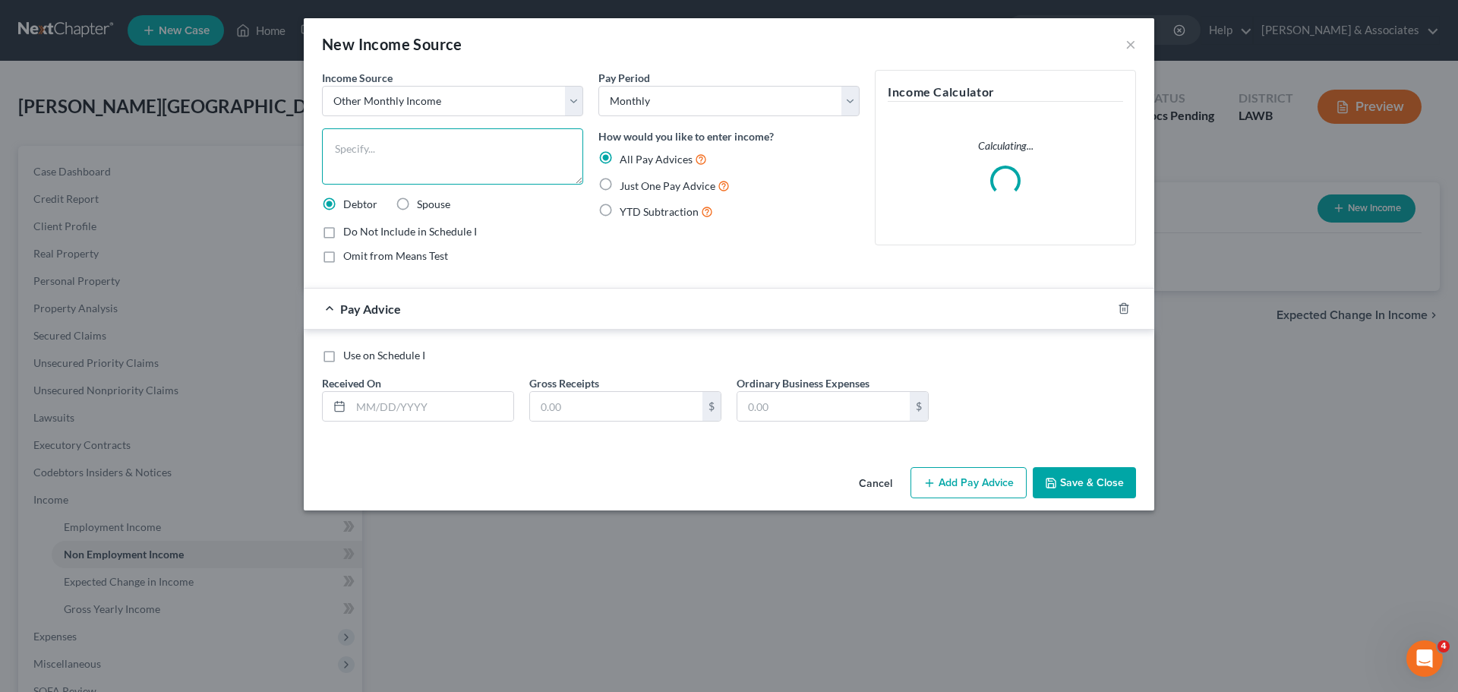
click at [391, 143] on textarea at bounding box center [452, 156] width 261 height 56
type textarea "Self employment"
click at [434, 200] on span "Spouse" at bounding box center [433, 203] width 33 height 13
click at [433, 200] on input "Spouse" at bounding box center [428, 202] width 10 height 10
radio input "true"
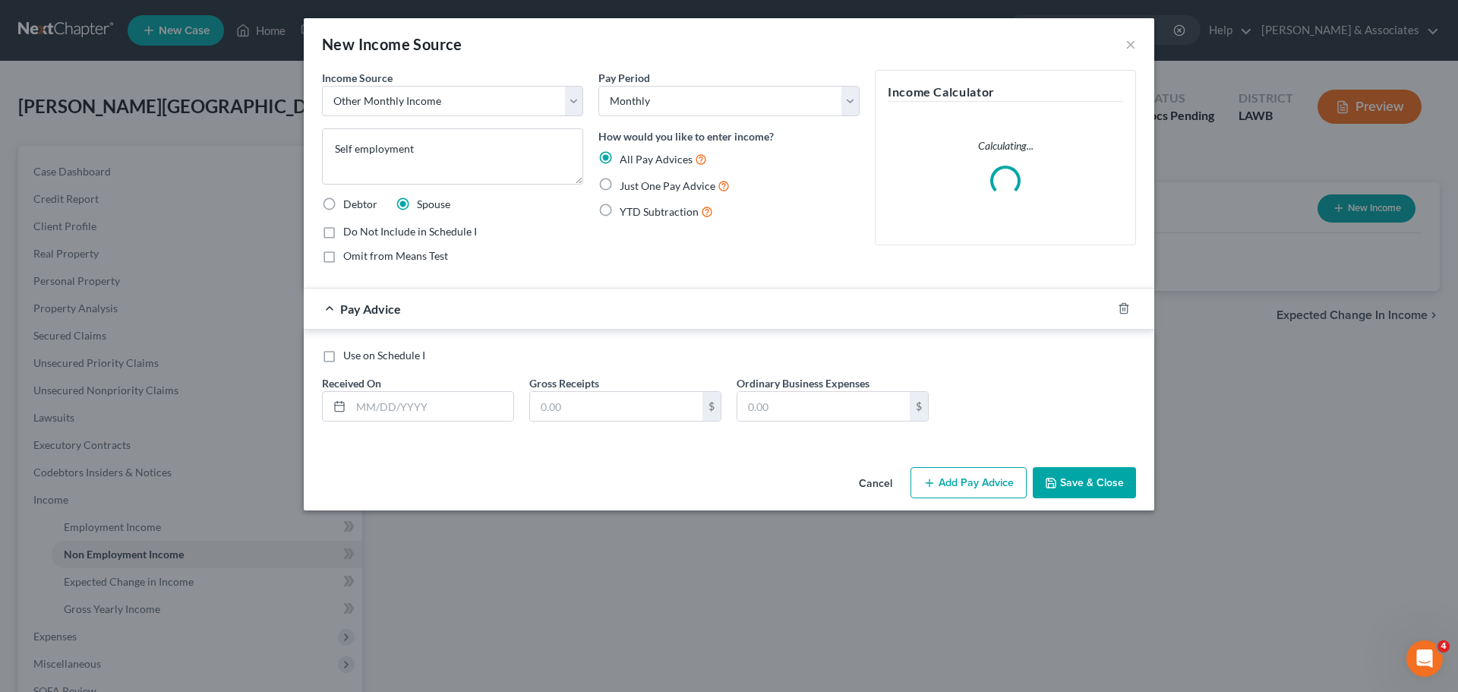
click at [666, 219] on label "YTD Subtraction" at bounding box center [666, 211] width 93 height 17
click at [635, 213] on input "YTD Subtraction" at bounding box center [631, 208] width 10 height 10
radio input "true"
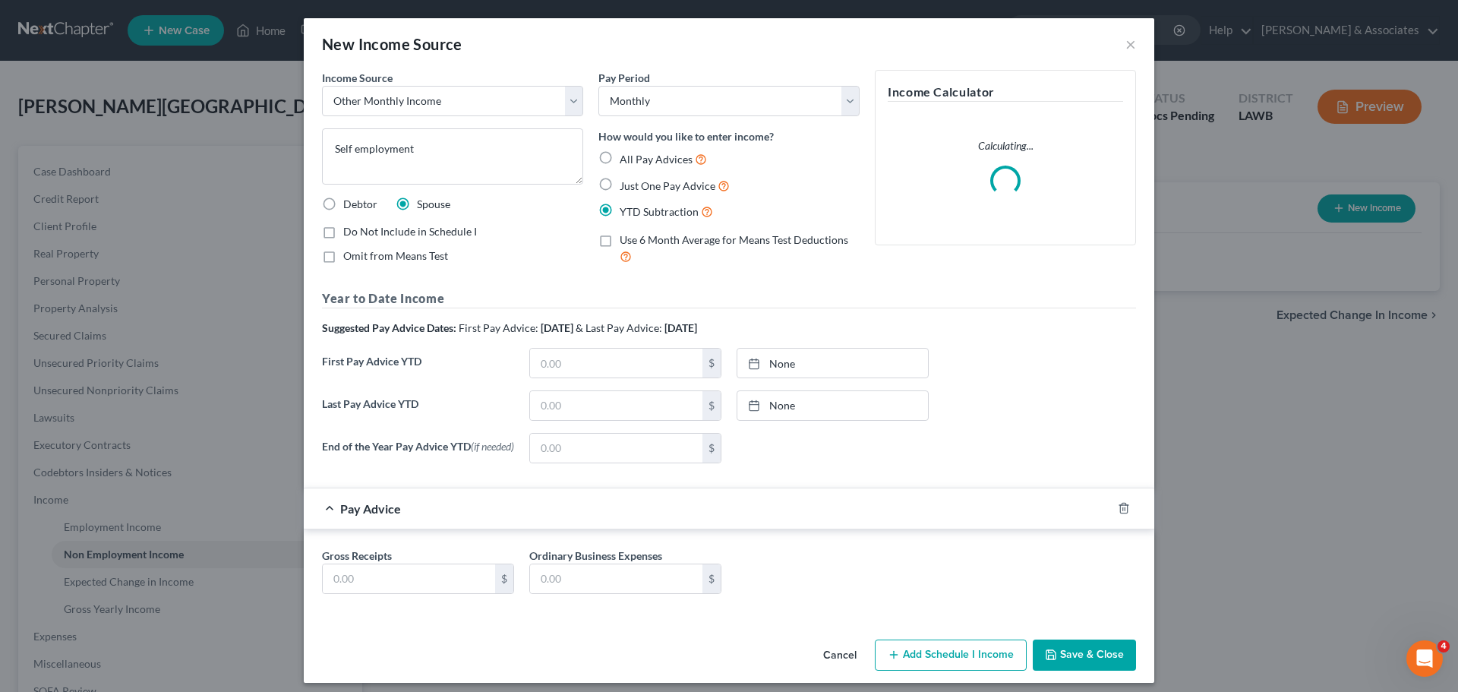
click at [620, 184] on label "Just One Pay Advice" at bounding box center [675, 185] width 110 height 17
click at [626, 184] on input "Just One Pay Advice" at bounding box center [631, 182] width 10 height 10
radio input "true"
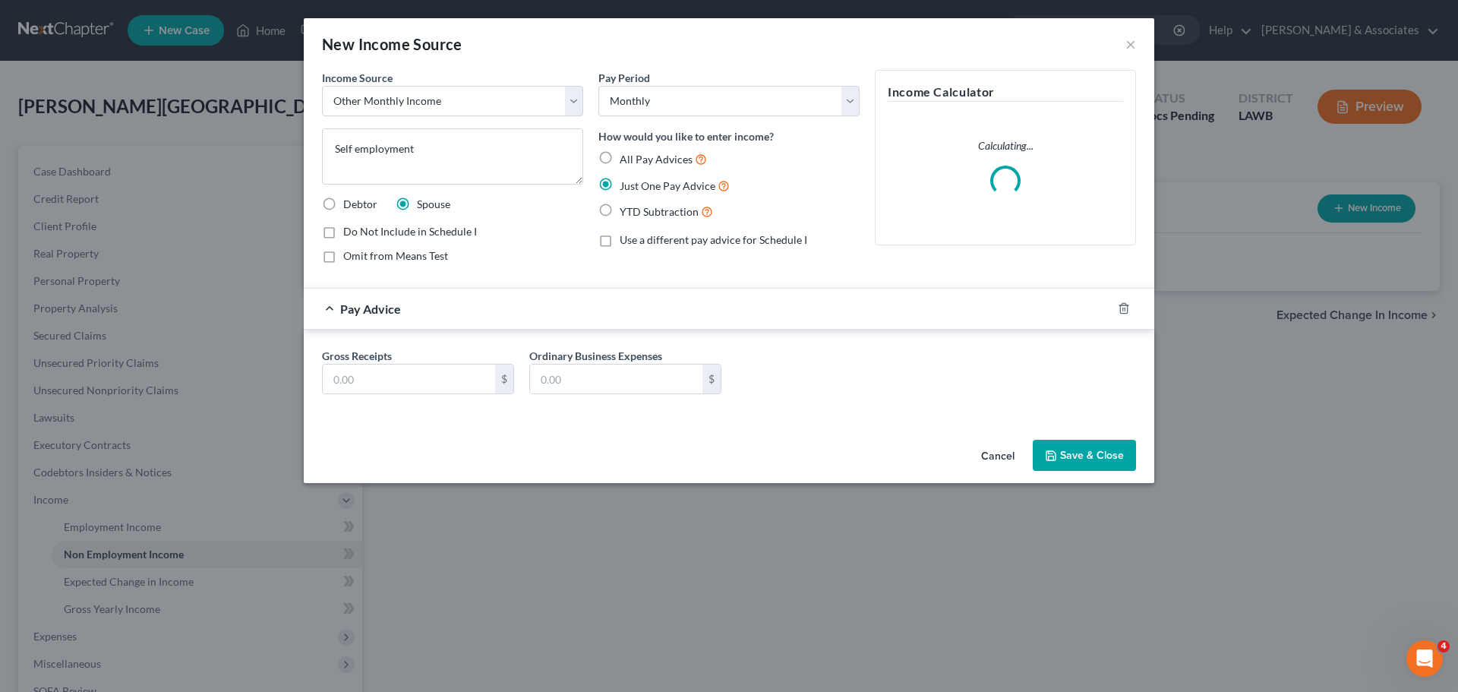
click at [620, 159] on label "All Pay Advices" at bounding box center [663, 158] width 87 height 17
click at [626, 159] on input "All Pay Advices" at bounding box center [631, 155] width 10 height 10
radio input "true"
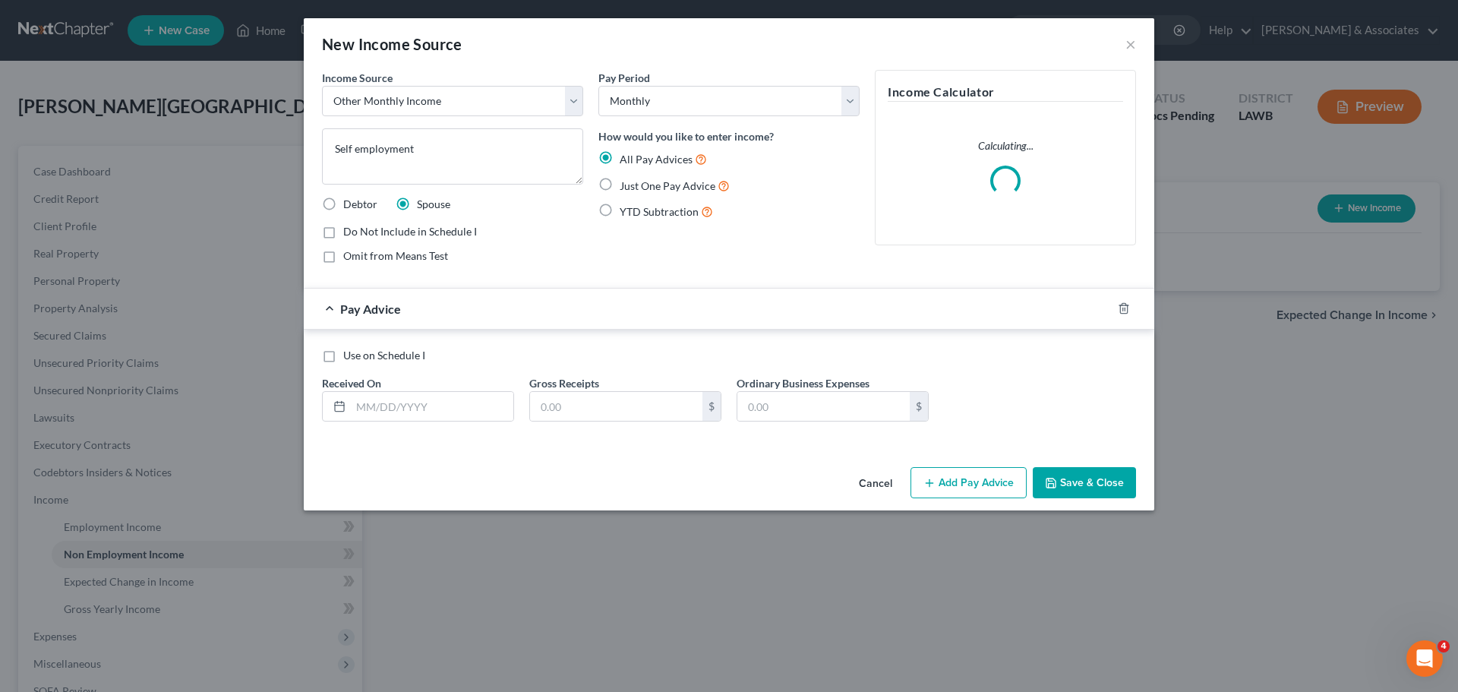
click at [1112, 304] on div "Pay Advice" at bounding box center [729, 309] width 850 height 42
click at [1117, 306] on div at bounding box center [1133, 308] width 43 height 24
click at [1124, 305] on polyline "button" at bounding box center [1123, 305] width 9 height 0
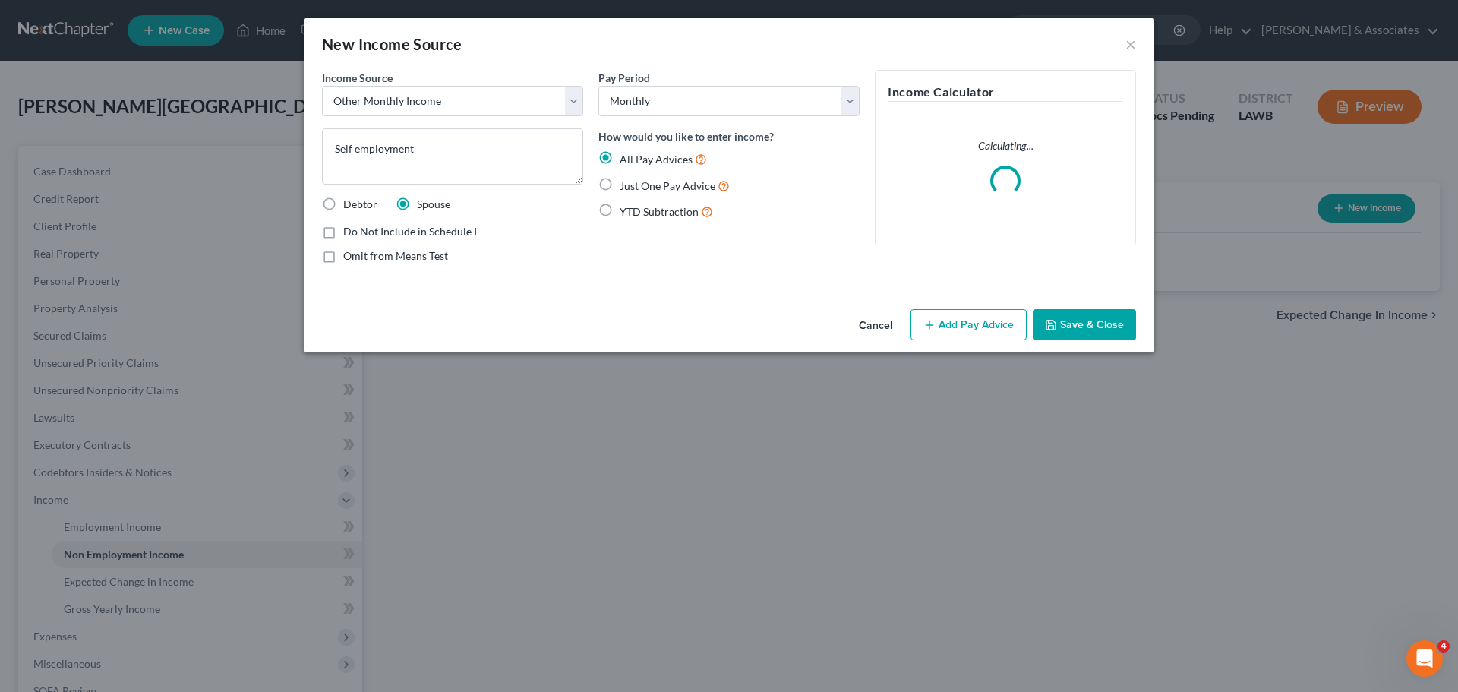
click at [1092, 311] on button "Save & Close" at bounding box center [1084, 325] width 103 height 32
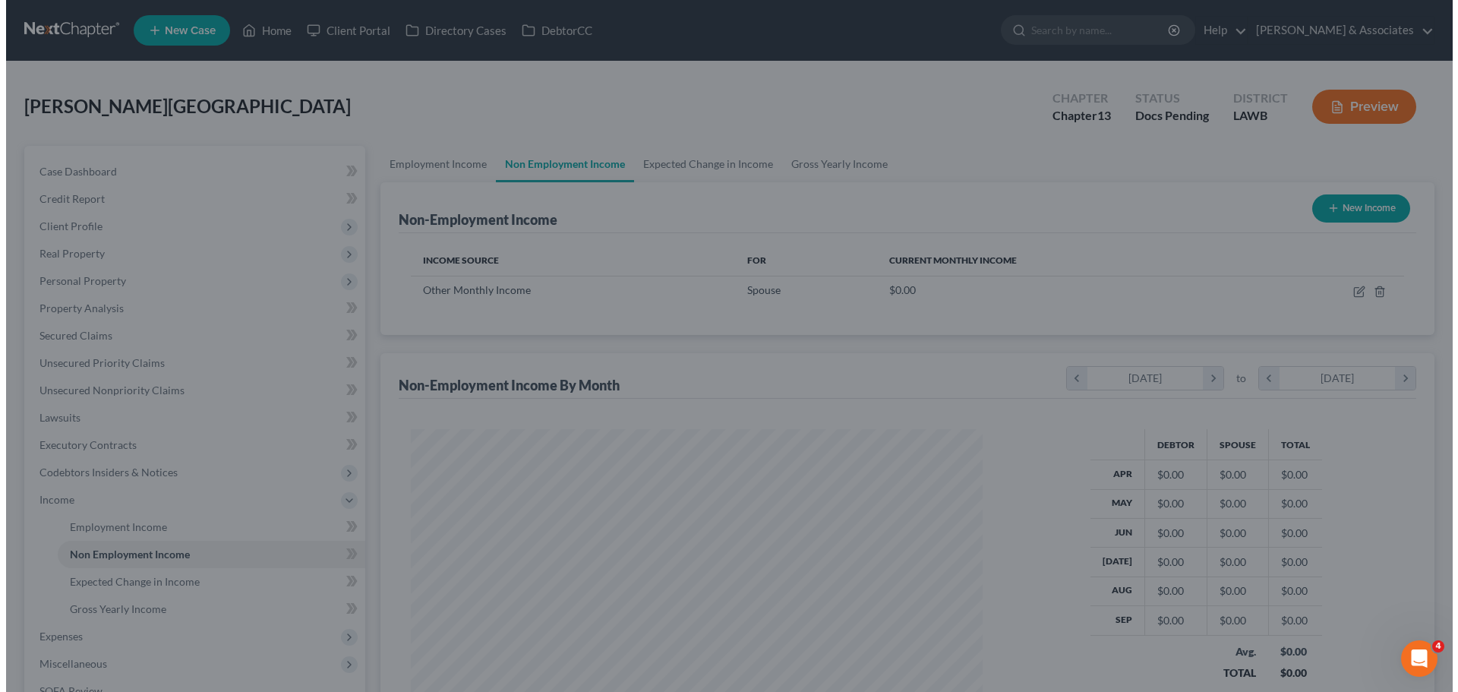
scroll to position [758957, 758644]
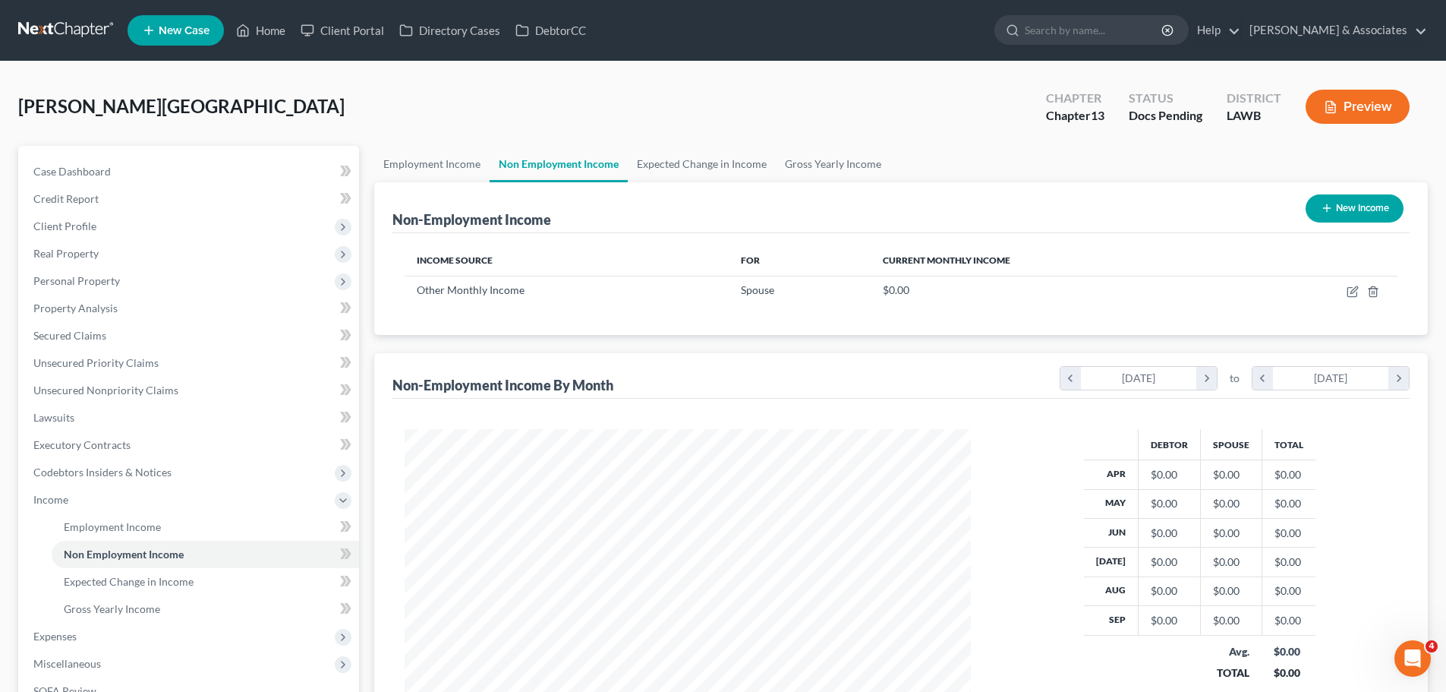
click at [1327, 215] on button "New Income" at bounding box center [1355, 208] width 98 height 28
select select "0"
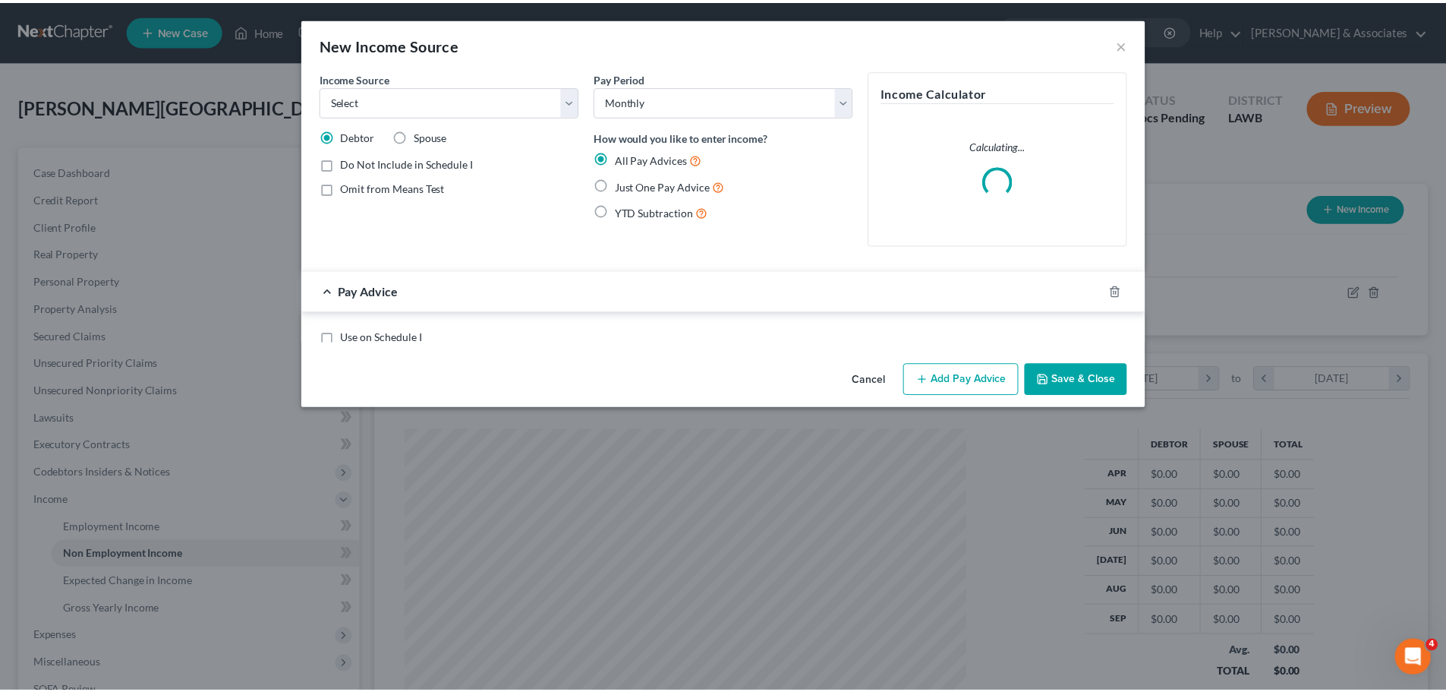
scroll to position [285, 602]
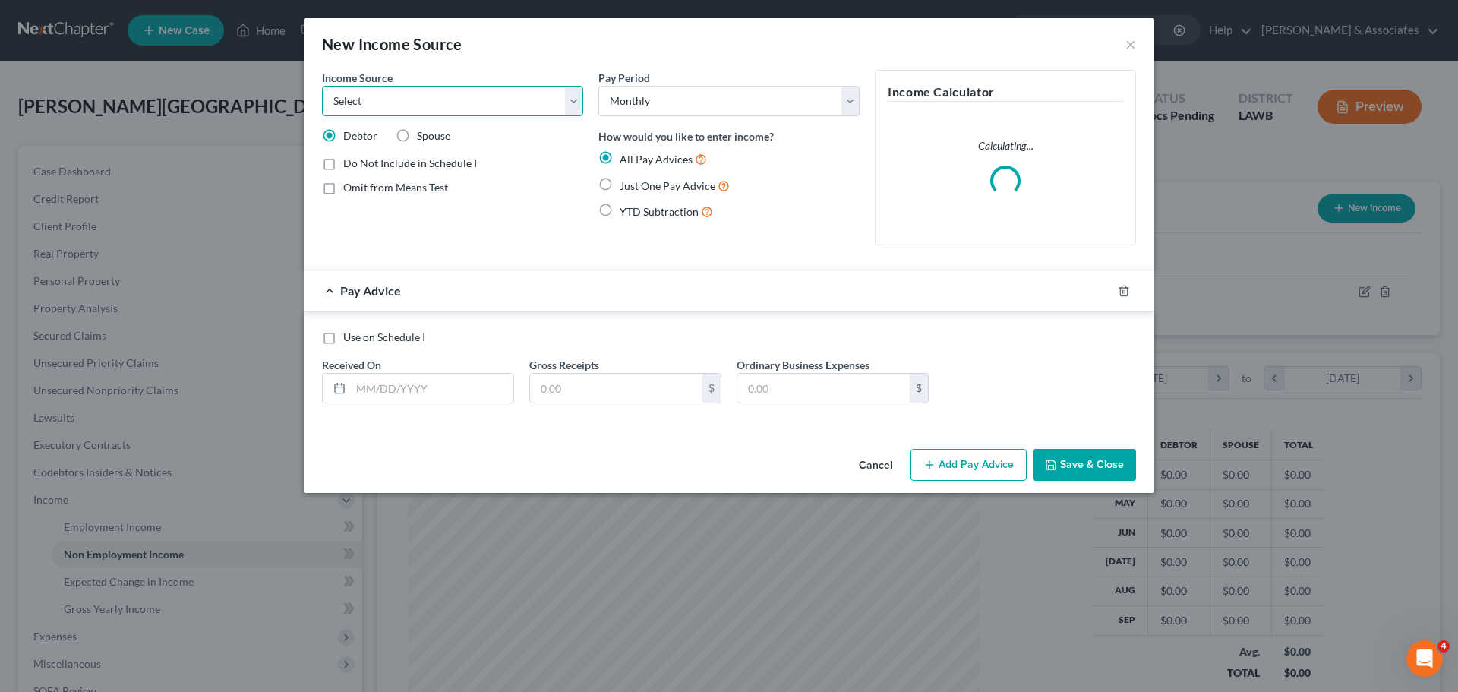
click at [496, 111] on select "Select Unemployment Disability (from employer) Pension Retirement Social Securi…" at bounding box center [452, 101] width 261 height 30
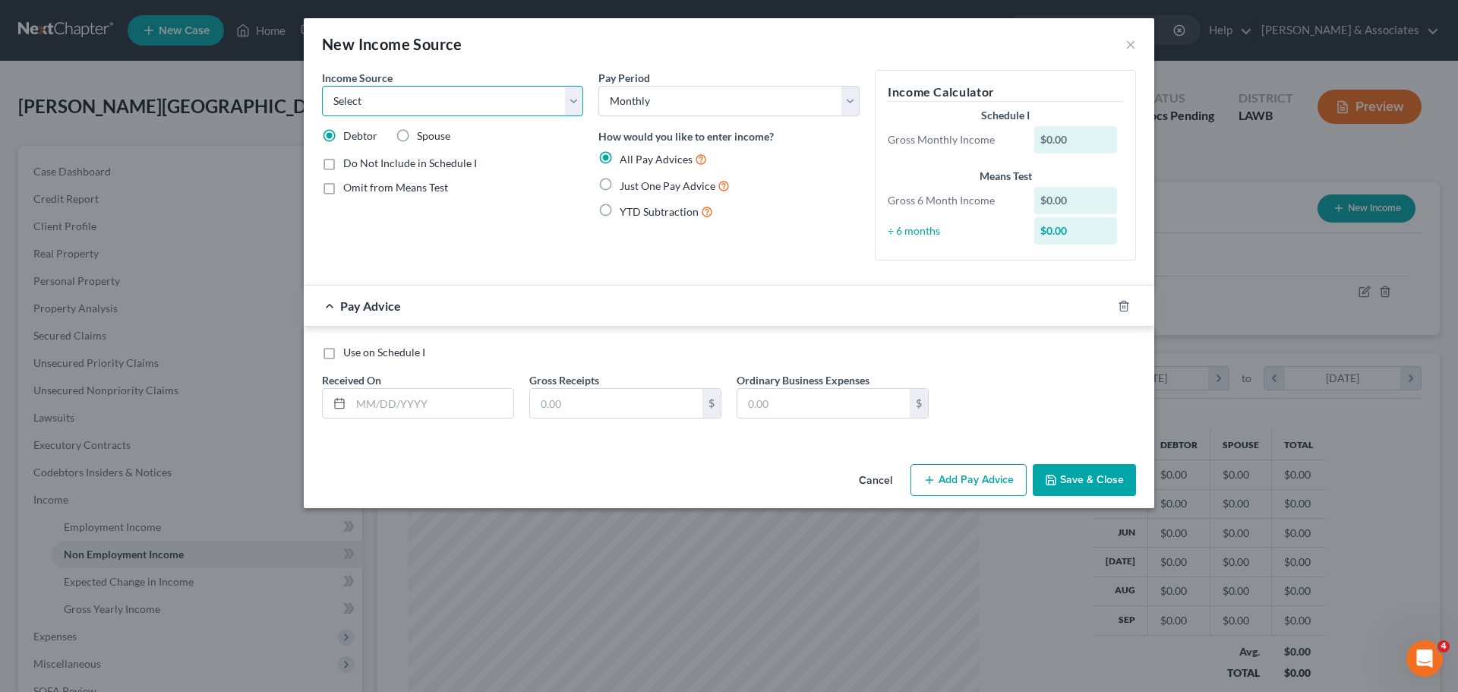
drag, startPoint x: 407, startPoint y: 94, endPoint x: 407, endPoint y: 110, distance: 15.9
click at [407, 94] on select "Select Unemployment Disability (from employer) Pension Retirement Social Securi…" at bounding box center [452, 101] width 261 height 30
select select "5"
click at [322, 86] on select "Select Unemployment Disability (from employer) Pension Retirement Social Securi…" at bounding box center [452, 101] width 261 height 30
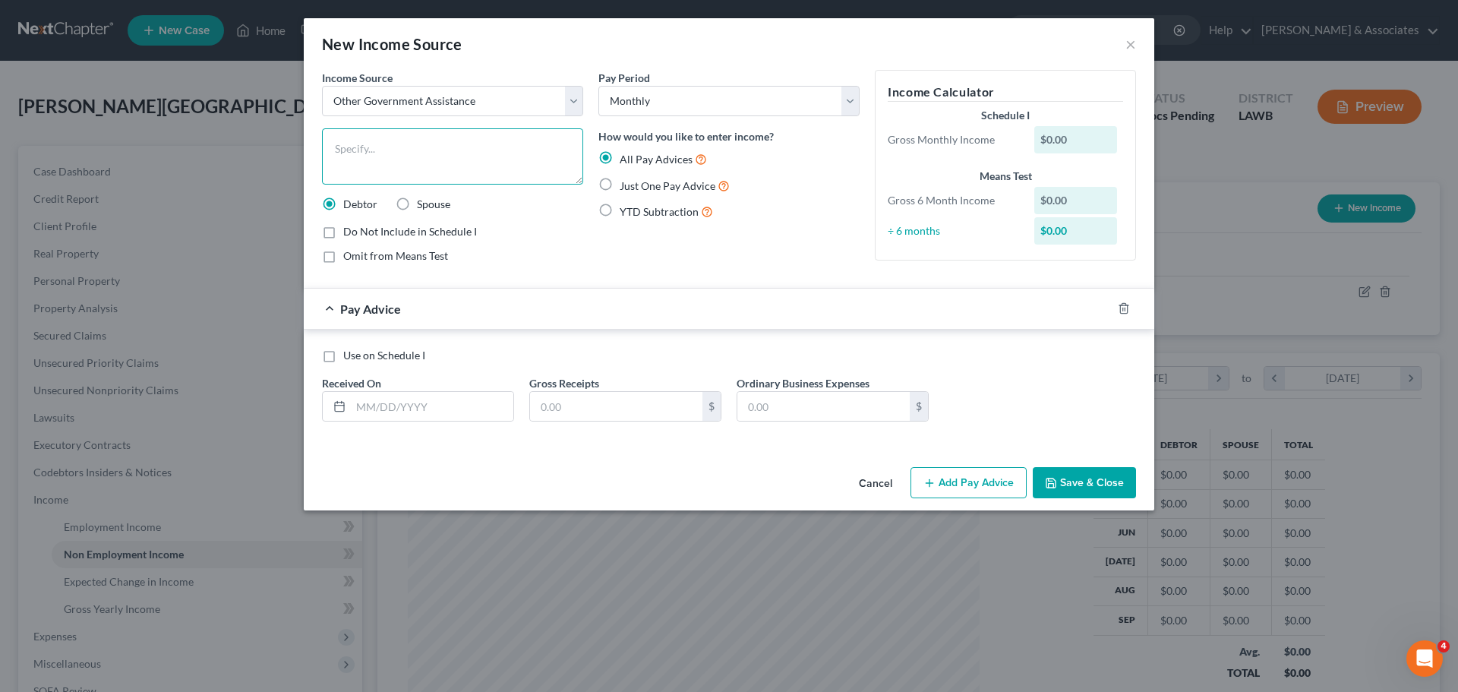
click at [434, 156] on textarea at bounding box center [452, 156] width 261 height 56
type textarea "N"
type textarea "SNAP"
click at [566, 235] on div "Do Not Include in Schedule I" at bounding box center [452, 231] width 261 height 15
click at [472, 411] on input "text" at bounding box center [432, 406] width 162 height 29
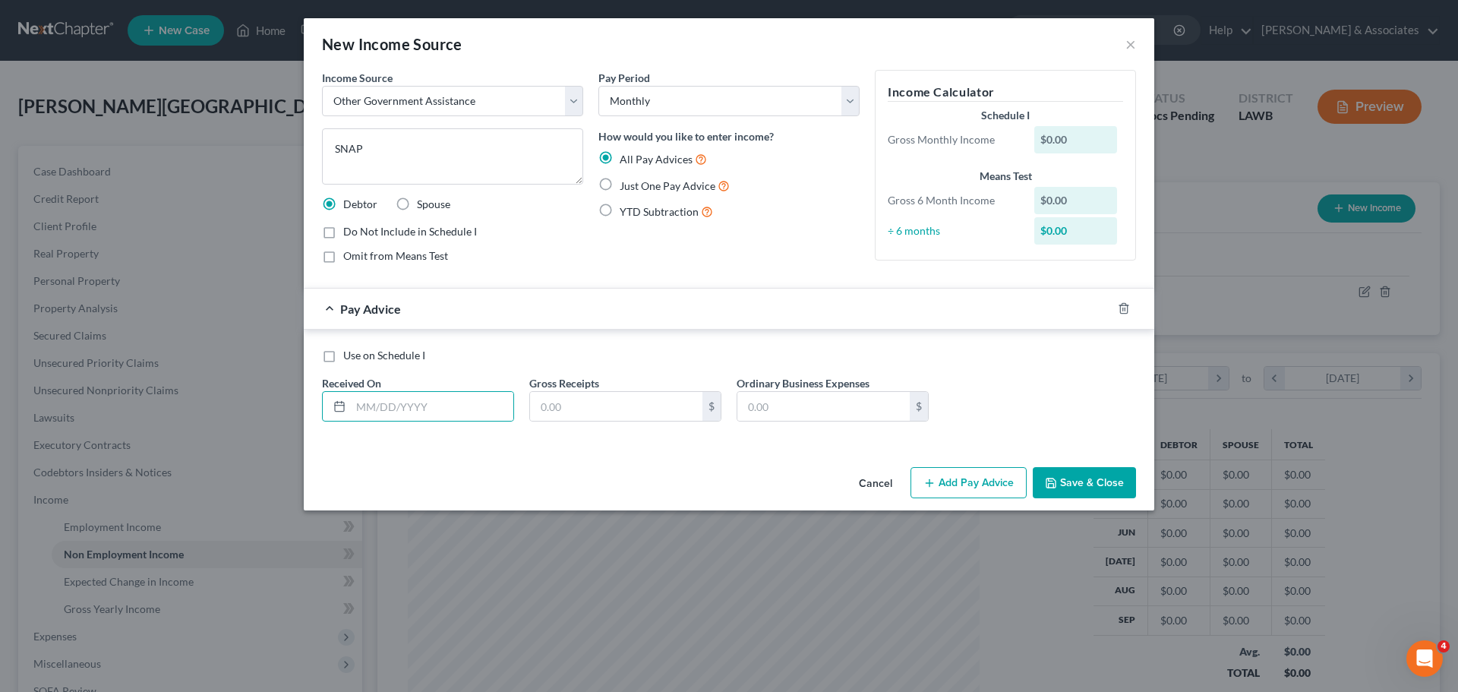
click at [630, 183] on span "Just One Pay Advice" at bounding box center [668, 185] width 96 height 13
click at [630, 183] on input "Just One Pay Advice" at bounding box center [631, 182] width 10 height 10
radio input "true"
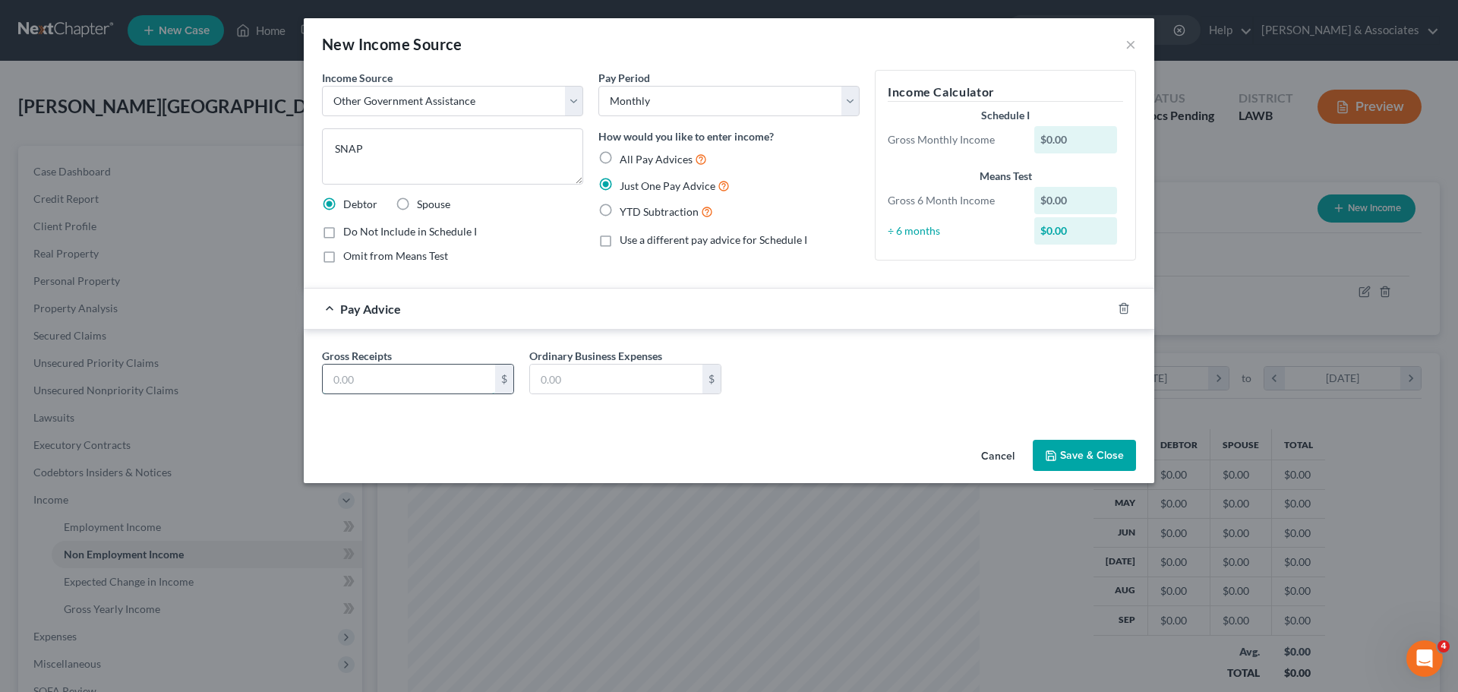
click at [468, 386] on input "text" at bounding box center [409, 378] width 172 height 29
type input "300.00"
click at [416, 235] on span "Do Not Include in Schedule I" at bounding box center [410, 231] width 134 height 13
click at [359, 234] on input "Do Not Include in Schedule I" at bounding box center [354, 229] width 10 height 10
checkbox input "true"
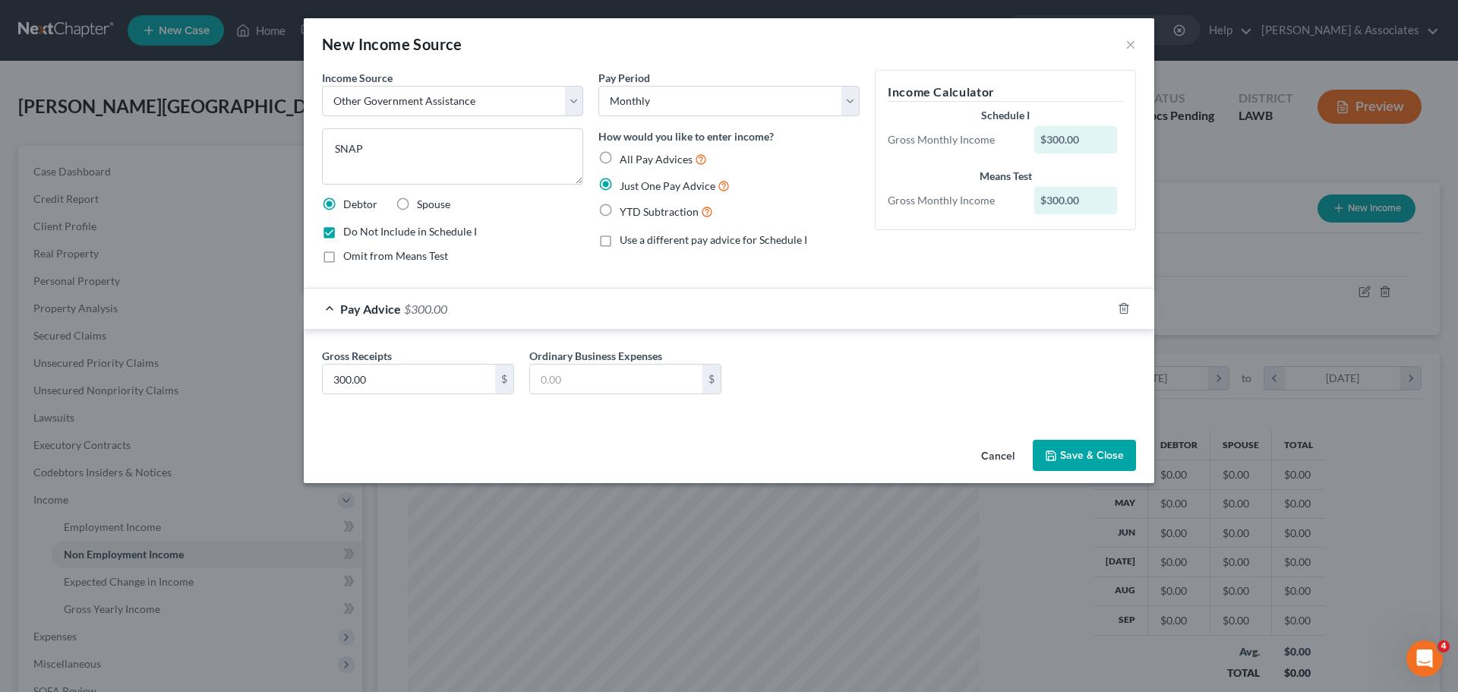
click at [948, 279] on form "Income Source * Select Unemployment Disability (from employer) Pension Retireme…" at bounding box center [729, 244] width 814 height 348
click at [1120, 311] on icon "button" at bounding box center [1123, 309] width 7 height 10
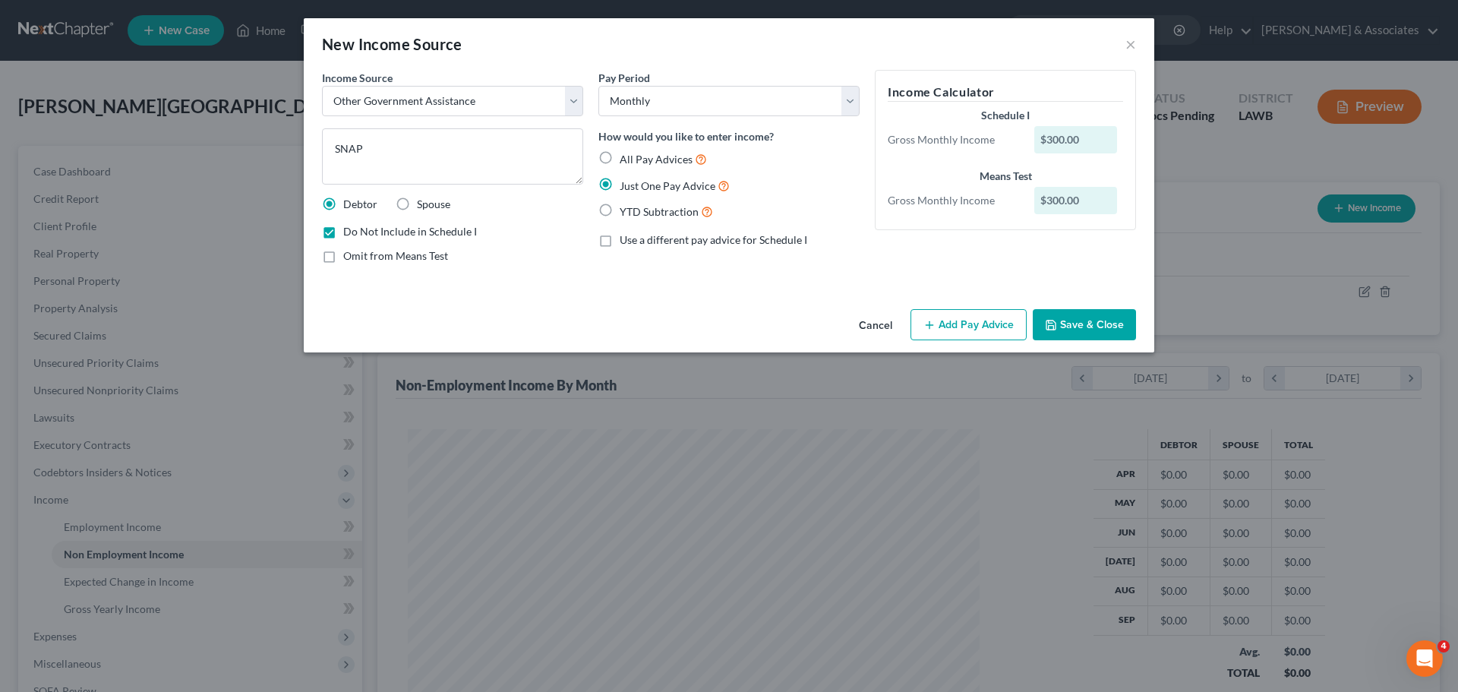
click at [997, 330] on button "Add Pay Advice" at bounding box center [968, 325] width 116 height 32
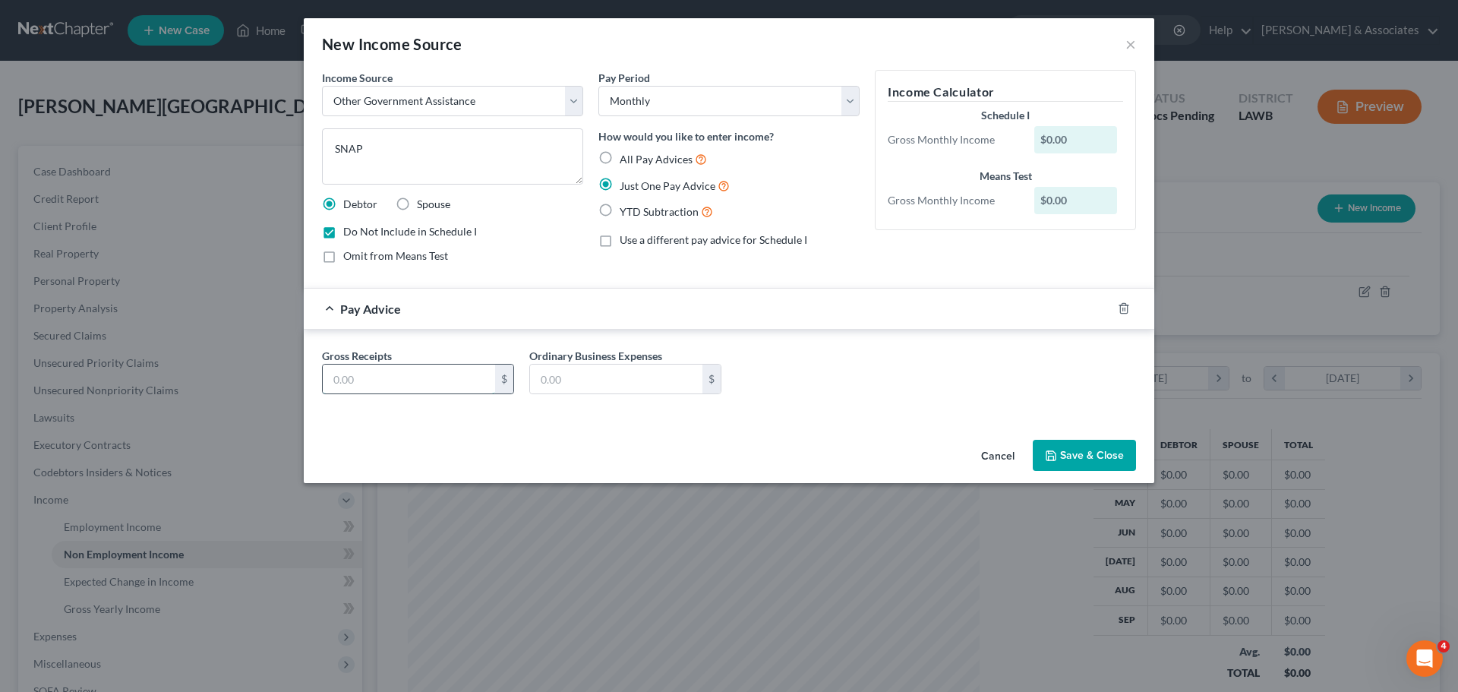
click at [396, 373] on input "text" at bounding box center [409, 378] width 172 height 29
type input "300"
click at [1124, 450] on button "Save & Close" at bounding box center [1084, 456] width 103 height 32
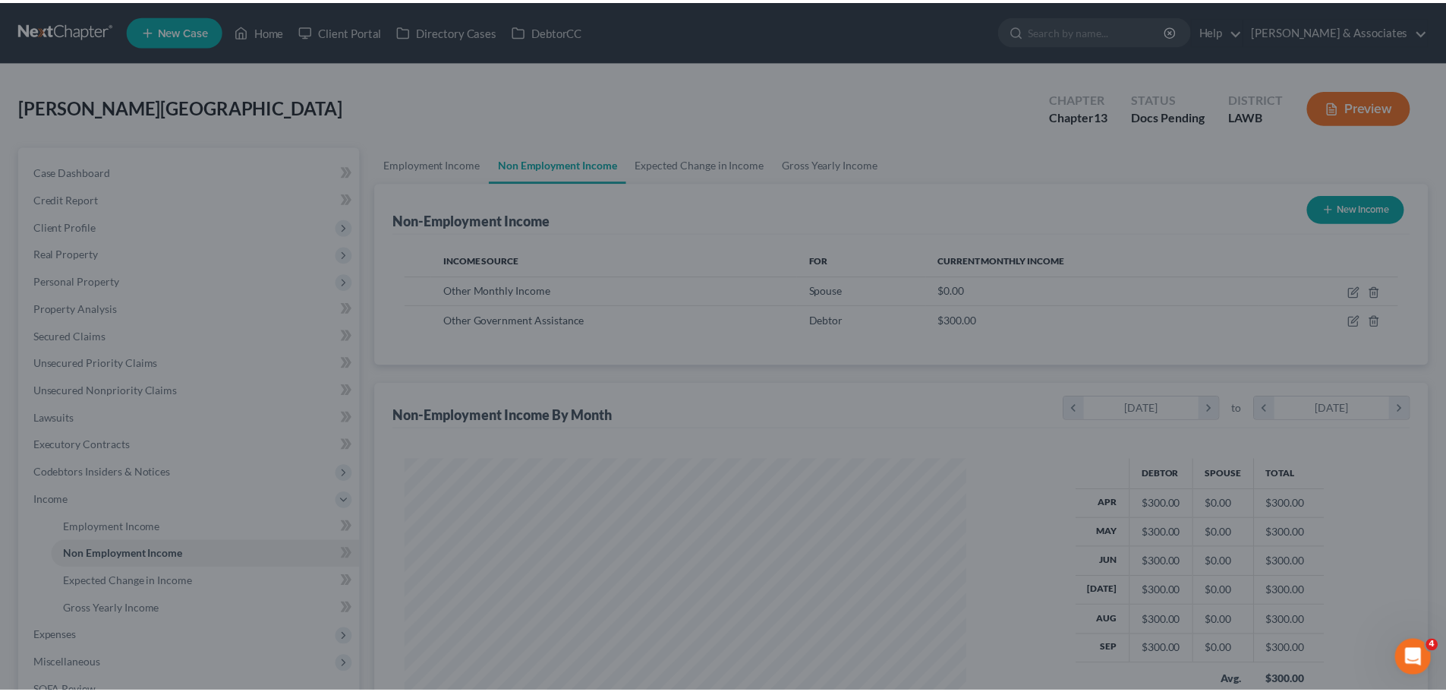
scroll to position [758957, 758644]
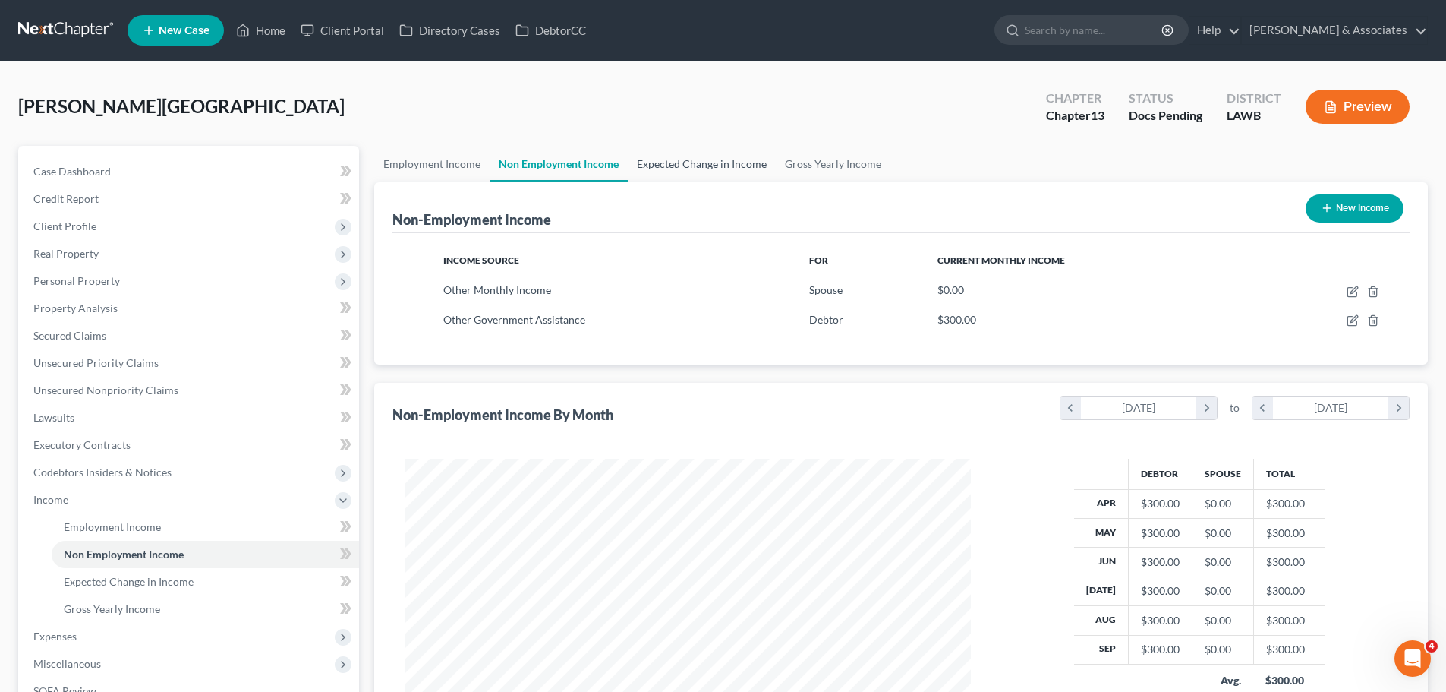
click at [707, 165] on link "Expected Change in Income" at bounding box center [702, 164] width 148 height 36
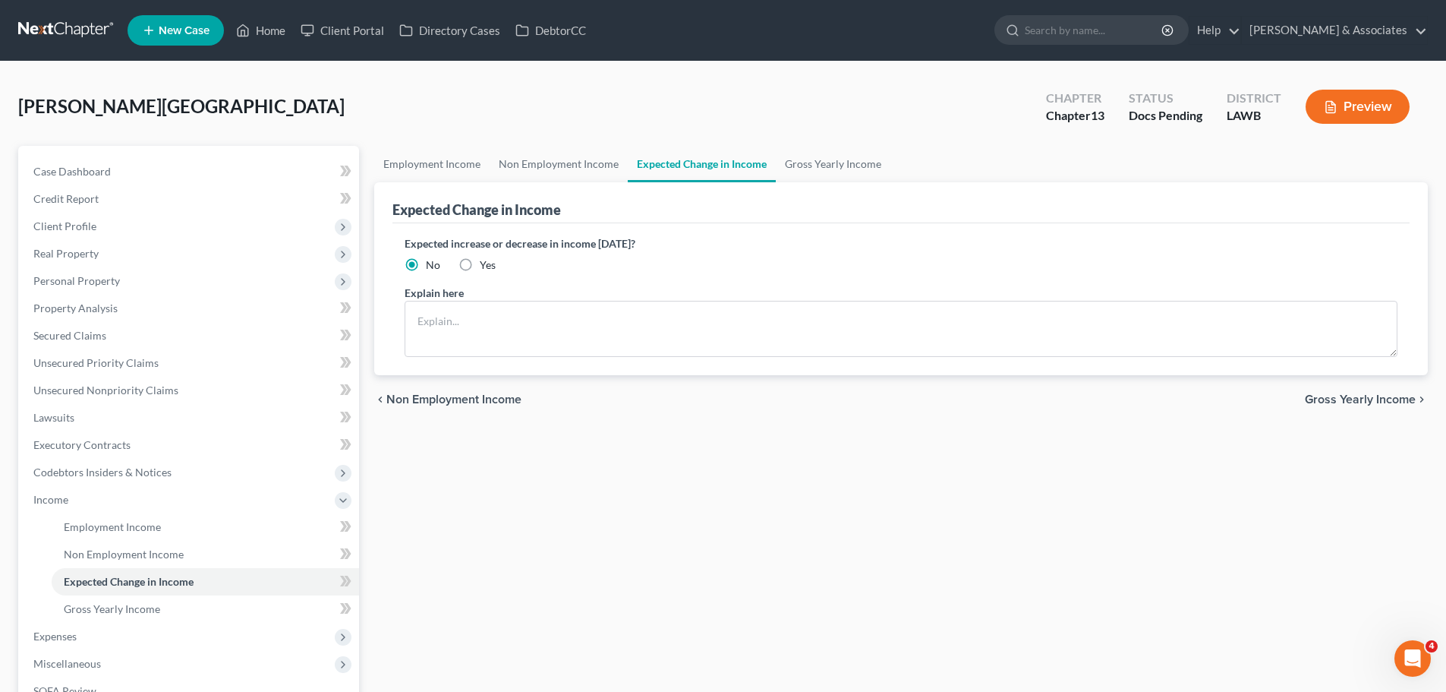
drag, startPoint x: 402, startPoint y: 241, endPoint x: 724, endPoint y: 249, distance: 322.0
click at [724, 249] on div "Expected increase or decrease in income within one year? No Yes Explain here" at bounding box center [901, 299] width 1017 height 152
click at [807, 165] on link "Gross Yearly Income" at bounding box center [833, 164] width 115 height 36
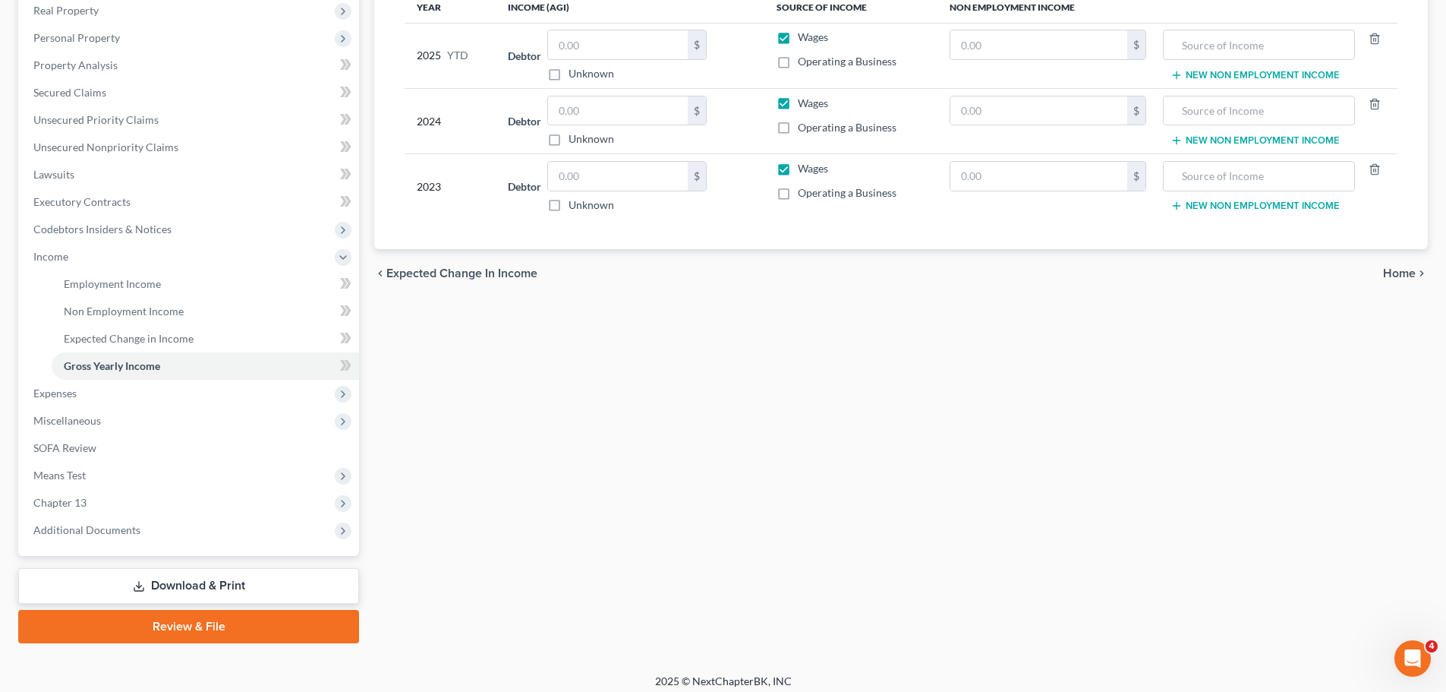
scroll to position [252, 0]
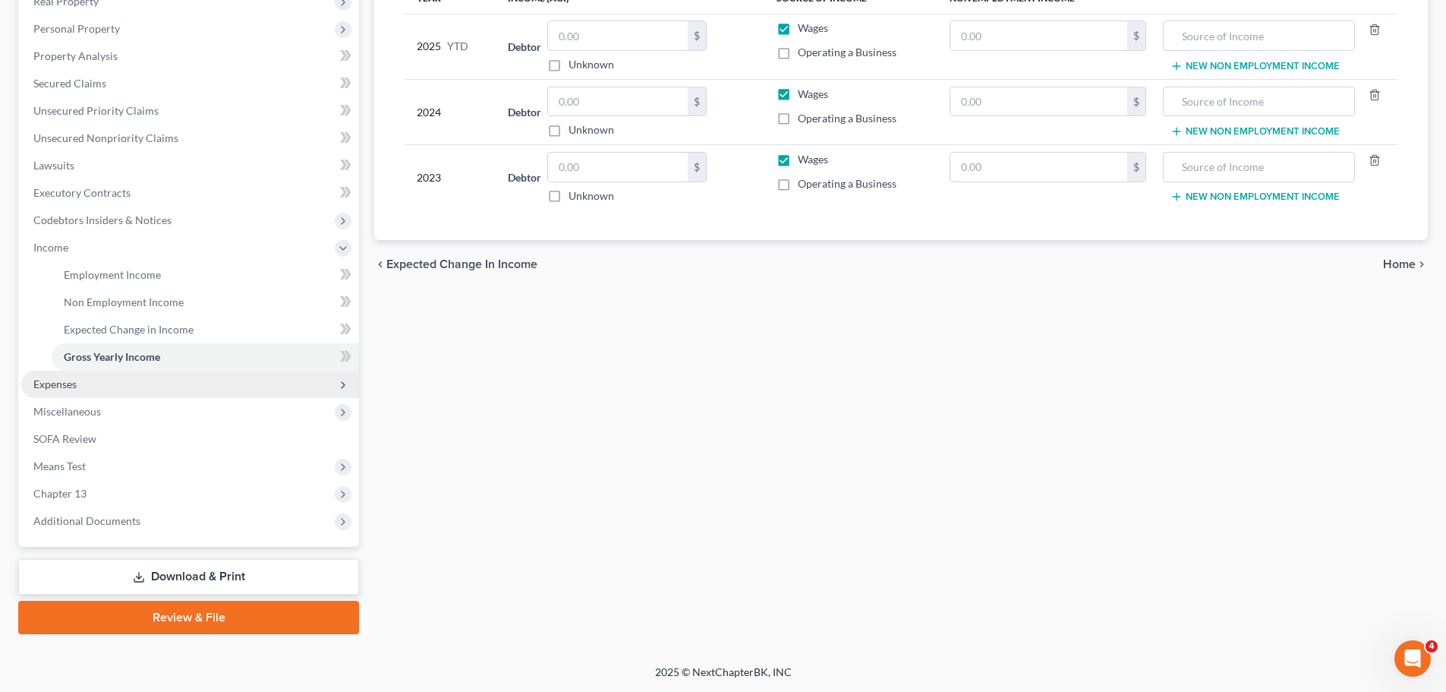
click at [75, 390] on span "Expenses" at bounding box center [190, 384] width 338 height 27
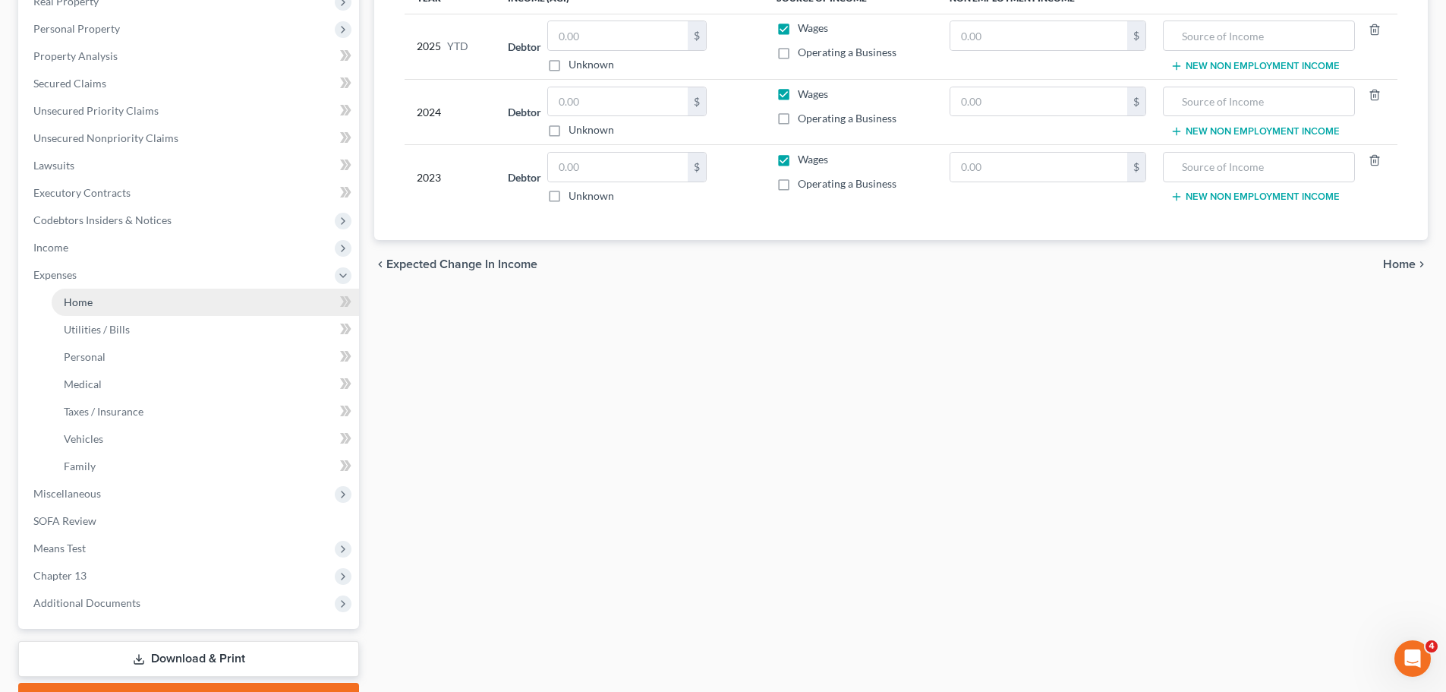
drag, startPoint x: 107, startPoint y: 306, endPoint x: 121, endPoint y: 298, distance: 15.6
click at [106, 306] on link "Home" at bounding box center [205, 302] width 307 height 27
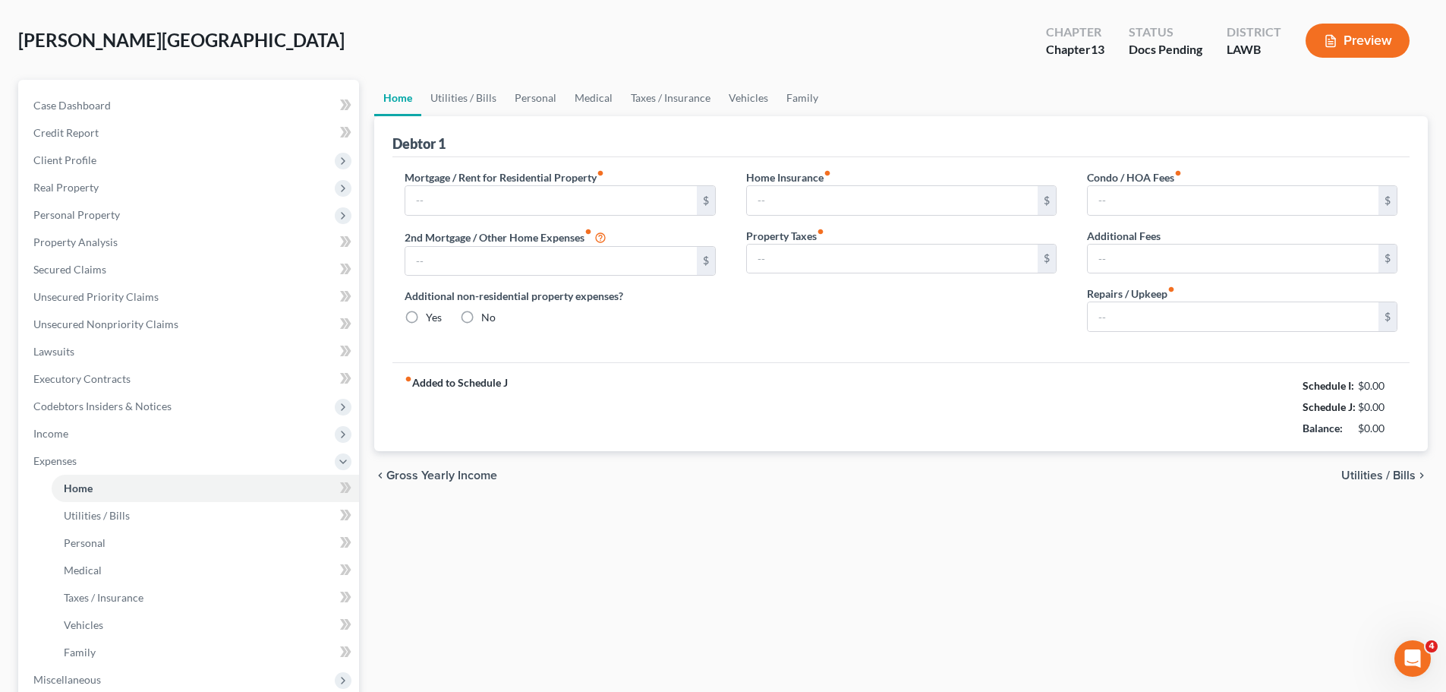
scroll to position [9, 0]
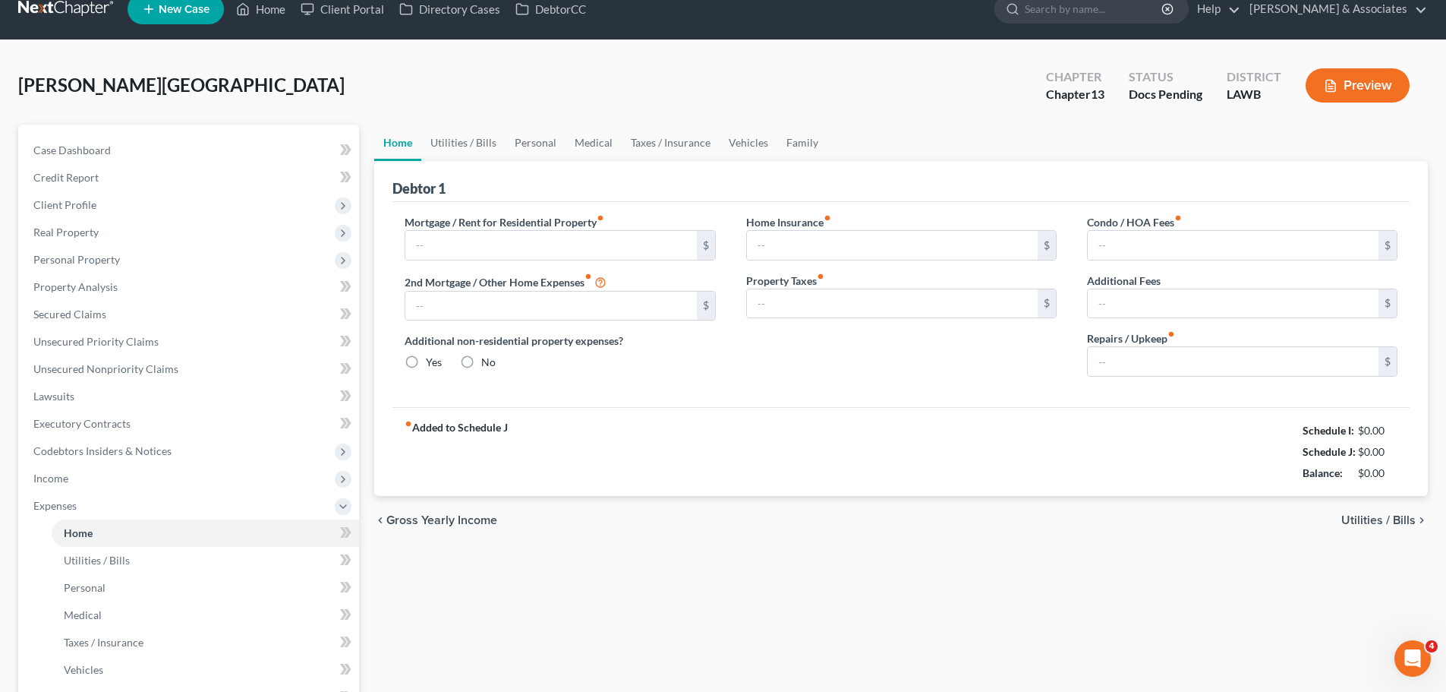
type input "1,409.74"
type input "0.00"
radio input "true"
type input "0.00"
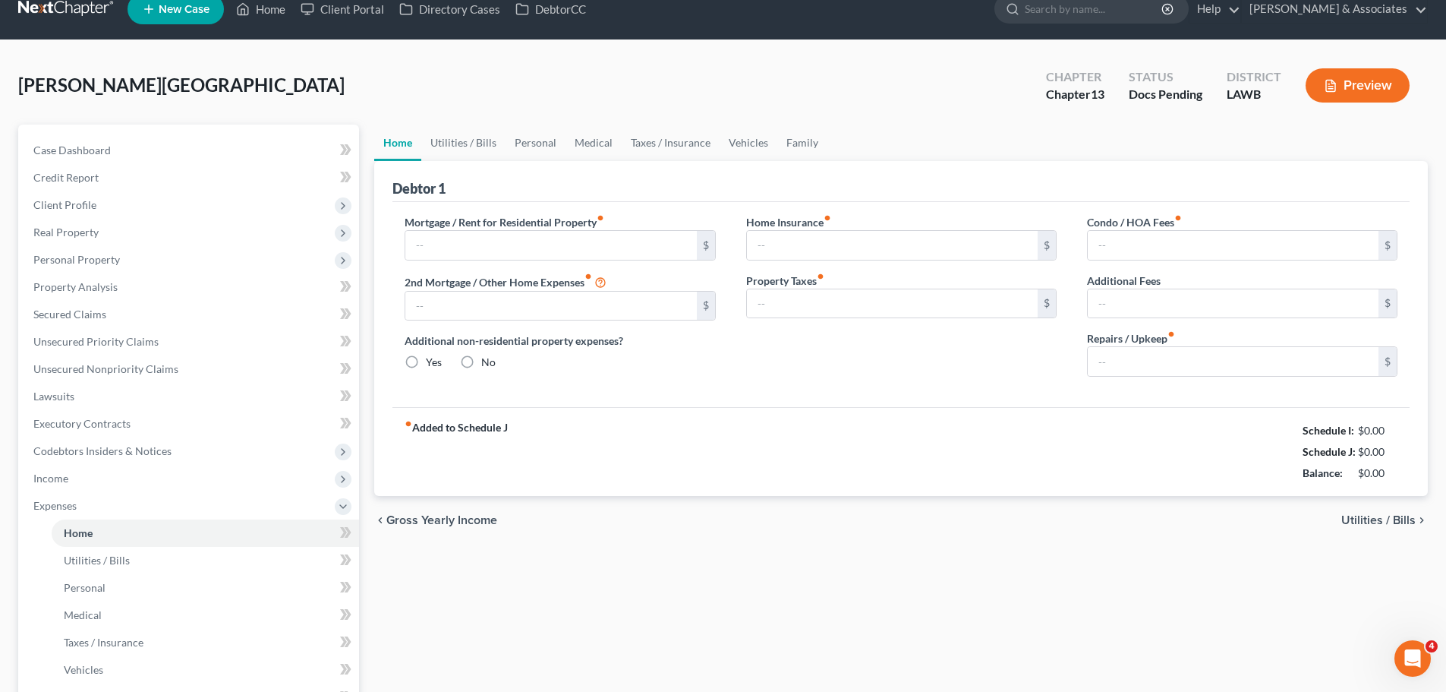
type input "0.00"
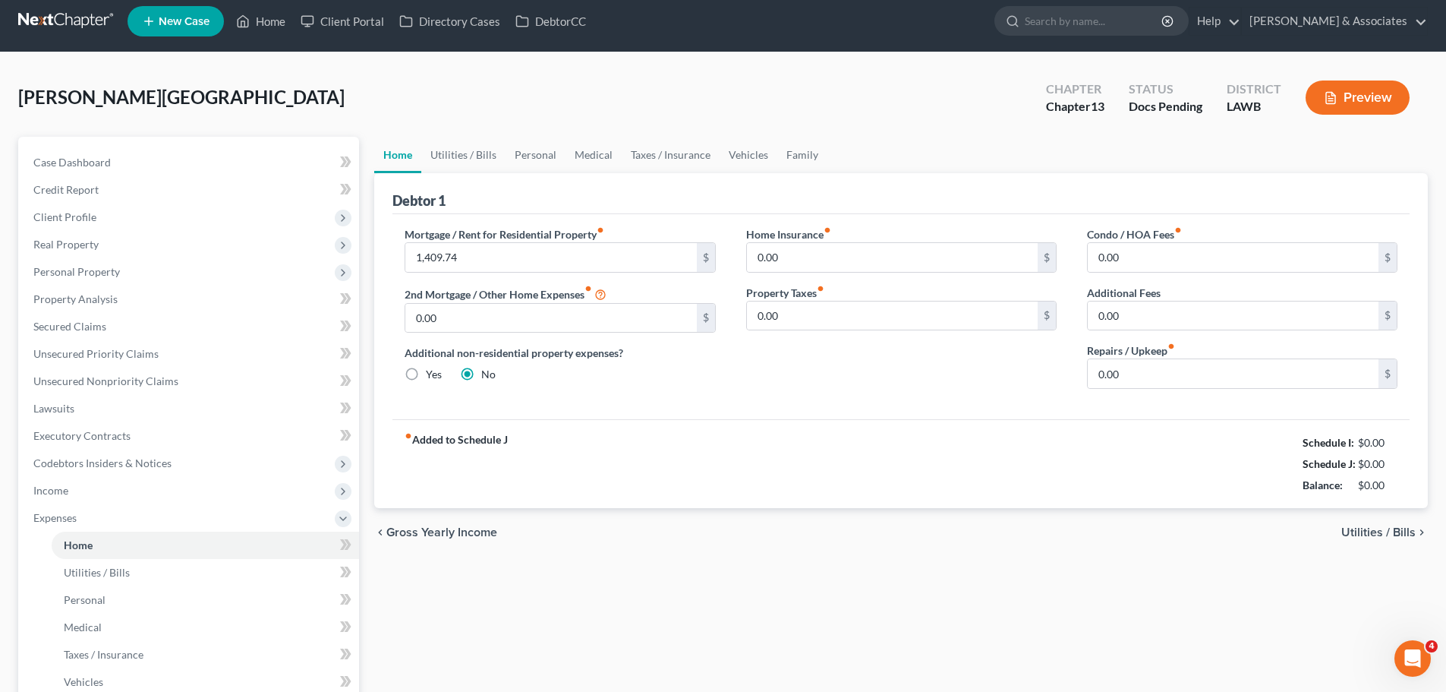
scroll to position [0, 0]
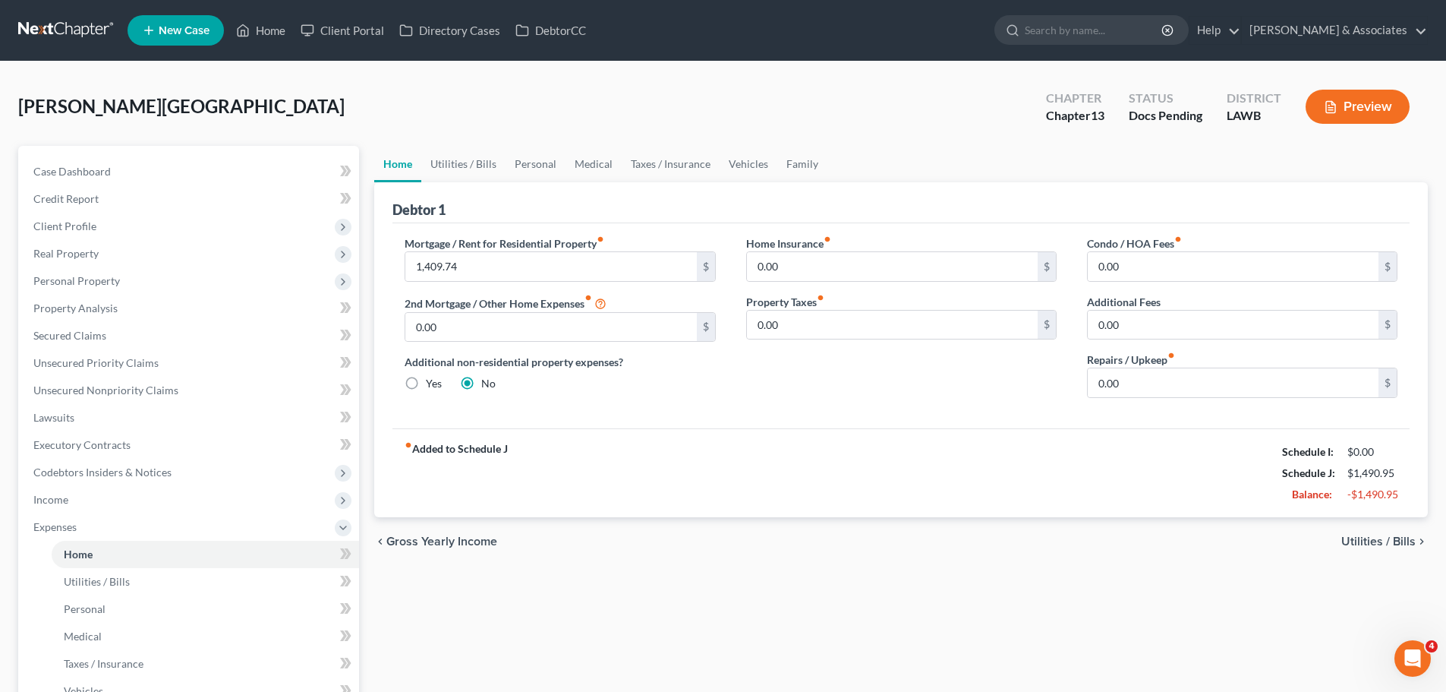
click at [867, 488] on div "fiber_manual_record Added to Schedule J Schedule I: $0.00 Schedule J: $1,490.95…" at bounding box center [901, 472] width 1017 height 89
click at [1172, 273] on input "0.00" at bounding box center [1233, 266] width 291 height 29
click at [1257, 538] on div "chevron_left Gross Yearly Income Utilities / Bills chevron_right" at bounding box center [901, 541] width 1054 height 49
click at [1362, 552] on div "chevron_left Gross Yearly Income Utilities / Bills chevron_right" at bounding box center [901, 541] width 1054 height 49
click at [1364, 541] on span "Utilities / Bills" at bounding box center [1379, 541] width 74 height 12
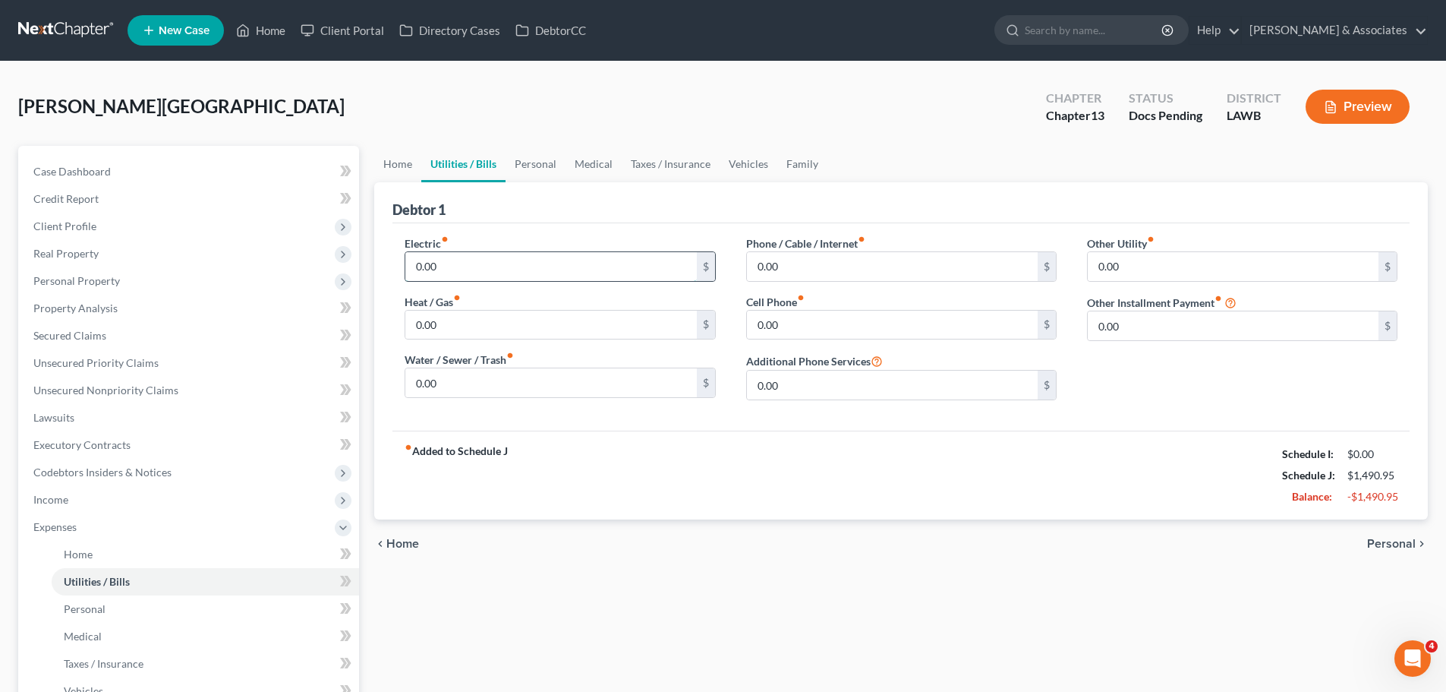
click at [500, 270] on input "0.00" at bounding box center [550, 266] width 291 height 29
click at [475, 261] on input "0.00" at bounding box center [550, 266] width 291 height 29
type input "0"
type input "200.00"
click at [502, 330] on input "0.00" at bounding box center [550, 325] width 291 height 29
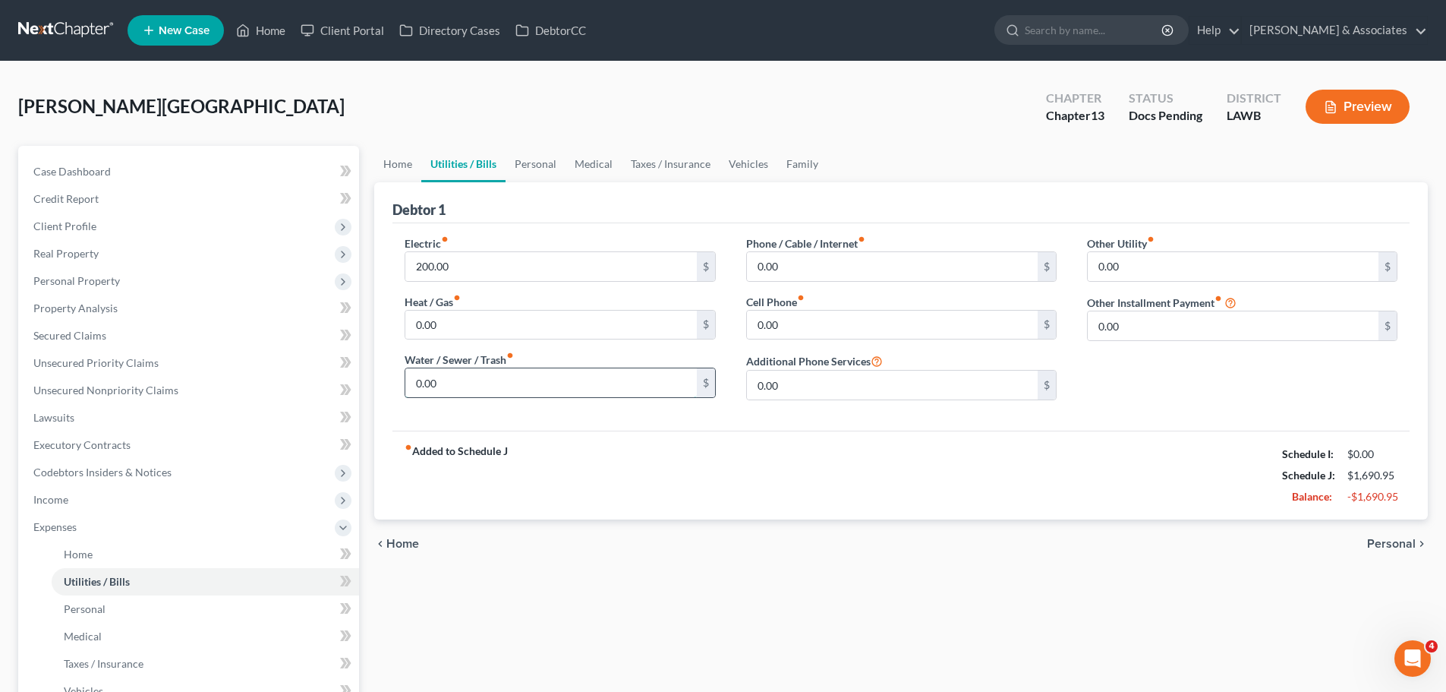
click at [522, 383] on input "0.00" at bounding box center [550, 382] width 291 height 29
type input "100.00"
click at [889, 255] on input "0.00" at bounding box center [892, 266] width 291 height 29
type input "100.00"
click at [894, 332] on input "0.00" at bounding box center [892, 325] width 291 height 29
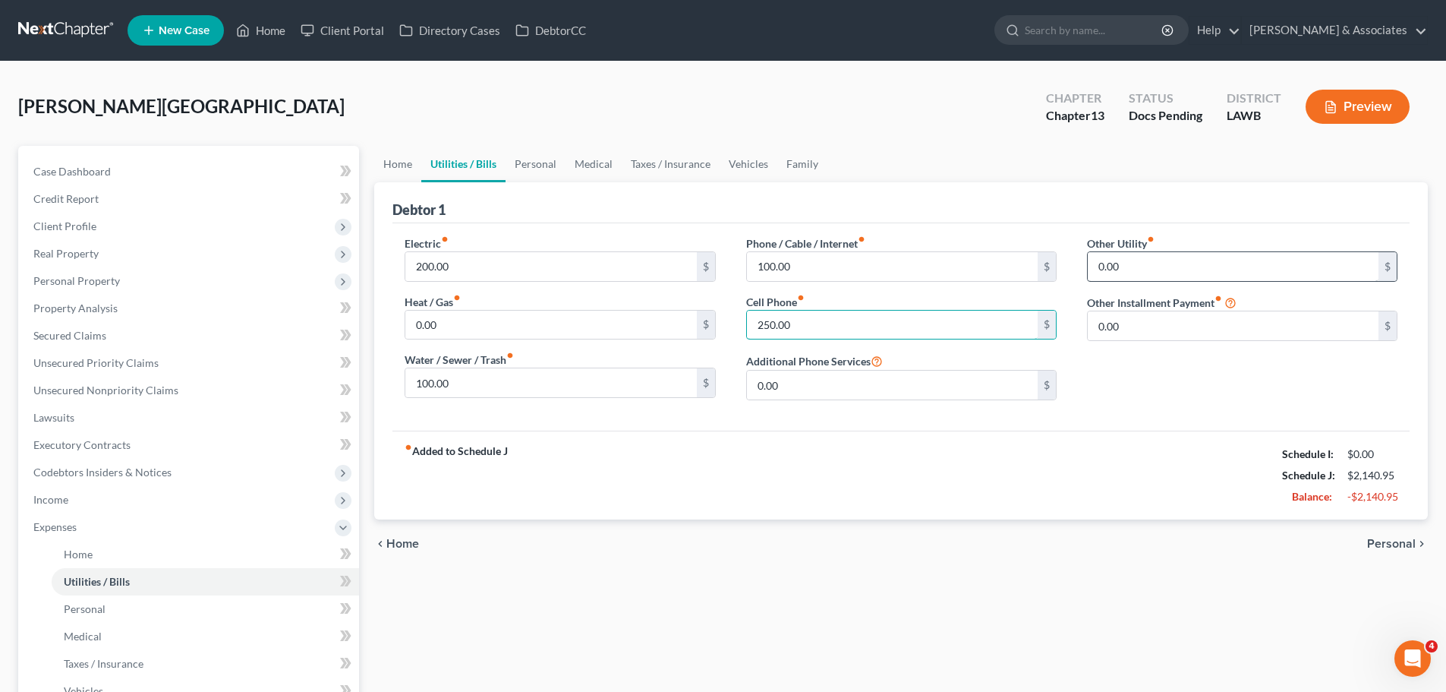
type input "250.00"
click at [1186, 261] on input "0.00" at bounding box center [1233, 266] width 291 height 29
click at [1172, 344] on div "Other Utility fiber_manual_record 0.00 $ Other Installment Payment fiber_manual…" at bounding box center [1242, 323] width 341 height 177
click at [1168, 330] on input "0.00" at bounding box center [1233, 325] width 291 height 29
click at [1414, 549] on span "Personal" at bounding box center [1391, 544] width 49 height 12
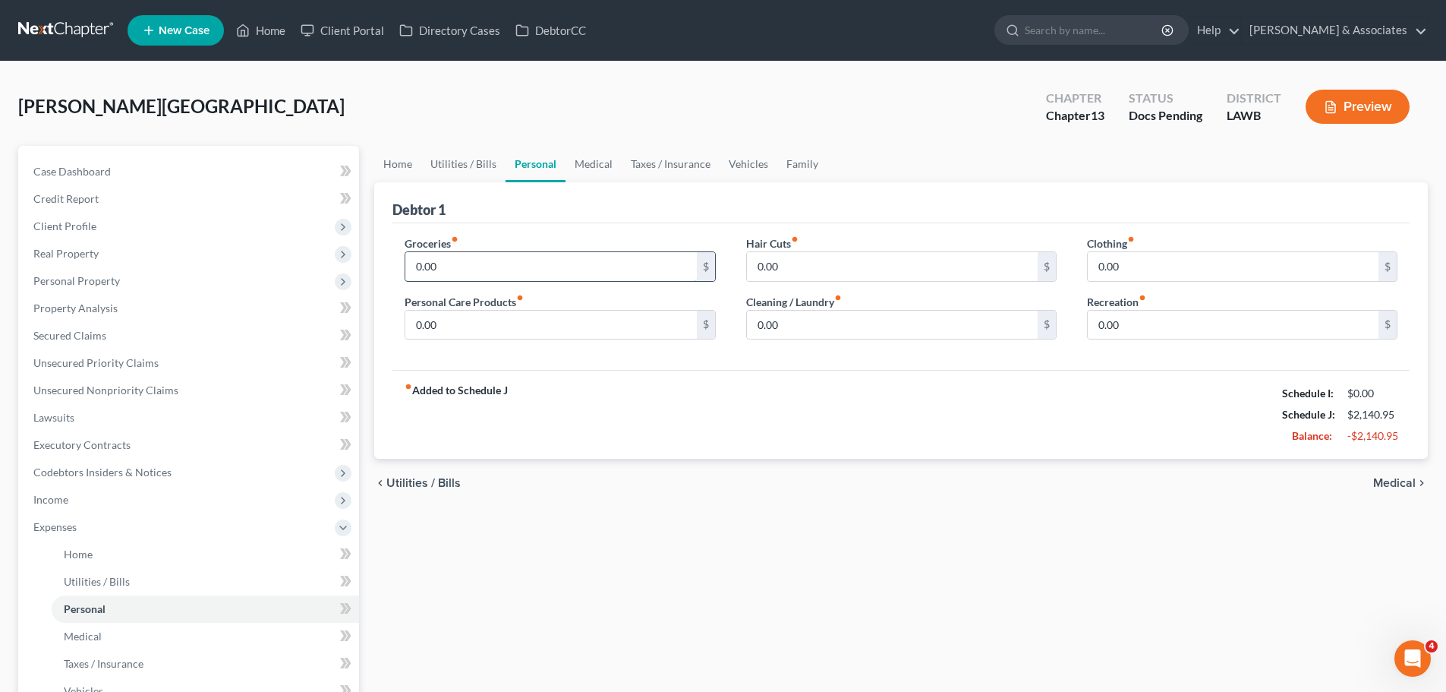
click at [623, 273] on input "0.00" at bounding box center [550, 266] width 291 height 29
type input "1,575"
type input "129"
type input "244"
click at [618, 573] on div "Home Utilities / Bills Personal Medical Taxes / Insurance Vehicles Family Debto…" at bounding box center [901, 557] width 1069 height 822
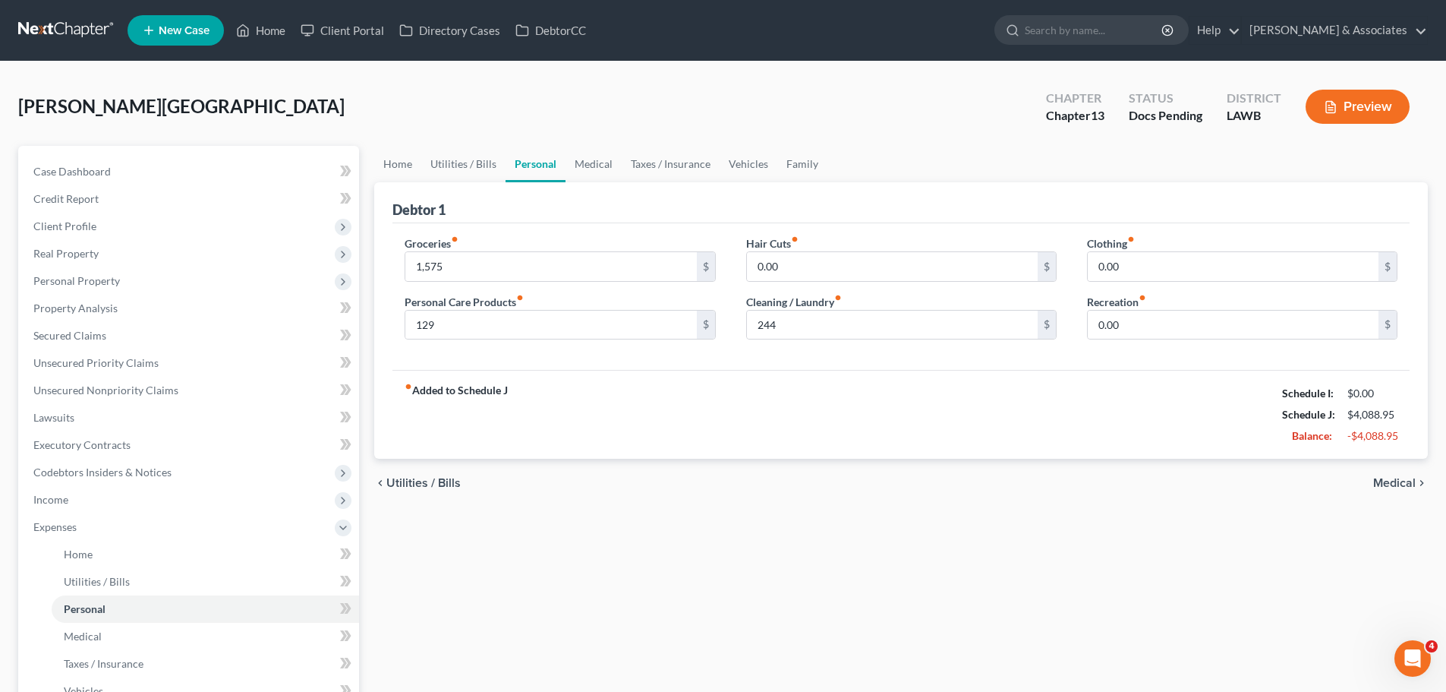
click at [886, 540] on div "Home Utilities / Bills Personal Medical Taxes / Insurance Vehicles Family Debto…" at bounding box center [901, 557] width 1069 height 822
click at [1405, 487] on span "Medical" at bounding box center [1394, 483] width 43 height 12
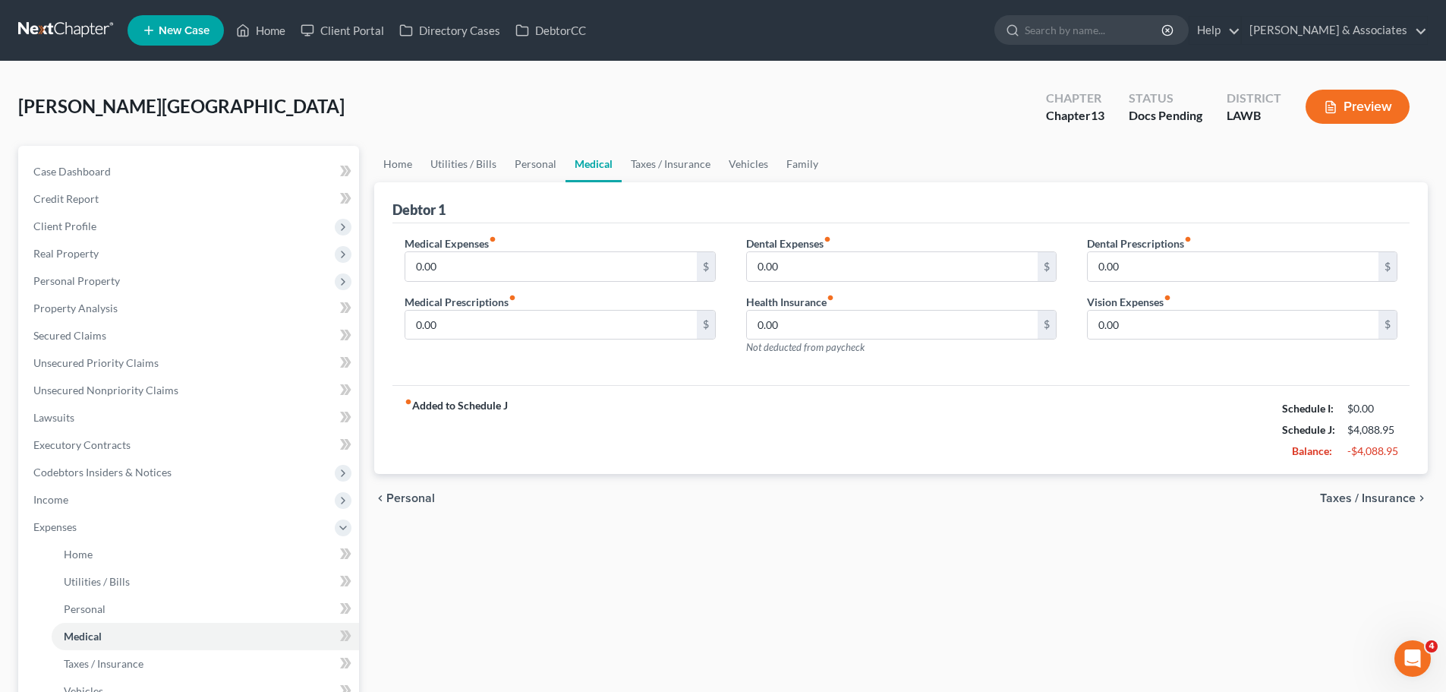
click at [500, 593] on div "Home Utilities / Bills Personal Medical Taxes / Insurance Vehicles Family Debto…" at bounding box center [901, 557] width 1069 height 822
click at [543, 349] on div "Medical Expenses fiber_manual_record 0.00 $ Medical Prescriptions fiber_manual_…" at bounding box center [559, 301] width 341 height 132
click at [551, 323] on input "0.00" at bounding box center [550, 325] width 291 height 29
type input "70.00"
click at [917, 333] on input "0.00" at bounding box center [892, 325] width 291 height 29
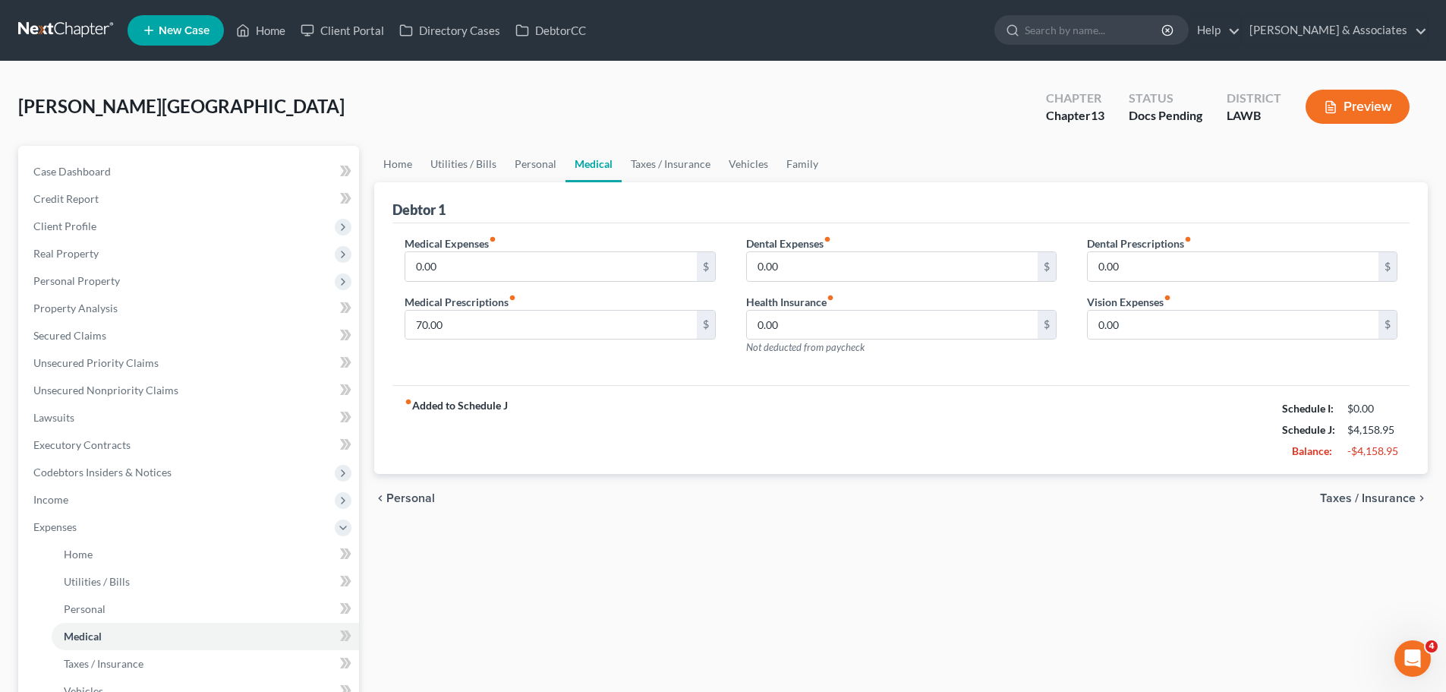
click at [954, 418] on div "fiber_manual_record Added to Schedule J Schedule I: $0.00 Schedule J: $4,158.95…" at bounding box center [901, 429] width 1017 height 89
click at [1386, 499] on span "Taxes / Insurance" at bounding box center [1368, 498] width 96 height 12
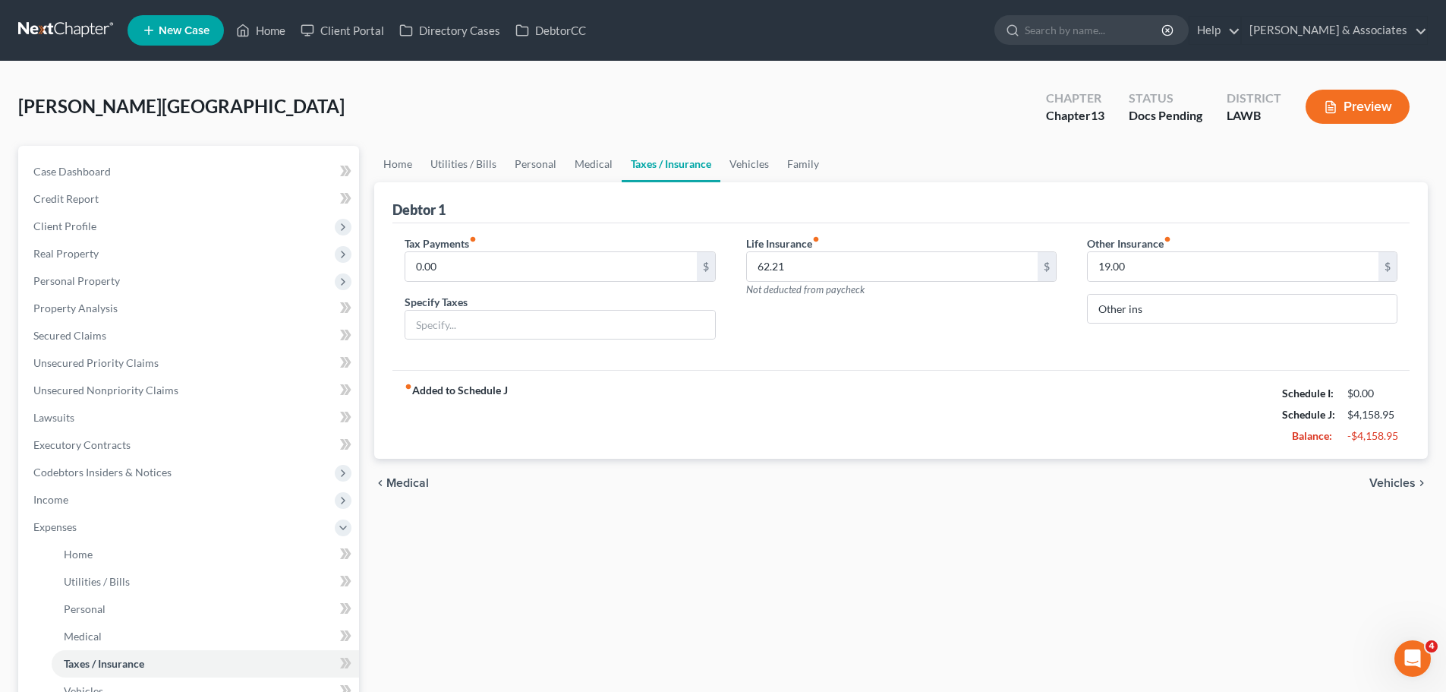
click at [576, 520] on div "Home Utilities / Bills Personal Medical Taxes / Insurance Vehicles Family Debto…" at bounding box center [901, 557] width 1069 height 822
click at [123, 361] on span "Unsecured Priority Claims" at bounding box center [95, 362] width 125 height 13
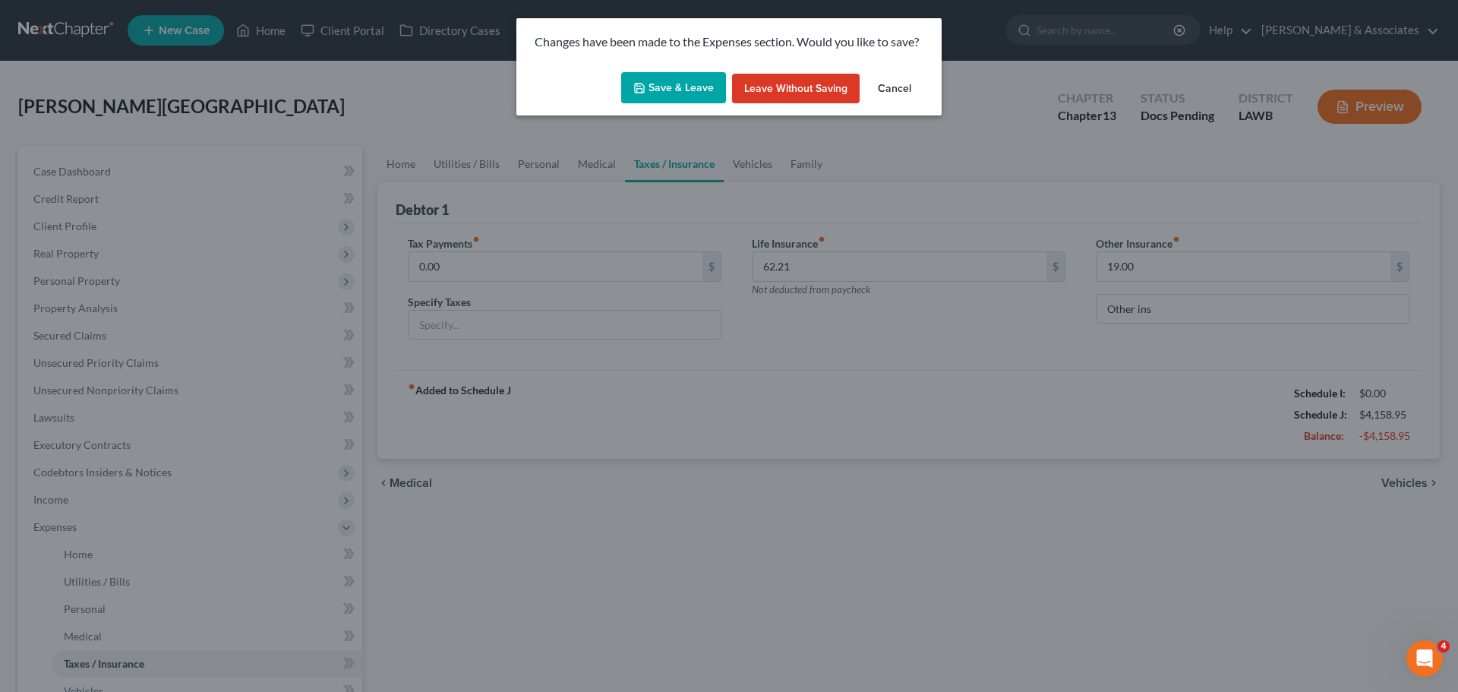
click at [659, 90] on button "Save & Leave" at bounding box center [673, 88] width 105 height 32
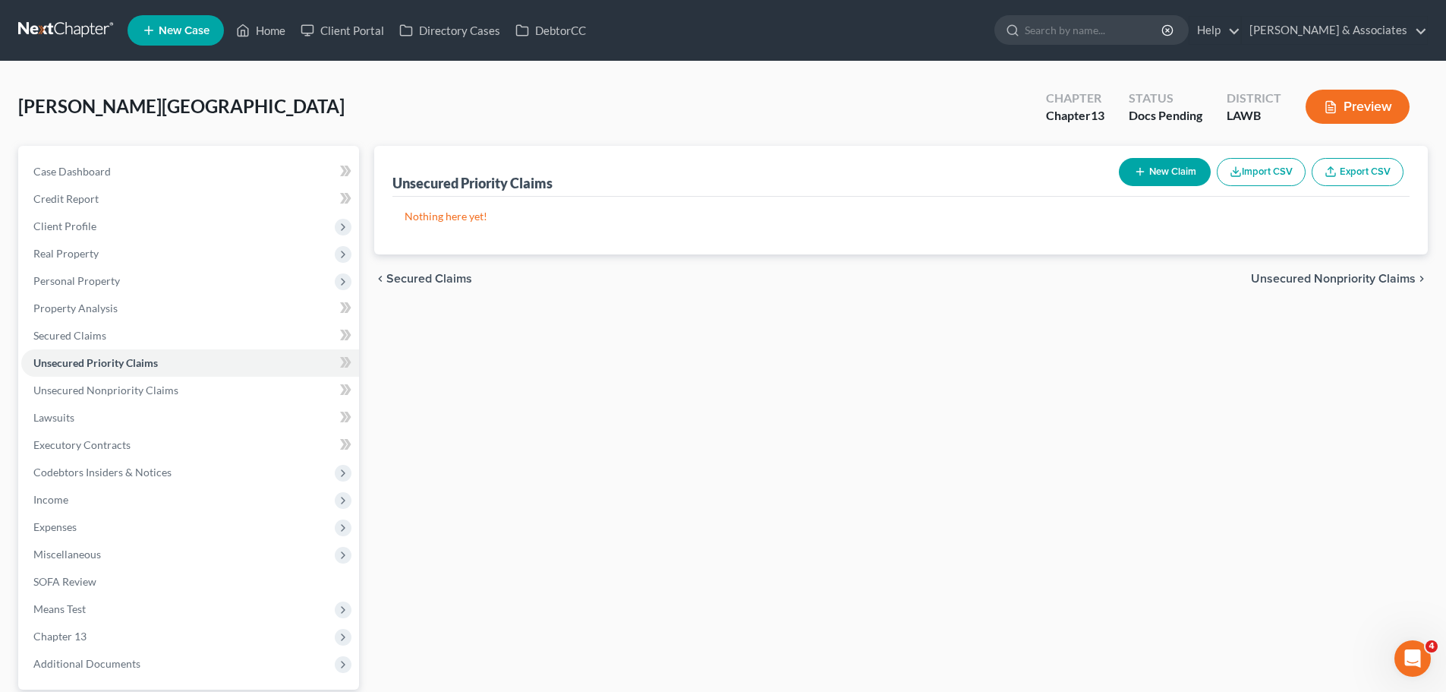
click at [1157, 165] on button "New Claim" at bounding box center [1165, 172] width 92 height 28
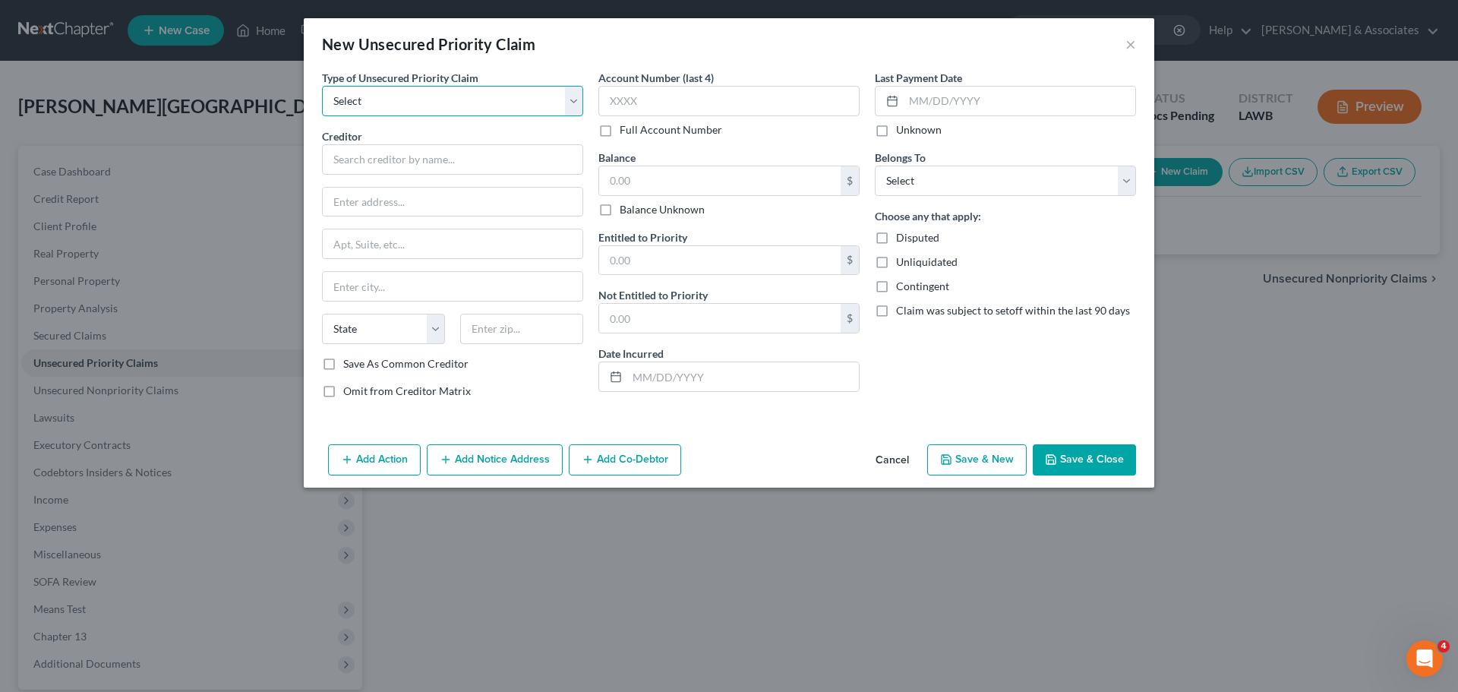
click at [402, 94] on select "Select Taxes & Other Government Units Domestic Support Obligations Extensions o…" at bounding box center [452, 101] width 261 height 30
select select "0"
click at [322, 86] on select "Select Taxes & Other Government Units Domestic Support Obligations Extensions o…" at bounding box center [452, 101] width 261 height 30
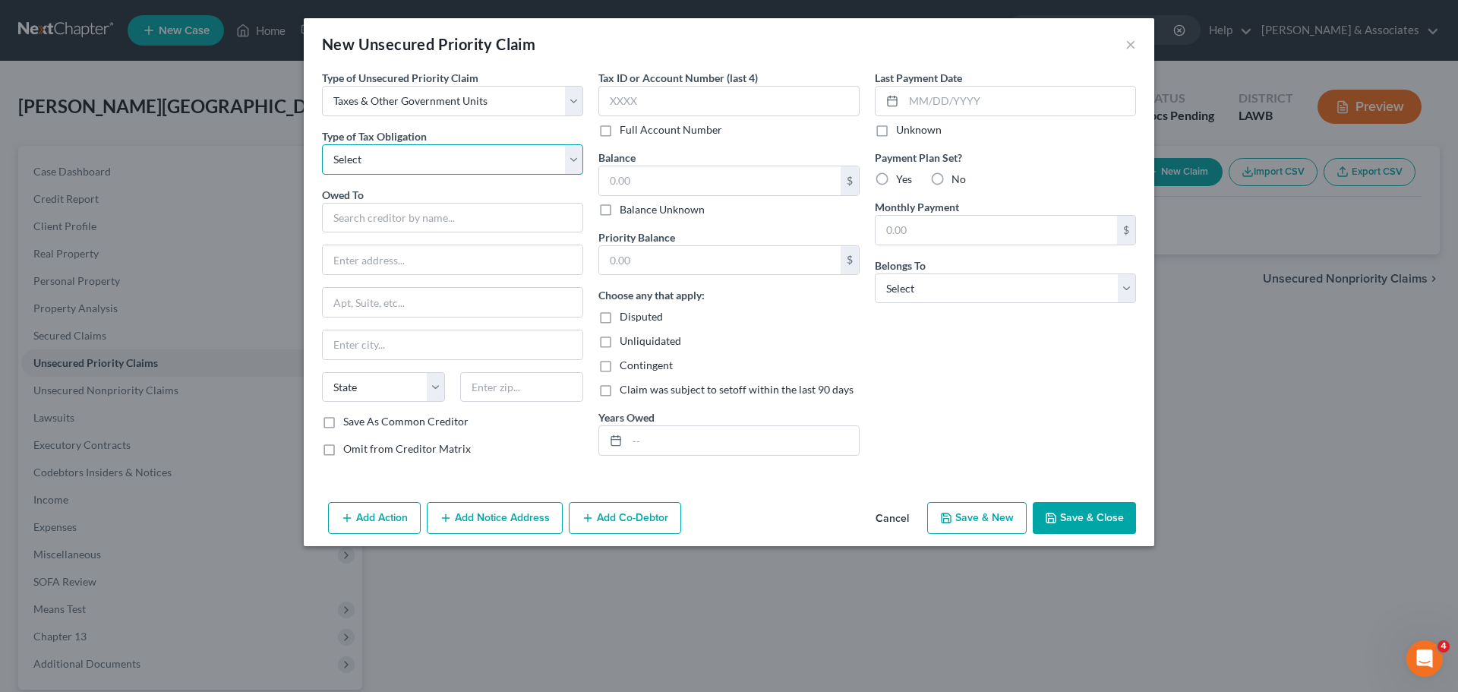
click at [434, 154] on select "Select Federal City State Franchise Tax Board Other" at bounding box center [452, 159] width 261 height 30
select select "0"
click at [322, 144] on select "Select Federal City State Franchise Tax Board Other" at bounding box center [452, 159] width 261 height 30
drag, startPoint x: 410, startPoint y: 216, endPoint x: 399, endPoint y: 210, distance: 11.9
click at [409, 216] on input "text" at bounding box center [452, 218] width 261 height 30
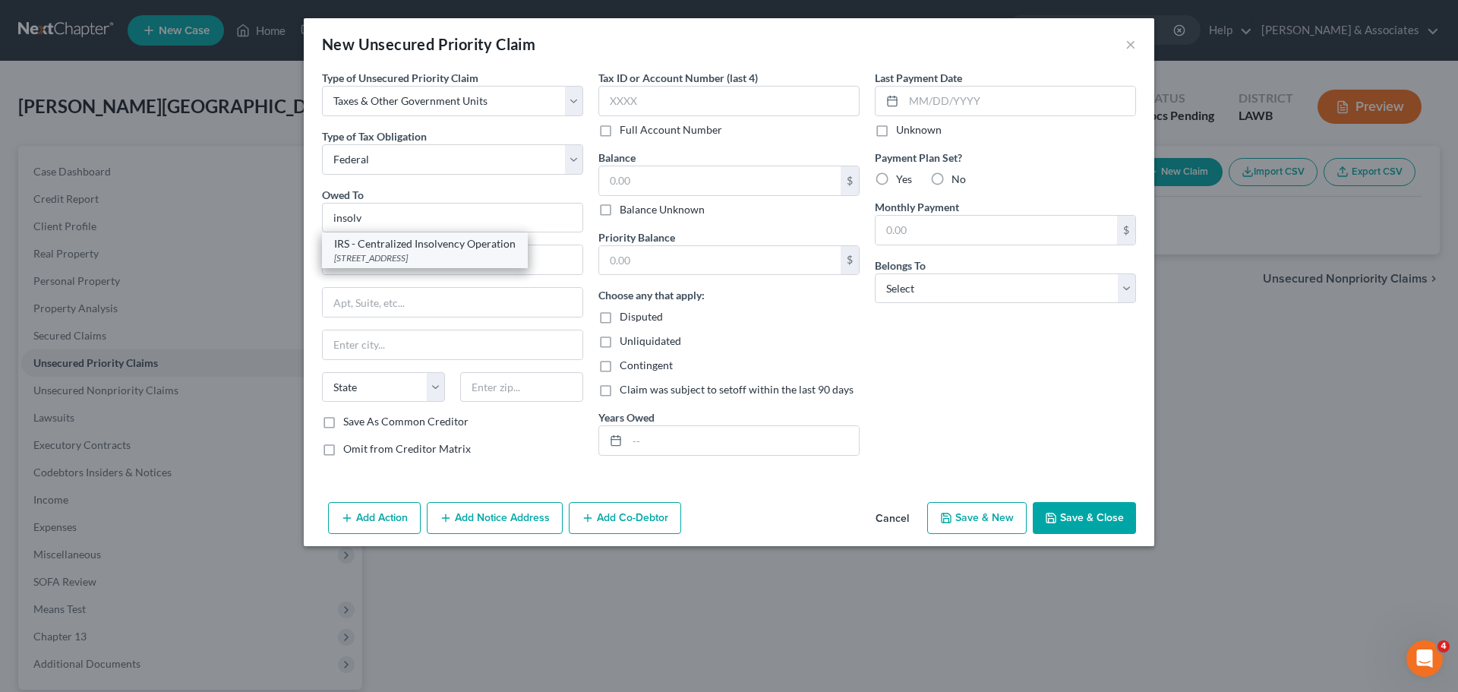
click at [409, 252] on div "PO BOX 7346, Philadelphia, PA 19101" at bounding box center [424, 257] width 181 height 13
type input "IRS - Centralized Insolvency Operation"
type input "PO BOX 7346"
type input "Philadelphia"
select select "39"
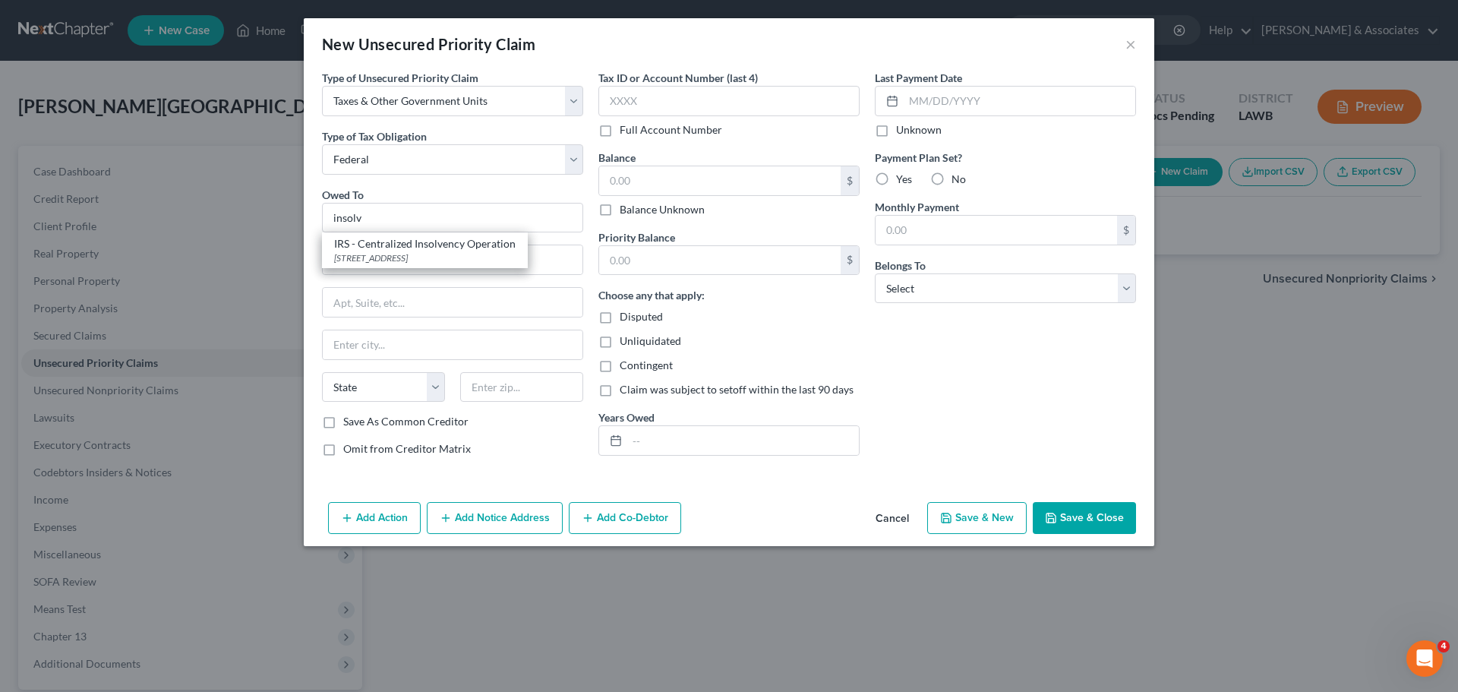
type input "19101"
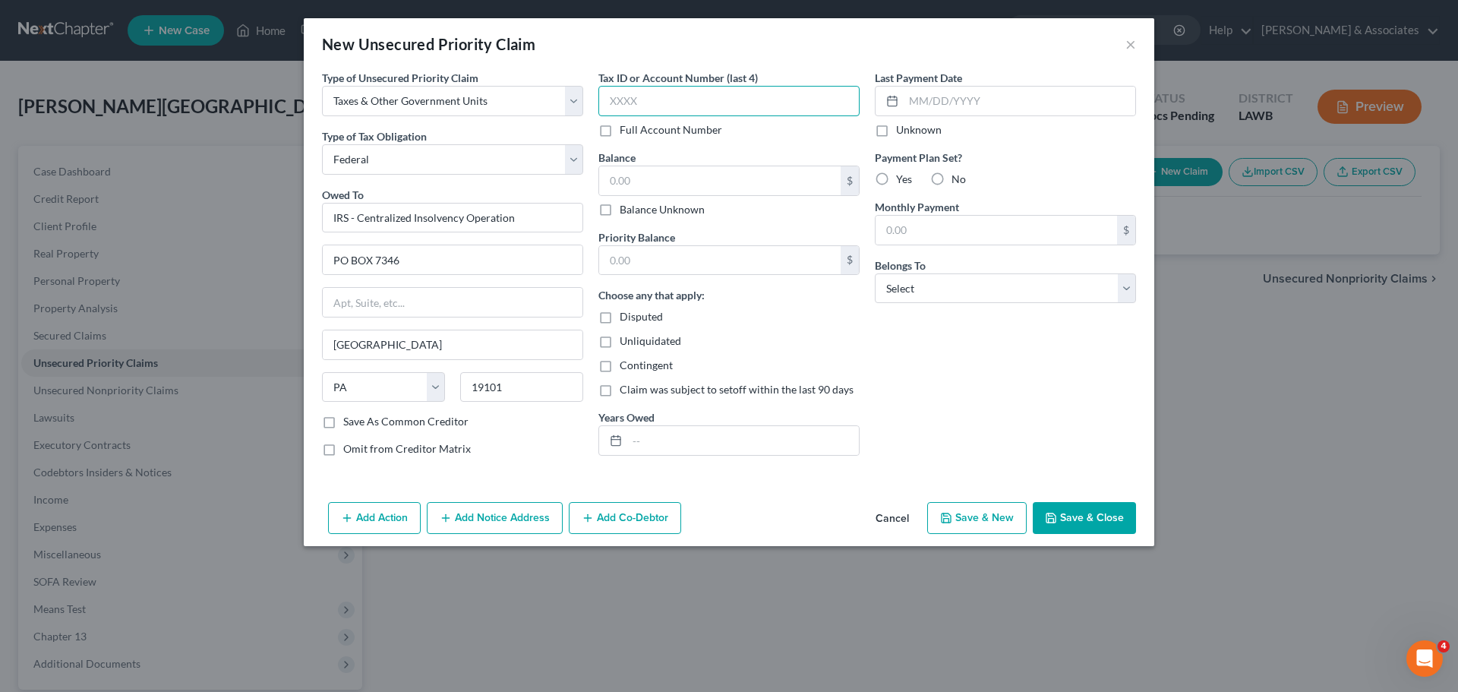
click at [777, 90] on input "text" at bounding box center [728, 101] width 261 height 30
click at [749, 186] on input "text" at bounding box center [719, 180] width 241 height 29
type input "8,000"
click at [719, 254] on input "text" at bounding box center [719, 260] width 241 height 29
type input "8,000"
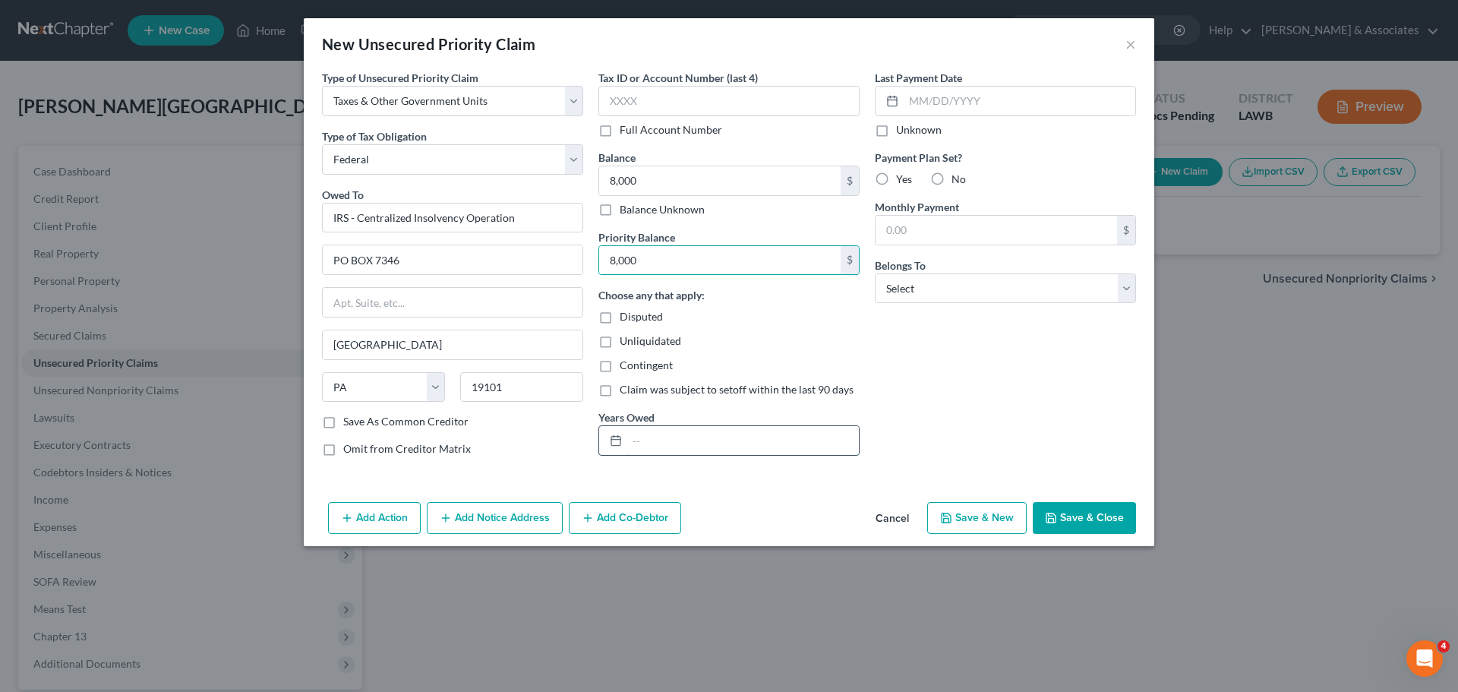
click at [707, 439] on input "text" at bounding box center [743, 440] width 232 height 29
type input "2022"
click at [988, 415] on div "Last Payment Date Unknown Payment Plan Set? Yes No Monthly Payment $ Belongs To…" at bounding box center [1005, 269] width 276 height 399
click at [691, 111] on input "text" at bounding box center [728, 101] width 261 height 30
type input "8992"
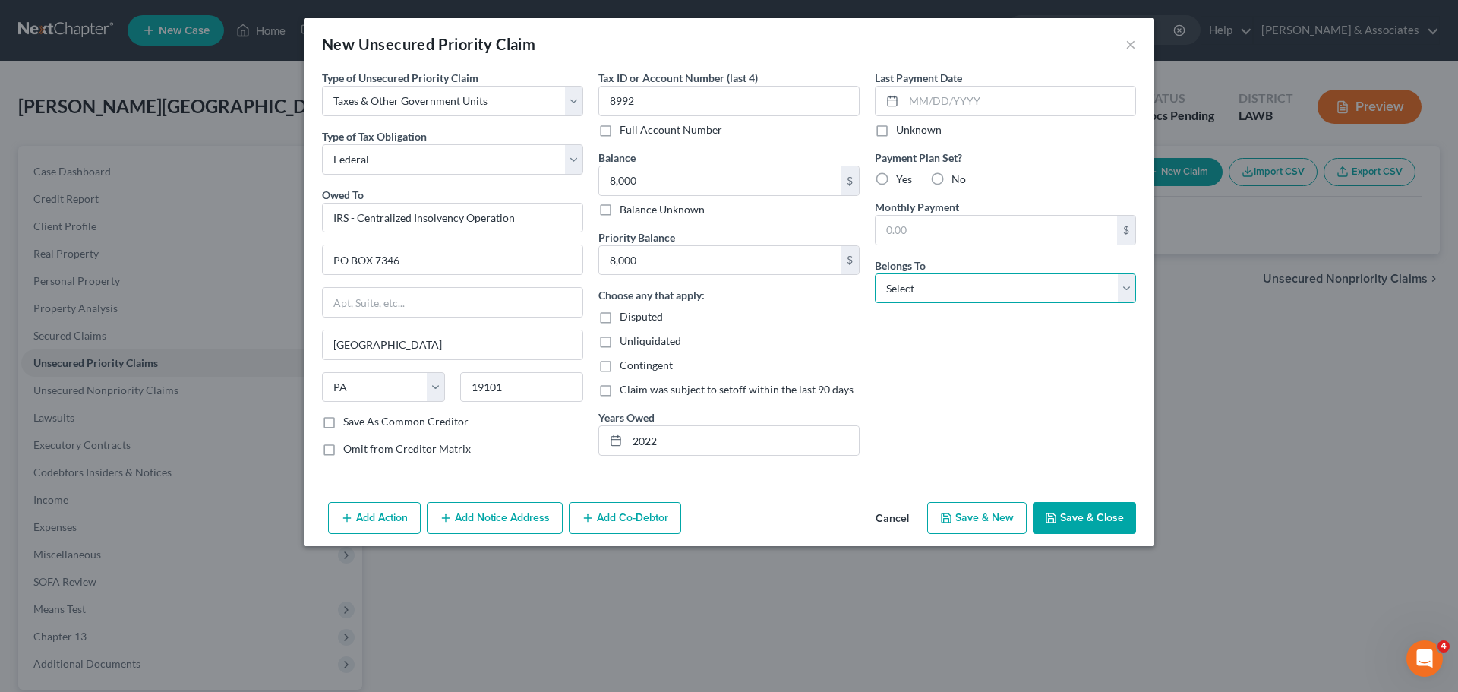
click at [913, 292] on select "Select Debtor 1 Only Debtor 2 Only Debtor 1 And Debtor 2 Only At Least One Of T…" at bounding box center [1005, 288] width 261 height 30
select select "4"
click at [875, 273] on select "Select Debtor 1 Only Debtor 2 Only Debtor 1 And Debtor 2 Only At Least One Of T…" at bounding box center [1005, 288] width 261 height 30
click at [1108, 521] on button "Save & Close" at bounding box center [1084, 518] width 103 height 32
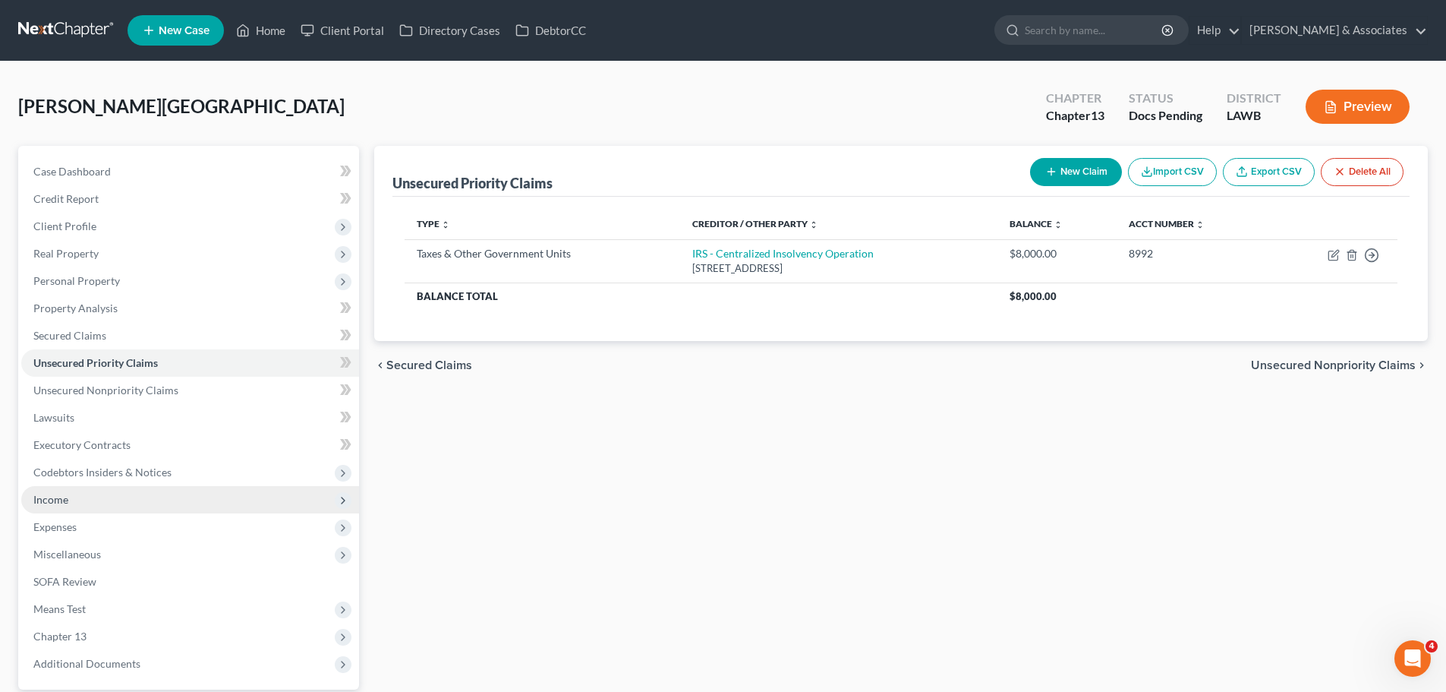
click at [70, 493] on span "Income" at bounding box center [190, 499] width 338 height 27
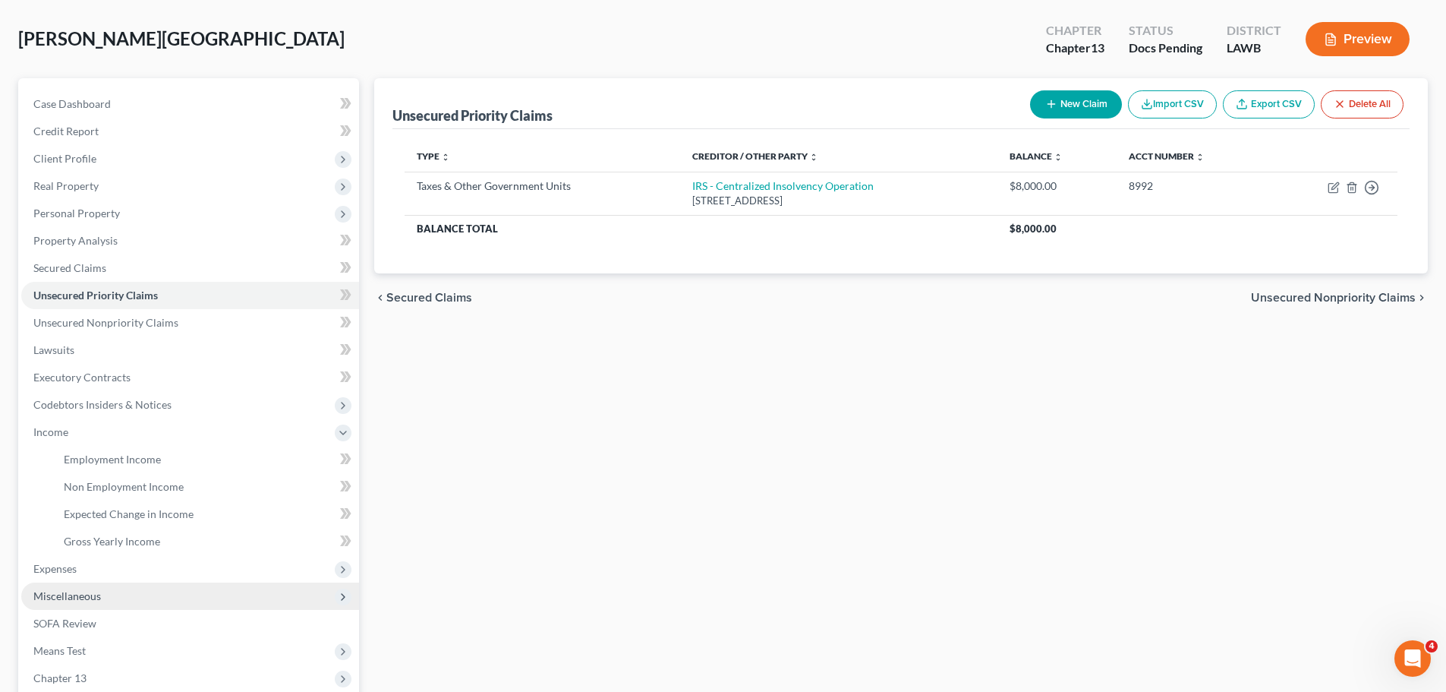
scroll to position [152, 0]
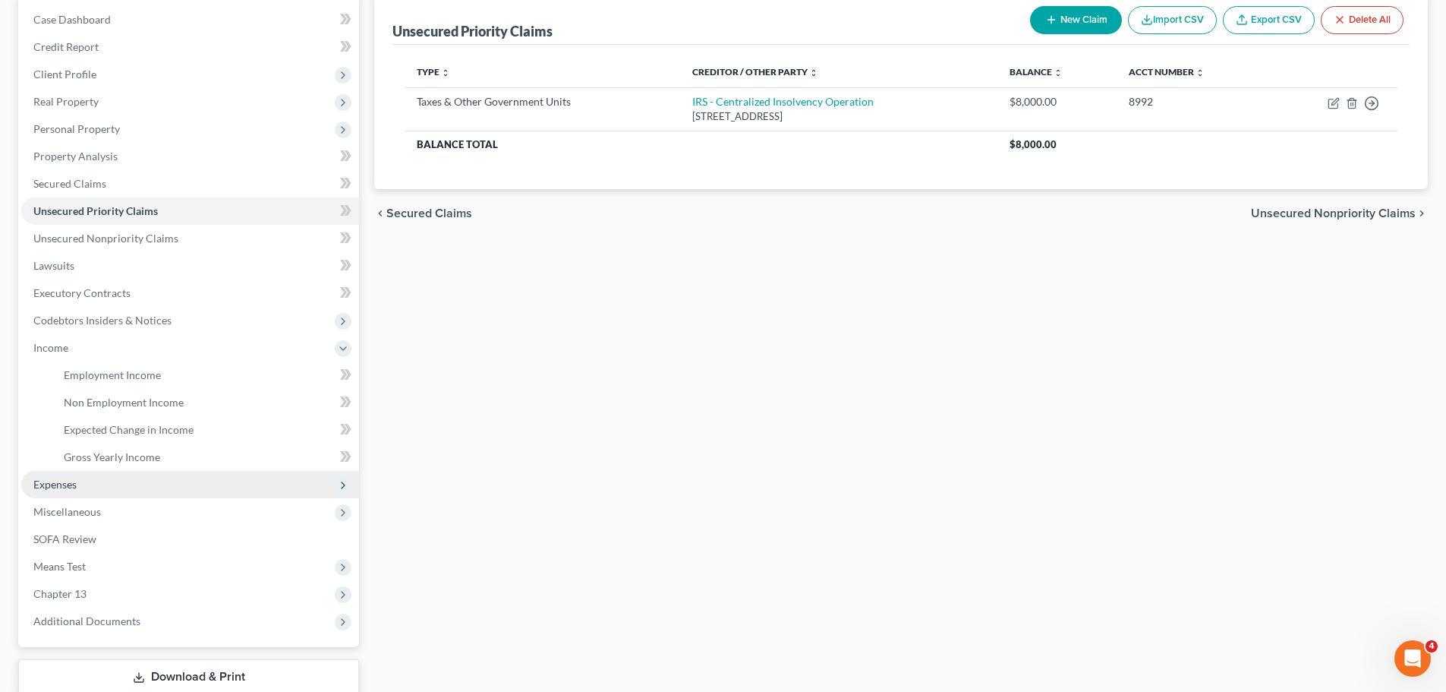
click at [87, 482] on span "Expenses" at bounding box center [190, 484] width 338 height 27
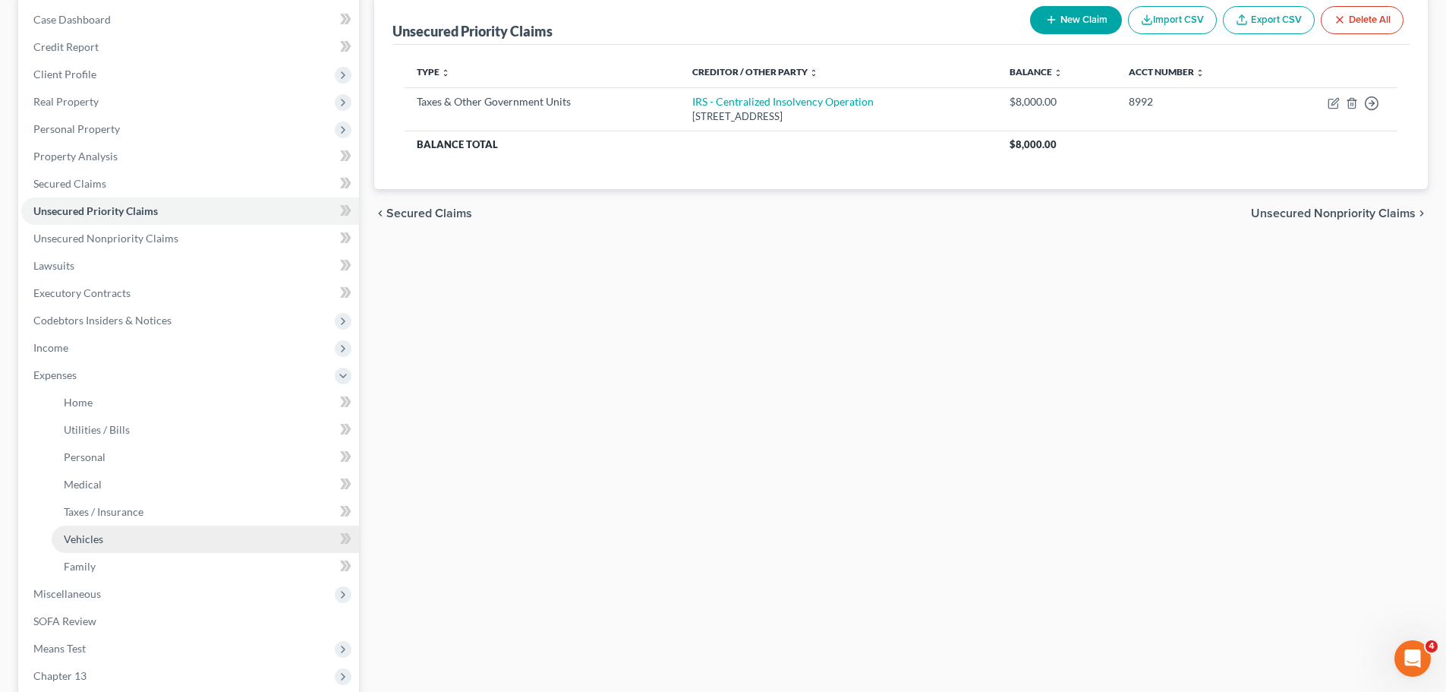
click at [164, 545] on link "Vehicles" at bounding box center [205, 538] width 307 height 27
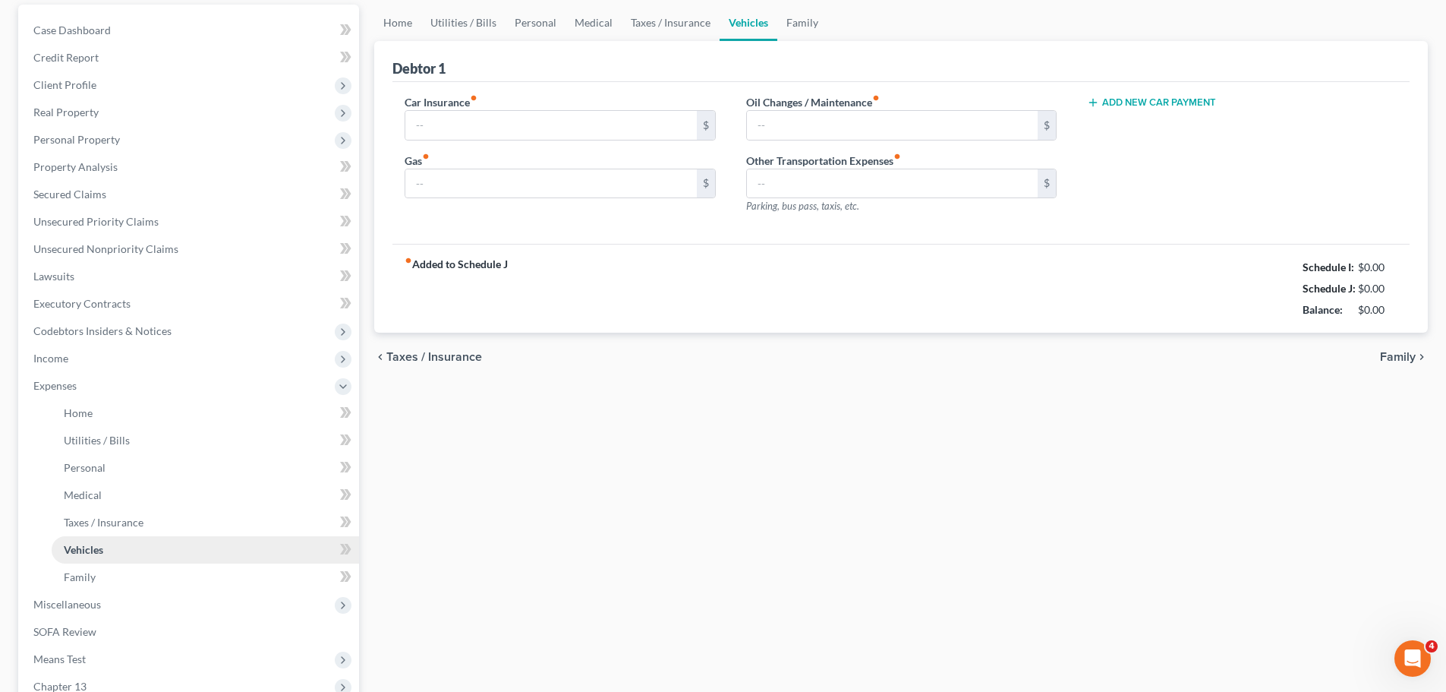
scroll to position [21, 0]
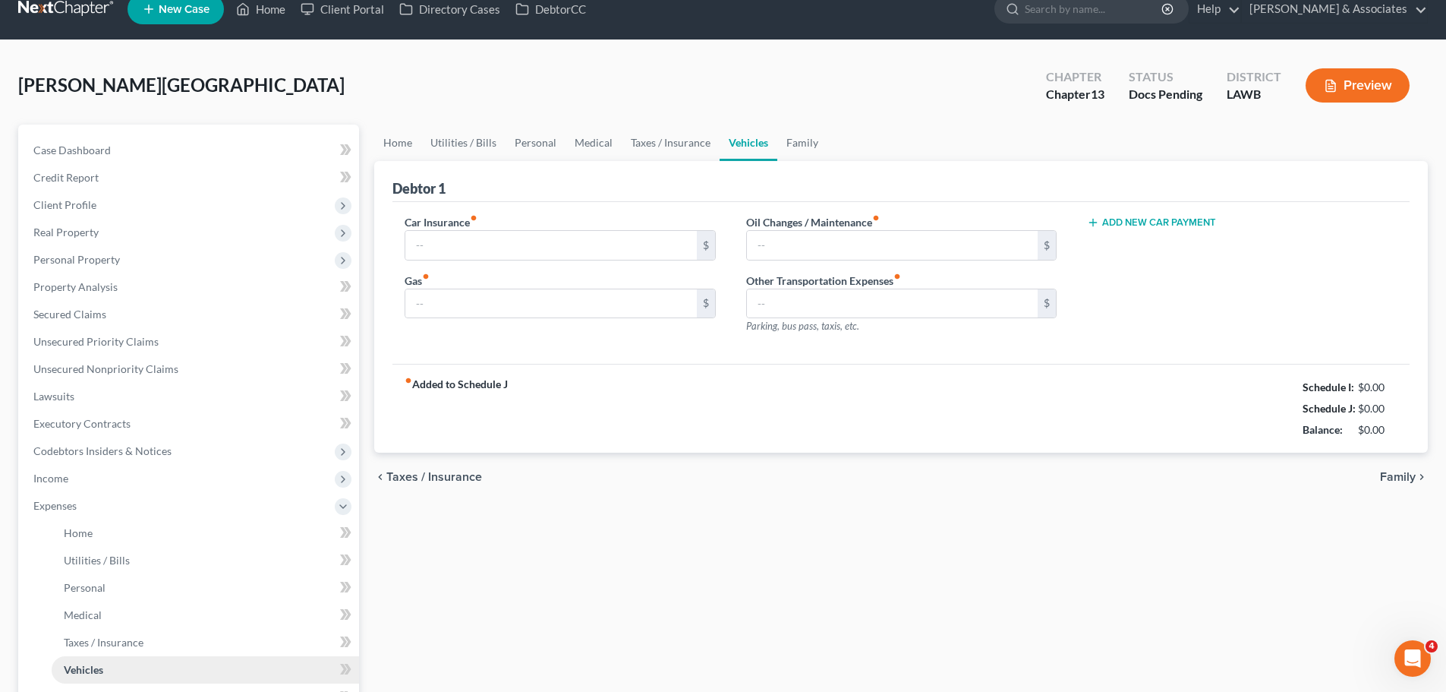
type input "0.00"
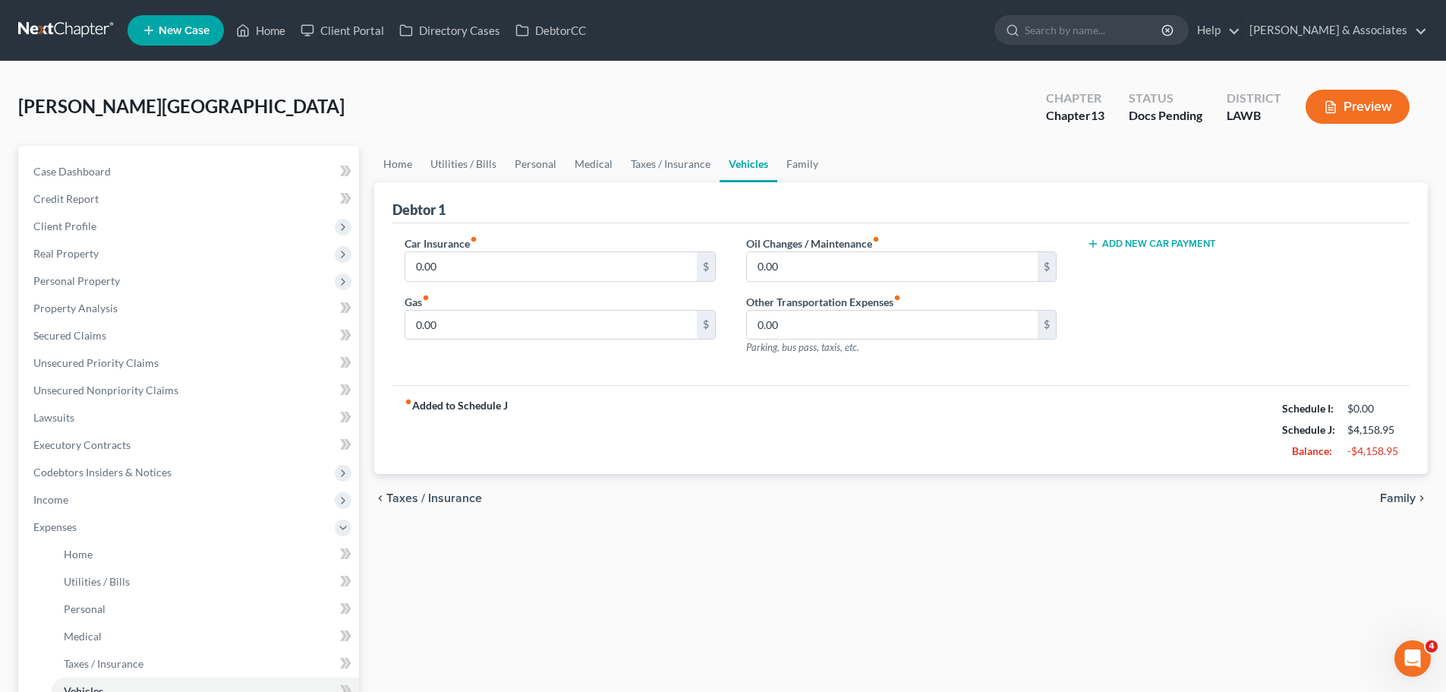
drag, startPoint x: 414, startPoint y: 580, endPoint x: 434, endPoint y: 366, distance: 215.0
click at [414, 572] on div "Home Utilities / Bills Personal Medical Taxes / Insurance Vehicles Family Debto…" at bounding box center [901, 557] width 1069 height 822
click at [487, 255] on input "0.00" at bounding box center [550, 266] width 291 height 29
paste input "283.82"
type input "283.83"
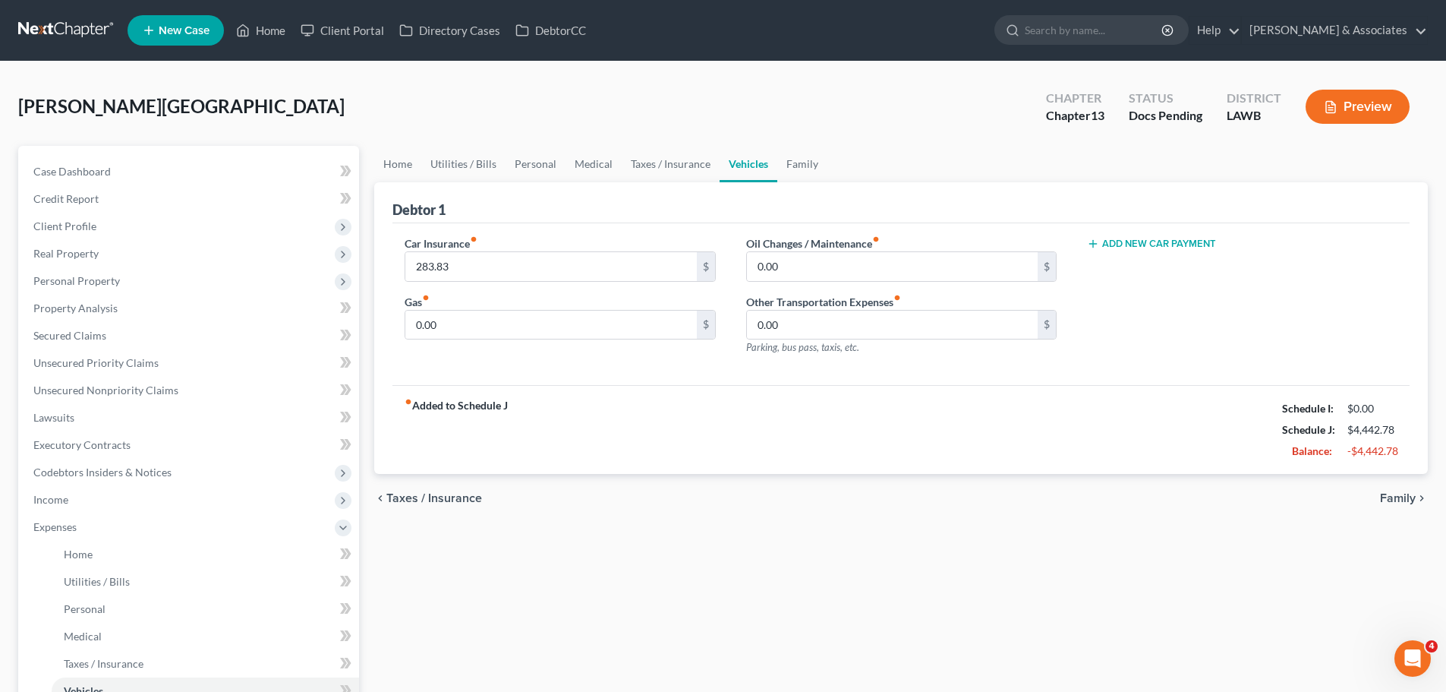
click at [682, 625] on div "Home Utilities / Bills Personal Medical Taxes / Insurance Vehicles Family Debto…" at bounding box center [901, 557] width 1069 height 822
click at [789, 408] on div "fiber_manual_record Added to Schedule J Schedule I: $0.00 Schedule J: $4,442.78…" at bounding box center [901, 429] width 1017 height 89
click at [498, 333] on input "0.00" at bounding box center [550, 325] width 291 height 29
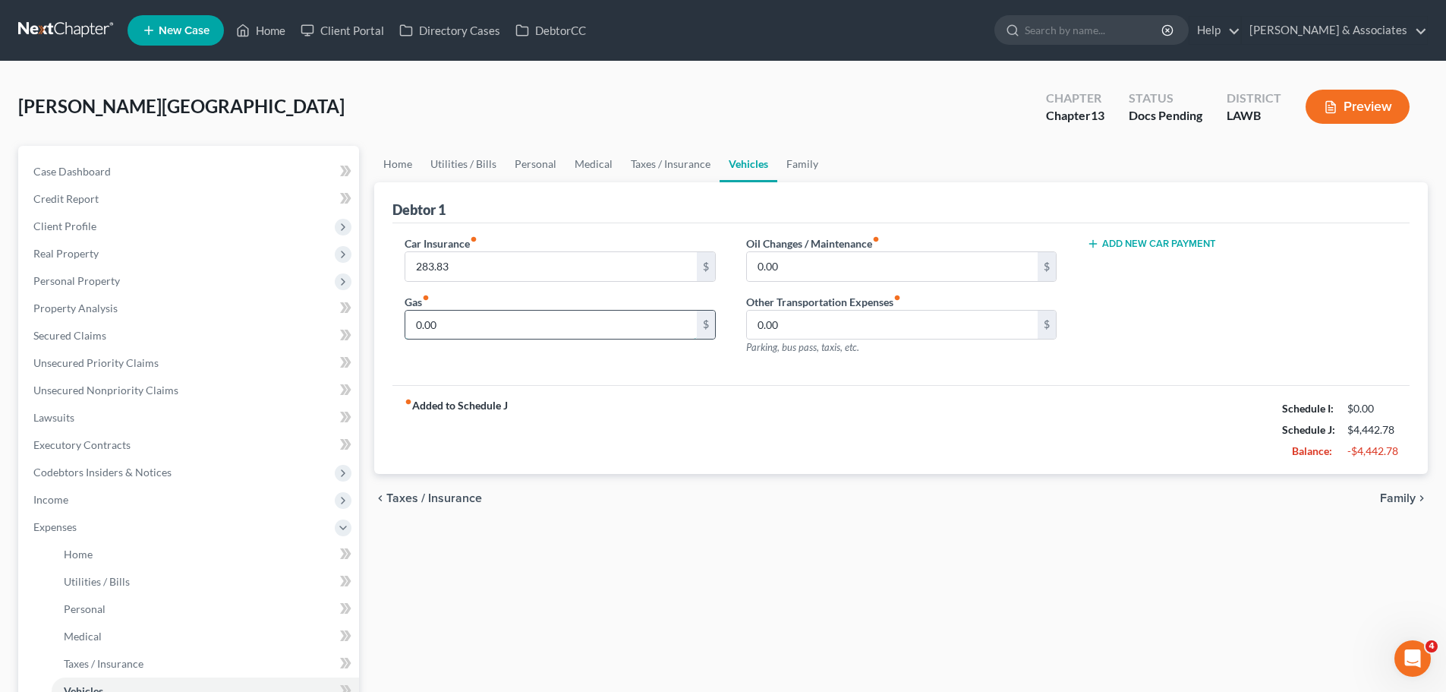
click at [471, 328] on input "0.00" at bounding box center [550, 325] width 291 height 29
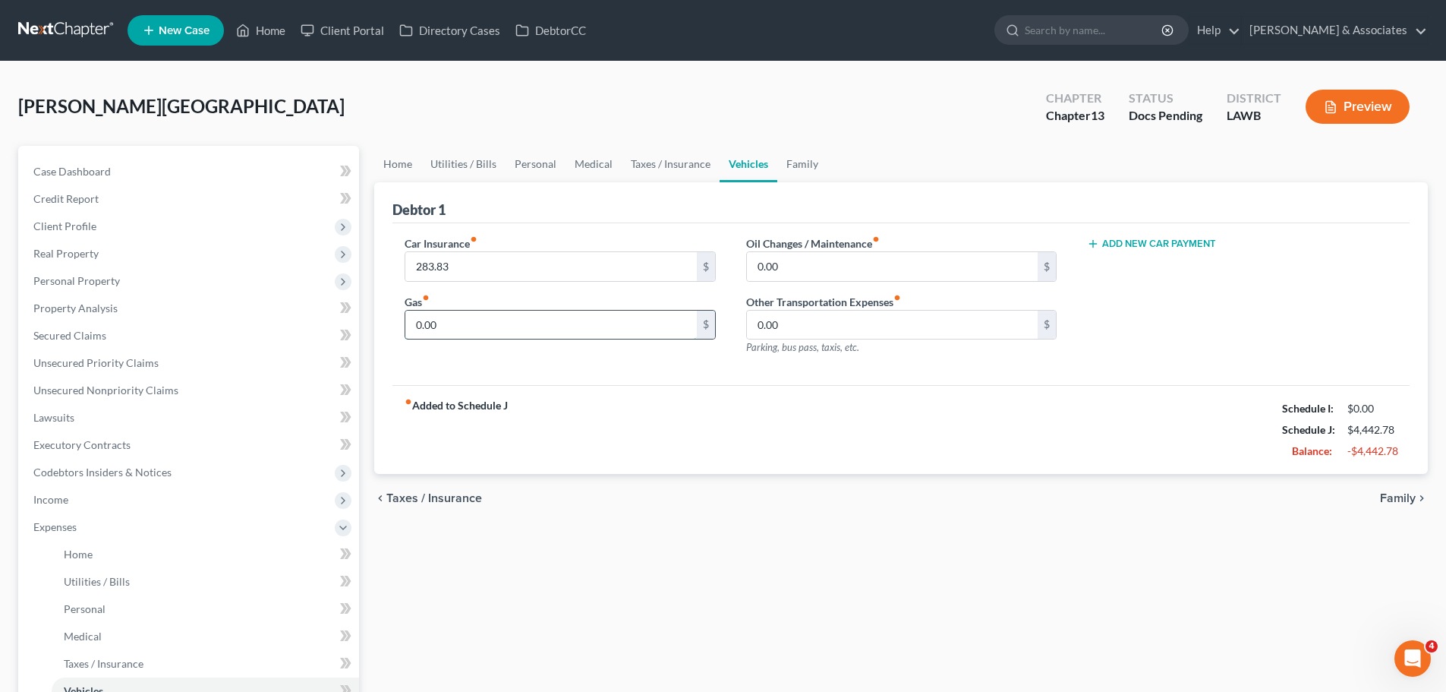
click at [471, 328] on input "0.00" at bounding box center [550, 325] width 291 height 29
click at [514, 327] on input "0.00" at bounding box center [550, 325] width 291 height 29
type input "400.00"
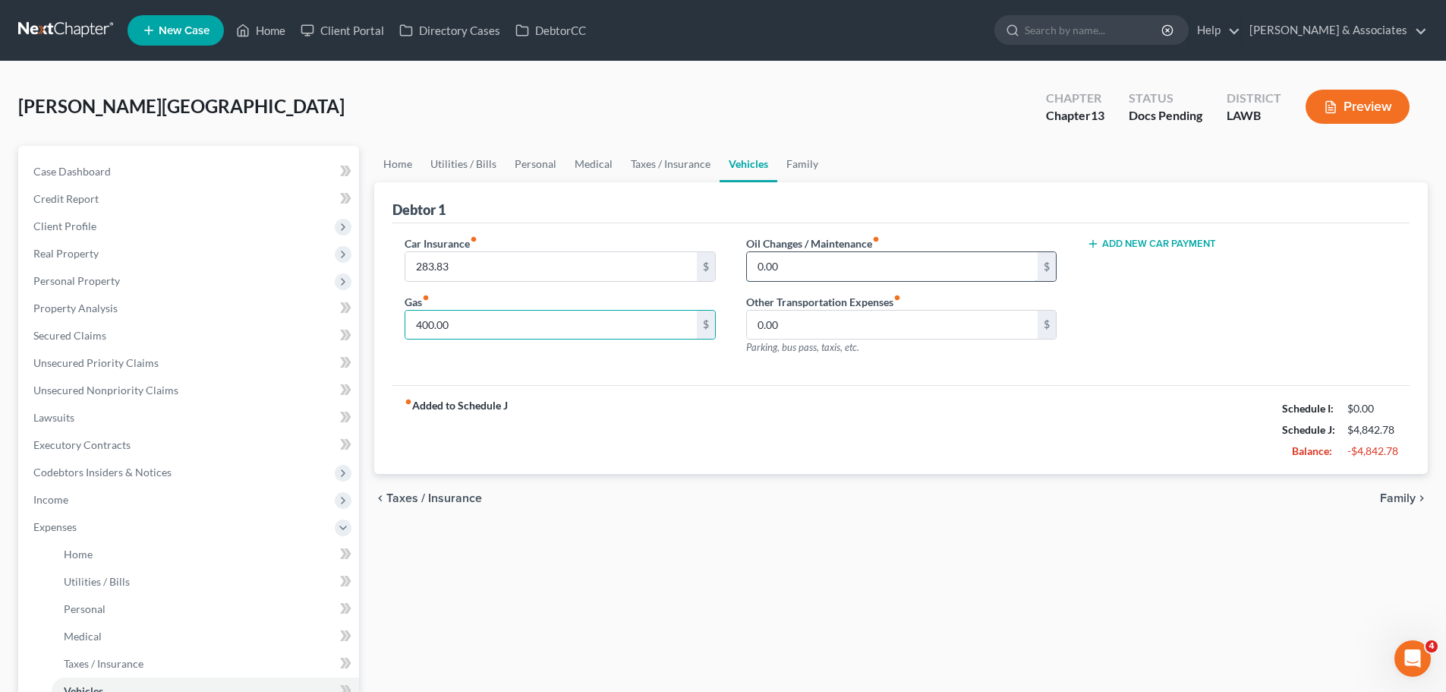
click at [804, 264] on input "0.00" at bounding box center [892, 266] width 291 height 29
click at [780, 264] on input "0.00" at bounding box center [892, 266] width 291 height 29
drag, startPoint x: 1177, startPoint y: 613, endPoint x: 1051, endPoint y: 540, distance: 146.0
click at [1177, 613] on div "Home Utilities / Bills Personal Medical Taxes / Insurance Vehicles Family Debto…" at bounding box center [901, 557] width 1069 height 822
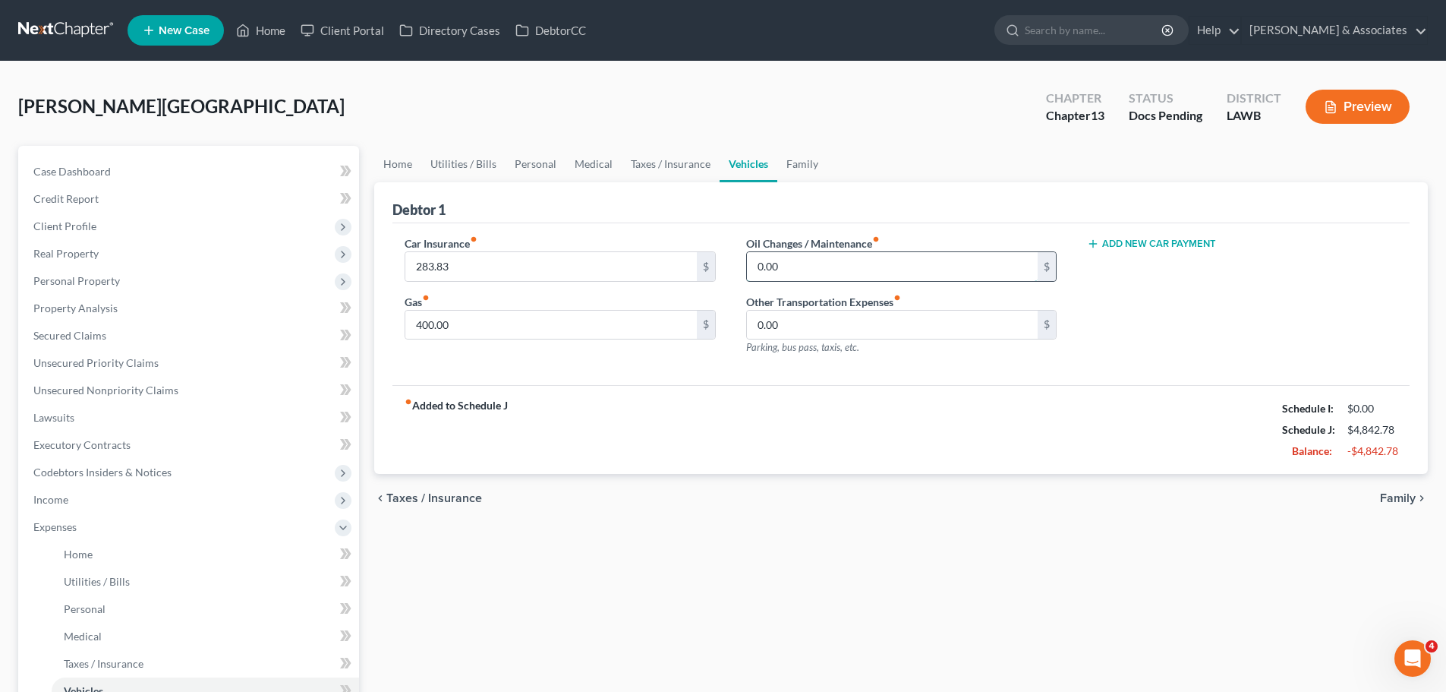
click at [821, 277] on input "0.00" at bounding box center [892, 266] width 291 height 29
type input "30.00"
click at [707, 481] on div "chevron_left Taxes / Insurance Family chevron_right" at bounding box center [901, 498] width 1054 height 49
click at [1395, 496] on span "Family" at bounding box center [1398, 498] width 36 height 12
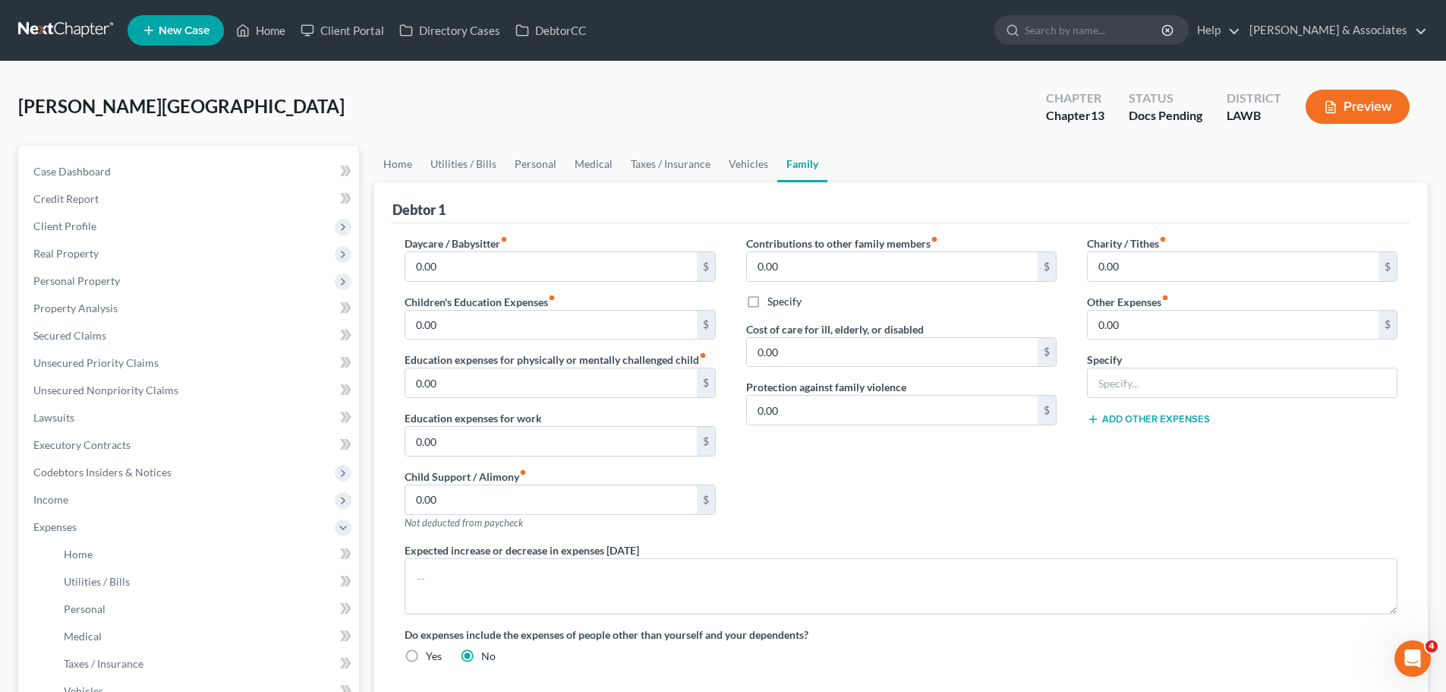
click at [884, 473] on div "Contributions to other family members fiber_manual_record 0.00 $ Specify Cost o…" at bounding box center [901, 388] width 341 height 307
click at [834, 544] on div "Expected increase or decrease in expenses within one year" at bounding box center [900, 578] width 1023 height 72
click at [1222, 258] on input "0.00" at bounding box center [1233, 266] width 291 height 29
drag, startPoint x: 1210, startPoint y: 512, endPoint x: 1191, endPoint y: 487, distance: 32.0
click at [1208, 514] on div "Charity / Tithes fiber_manual_record 0.00 $ Other Expenses fiber_manual_record …" at bounding box center [1242, 388] width 341 height 307
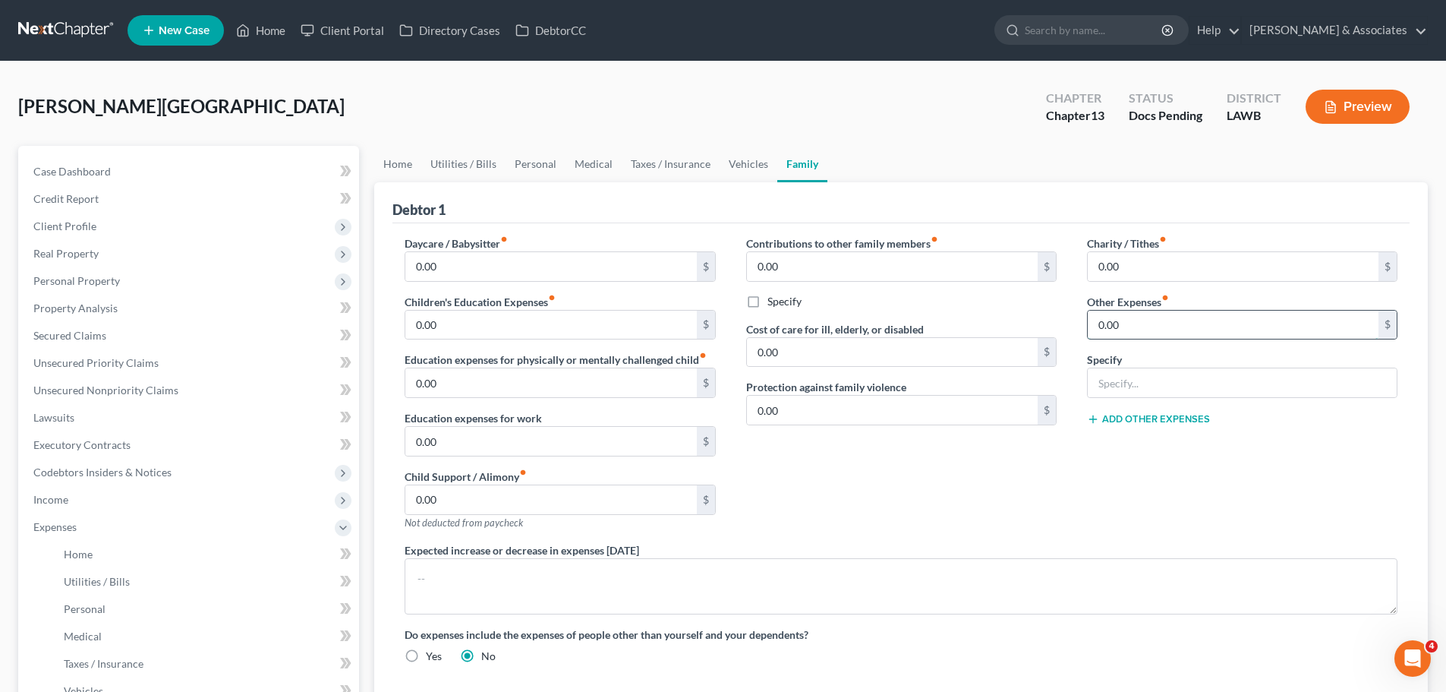
click at [1137, 338] on input "0.00" at bounding box center [1233, 325] width 291 height 29
click at [1128, 520] on div "Charity / Tithes fiber_manual_record 0.00 $ Other Expenses fiber_manual_record …" at bounding box center [1242, 388] width 341 height 307
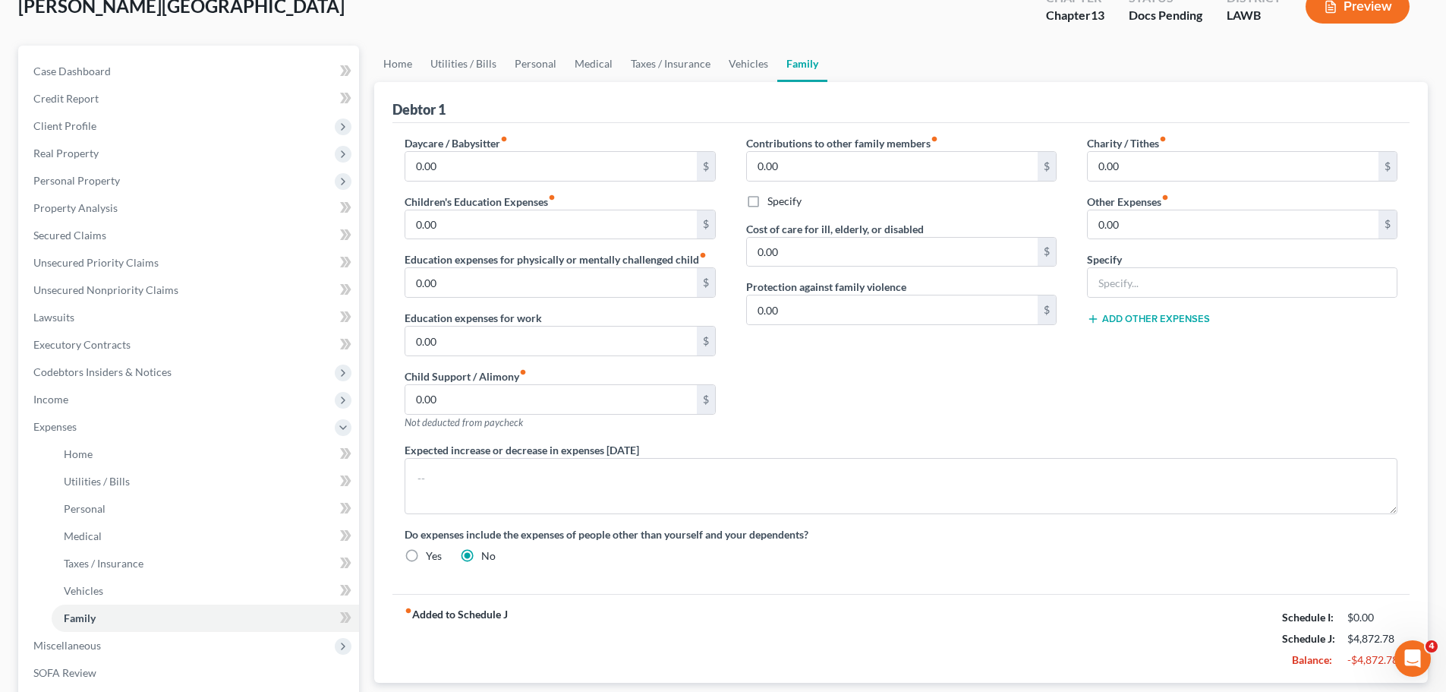
scroll to position [334, 0]
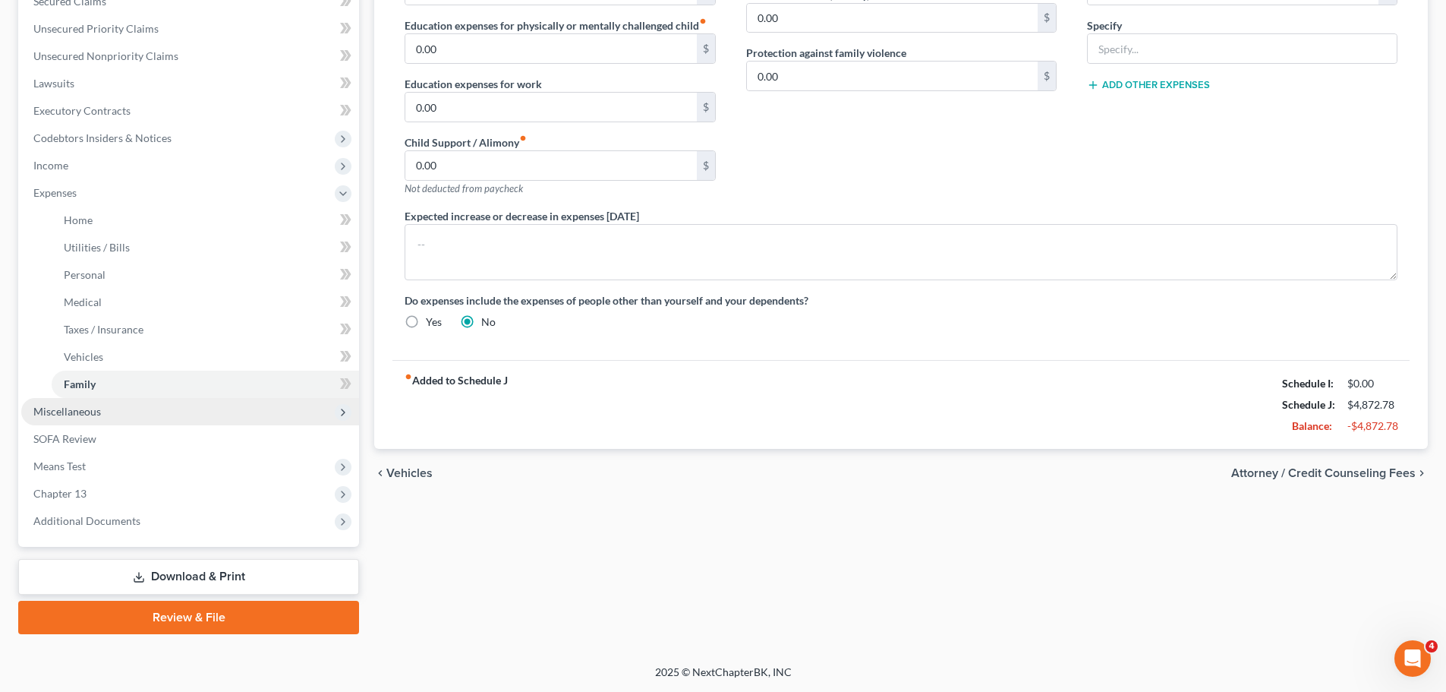
click at [83, 415] on span "Miscellaneous" at bounding box center [67, 411] width 68 height 13
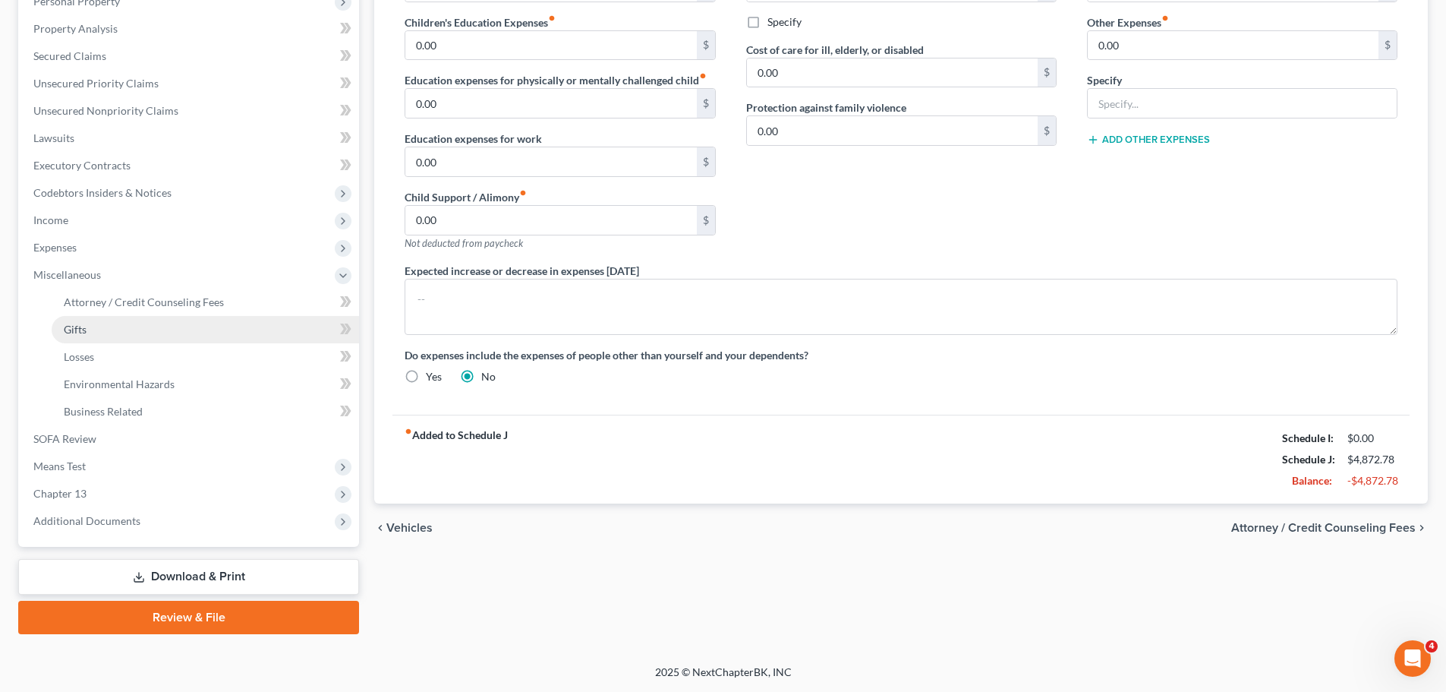
scroll to position [279, 0]
click at [118, 323] on link "Gifts" at bounding box center [205, 329] width 307 height 27
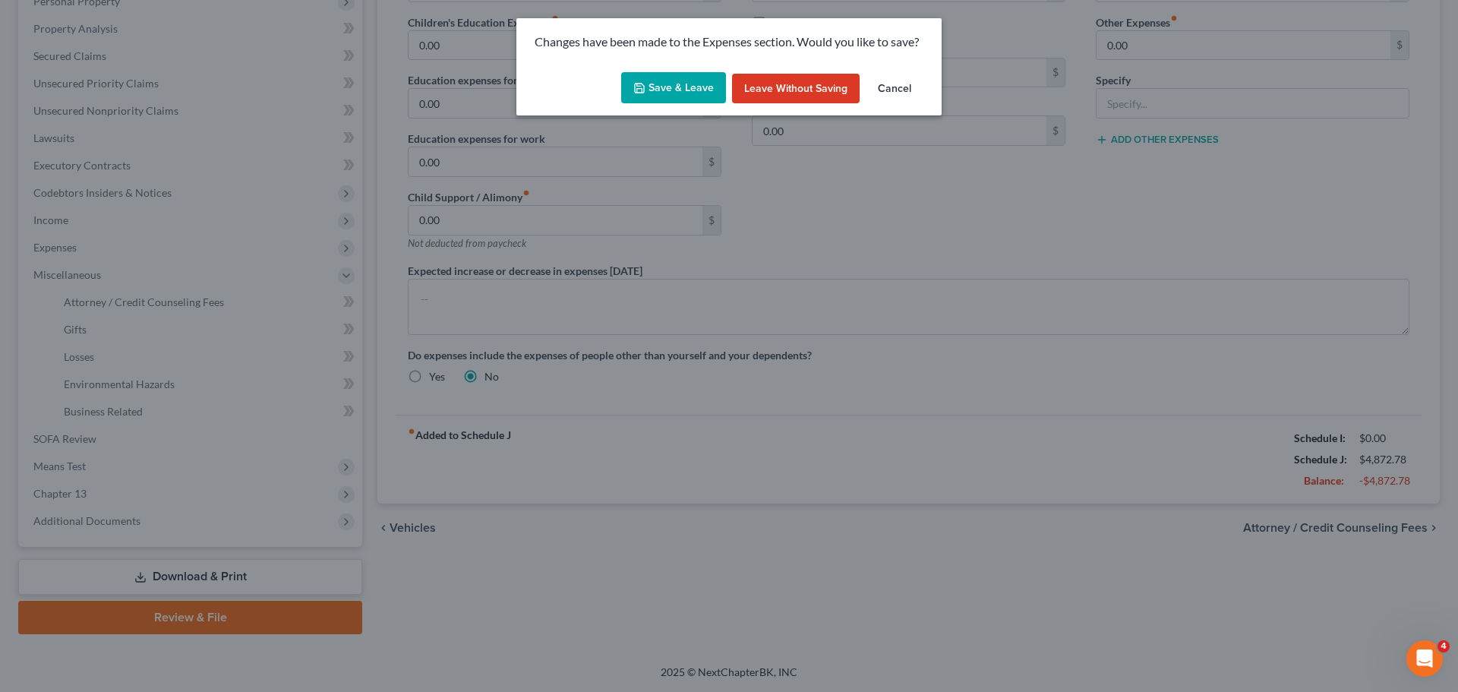
click at [683, 87] on button "Save & Leave" at bounding box center [673, 88] width 105 height 32
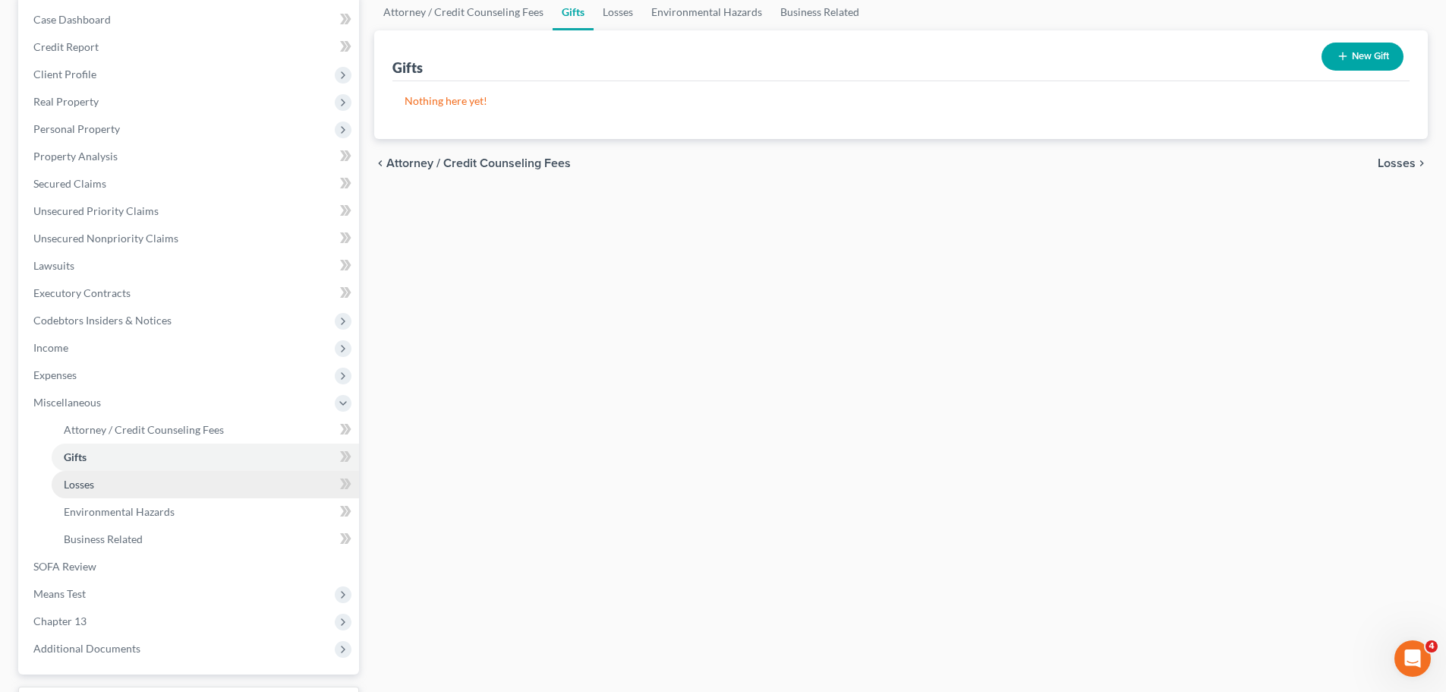
click at [102, 484] on link "Losses" at bounding box center [205, 484] width 307 height 27
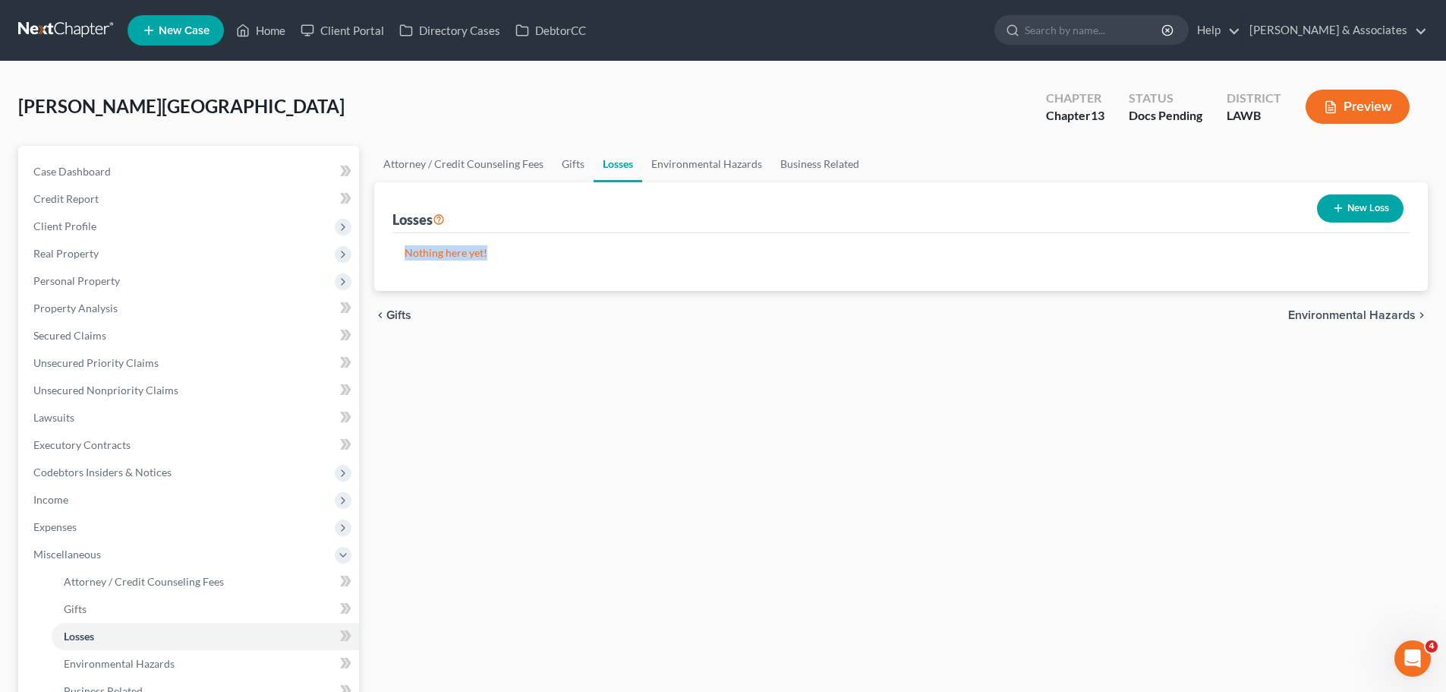
drag, startPoint x: 401, startPoint y: 254, endPoint x: 497, endPoint y: 267, distance: 96.6
click at [497, 267] on div "Nothing here yet! Description Date of Loss Value" at bounding box center [901, 262] width 1017 height 58
click at [501, 262] on div "Nothing here yet! Description Date of Loss Value" at bounding box center [901, 262] width 1017 height 58
drag, startPoint x: 502, startPoint y: 257, endPoint x: 393, endPoint y: 209, distance: 119.6
click at [393, 209] on div "Losses New Loss Nothing here yet! Description Date of Loss Value" at bounding box center [901, 236] width 1054 height 109
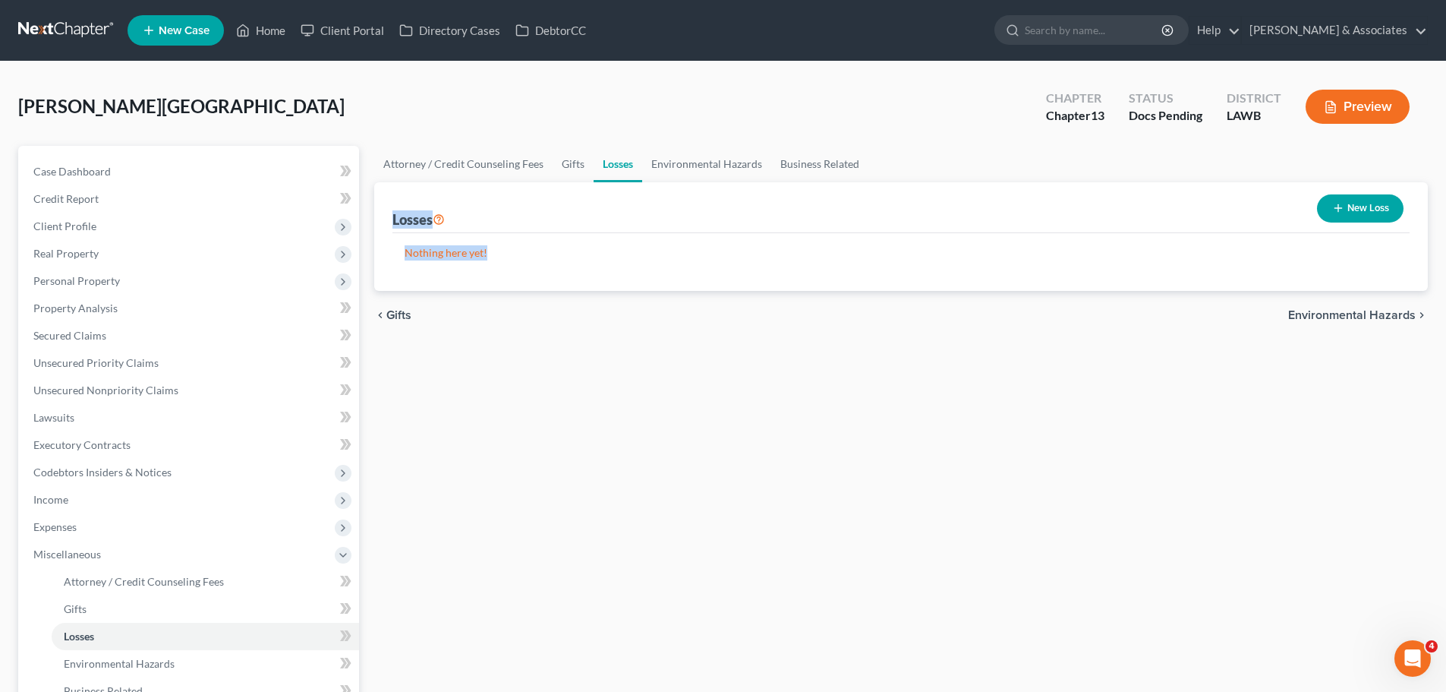
click at [392, 210] on div "Losses New Loss Nothing here yet! Description Date of Loss Value" at bounding box center [901, 236] width 1054 height 109
drag, startPoint x: 393, startPoint y: 214, endPoint x: 519, endPoint y: 251, distance: 130.7
click at [519, 251] on div "Losses New Loss Nothing here yet! Description Date of Loss Value" at bounding box center [901, 236] width 1054 height 109
click at [519, 251] on p "Nothing here yet!" at bounding box center [901, 252] width 993 height 15
click at [196, 653] on link "Environmental Hazards" at bounding box center [205, 663] width 307 height 27
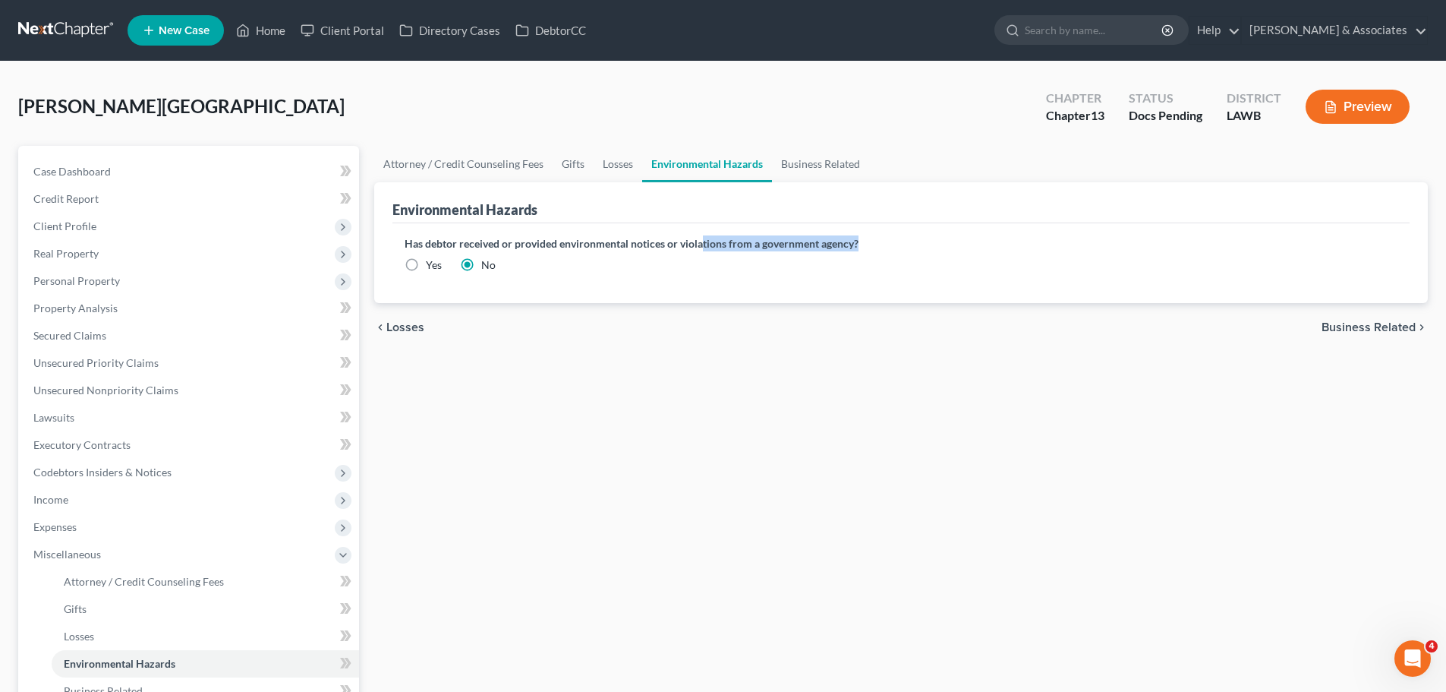
drag, startPoint x: 914, startPoint y: 238, endPoint x: 690, endPoint y: 235, distance: 224.0
click at [695, 234] on div "Has debtor received or provided environmental notices or violations from a gove…" at bounding box center [901, 263] width 1017 height 80
click at [690, 235] on label "Has debtor received or provided environmental notices or violations from a gove…" at bounding box center [901, 243] width 993 height 16
click at [693, 240] on label "Has debtor received or provided environmental notices or violations from a gove…" at bounding box center [901, 243] width 993 height 16
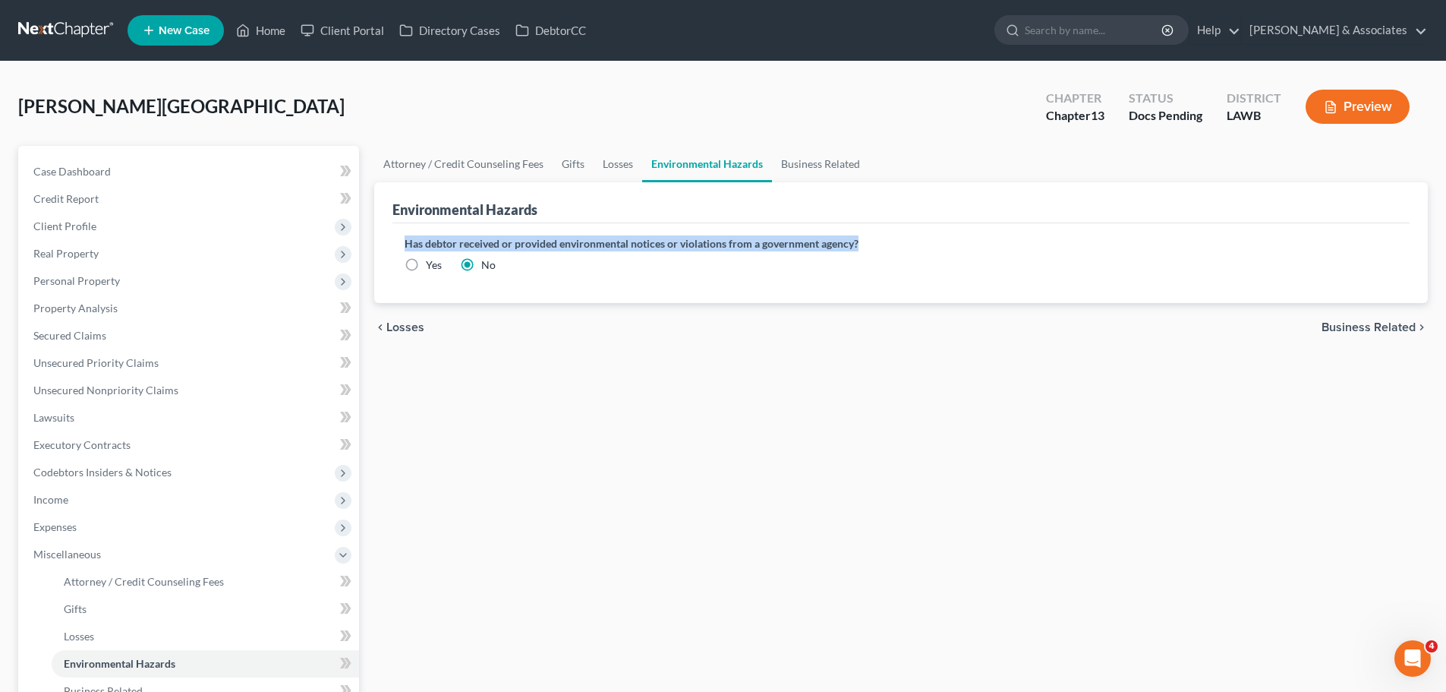
click at [693, 240] on label "Has debtor received or provided environmental notices or violations from a gove…" at bounding box center [901, 243] width 993 height 16
click at [688, 399] on div "Attorney / Credit Counseling Fees Gifts Losses Environmental Hazards Business R…" at bounding box center [901, 530] width 1069 height 768
click at [701, 528] on div "Attorney / Credit Counseling Fees Gifts Losses Environmental Hazards Business R…" at bounding box center [901, 530] width 1069 height 768
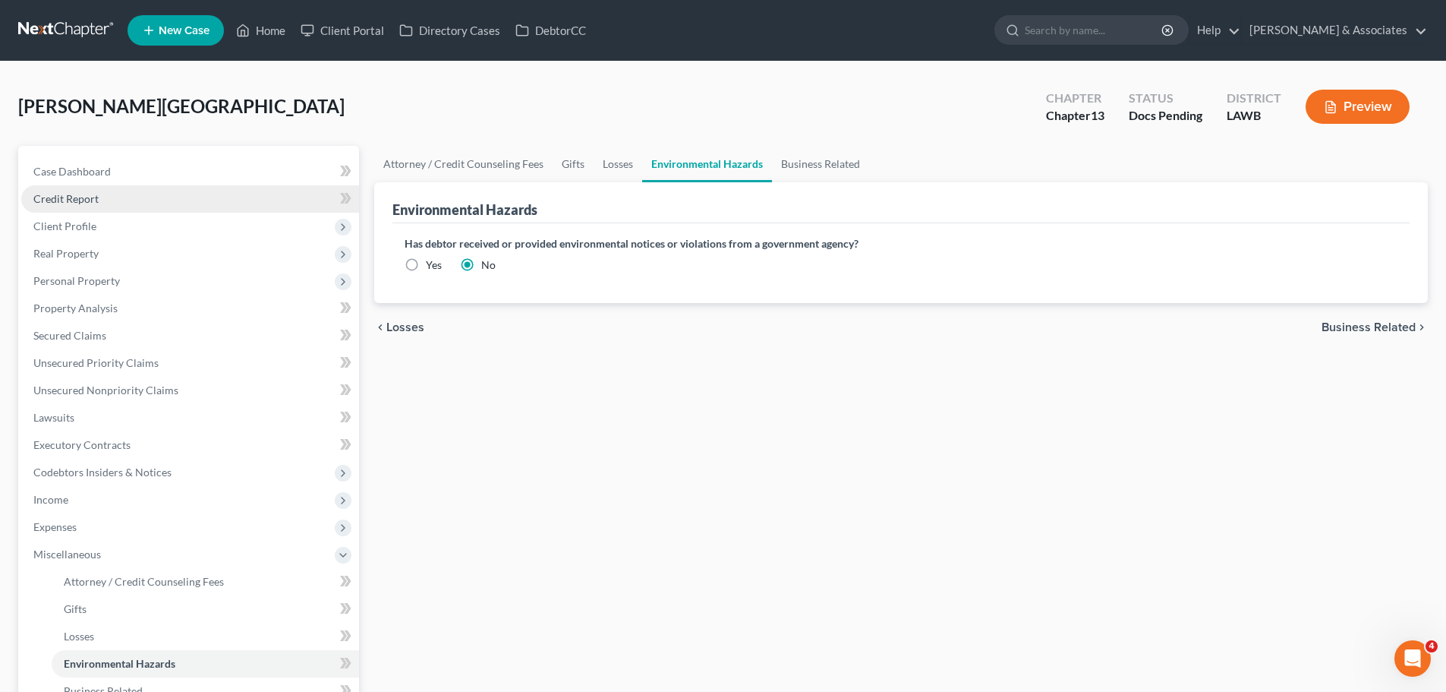
click at [83, 193] on span "Credit Report" at bounding box center [65, 198] width 65 height 13
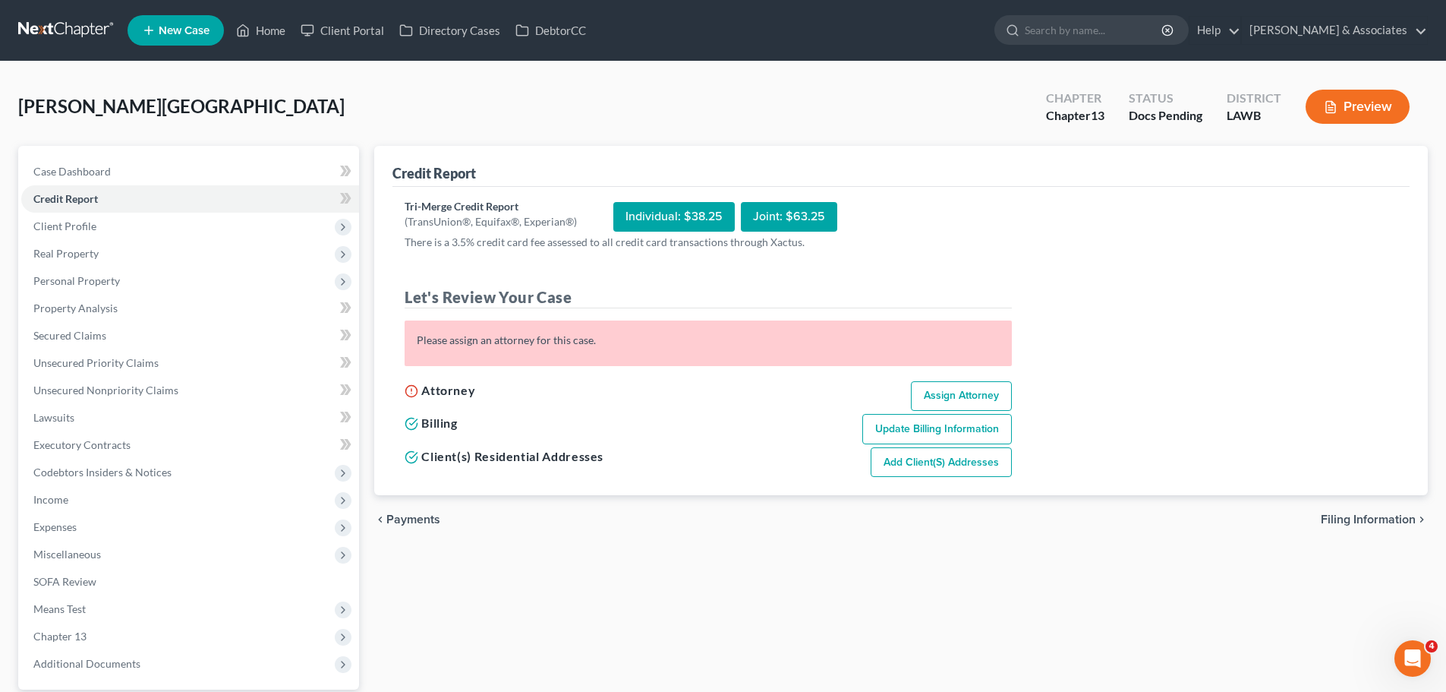
click at [988, 385] on link "Assign Attorney" at bounding box center [961, 396] width 101 height 30
select select "1"
select select "0"
select select "3"
select select "19"
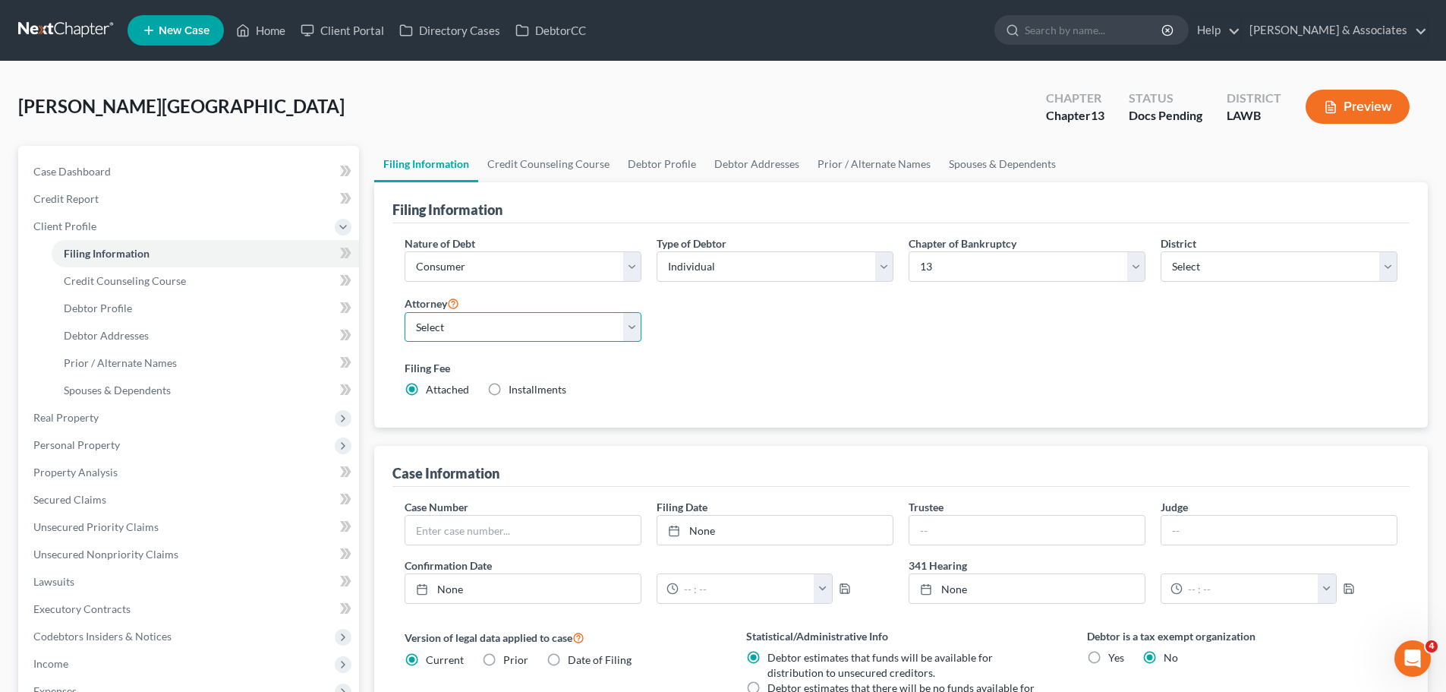
click at [471, 333] on select "Select Morley Diment - LAMB Morley Diment - LAEB Morley Diment - LAWB Paul Shou…" at bounding box center [523, 327] width 237 height 30
select select "2"
click at [405, 312] on select "Select Morley Diment - LAMB Morley Diment - LAEB Morley Diment - LAWB Paul Shou…" at bounding box center [523, 327] width 237 height 30
click at [935, 395] on div "Filing Fee Attached Installments Installments" at bounding box center [901, 378] width 993 height 37
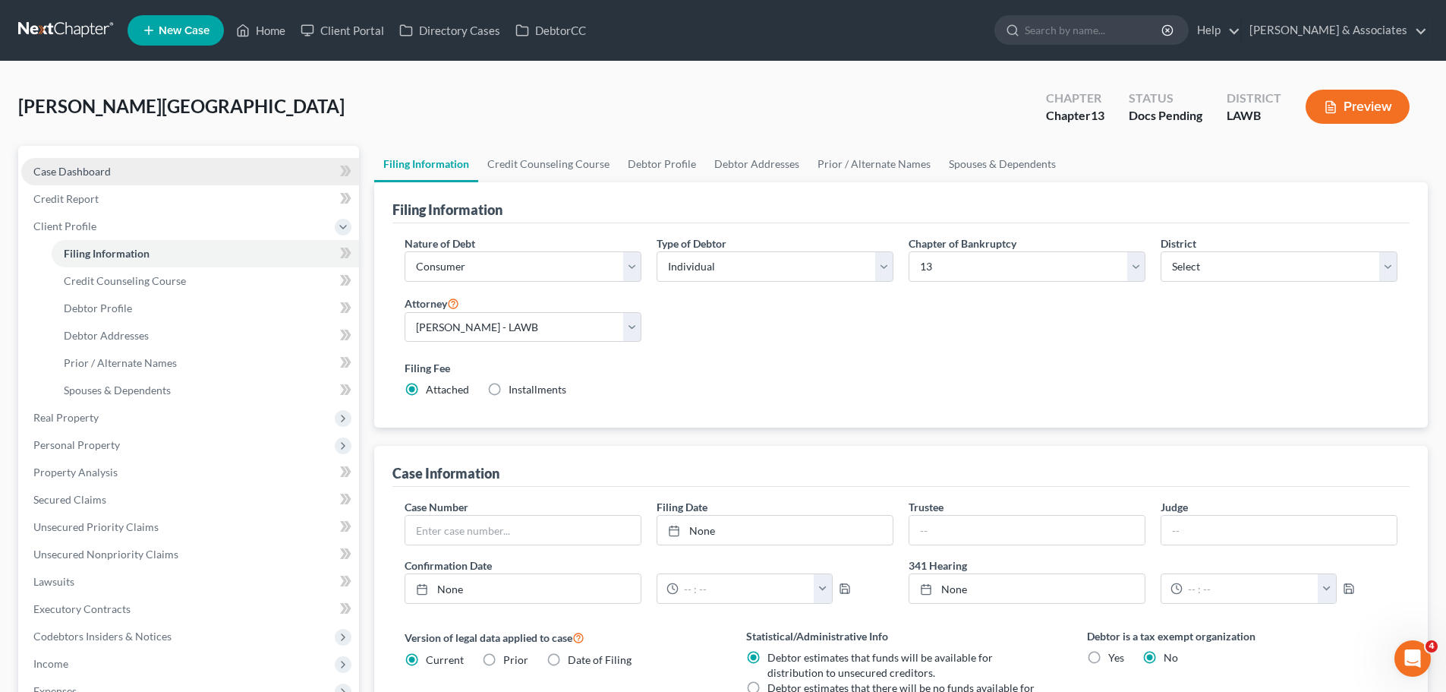
click at [124, 170] on link "Case Dashboard" at bounding box center [190, 171] width 338 height 27
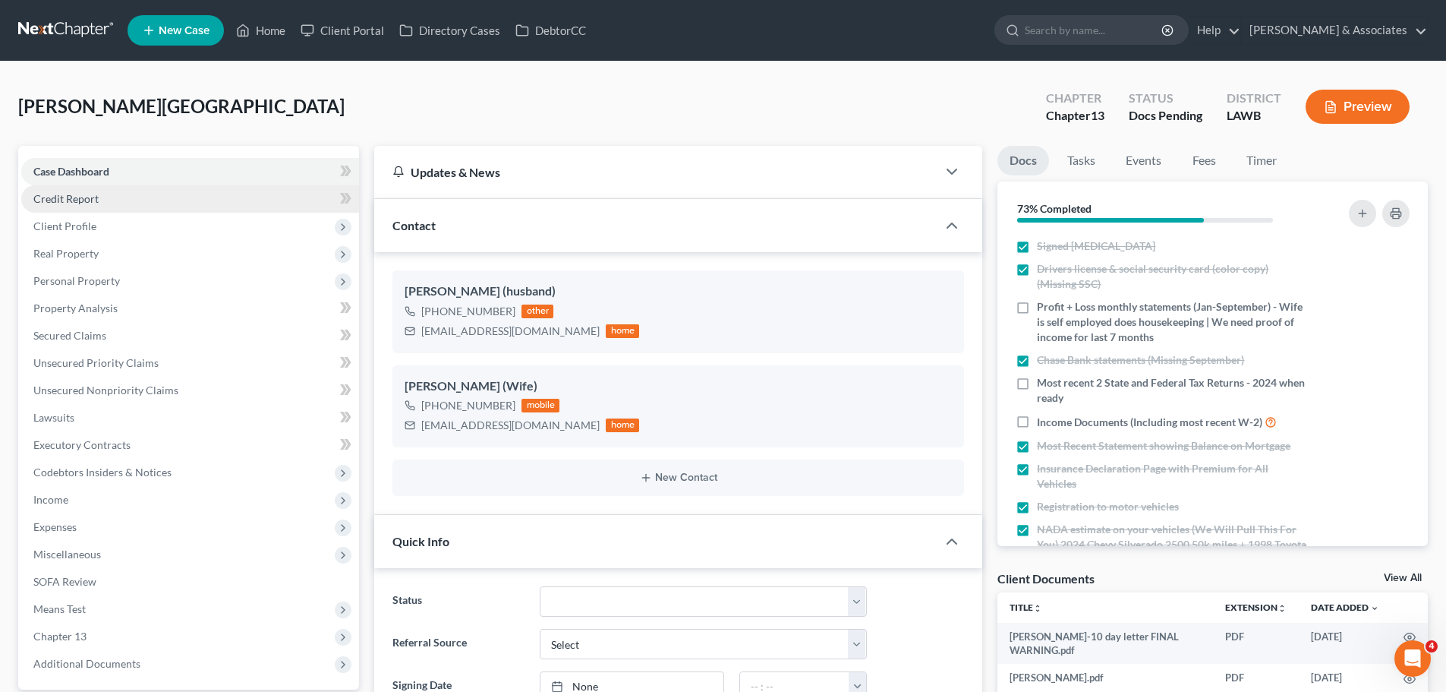
click at [124, 203] on link "Credit Report" at bounding box center [190, 198] width 338 height 27
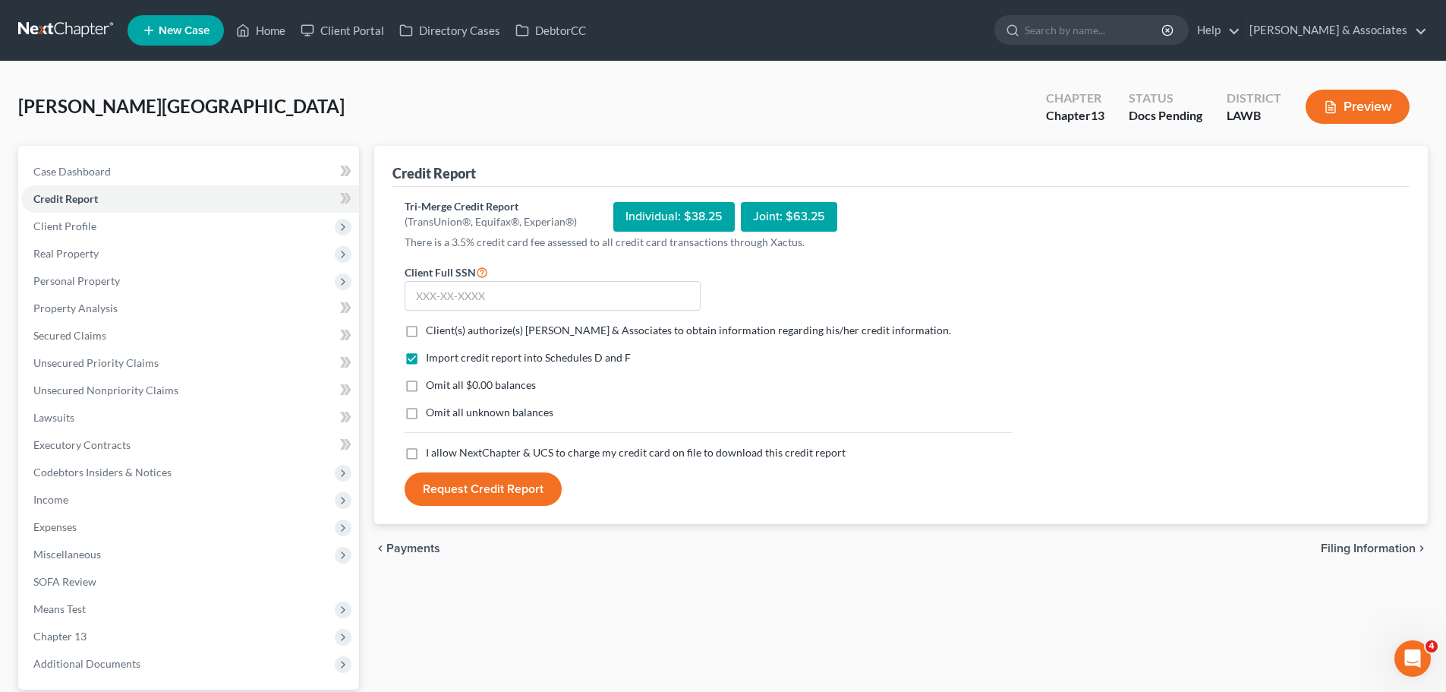
click at [426, 333] on label "Client(s) authorize(s) Diment & Associates to obtain information regarding his/…" at bounding box center [688, 330] width 525 height 15
click at [432, 333] on input "Client(s) authorize(s) Diment & Associates to obtain information regarding his/…" at bounding box center [437, 328] width 10 height 10
checkbox input "true"
click at [426, 390] on label "Omit all $0.00 balances" at bounding box center [481, 384] width 110 height 15
click at [432, 387] on input "Omit all $0.00 balances" at bounding box center [437, 382] width 10 height 10
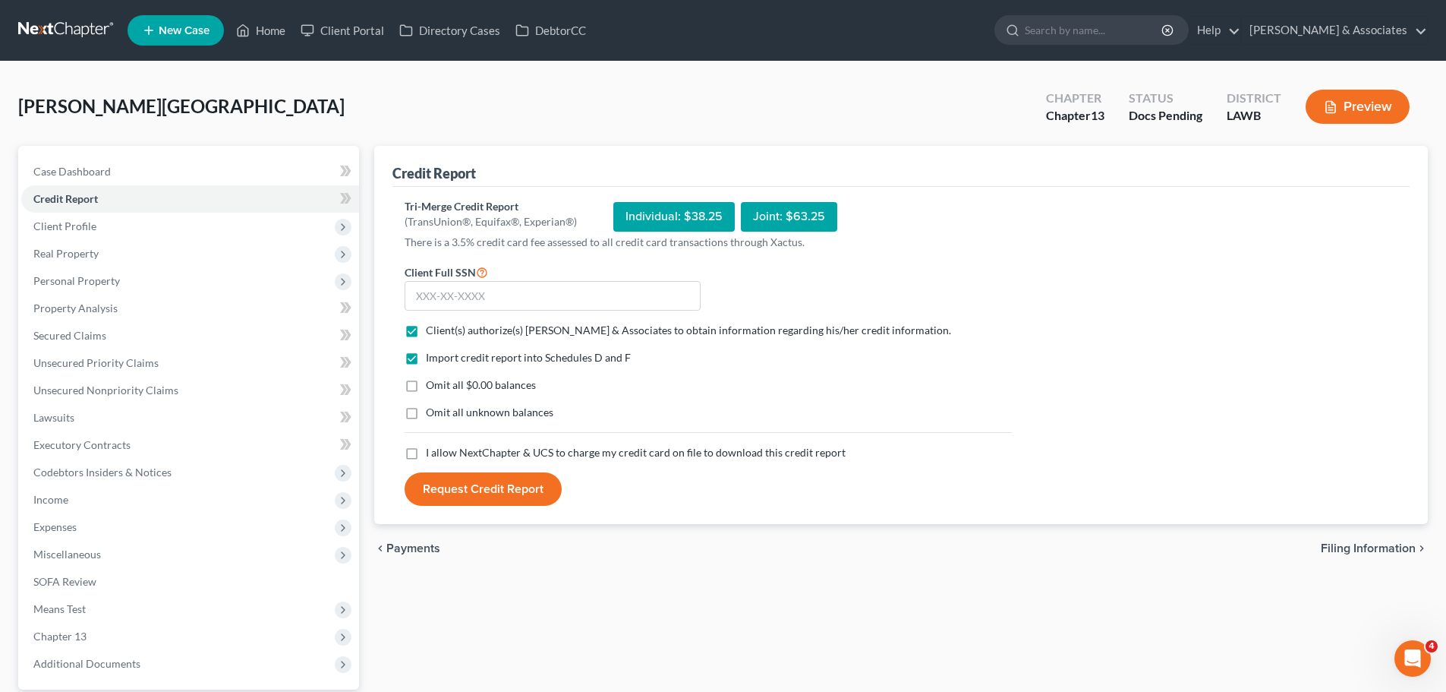
checkbox input "true"
drag, startPoint x: 410, startPoint y: 414, endPoint x: 402, endPoint y: 454, distance: 41.1
click at [426, 420] on label "Omit all unknown balances" at bounding box center [490, 412] width 128 height 15
click at [432, 415] on input "Omit all unknown balances" at bounding box center [437, 410] width 10 height 10
checkbox input "true"
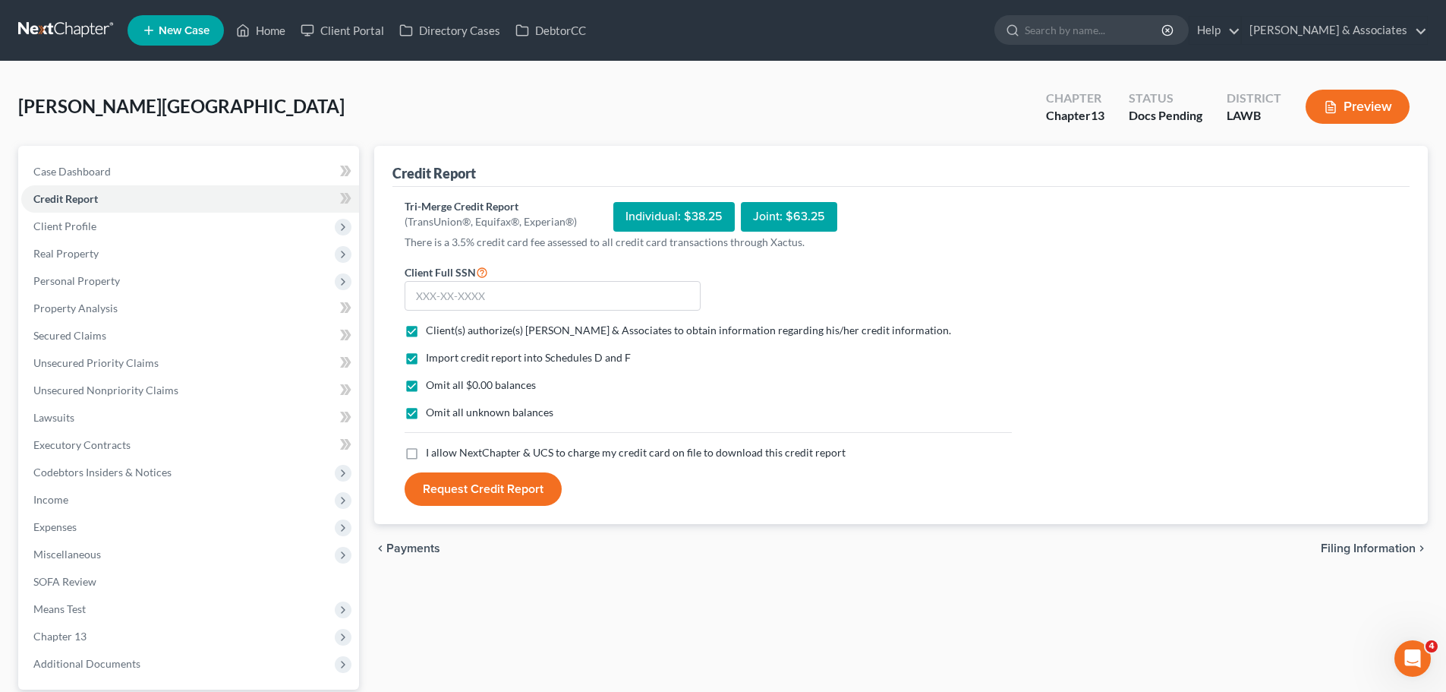
drag, startPoint x: 412, startPoint y: 456, endPoint x: 417, endPoint y: 433, distance: 24.1
click at [426, 456] on label "I allow NextChapter & UCS to charge my credit card on file to download this cre…" at bounding box center [636, 452] width 420 height 15
click at [432, 455] on input "I allow NextChapter & UCS to charge my credit card on file to download this cre…" at bounding box center [437, 450] width 10 height 10
checkbox input "true"
drag, startPoint x: 658, startPoint y: 299, endPoint x: 1173, endPoint y: 300, distance: 514.8
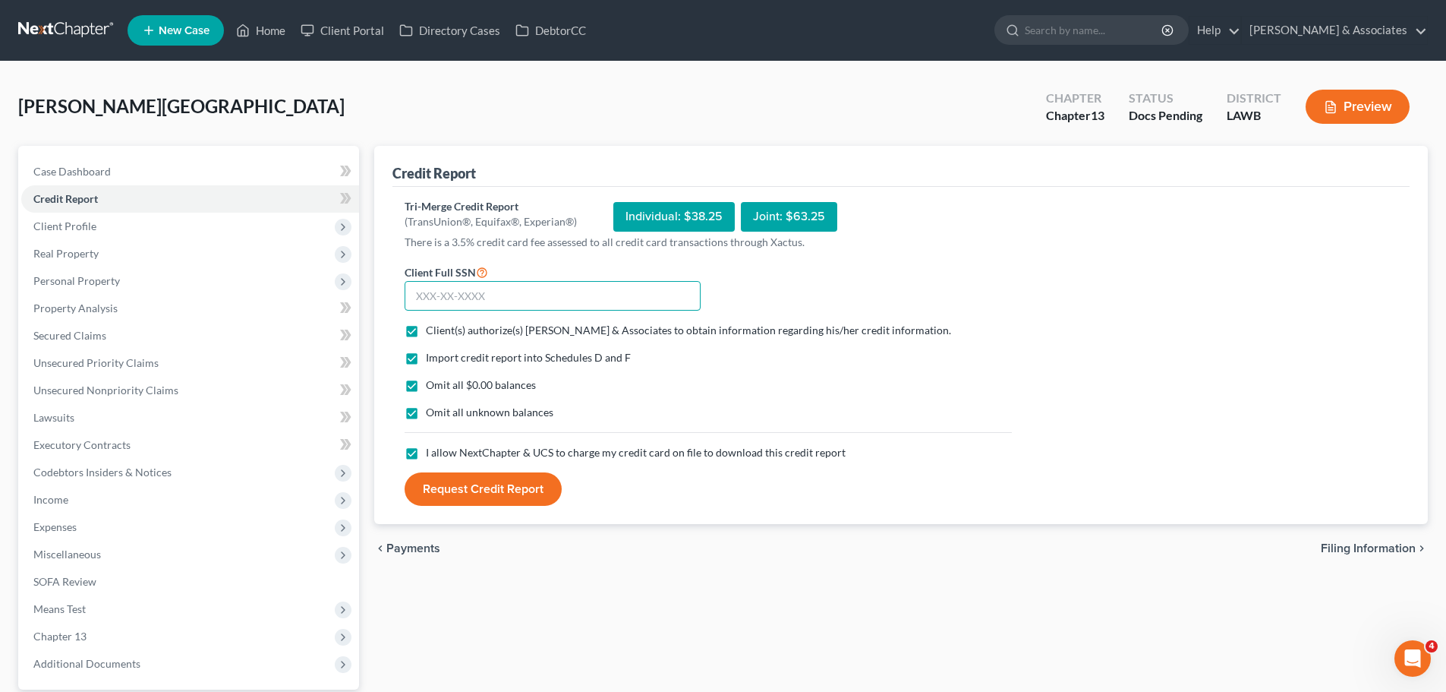
click at [658, 299] on input "text" at bounding box center [553, 296] width 296 height 30
type input "047-75-8992"
click at [460, 481] on button "Request Credit Report" at bounding box center [483, 488] width 157 height 33
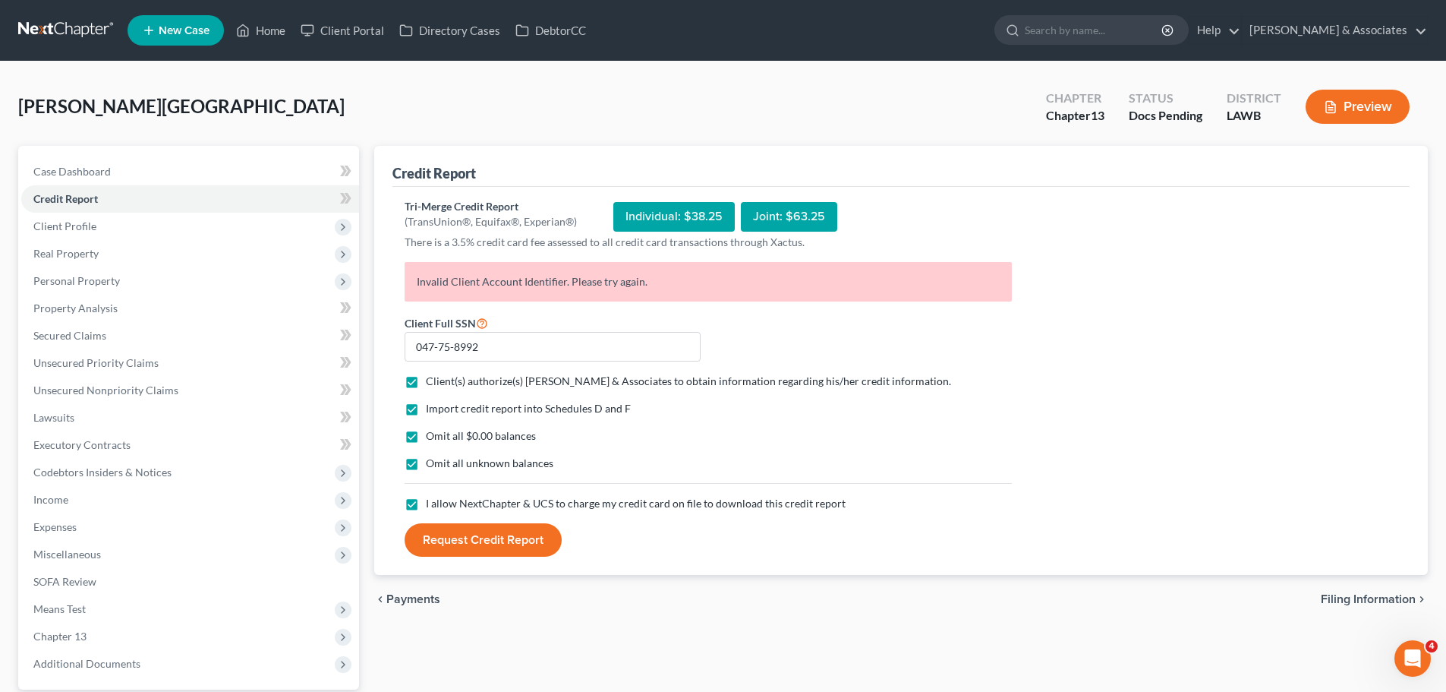
click at [1373, 397] on div "Tri-Merge Credit Report (TransUnion®, Equifax®, Experian®) Individual: $38.25 J…" at bounding box center [901, 378] width 993 height 358
drag, startPoint x: 57, startPoint y: 168, endPoint x: 166, endPoint y: 221, distance: 120.9
click at [57, 168] on span "Case Dashboard" at bounding box center [71, 171] width 77 height 13
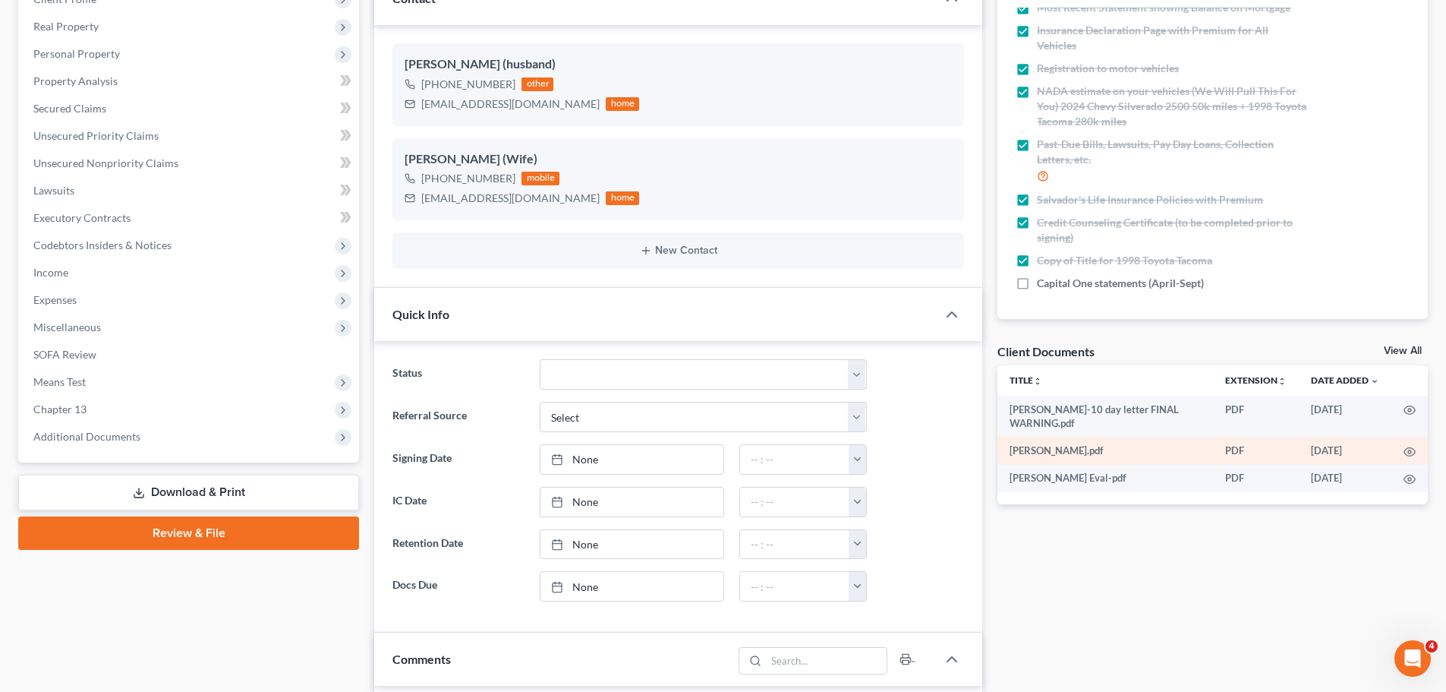
scroll to position [228, 0]
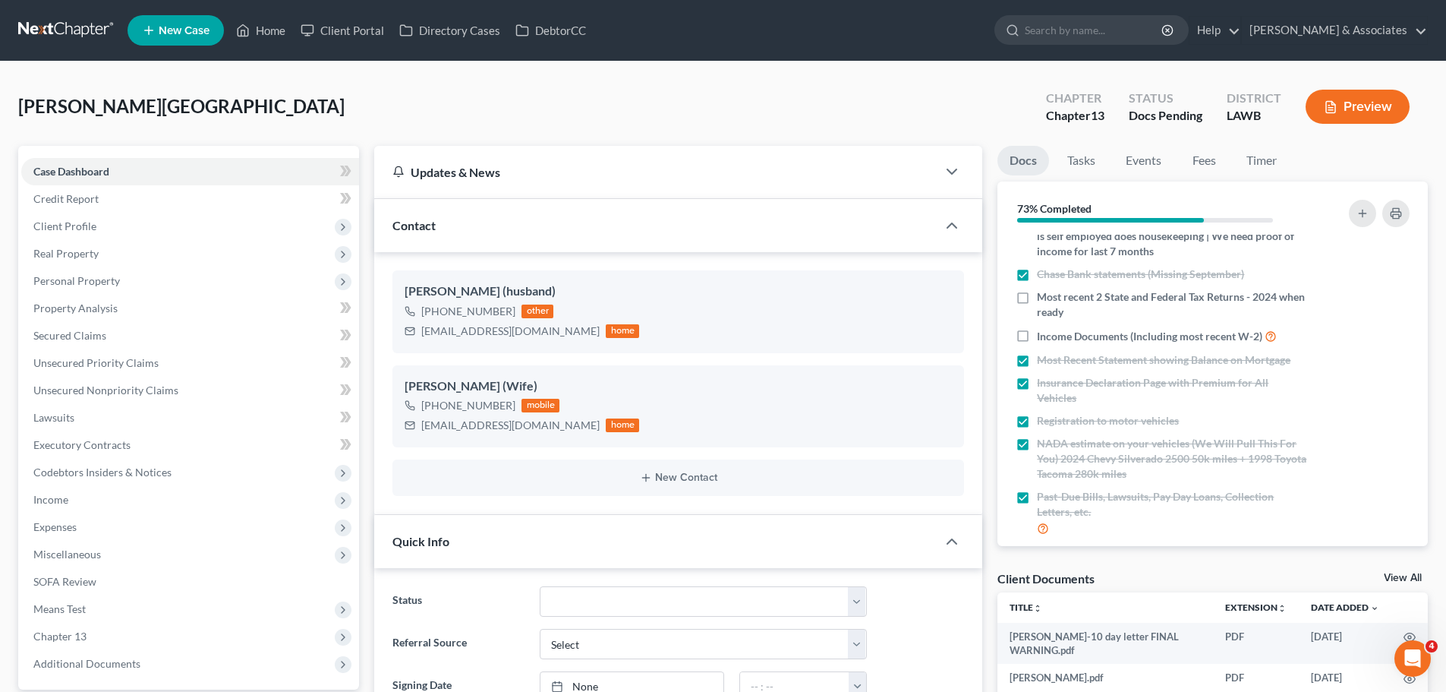
scroll to position [211, 0]
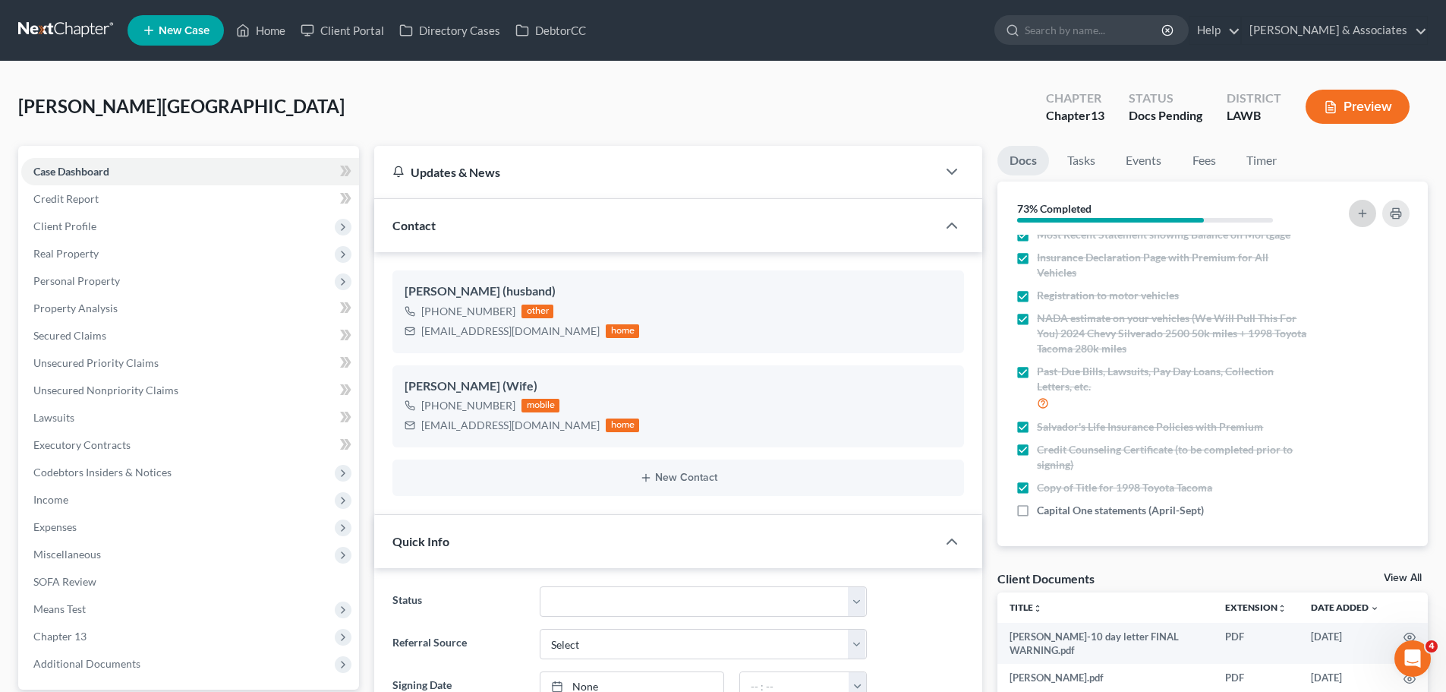
click at [1354, 218] on button "button" at bounding box center [1362, 213] width 27 height 27
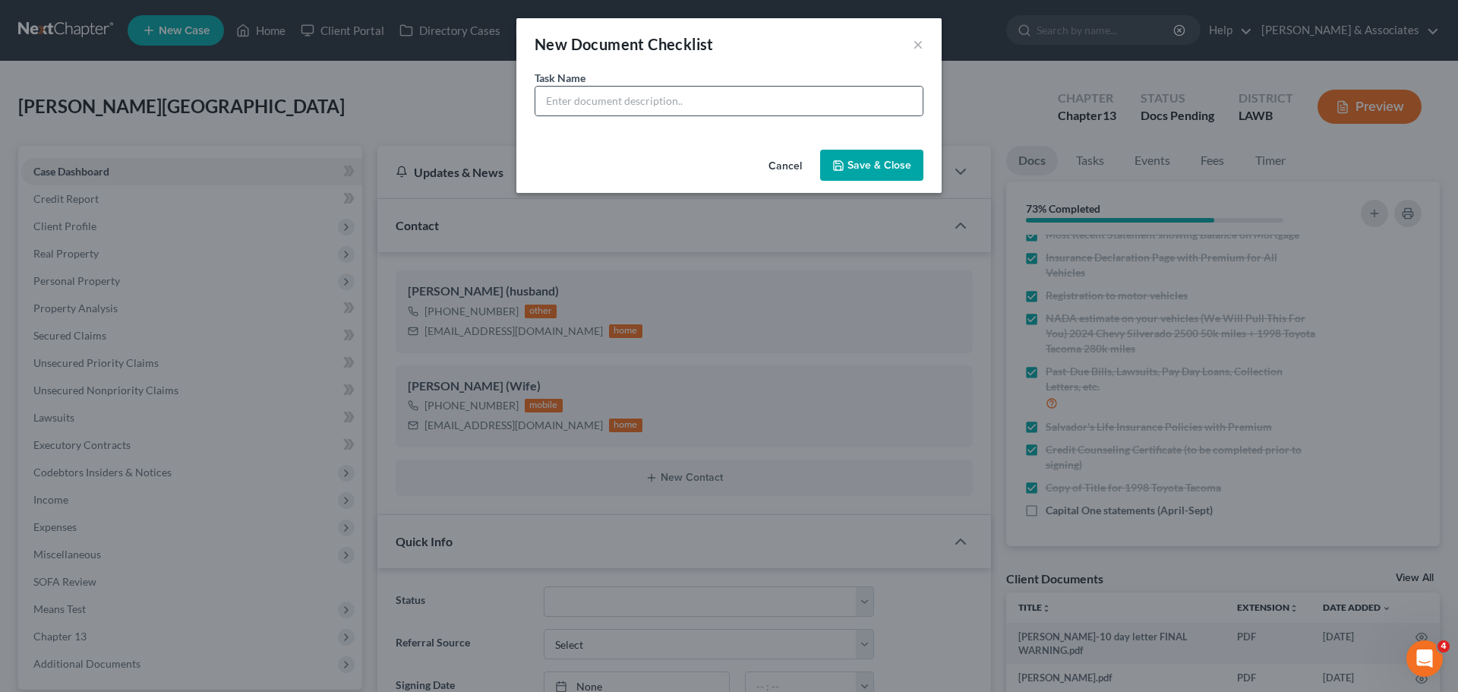
click at [583, 115] on div "Task Name *" at bounding box center [728, 107] width 425 height 74
click at [585, 100] on input "text" at bounding box center [728, 101] width 387 height 29
type input "U"
type input "Copy Academy Citation"
click at [864, 170] on button "Save & Close" at bounding box center [871, 166] width 103 height 32
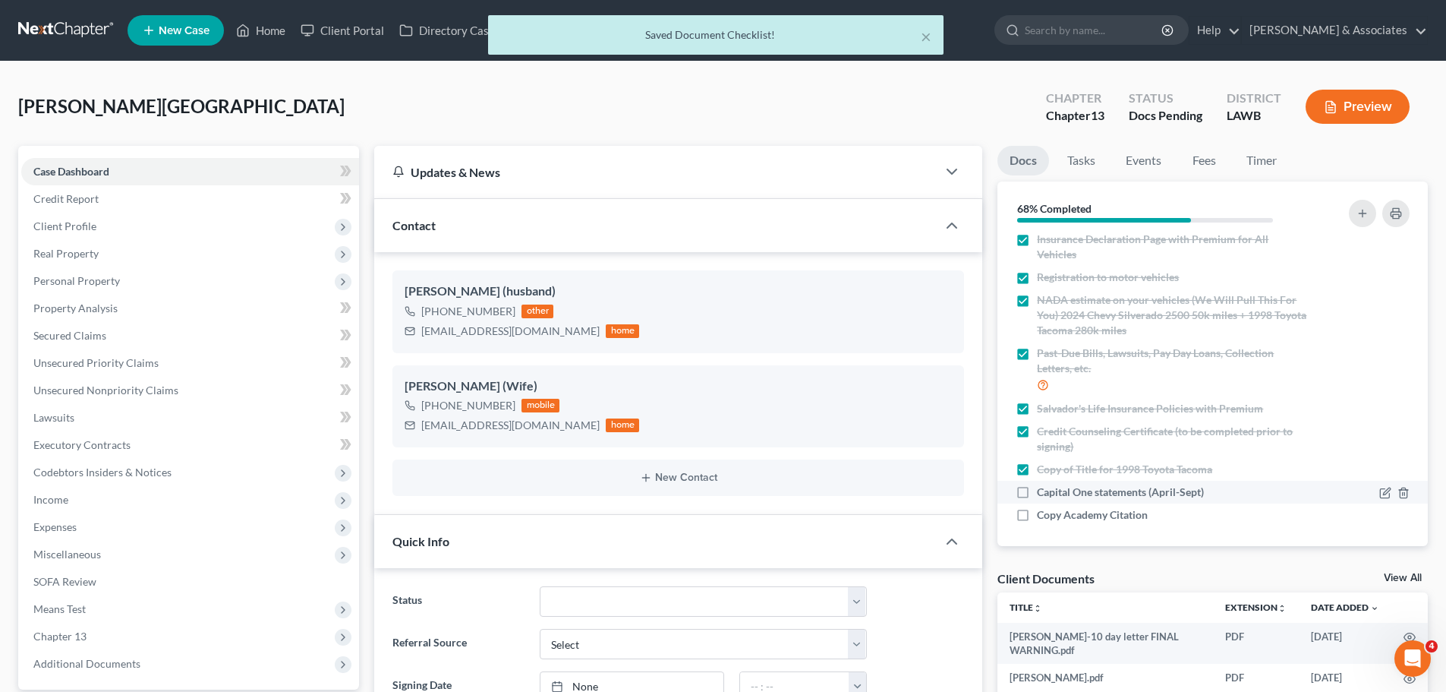
scroll to position [234, 0]
click at [1380, 514] on icon "button" at bounding box center [1386, 511] width 12 height 12
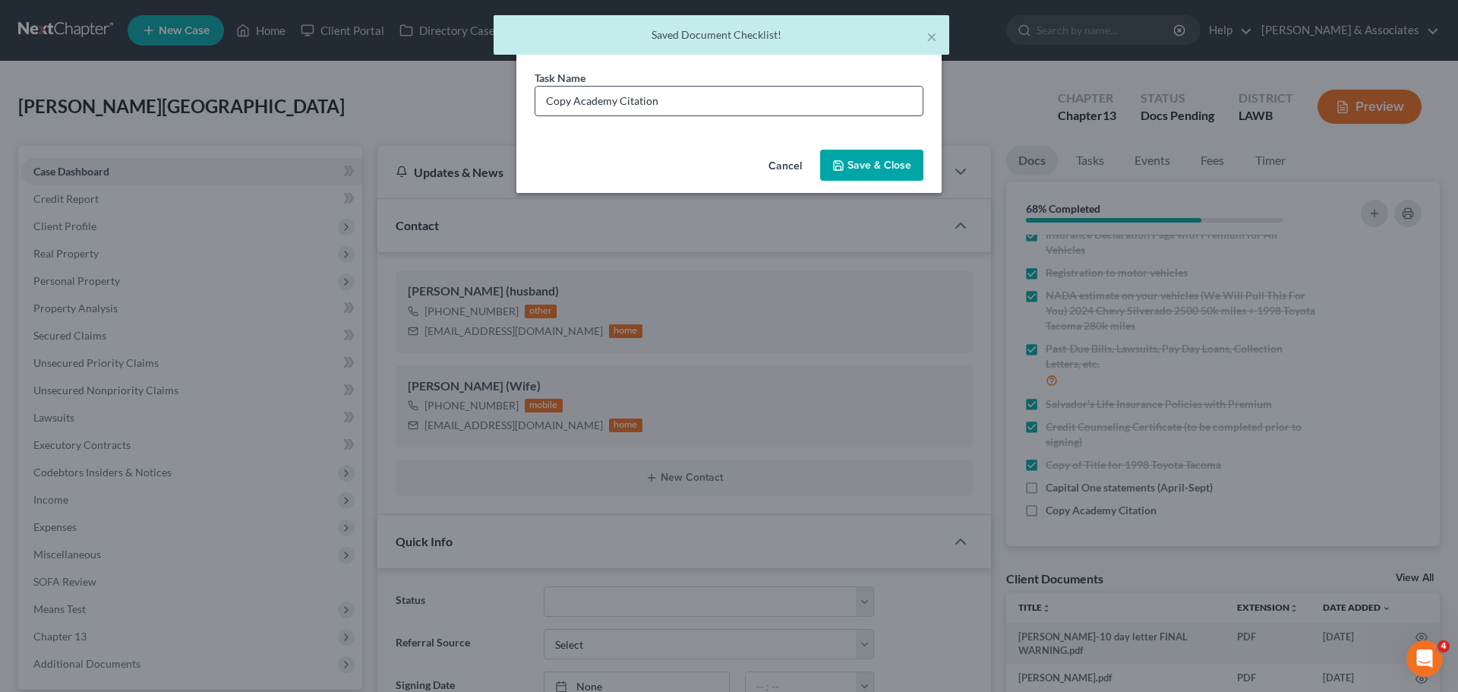
click at [758, 102] on input "Copy Academy Citation" at bounding box center [728, 101] width 387 height 29
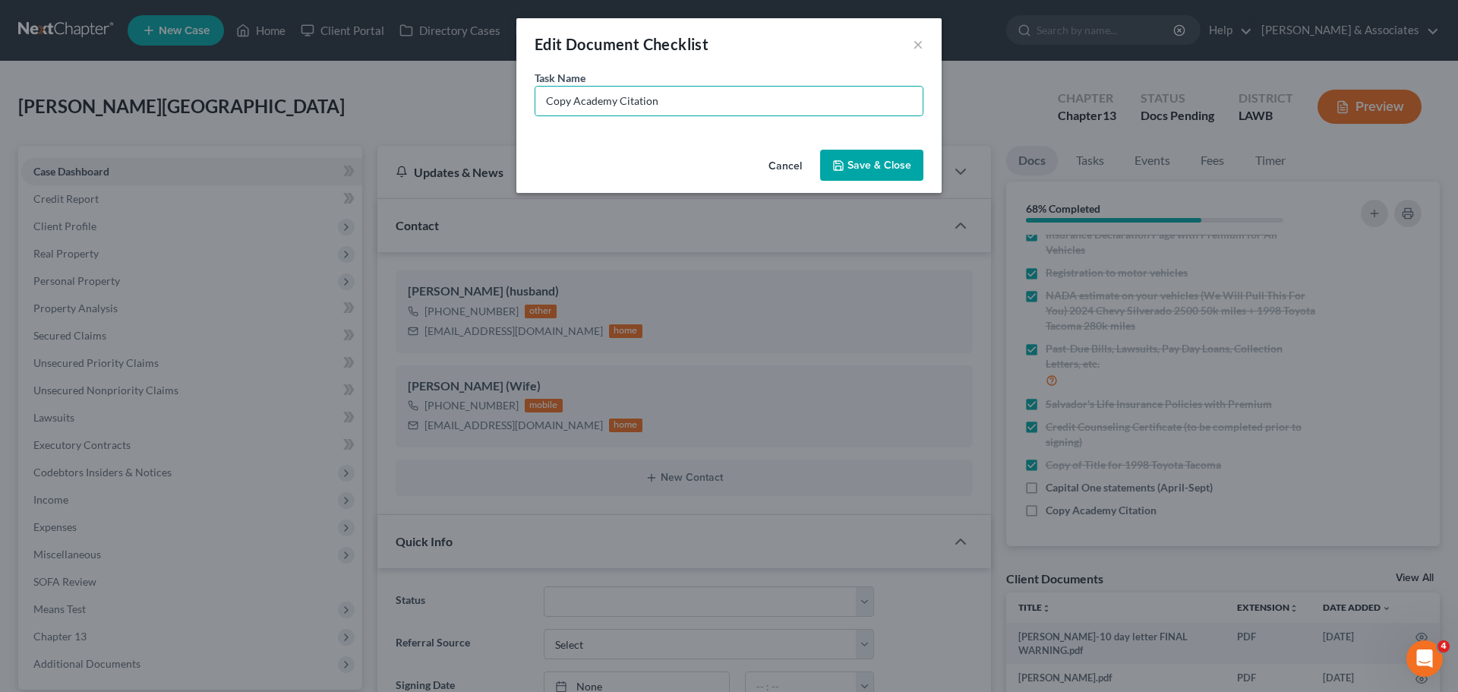
click at [907, 153] on button "Save & Close" at bounding box center [871, 166] width 103 height 32
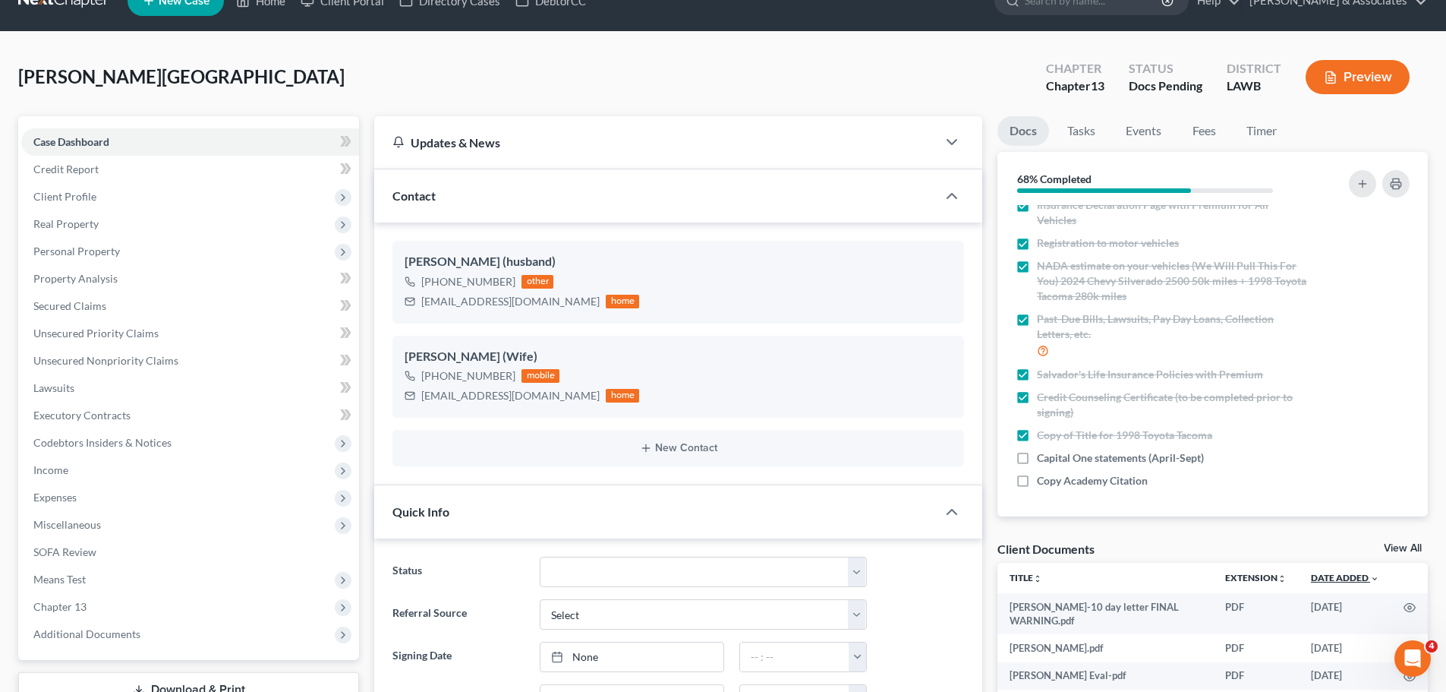
scroll to position [0, 0]
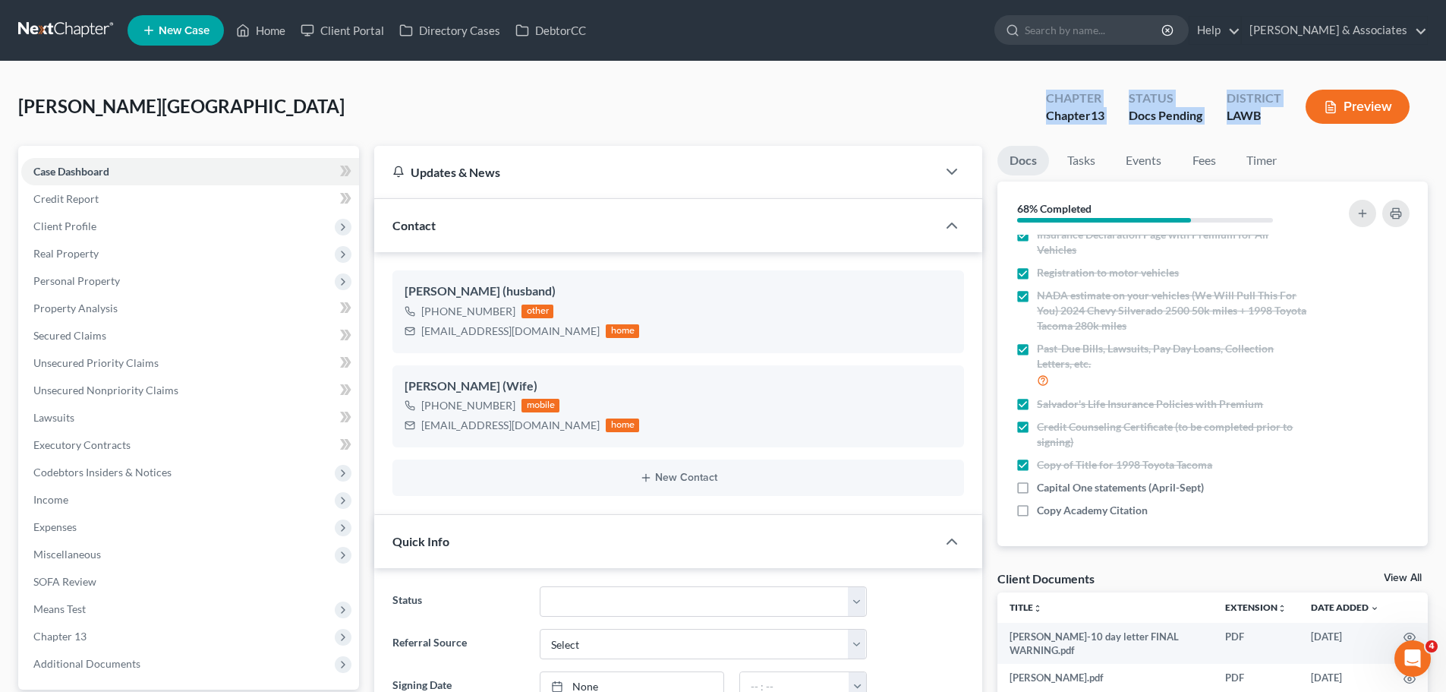
drag, startPoint x: 1027, startPoint y: 96, endPoint x: 1274, endPoint y: 114, distance: 247.4
click at [1274, 114] on div "Chapter Chapter 13 Status Docs Pending District LAWB Preview" at bounding box center [1228, 107] width 400 height 54
drag, startPoint x: 1255, startPoint y: 113, endPoint x: 1272, endPoint y: 125, distance: 20.2
click at [1255, 113] on div "LAWB" at bounding box center [1254, 115] width 55 height 17
click at [1272, 125] on div "District LAWB" at bounding box center [1254, 108] width 79 height 45
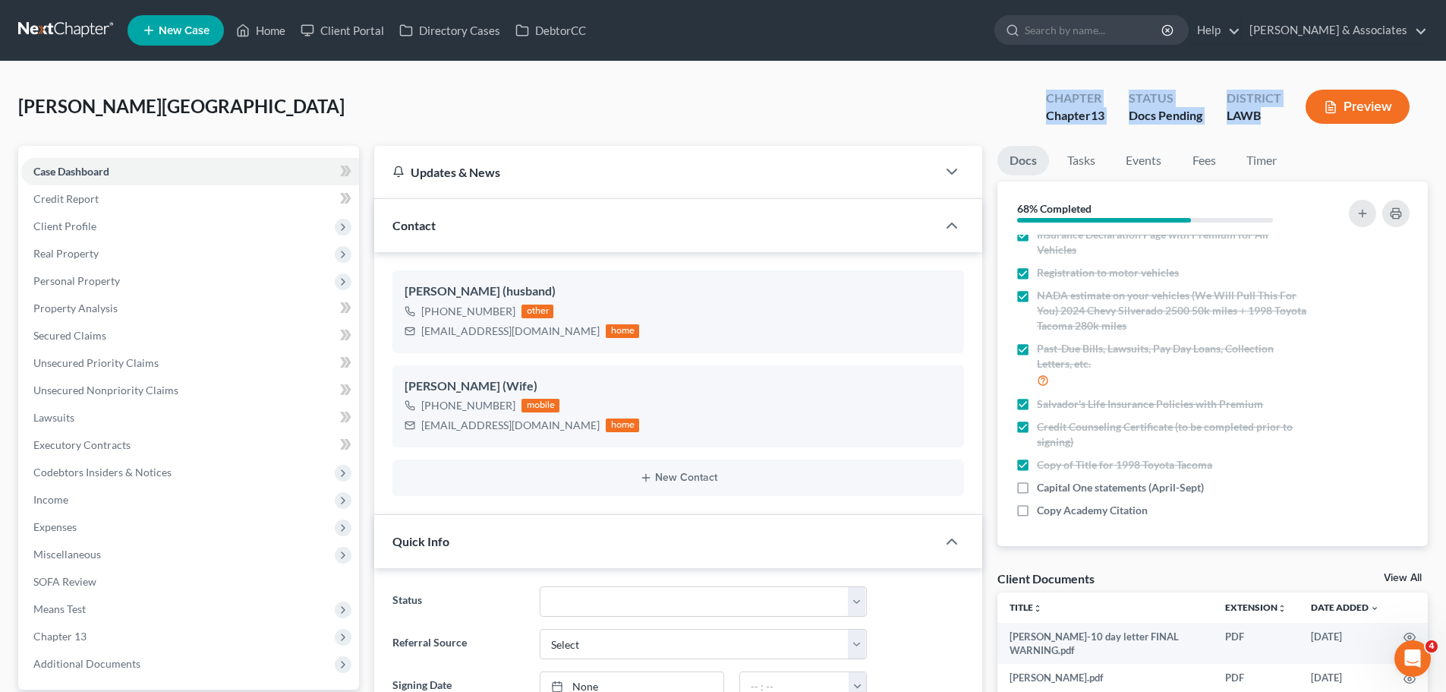
drag, startPoint x: 1262, startPoint y: 115, endPoint x: 1011, endPoint y: 99, distance: 251.8
click at [1011, 99] on div "Almanza-Hernandez, Salvador Upgraded Chapter Chapter 13 Status Docs Pending Dis…" at bounding box center [723, 113] width 1410 height 66
click at [1124, 101] on div "Status Docs Pending" at bounding box center [1166, 108] width 98 height 45
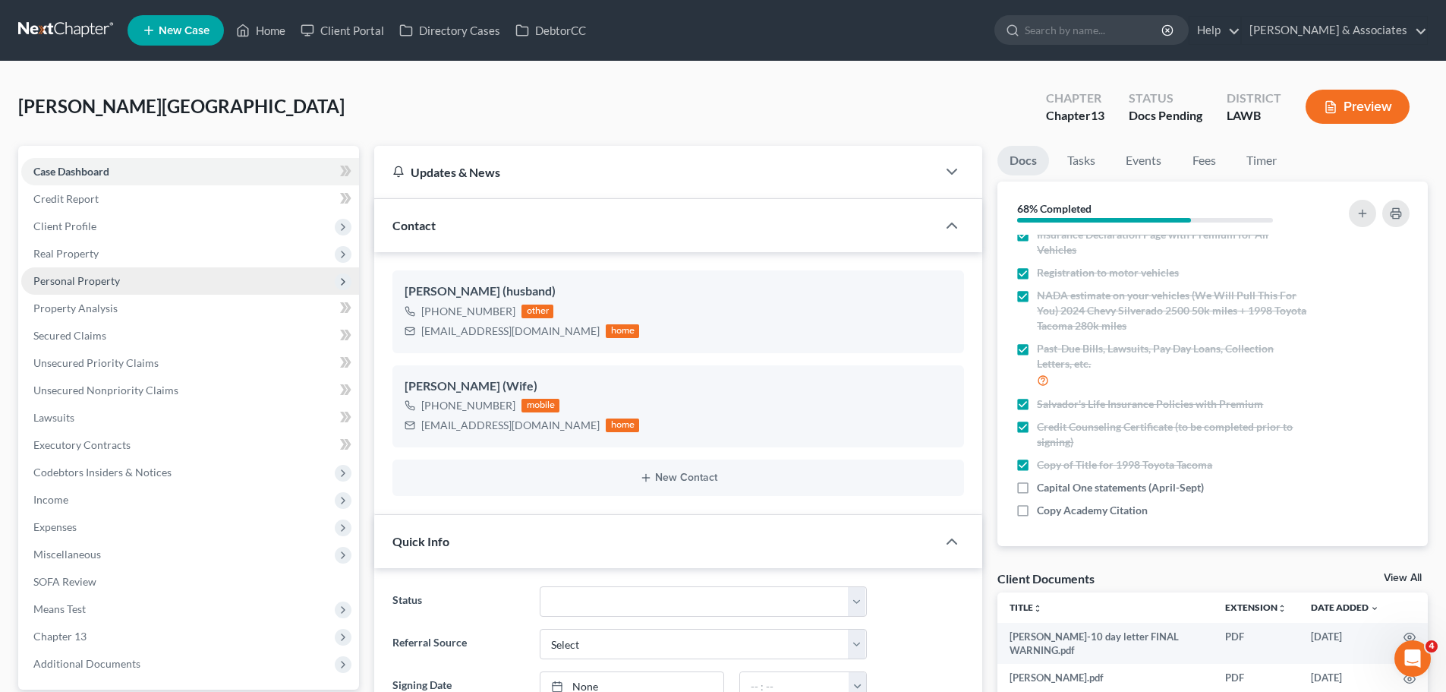
click at [55, 271] on span "Personal Property" at bounding box center [190, 280] width 338 height 27
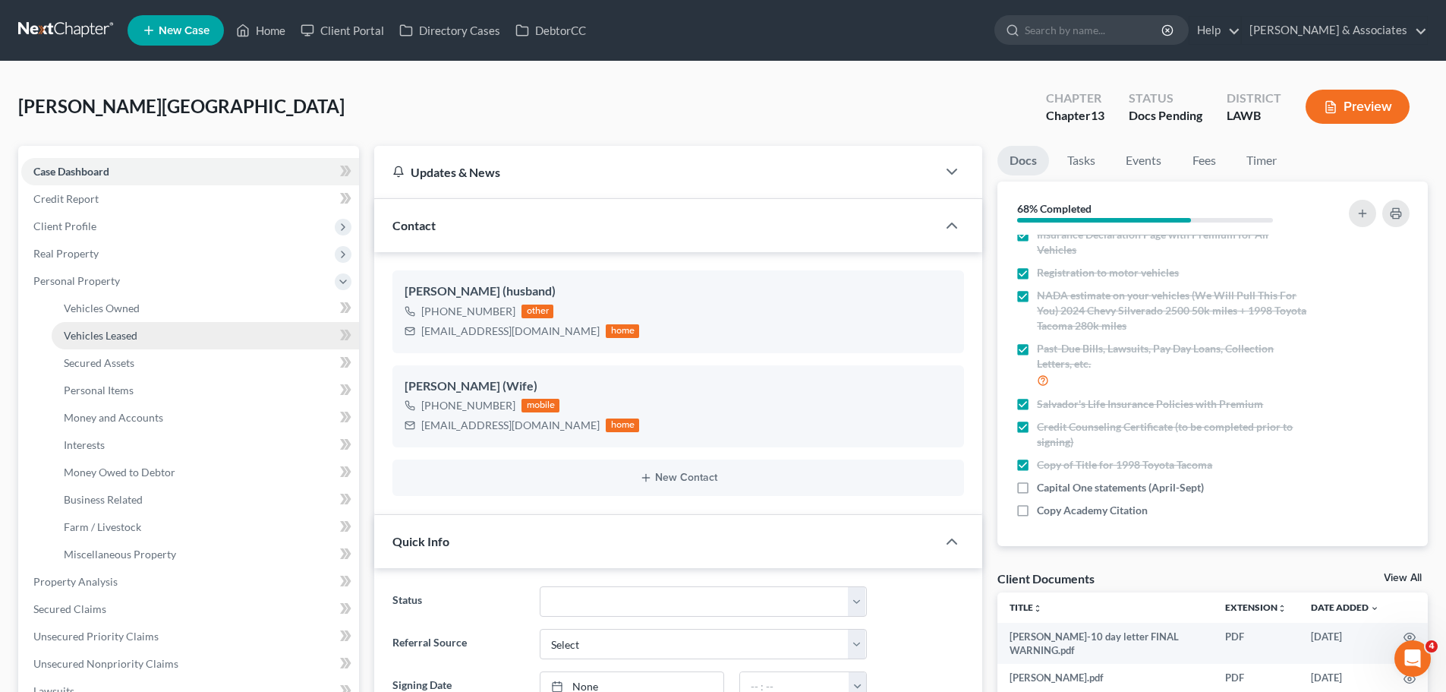
drag, startPoint x: 87, startPoint y: 250, endPoint x: 96, endPoint y: 338, distance: 88.5
click at [87, 249] on span "Real Property" at bounding box center [65, 253] width 65 height 13
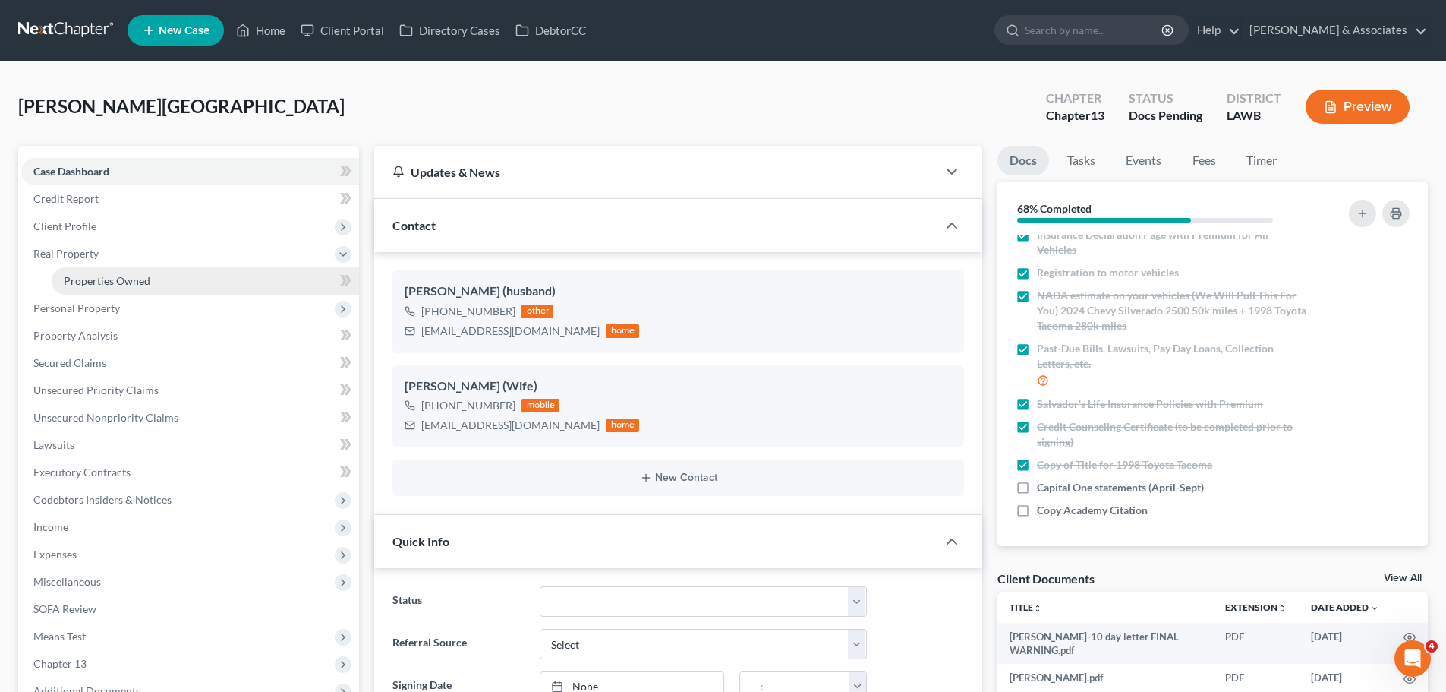
click at [181, 276] on link "Properties Owned" at bounding box center [205, 280] width 307 height 27
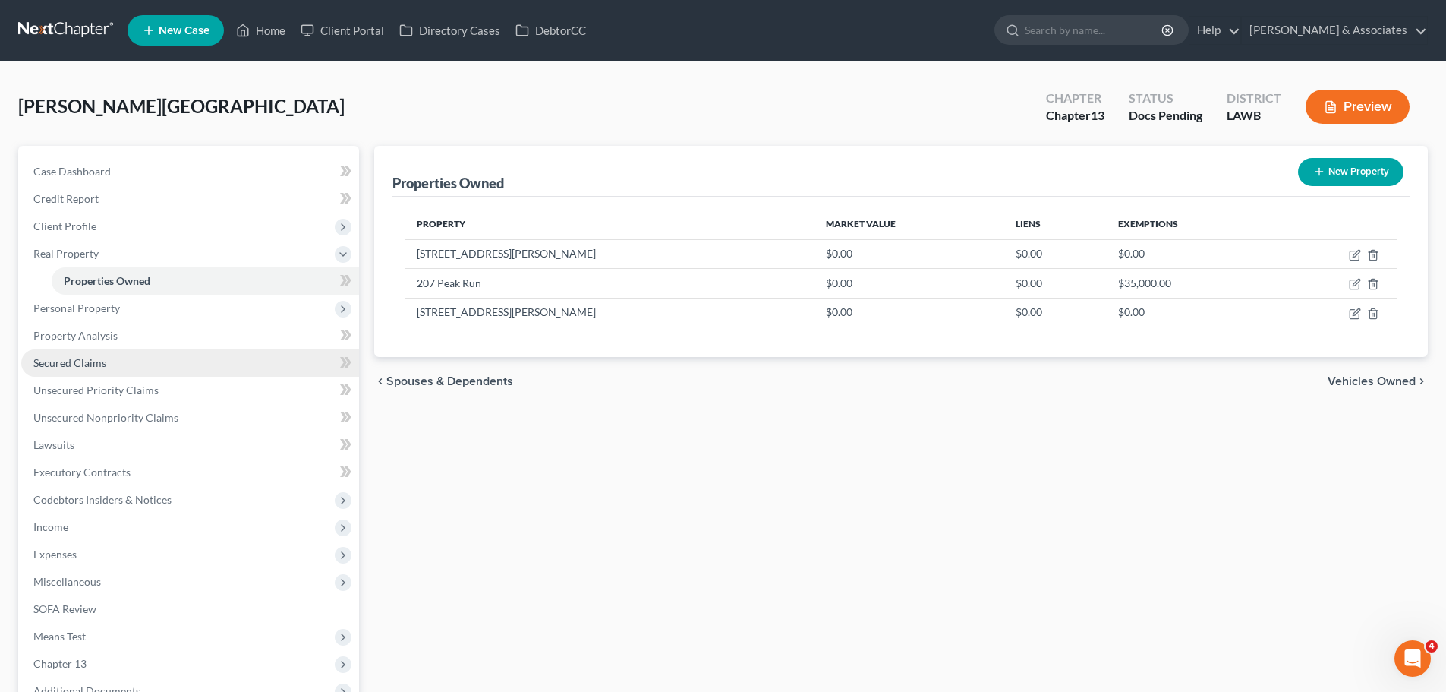
click at [87, 358] on span "Secured Claims" at bounding box center [69, 362] width 73 height 13
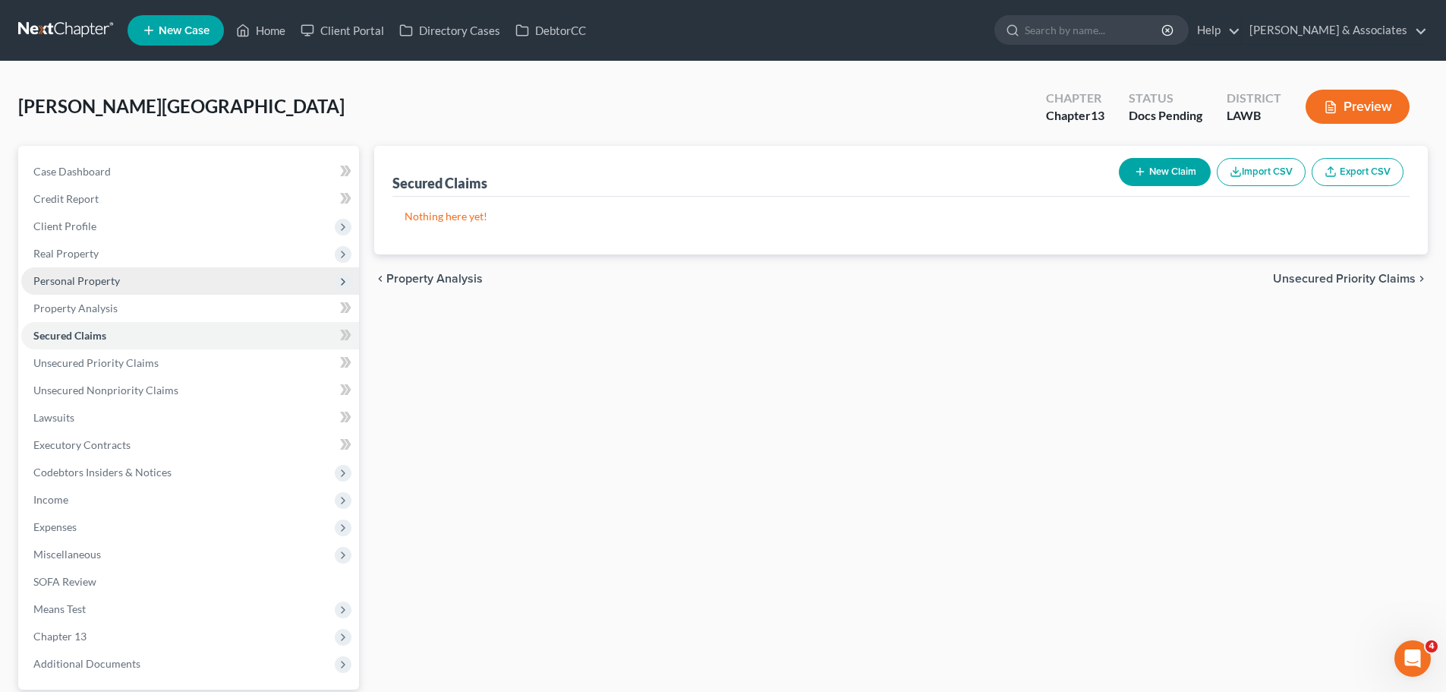
click at [109, 276] on span "Personal Property" at bounding box center [76, 280] width 87 height 13
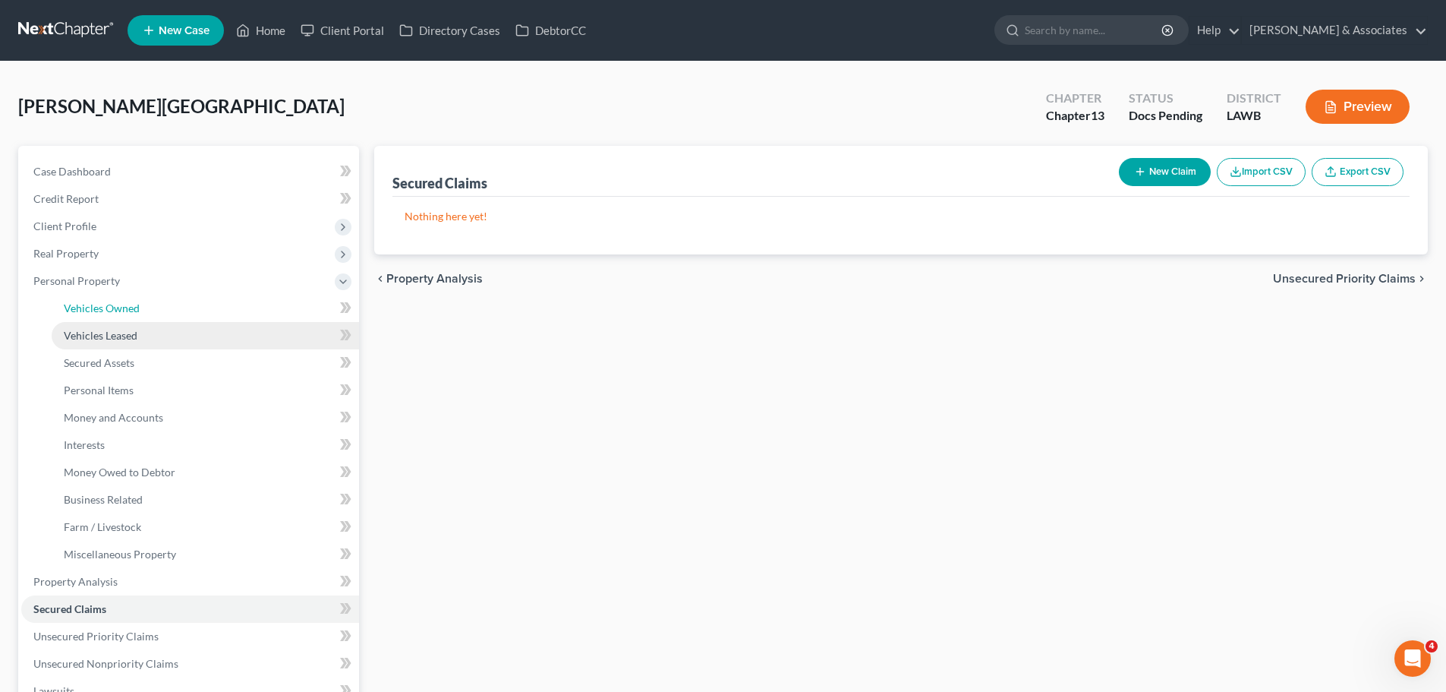
drag, startPoint x: 99, startPoint y: 314, endPoint x: 203, endPoint y: 330, distance: 106.0
click at [98, 314] on link "Vehicles Owned" at bounding box center [205, 308] width 307 height 27
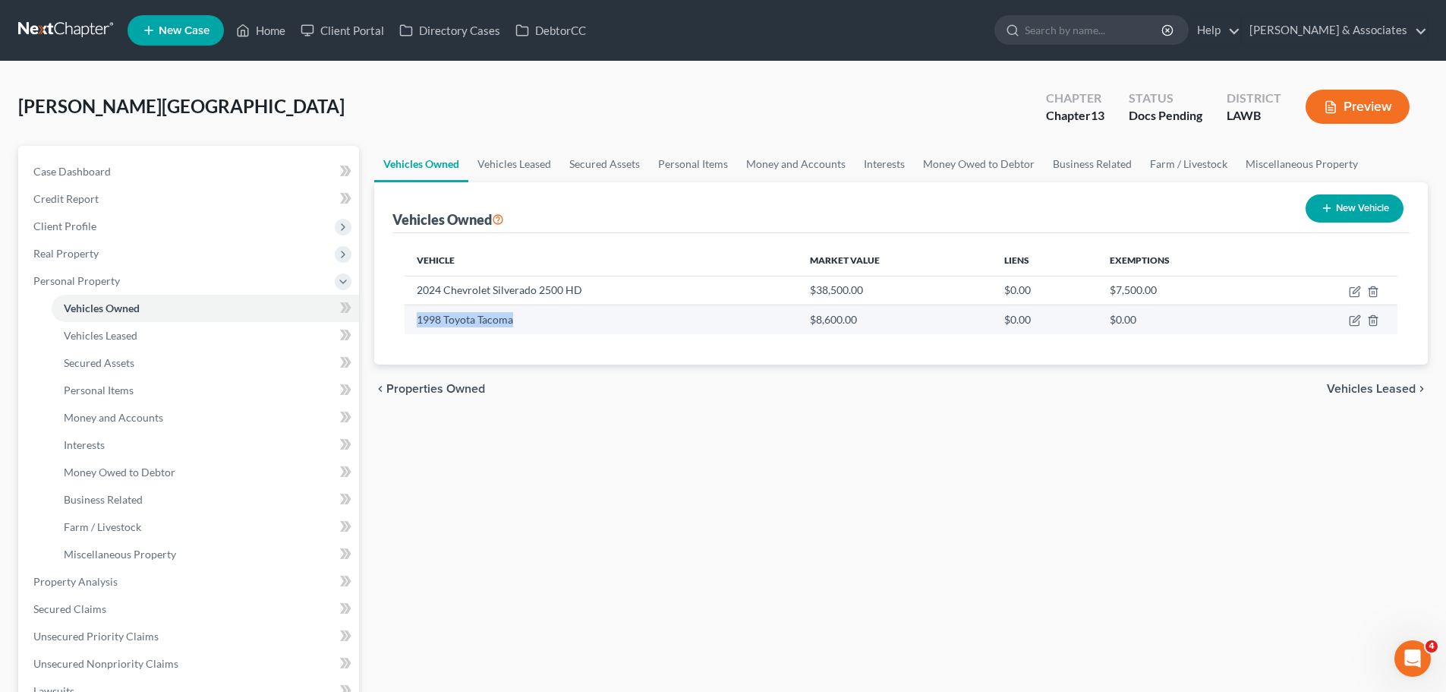
drag, startPoint x: 418, startPoint y: 321, endPoint x: 531, endPoint y: 326, distance: 114.0
click at [531, 326] on td "1998 Toyota Tacoma" at bounding box center [601, 319] width 393 height 29
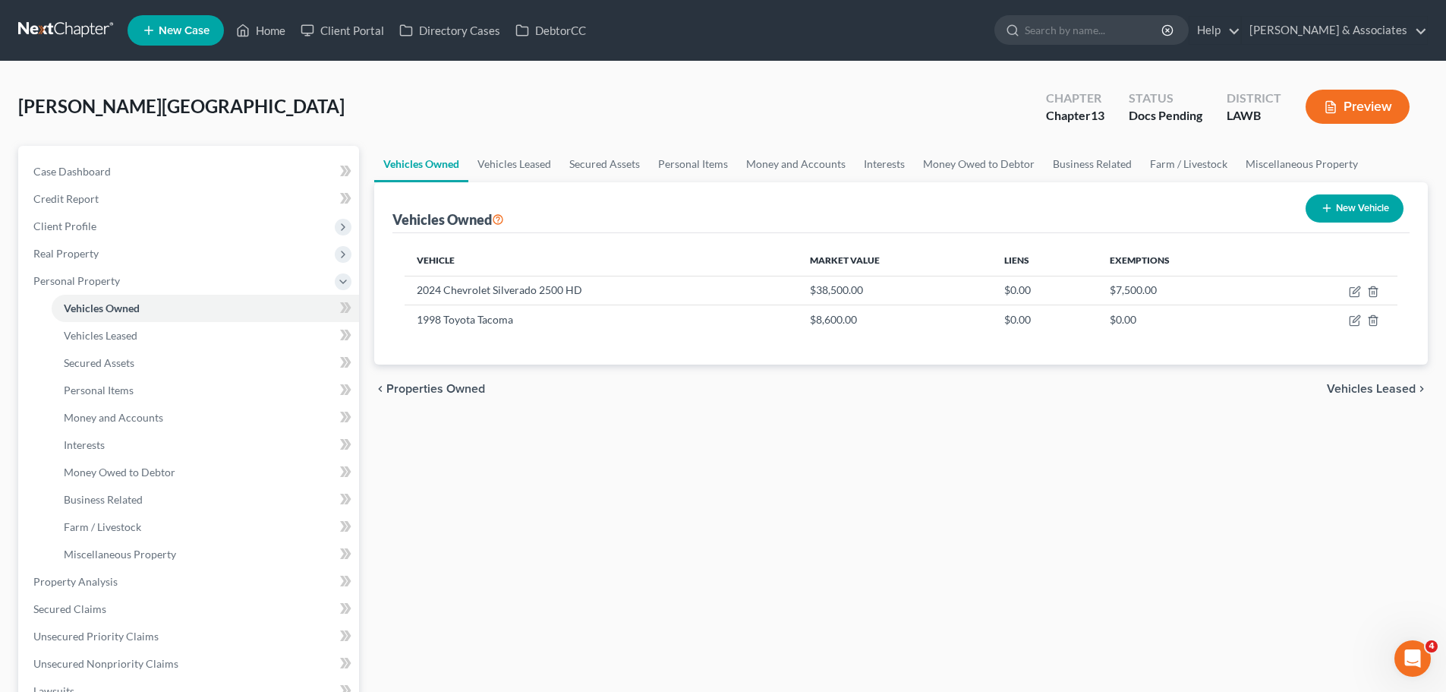
click at [531, 341] on div "Vehicle Market Value Liens Exemptions 2024 Chevrolet Silverado 2500 HD $38,500.…" at bounding box center [901, 298] width 1017 height 131
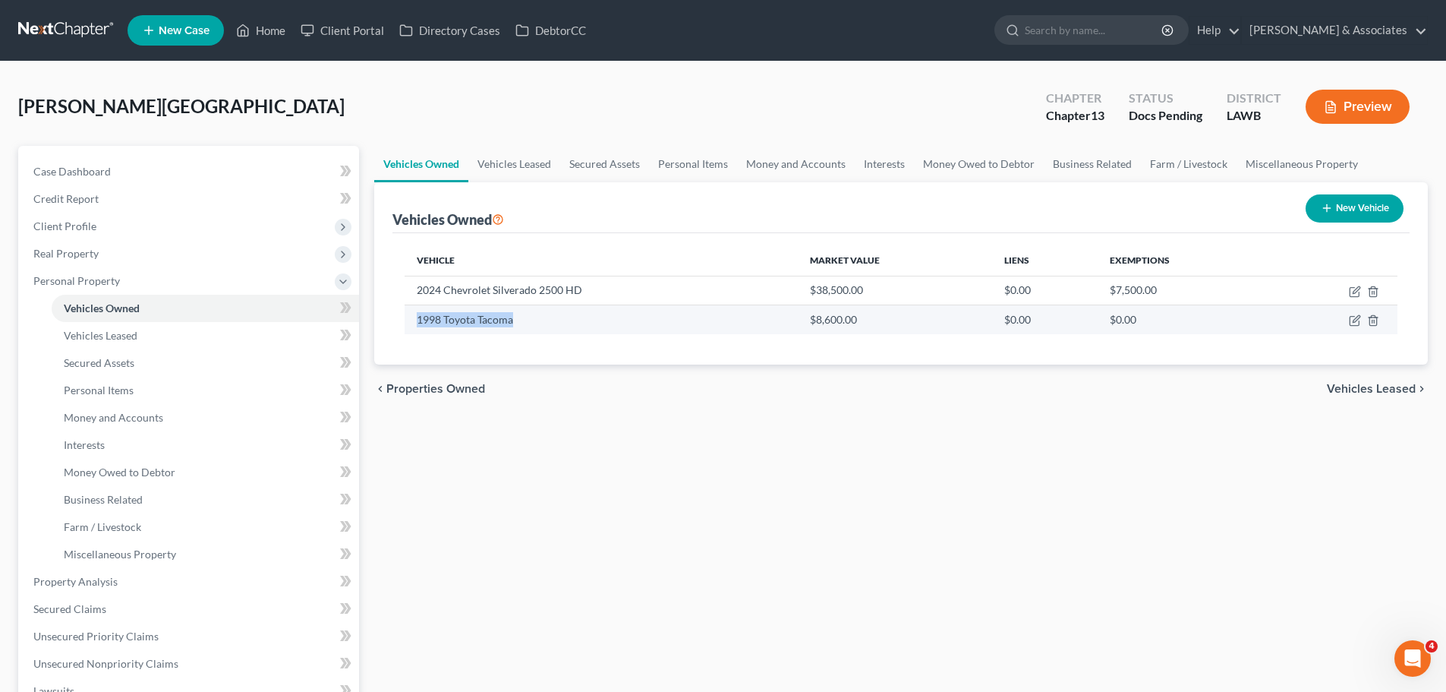
drag, startPoint x: 413, startPoint y: 319, endPoint x: 528, endPoint y: 320, distance: 114.6
click at [528, 320] on td "1998 Toyota Tacoma" at bounding box center [601, 319] width 393 height 29
drag, startPoint x: 405, startPoint y: 323, endPoint x: 531, endPoint y: 323, distance: 126.8
click at [531, 323] on td "1998 Toyota Tacoma" at bounding box center [601, 319] width 393 height 29
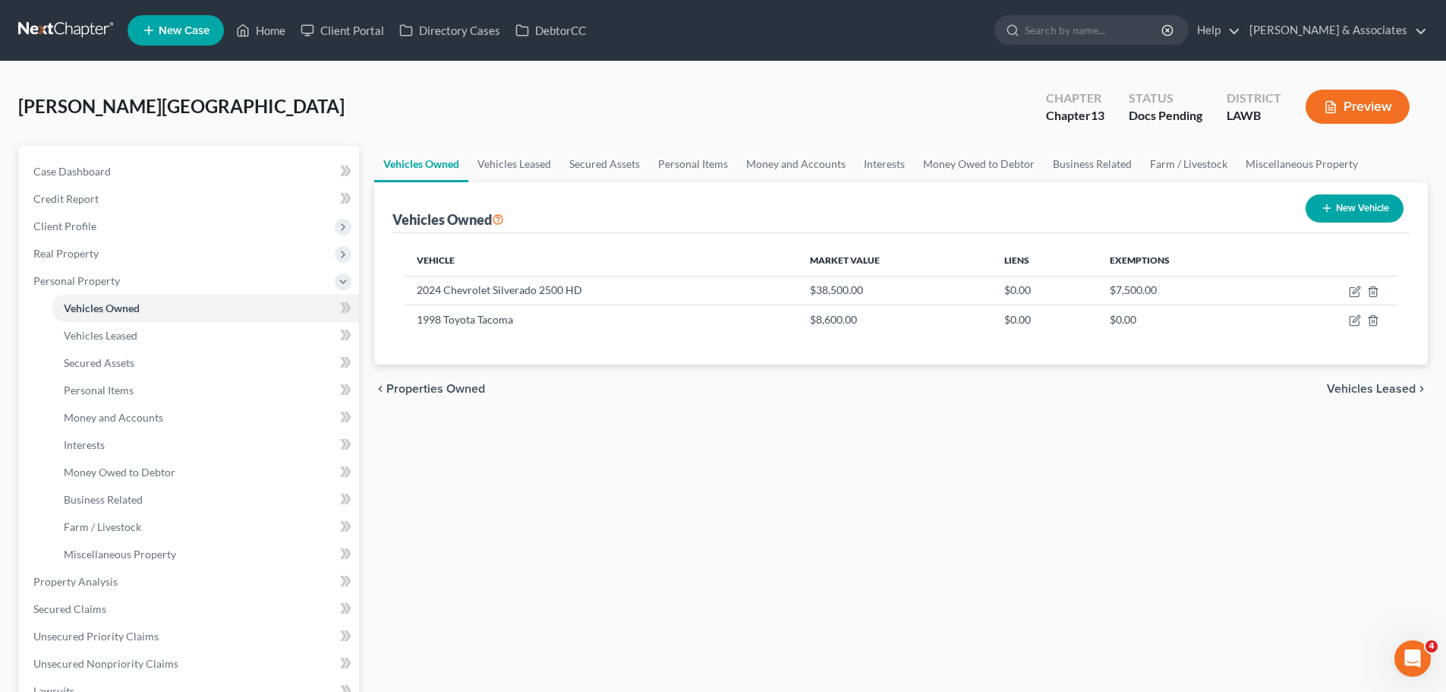
click at [535, 342] on div "Vehicle Market Value Liens Exemptions 2024 Chevrolet Silverado 2500 HD $38,500.…" at bounding box center [901, 298] width 1017 height 131
click at [130, 553] on span "Miscellaneous Property" at bounding box center [120, 553] width 112 height 13
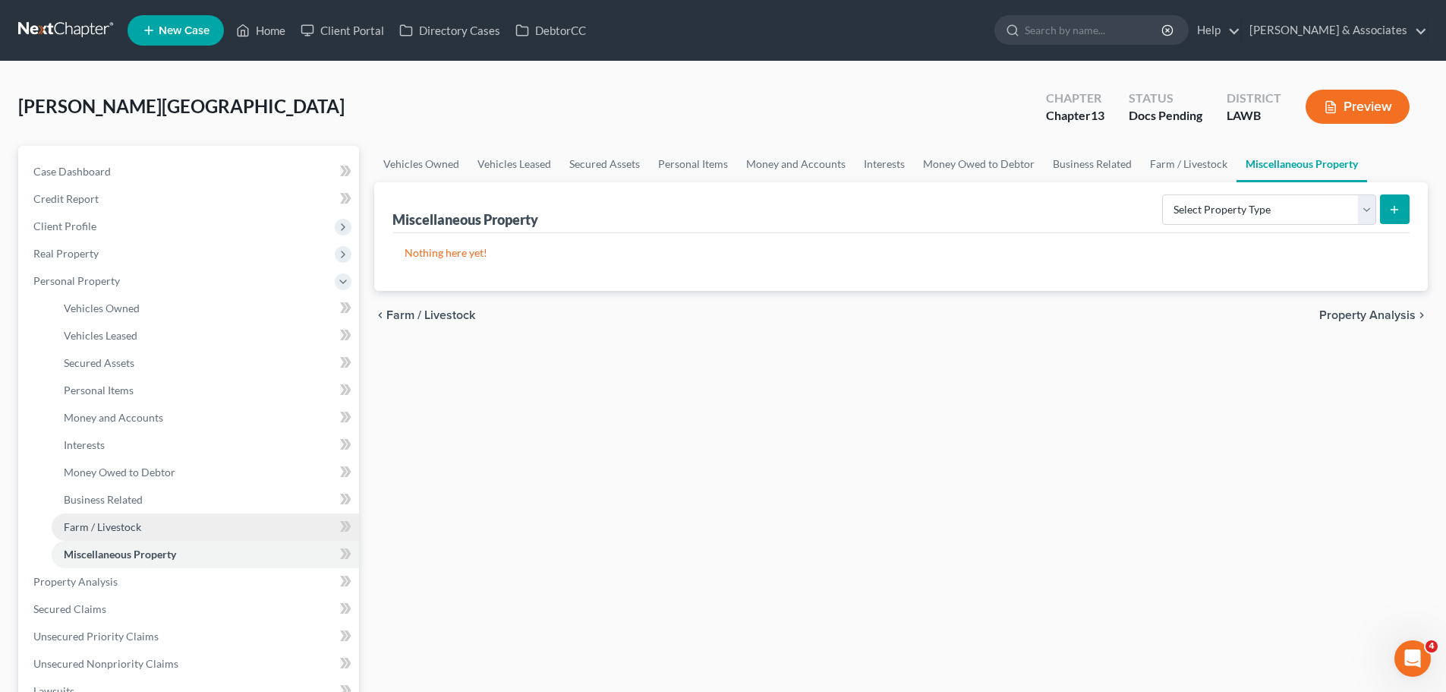
click at [162, 531] on link "Farm / Livestock" at bounding box center [205, 526] width 307 height 27
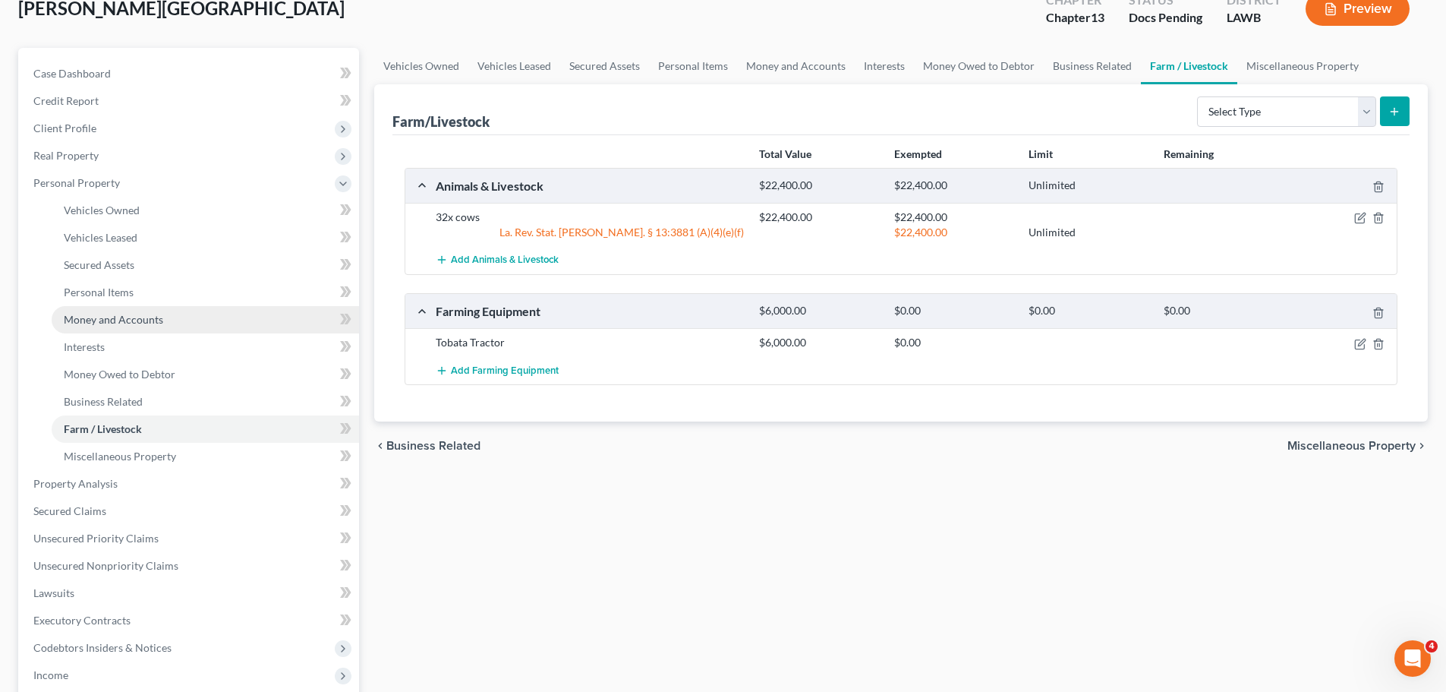
scroll to position [228, 0]
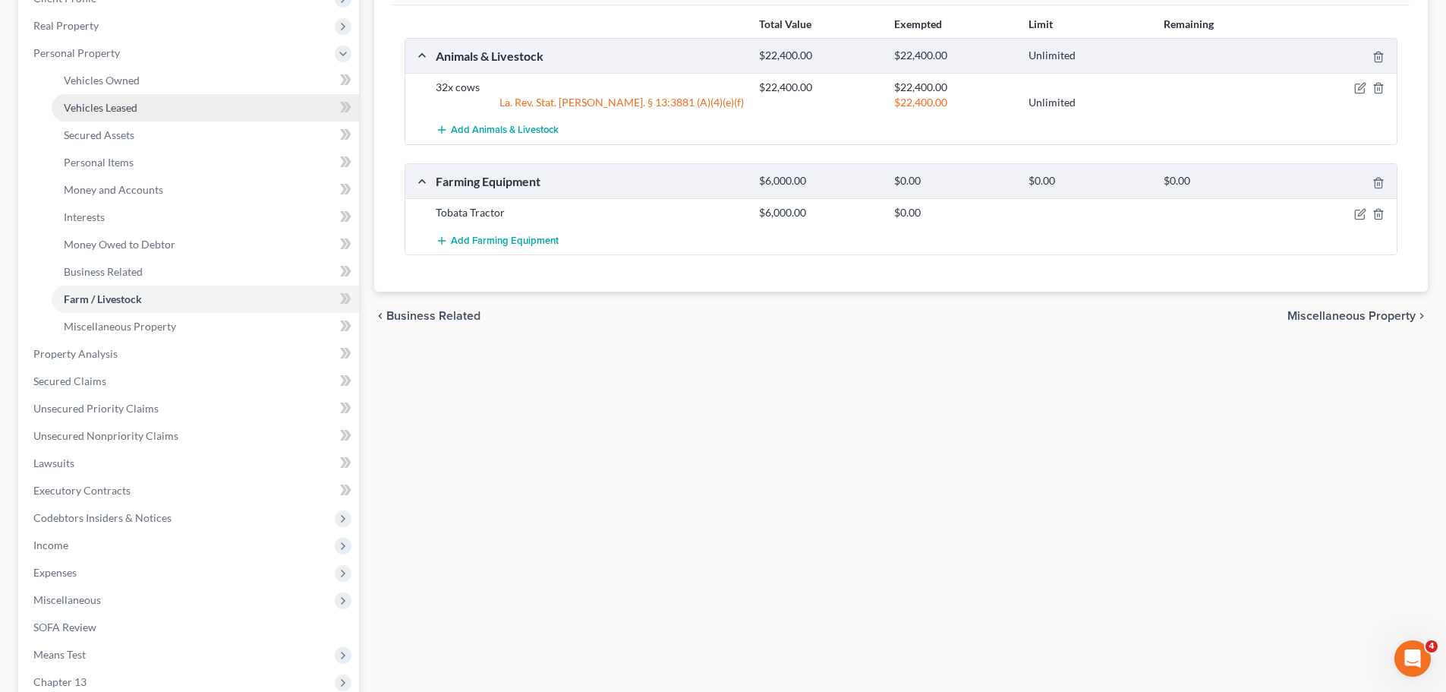
click at [140, 99] on link "Vehicles Leased" at bounding box center [205, 107] width 307 height 27
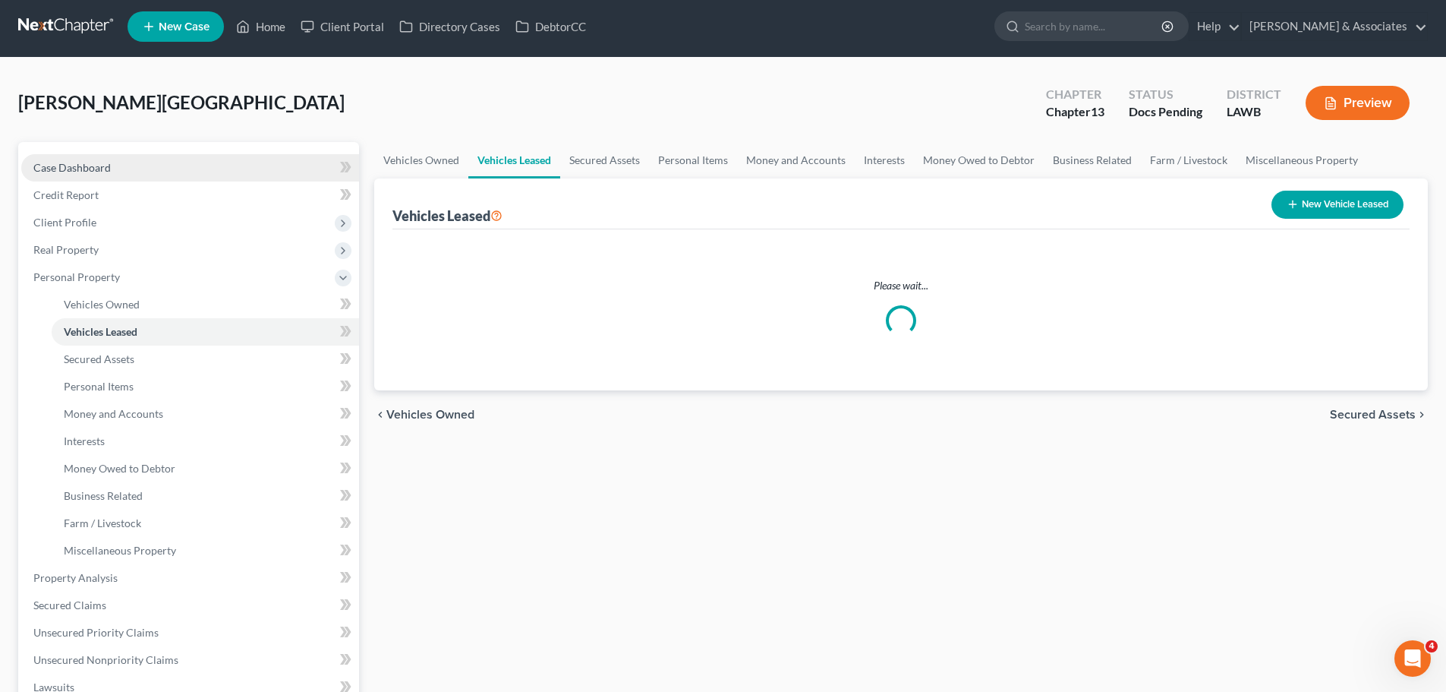
click at [146, 89] on div "Almanza-Hernandez, Salvador Upgraded Chapter Chapter 13 Status Docs Pending Dis…" at bounding box center [723, 109] width 1410 height 66
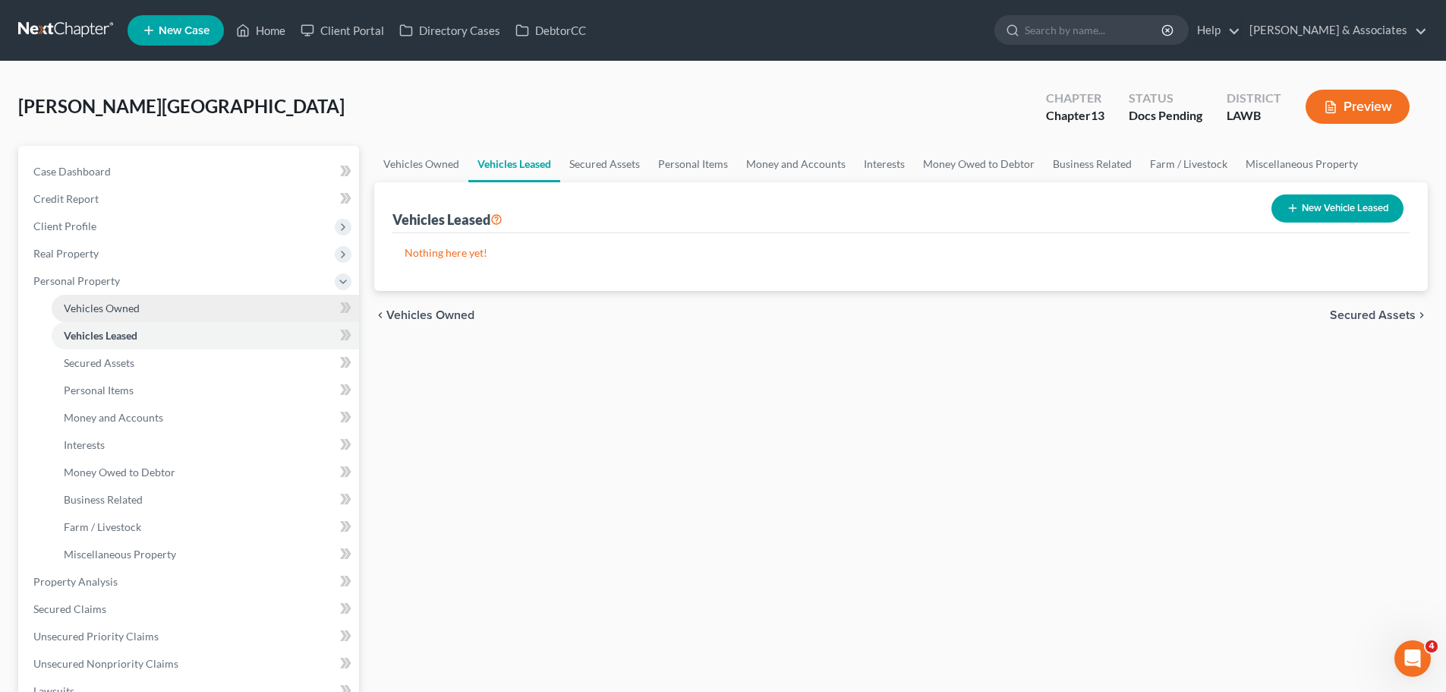
click at [130, 307] on span "Vehicles Owned" at bounding box center [102, 307] width 76 height 13
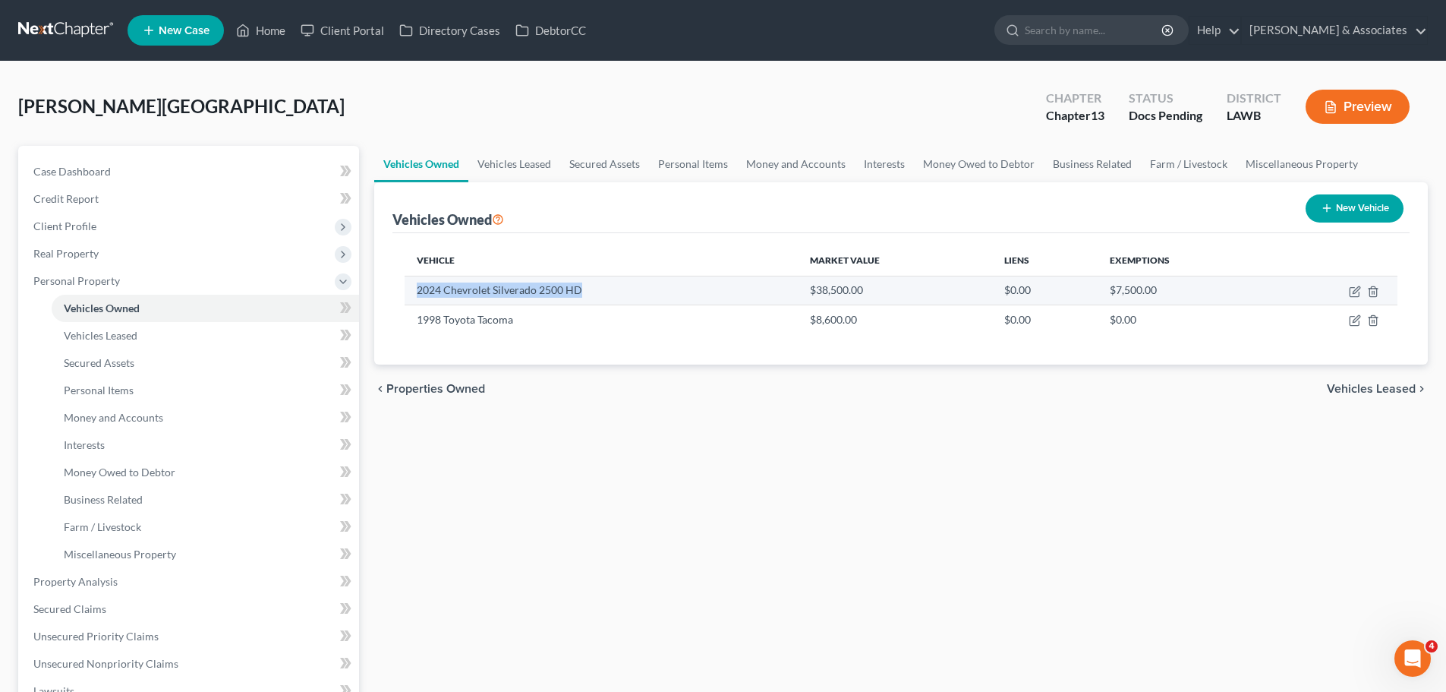
drag, startPoint x: 581, startPoint y: 283, endPoint x: 410, endPoint y: 295, distance: 171.2
click at [410, 295] on td "2024 Chevrolet Silverado 2500 HD" at bounding box center [601, 290] width 393 height 29
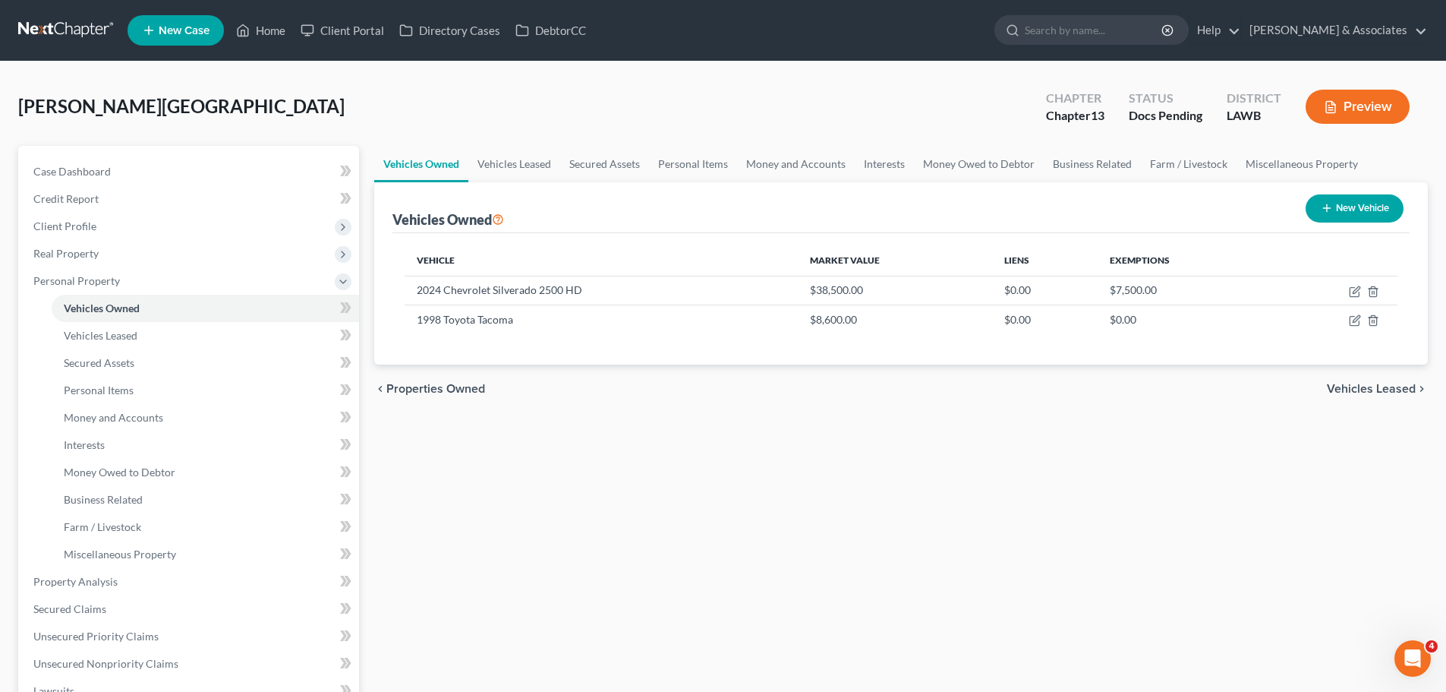
click at [396, 461] on div "Vehicles Owned Vehicles Leased Secured Assets Personal Items Money and Accounts…" at bounding box center [901, 598] width 1069 height 904
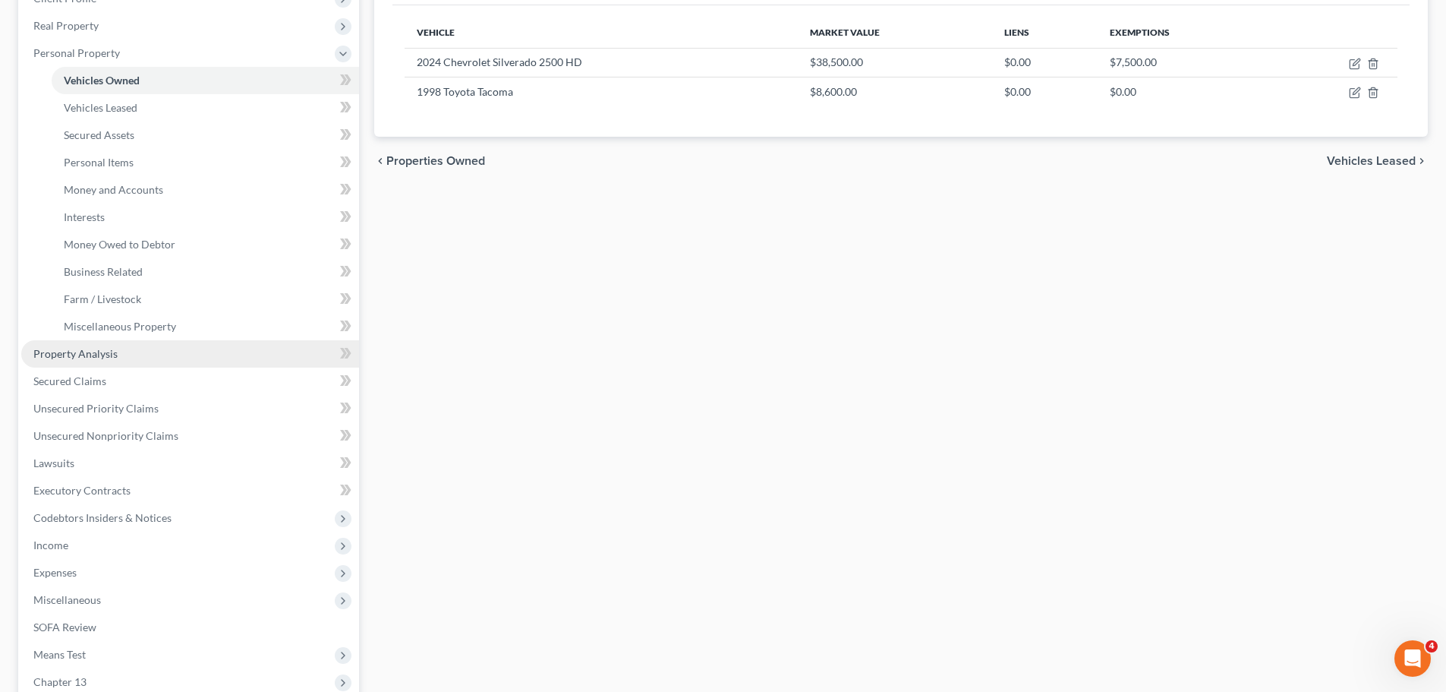
click at [166, 356] on link "Property Analysis" at bounding box center [190, 353] width 338 height 27
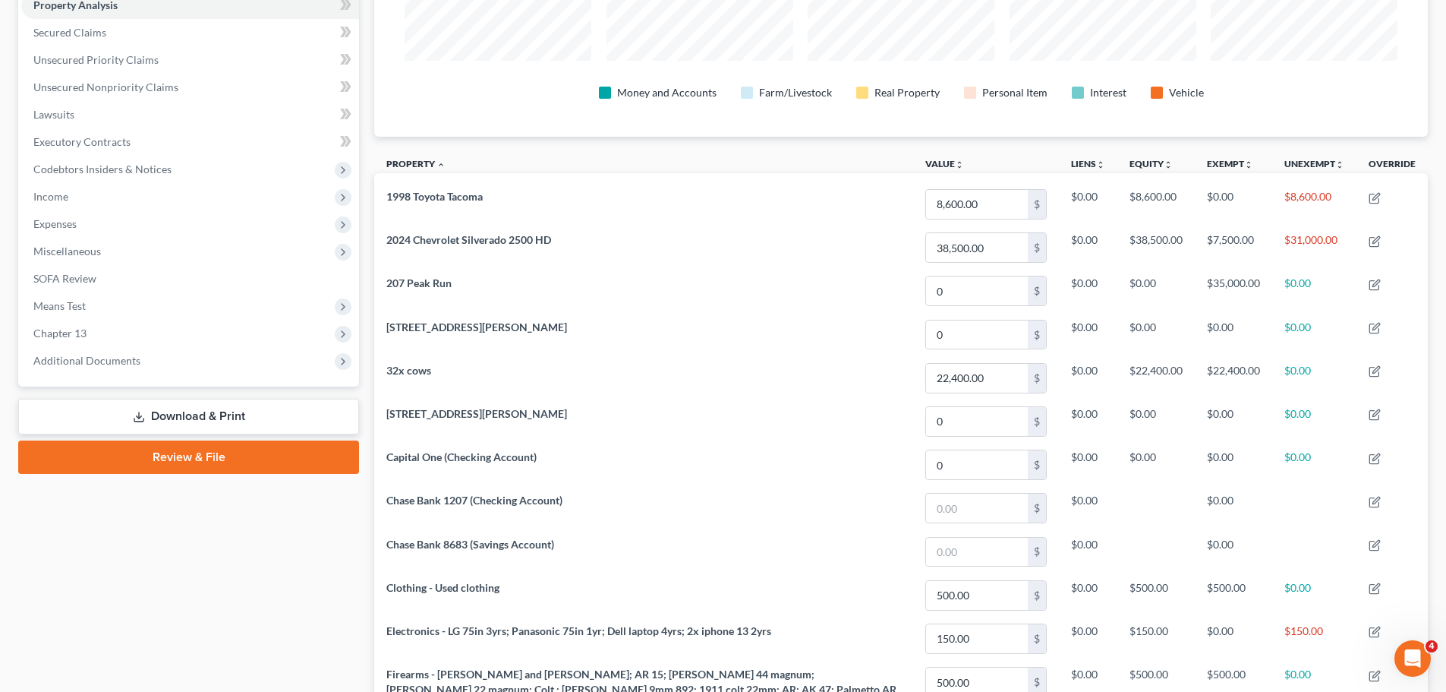
scroll to position [152, 0]
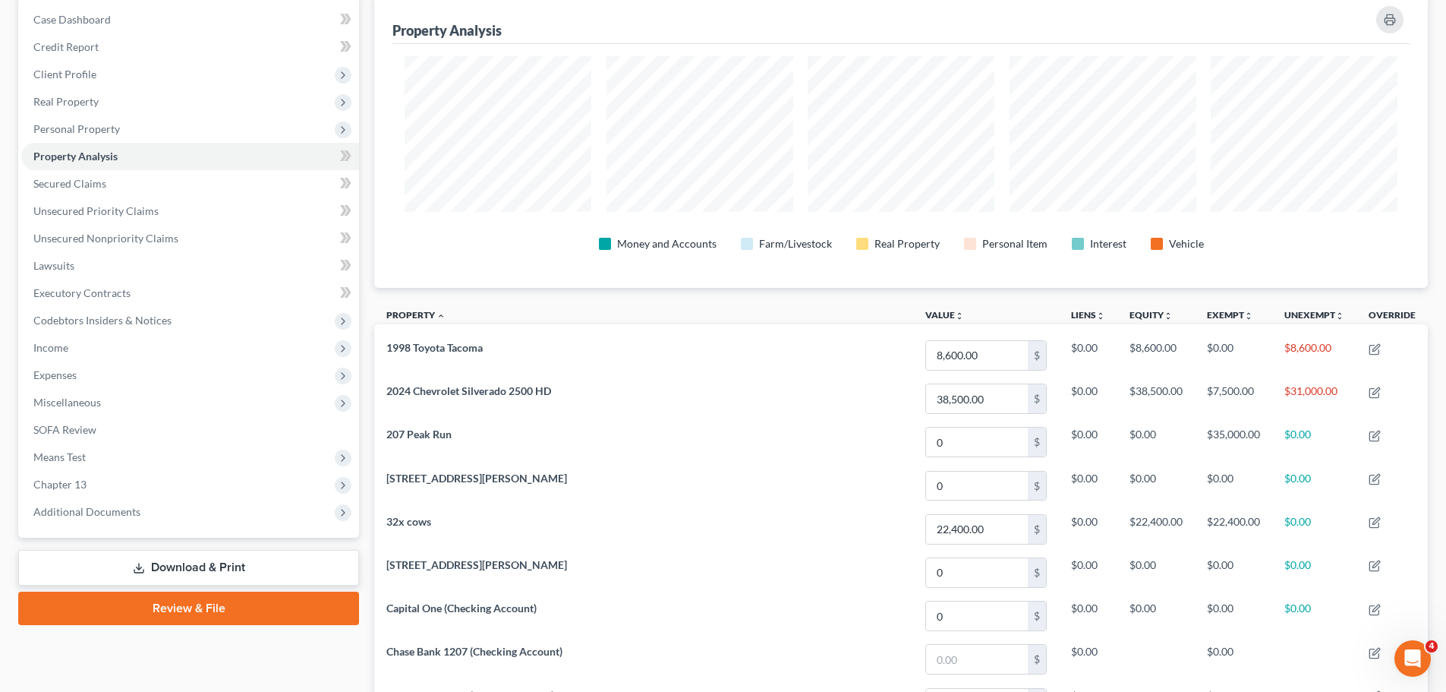
drag, startPoint x: 191, startPoint y: 207, endPoint x: 388, endPoint y: 171, distance: 200.0
click at [393, 171] on div "Money and Accounts Farm/Livestock Real Property Personal Item Interest Vehicle" at bounding box center [901, 166] width 1017 height 244
click at [380, 186] on div "Property Analysis Money and Accounts Farm/Livestock Real Property Personal Item…" at bounding box center [901, 141] width 1054 height 294
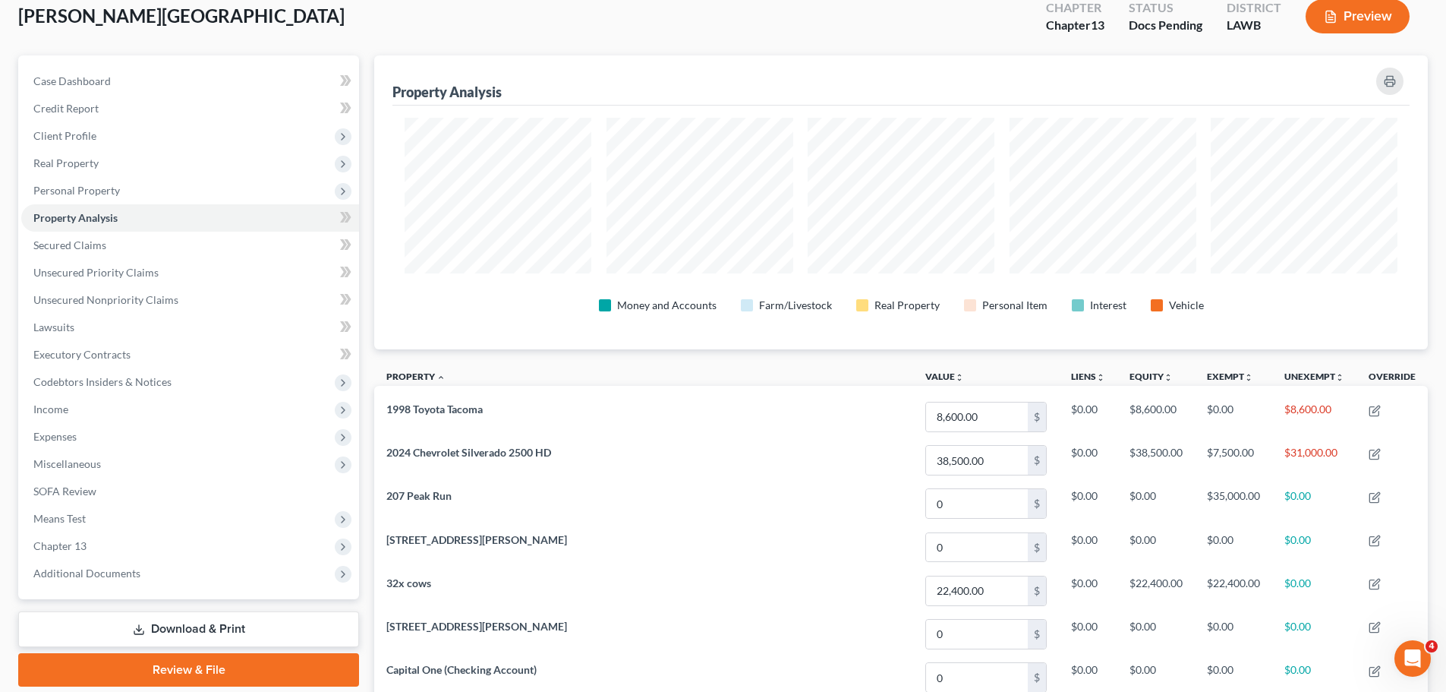
scroll to position [0, 0]
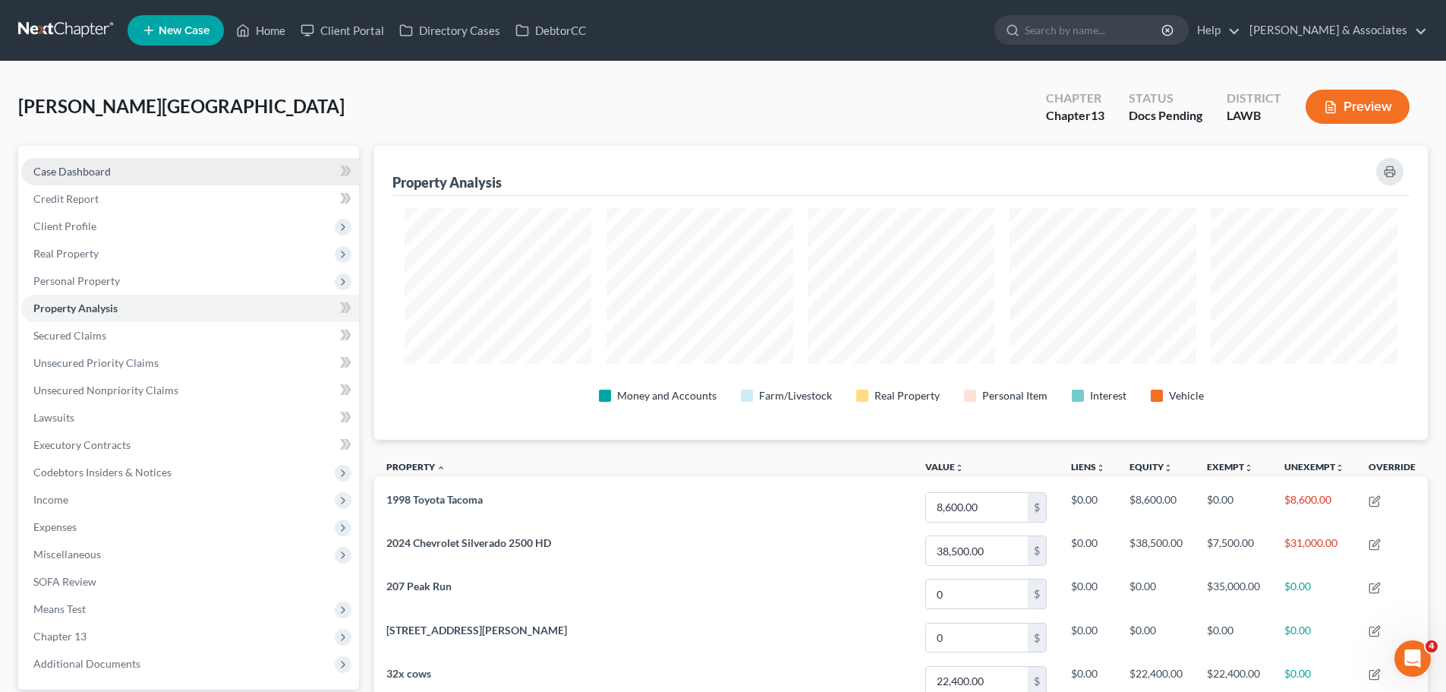
click at [247, 172] on link "Case Dashboard" at bounding box center [190, 171] width 338 height 27
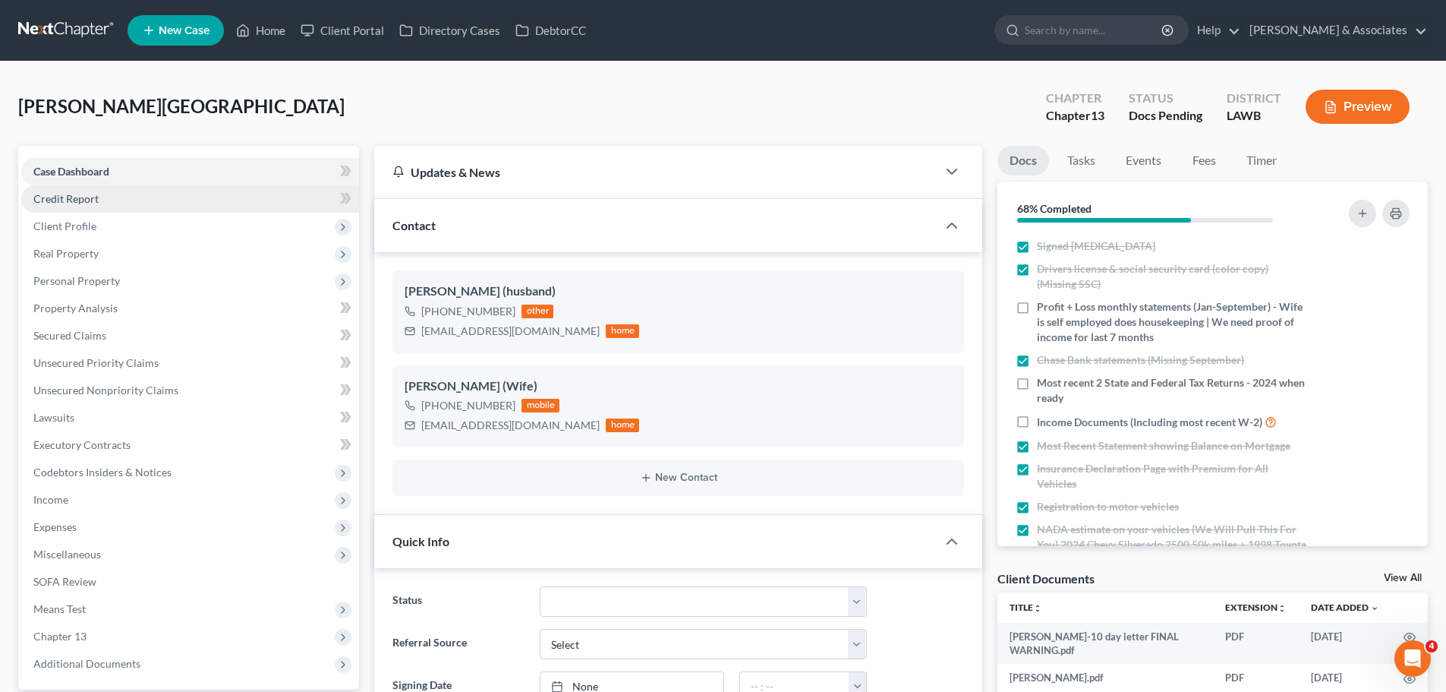
click at [232, 199] on link "Credit Report" at bounding box center [190, 198] width 338 height 27
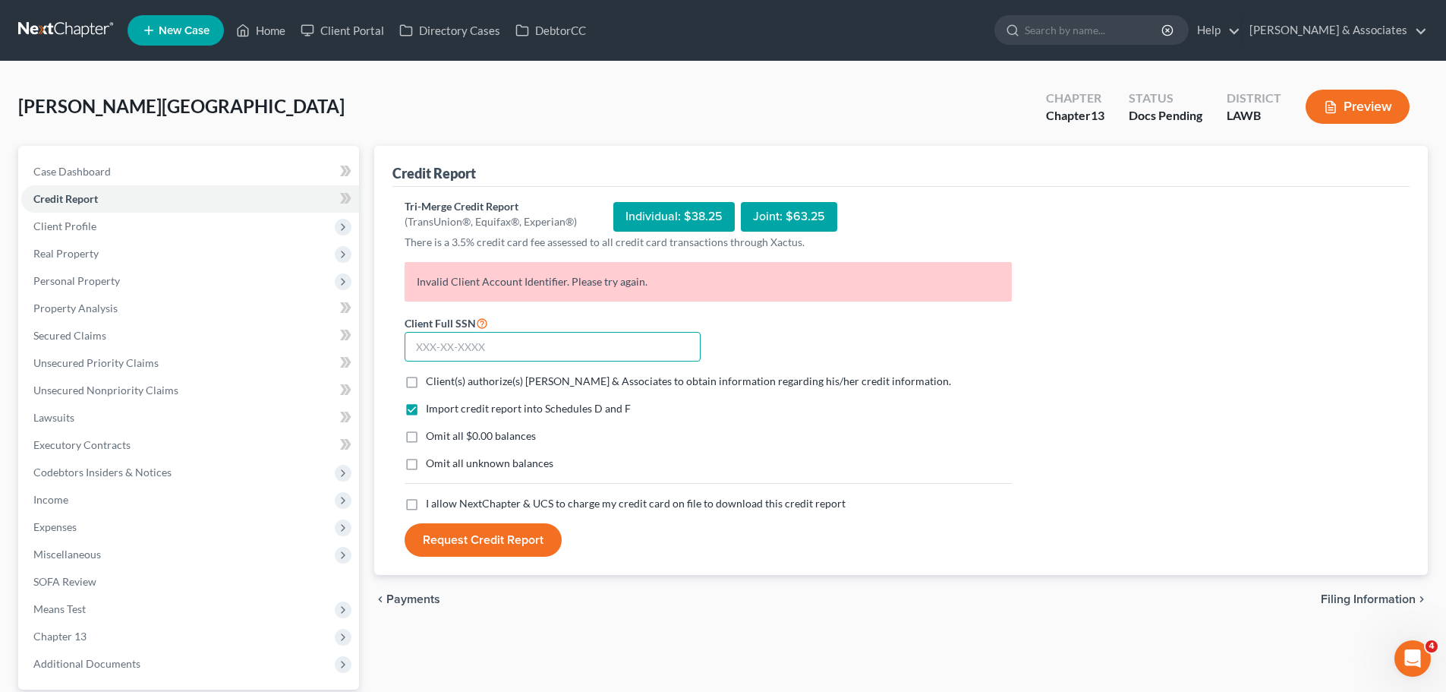
click at [512, 334] on input "text" at bounding box center [553, 347] width 296 height 30
click at [653, 343] on input "text" at bounding box center [553, 347] width 296 height 30
click at [426, 377] on label "Client(s) authorize(s) Diment & Associates to obtain information regarding his/…" at bounding box center [688, 381] width 525 height 15
click at [432, 377] on input "Client(s) authorize(s) Diment & Associates to obtain information regarding his/…" at bounding box center [437, 379] width 10 height 10
checkbox input "true"
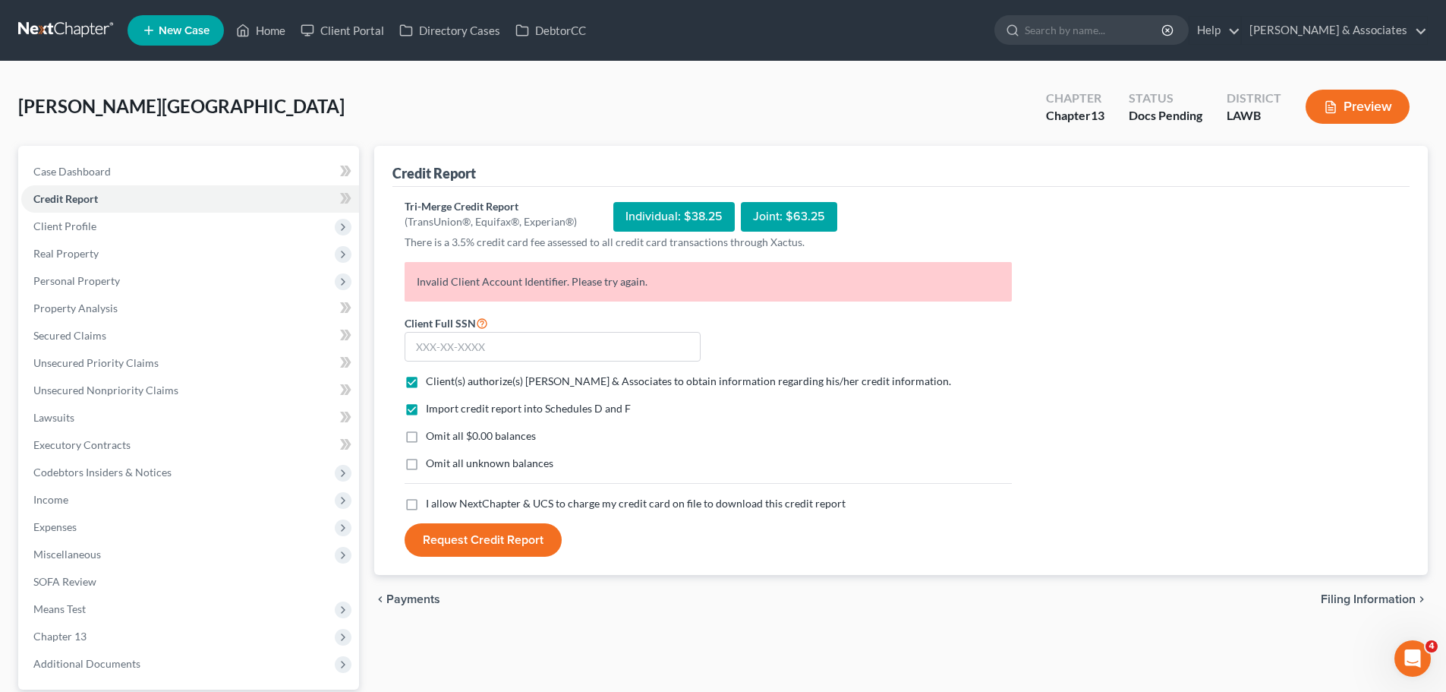
click at [426, 440] on label "Omit all $0.00 balances" at bounding box center [481, 435] width 110 height 15
click at [432, 438] on input "Omit all $0.00 balances" at bounding box center [437, 433] width 10 height 10
checkbox input "true"
click at [426, 469] on label "Omit all unknown balances" at bounding box center [490, 463] width 128 height 15
click at [432, 465] on input "Omit all unknown balances" at bounding box center [437, 461] width 10 height 10
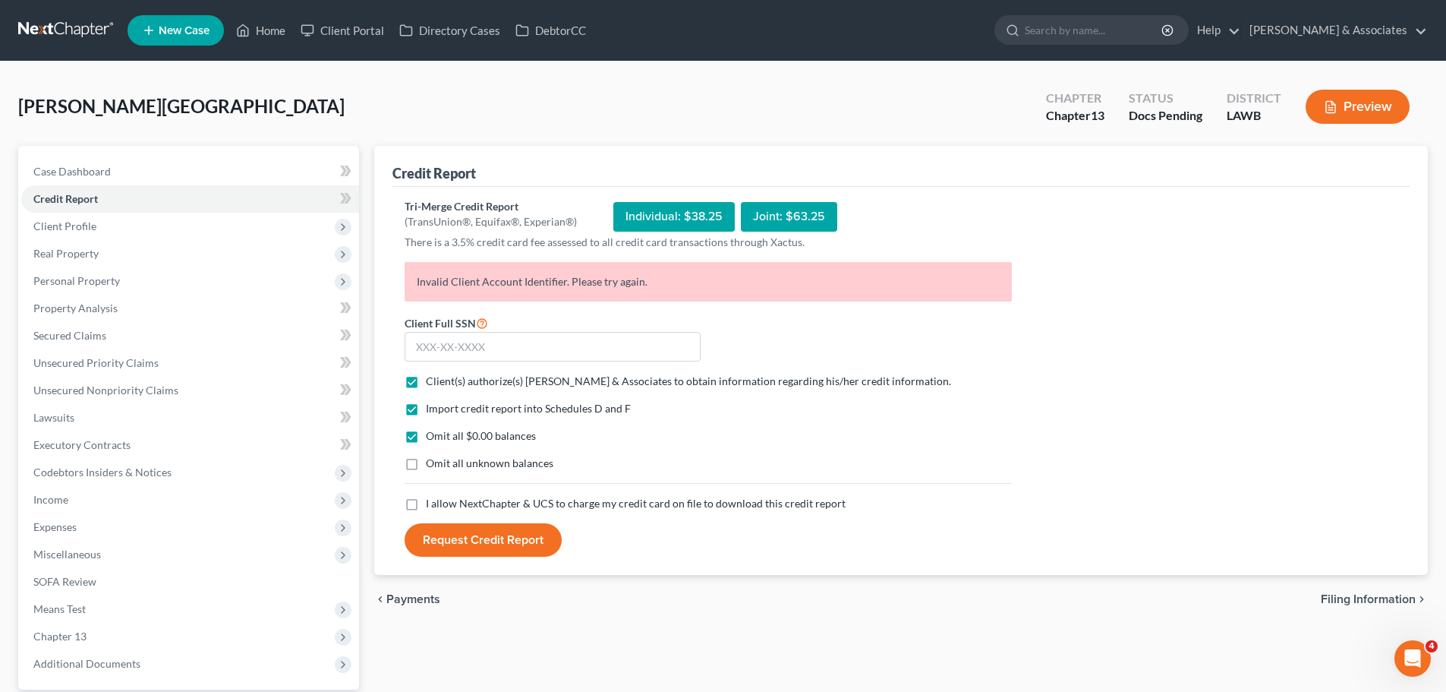
checkbox input "true"
click at [426, 506] on label "I allow NextChapter & UCS to charge my credit card on file to download this cre…" at bounding box center [636, 503] width 420 height 15
click at [432, 506] on input "I allow NextChapter & UCS to charge my credit card on file to download this cre…" at bounding box center [437, 501] width 10 height 10
checkbox input "true"
click at [493, 351] on input "text" at bounding box center [553, 347] width 296 height 30
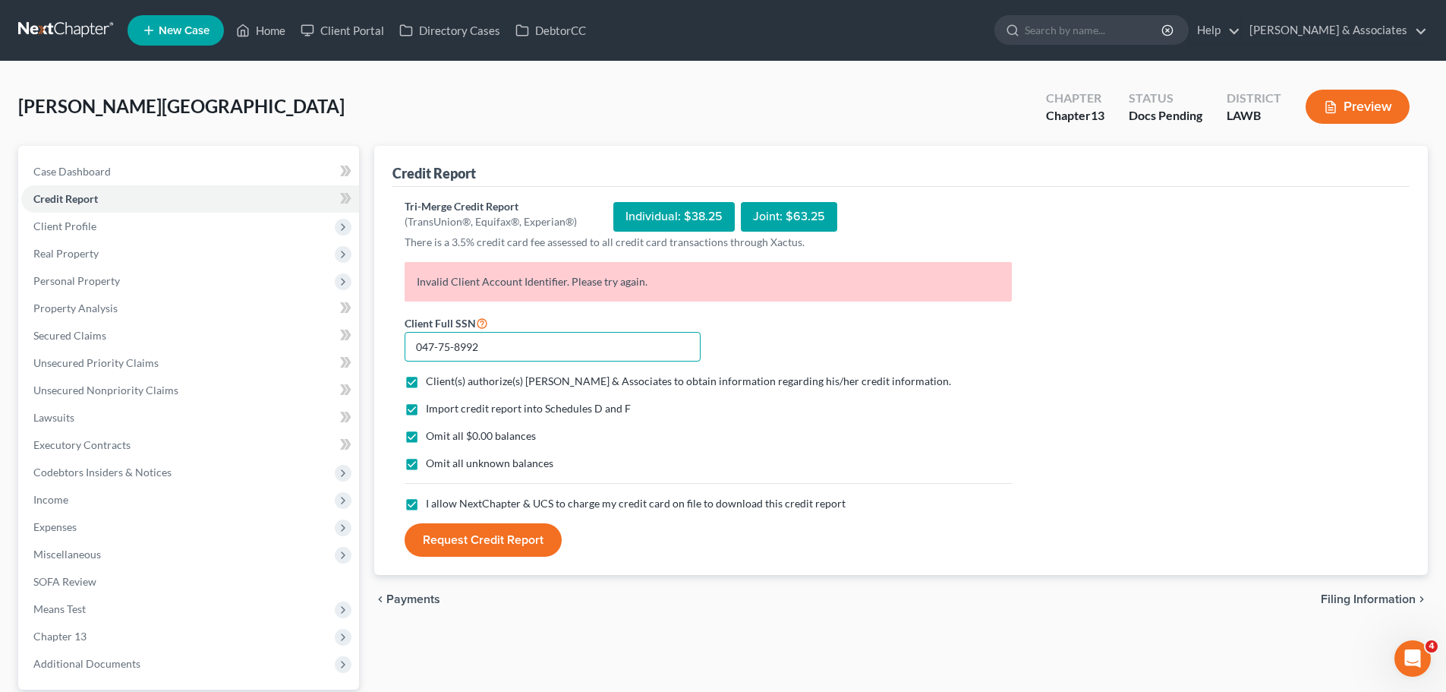
type input "047-75-8992"
click at [472, 548] on button "Request Credit Report" at bounding box center [483, 539] width 157 height 33
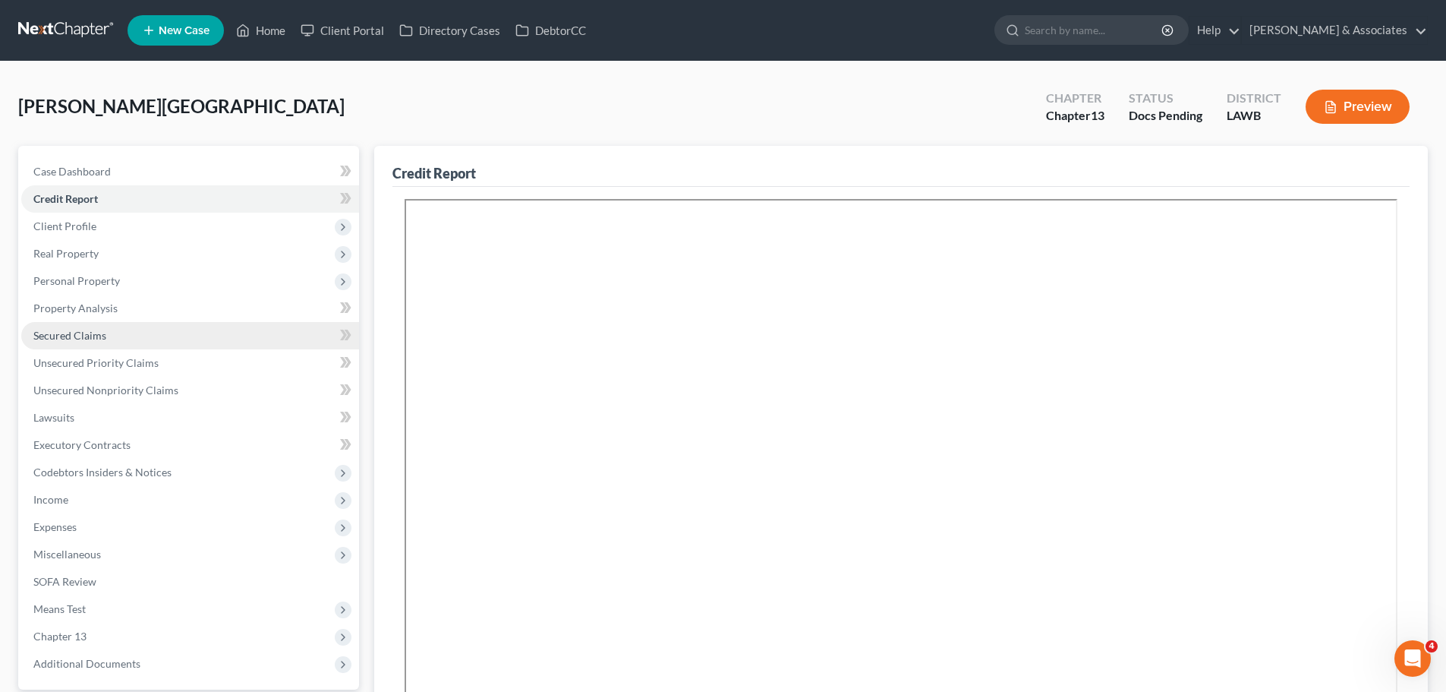
click at [61, 330] on span "Secured Claims" at bounding box center [69, 335] width 73 height 13
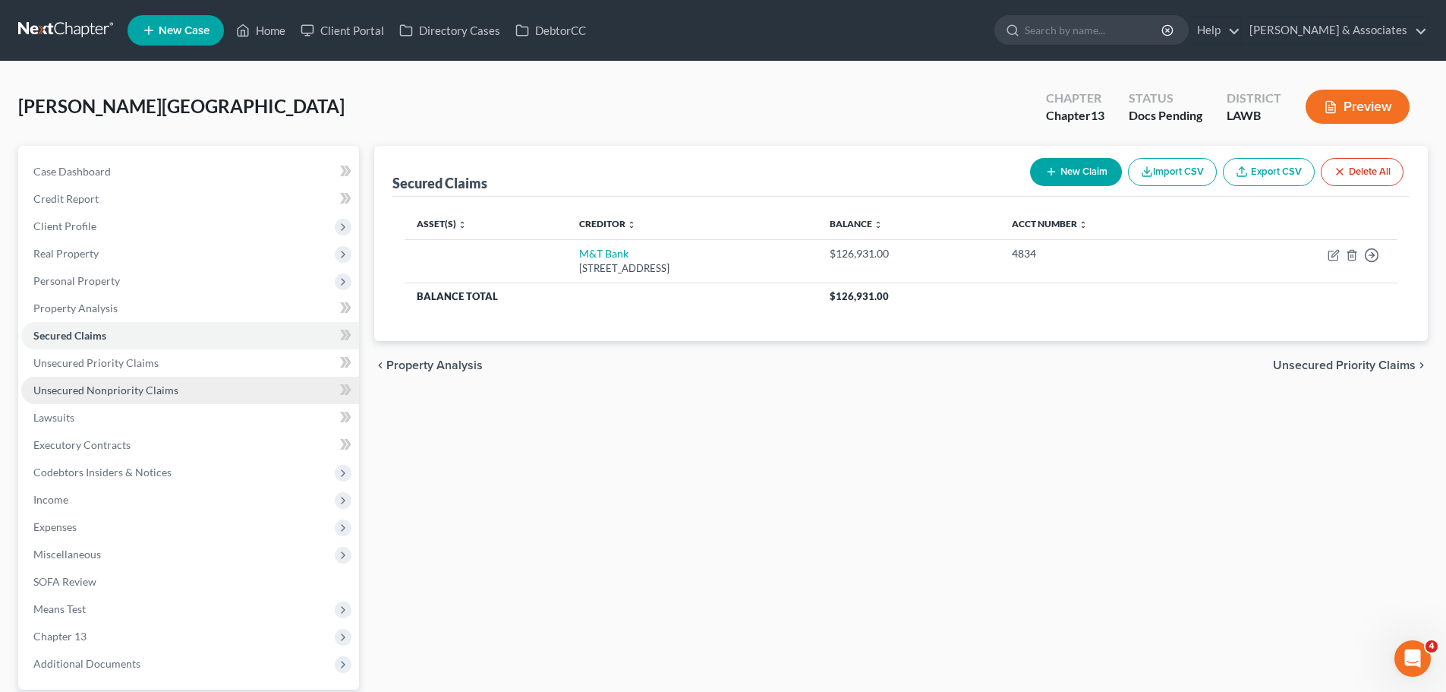
click at [104, 380] on link "Unsecured Nonpriority Claims" at bounding box center [190, 390] width 338 height 27
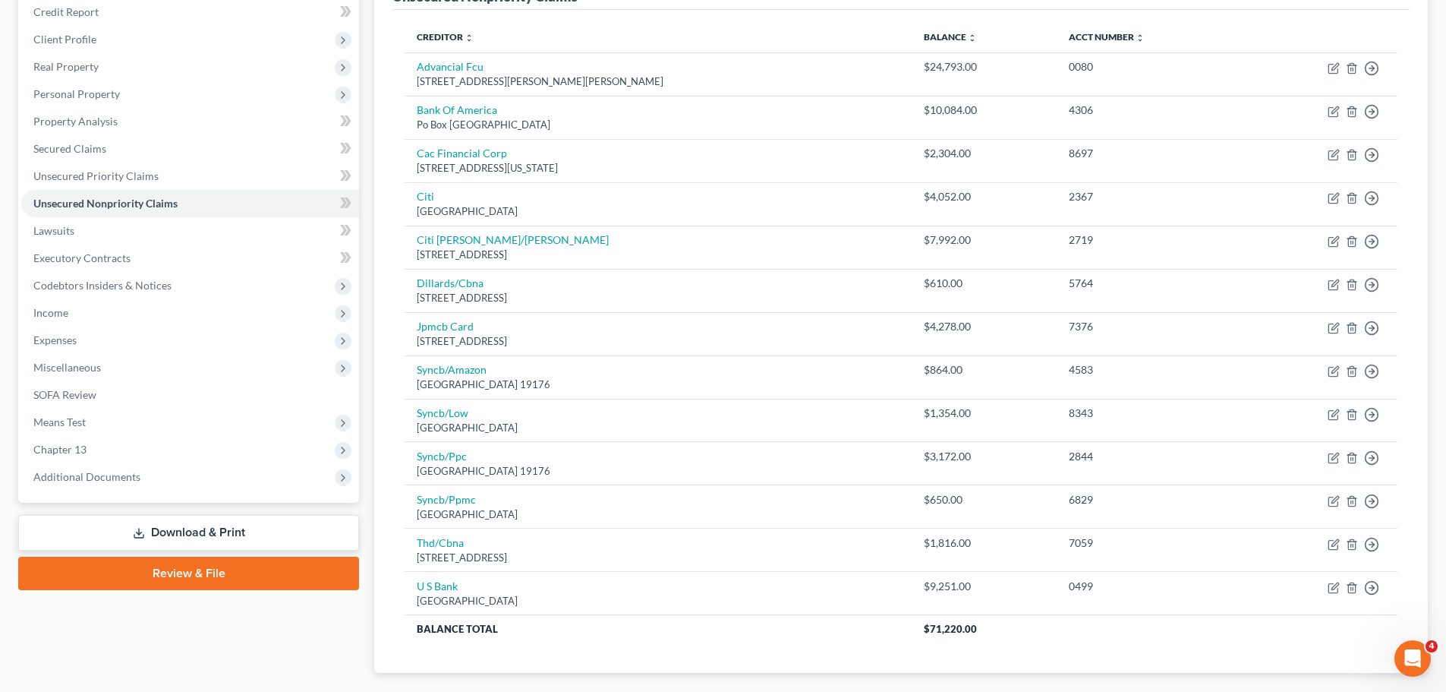
scroll to position [152, 0]
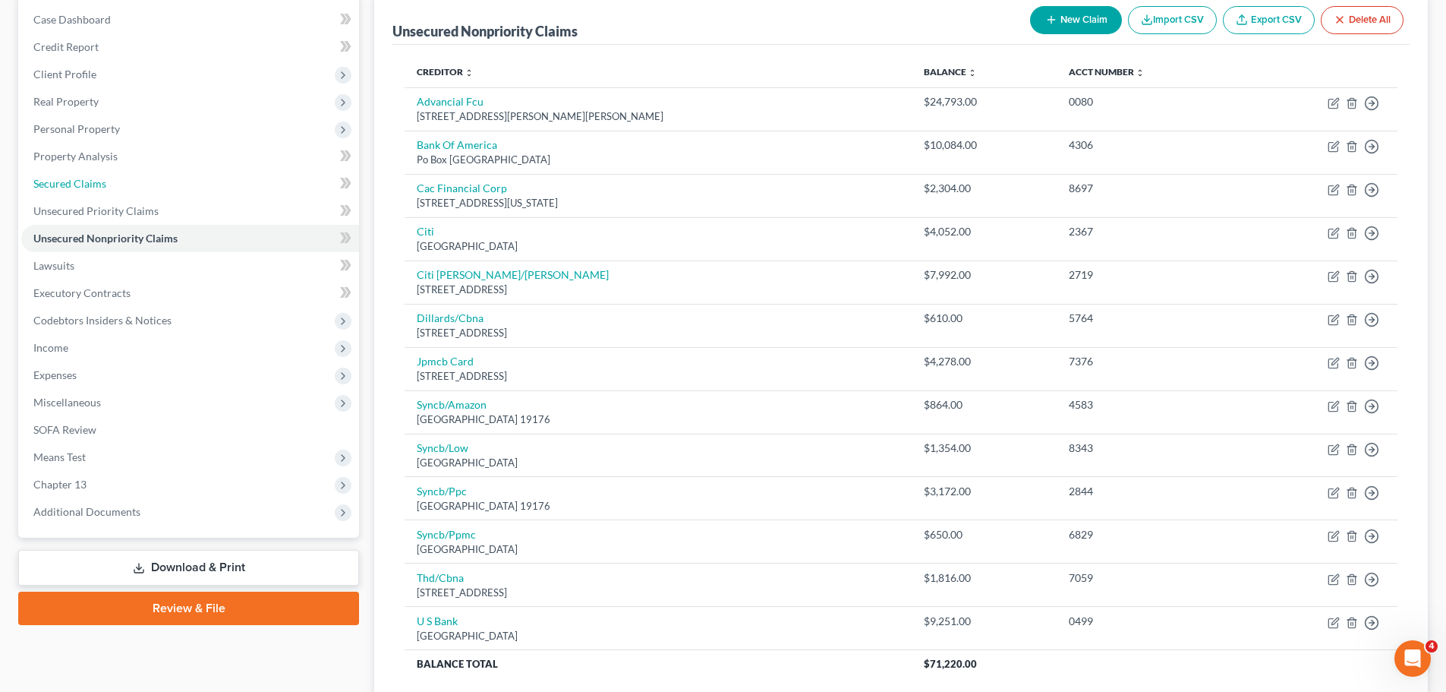
drag, startPoint x: 102, startPoint y: 191, endPoint x: 383, endPoint y: 244, distance: 285.9
click at [102, 191] on link "Secured Claims" at bounding box center [190, 183] width 338 height 27
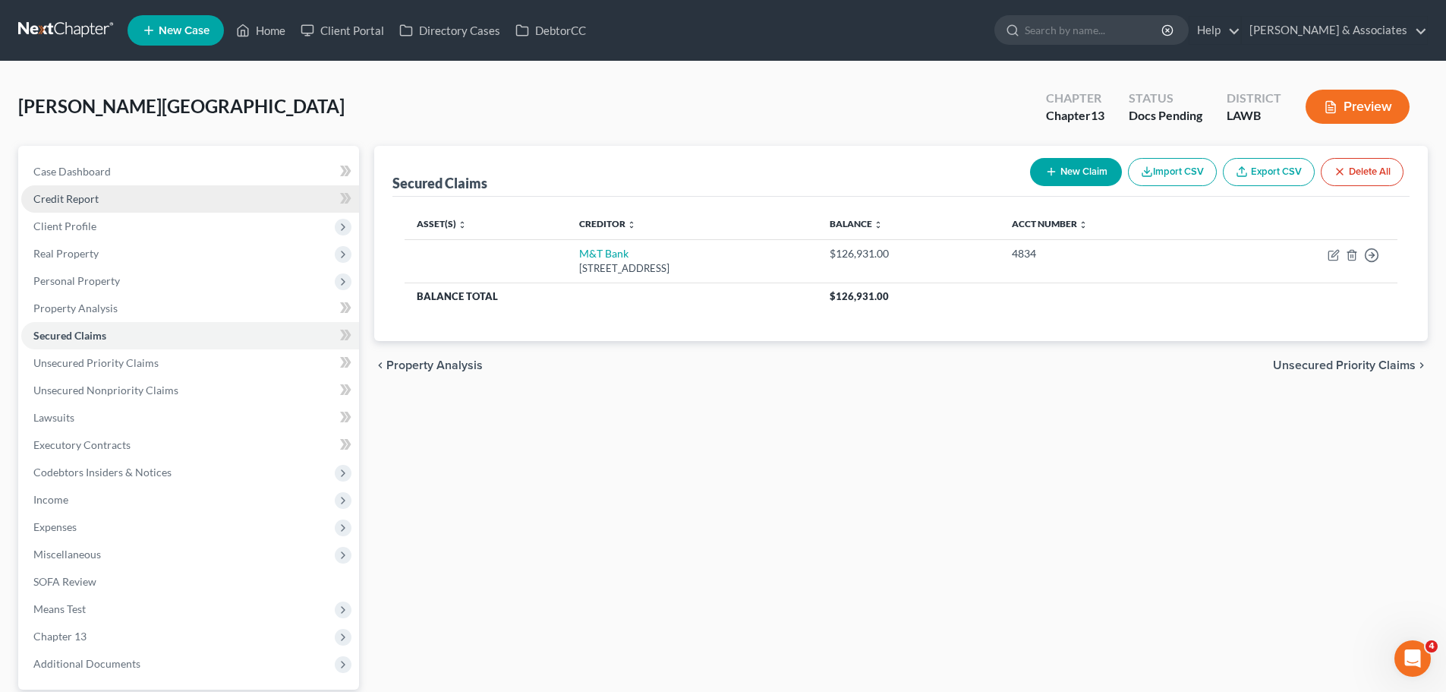
click at [108, 203] on link "Credit Report" at bounding box center [190, 198] width 338 height 27
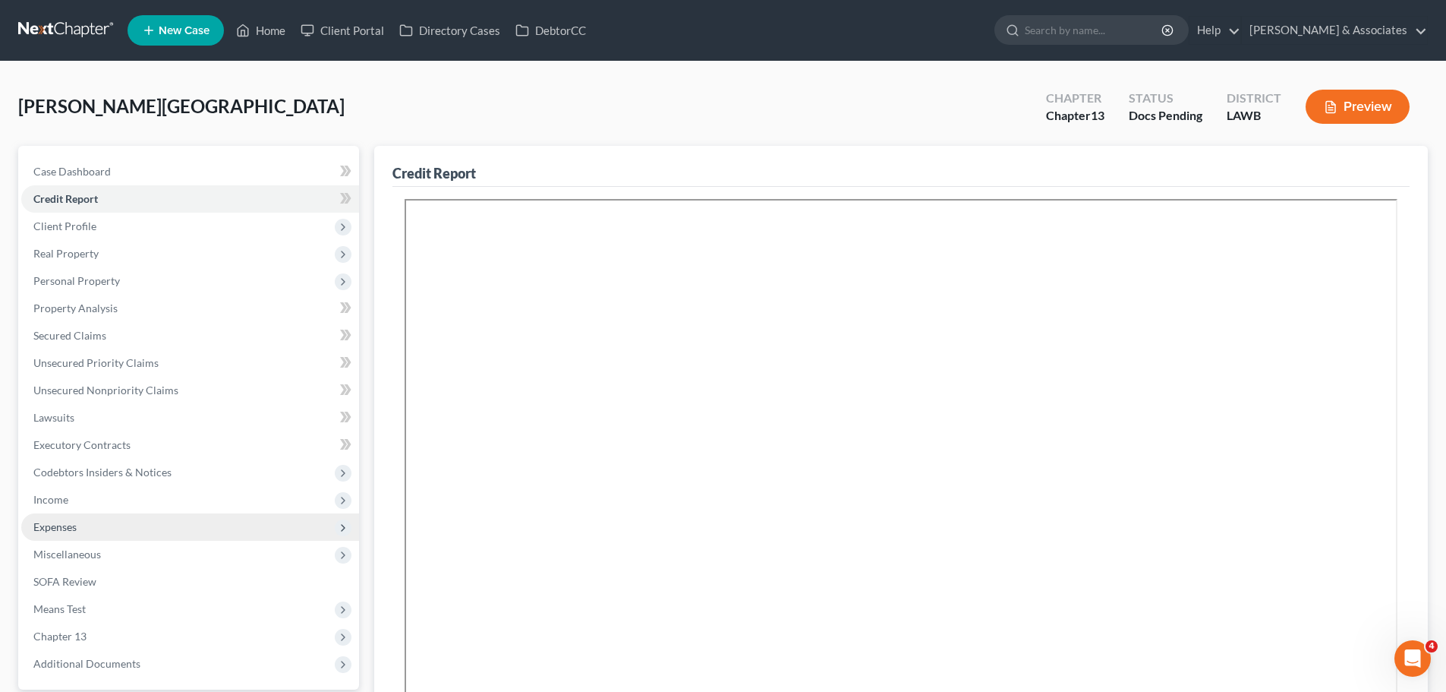
click at [96, 528] on span "Expenses" at bounding box center [190, 526] width 338 height 27
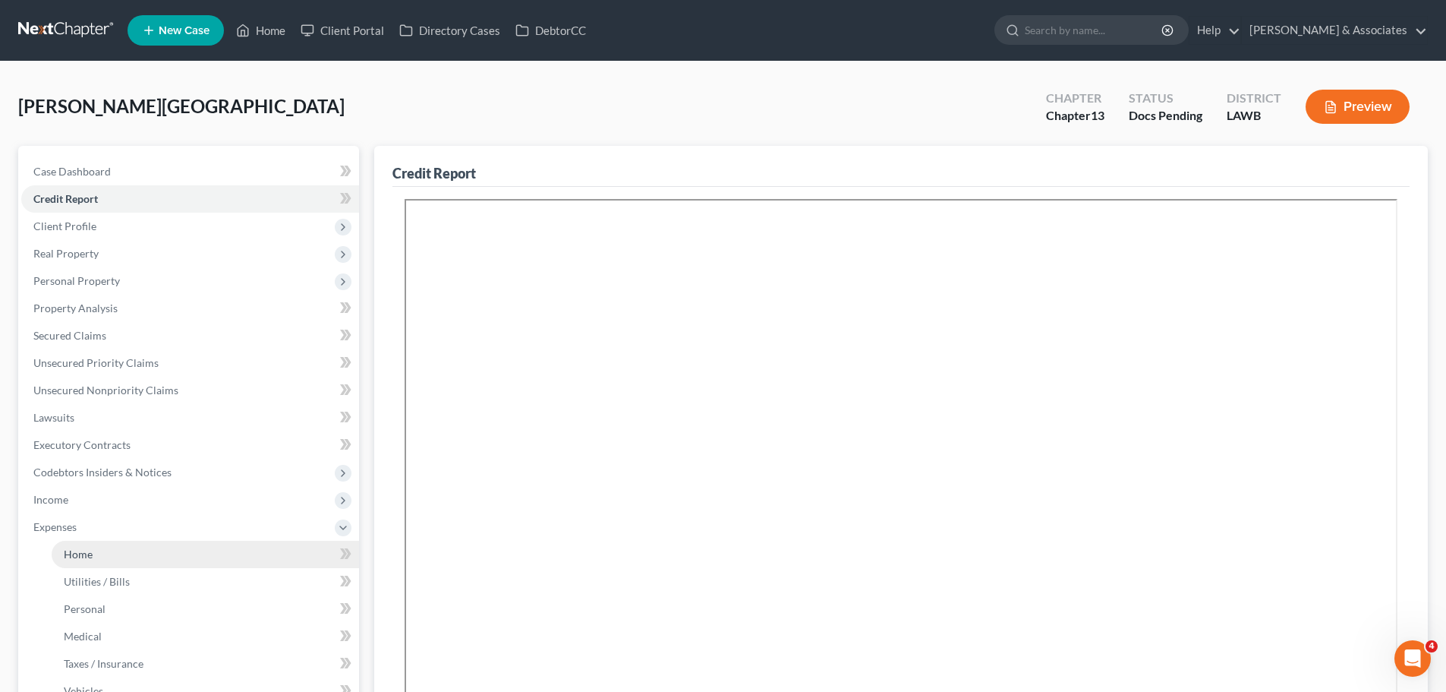
click at [96, 557] on link "Home" at bounding box center [205, 554] width 307 height 27
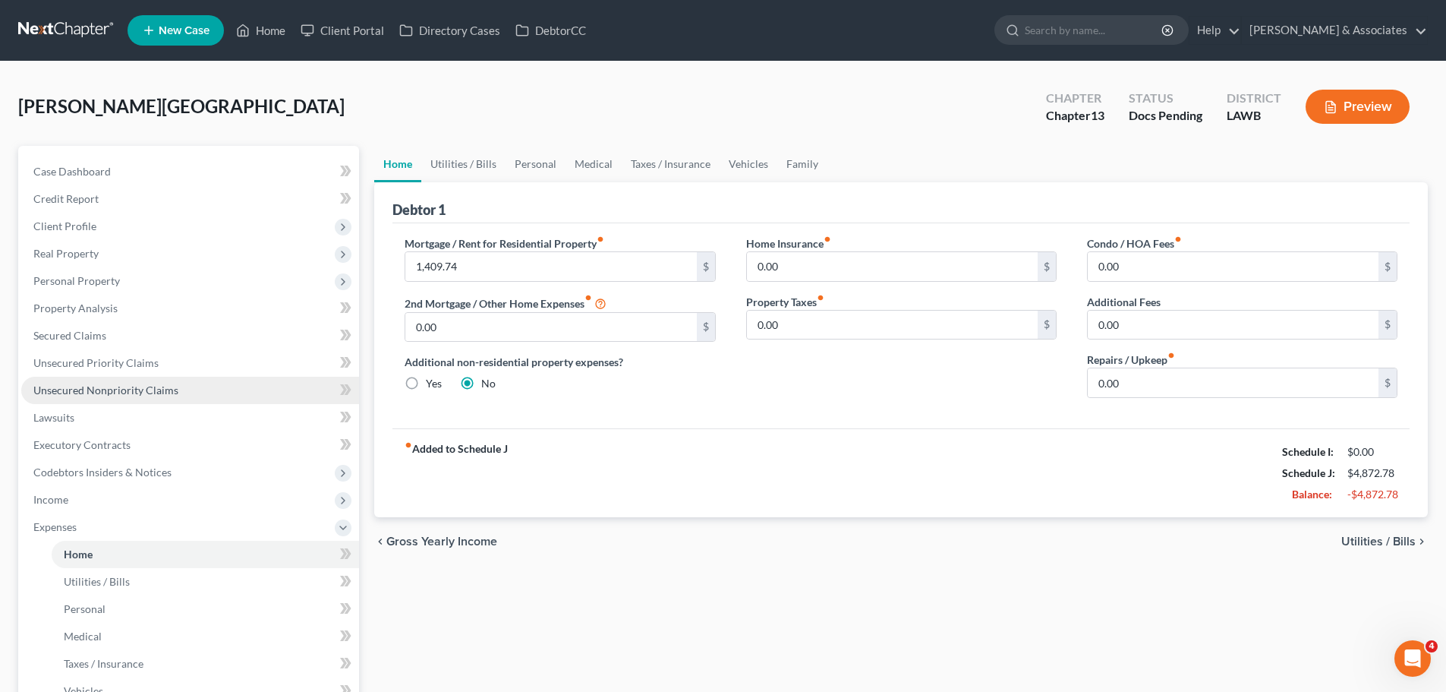
click at [232, 387] on link "Unsecured Nonpriority Claims" at bounding box center [190, 390] width 338 height 27
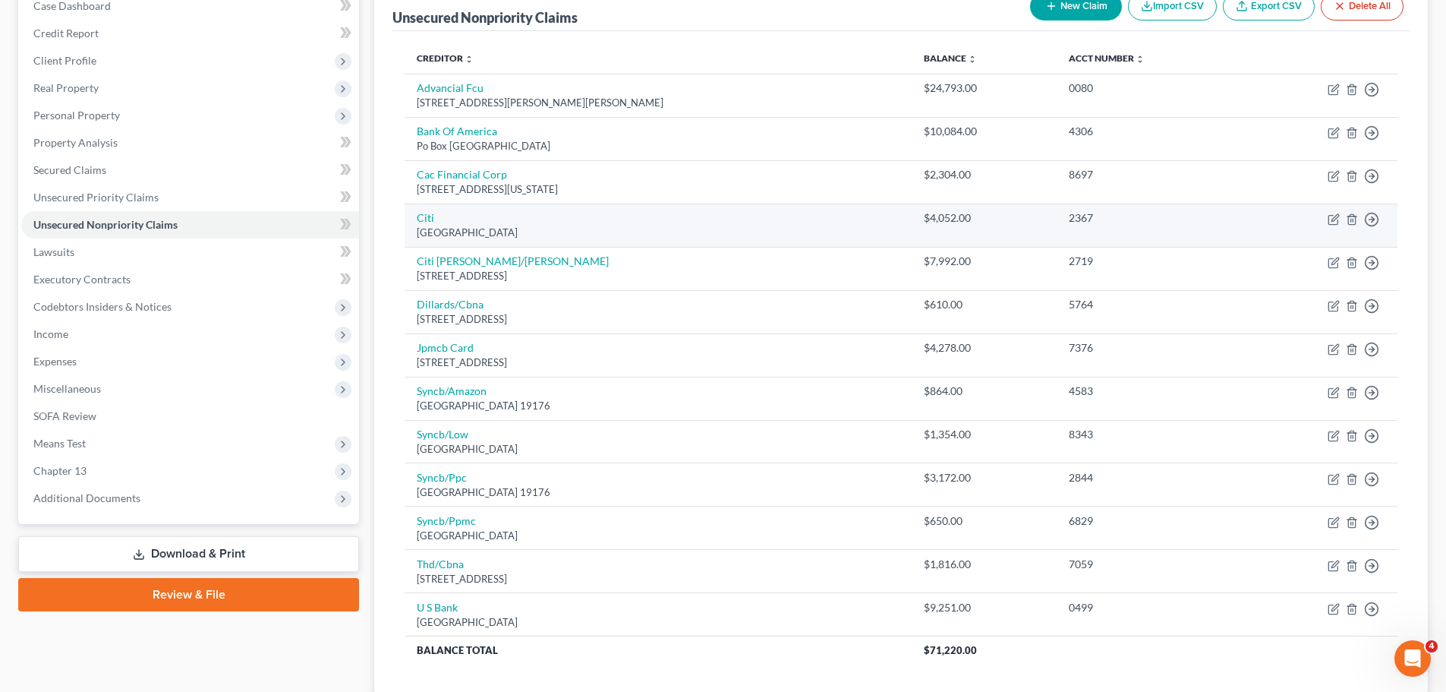
scroll to position [122, 0]
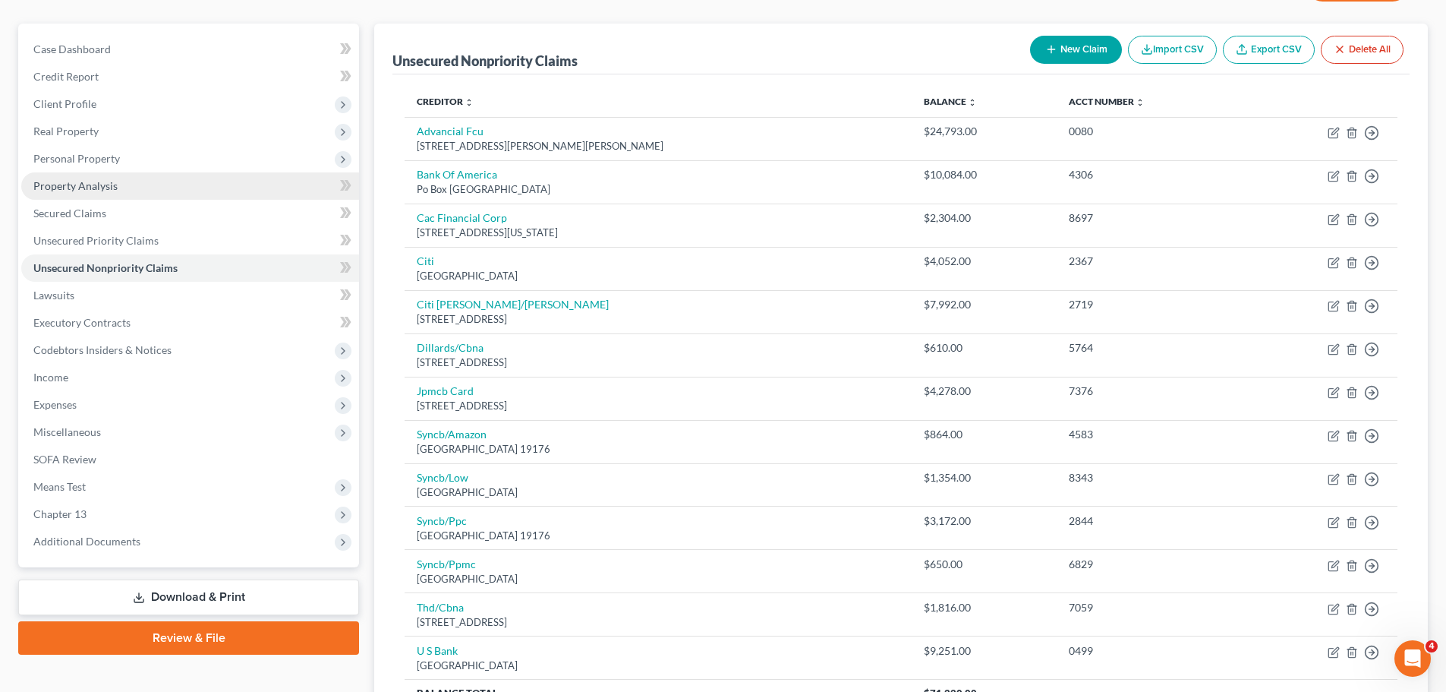
click at [268, 178] on link "Property Analysis" at bounding box center [190, 185] width 338 height 27
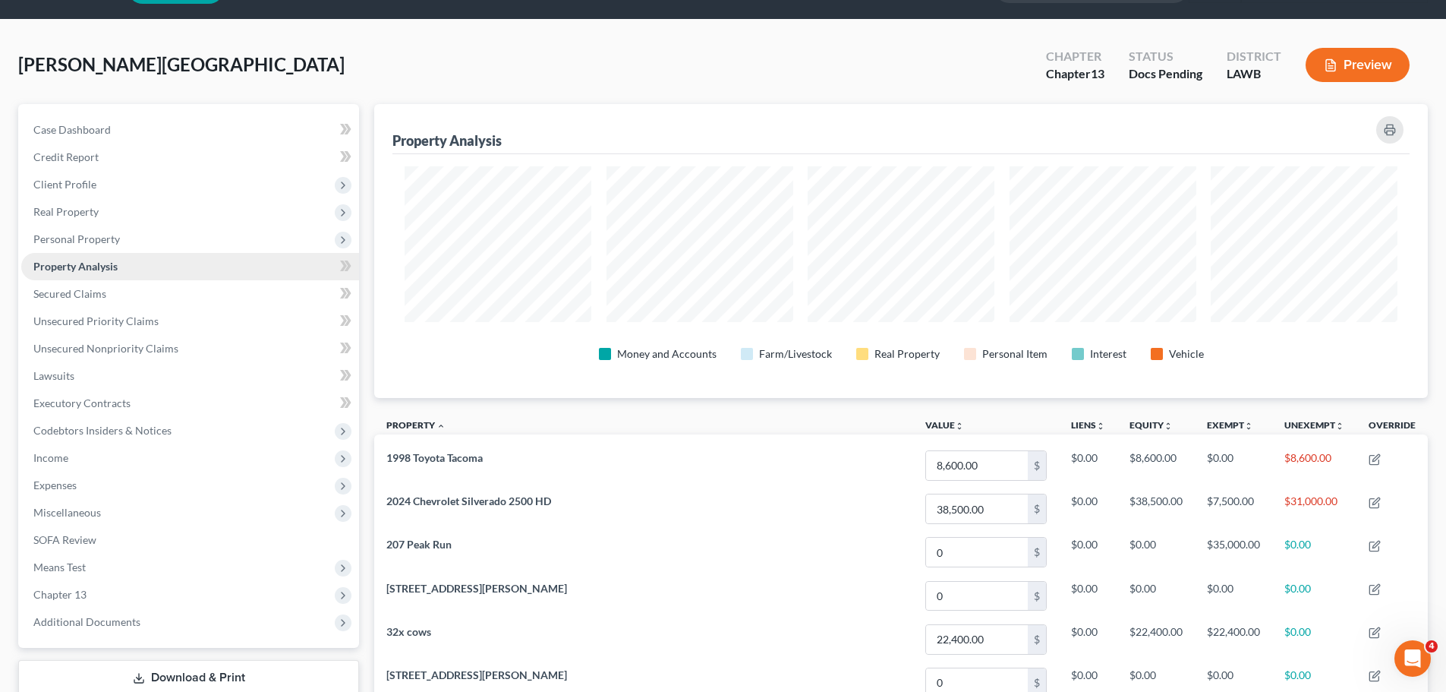
scroll to position [41, 0]
click at [138, 325] on span "Unsecured Priority Claims" at bounding box center [95, 321] width 125 height 13
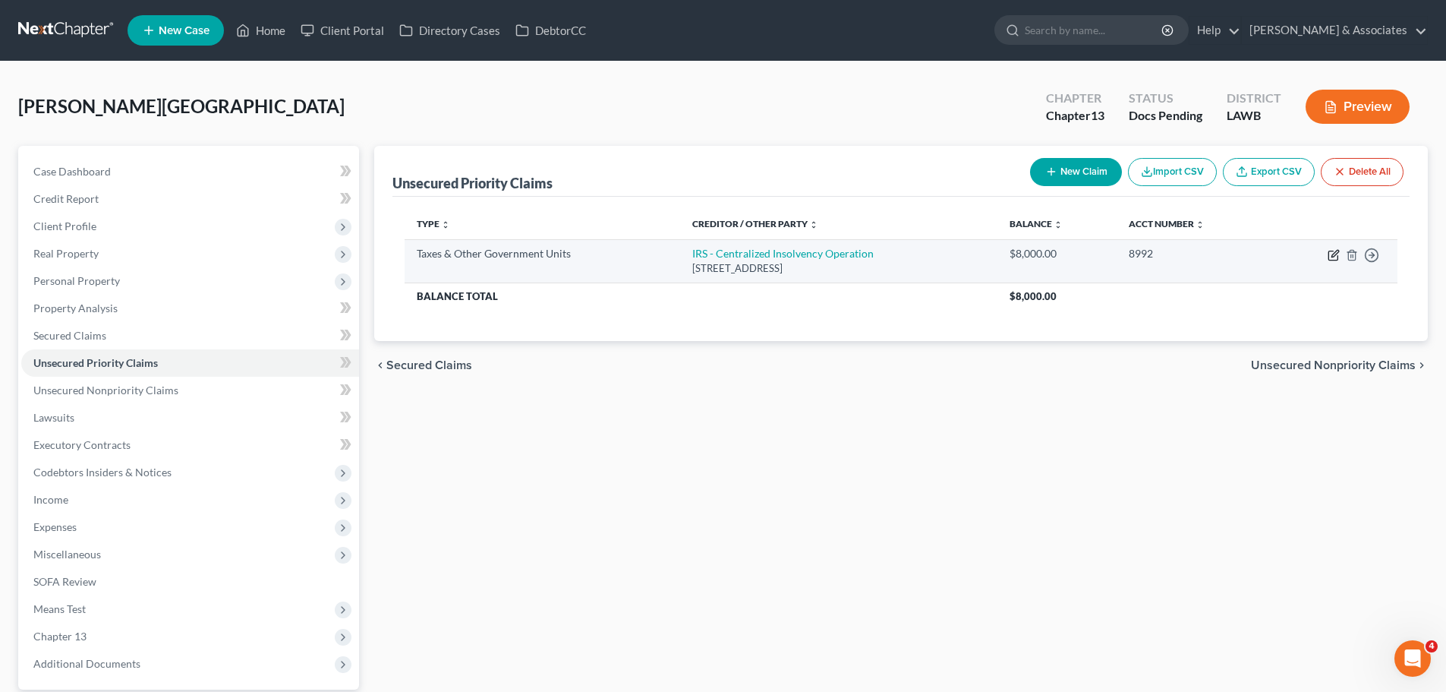
click at [1332, 258] on icon "button" at bounding box center [1334, 255] width 12 height 12
select select "0"
select select "39"
select select "4"
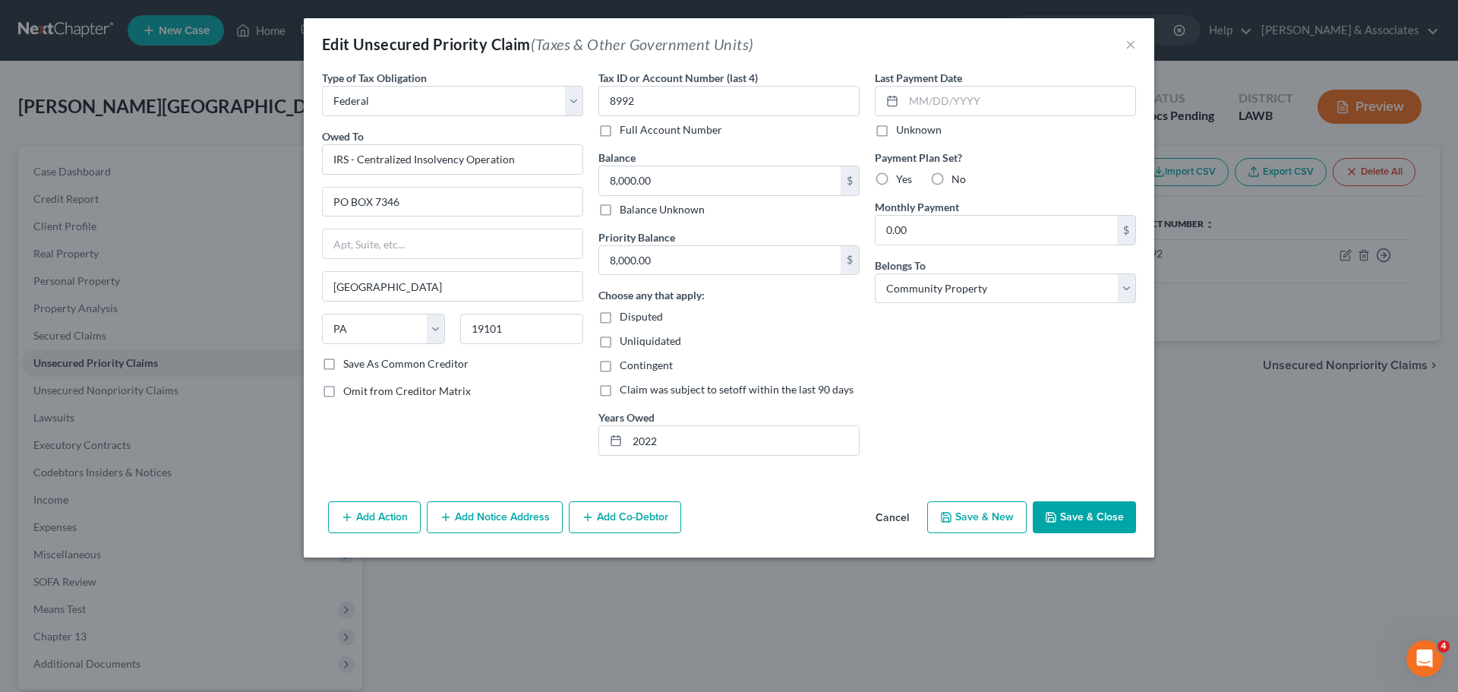
click at [902, 517] on button "Cancel" at bounding box center [892, 518] width 58 height 30
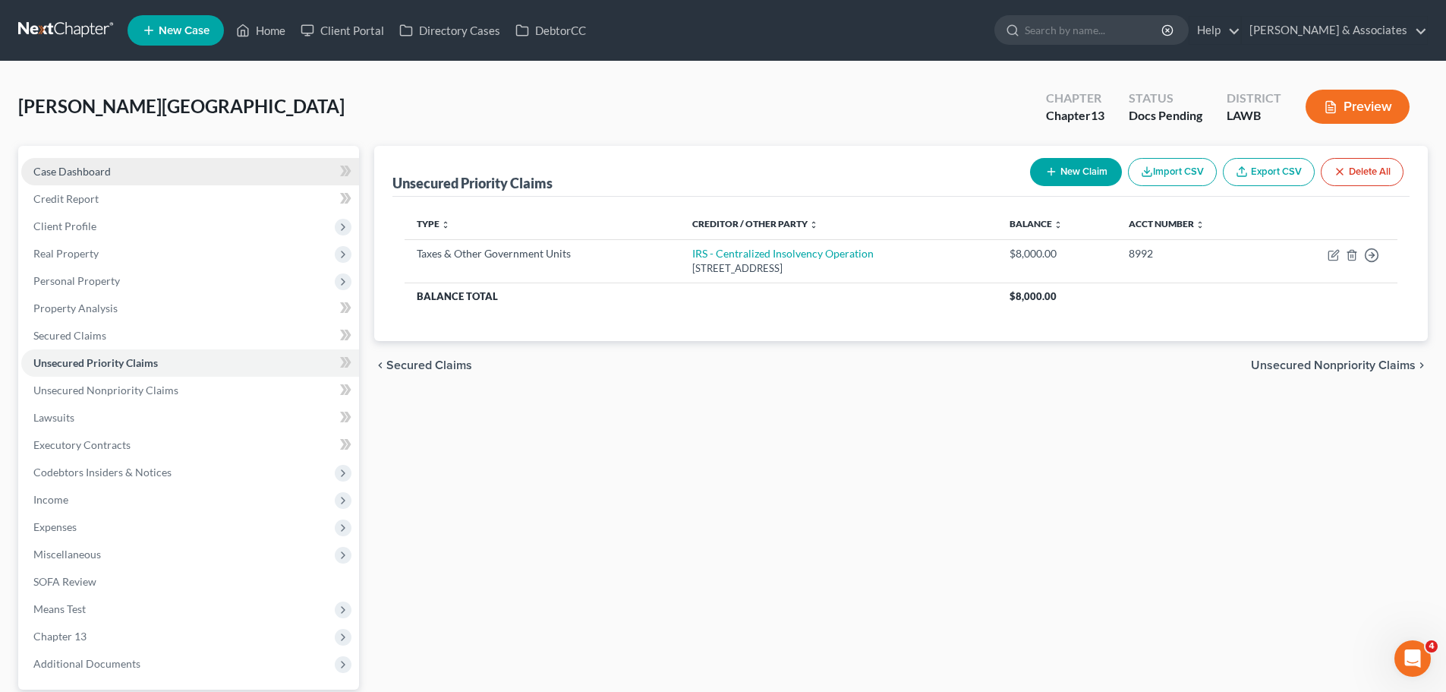
click at [126, 179] on link "Case Dashboard" at bounding box center [190, 171] width 338 height 27
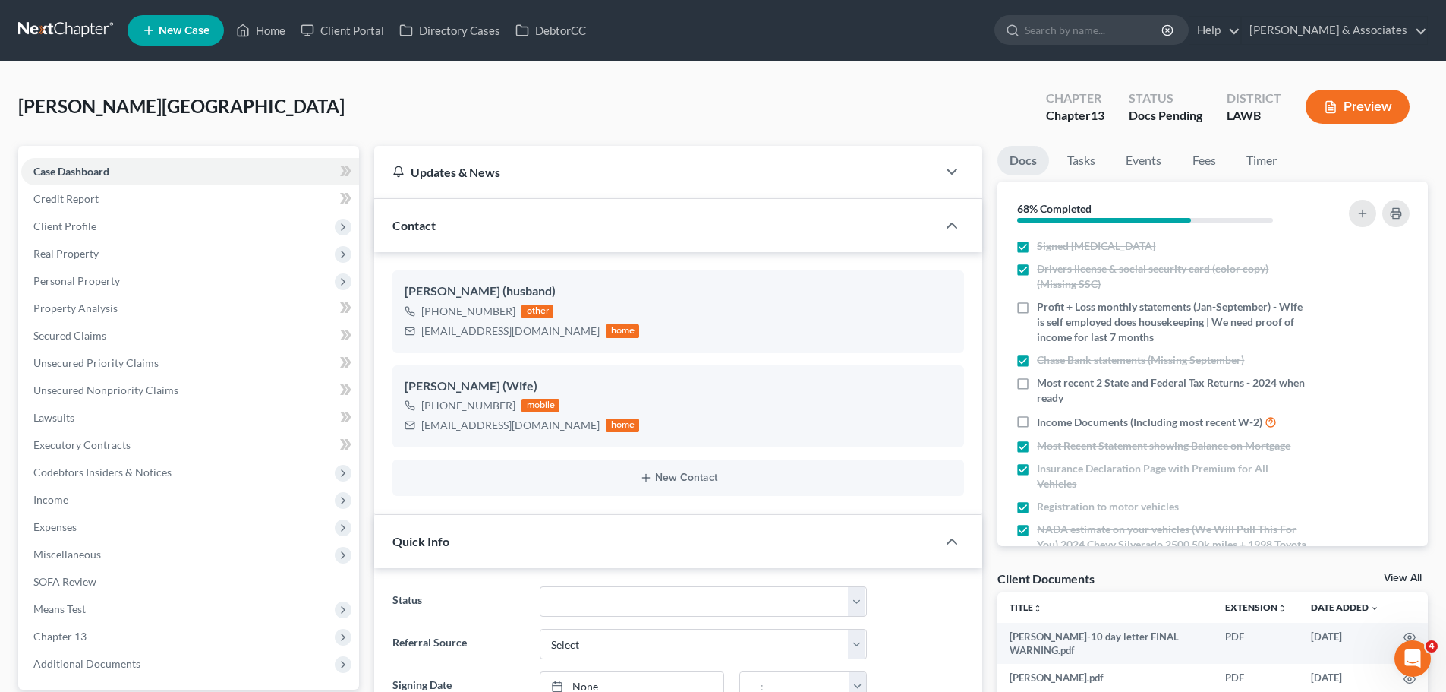
scroll to position [370, 0]
drag, startPoint x: 445, startPoint y: 405, endPoint x: 512, endPoint y: 408, distance: 66.9
click at [512, 408] on div "+1 (972) 904-6911 mobile" at bounding box center [522, 406] width 235 height 20
copy div "(972) 904-6911"
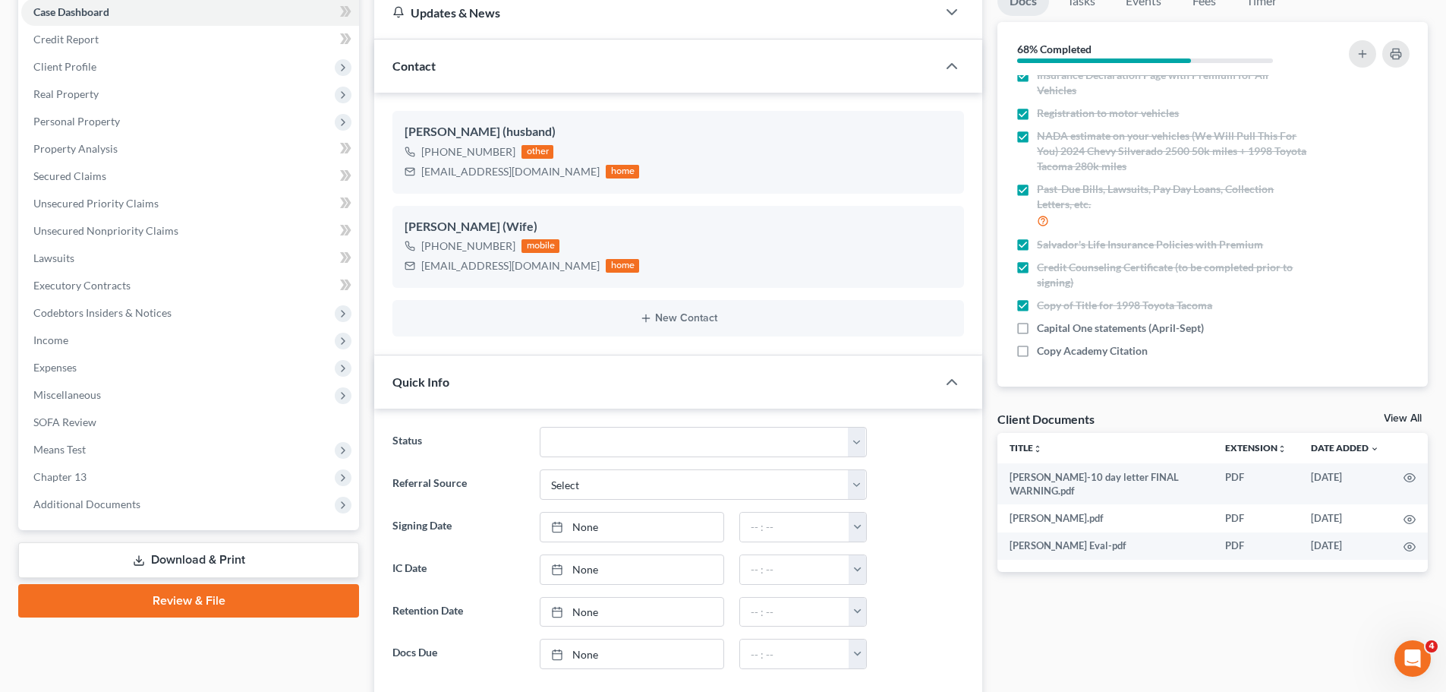
scroll to position [607, 0]
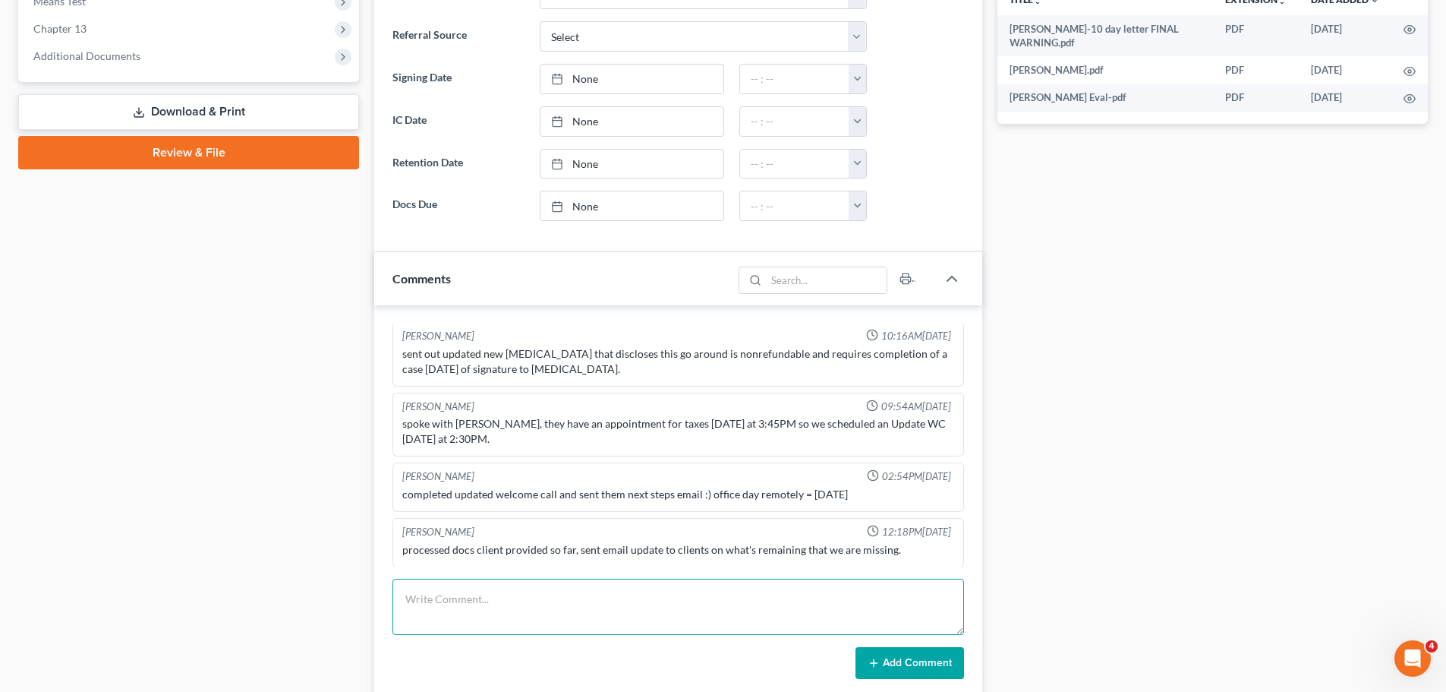
click at [521, 598] on textarea at bounding box center [679, 607] width 572 height 56
paste textarea "-individual filing -married 20yrs; HH5; 3kids; 2 children are the product of th…"
type textarea "MC complete - 1hr 45min -individual filing -married 20yrs; HH5; 3kids; 2 childr…"
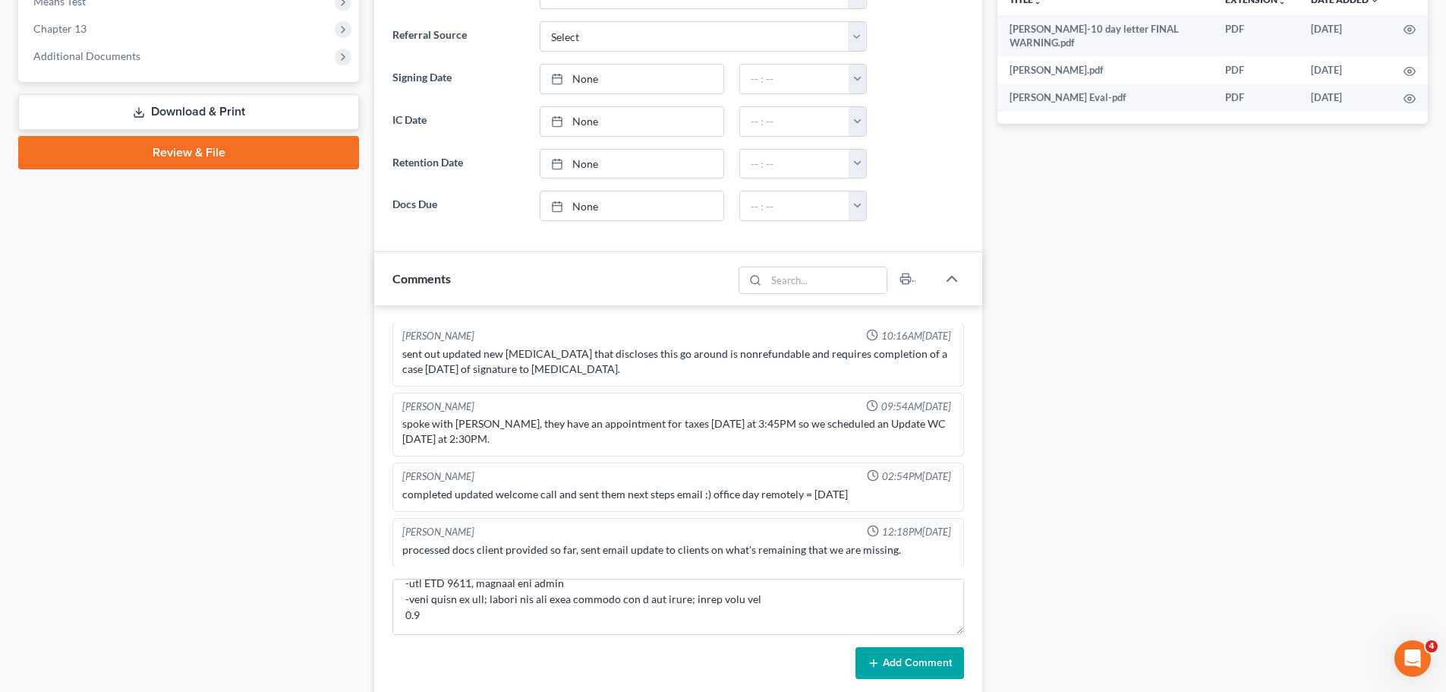
click at [919, 673] on button "Add Comment" at bounding box center [910, 663] width 109 height 32
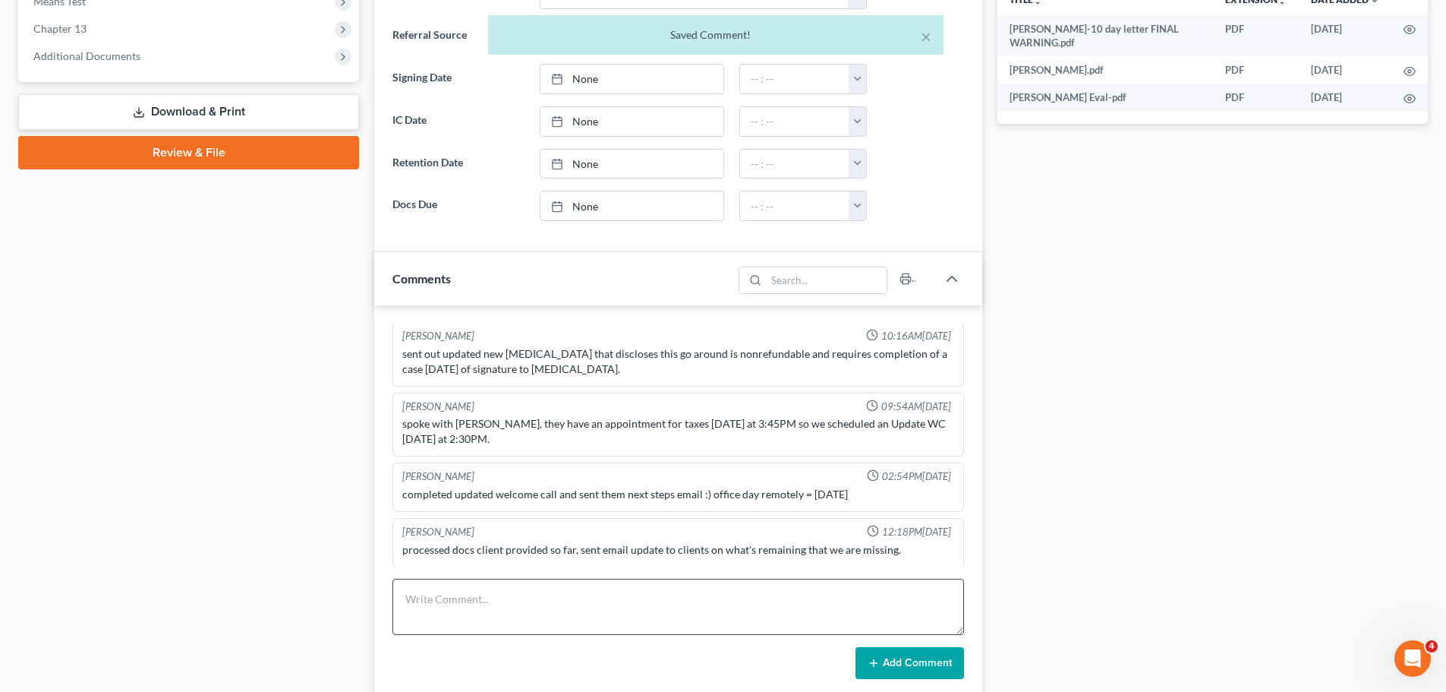
scroll to position [2819, 0]
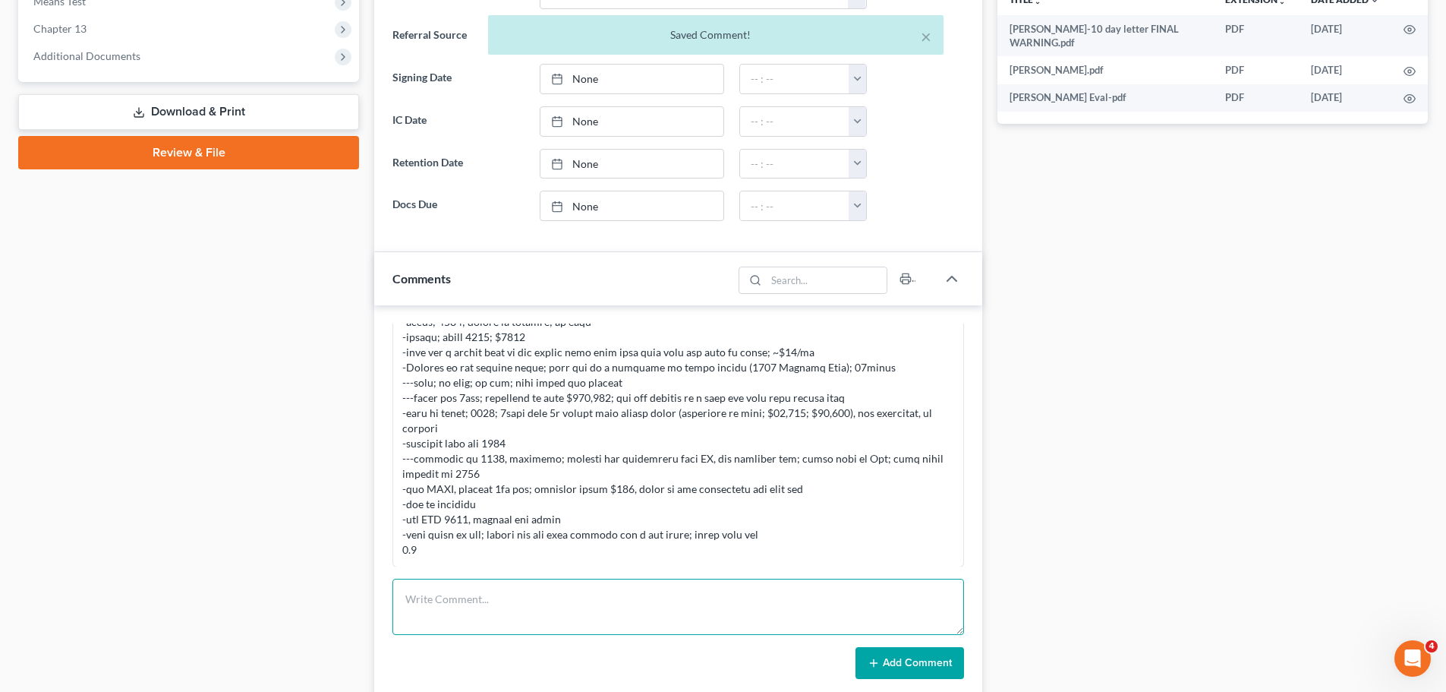
click at [607, 612] on textarea at bounding box center [679, 607] width 572 height 56
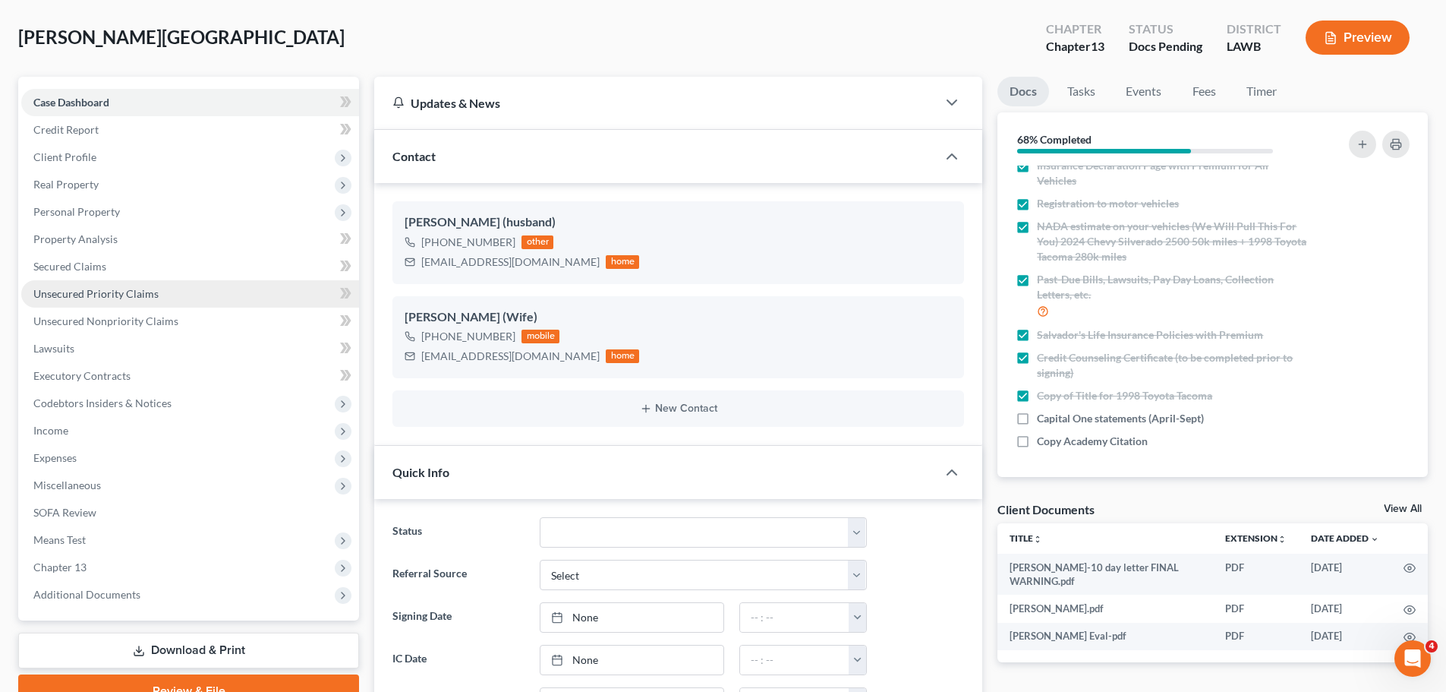
scroll to position [0, 0]
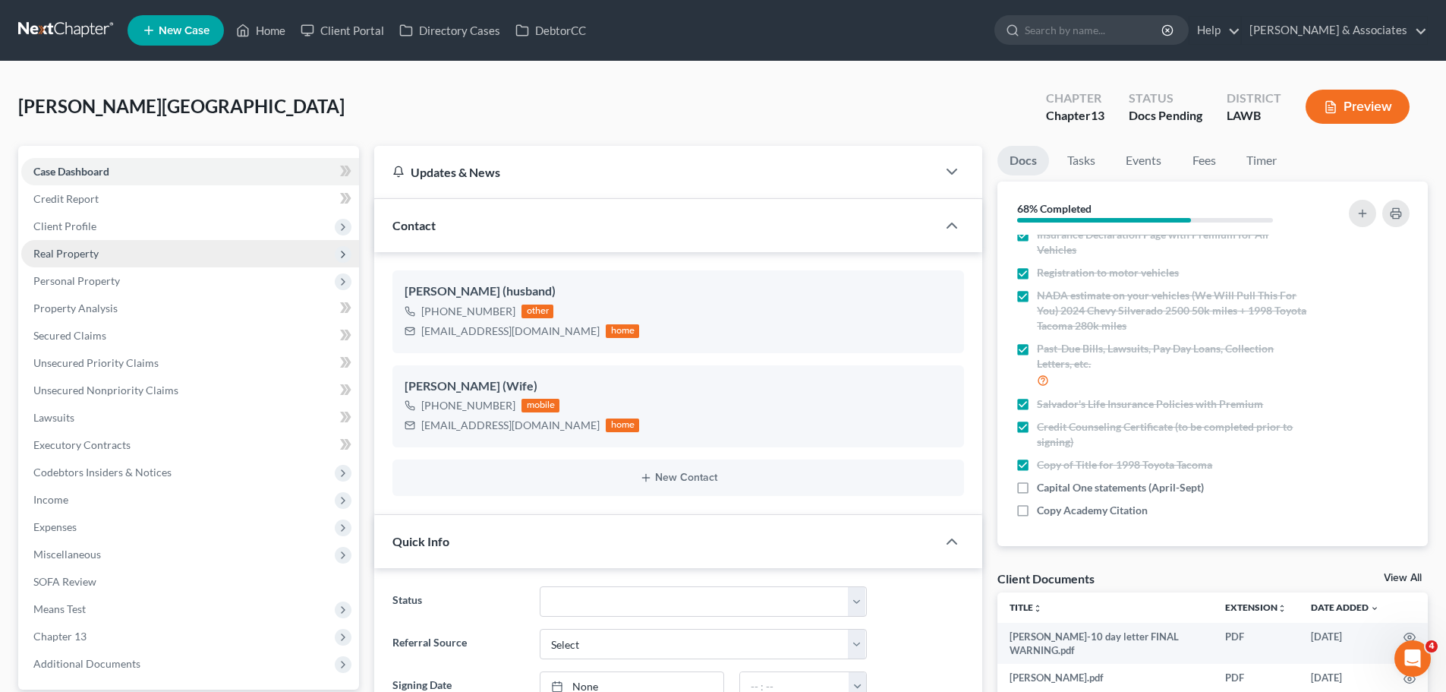
click at [123, 255] on span "Real Property" at bounding box center [190, 253] width 338 height 27
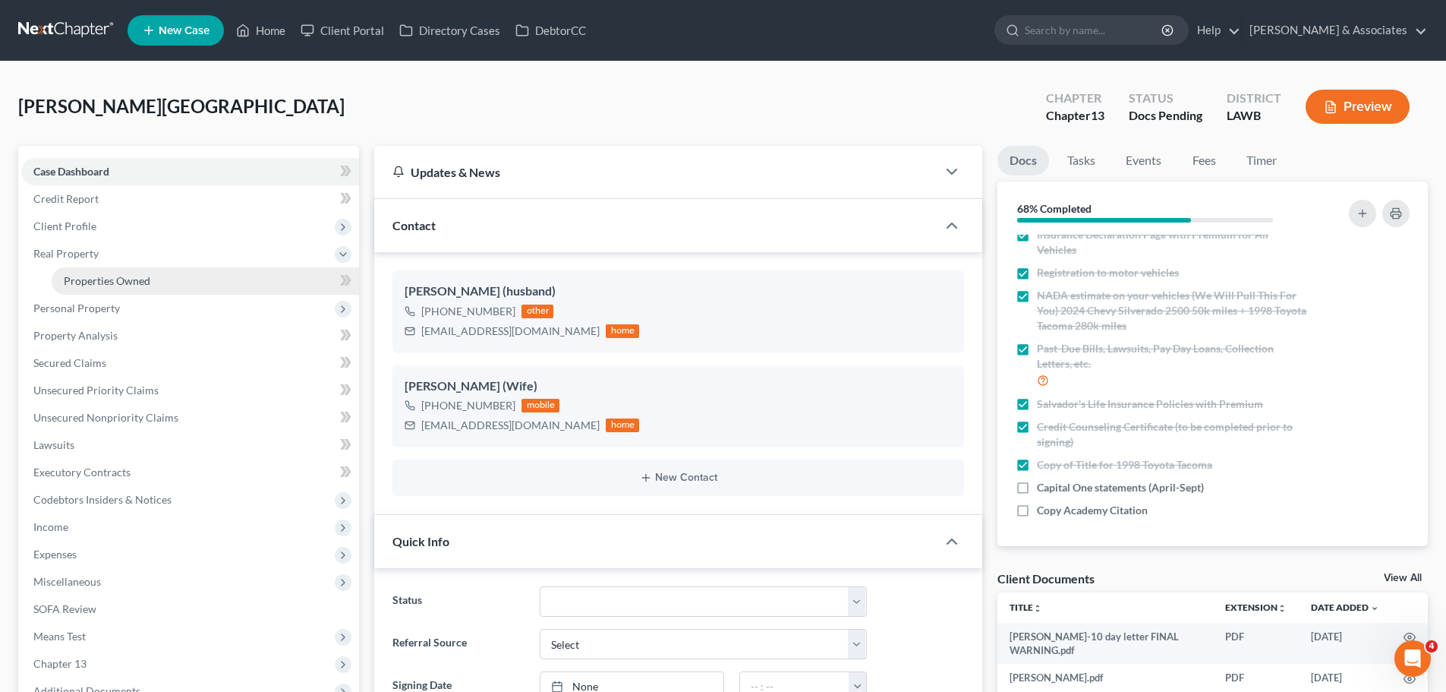
click at [125, 276] on span "Properties Owned" at bounding box center [107, 280] width 87 height 13
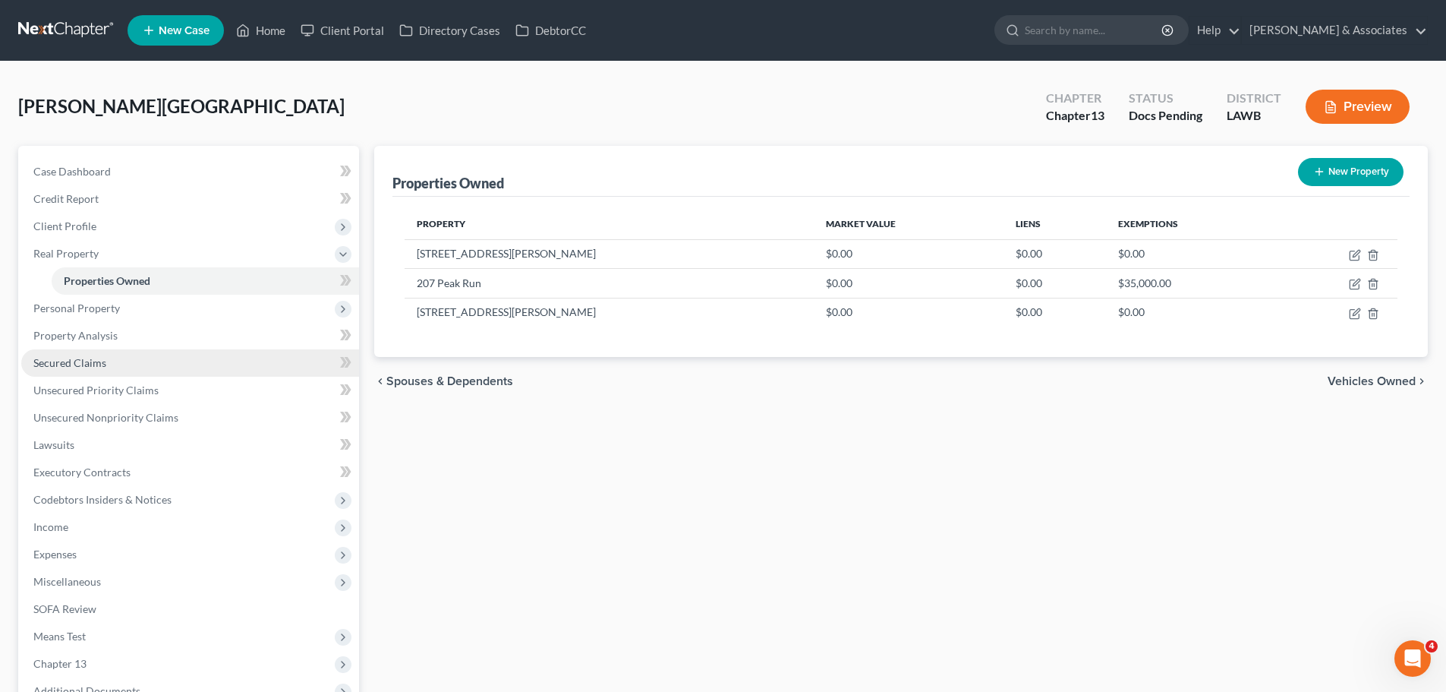
click at [104, 364] on span "Secured Claims" at bounding box center [69, 362] width 73 height 13
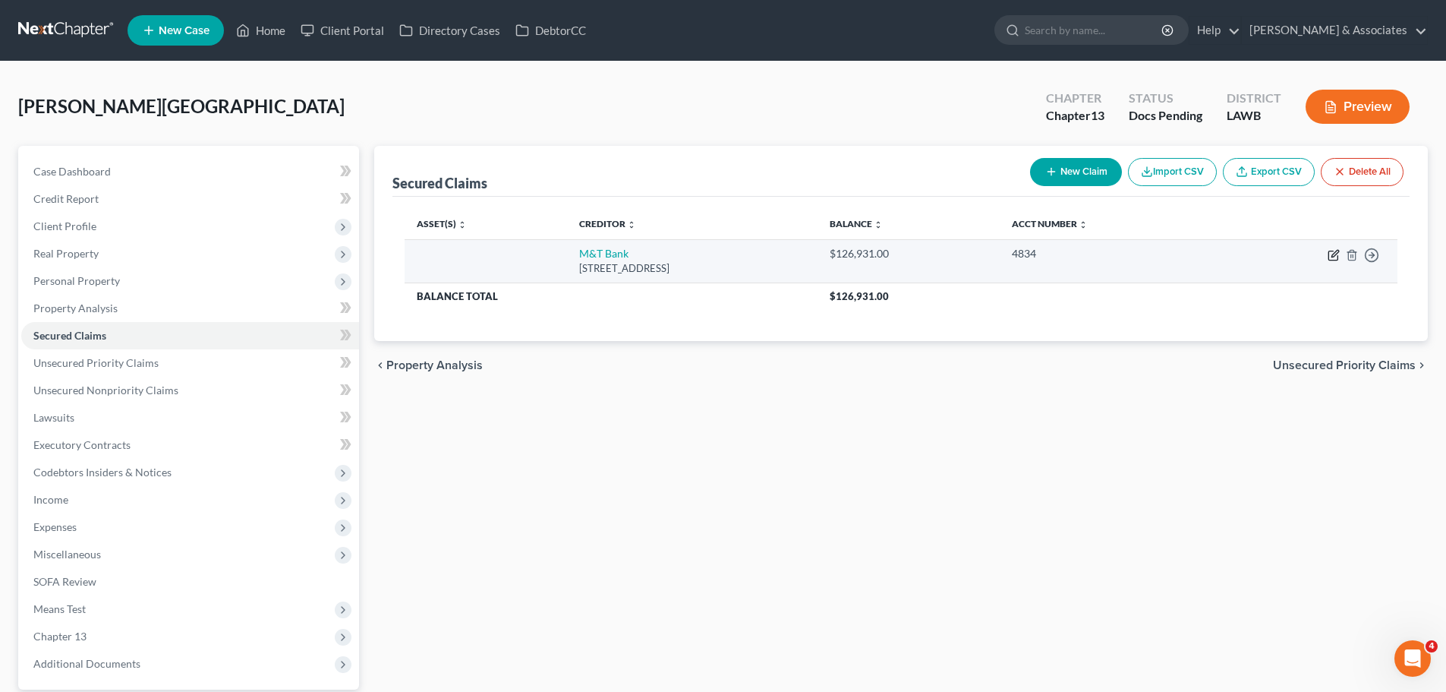
click at [1336, 256] on icon "button" at bounding box center [1334, 255] width 12 height 12
select select "35"
select select "0"
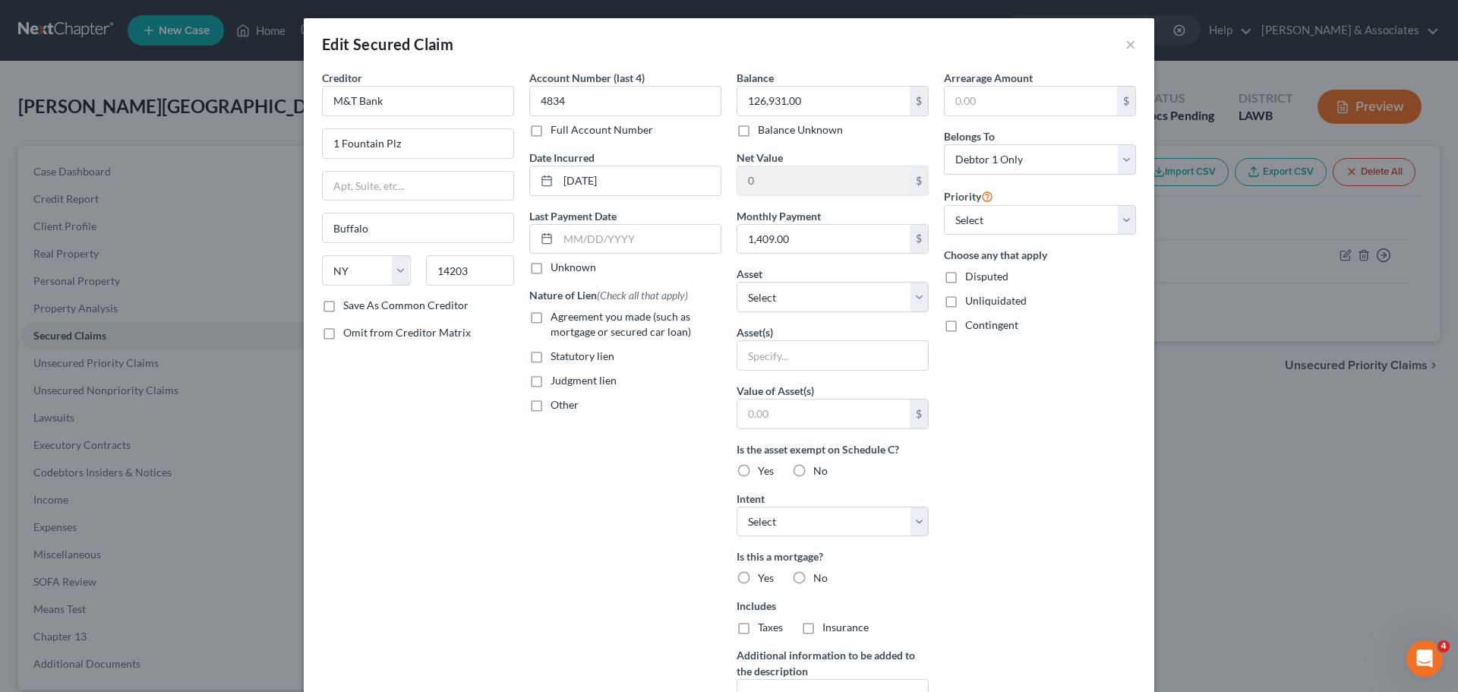
click at [544, 309] on div "Agreement you made (such as mortgage or secured car loan)" at bounding box center [625, 324] width 192 height 30
click at [550, 317] on span "Agreement you made (such as mortgage or secured car loan)" at bounding box center [620, 324] width 140 height 28
click at [557, 317] on input "Agreement you made (such as mortgage or secured car loan)" at bounding box center [562, 314] width 10 height 10
checkbox input "true"
click at [780, 301] on select "Select Other Multiple Assets Chase Bank 1207 (Checking Account) - $null Chase B…" at bounding box center [832, 297] width 192 height 30
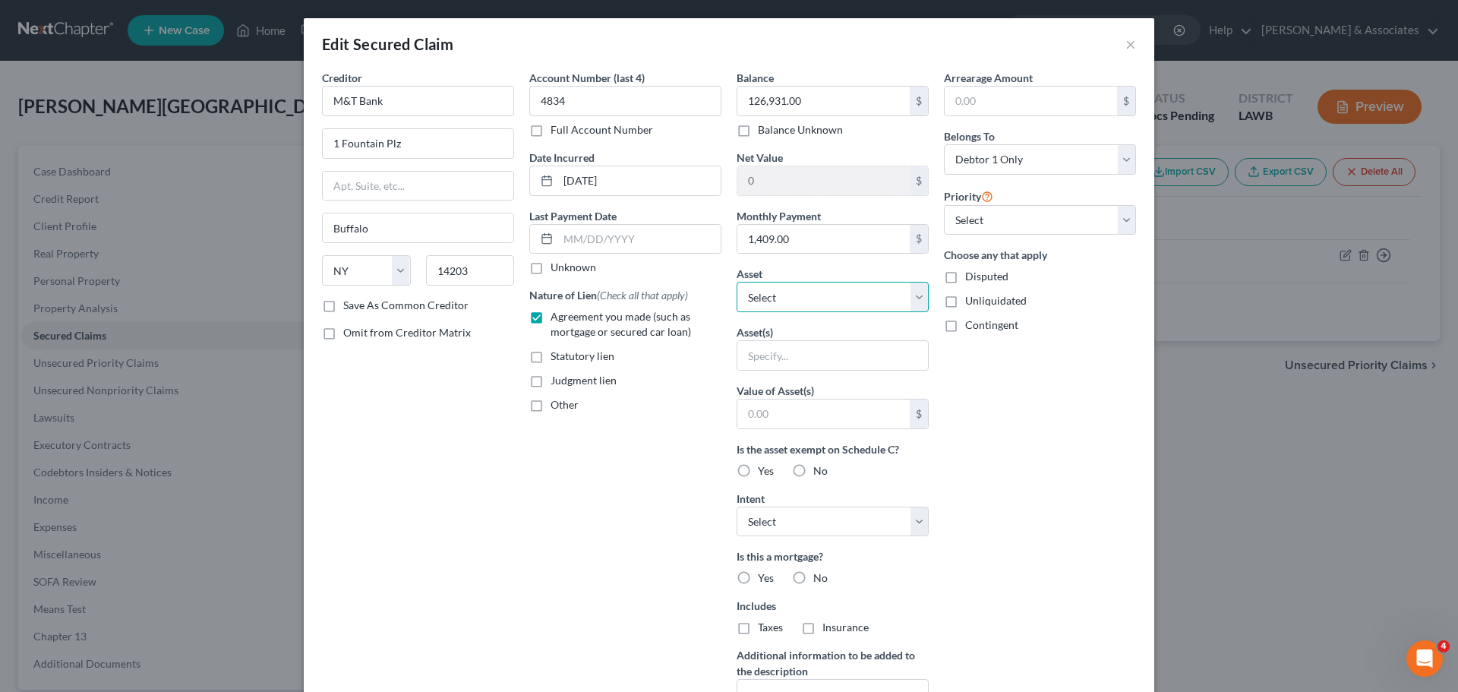
select select "7"
click at [736, 282] on select "Select Other Multiple Assets Chase Bank 1207 (Checking Account) - $null Chase B…" at bounding box center [832, 297] width 192 height 30
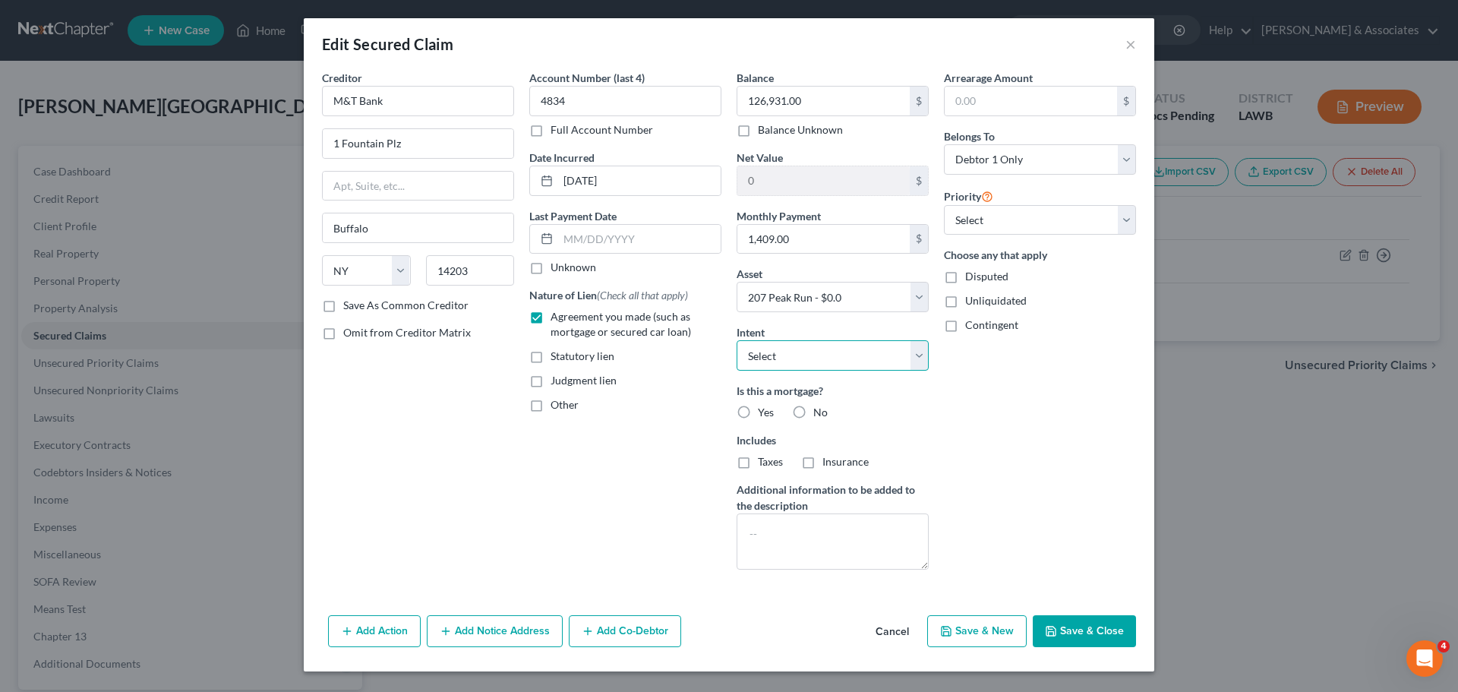
click at [834, 362] on select "Select Surrender Redeem Reaffirm Avoid Other" at bounding box center [832, 355] width 192 height 30
select select "2"
click at [736, 340] on select "Select Surrender Redeem Reaffirm Avoid Other" at bounding box center [832, 355] width 192 height 30
click at [771, 413] on span "Yes" at bounding box center [766, 411] width 16 height 13
click at [771, 413] on input "Yes" at bounding box center [769, 410] width 10 height 10
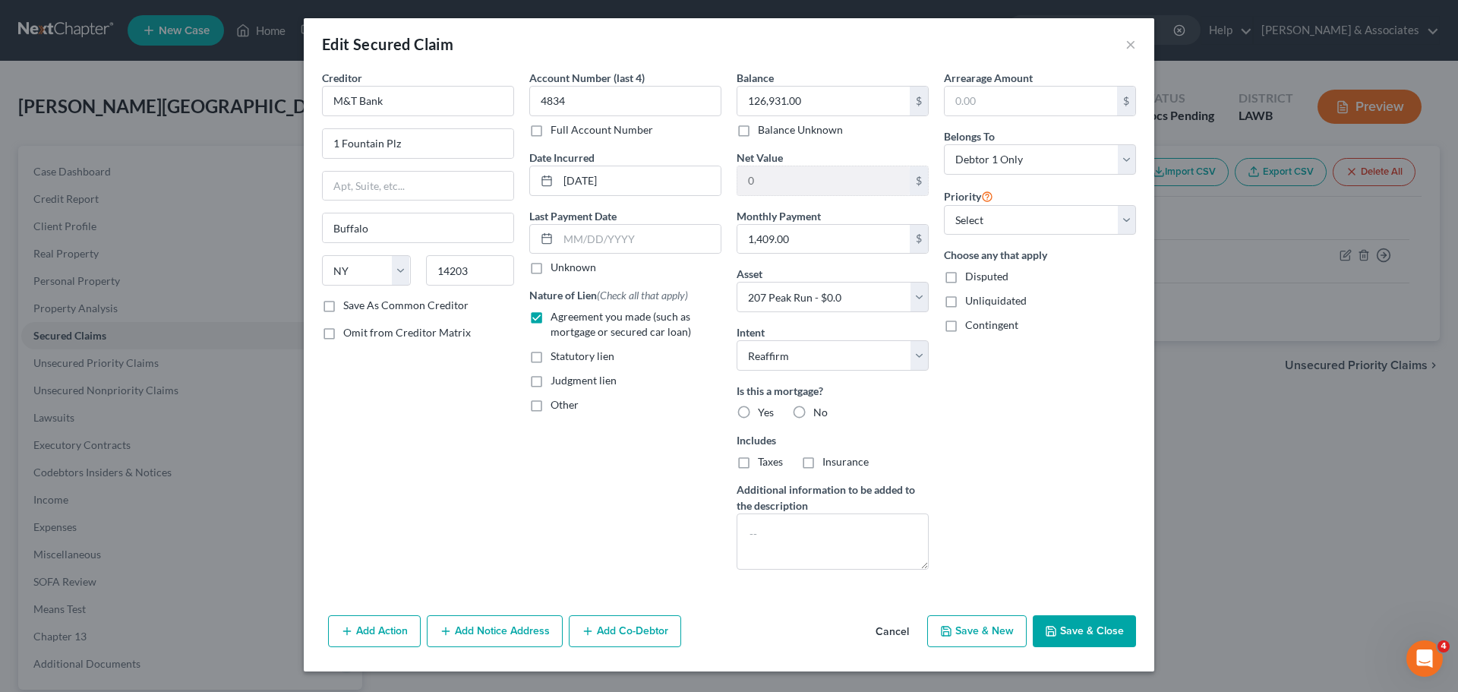
radio input "true"
click at [775, 467] on span "Taxes" at bounding box center [770, 461] width 25 height 13
click at [774, 464] on input "Taxes" at bounding box center [769, 459] width 10 height 10
checkbox input "true"
click at [822, 465] on label "Insurance" at bounding box center [845, 461] width 46 height 15
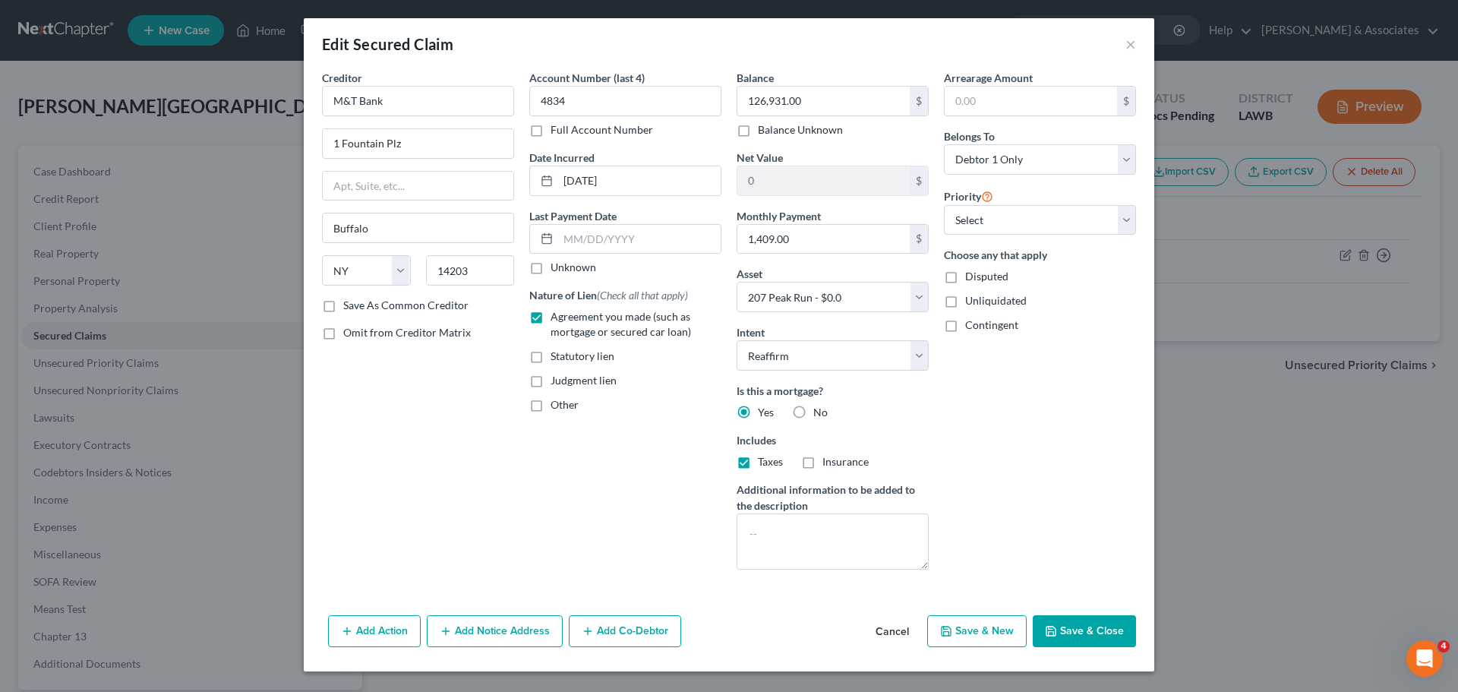
click at [828, 464] on input "Insurance" at bounding box center [833, 459] width 10 height 10
checkbox input "true"
drag, startPoint x: 1003, startPoint y: 216, endPoint x: 1004, endPoint y: 225, distance: 9.2
click at [1003, 216] on select "Select 1st 2nd 3rd 4th 5th 6th 7th 8th 9th 10th 11th 12th 13th 14th 15th 16th 1…" at bounding box center [1040, 220] width 192 height 30
select select "0"
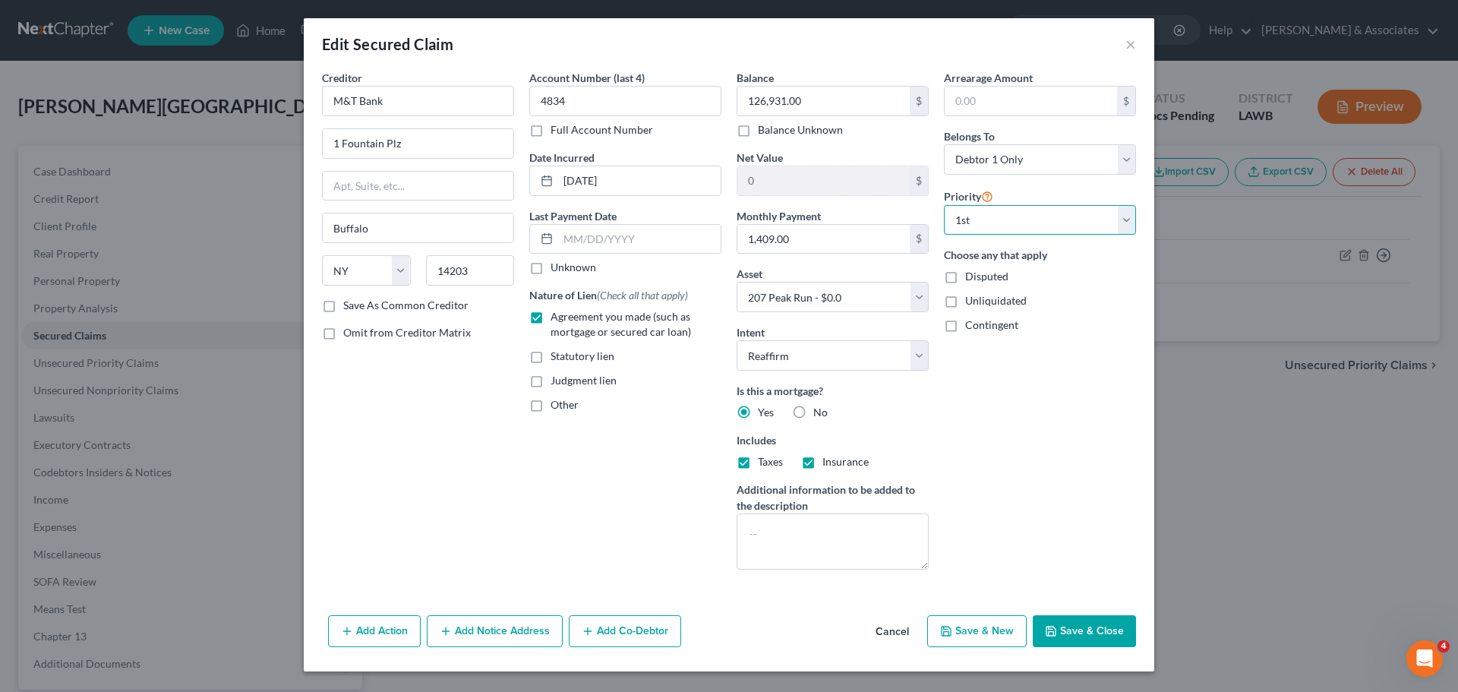
click at [944, 205] on select "Select 1st 2nd 3rd 4th 5th 6th 7th 8th 9th 10th 11th 12th 13th 14th 15th 16th 1…" at bounding box center [1040, 220] width 192 height 30
click at [1034, 143] on div "Belongs To * Select Debtor 1 Only Debtor 2 Only Debtor 1 And Debtor 2 Only At L…" at bounding box center [1040, 151] width 192 height 46
drag, startPoint x: 1036, startPoint y: 162, endPoint x: 1036, endPoint y: 172, distance: 10.6
click at [1036, 162] on select "Select Debtor 1 Only Debtor 2 Only Debtor 1 And Debtor 2 Only At Least One Of T…" at bounding box center [1040, 159] width 192 height 30
select select "4"
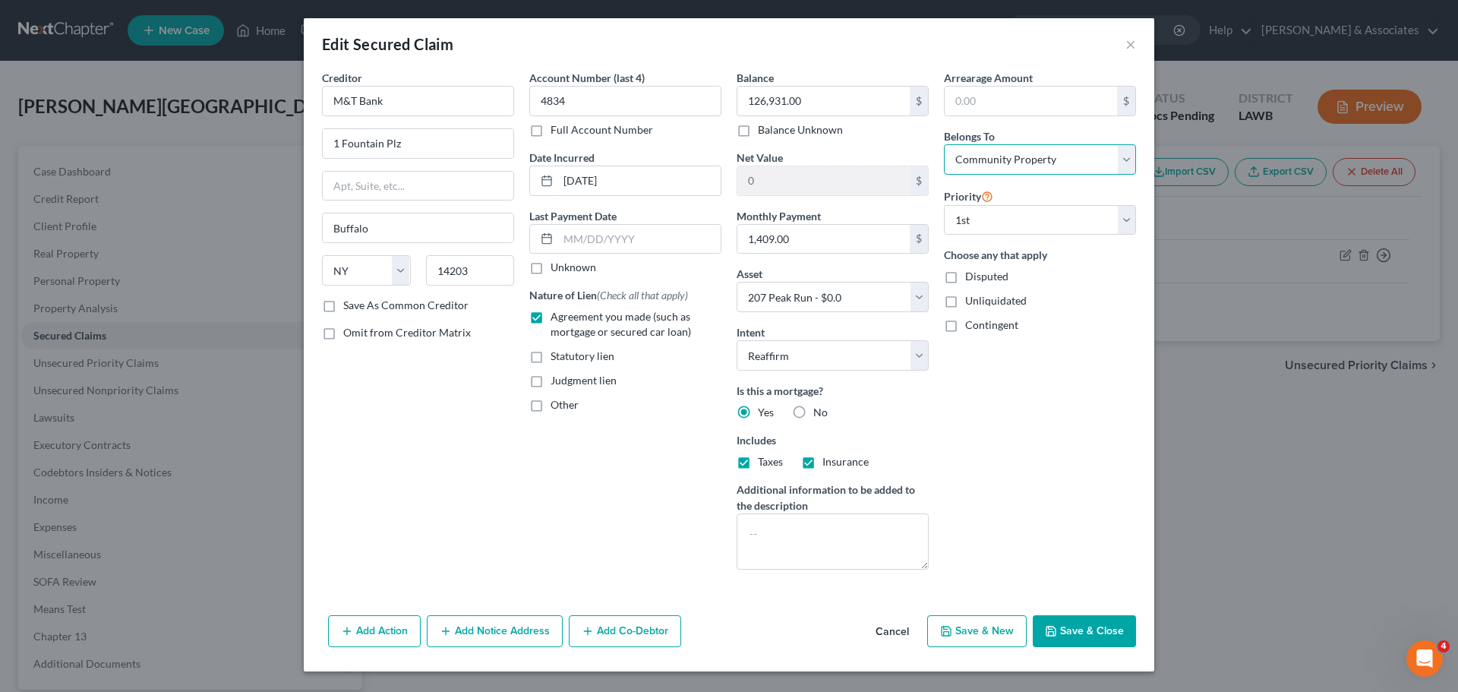
click at [944, 144] on select "Select Debtor 1 Only Debtor 2 Only Debtor 1 And Debtor 2 Only At Least One Of T…" at bounding box center [1040, 159] width 192 height 30
click at [1038, 377] on div "Arrearage Amount $ Belongs To * Select Debtor 1 Only Debtor 2 Only Debtor 1 And…" at bounding box center [1039, 326] width 207 height 512
click at [1080, 634] on button "Save & Close" at bounding box center [1084, 631] width 103 height 32
select select
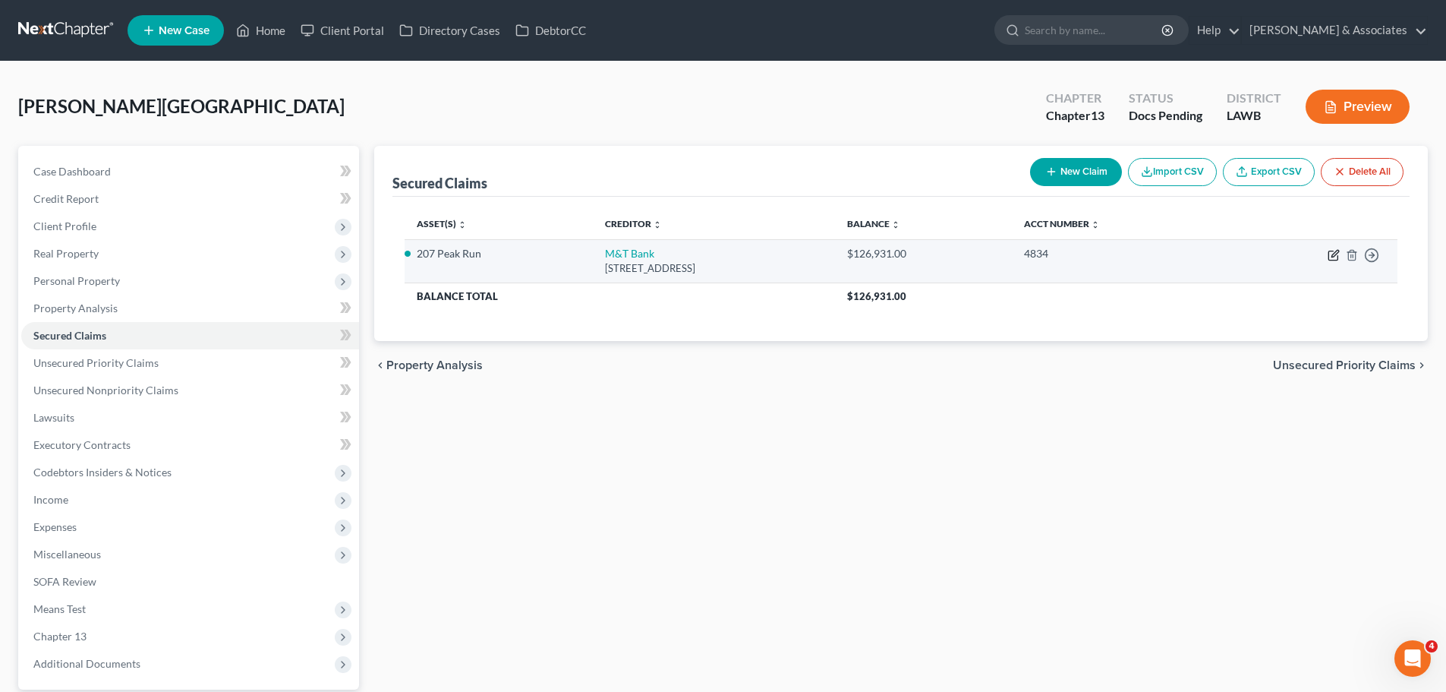
click at [1332, 254] on icon "button" at bounding box center [1334, 255] width 12 height 12
select select "35"
select select "2"
select select "4"
select select "0"
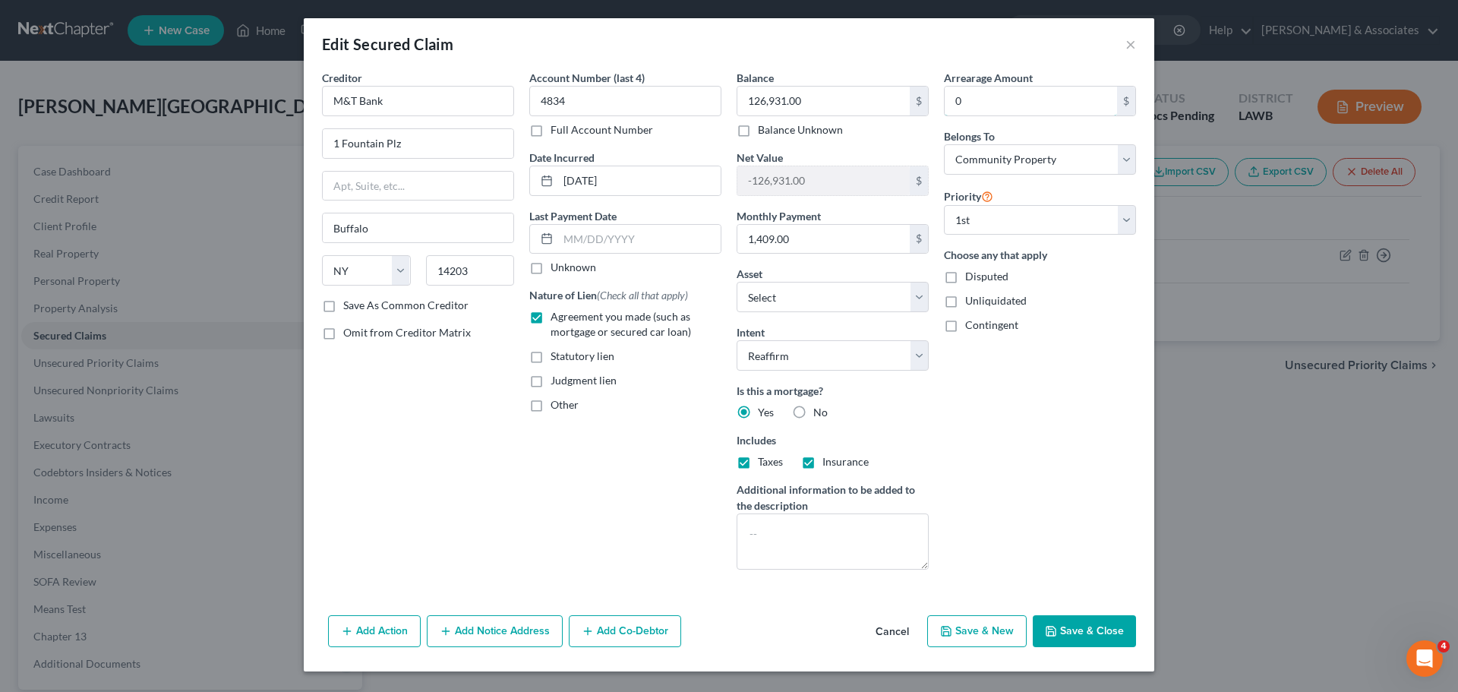
click at [968, 108] on input "0" at bounding box center [1030, 101] width 172 height 29
type input "4"
type input "4,510.00"
click at [1130, 642] on button "Save & Close" at bounding box center [1084, 631] width 103 height 32
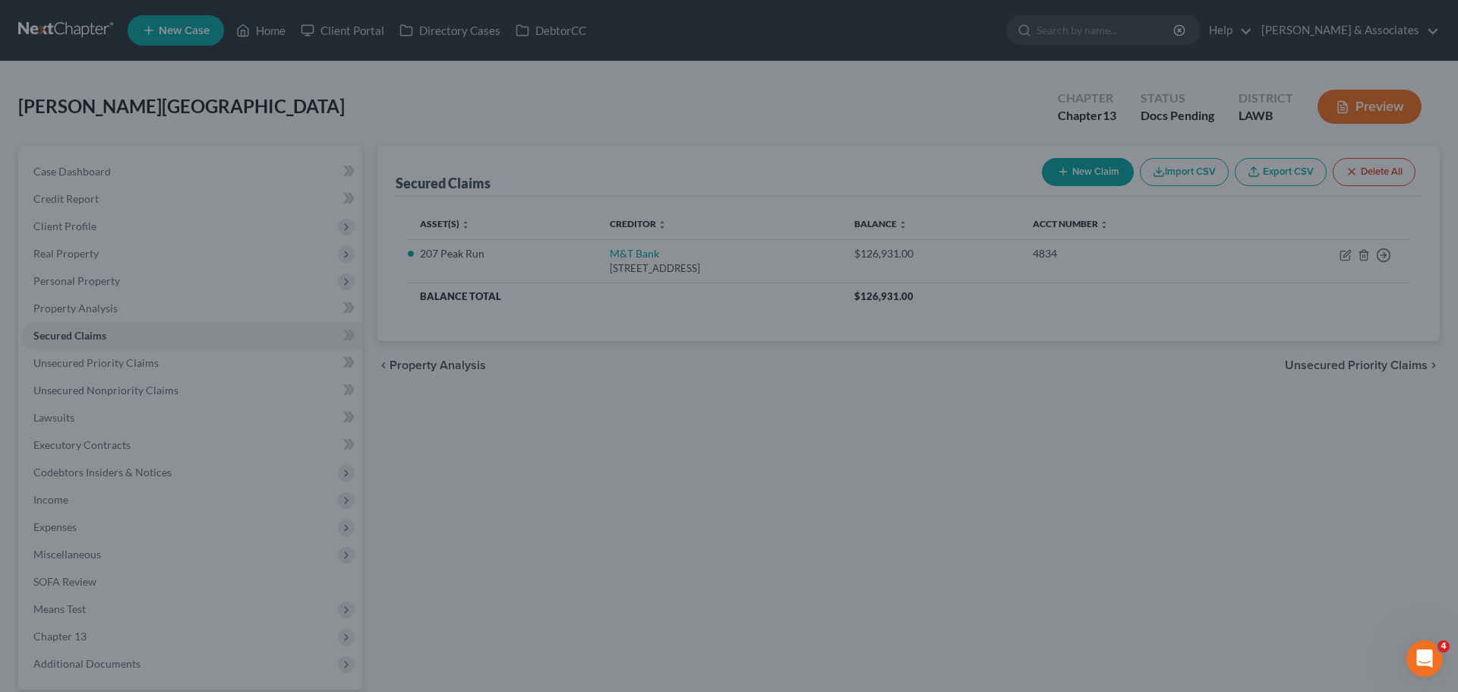
select select "7"
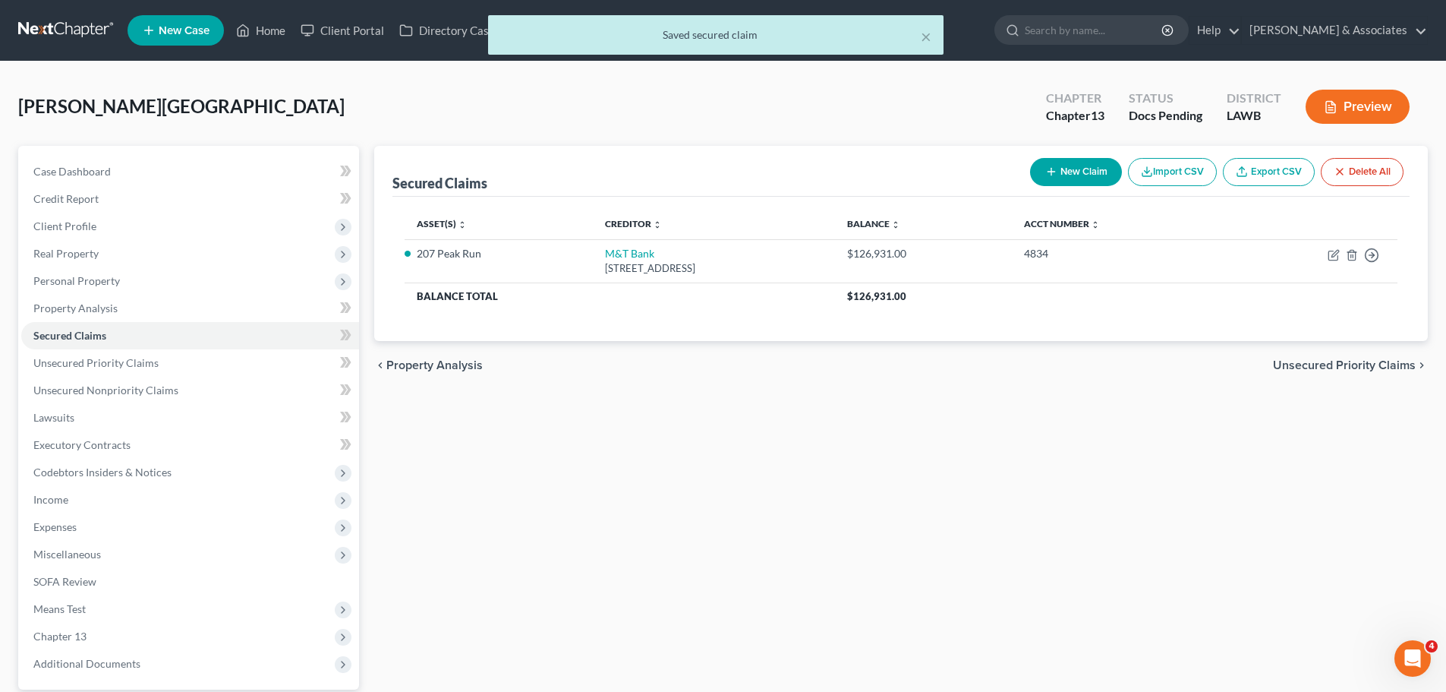
click at [703, 438] on div "Secured Claims New Claim Import CSV Export CSV Delete All Asset(s) expand_more …" at bounding box center [901, 461] width 1069 height 631
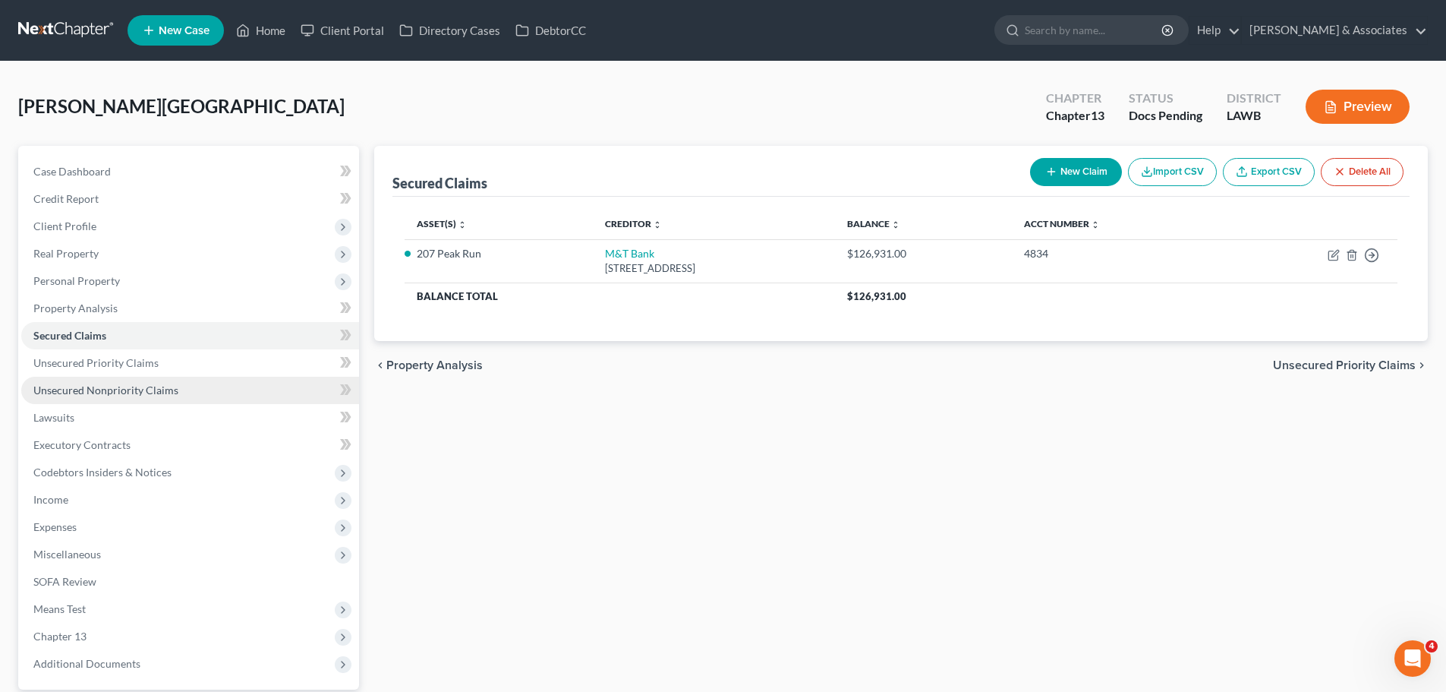
click at [150, 384] on span "Unsecured Nonpriority Claims" at bounding box center [105, 389] width 145 height 13
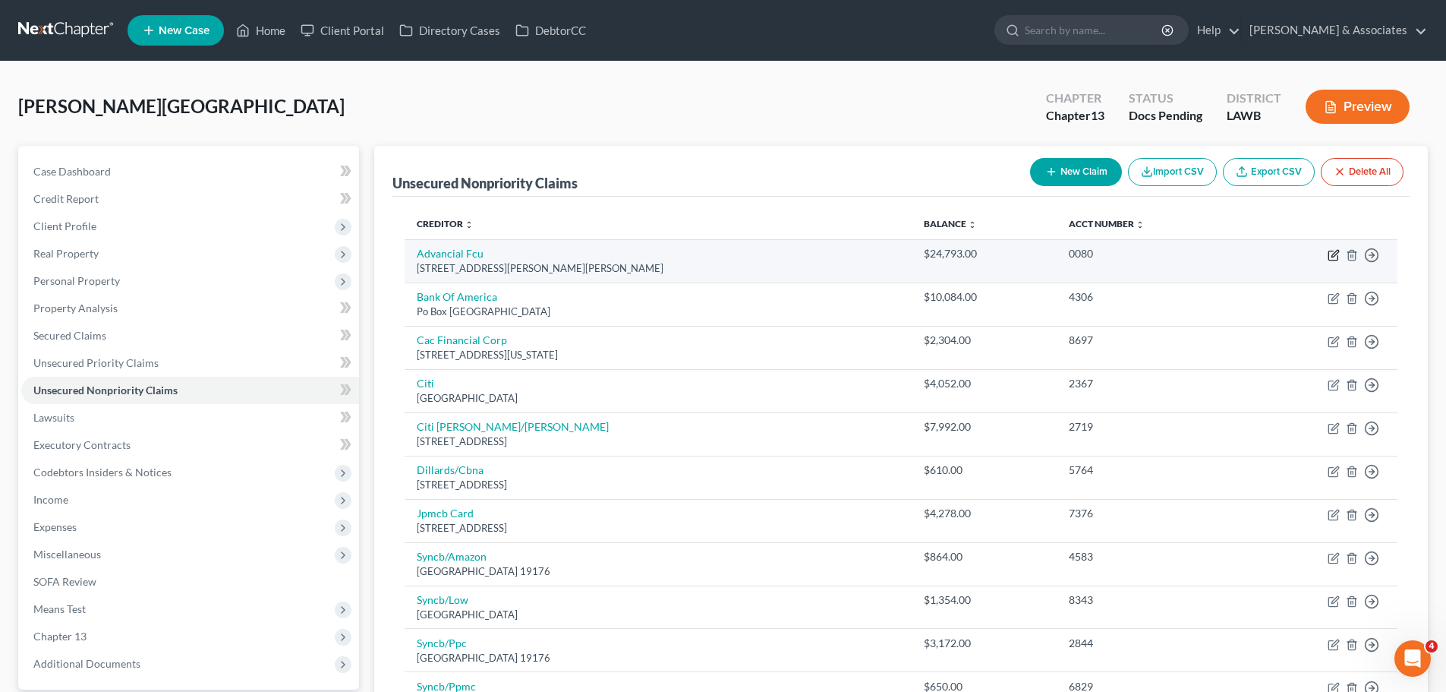
click at [1332, 250] on icon "button" at bounding box center [1334, 255] width 12 height 12
select select "45"
select select "2"
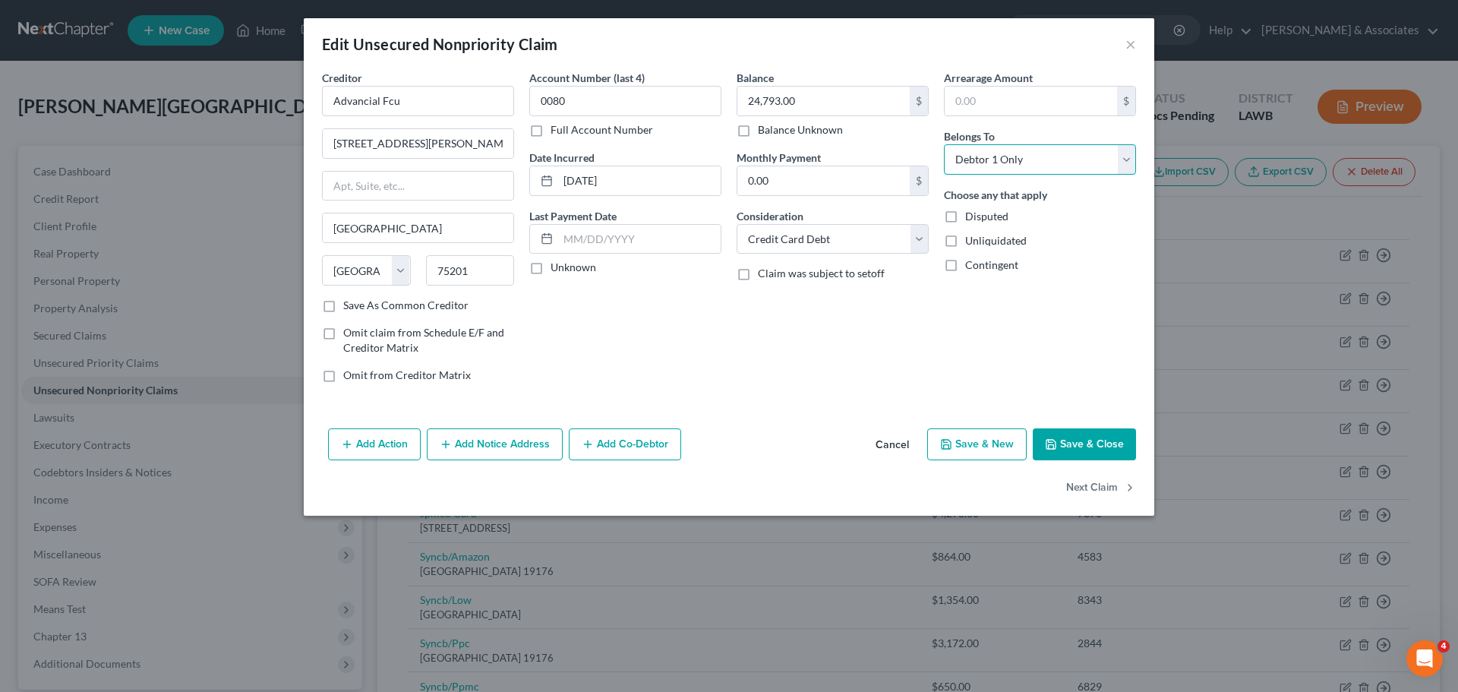
drag, startPoint x: 1050, startPoint y: 169, endPoint x: 1043, endPoint y: 174, distance: 8.7
click at [1050, 169] on select "Select Debtor 1 Only Debtor 2 Only Debtor 1 And Debtor 2 Only At Least One Of T…" at bounding box center [1040, 159] width 192 height 30
click at [944, 144] on select "Select Debtor 1 Only Debtor 2 Only Debtor 1 And Debtor 2 Only At Least One Of T…" at bounding box center [1040, 159] width 192 height 30
click at [1043, 178] on div "Arrearage Amount $ Belongs To * Select Debtor 1 Only Debtor 2 Only Debtor 1 And…" at bounding box center [1039, 232] width 207 height 325
click at [1045, 169] on select "Select Debtor 1 Only Debtor 2 Only Debtor 1 And Debtor 2 Only At Least One Of T…" at bounding box center [1040, 159] width 192 height 30
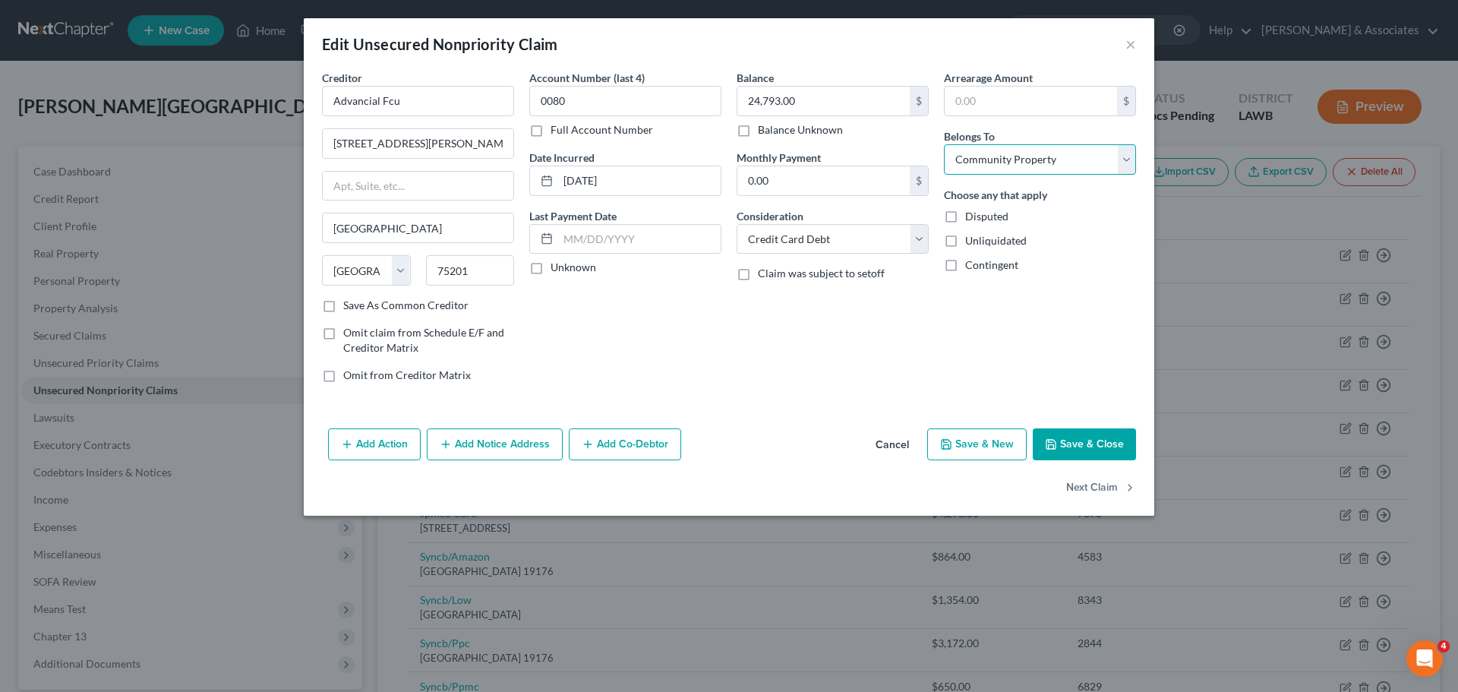
select select "0"
click at [944, 144] on select "Select Debtor 1 Only Debtor 2 Only Debtor 1 And Debtor 2 Only At Least One Of T…" at bounding box center [1040, 159] width 192 height 30
click at [1093, 485] on button "Next Claim" at bounding box center [1101, 488] width 70 height 32
select select "45"
select select "2"
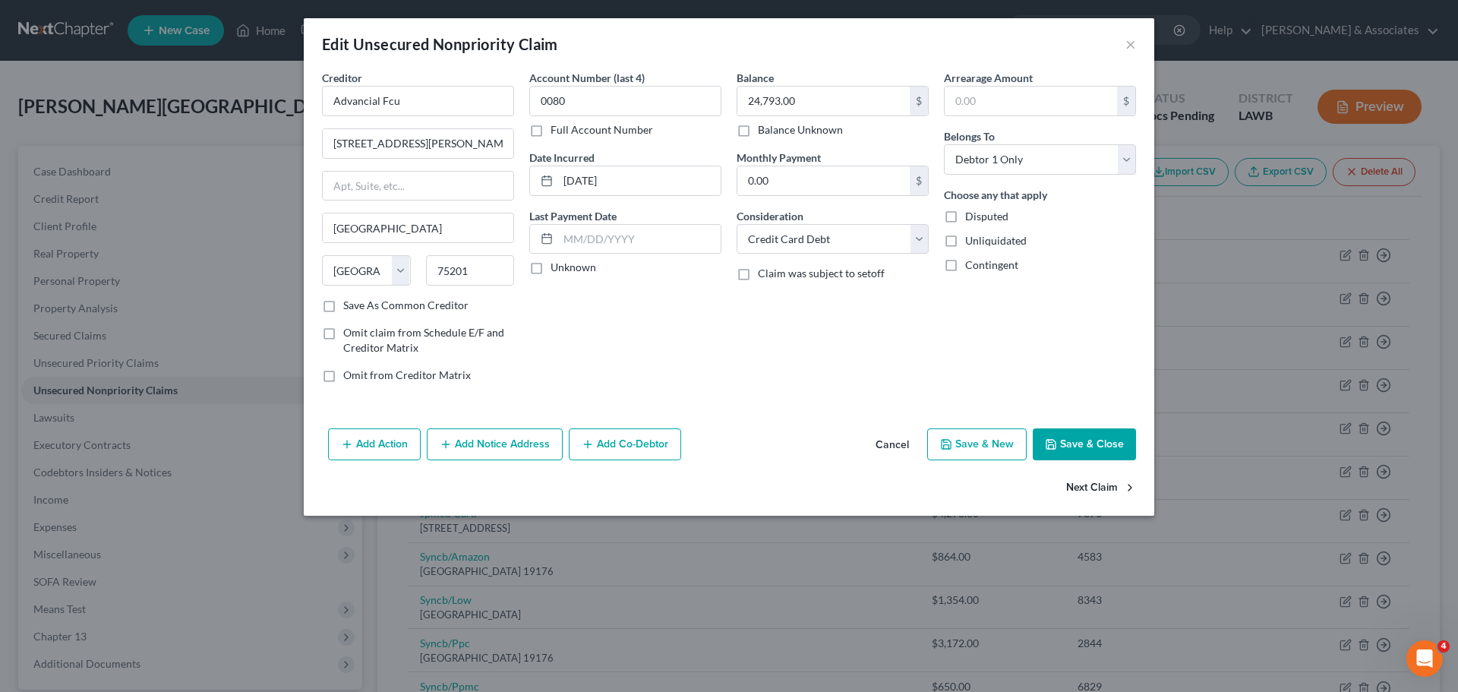
select select "0"
click at [1105, 496] on button "Next Claim" at bounding box center [1101, 488] width 70 height 32
select select "37"
select select "1"
select select "0"
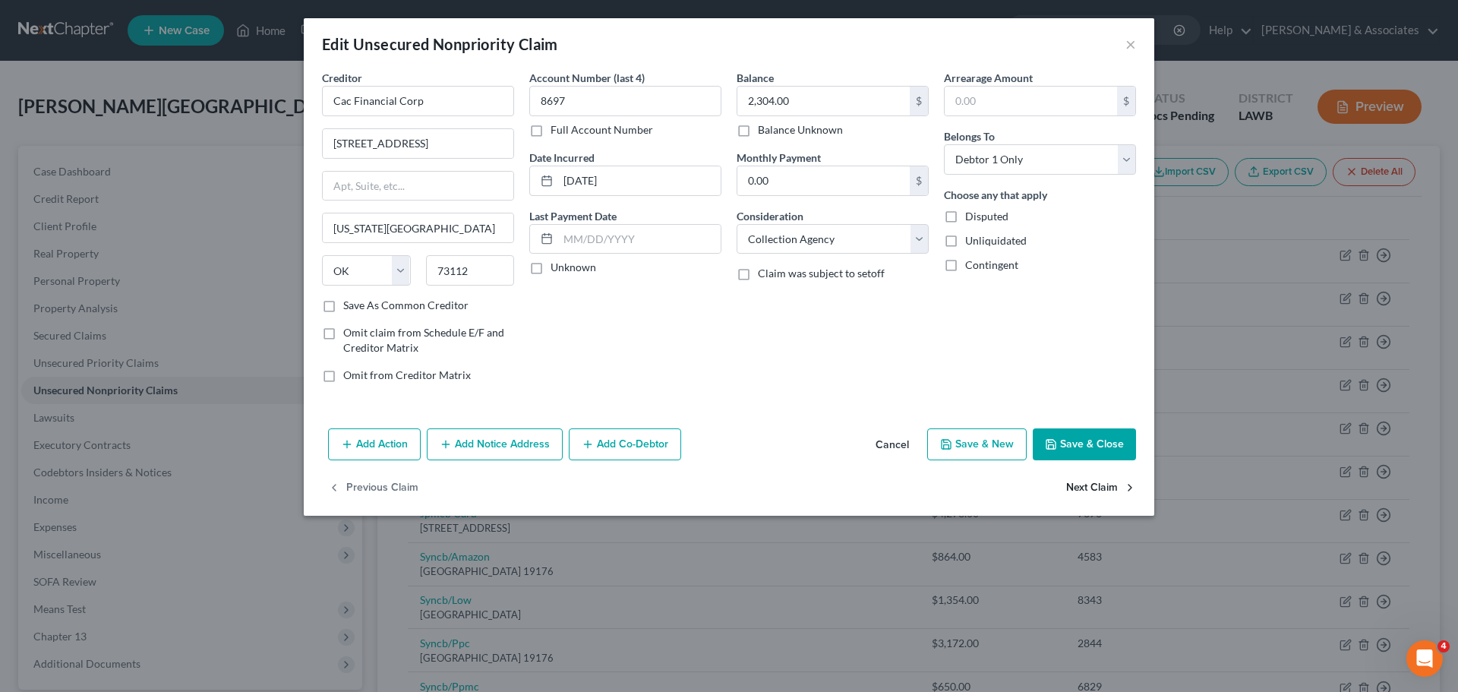
click at [1106, 494] on button "Next Claim" at bounding box center [1101, 488] width 70 height 32
select select "43"
select select "0"
click at [833, 176] on input "157.00" at bounding box center [823, 180] width 172 height 29
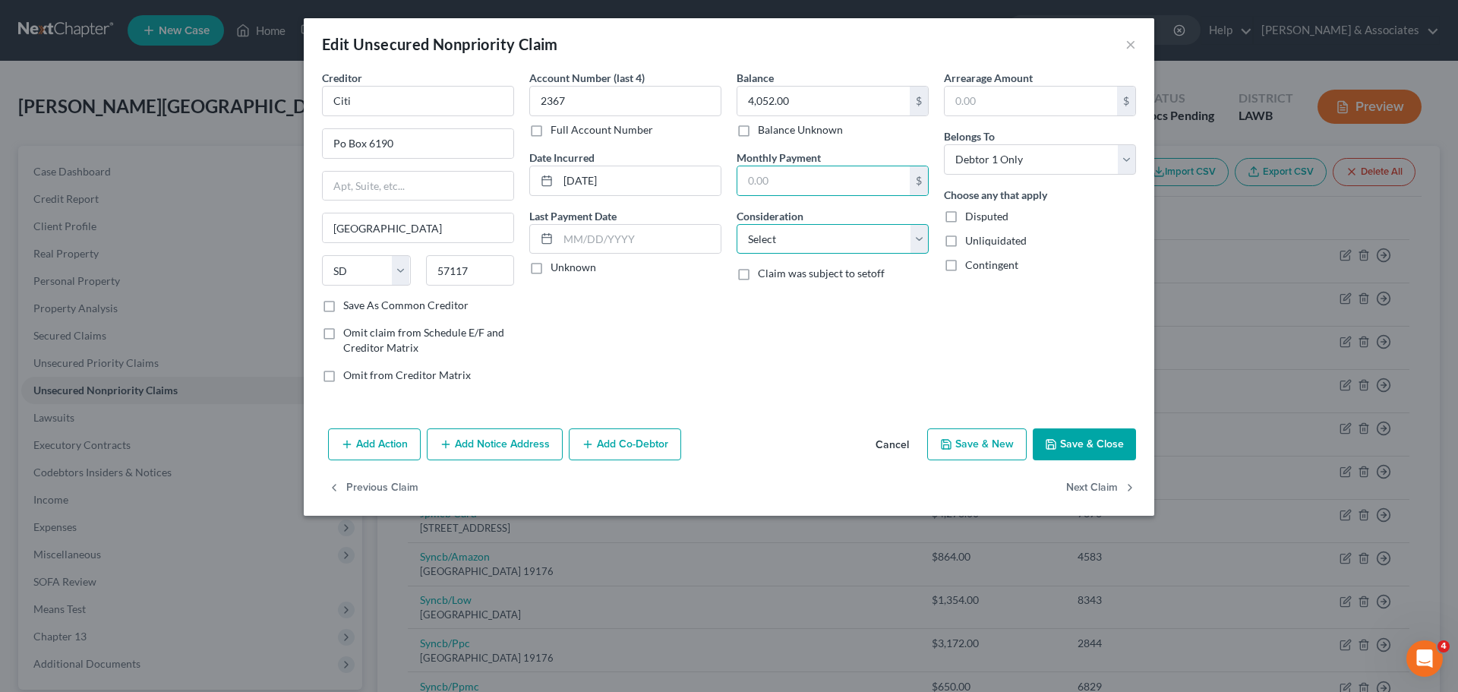
click at [809, 252] on select "Select Cable / Satellite Services Collection Agency Credit Card Debt Debt Couns…" at bounding box center [832, 239] width 192 height 30
select select "2"
click at [736, 224] on select "Select Cable / Satellite Services Collection Agency Credit Card Debt Debt Couns…" at bounding box center [832, 239] width 192 height 30
click at [1084, 489] on button "Next Claim" at bounding box center [1101, 488] width 70 height 32
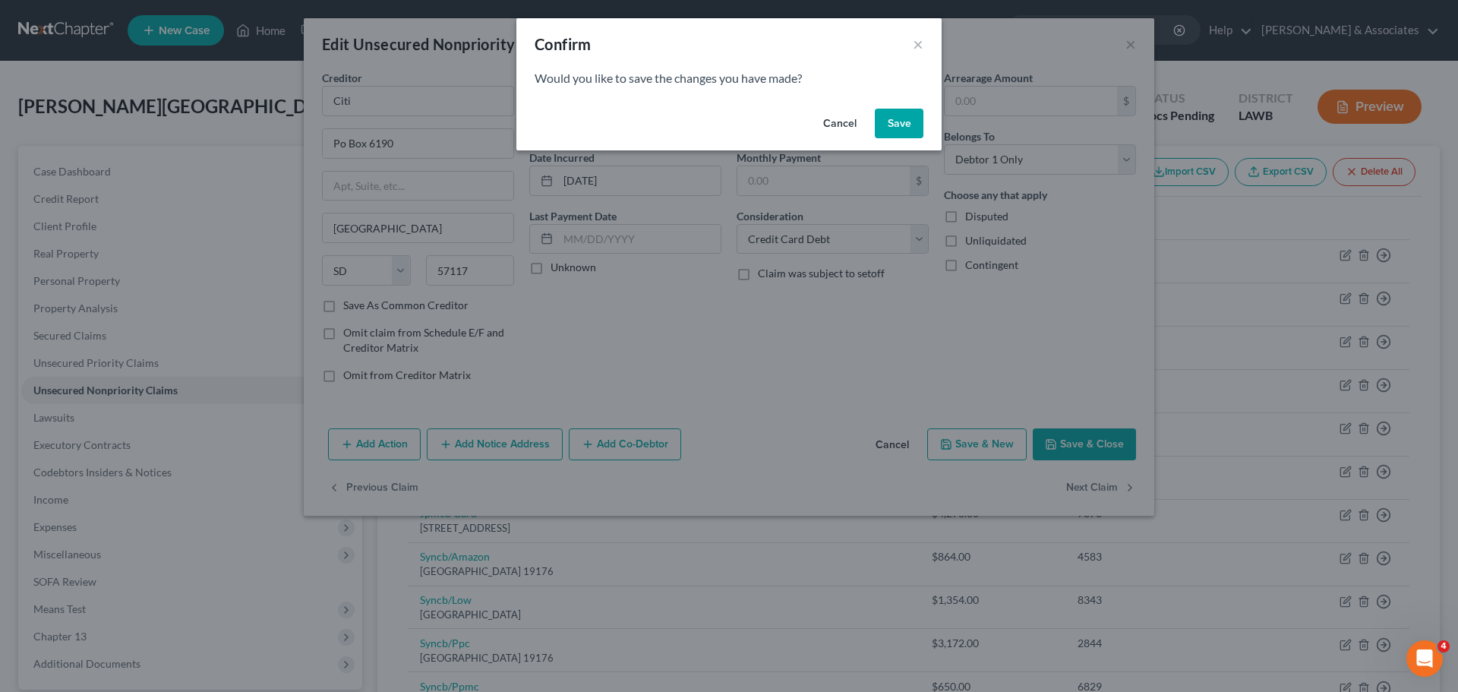
click at [921, 115] on button "Save" at bounding box center [899, 124] width 49 height 30
select select "43"
select select "2"
select select "0"
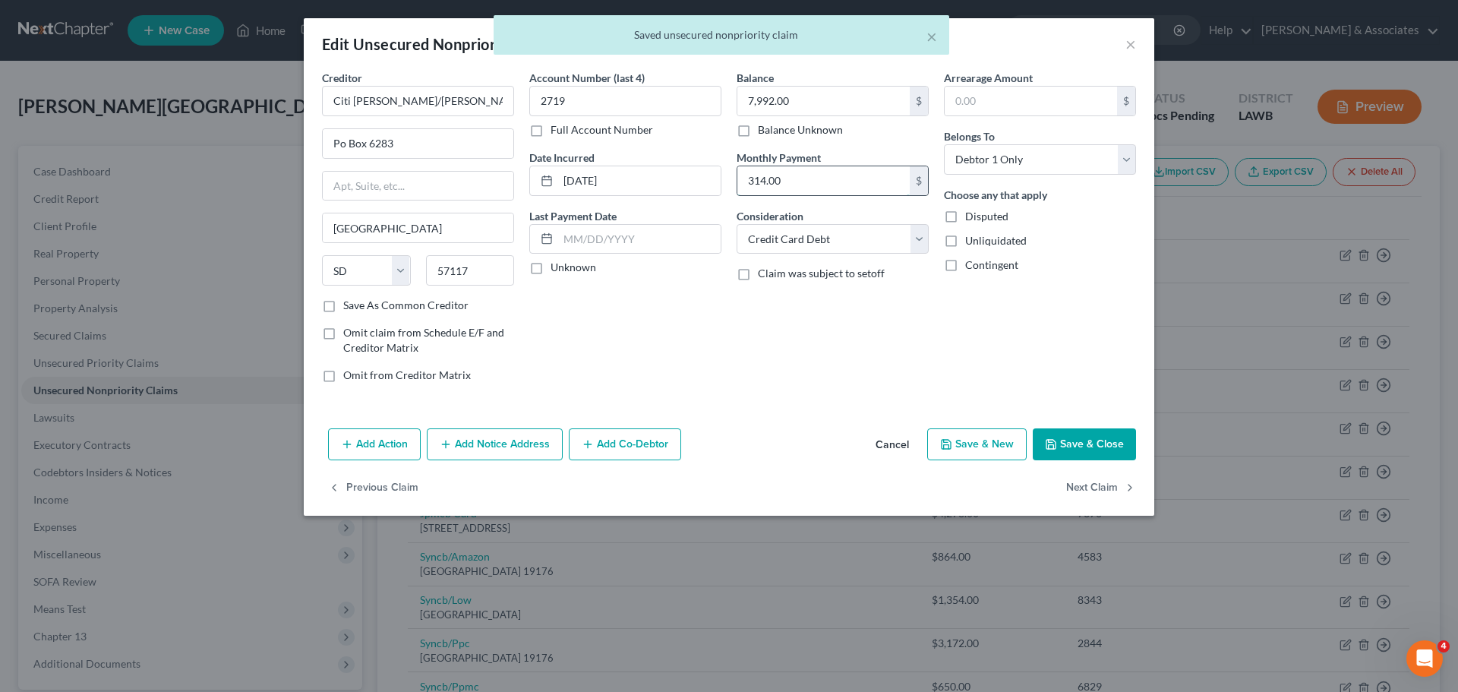
click at [862, 181] on input "314.00" at bounding box center [823, 180] width 172 height 29
click at [1116, 487] on button "Next Claim" at bounding box center [1101, 488] width 70 height 32
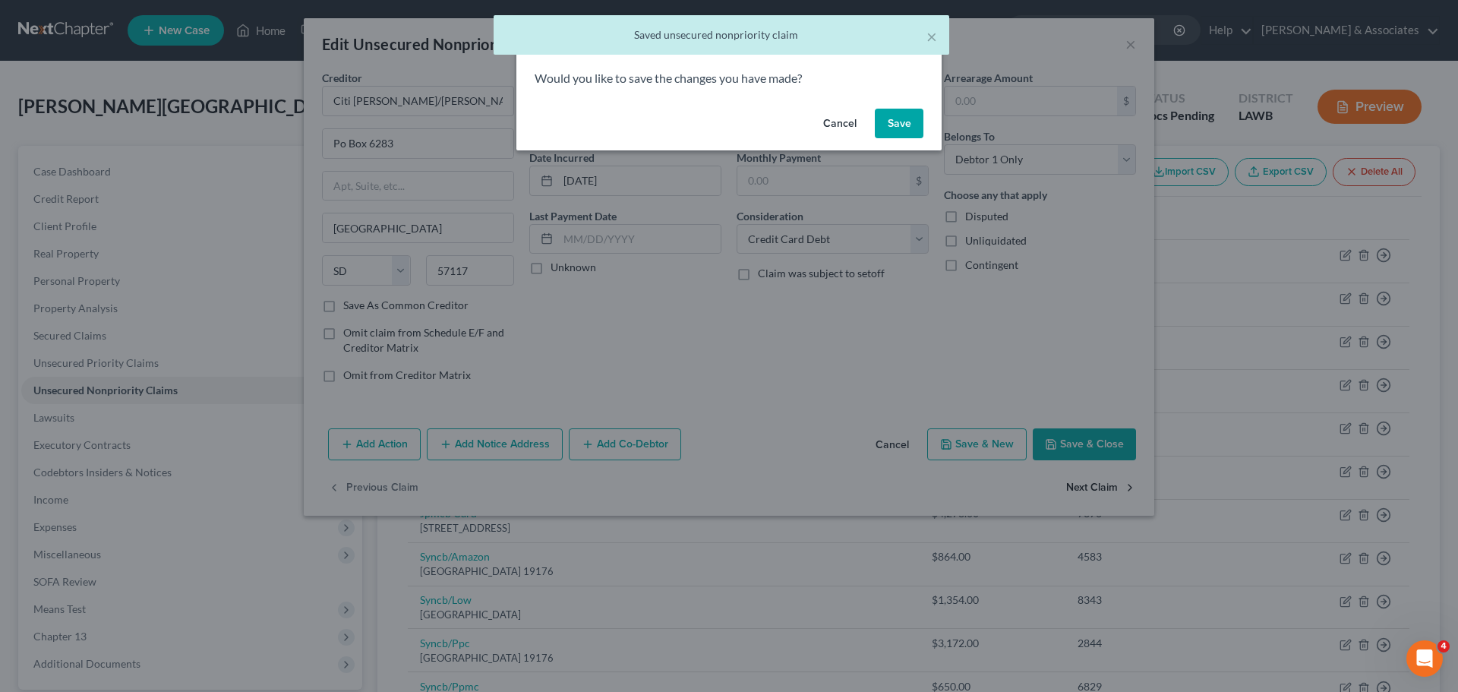
click at [1116, 487] on div "Confirm × Would you like to save the changes you have made? Cancel Save" at bounding box center [729, 346] width 1458 height 692
select select "43"
select select "2"
select select "0"
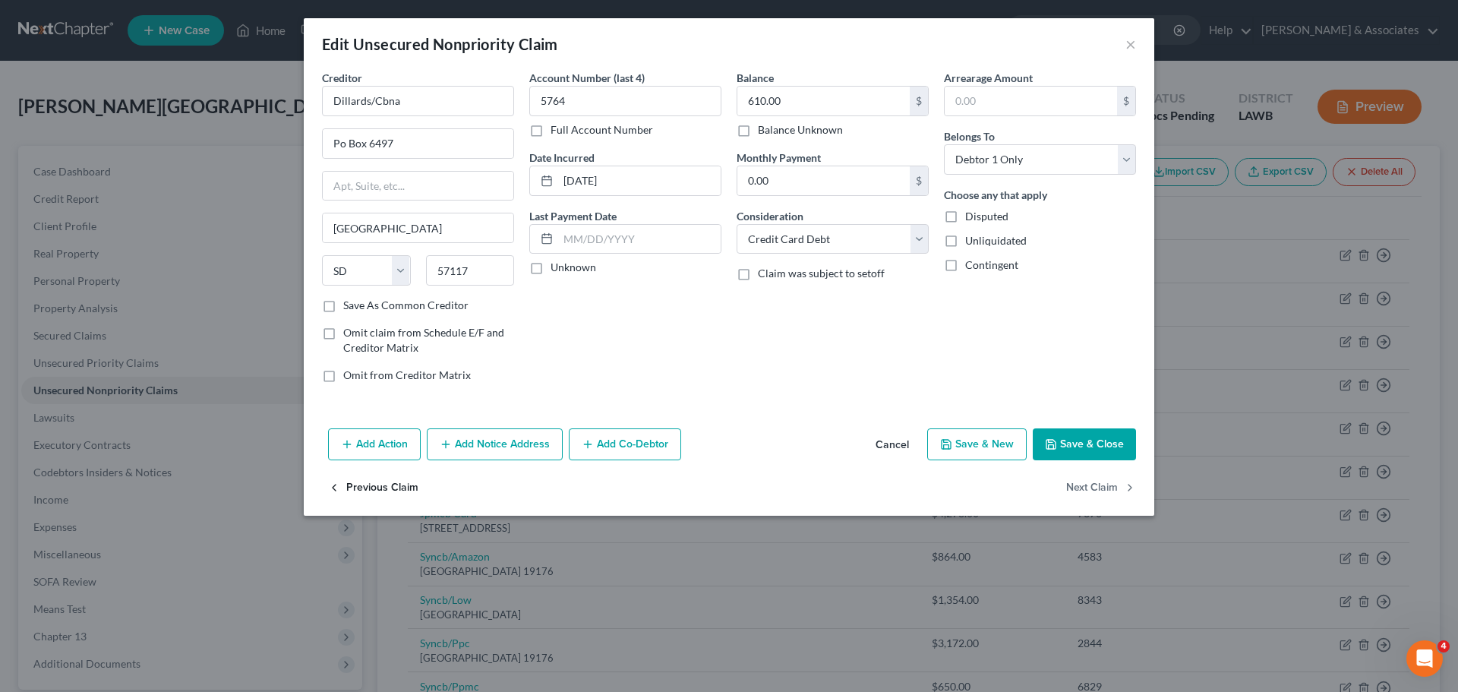
click at [383, 488] on button "Previous Claim" at bounding box center [373, 488] width 90 height 32
select select "43"
select select "2"
select select "0"
click at [826, 184] on input "314.00" at bounding box center [823, 180] width 172 height 29
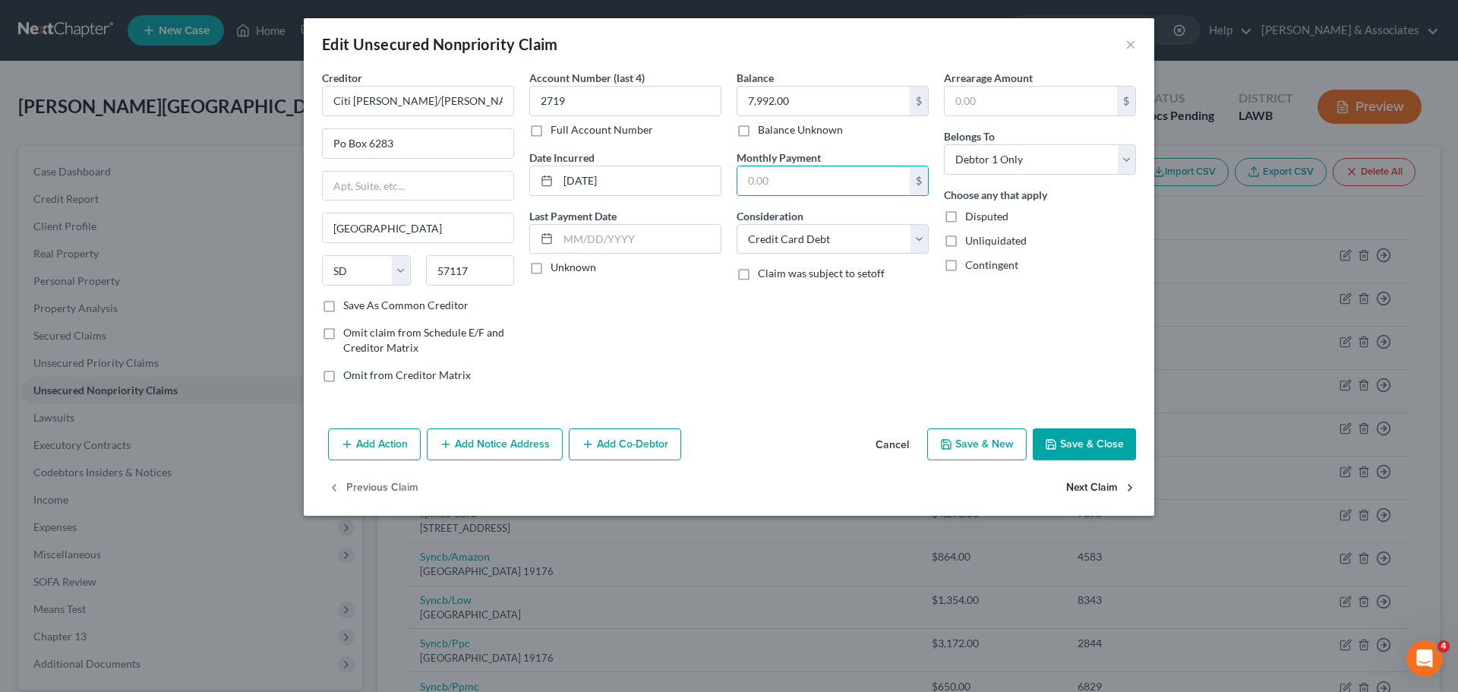
click at [1093, 500] on button "Next Claim" at bounding box center [1101, 488] width 70 height 32
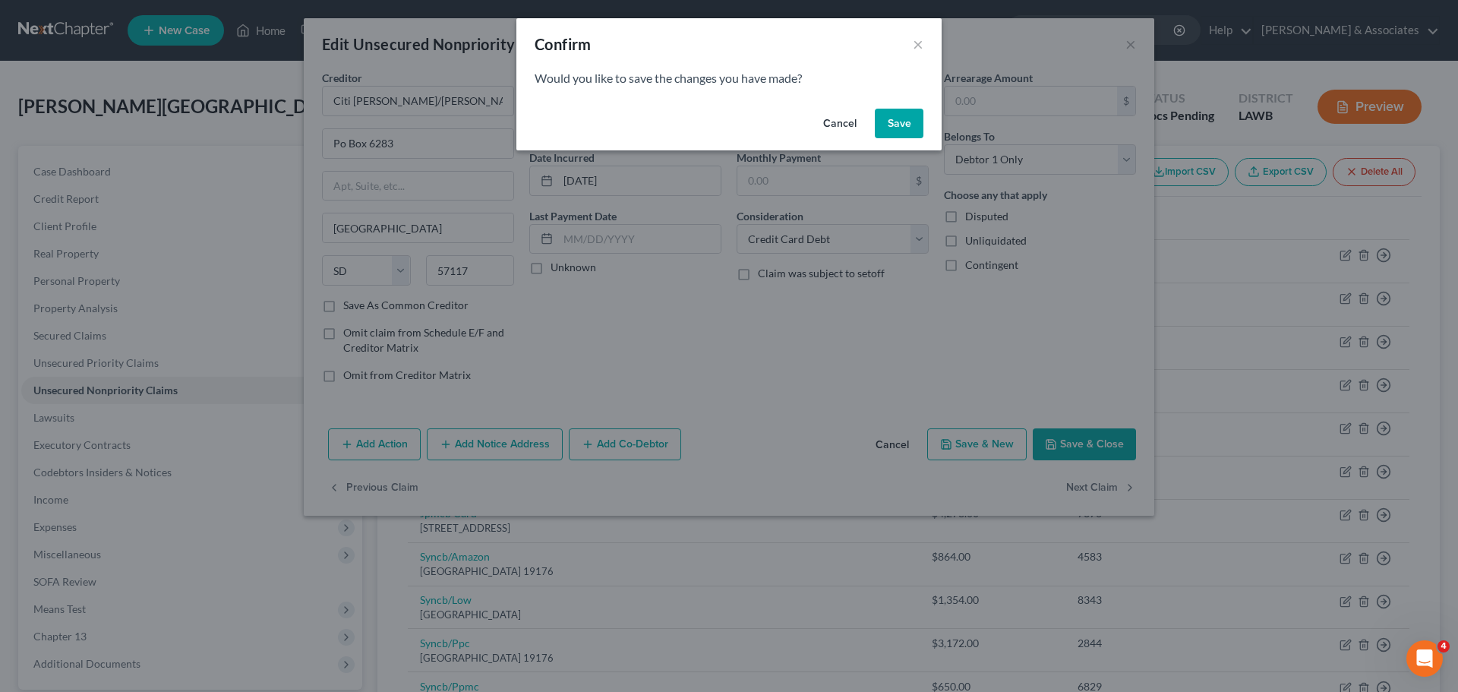
click at [891, 120] on button "Save" at bounding box center [899, 124] width 49 height 30
select select "43"
select select "2"
select select "0"
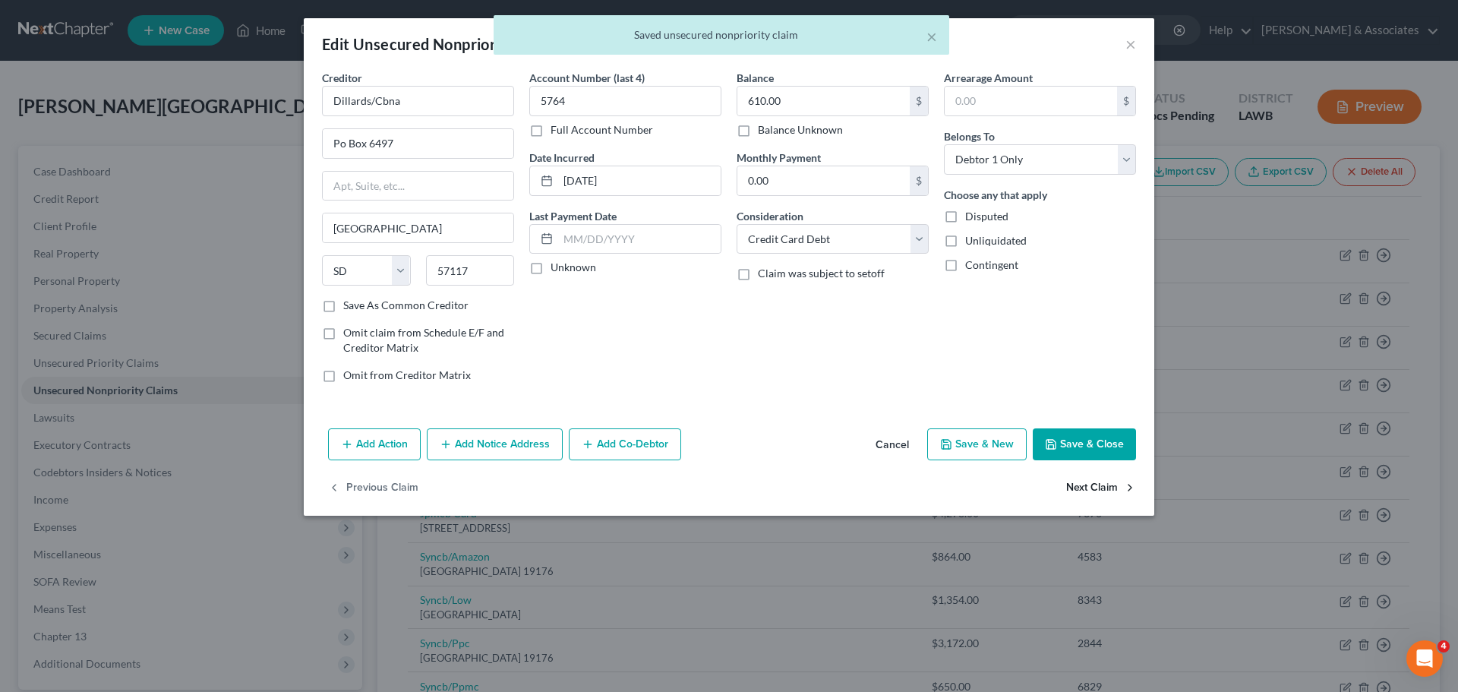
click at [1078, 481] on button "Next Claim" at bounding box center [1101, 488] width 70 height 32
select select "7"
select select "2"
select select "0"
click at [1074, 491] on button "Next Claim" at bounding box center [1101, 488] width 70 height 32
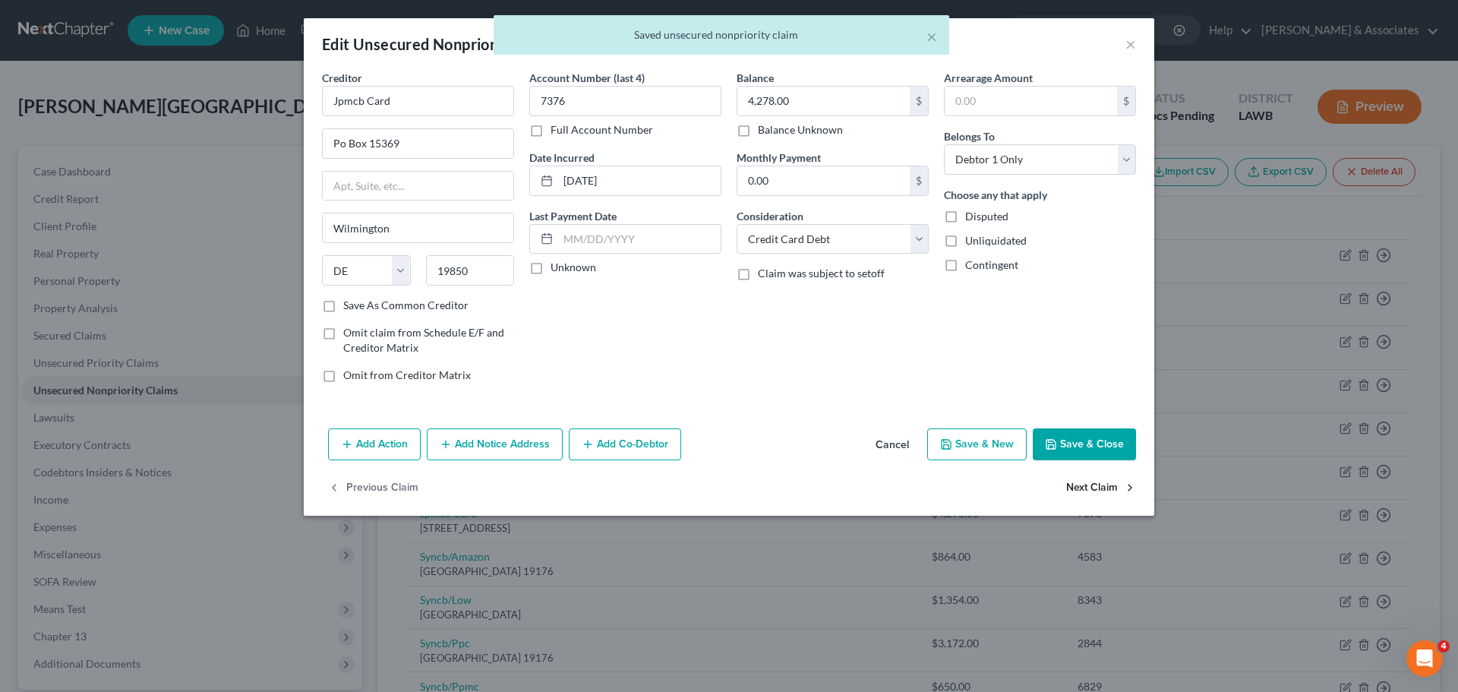
select select "39"
select select "2"
select select "0"
click at [862, 190] on input "40.00" at bounding box center [823, 180] width 172 height 29
click at [1093, 482] on button "Next Claim" at bounding box center [1101, 488] width 70 height 32
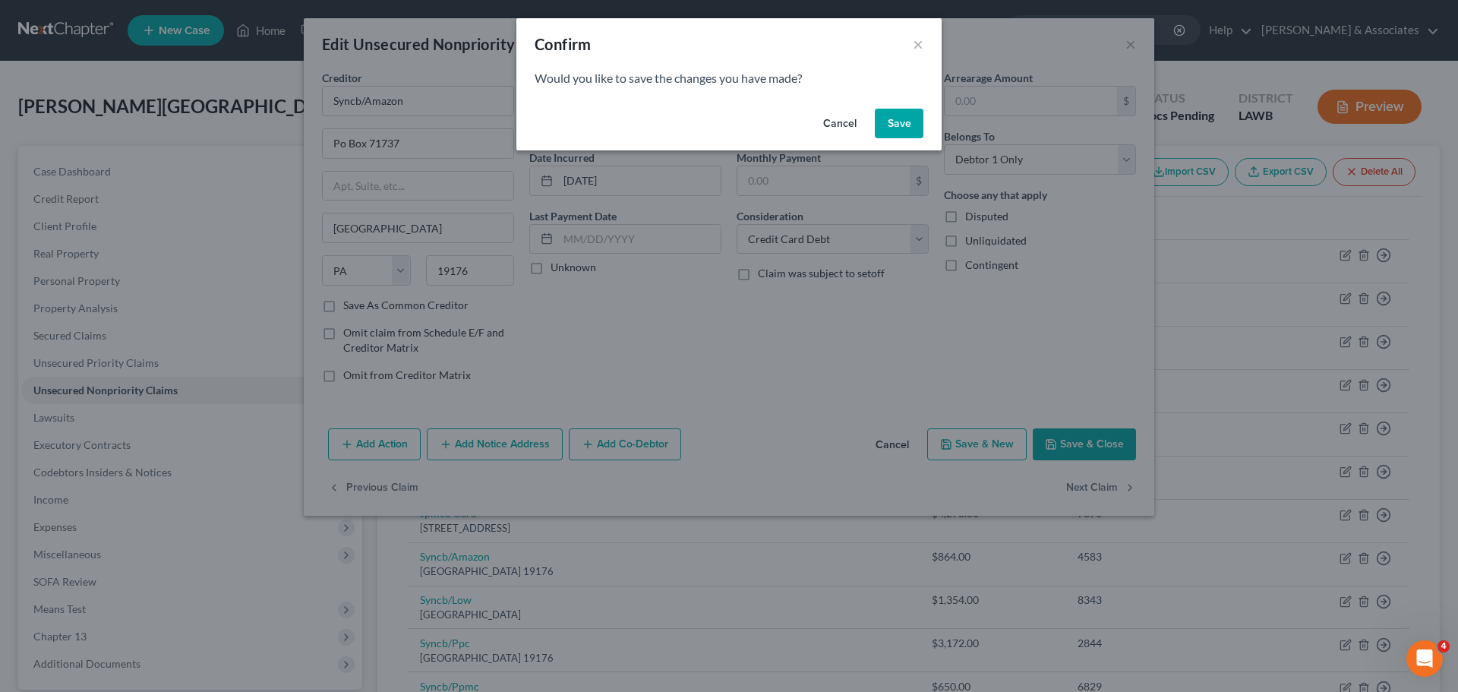
click at [910, 130] on button "Save" at bounding box center [899, 124] width 49 height 30
select select "39"
select select "2"
select select "0"
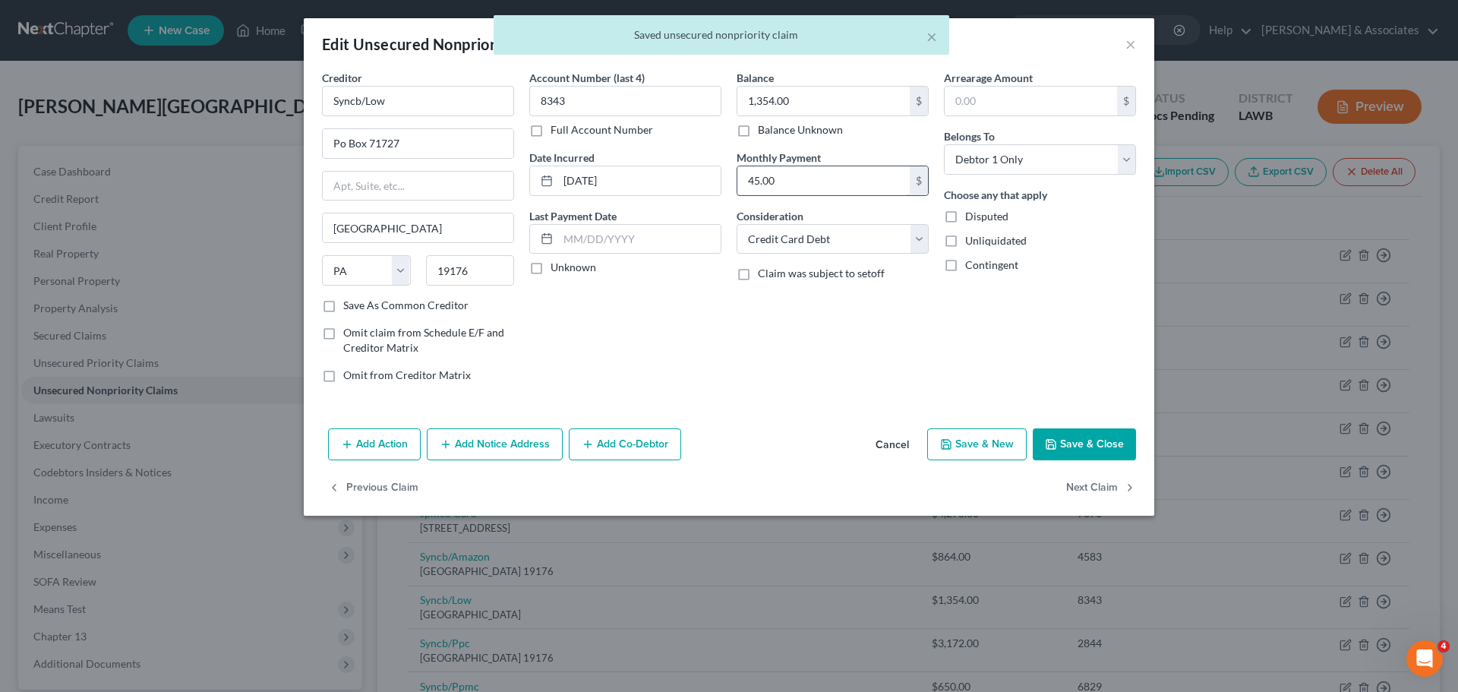
drag, startPoint x: 902, startPoint y: 199, endPoint x: 831, endPoint y: 169, distance: 77.3
click at [895, 197] on div "Balance 1,354.00 $ Balance Unknown Balance Undetermined 1,354.00 $ Balance Unkn…" at bounding box center [832, 232] width 207 height 325
click at [831, 169] on input "45.00" at bounding box center [823, 180] width 172 height 29
click at [1118, 485] on button "Next Claim" at bounding box center [1101, 488] width 70 height 32
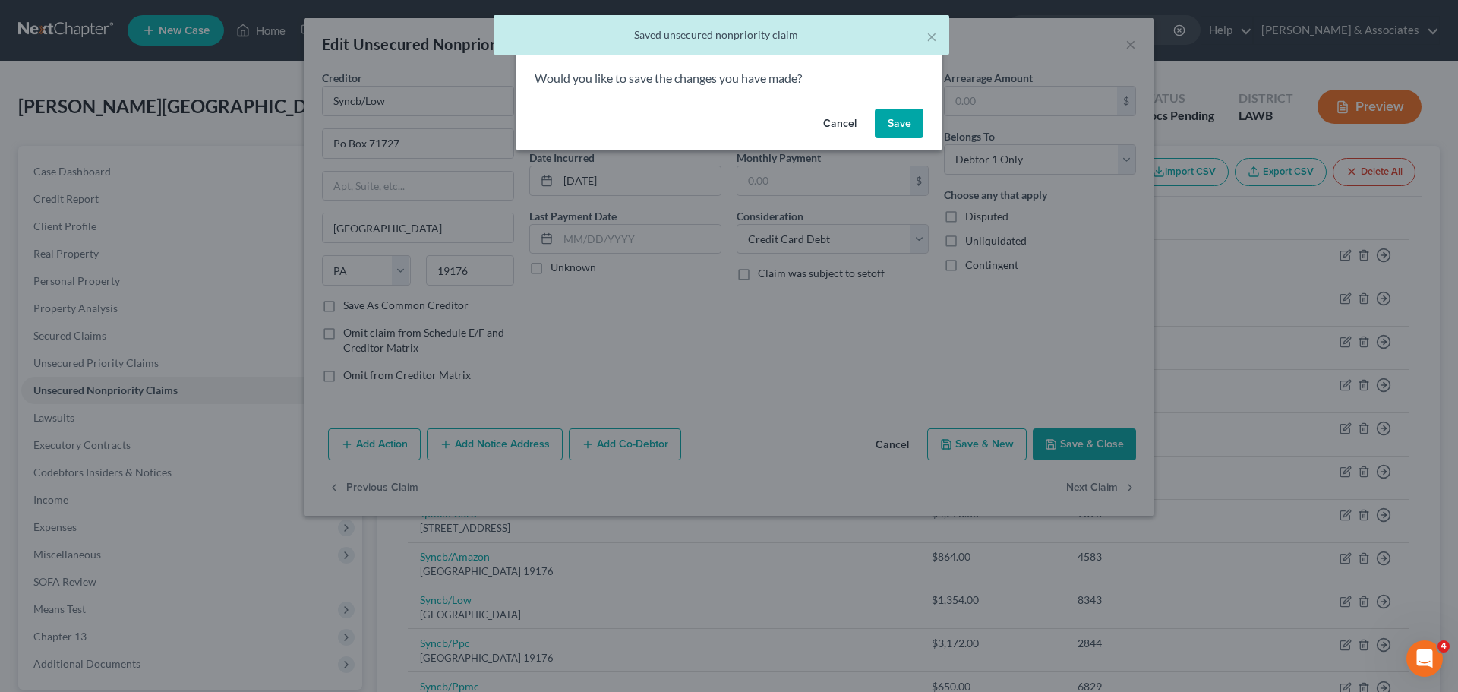
click at [903, 119] on button "Save" at bounding box center [899, 124] width 49 height 30
select select "39"
select select "2"
select select "0"
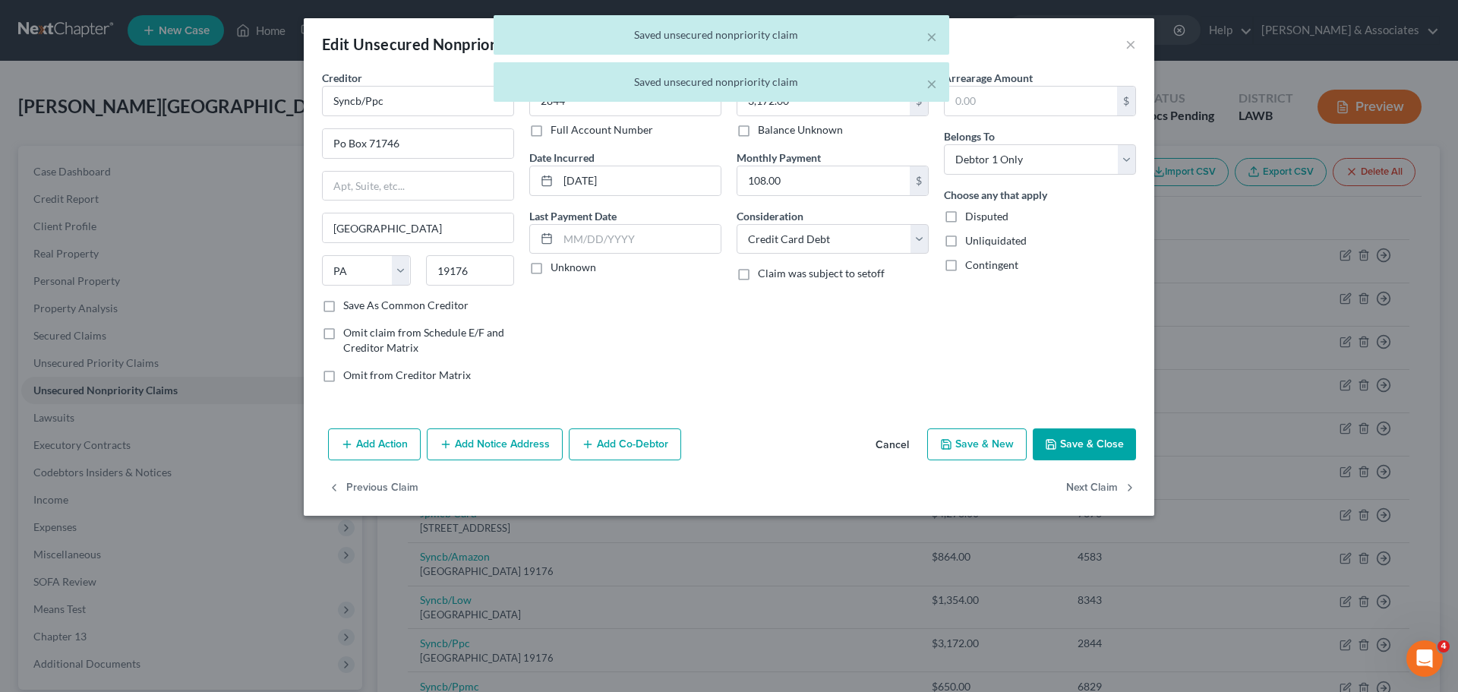
type input "0"
click at [862, 178] on input "108.00" at bounding box center [823, 180] width 172 height 29
click at [1094, 494] on button "Next Claim" at bounding box center [1101, 488] width 70 height 32
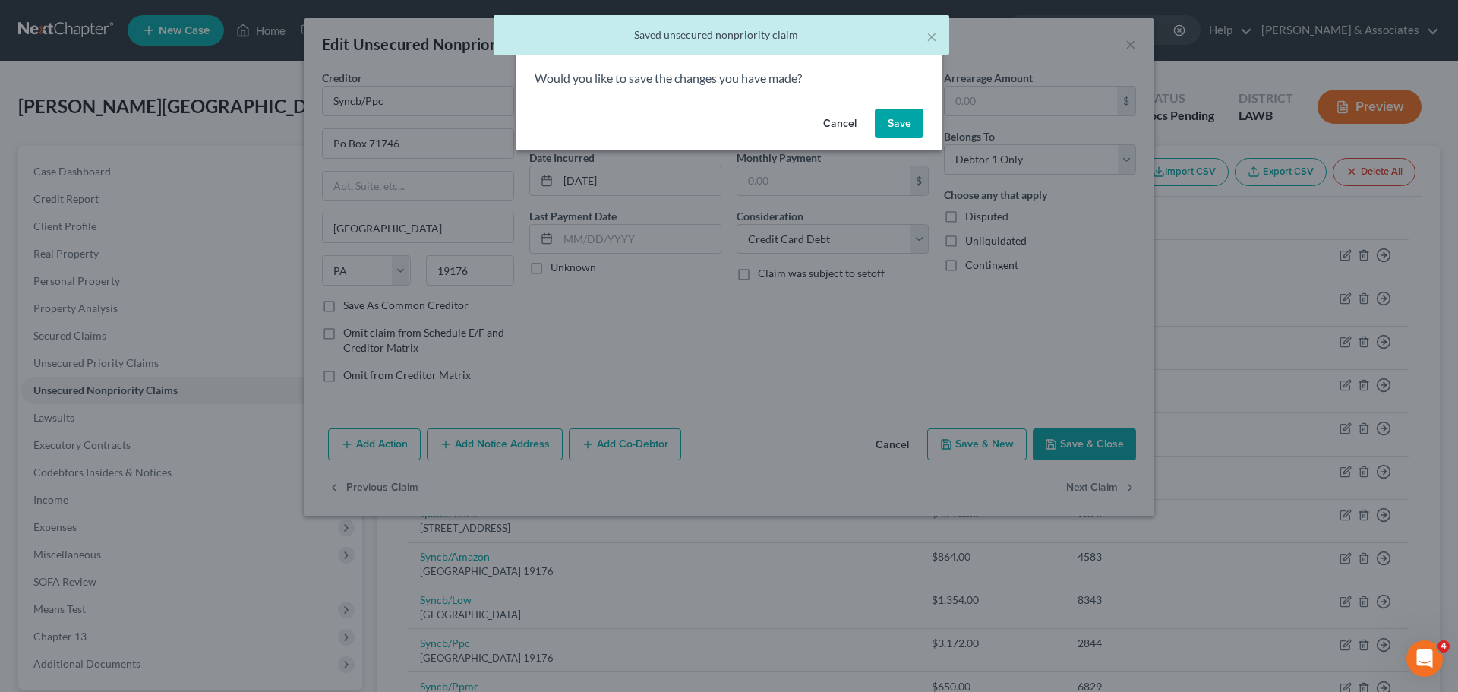
click at [887, 120] on button "Save" at bounding box center [899, 124] width 49 height 30
select select "39"
select select "2"
select select "0"
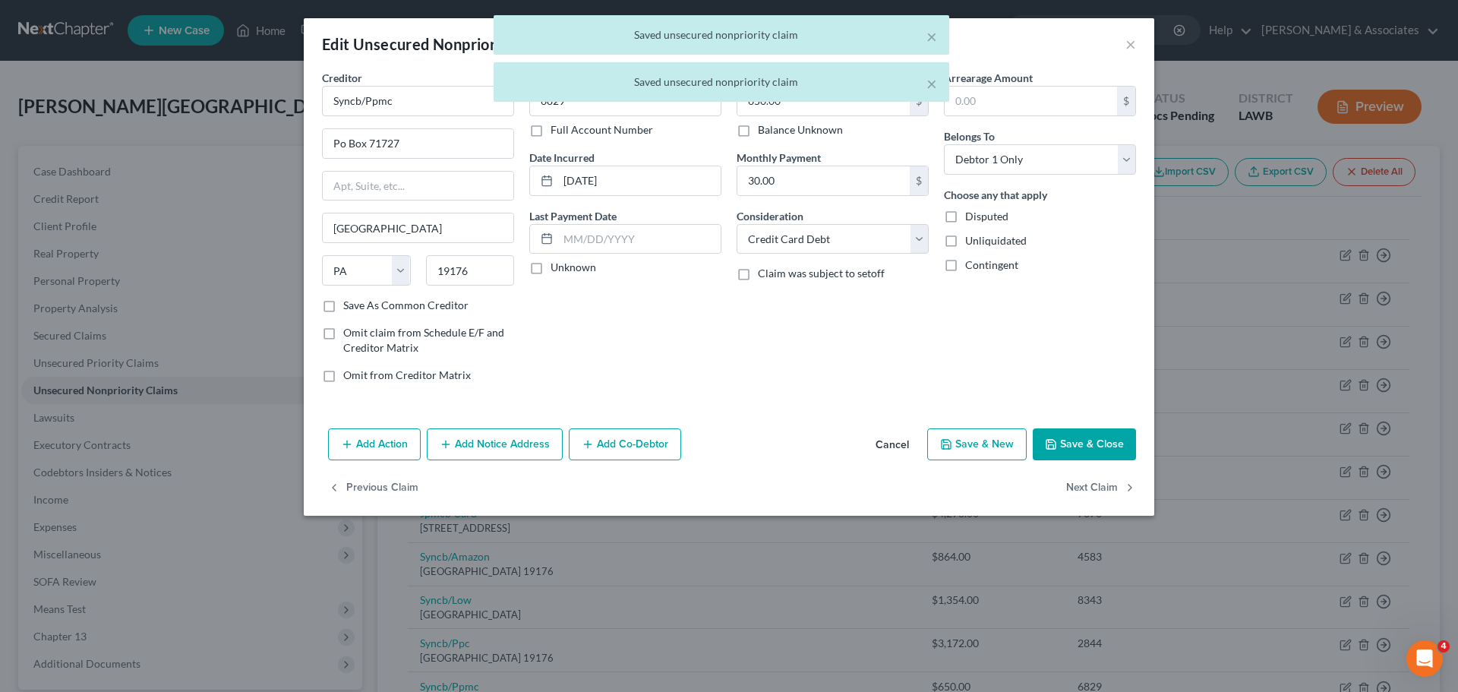
type input "0"
click at [855, 179] on input "30.00" at bounding box center [823, 180] width 172 height 29
click at [1095, 487] on button "Next Claim" at bounding box center [1101, 488] width 70 height 32
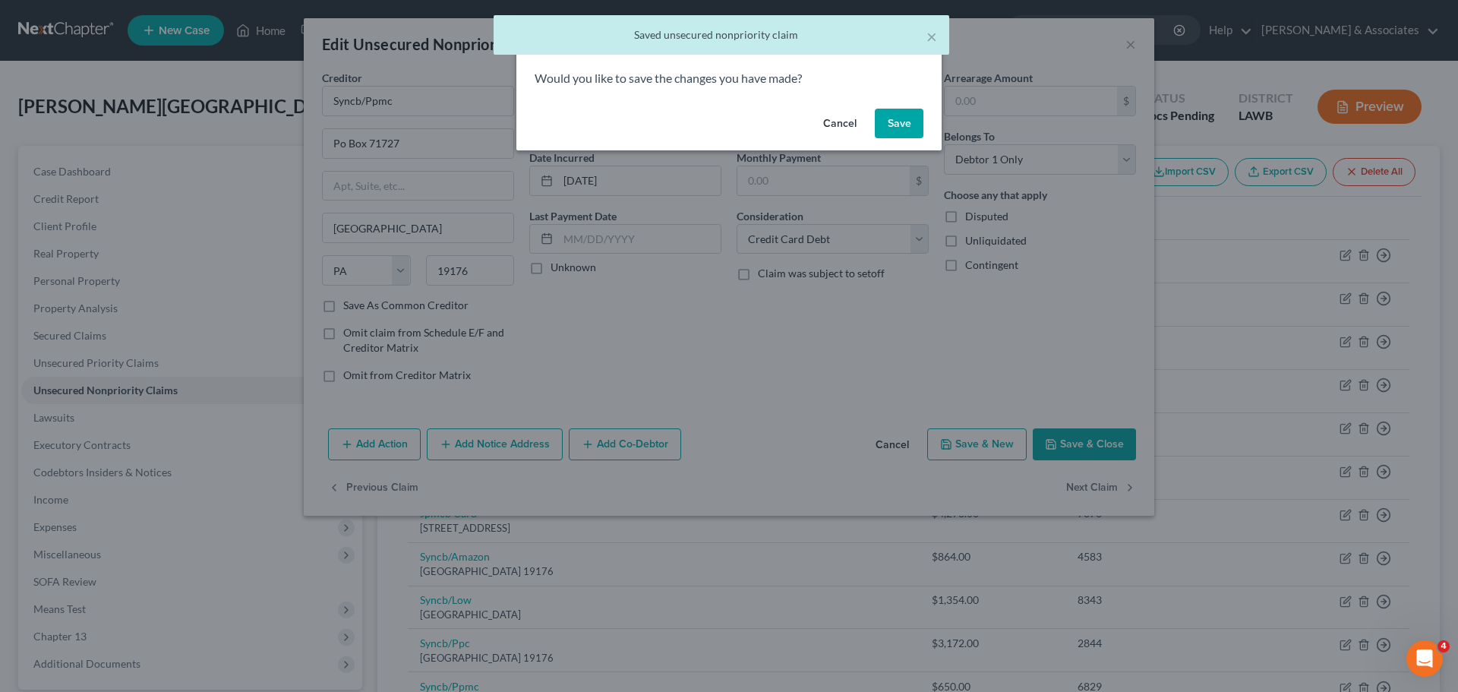
click at [900, 121] on button "Save" at bounding box center [899, 124] width 49 height 30
select select "43"
select select "2"
select select "0"
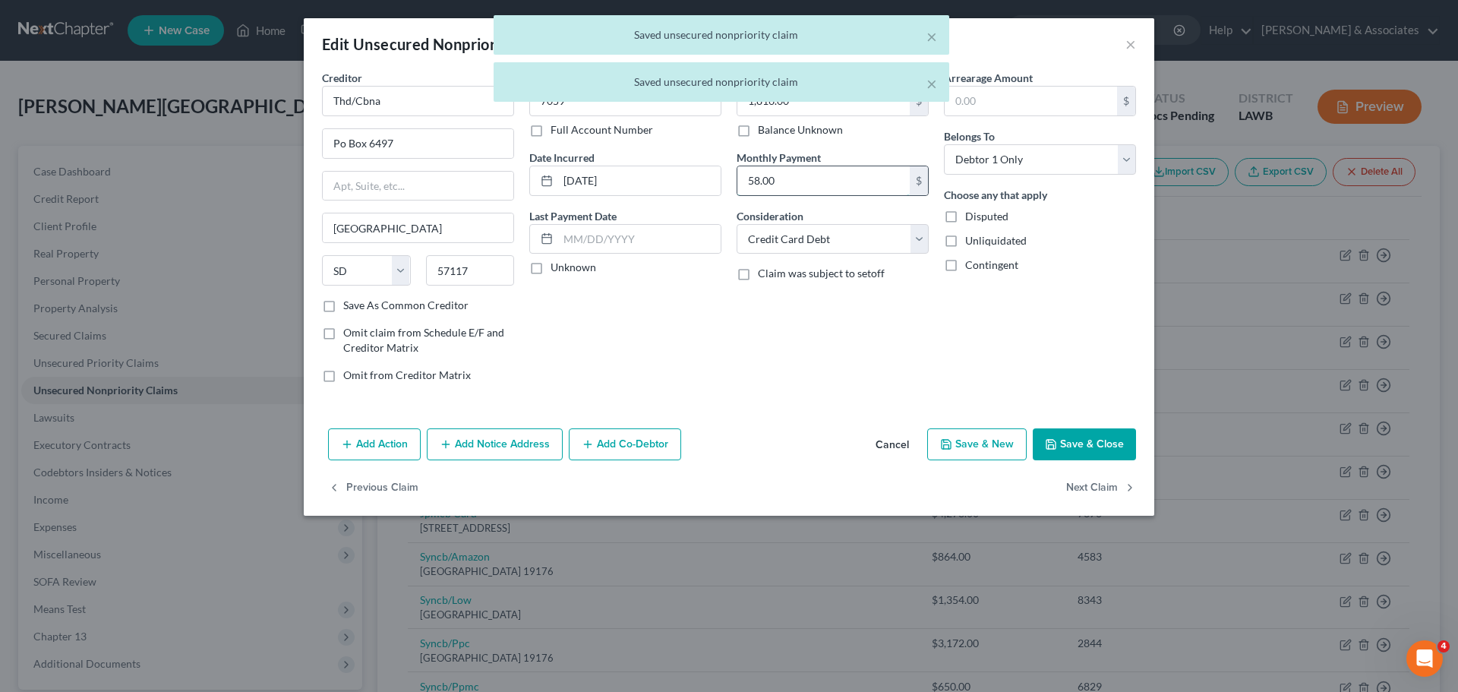
click at [835, 175] on input "58.00" at bounding box center [823, 180] width 172 height 29
click at [1118, 491] on button "Next Claim" at bounding box center [1101, 488] width 70 height 32
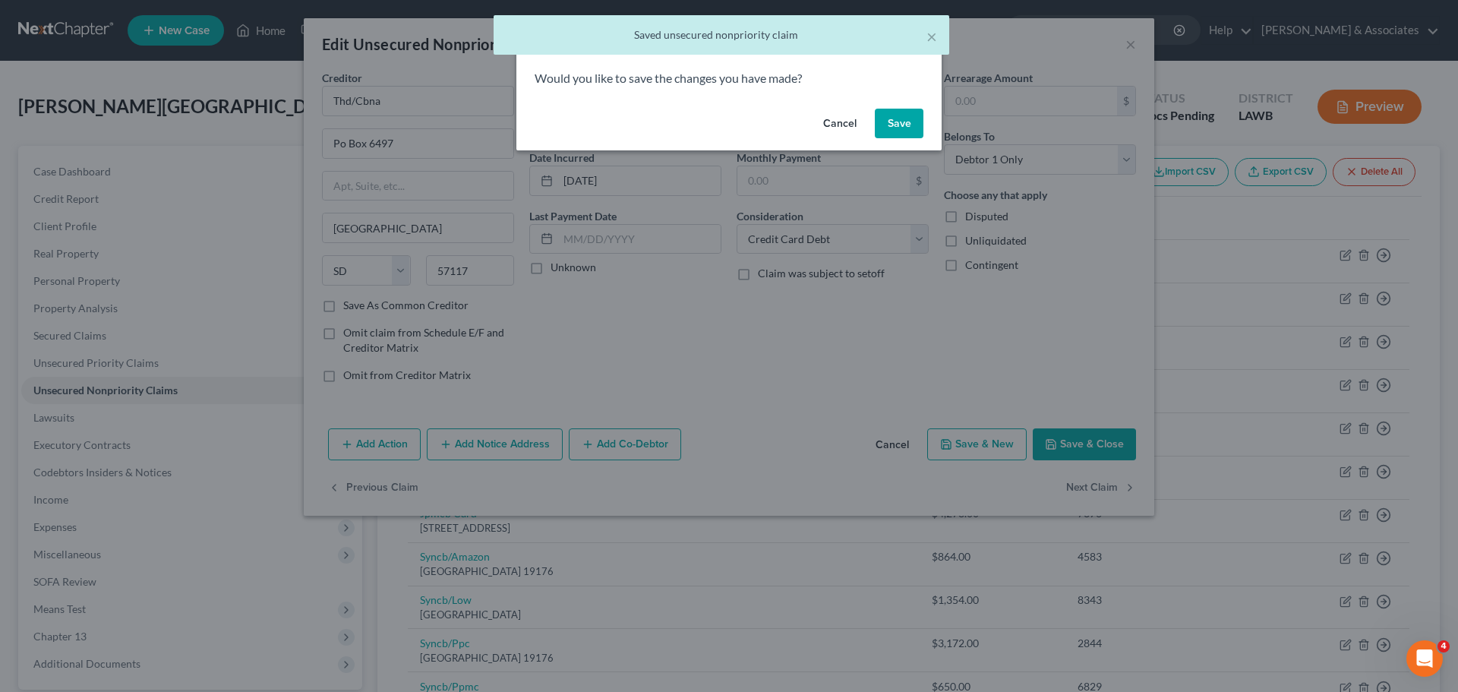
click at [897, 134] on button "Save" at bounding box center [899, 124] width 49 height 30
select select "26"
select select "2"
select select "0"
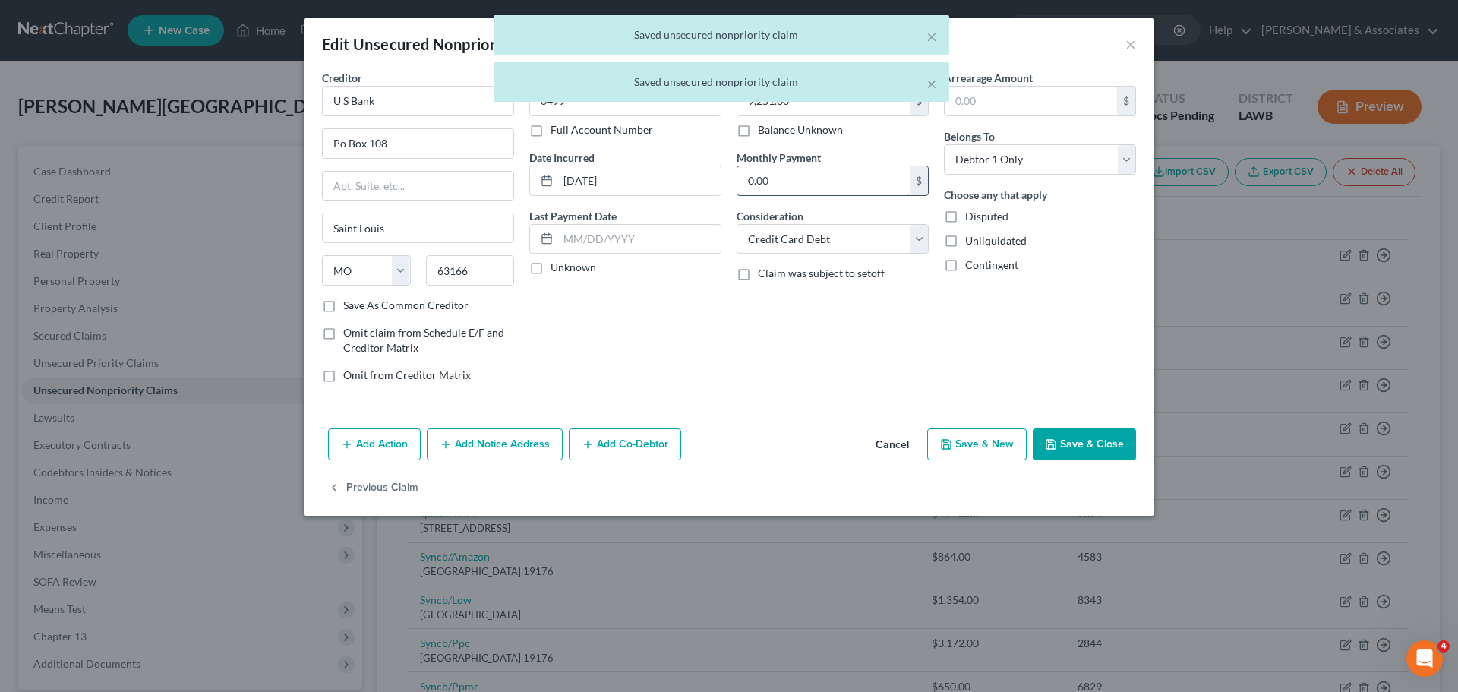
click at [873, 184] on input "0.00" at bounding box center [823, 180] width 172 height 29
click at [1080, 430] on button "Save & Close" at bounding box center [1084, 444] width 103 height 32
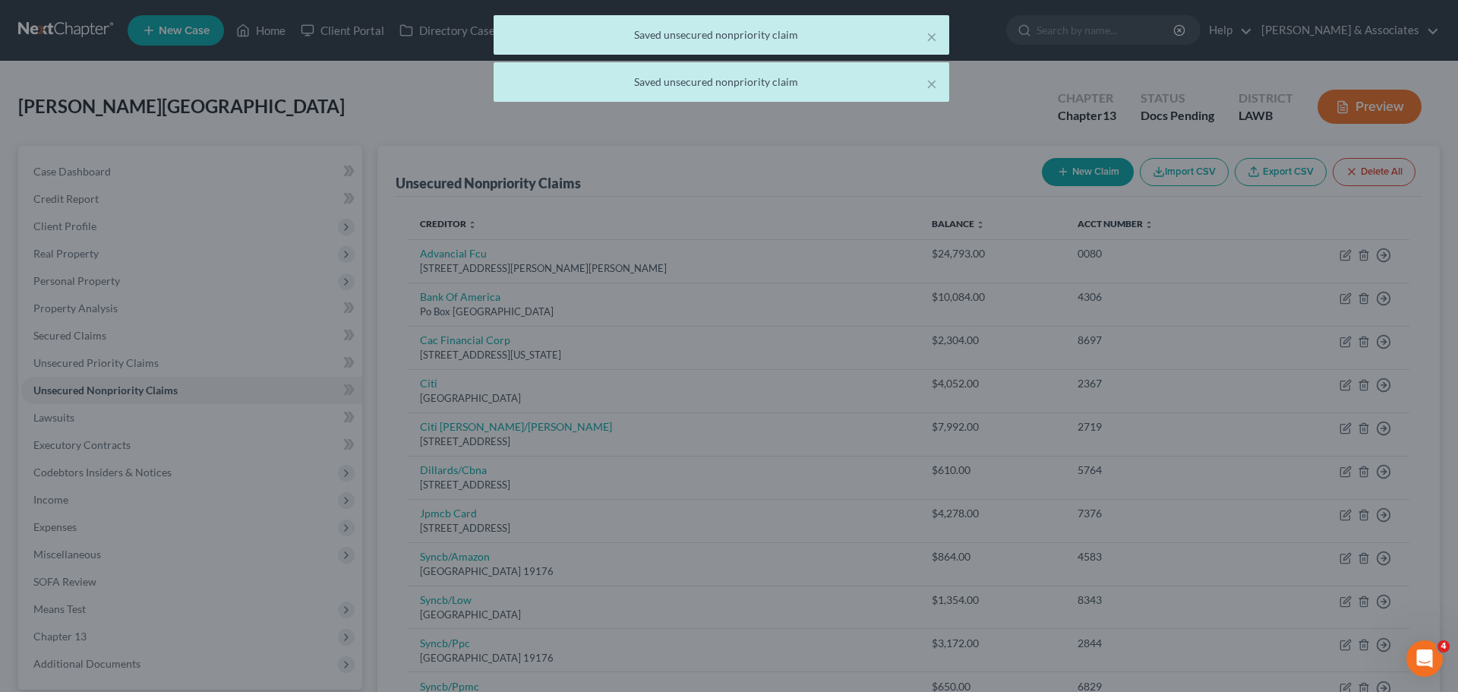
type input "0"
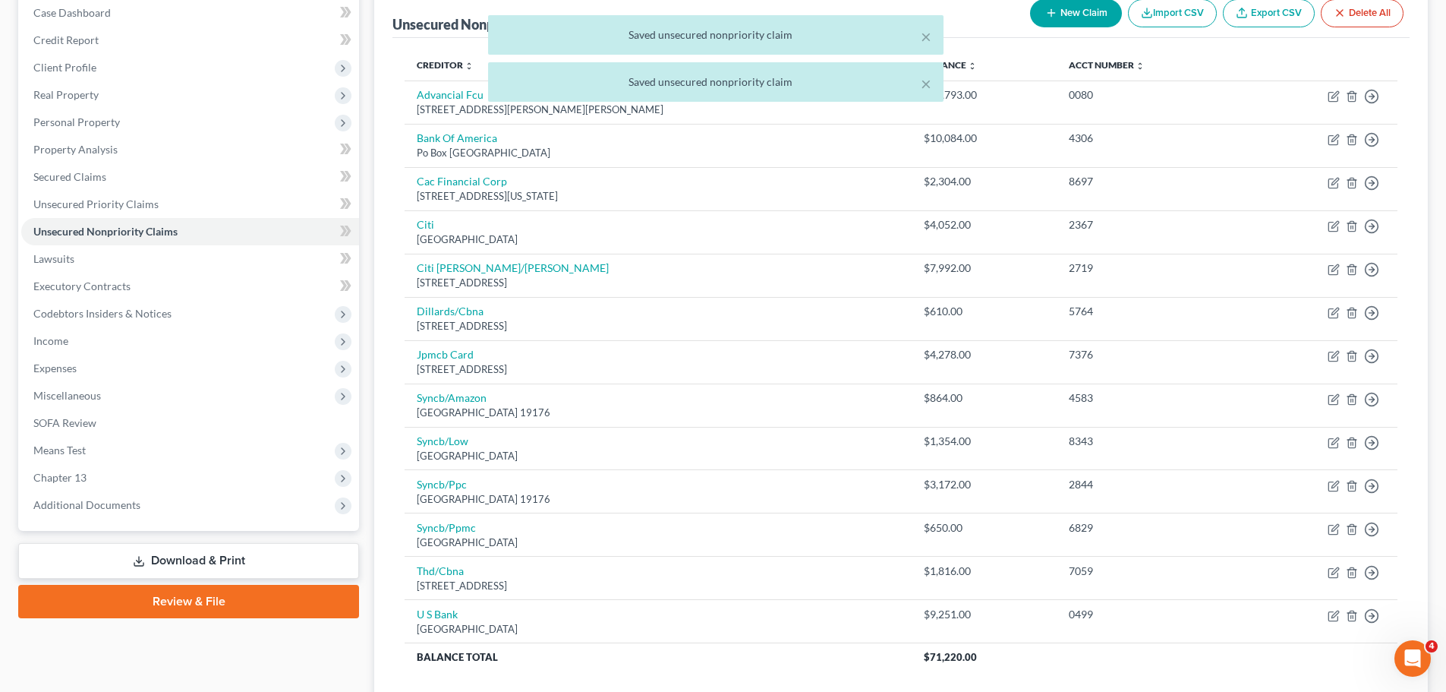
scroll to position [274, 0]
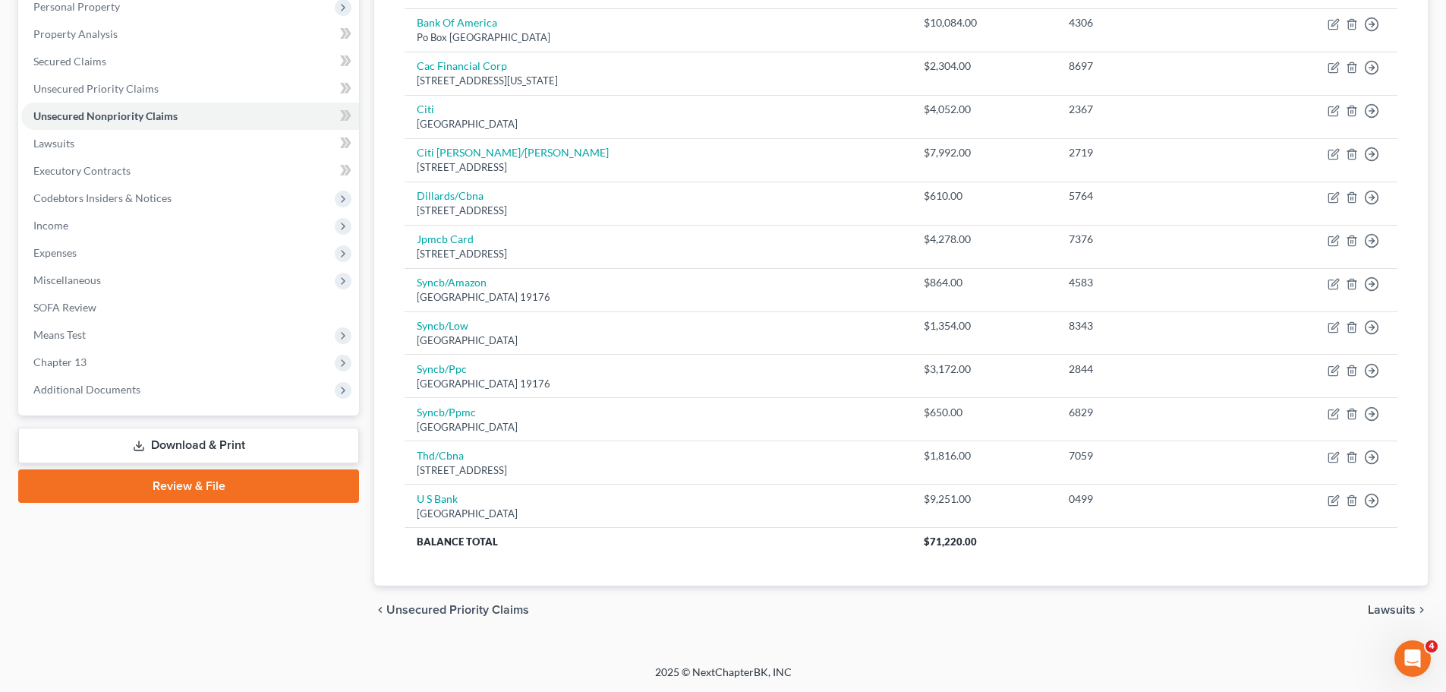
click at [89, 604] on div "Case Dashboard Payments Invoices Payments Payments Credit Report Client Profile" at bounding box center [189, 253] width 356 height 763
click at [62, 141] on span "Lawsuits" at bounding box center [53, 143] width 41 height 13
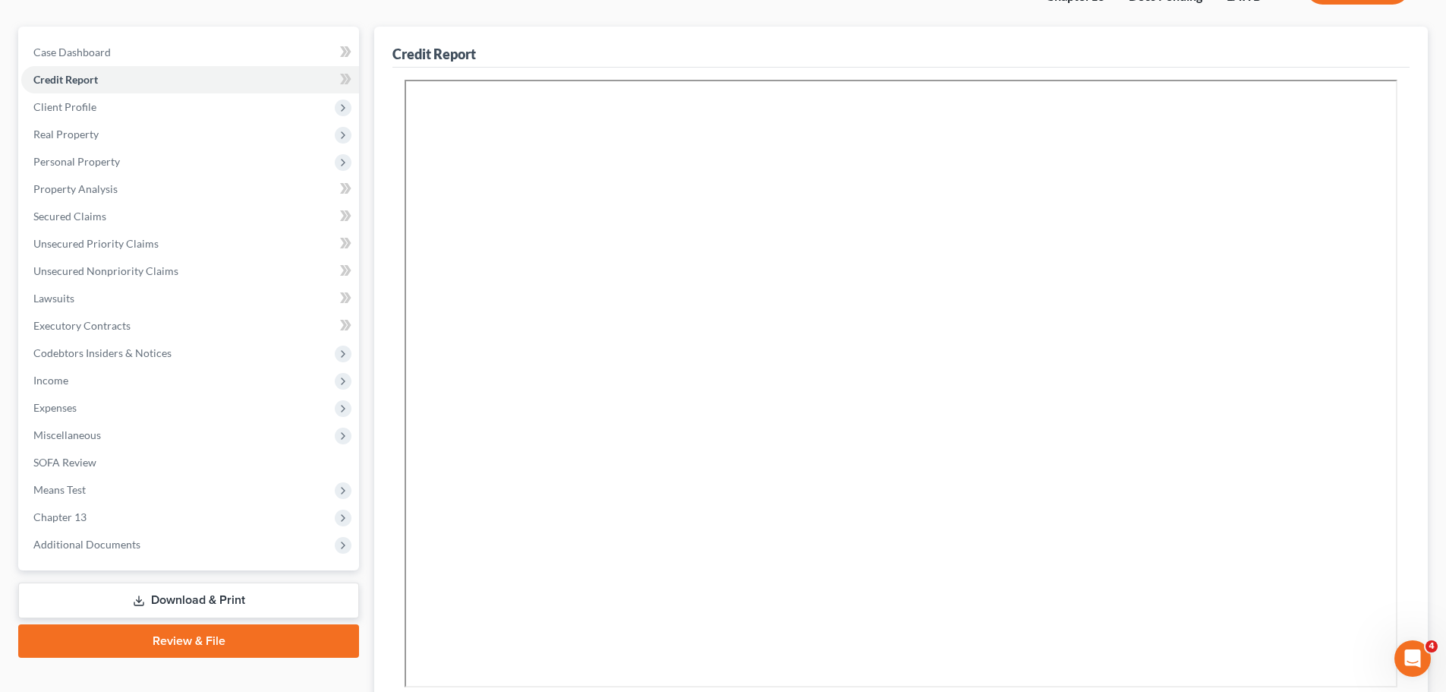
scroll to position [305, 0]
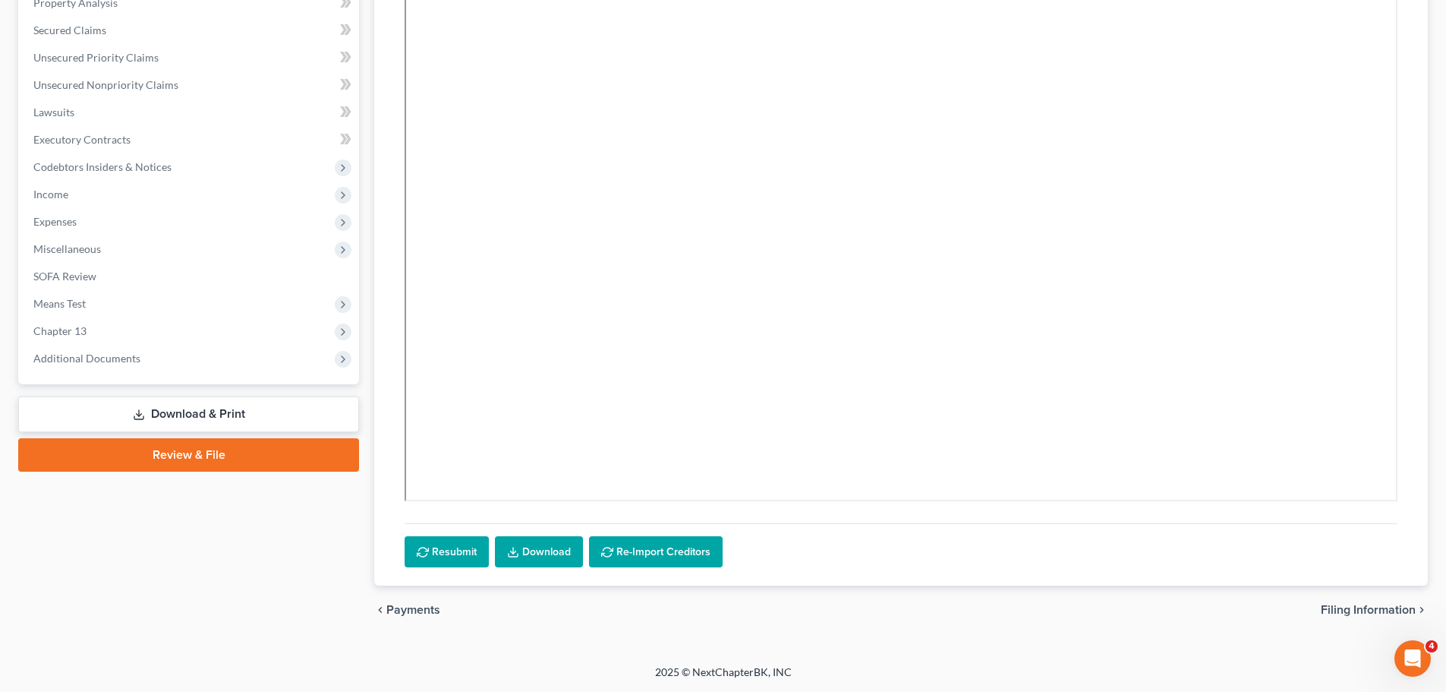
click at [292, 320] on div "Case Dashboard Payments Invoices Payments Payments Credit Report Client Profile" at bounding box center [189, 238] width 356 height 794
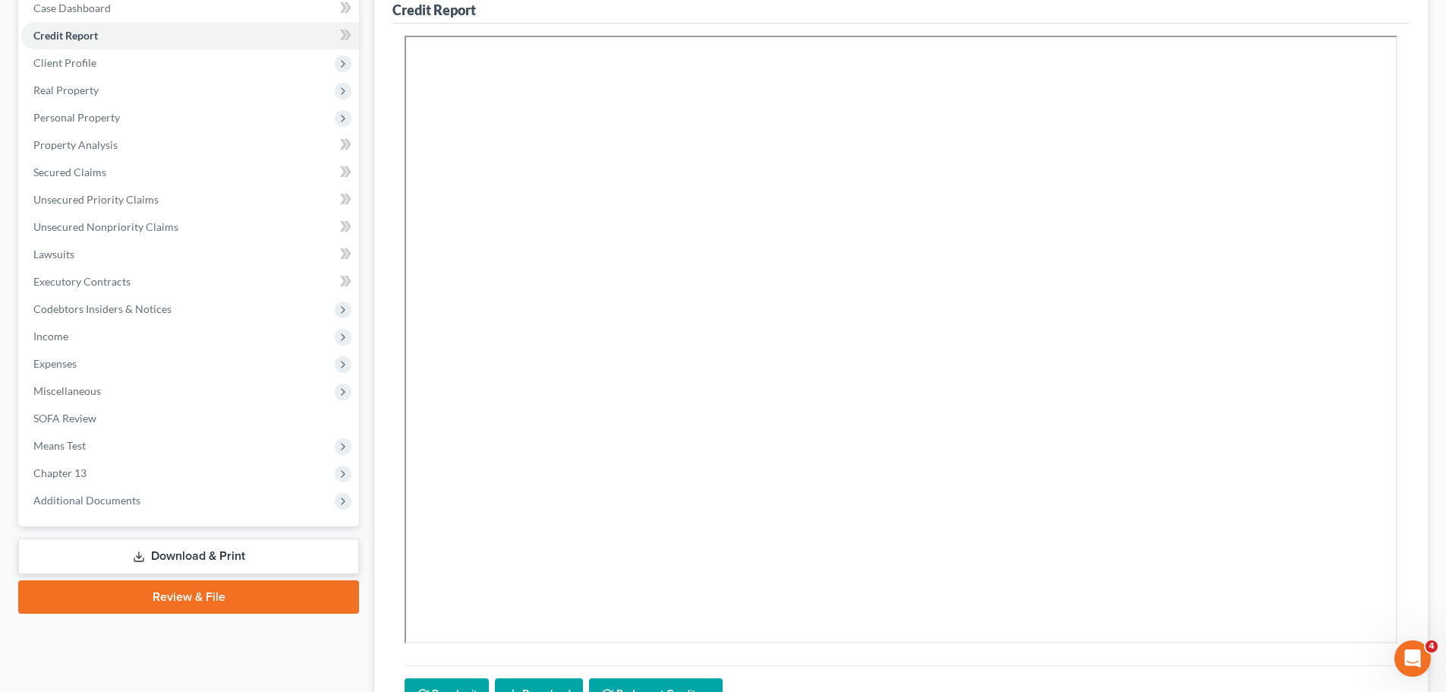
scroll to position [0, 0]
